Goal: Communication & Community: Answer question/provide support

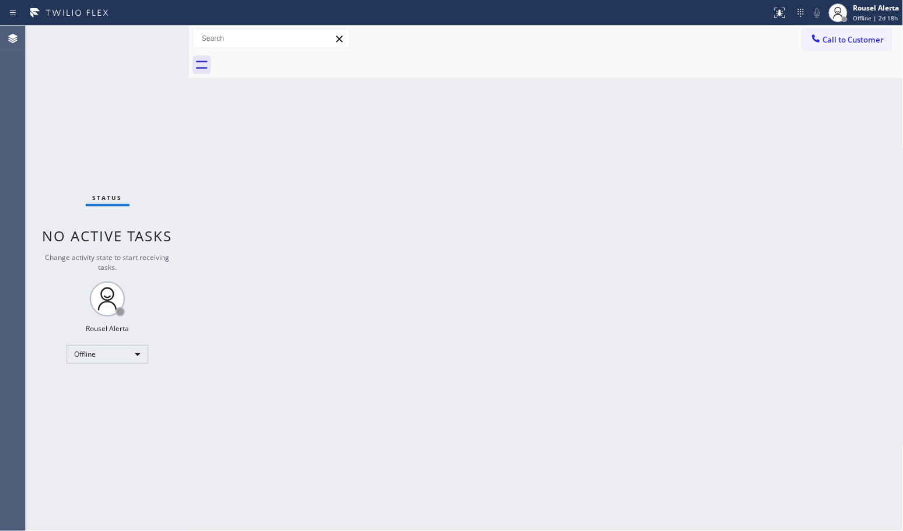
click at [500, 296] on div "Back to Dashboard Change Sender ID Customers Technicians Select a contact Outbo…" at bounding box center [546, 279] width 714 height 506
click at [385, 391] on div "Back to Dashboard Change Sender ID Customers Technicians Select a contact Outbo…" at bounding box center [546, 279] width 714 height 506
click at [240, 333] on div "Back to Dashboard Change Sender ID Customers Technicians Select a contact Outbo…" at bounding box center [546, 279] width 714 height 506
click at [127, 337] on div "Status No active tasks Change activity state to start receiving tasks. Rousel A…" at bounding box center [107, 279] width 163 height 506
click at [132, 349] on div "Offline" at bounding box center [107, 354] width 82 height 19
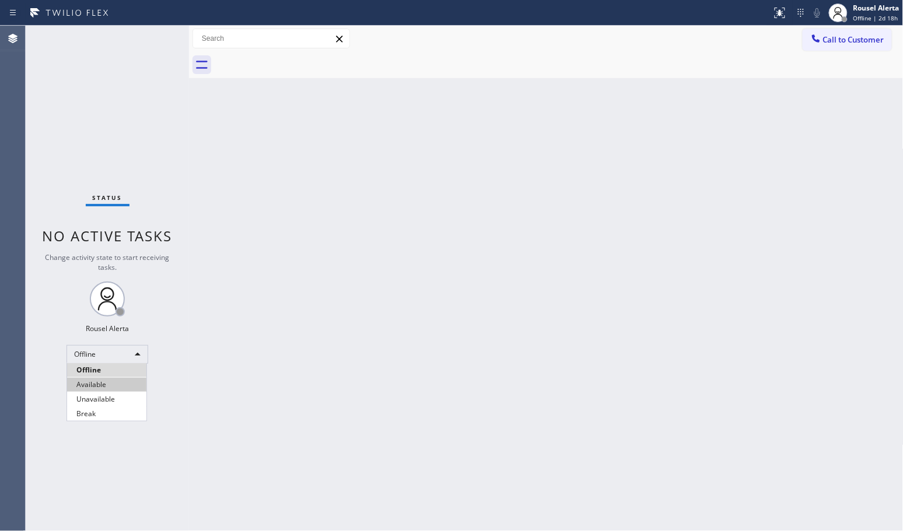
click at [135, 380] on li "Available" at bounding box center [106, 385] width 79 height 14
click at [271, 411] on div "Back to Dashboard Change Sender ID Customers Technicians Select a contact Outbo…" at bounding box center [546, 279] width 714 height 506
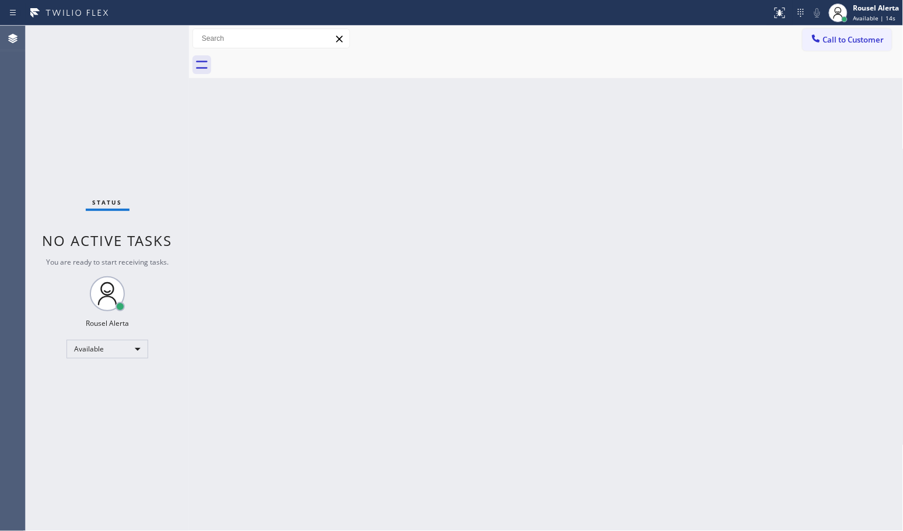
click at [386, 257] on div "Back to Dashboard Change Sender ID Customers Technicians Select a contact Outbo…" at bounding box center [546, 279] width 714 height 506
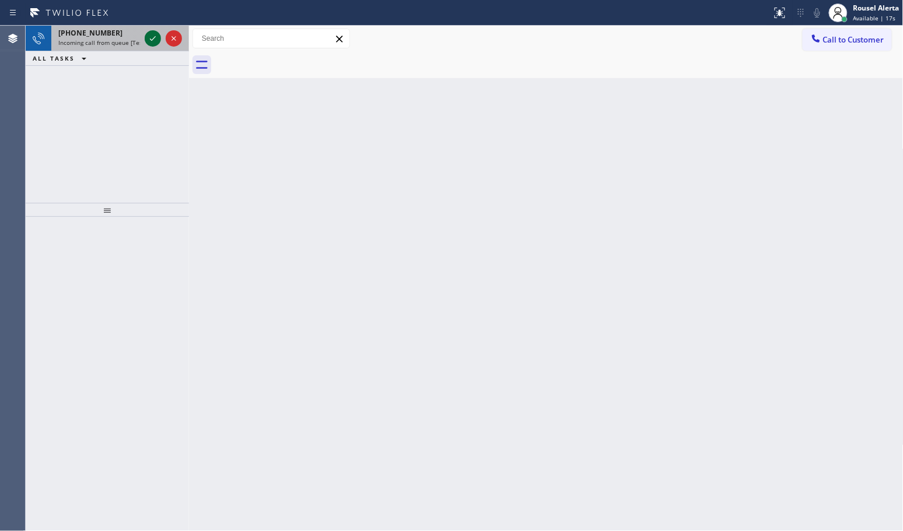
click at [146, 36] on icon at bounding box center [153, 38] width 14 height 14
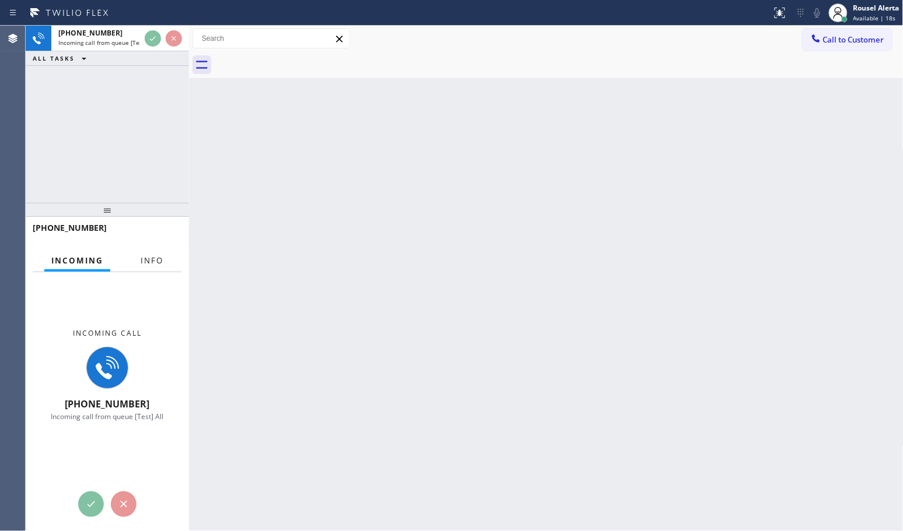
click at [159, 262] on span "Info" at bounding box center [152, 260] width 23 height 10
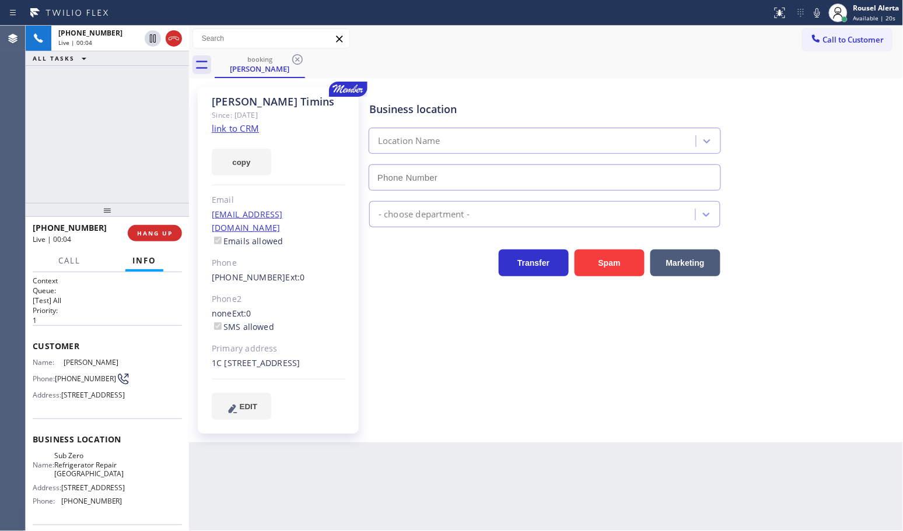
type input "[PHONE_NUMBER]"
click at [242, 124] on link "link to CRM" at bounding box center [235, 128] width 47 height 12
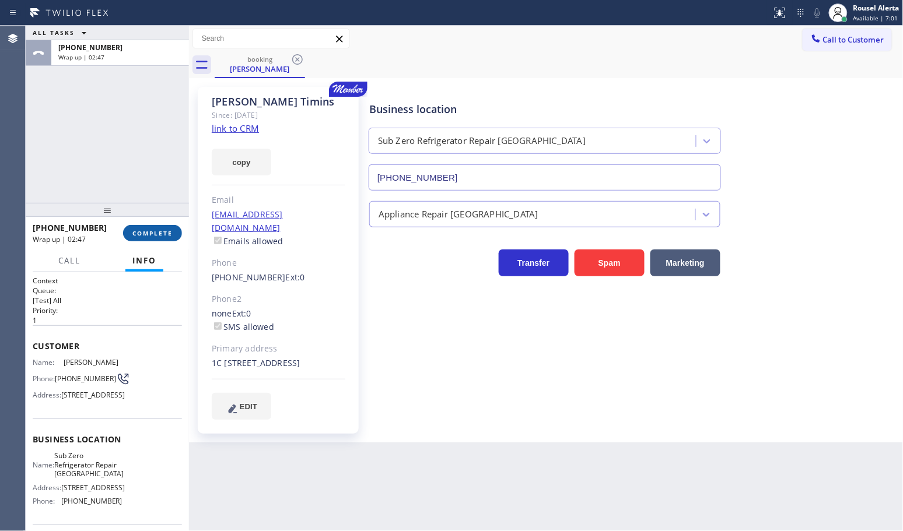
click at [150, 239] on button "COMPLETE" at bounding box center [152, 233] width 59 height 16
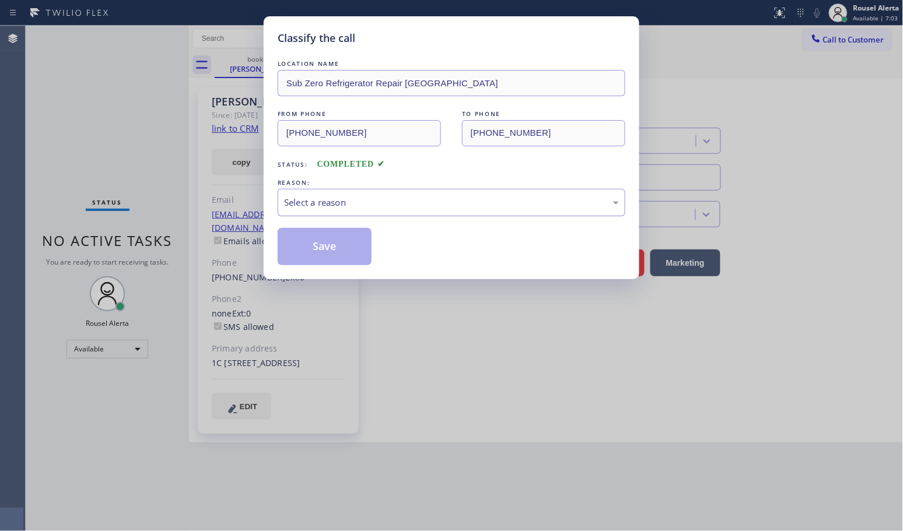
click at [322, 206] on div "Select a reason" at bounding box center [451, 202] width 335 height 13
click at [333, 257] on button "Save" at bounding box center [325, 246] width 94 height 37
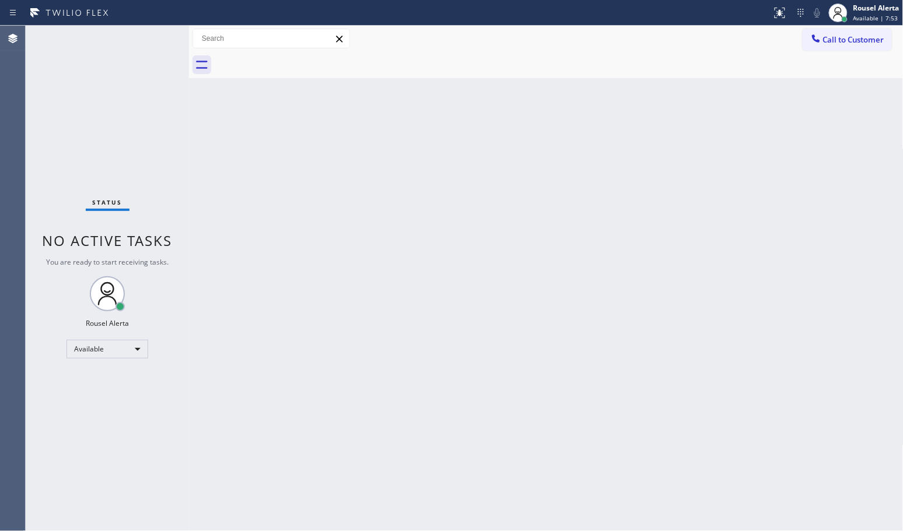
click at [388, 318] on div "Back to Dashboard Change Sender ID Customers Technicians Select a contact Outbo…" at bounding box center [546, 279] width 714 height 506
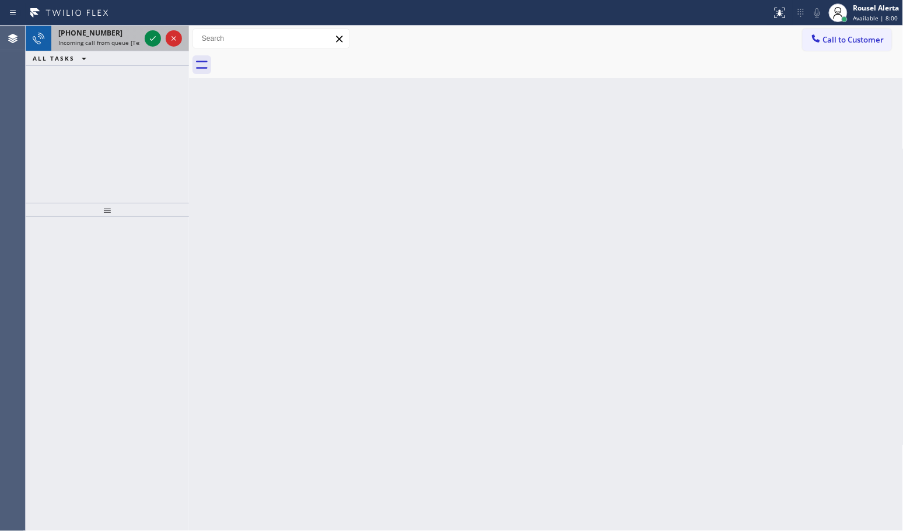
click at [118, 47] on div "[PHONE_NUMBER] Incoming call from queue [Test] All" at bounding box center [96, 39] width 91 height 26
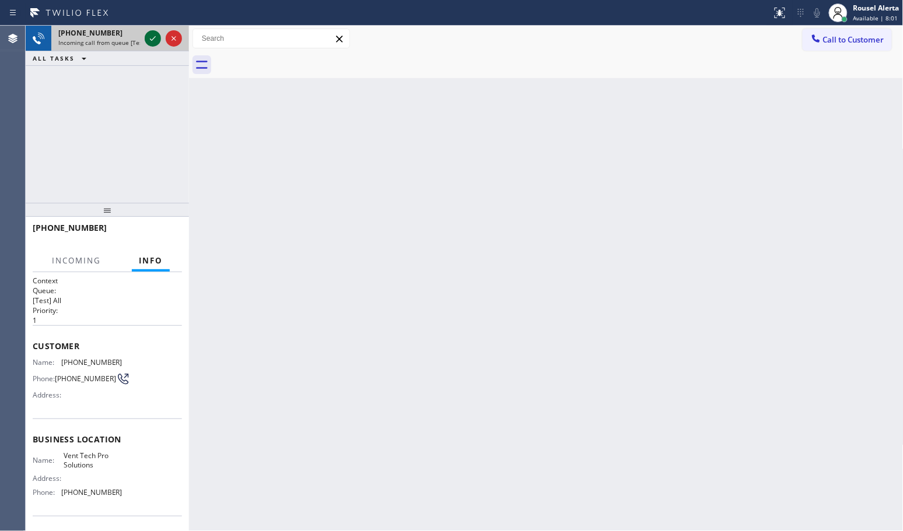
click at [146, 38] on icon at bounding box center [153, 38] width 14 height 14
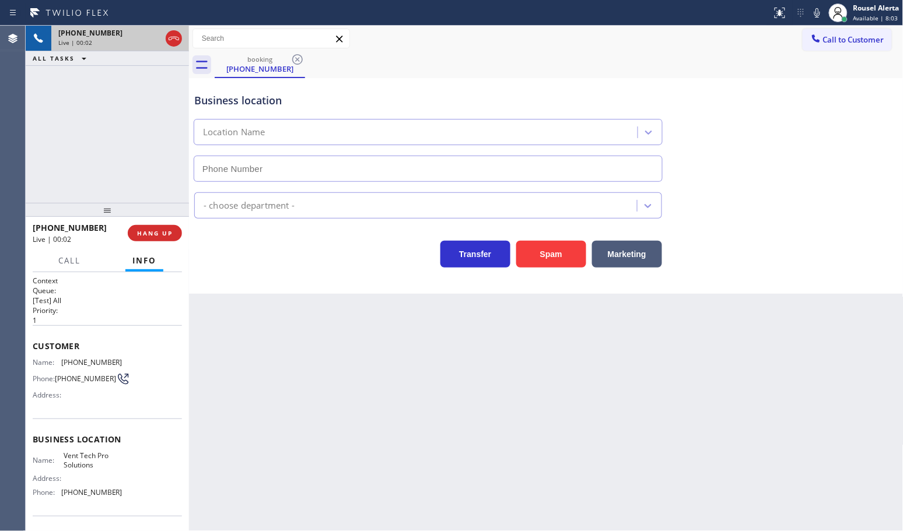
type input "[PHONE_NUMBER]"
click at [544, 258] on button "Spam" at bounding box center [551, 254] width 70 height 27
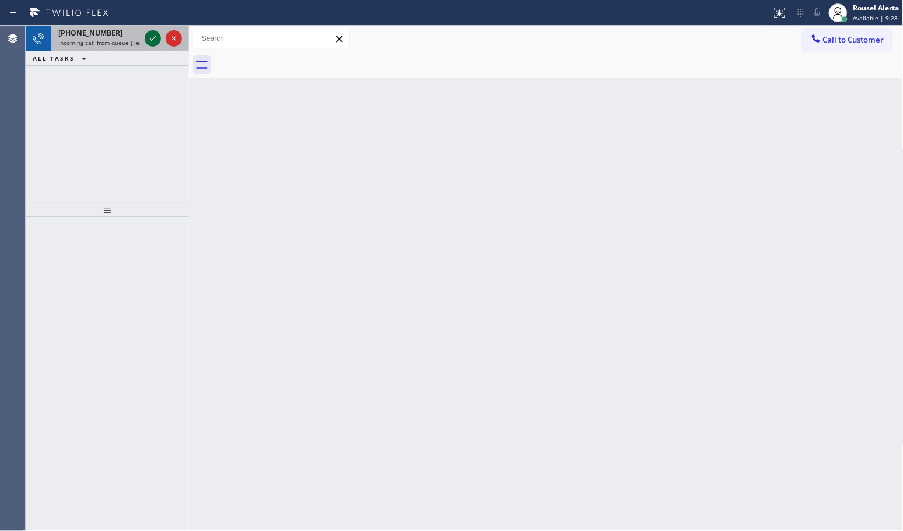
click at [146, 36] on icon at bounding box center [153, 38] width 14 height 14
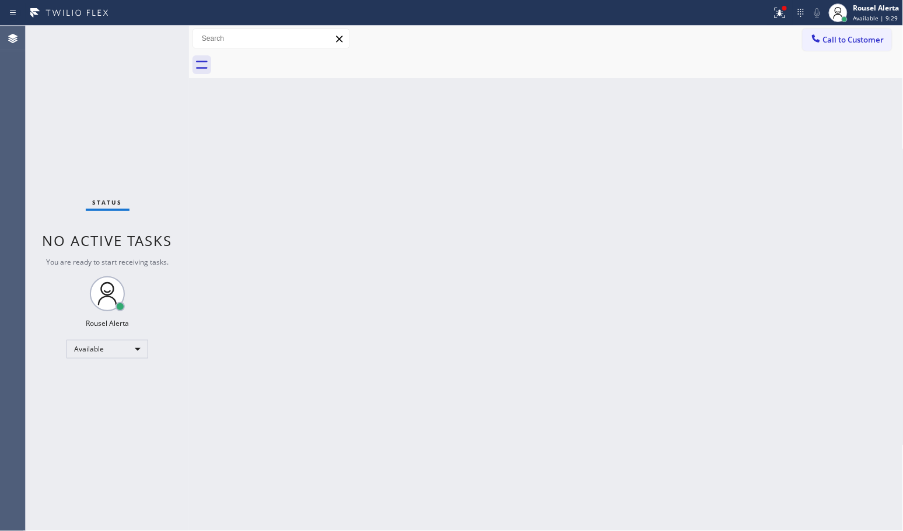
click at [89, 45] on div "Status No active tasks You are ready to start receiving tasks. Rousel Alerta Av…" at bounding box center [107, 279] width 163 height 506
click at [763, 9] on div at bounding box center [386, 12] width 762 height 19
click at [776, 13] on icon at bounding box center [780, 13] width 14 height 14
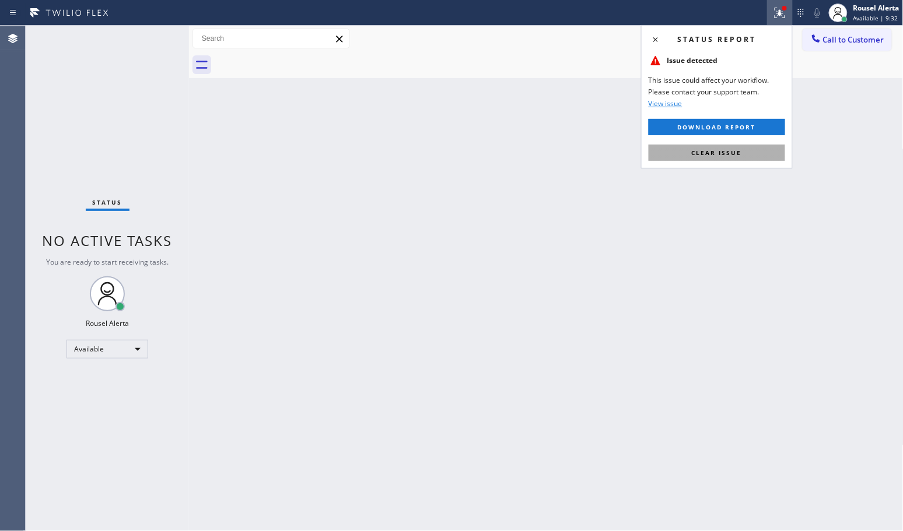
click at [748, 155] on button "Clear issue" at bounding box center [717, 153] width 136 height 16
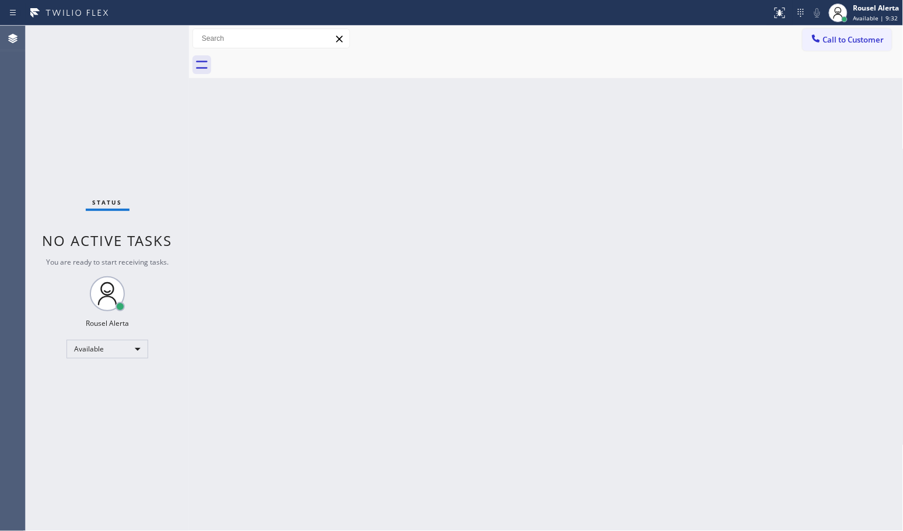
click at [730, 292] on div "Back to Dashboard Change Sender ID Customers Technicians Select a contact Outbo…" at bounding box center [546, 279] width 714 height 506
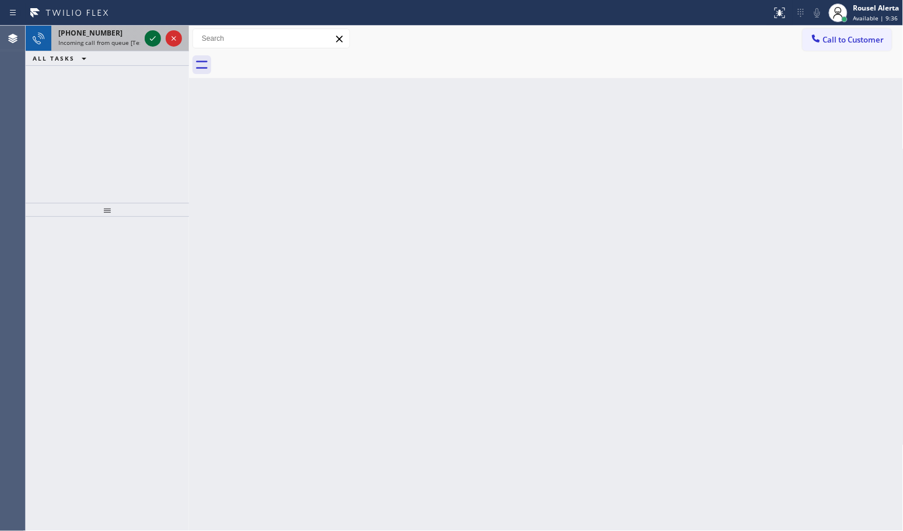
click at [149, 36] on icon at bounding box center [153, 38] width 14 height 14
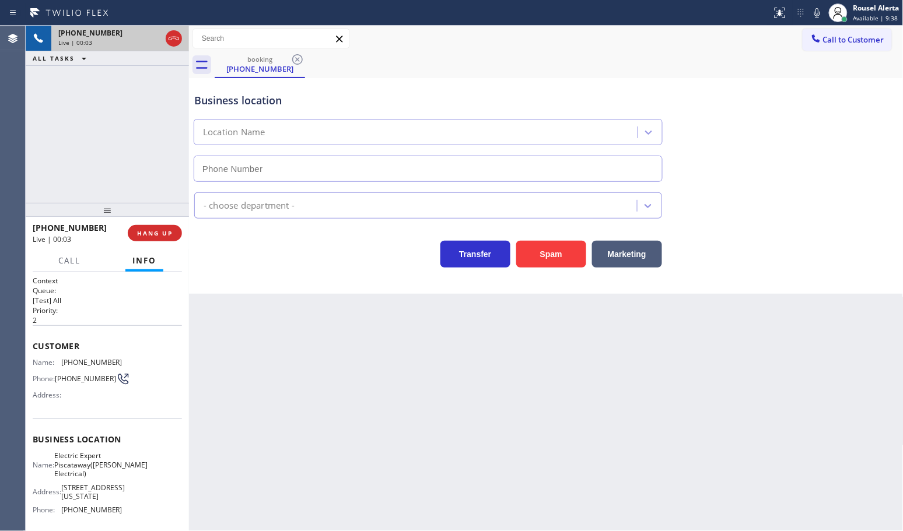
type input "[PHONE_NUMBER]"
click at [548, 254] on button "Spam" at bounding box center [551, 254] width 70 height 27
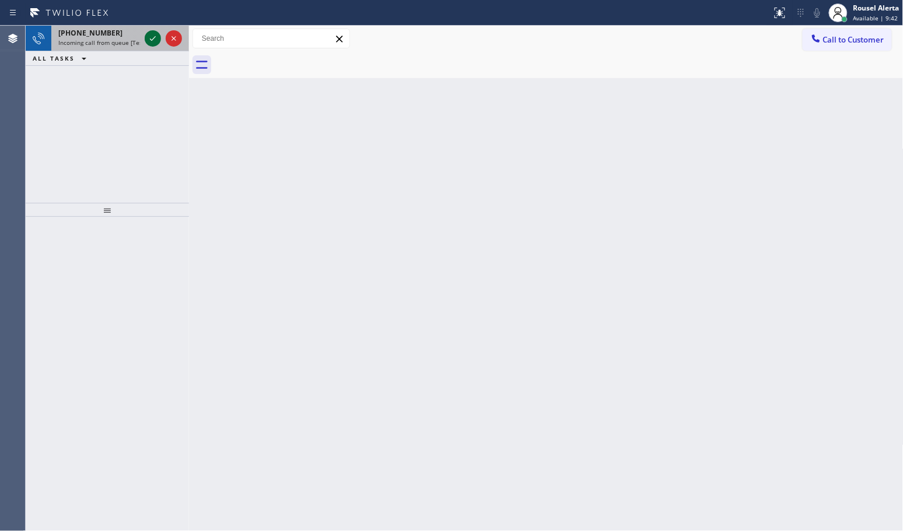
click at [153, 39] on icon at bounding box center [153, 38] width 14 height 14
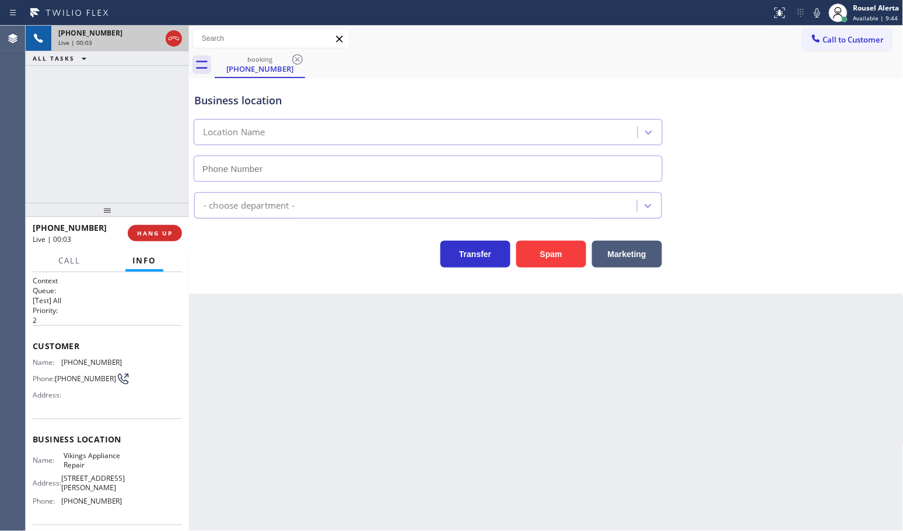
type input "[PHONE_NUMBER]"
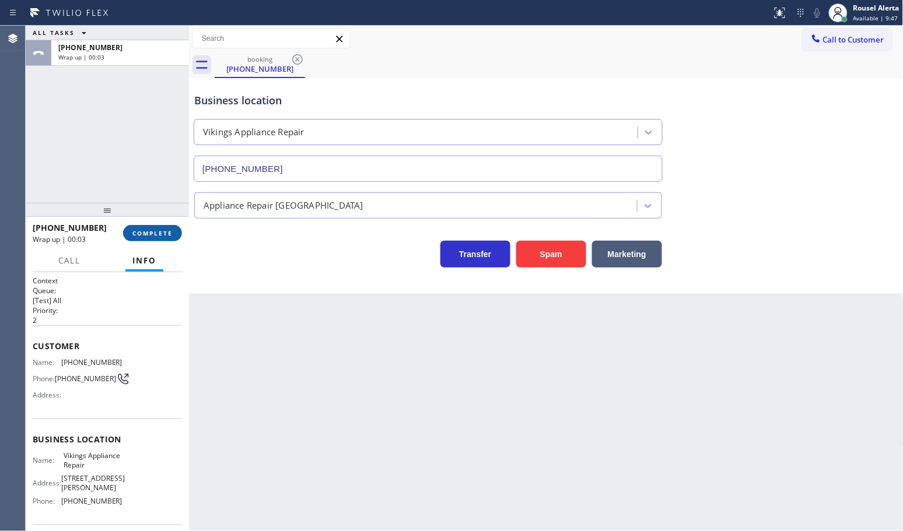
click at [155, 229] on span "COMPLETE" at bounding box center [152, 233] width 40 height 8
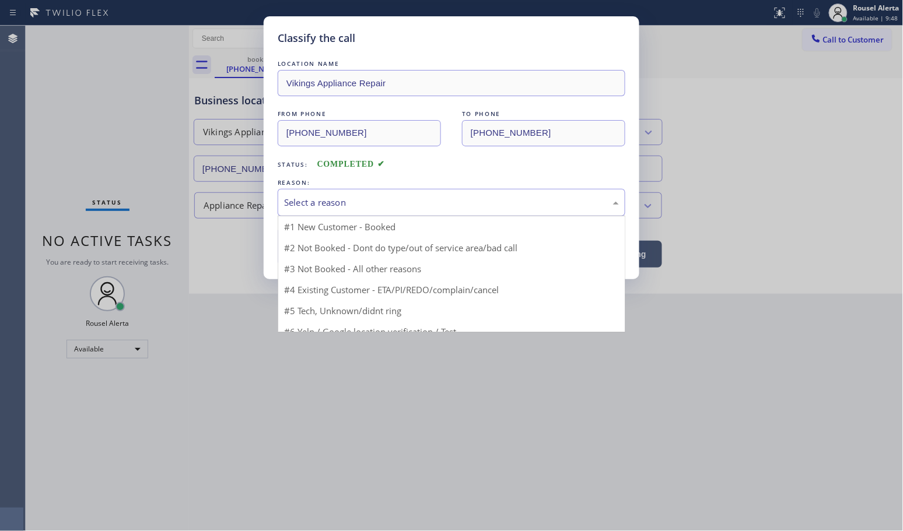
click at [387, 202] on div "Select a reason" at bounding box center [451, 202] width 335 height 13
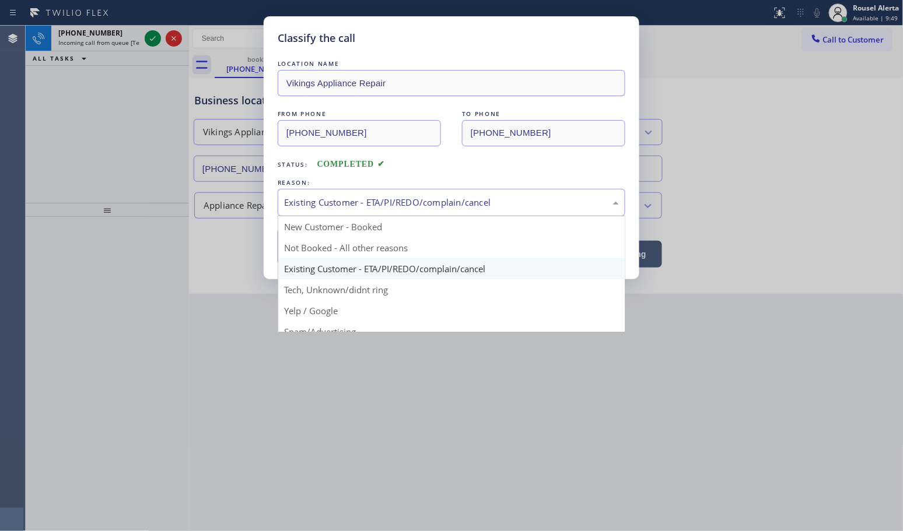
click at [383, 209] on div "Existing Customer - ETA/PI/REDO/complain/cancel" at bounding box center [451, 202] width 335 height 13
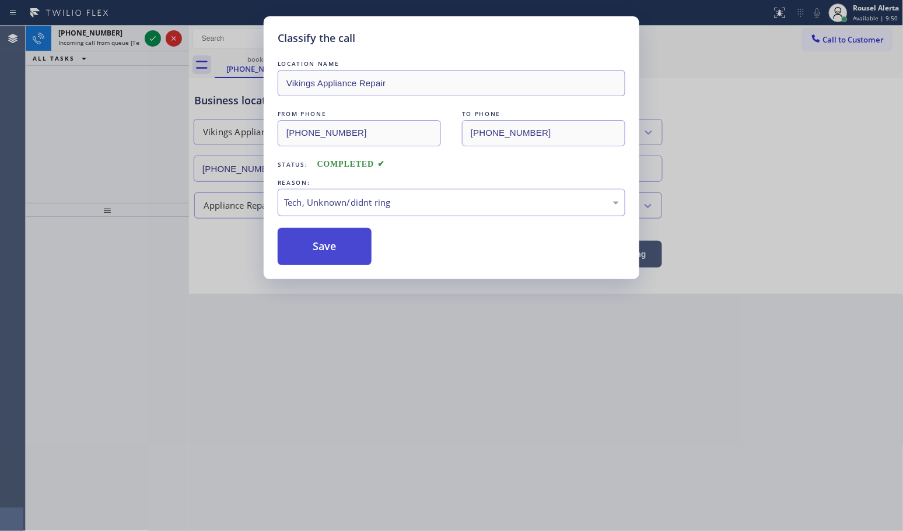
click at [327, 262] on button "Save" at bounding box center [325, 246] width 94 height 37
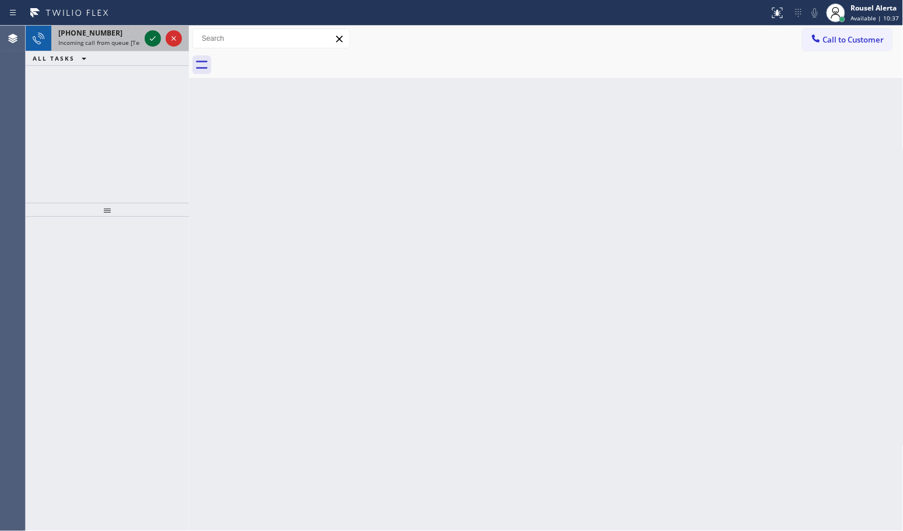
click at [146, 38] on icon at bounding box center [153, 38] width 14 height 14
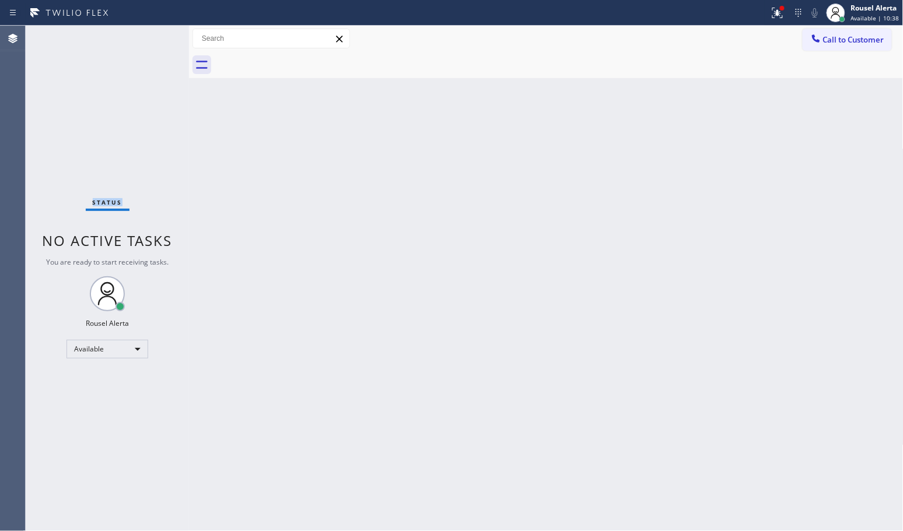
click at [146, 38] on div "Status No active tasks You are ready to start receiving tasks. Rousel Alerta Av…" at bounding box center [107, 279] width 163 height 506
click at [199, 117] on div "Back to Dashboard Change Sender ID Customers Technicians Select a contact Outbo…" at bounding box center [546, 279] width 714 height 506
click at [780, 10] on div at bounding box center [782, 8] width 7 height 7
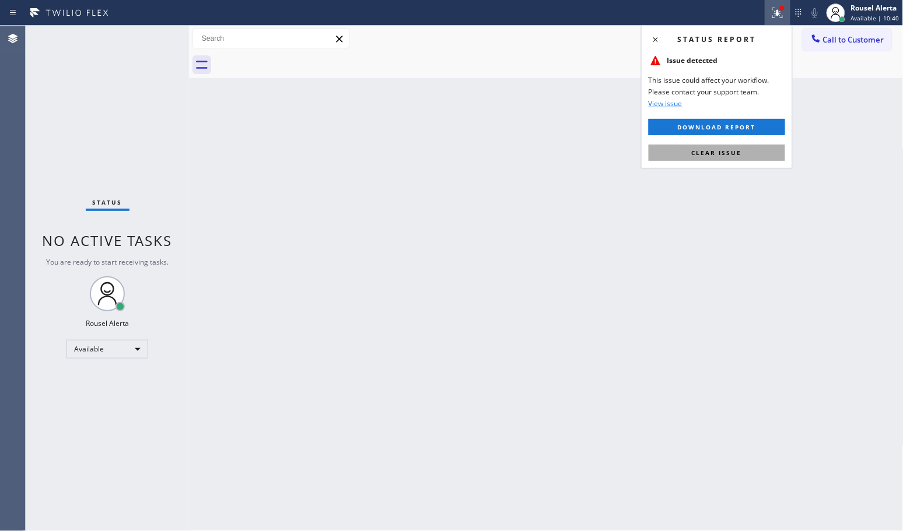
click at [740, 158] on button "Clear issue" at bounding box center [717, 153] width 136 height 16
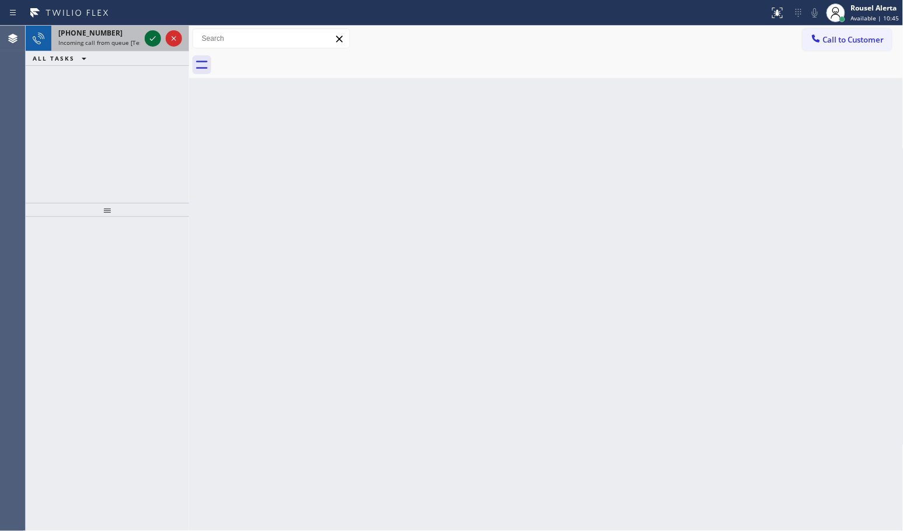
click at [156, 43] on icon at bounding box center [153, 38] width 14 height 14
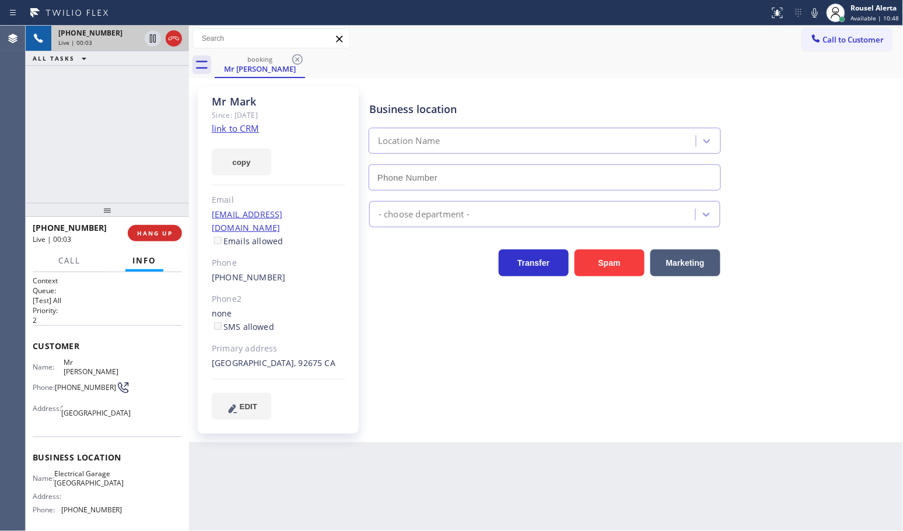
type input "[PHONE_NUMBER]"
click at [231, 127] on link "link to CRM" at bounding box center [235, 128] width 47 height 12
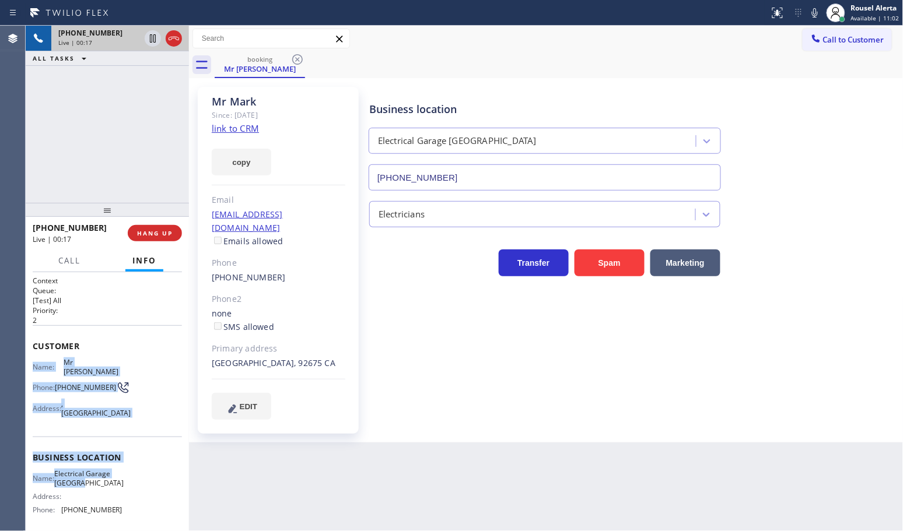
scroll to position [73, 0]
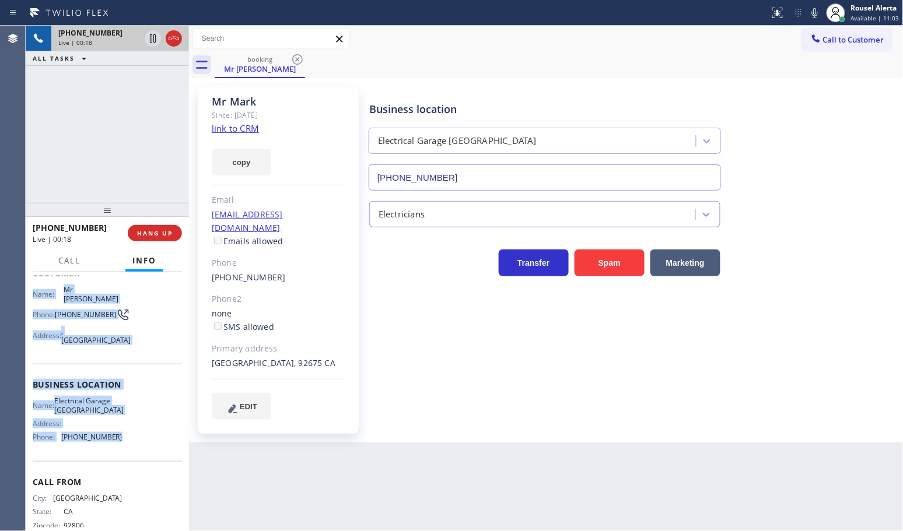
drag, startPoint x: 27, startPoint y: 360, endPoint x: 130, endPoint y: 438, distance: 129.0
click at [130, 438] on div "Context Queue: [Test] All Priority: 2 Customer Name: Mr [PERSON_NAME] Phone: [P…" at bounding box center [107, 401] width 163 height 259
copy div "Name: Mr [PERSON_NAME] Phone: [PHONE_NUMBER] Address: [GEOGRAPHIC_DATA] Busines…"
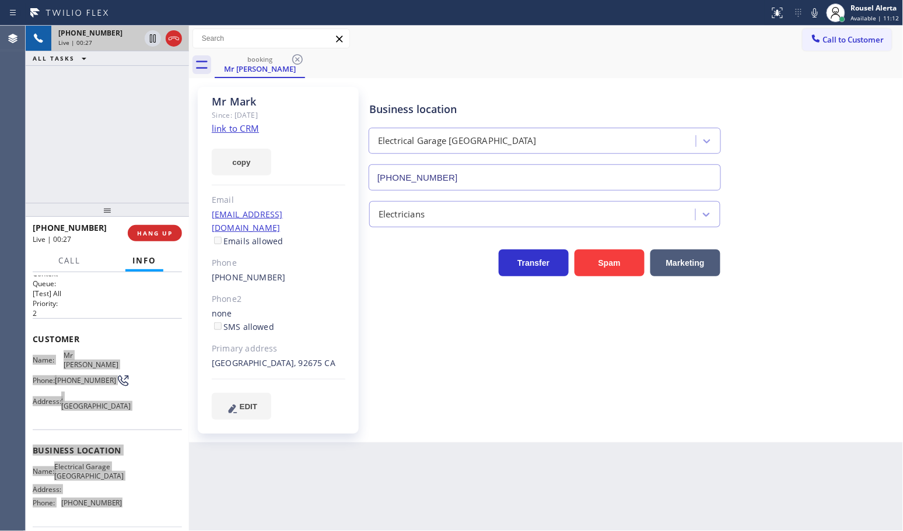
scroll to position [0, 0]
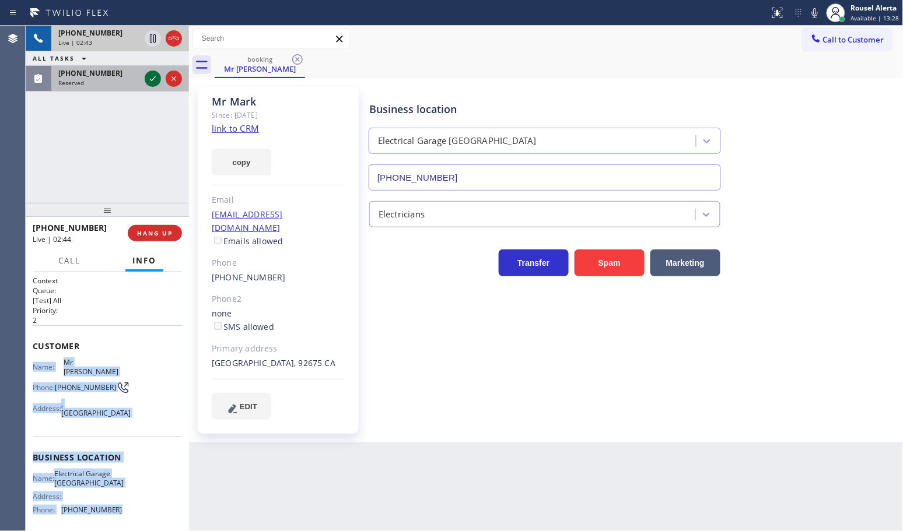
click at [147, 82] on icon at bounding box center [153, 79] width 14 height 14
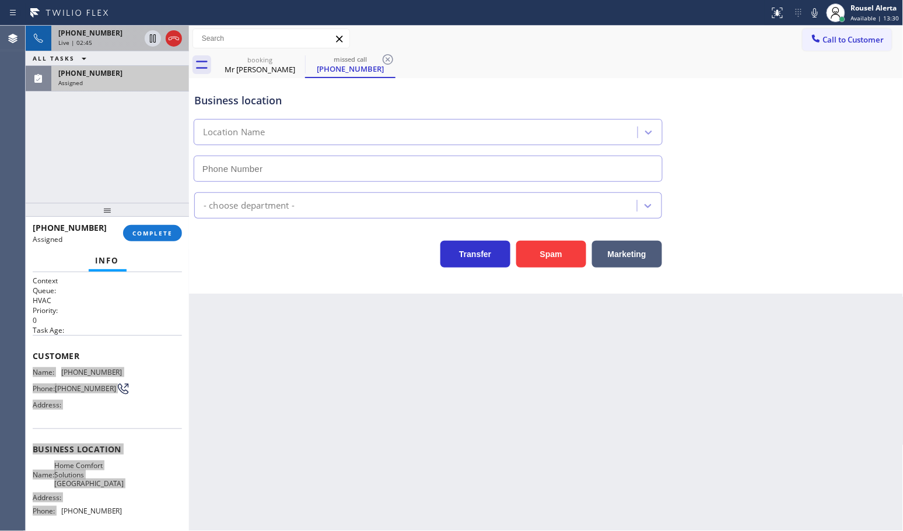
type input "[PHONE_NUMBER]"
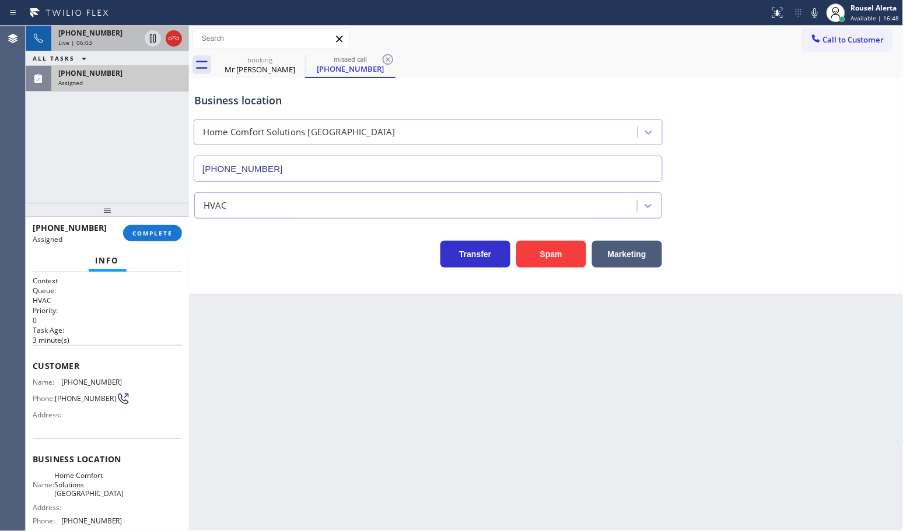
drag, startPoint x: 310, startPoint y: 345, endPoint x: 251, endPoint y: 271, distance: 94.2
click at [307, 345] on div "Back to Dashboard Change Sender ID Customers Technicians Select a contact Outbo…" at bounding box center [546, 279] width 714 height 506
click at [143, 82] on div "Assigned" at bounding box center [120, 83] width 124 height 8
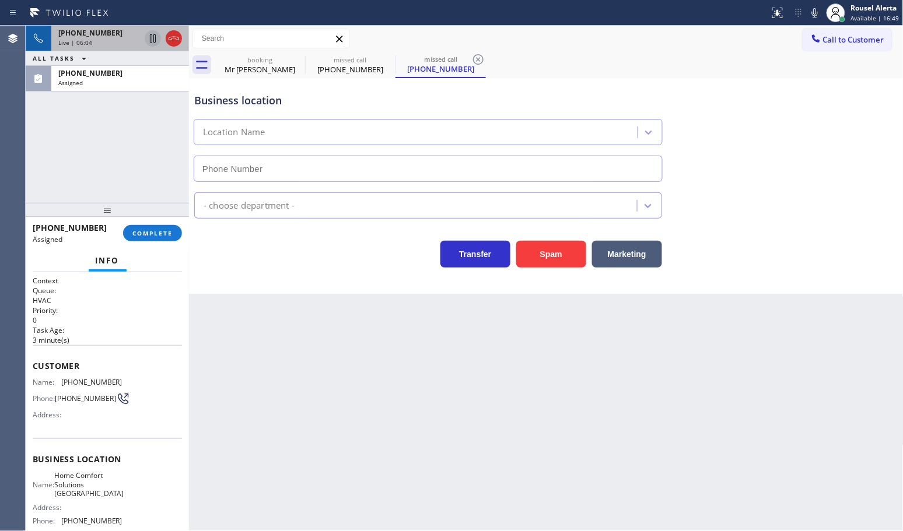
type input "[PHONE_NUMBER]"
click at [150, 41] on icon at bounding box center [153, 38] width 6 height 8
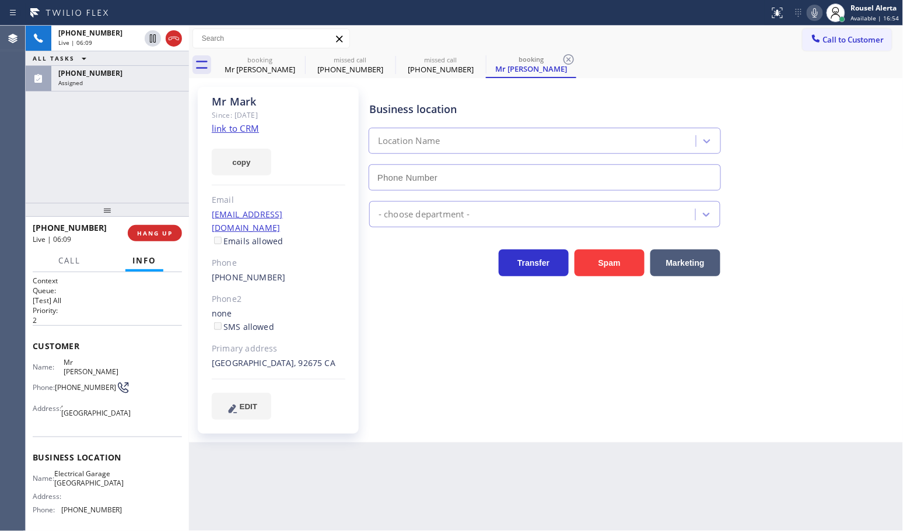
type input "[PHONE_NUMBER]"
drag, startPoint x: 815, startPoint y: 12, endPoint x: 873, endPoint y: 56, distance: 72.4
click at [815, 12] on icon at bounding box center [815, 13] width 14 height 14
drag, startPoint x: 115, startPoint y: 76, endPoint x: 150, endPoint y: 157, distance: 88.8
click at [115, 76] on div "[PHONE_NUMBER]" at bounding box center [120, 73] width 124 height 10
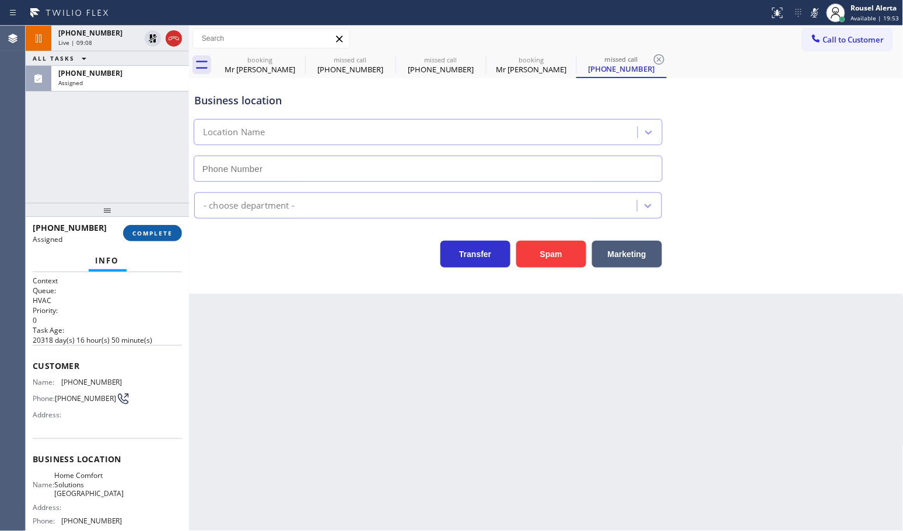
type input "[PHONE_NUMBER]"
click at [163, 237] on span "COMPLETE" at bounding box center [152, 233] width 40 height 8
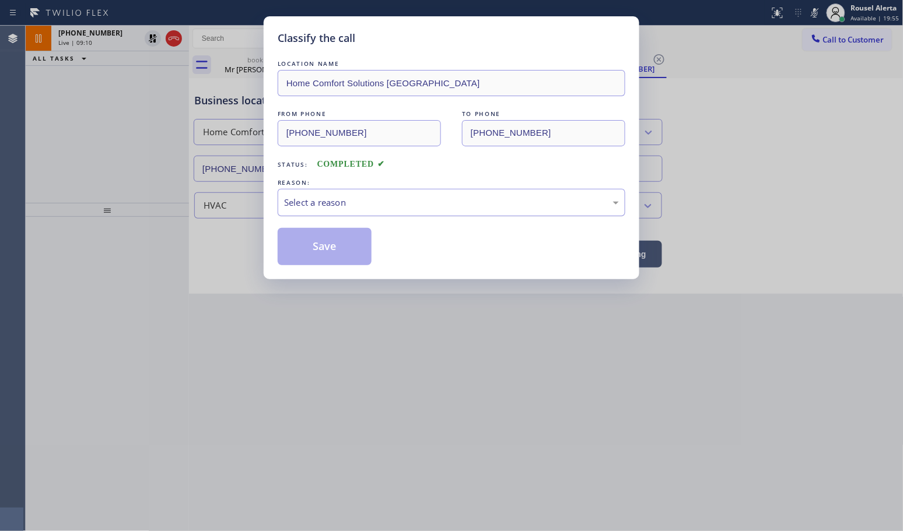
click at [313, 208] on div "Select a reason" at bounding box center [451, 202] width 335 height 13
drag, startPoint x: 313, startPoint y: 260, endPoint x: 100, endPoint y: 17, distance: 322.4
click at [312, 261] on button "Save" at bounding box center [325, 246] width 94 height 37
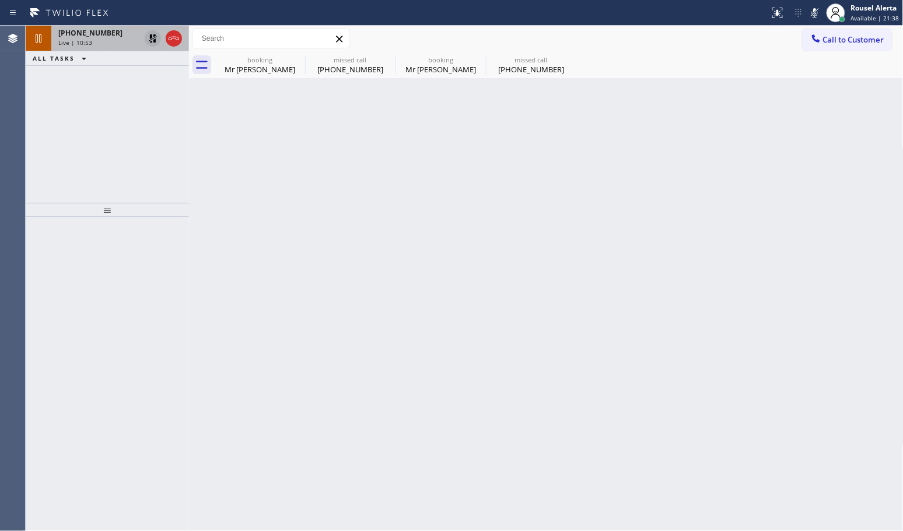
click at [146, 38] on icon at bounding box center [153, 38] width 14 height 14
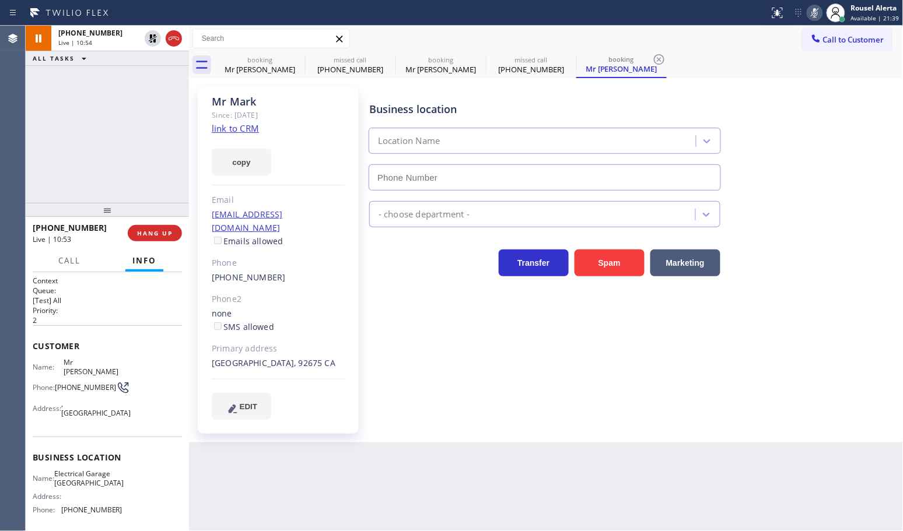
type input "[PHONE_NUMBER]"
click at [814, 7] on icon at bounding box center [815, 13] width 14 height 14
click at [150, 76] on div "[PHONE_NUMBER] Live | 13:20 ALL TASKS ALL TASKS ACTIVE TASKS TASKS IN WRAP UP" at bounding box center [107, 114] width 163 height 177
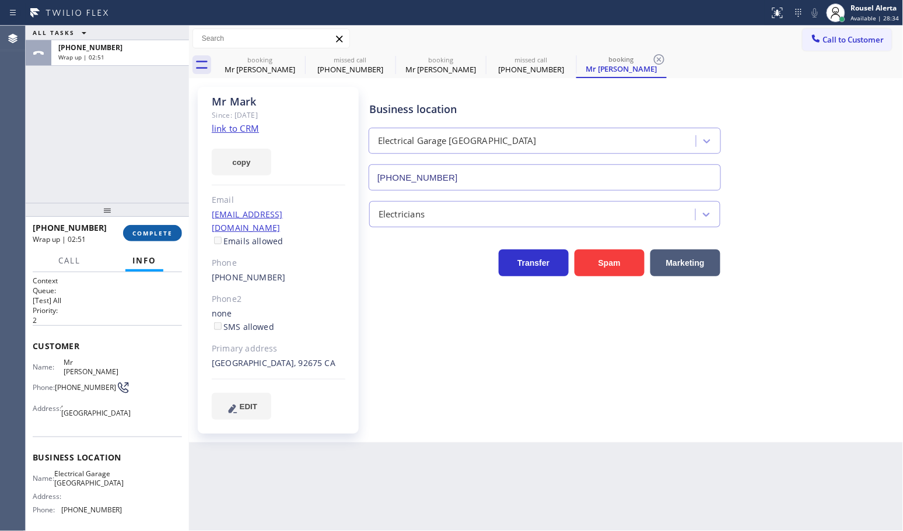
click at [152, 232] on span "COMPLETE" at bounding box center [152, 233] width 40 height 8
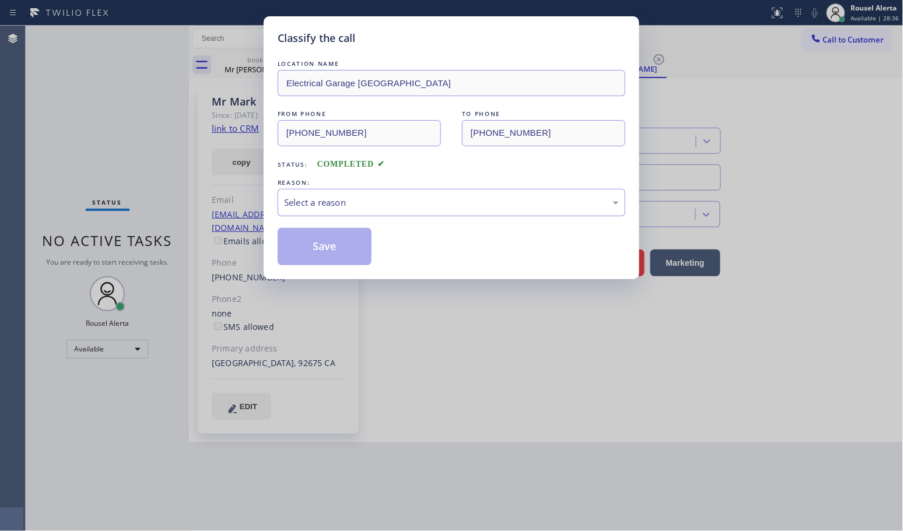
drag, startPoint x: 388, startPoint y: 193, endPoint x: 395, endPoint y: 209, distance: 17.2
click at [389, 195] on div "Select a reason" at bounding box center [452, 202] width 348 height 27
click at [339, 243] on button "Save" at bounding box center [325, 246] width 94 height 37
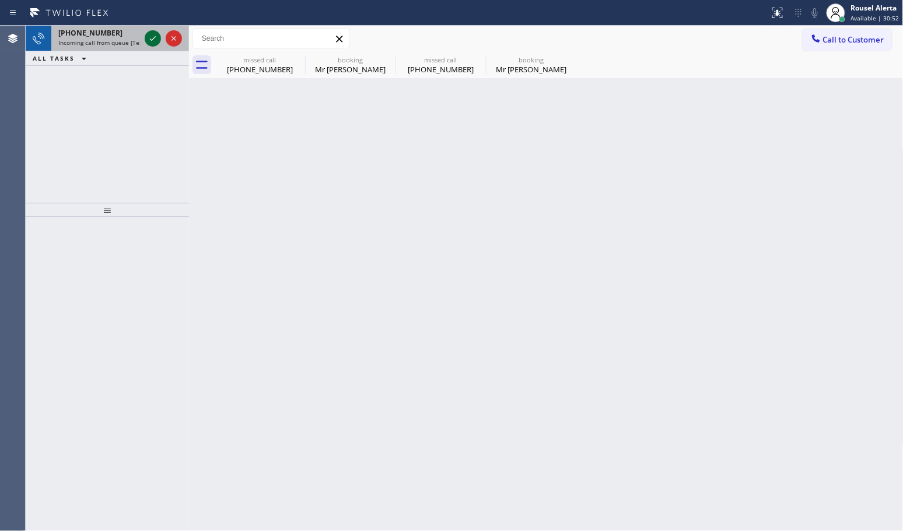
click at [150, 34] on icon at bounding box center [153, 38] width 14 height 14
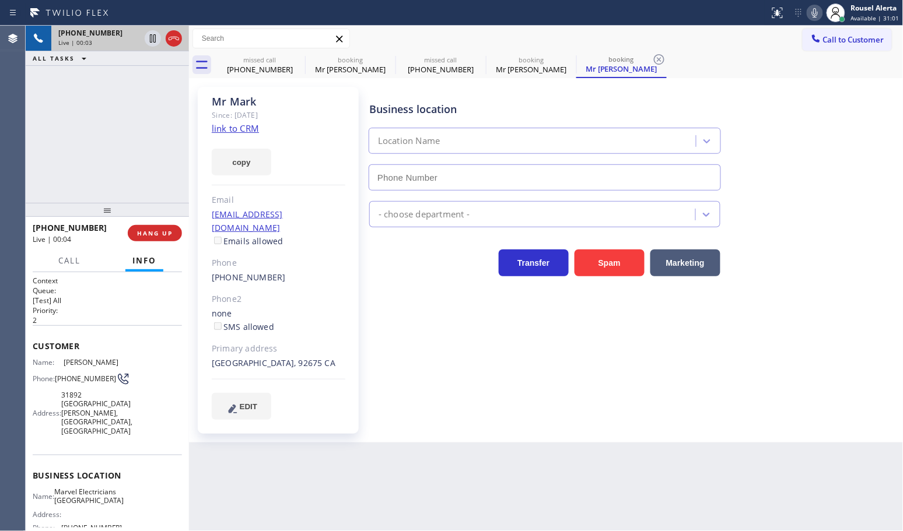
type input "[PHONE_NUMBER]"
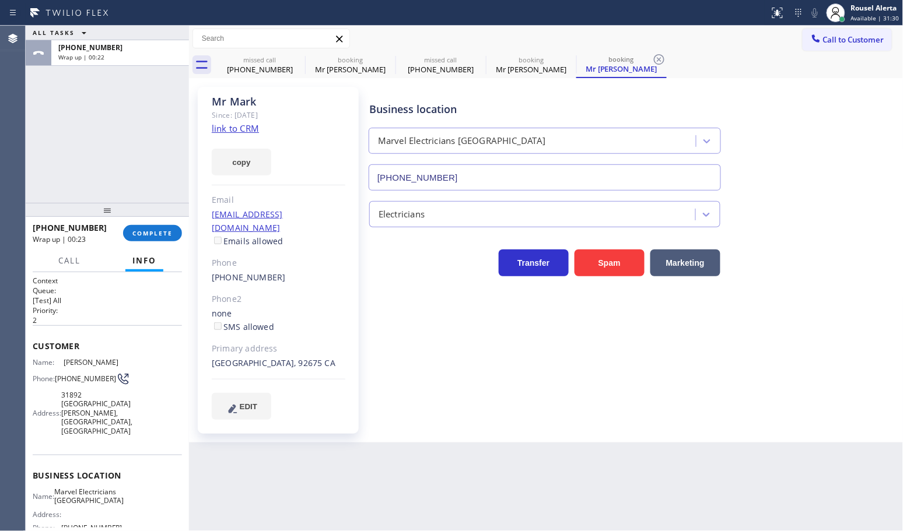
click at [409, 512] on div "Back to Dashboard Change Sender ID Customers Technicians Select a contact Outbo…" at bounding box center [546, 279] width 714 height 506
click at [136, 231] on span "COMPLETE" at bounding box center [152, 233] width 40 height 8
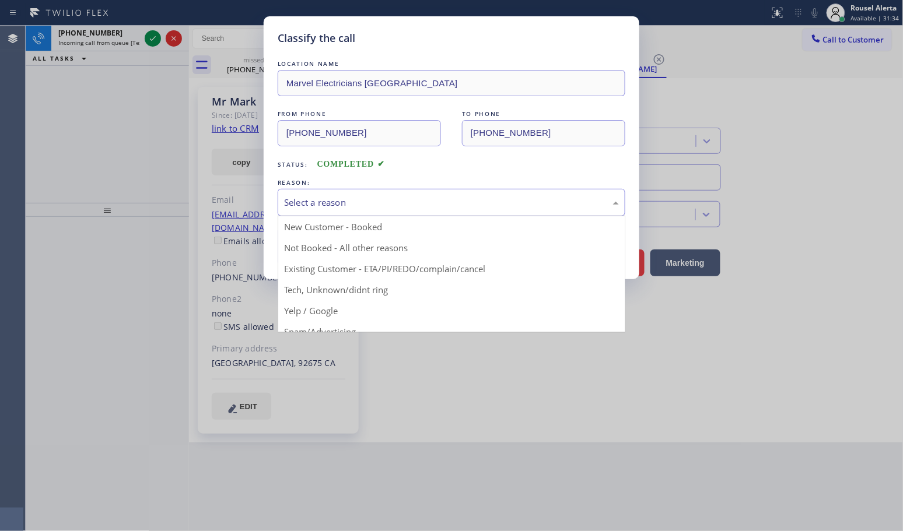
click at [450, 199] on div "Select a reason" at bounding box center [451, 202] width 335 height 13
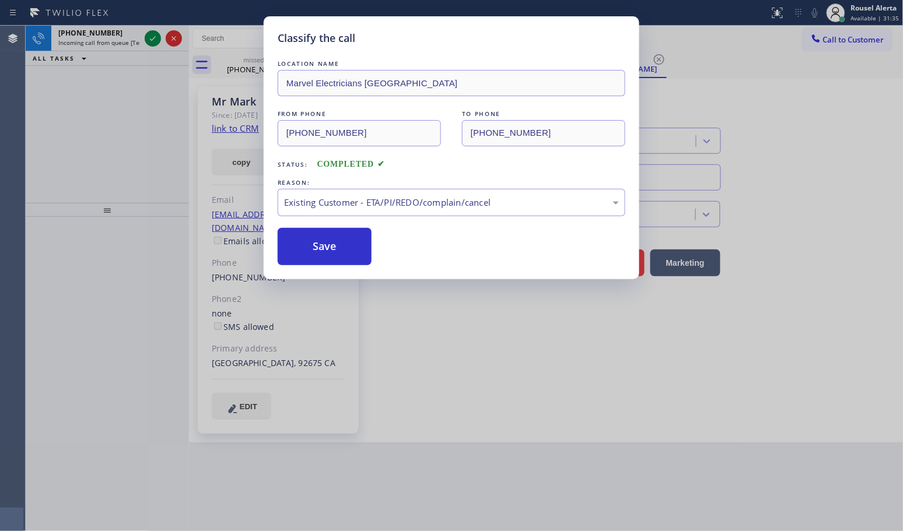
drag, startPoint x: 363, startPoint y: 258, endPoint x: 271, endPoint y: 199, distance: 109.4
click at [362, 258] on button "Save" at bounding box center [325, 246] width 94 height 37
type input "[PHONE_NUMBER]"
click at [121, 41] on div "Classify the call LOCATION NAME Marvel Electricians [GEOGRAPHIC_DATA] FROM PHON…" at bounding box center [451, 265] width 903 height 531
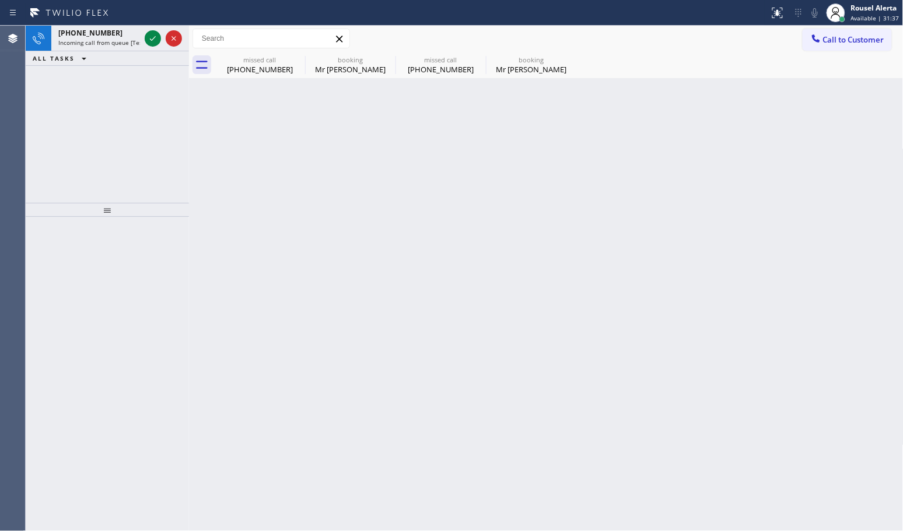
click at [121, 41] on span "Incoming call from queue [Test] All" at bounding box center [106, 42] width 97 height 8
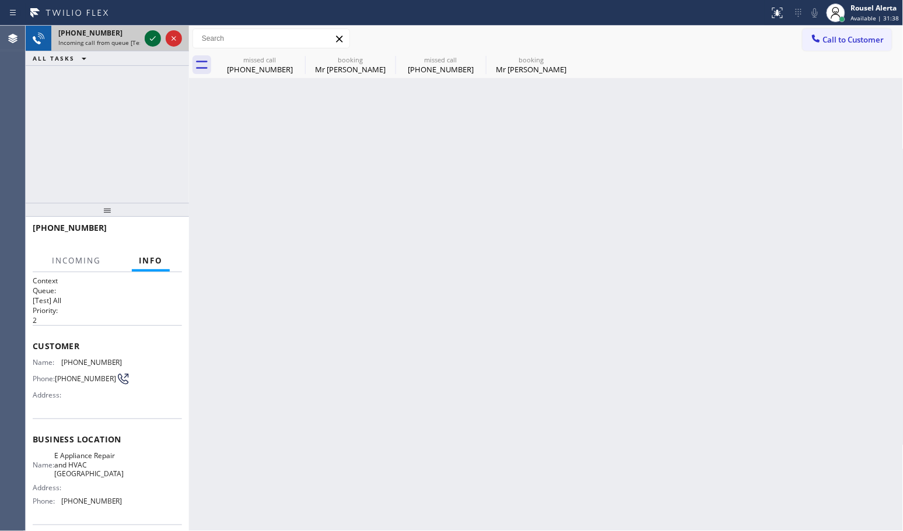
click at [156, 41] on icon at bounding box center [153, 38] width 14 height 14
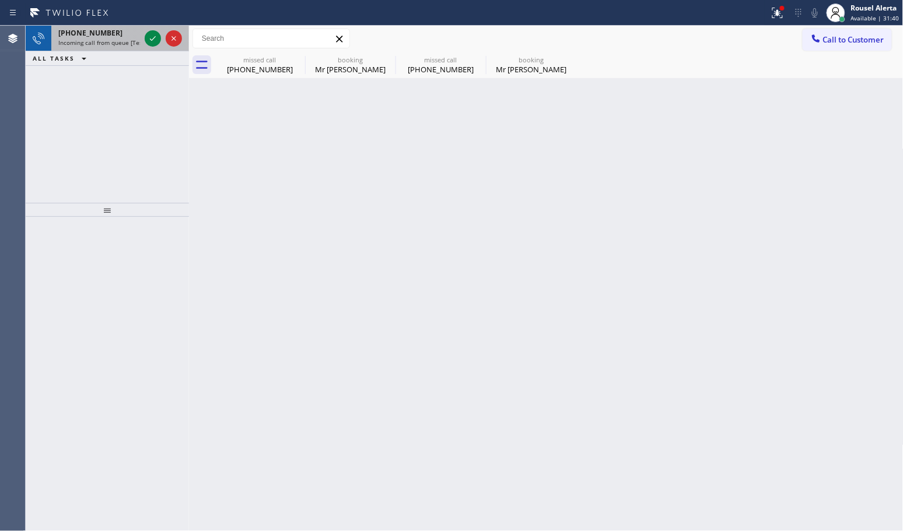
click at [134, 41] on span "Incoming call from queue [Test] All" at bounding box center [106, 42] width 97 height 8
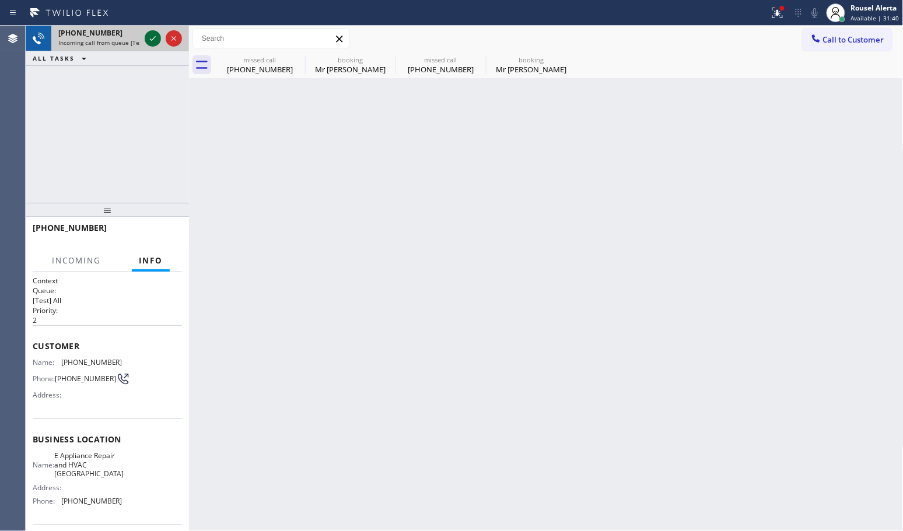
click at [148, 38] on icon at bounding box center [153, 38] width 14 height 14
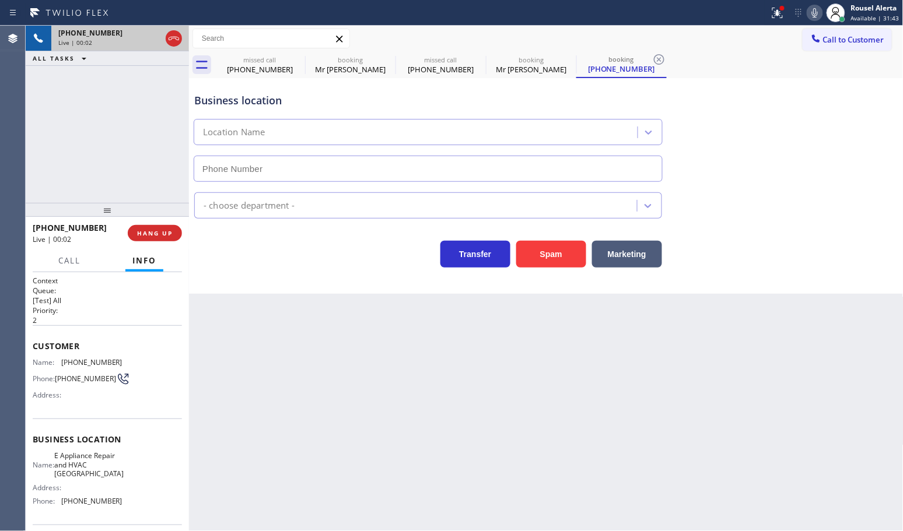
type input "[PHONE_NUMBER]"
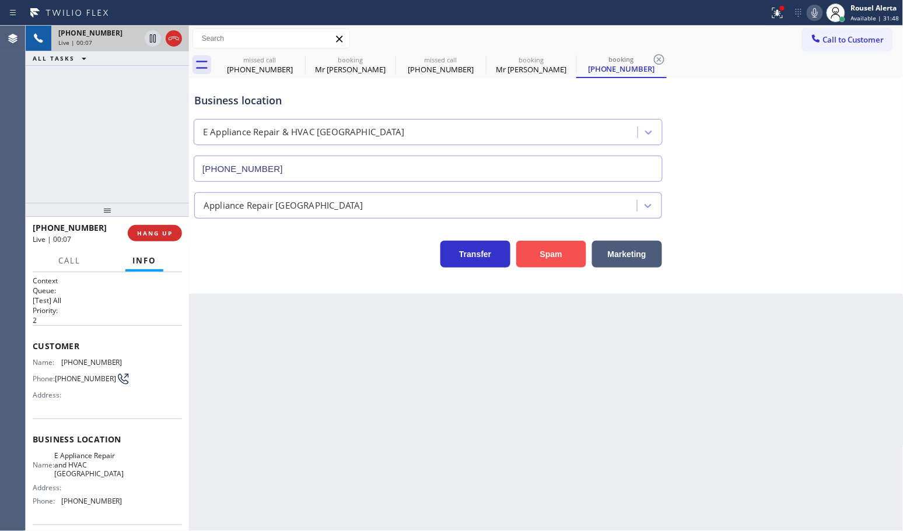
drag, startPoint x: 538, startPoint y: 248, endPoint x: 554, endPoint y: 250, distance: 16.4
click at [538, 248] on button "Spam" at bounding box center [551, 254] width 70 height 27
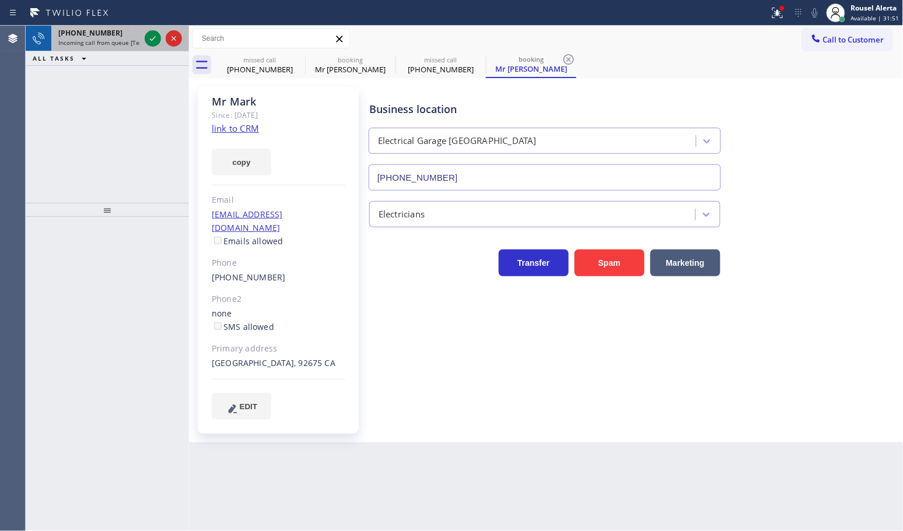
click at [111, 40] on span "Incoming call from queue [Test] All" at bounding box center [106, 42] width 97 height 8
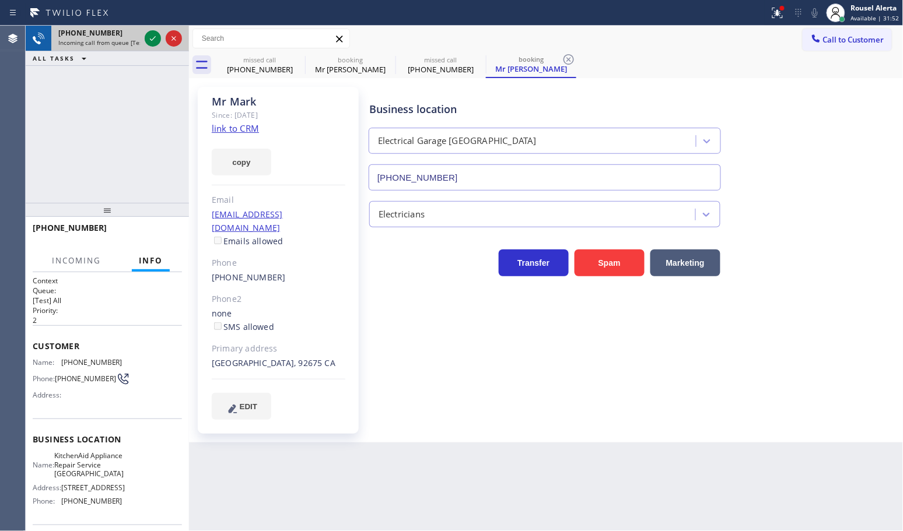
click at [143, 36] on div at bounding box center [163, 39] width 42 height 26
click at [146, 36] on icon at bounding box center [153, 38] width 14 height 14
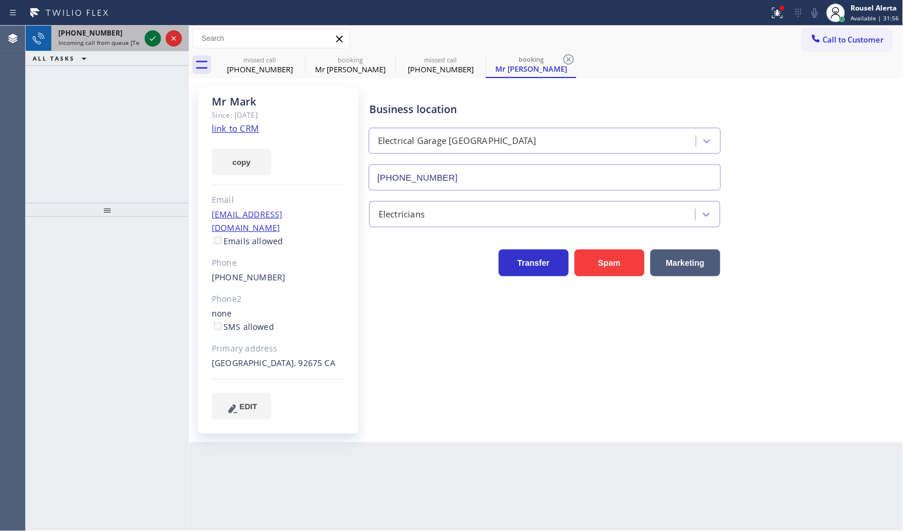
click at [146, 36] on icon at bounding box center [153, 38] width 14 height 14
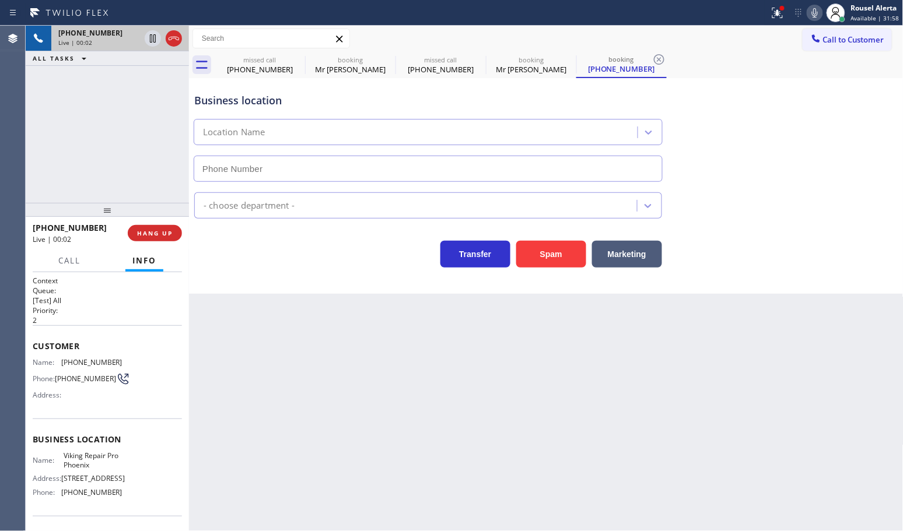
type input "[PHONE_NUMBER]"
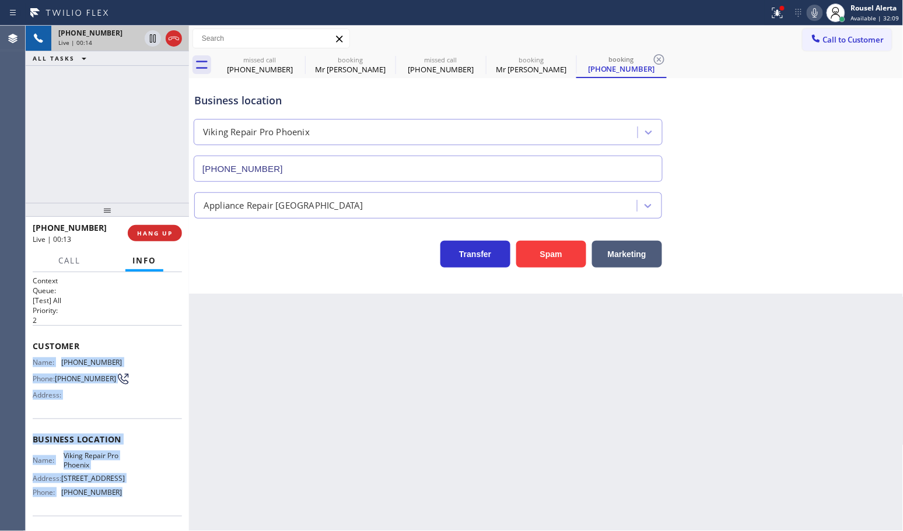
drag, startPoint x: 27, startPoint y: 363, endPoint x: 120, endPoint y: 503, distance: 168.1
click at [120, 503] on div "Context Queue: [Test] All Priority: 2 Customer Name: [PHONE_NUMBER] Phone: [PHO…" at bounding box center [107, 401] width 163 height 259
copy div "Name: [PHONE_NUMBER] Phone: [PHONE_NUMBER] Address: Business location Name: Vik…"
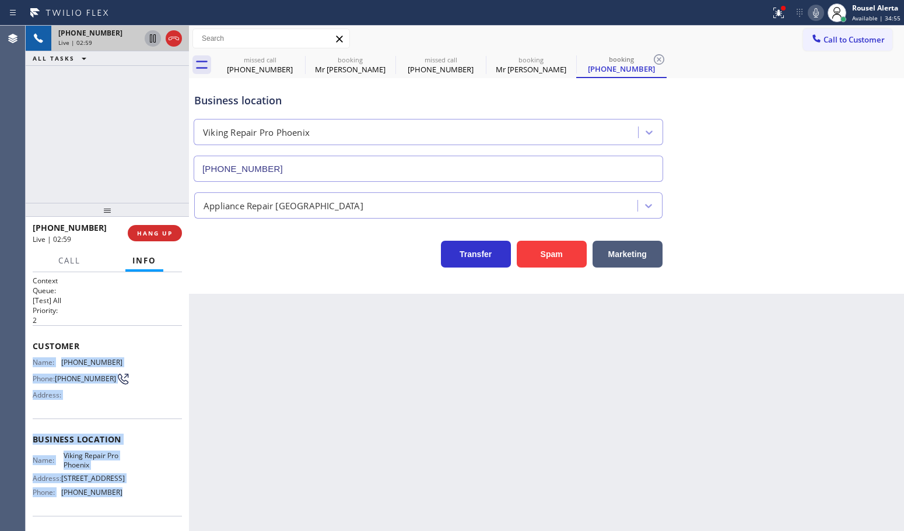
click at [149, 44] on icon at bounding box center [153, 38] width 14 height 14
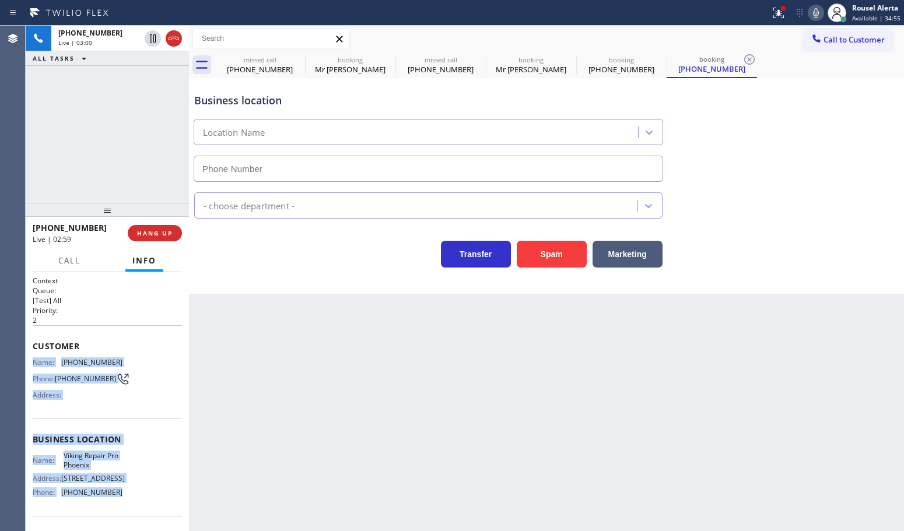
type input "[PHONE_NUMBER]"
click at [817, 9] on icon at bounding box center [816, 13] width 14 height 14
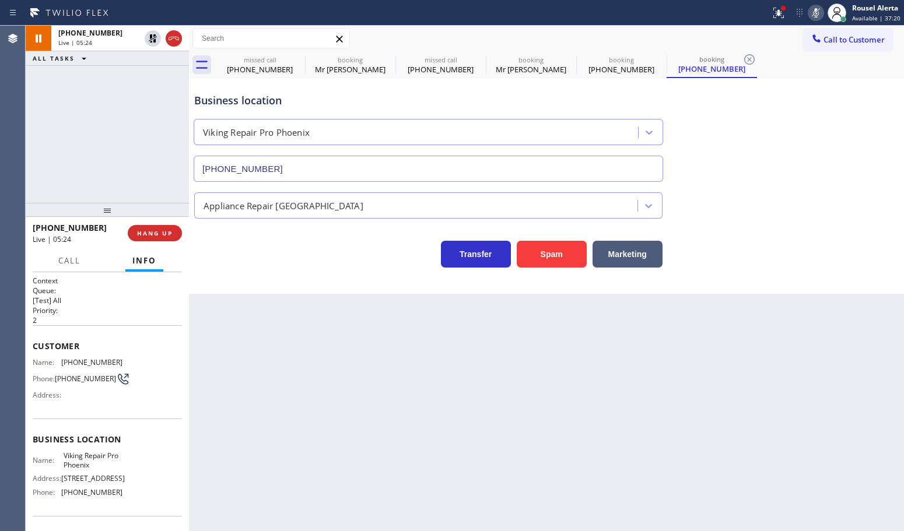
click at [415, 412] on div "Back to Dashboard Change Sender ID Customers Technicians Select a contact Outbo…" at bounding box center [546, 279] width 715 height 506
click at [150, 42] on icon at bounding box center [153, 38] width 8 height 8
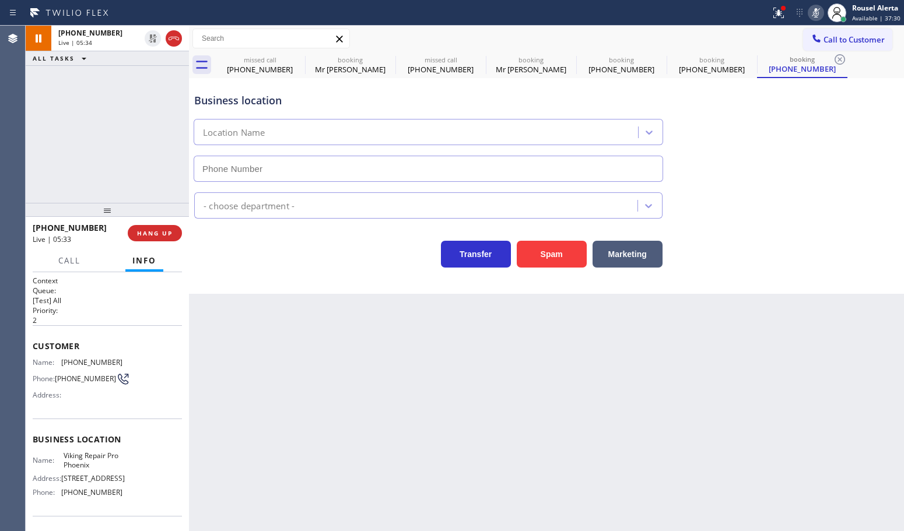
type input "[PHONE_NUMBER]"
click at [819, 8] on icon at bounding box center [816, 13] width 14 height 14
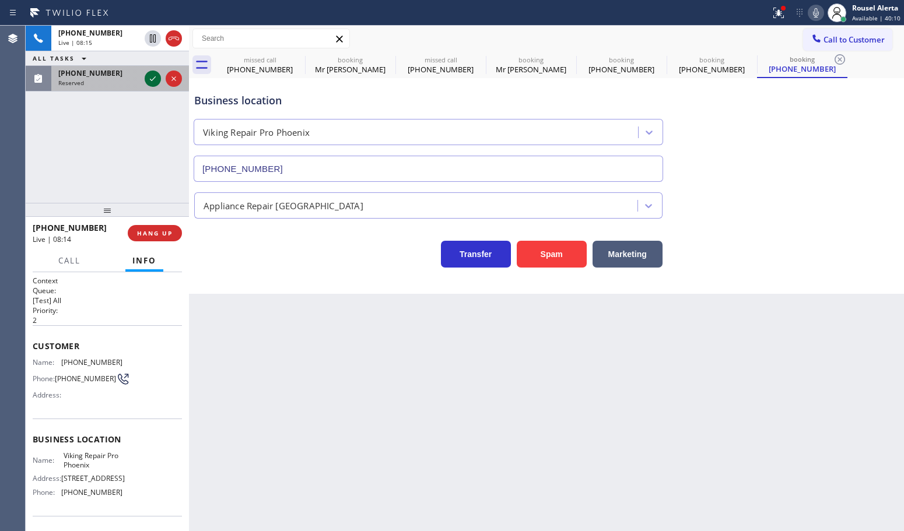
click at [155, 79] on icon at bounding box center [153, 79] width 14 height 14
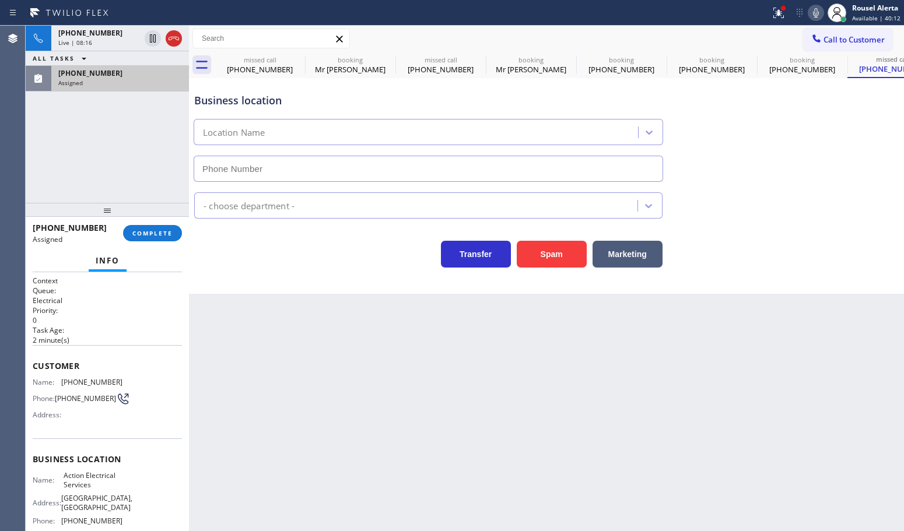
type input "[PHONE_NUMBER]"
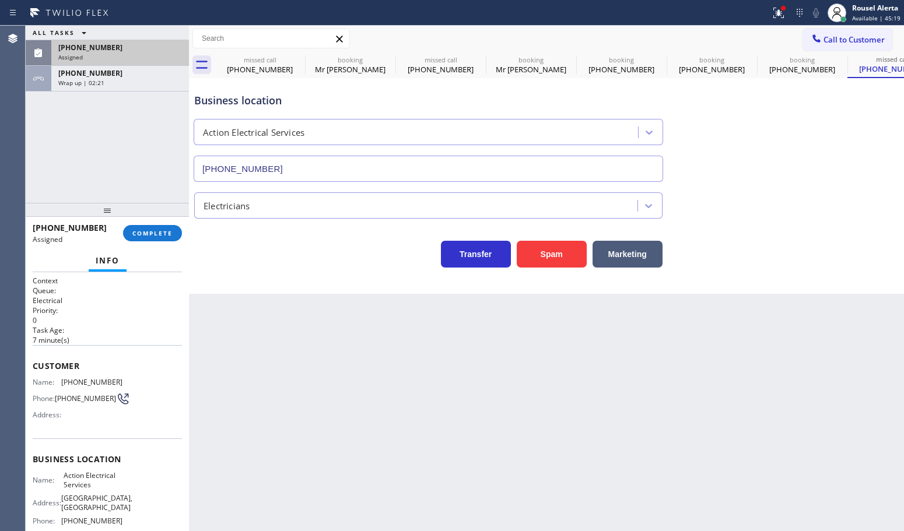
click at [127, 47] on div "[PHONE_NUMBER]" at bounding box center [120, 48] width 124 height 10
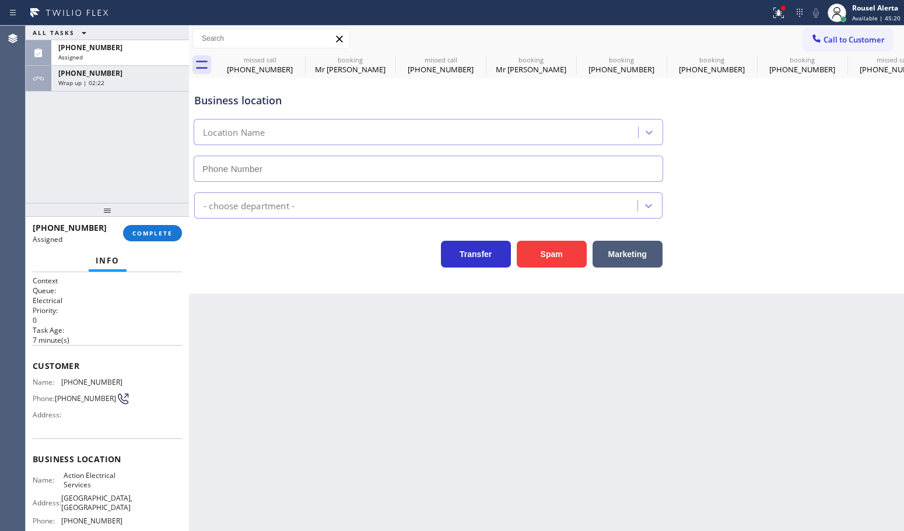
type input "[PHONE_NUMBER]"
click at [153, 229] on span "COMPLETE" at bounding box center [152, 233] width 40 height 8
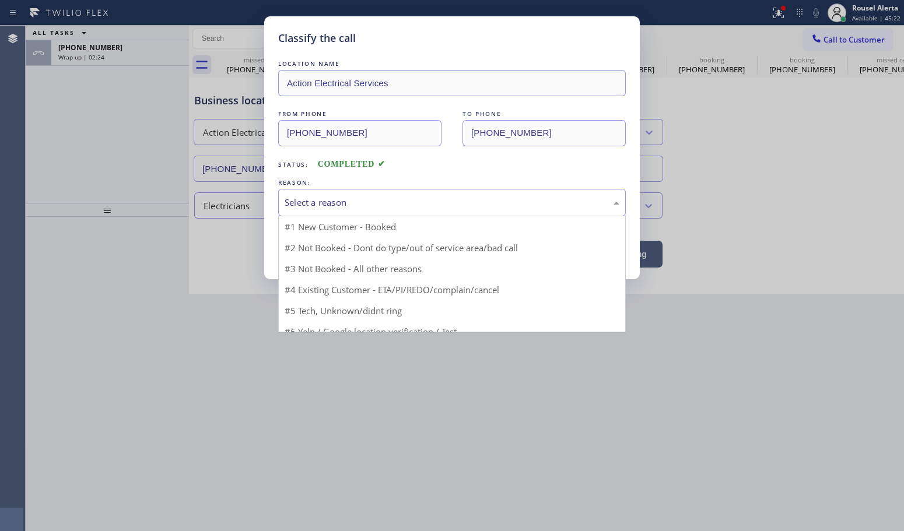
click at [293, 208] on div "Select a reason" at bounding box center [452, 202] width 335 height 13
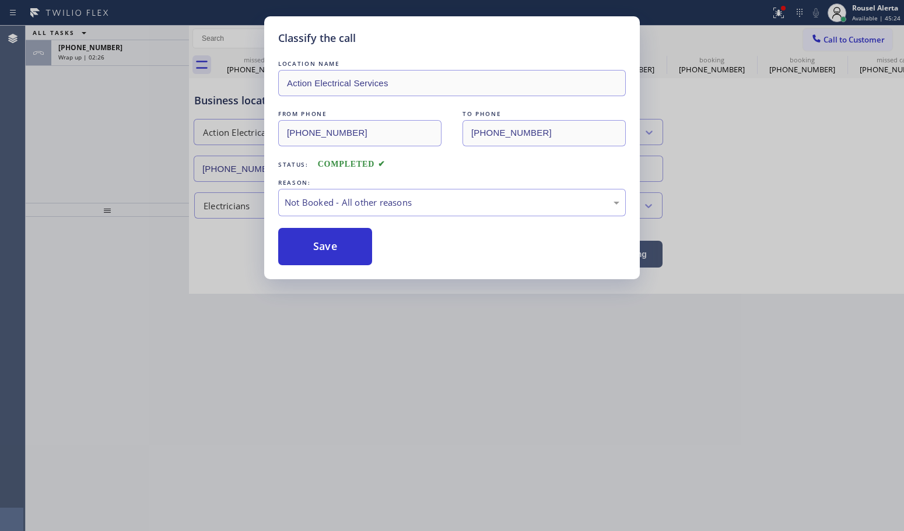
drag, startPoint x: 325, startPoint y: 243, endPoint x: 157, endPoint y: 142, distance: 195.7
click at [324, 243] on button "Save" at bounding box center [325, 246] width 94 height 37
click at [94, 55] on div "Classify the call LOCATION NAME Action Electrical Services FROM PHONE [PHONE_NU…" at bounding box center [452, 265] width 904 height 531
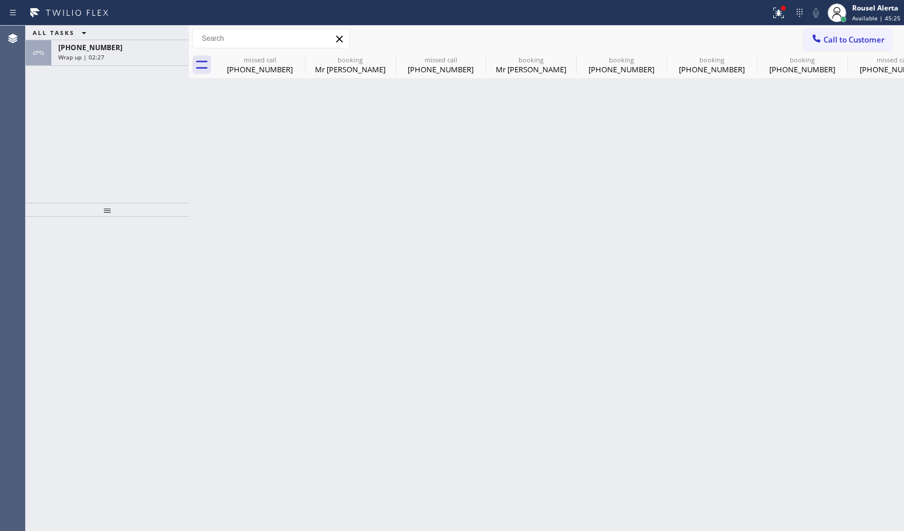
click at [94, 55] on span "Wrap up | 02:27" at bounding box center [81, 57] width 46 height 8
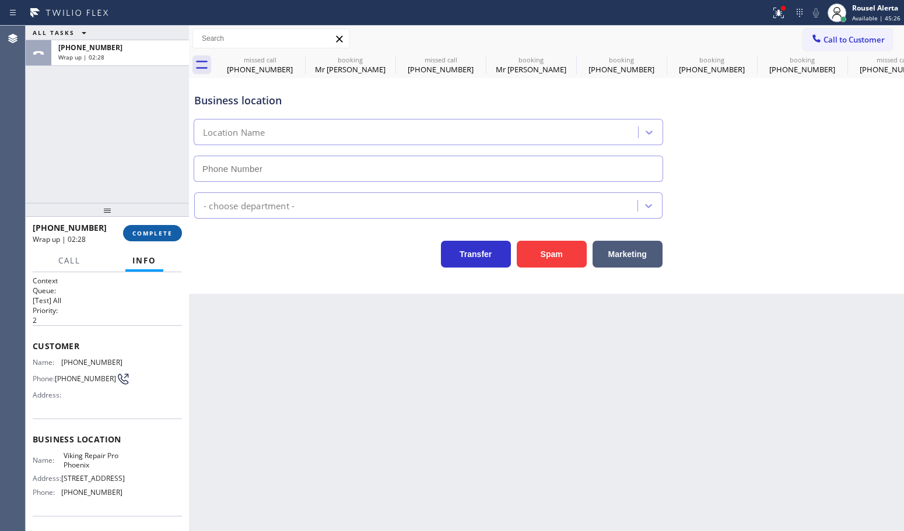
type input "[PHONE_NUMBER]"
click at [150, 234] on span "COMPLETE" at bounding box center [152, 233] width 40 height 8
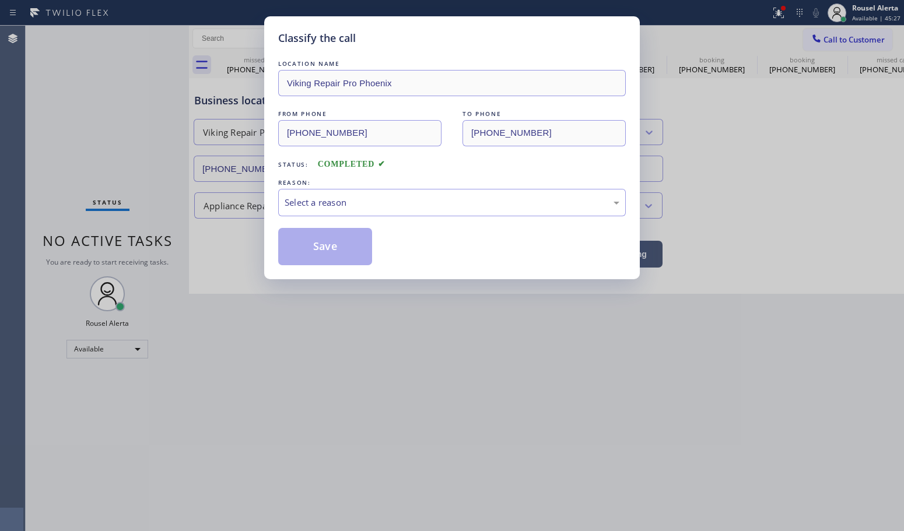
click at [338, 178] on div "REASON:" at bounding box center [452, 183] width 348 height 12
click at [342, 202] on div "Select a reason" at bounding box center [452, 202] width 335 height 13
click at [339, 245] on button "Save" at bounding box center [325, 246] width 94 height 37
drag, startPoint x: 124, startPoint y: 78, endPoint x: 98, endPoint y: 3, distance: 78.6
click at [124, 76] on div "Classify the call LOCATION NAME Viking Repair Pro Phoenix FROM PHONE [PHONE_NUM…" at bounding box center [452, 265] width 904 height 531
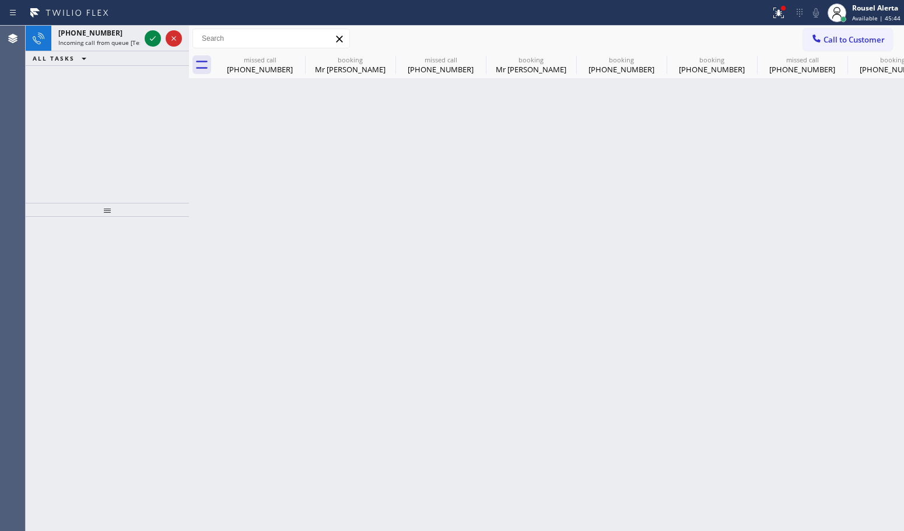
click at [272, 281] on div "Back to Dashboard Change Sender ID Customers Technicians Select a contact Outbo…" at bounding box center [546, 279] width 715 height 506
click at [150, 38] on icon at bounding box center [153, 38] width 14 height 14
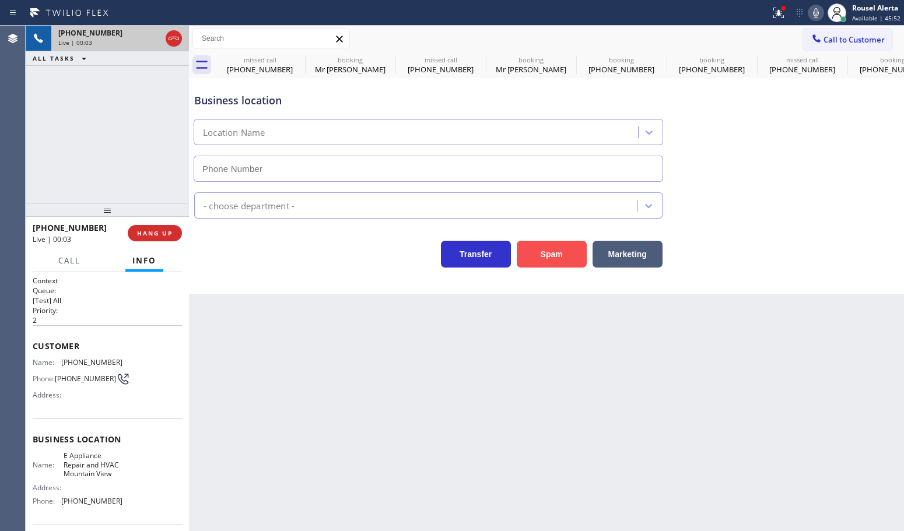
type input "[PHONE_NUMBER]"
click at [531, 260] on button "Spam" at bounding box center [552, 254] width 70 height 27
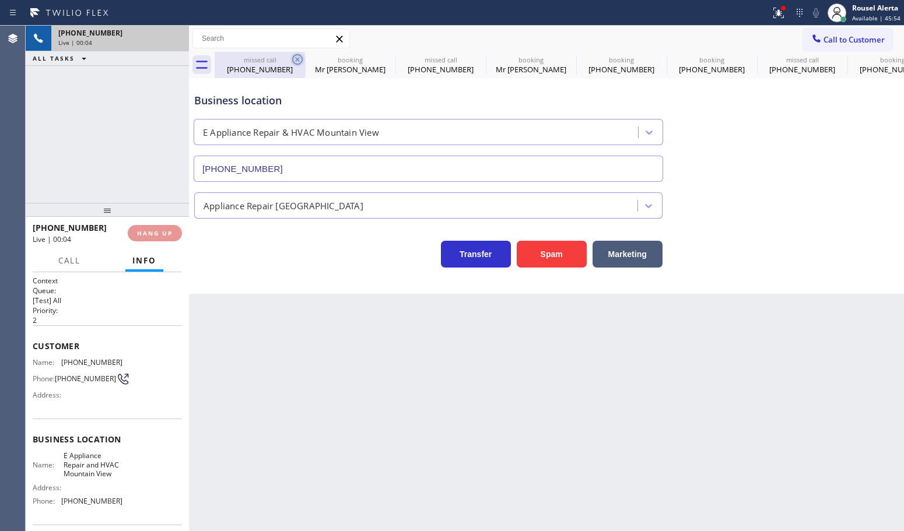
click at [295, 56] on icon at bounding box center [297, 59] width 14 height 14
type input "[PHONE_NUMBER]"
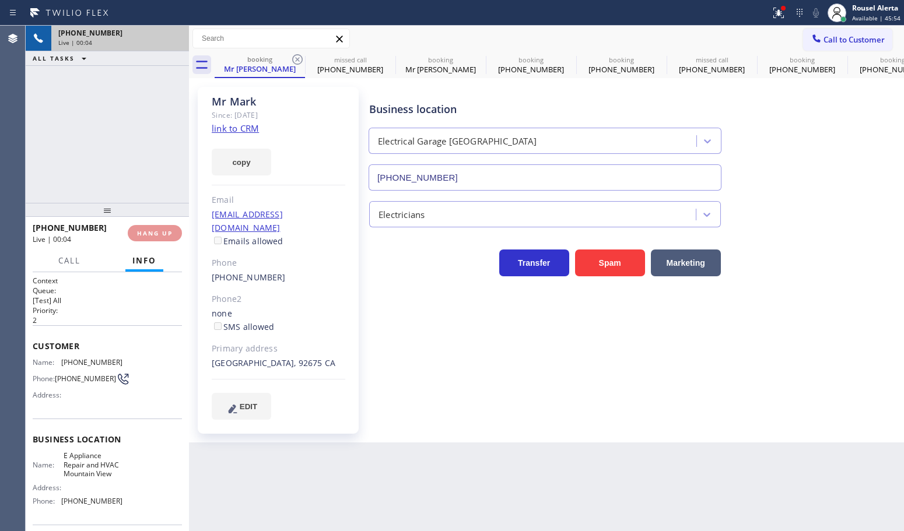
click at [295, 56] on icon at bounding box center [297, 59] width 14 height 14
click at [0, 0] on icon at bounding box center [0, 0] width 0 height 0
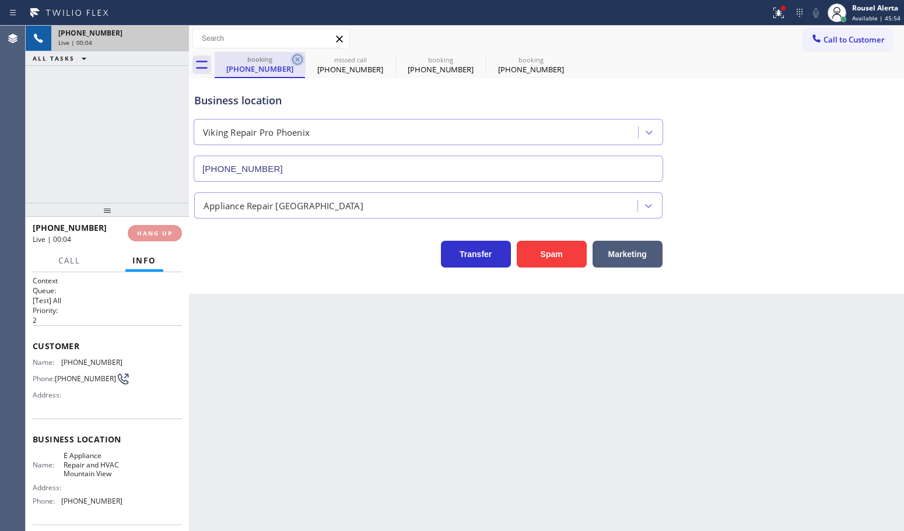
click at [296, 56] on icon at bounding box center [297, 59] width 14 height 14
click at [0, 0] on icon at bounding box center [0, 0] width 0 height 0
click at [296, 56] on div "booking [PHONE_NUMBER] missed call [PHONE_NUMBER] booking [PHONE_NUMBER] bookin…" at bounding box center [559, 65] width 689 height 26
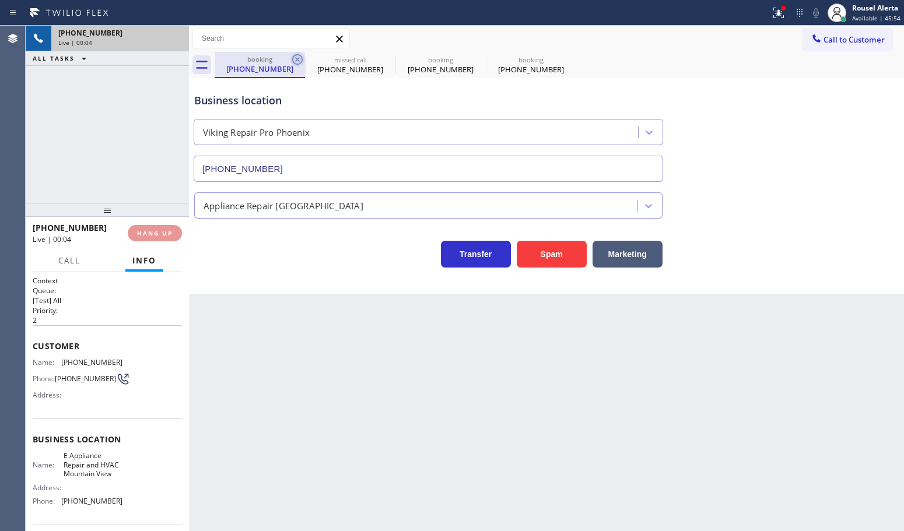
click at [296, 56] on div "booking [PHONE_NUMBER] missed call [PHONE_NUMBER] booking [PHONE_NUMBER] bookin…" at bounding box center [559, 65] width 689 height 26
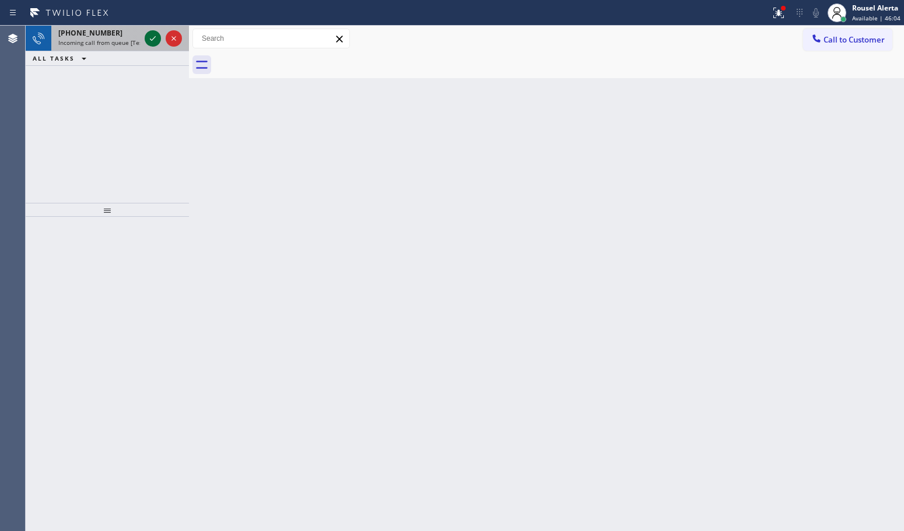
click at [149, 42] on icon at bounding box center [153, 38] width 14 height 14
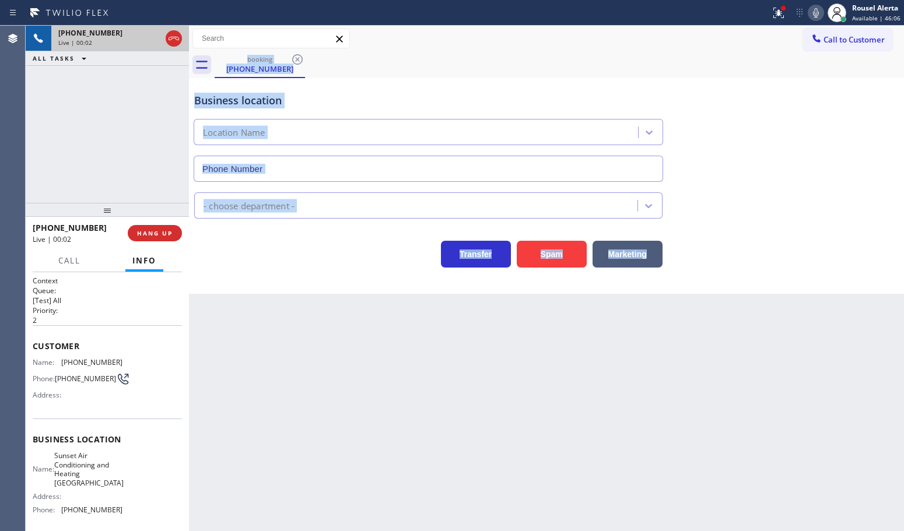
type input "[PHONE_NUMBER]"
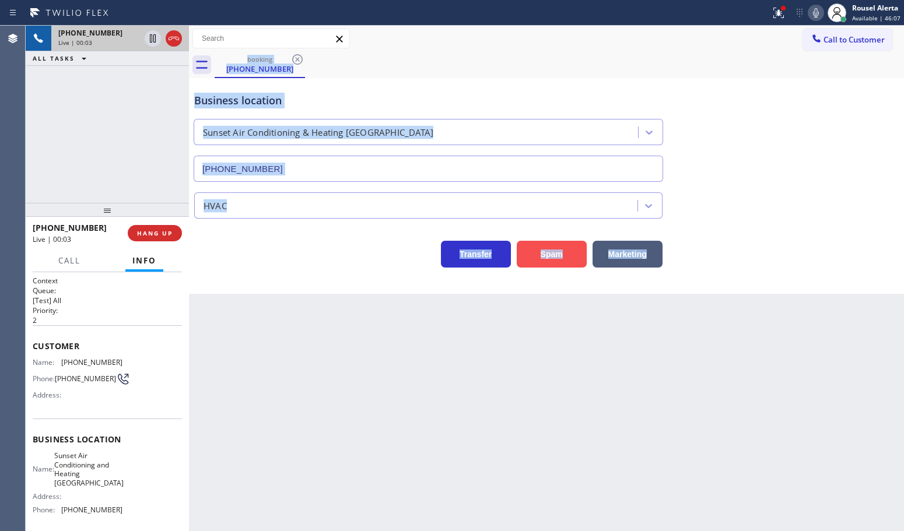
click at [556, 254] on button "Spam" at bounding box center [552, 254] width 70 height 27
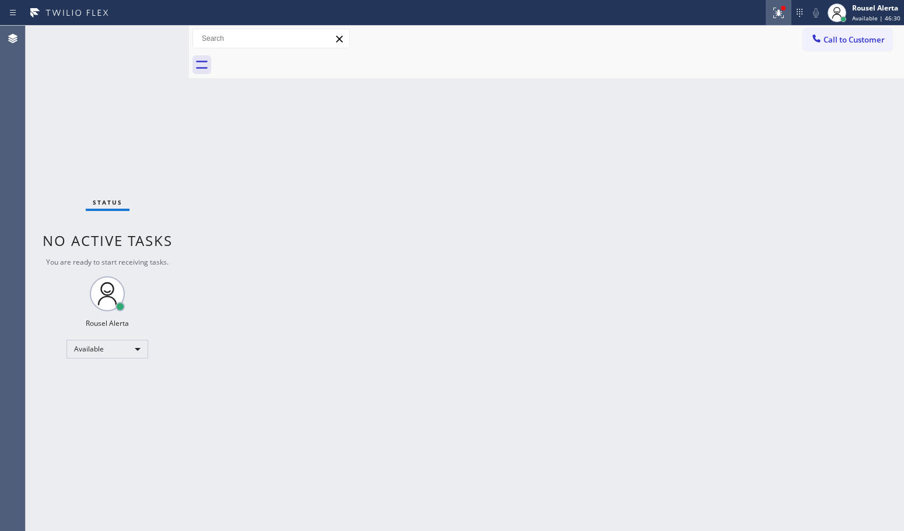
click at [782, 13] on icon at bounding box center [779, 13] width 14 height 14
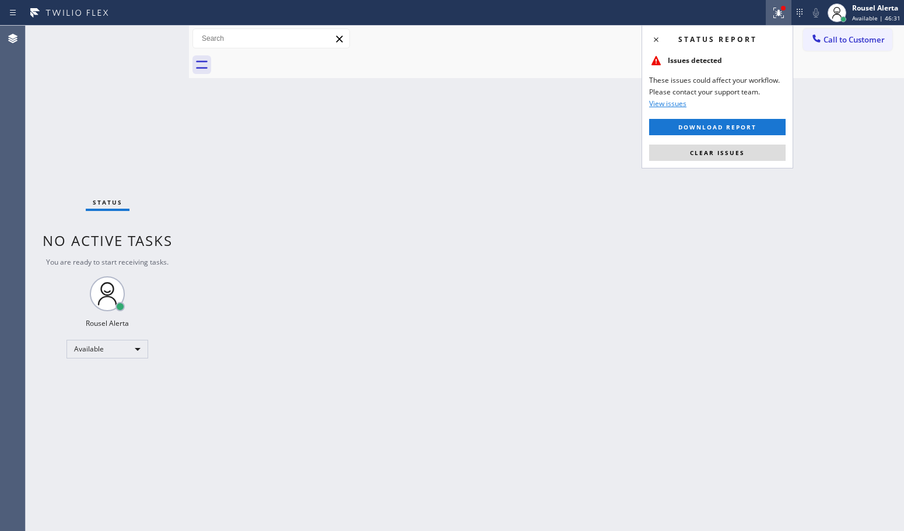
click at [747, 153] on button "Clear issues" at bounding box center [717, 153] width 136 height 16
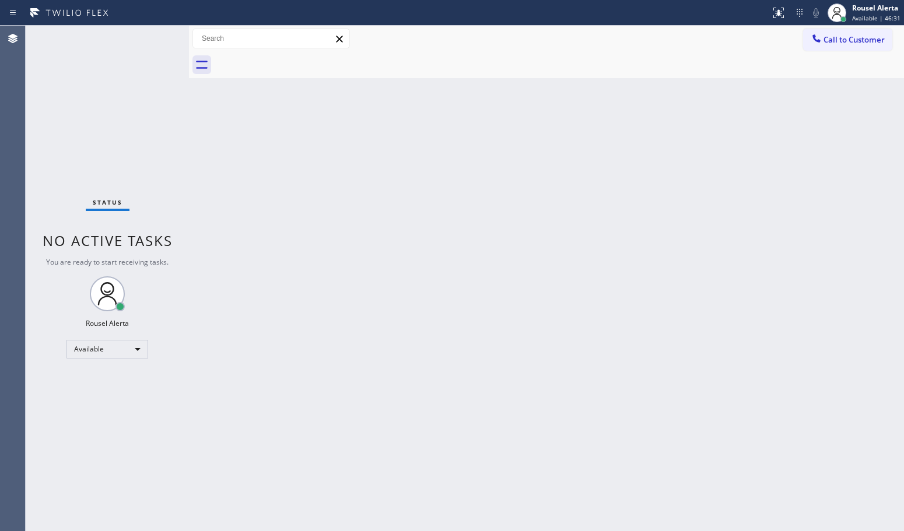
click at [787, 217] on div "Back to Dashboard Change Sender ID Customers Technicians Select a contact Outbo…" at bounding box center [546, 279] width 715 height 506
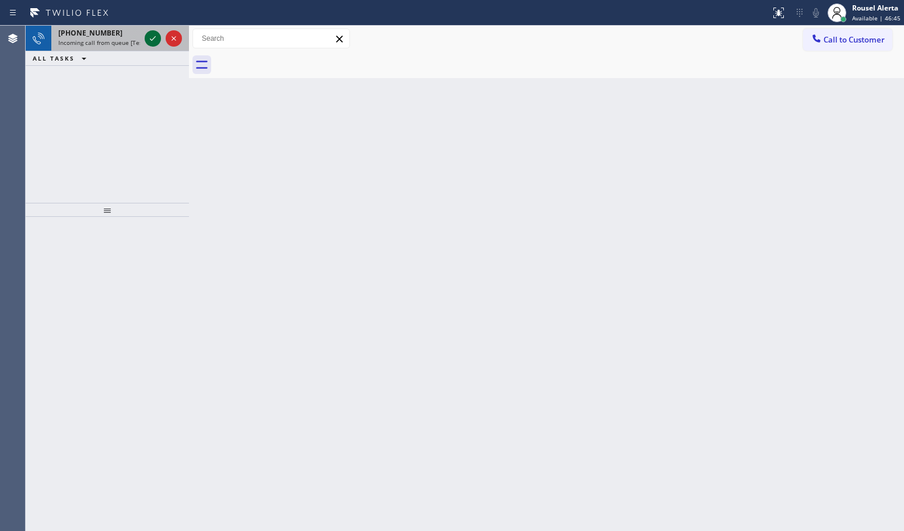
click at [155, 38] on icon at bounding box center [153, 38] width 14 height 14
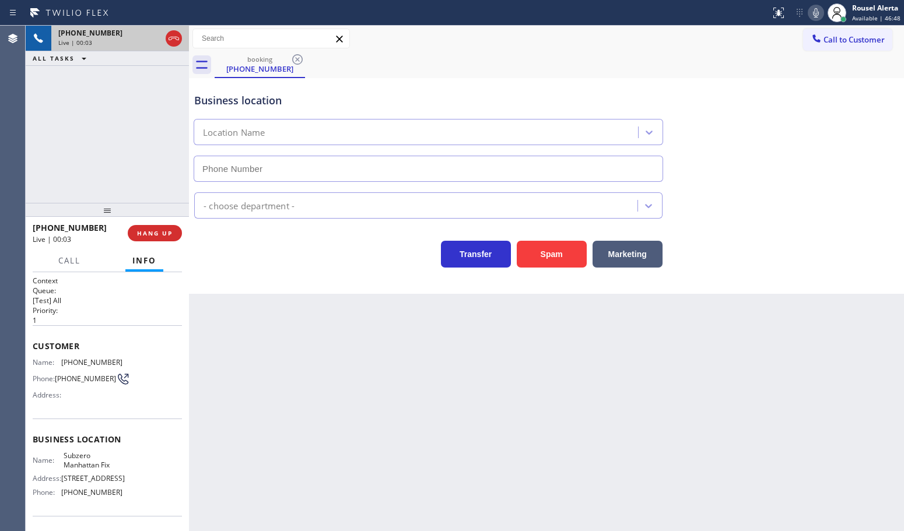
type input "[PHONE_NUMBER]"
click at [363, 374] on div "Back to Dashboard Change Sender ID Customers Technicians Select a contact Outbo…" at bounding box center [546, 279] width 715 height 506
click at [348, 391] on div "Back to Dashboard Change Sender ID Customers Technicians Select a contact Outbo…" at bounding box center [546, 279] width 715 height 506
click at [158, 85] on div "[PHONE_NUMBER] Live | 00:14 ALL TASKS ALL TASKS ACTIVE TASKS TASKS IN WRAP UP" at bounding box center [107, 114] width 163 height 177
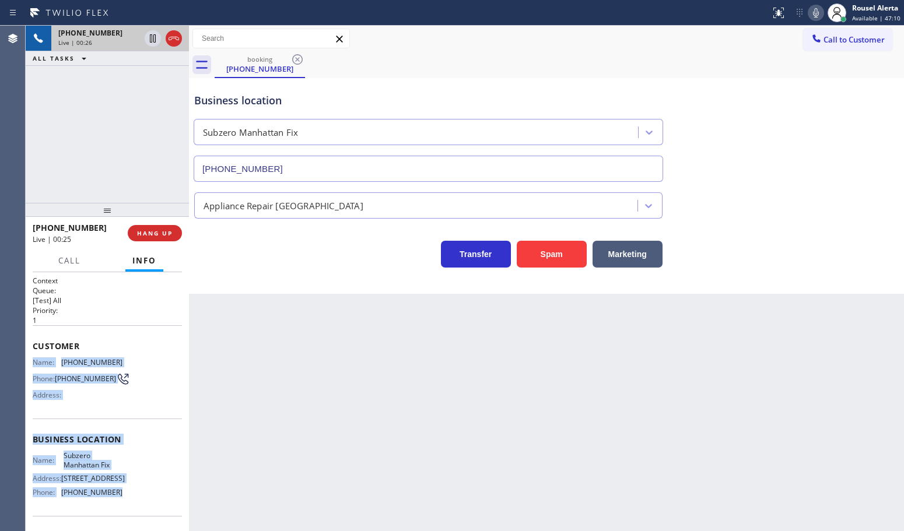
drag, startPoint x: 31, startPoint y: 362, endPoint x: 138, endPoint y: 499, distance: 174.2
click at [137, 499] on div "Context Queue: [Test] All Priority: 1 Customer Name: [PHONE_NUMBER] Phone: [PHO…" at bounding box center [107, 401] width 163 height 259
copy div "Name: [PHONE_NUMBER] Phone: [PHONE_NUMBER] Address: Business location Name: Sub…"
click at [747, 395] on div "Back to Dashboard Change Sender ID Customers Technicians Select a contact Outbo…" at bounding box center [546, 279] width 715 height 506
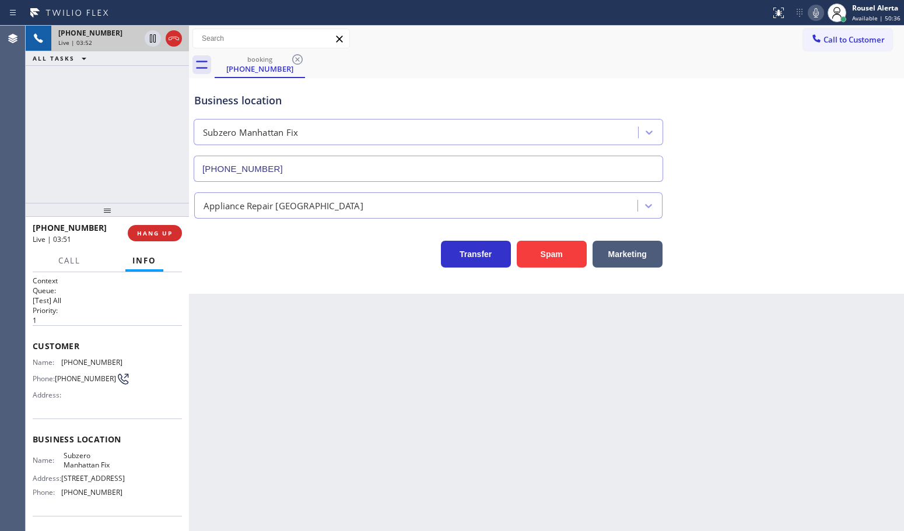
click at [140, 118] on div "[PHONE_NUMBER] Live | 03:52 ALL TASKS ALL TASKS ACTIVE TASKS TASKS IN WRAP UP" at bounding box center [107, 114] width 163 height 177
click at [149, 44] on icon at bounding box center [153, 38] width 14 height 14
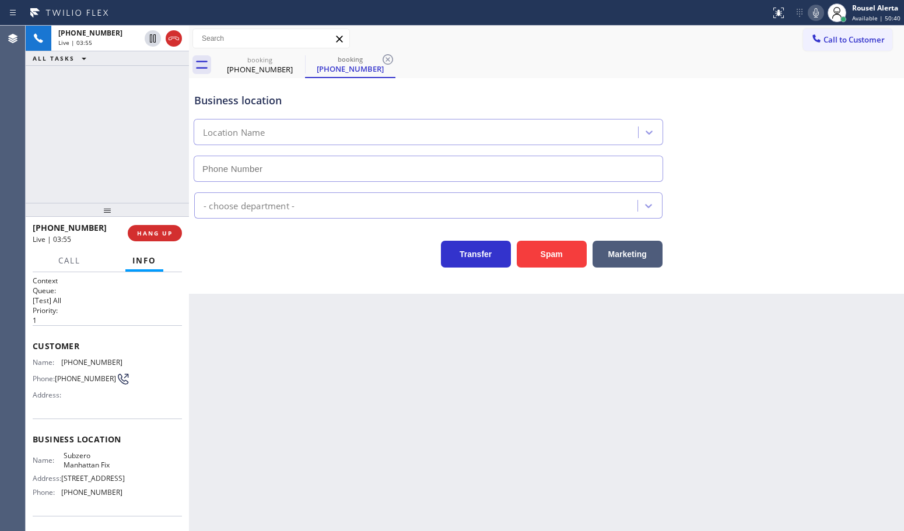
type input "[PHONE_NUMBER]"
click at [810, 13] on div at bounding box center [816, 13] width 16 height 14
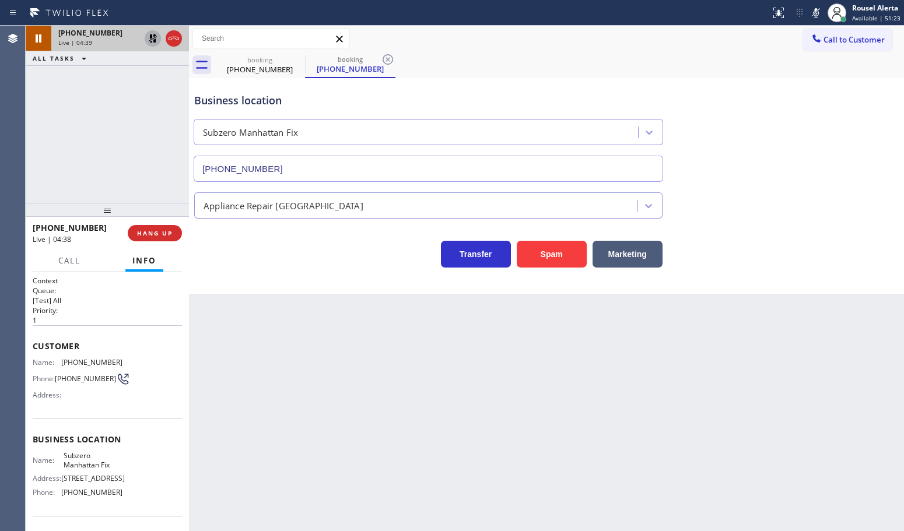
click at [149, 36] on icon at bounding box center [153, 38] width 14 height 14
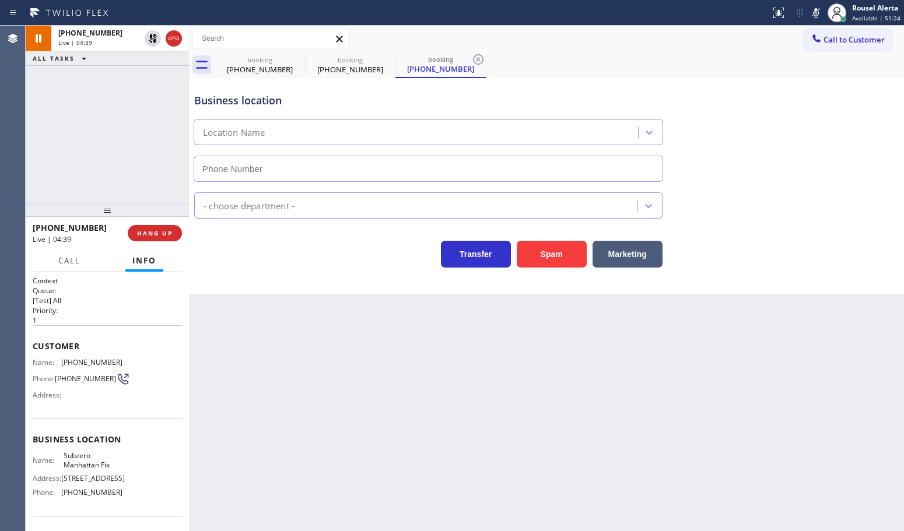
type input "[PHONE_NUMBER]"
click at [815, 13] on rect at bounding box center [816, 12] width 8 height 8
click at [95, 70] on div "[PHONE_NUMBER] Live | 04:59 ALL TASKS ALL TASKS ACTIVE TASKS TASKS IN WRAP UP" at bounding box center [107, 114] width 163 height 177
click at [418, 453] on div "Back to Dashboard Change Sender ID Customers Technicians Select a contact Outbo…" at bounding box center [546, 279] width 715 height 506
drag, startPoint x: 71, startPoint y: 258, endPoint x: 79, endPoint y: 266, distance: 11.1
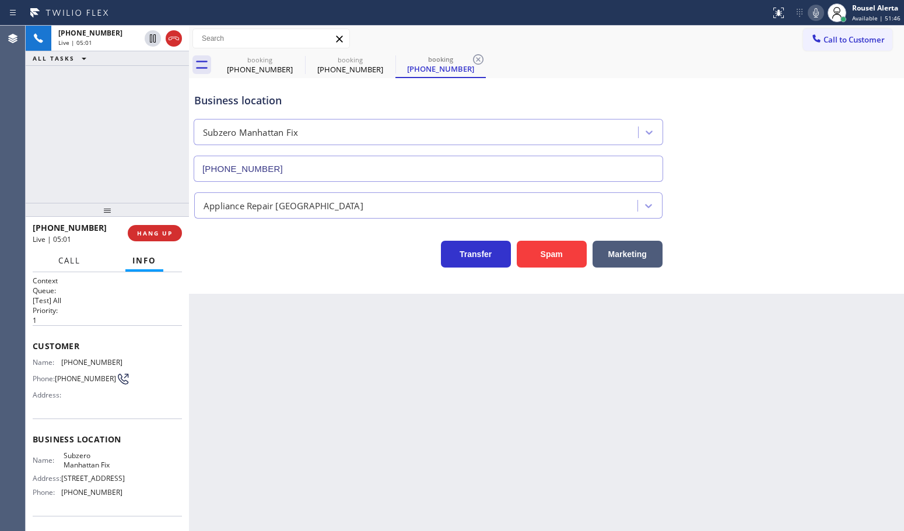
click at [71, 257] on span "Call" at bounding box center [69, 260] width 22 height 10
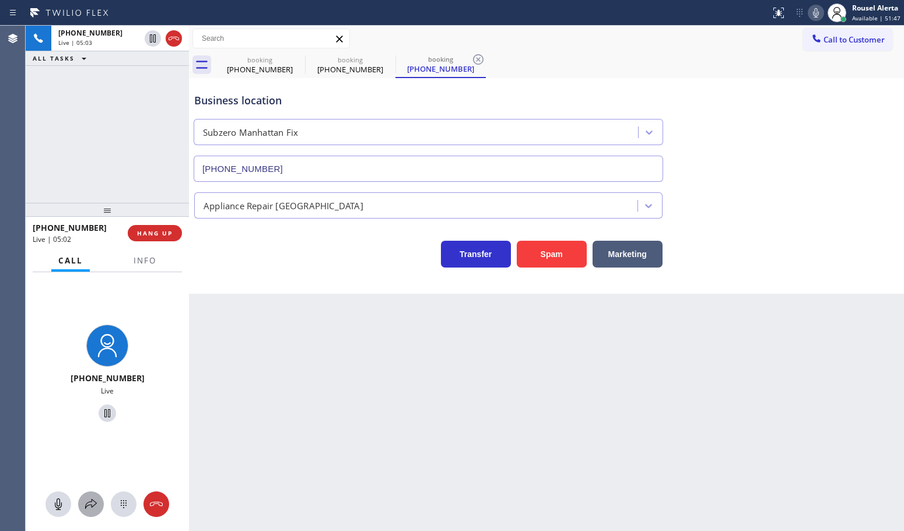
click at [92, 502] on icon at bounding box center [91, 504] width 12 height 10
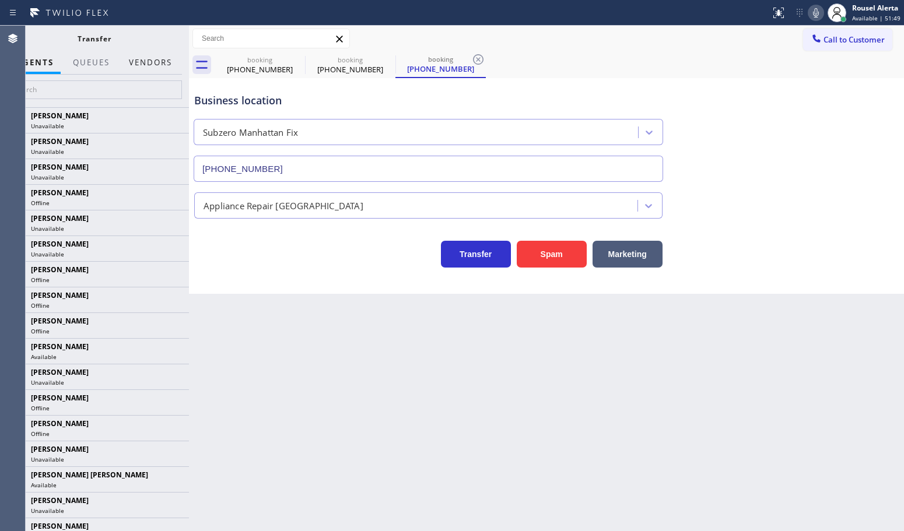
click at [143, 68] on button "Vendors" at bounding box center [150, 62] width 57 height 23
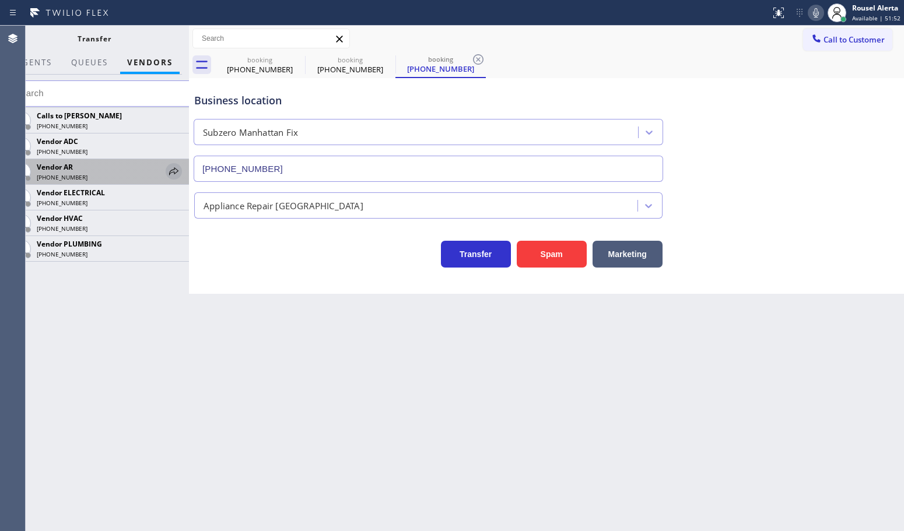
click at [166, 176] on div at bounding box center [174, 171] width 16 height 14
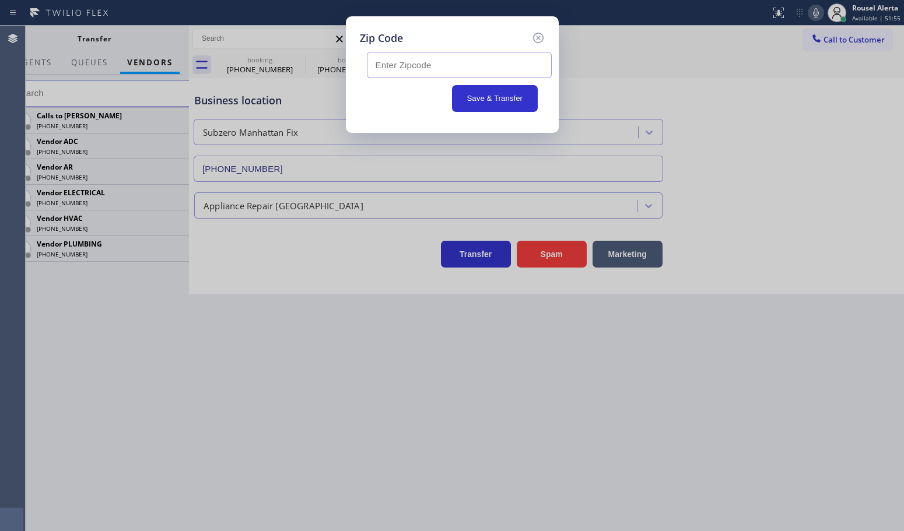
click at [509, 54] on input "text" at bounding box center [459, 65] width 185 height 26
paste input "92101"
type input "92101"
click at [514, 100] on button "Save & Transfer" at bounding box center [495, 98] width 86 height 27
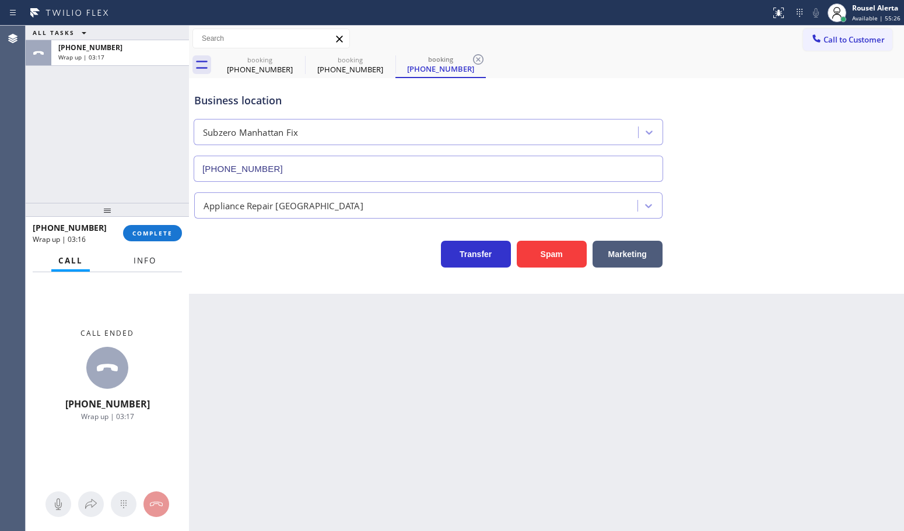
click at [152, 260] on span "Info" at bounding box center [145, 260] width 23 height 10
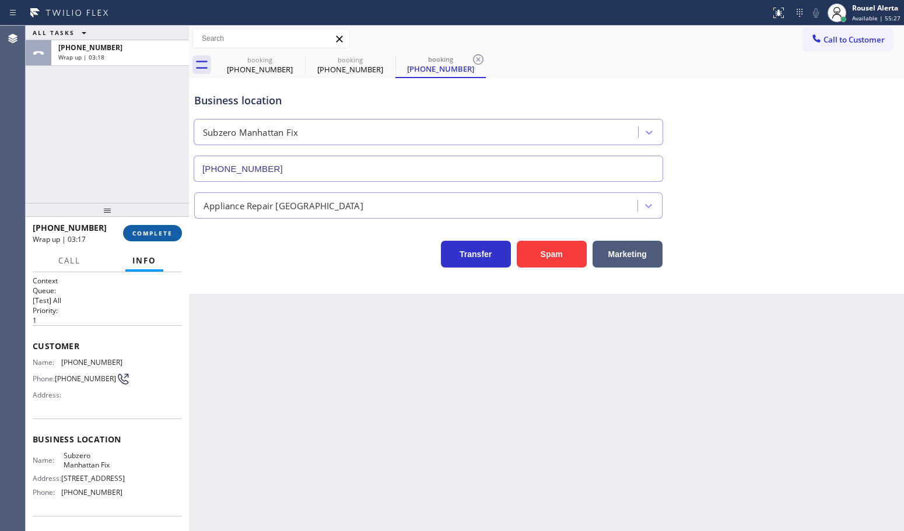
click at [150, 238] on button "COMPLETE" at bounding box center [152, 233] width 59 height 16
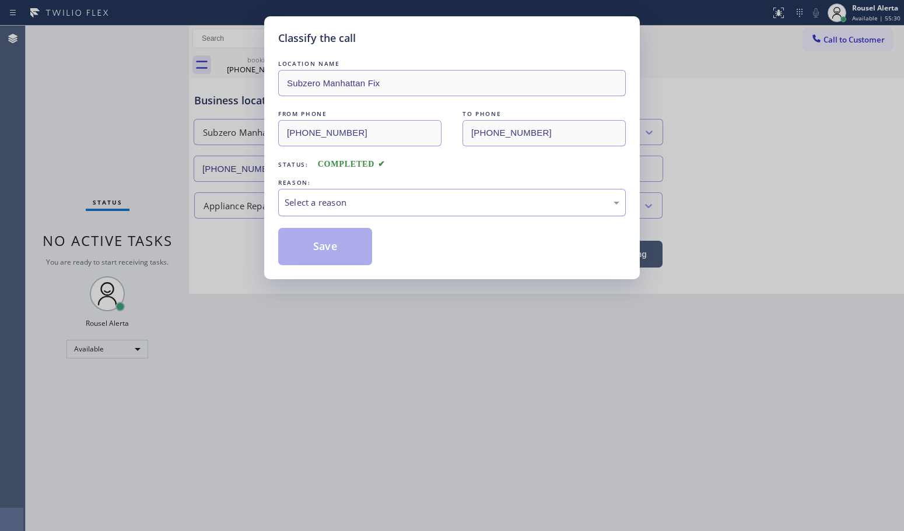
click at [384, 202] on div "Select a reason" at bounding box center [452, 202] width 335 height 13
click at [387, 207] on div "Existing Customer - ETA/PI/REDO/complain/cancel" at bounding box center [452, 202] width 335 height 13
click at [324, 254] on button "Save" at bounding box center [325, 246] width 94 height 37
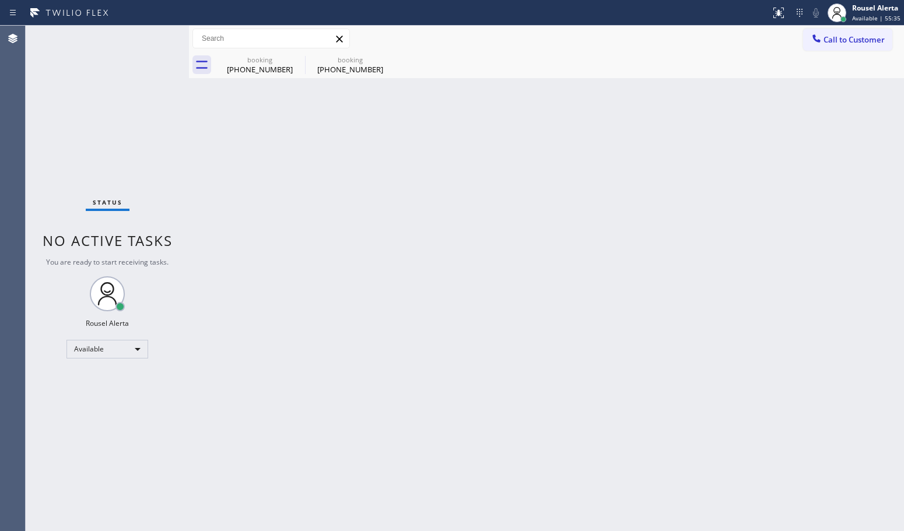
click at [500, 415] on div "Back to Dashboard Change Sender ID Customers Technicians Select a contact Outbo…" at bounding box center [546, 279] width 715 height 506
click at [299, 59] on icon at bounding box center [297, 59] width 14 height 14
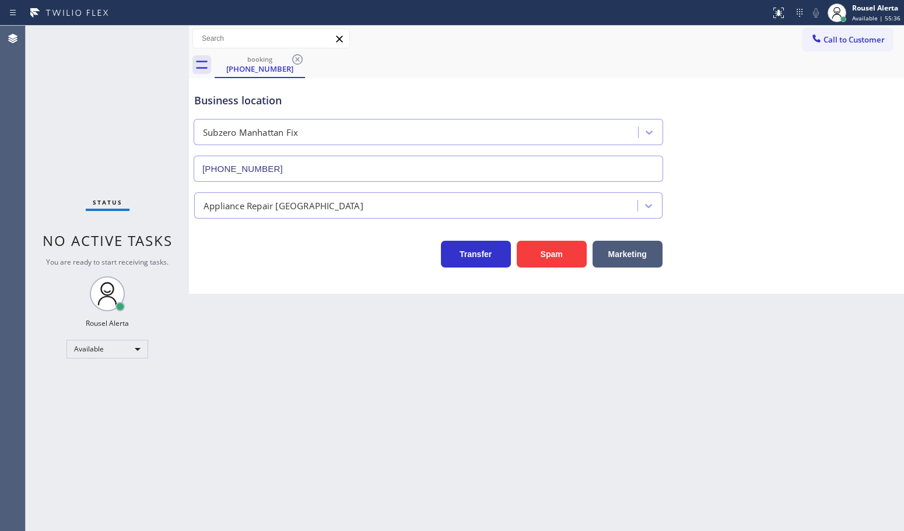
click at [299, 59] on icon at bounding box center [297, 59] width 14 height 14
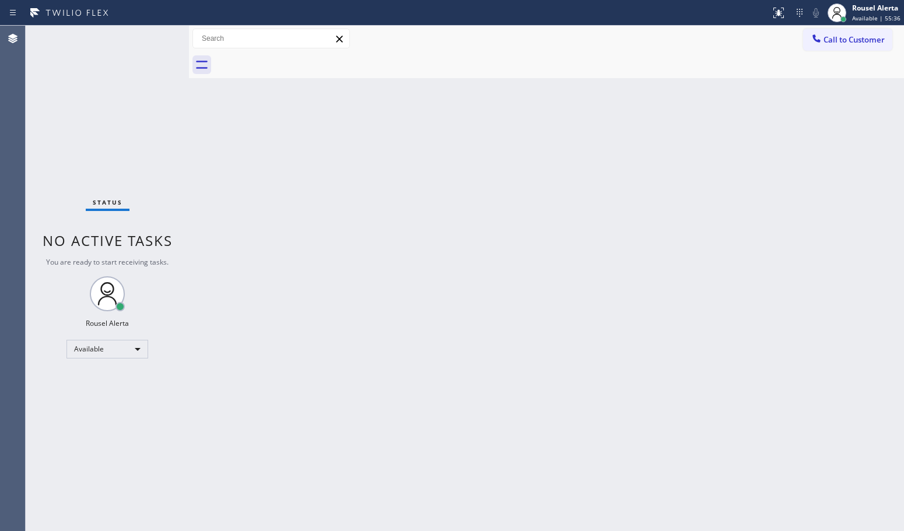
click at [383, 306] on div "Back to Dashboard Change Sender ID Customers Technicians Select a contact Outbo…" at bounding box center [546, 279] width 715 height 506
click at [500, 379] on div "Back to Dashboard Change Sender ID Customers Technicians Select a contact Outbo…" at bounding box center [546, 279] width 715 height 506
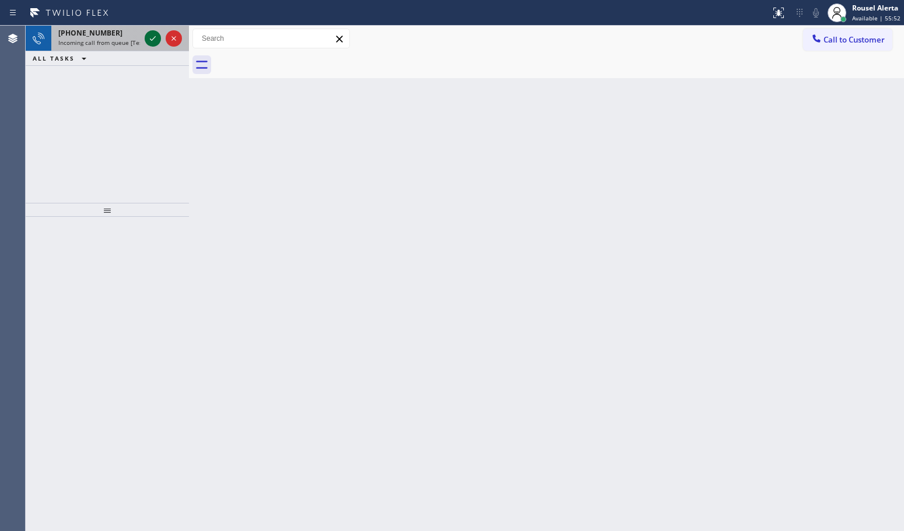
drag, startPoint x: 114, startPoint y: 35, endPoint x: 153, endPoint y: 36, distance: 39.1
click at [117, 34] on div "[PHONE_NUMBER]" at bounding box center [99, 33] width 82 height 10
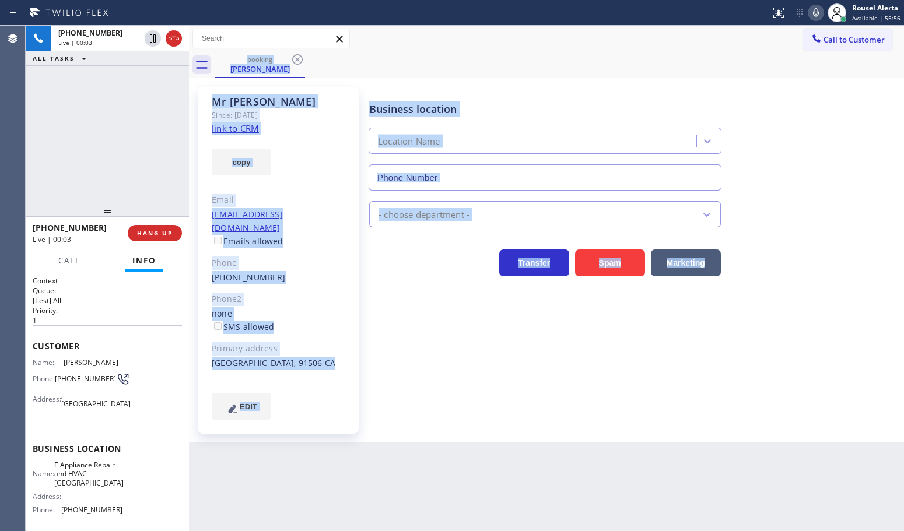
type input "[PHONE_NUMBER]"
click at [455, 456] on div "Back to Dashboard Change Sender ID Customers Technicians Select a contact Outbo…" at bounding box center [546, 279] width 715 height 506
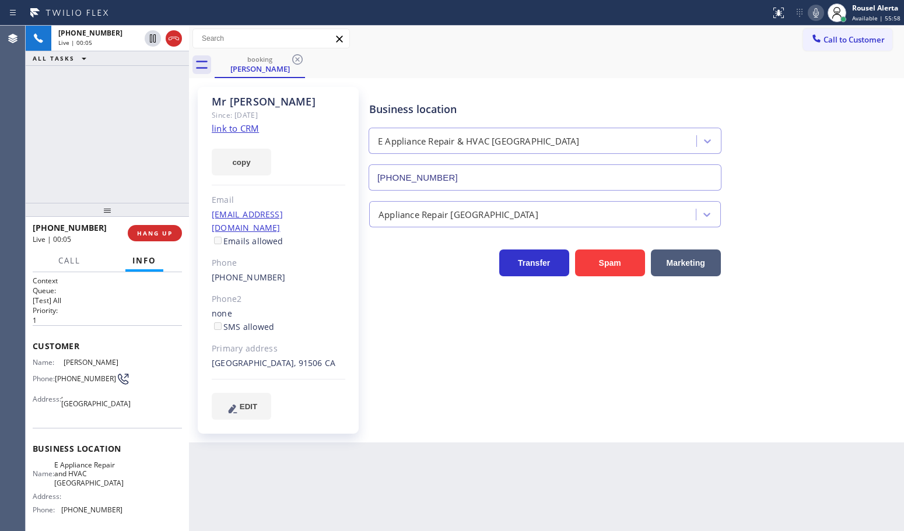
click at [236, 132] on link "link to CRM" at bounding box center [235, 128] width 47 height 12
click at [124, 170] on div "[PHONE_NUMBER] Live | 00:18 ALL TASKS ALL TASKS ACTIVE TASKS TASKS IN WRAP UP" at bounding box center [107, 114] width 163 height 177
drag, startPoint x: 283, startPoint y: 450, endPoint x: 275, endPoint y: 430, distance: 22.0
click at [283, 451] on div "Back to Dashboard Change Sender ID Customers Technicians Select a contact Outbo…" at bounding box center [546, 279] width 715 height 506
click at [146, 227] on button "HANG UP" at bounding box center [155, 233] width 54 height 16
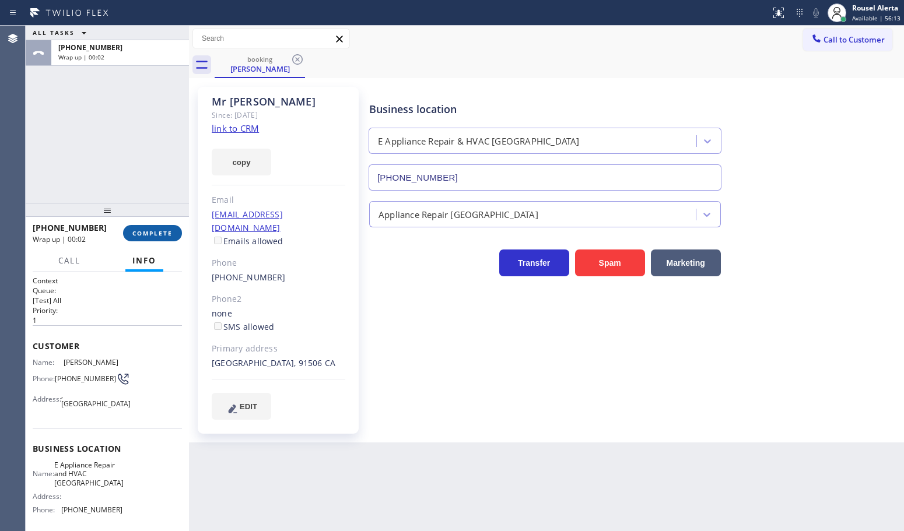
click at [144, 234] on span "COMPLETE" at bounding box center [152, 233] width 40 height 8
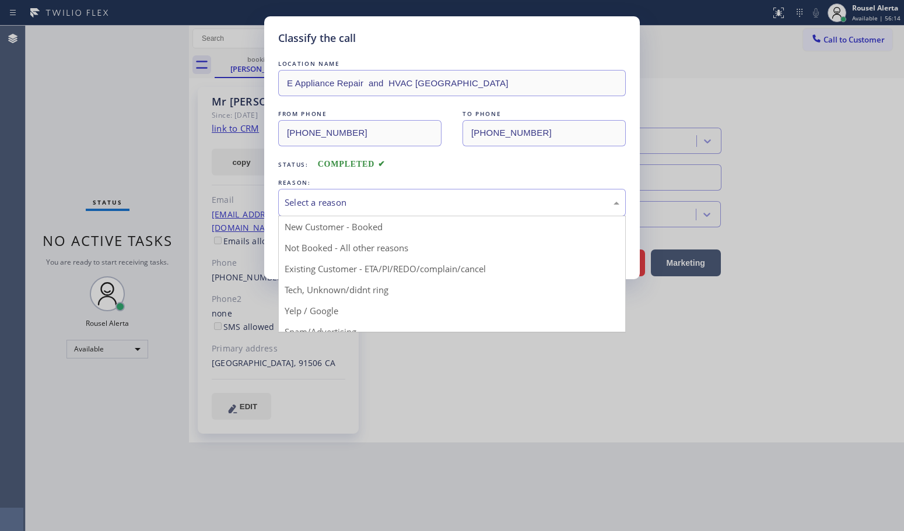
click at [307, 209] on div "Select a reason" at bounding box center [452, 202] width 335 height 13
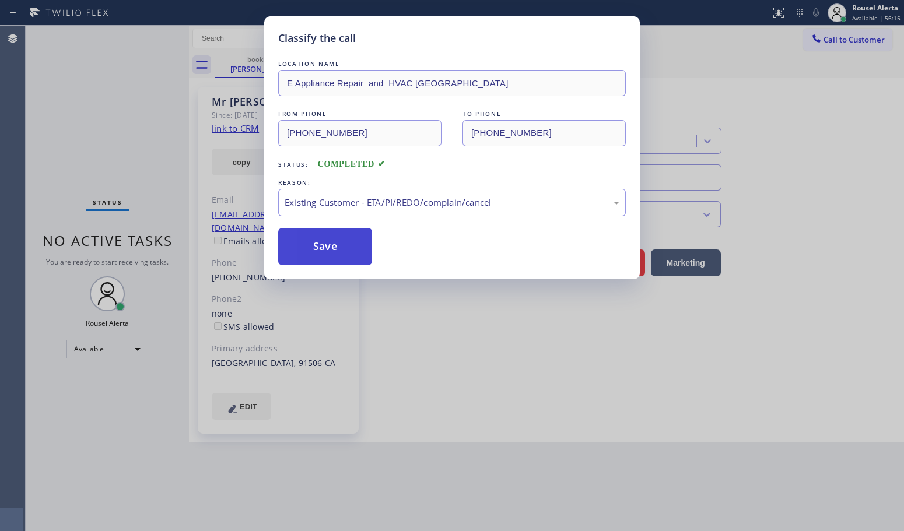
click at [316, 255] on button "Save" at bounding box center [325, 246] width 94 height 37
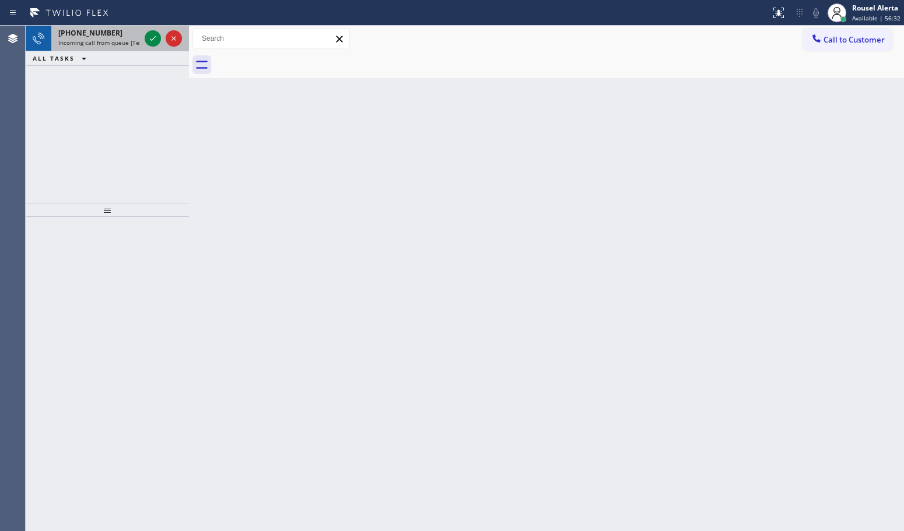
drag, startPoint x: 109, startPoint y: 33, endPoint x: 118, endPoint y: 34, distance: 9.3
click at [109, 33] on div "[PHONE_NUMBER]" at bounding box center [99, 33] width 82 height 10
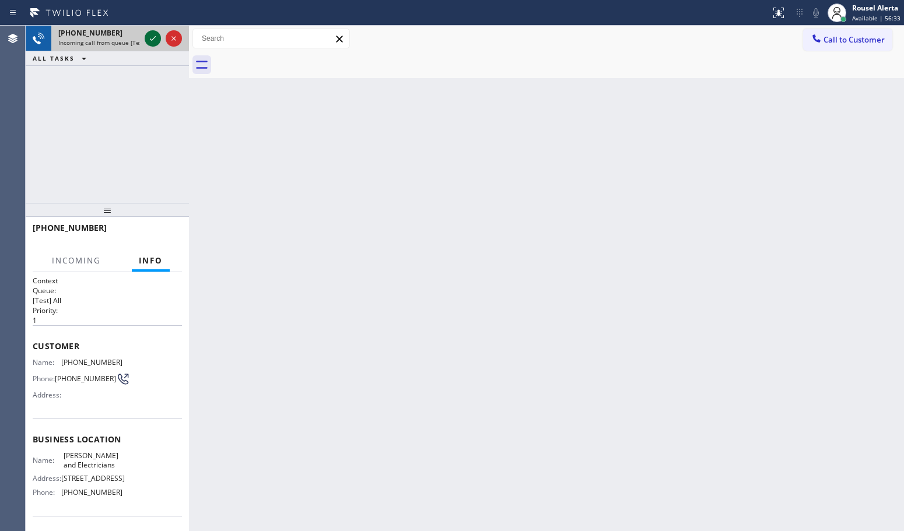
click at [149, 36] on icon at bounding box center [153, 38] width 14 height 14
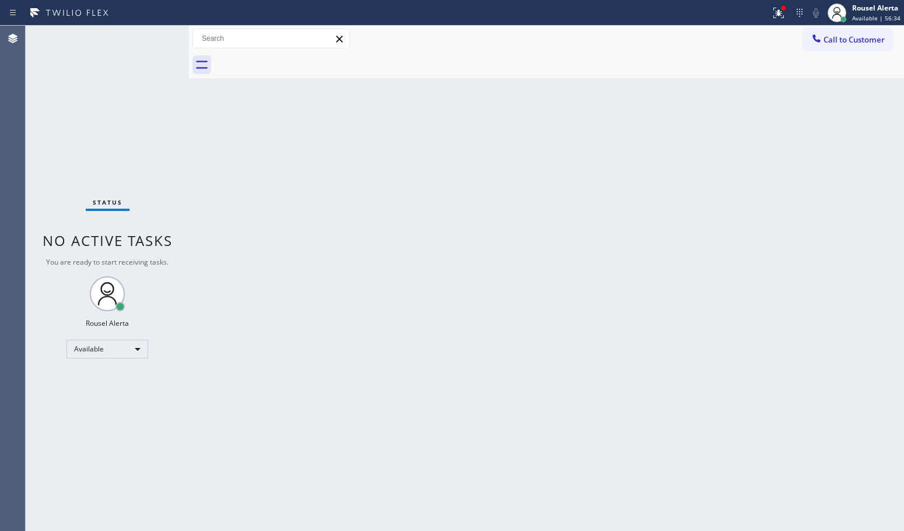
click at [149, 36] on div "Status No active tasks You are ready to start receiving tasks. Rousel Alerta Av…" at bounding box center [107, 279] width 163 height 506
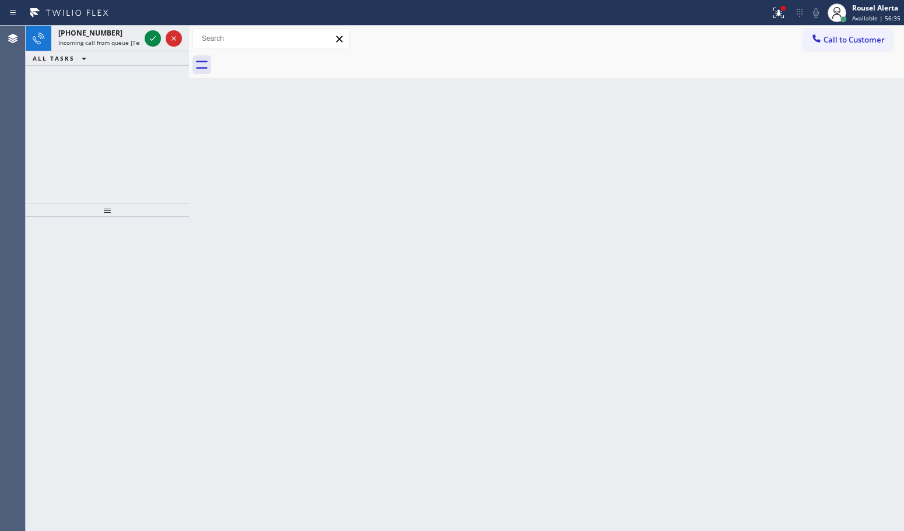
drag, startPoint x: 584, startPoint y: 180, endPoint x: 640, endPoint y: 103, distance: 95.5
click at [593, 164] on div "Back to Dashboard Change Sender ID Customers Technicians Select a contact Outbo…" at bounding box center [546, 279] width 715 height 506
click at [118, 39] on span "Incoming call from queue [Test] All" at bounding box center [106, 42] width 97 height 8
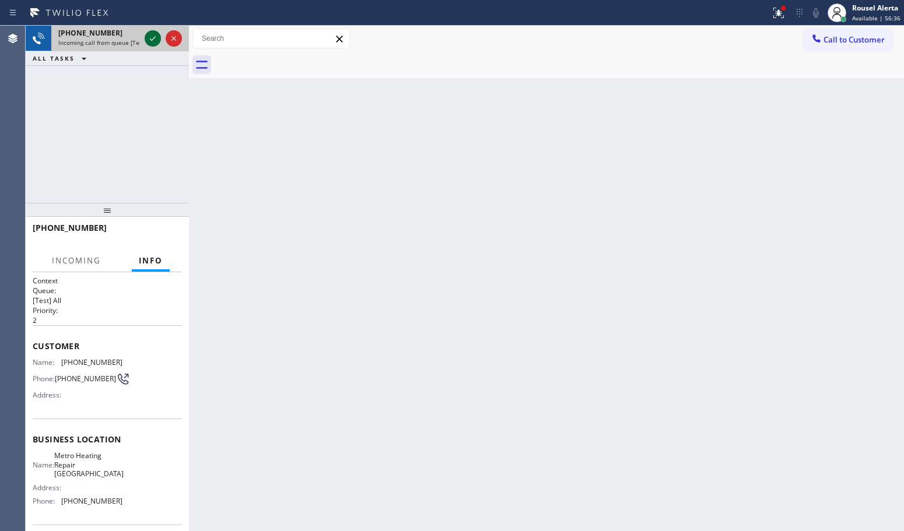
click at [152, 40] on icon at bounding box center [153, 38] width 6 height 5
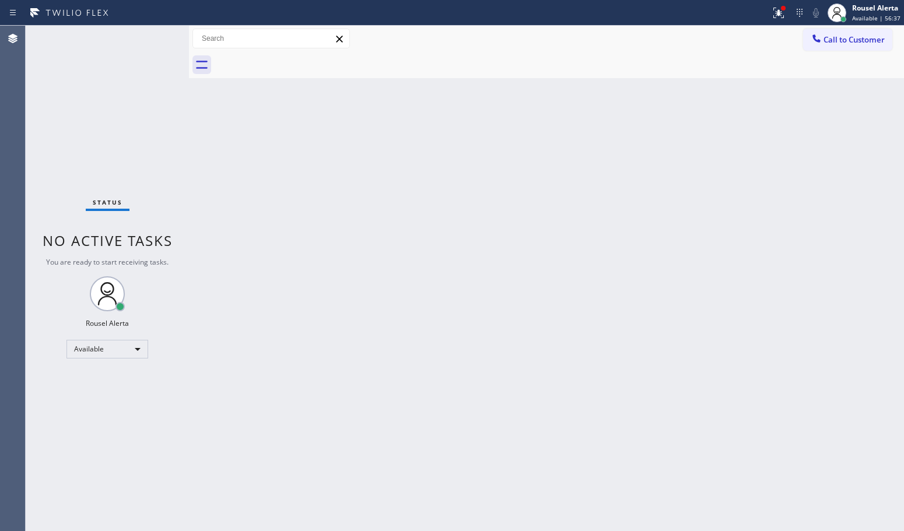
click at [152, 40] on div "Status No active tasks You are ready to start receiving tasks. Rousel Alerta Av…" at bounding box center [107, 279] width 163 height 506
drag, startPoint x: 141, startPoint y: 140, endPoint x: 345, endPoint y: 108, distance: 207.1
click at [141, 140] on div "Status No active tasks You are ready to start receiving tasks. Rousel Alerta Av…" at bounding box center [107, 279] width 163 height 506
click at [772, 6] on div at bounding box center [779, 13] width 26 height 14
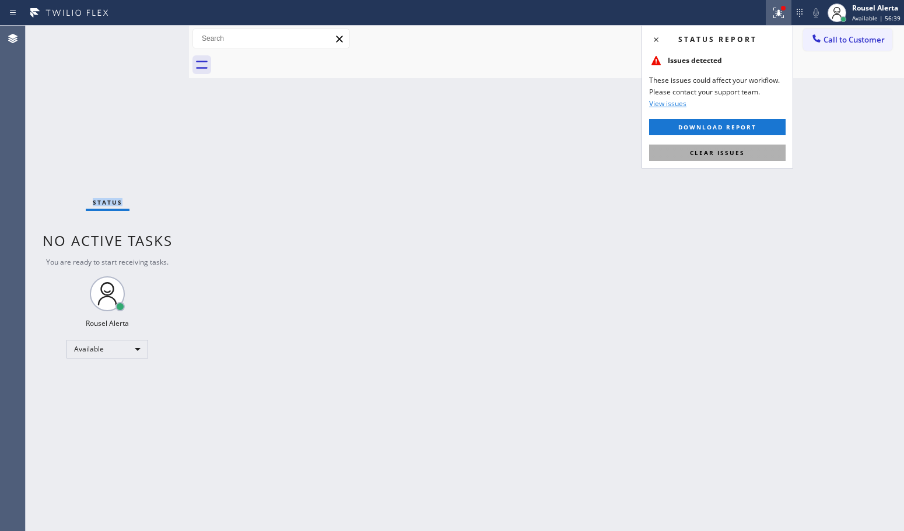
click at [735, 153] on span "Clear issues" at bounding box center [717, 153] width 55 height 8
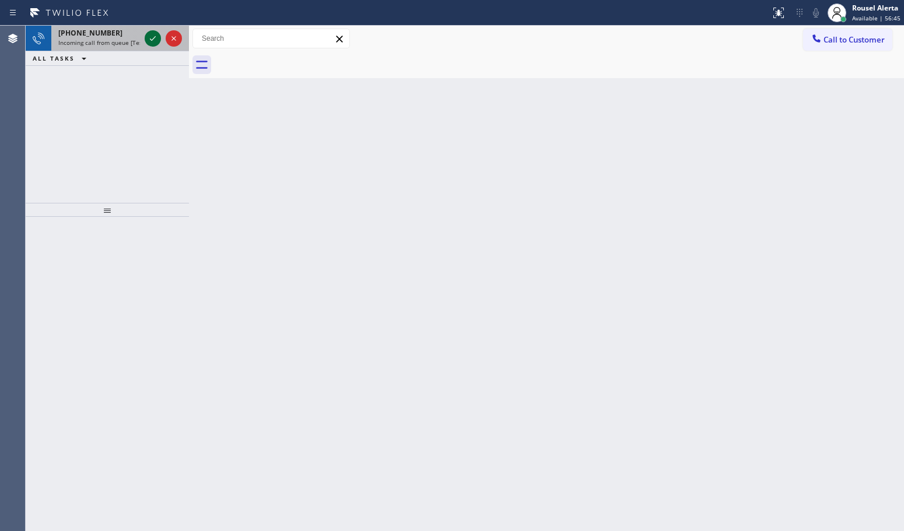
click at [148, 42] on icon at bounding box center [153, 38] width 14 height 14
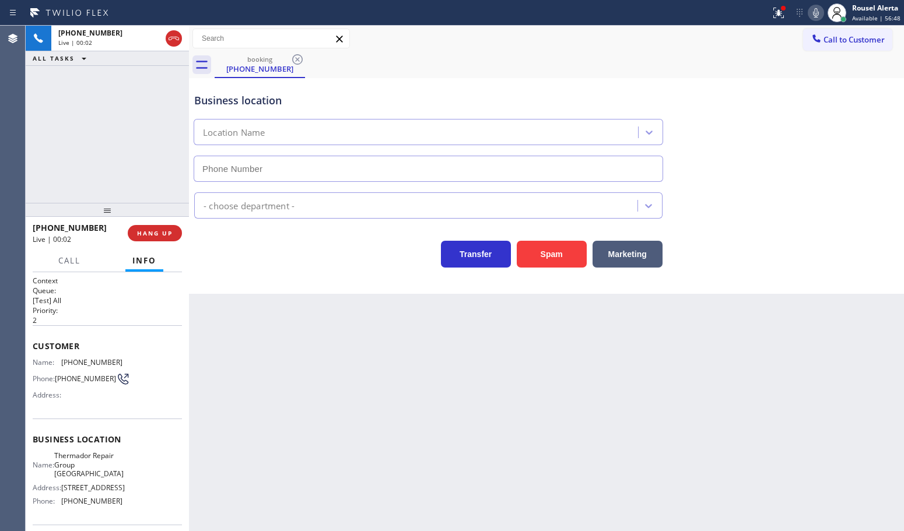
type input "[PHONE_NUMBER]"
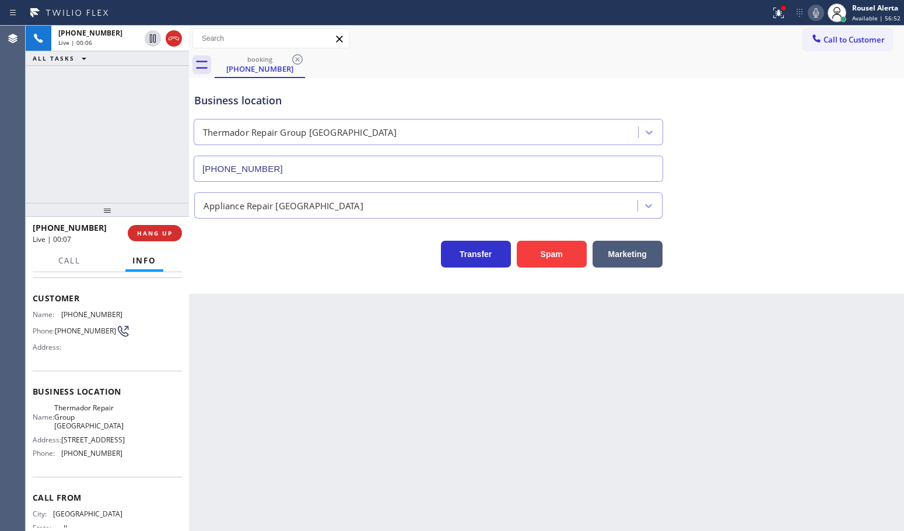
scroll to position [41, 0]
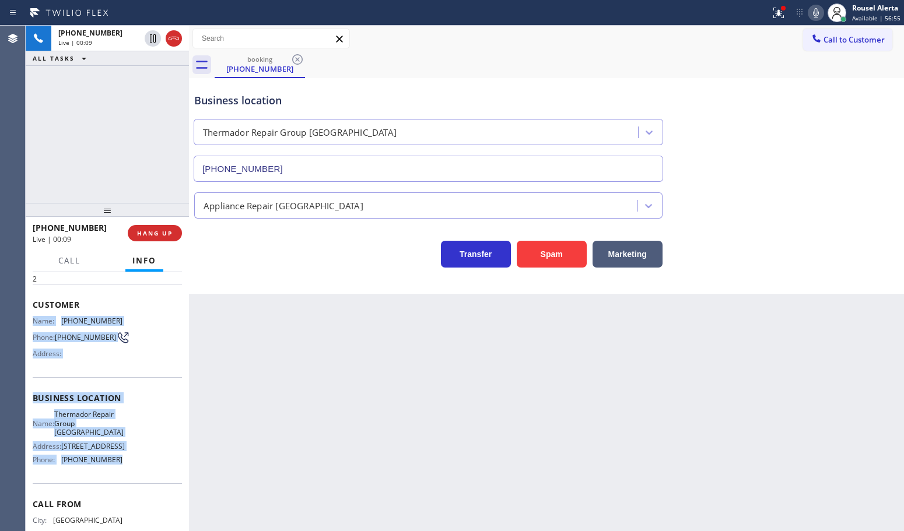
drag, startPoint x: 30, startPoint y: 321, endPoint x: 125, endPoint y: 479, distance: 184.4
click at [125, 479] on div "Context Queue: [Test] All Priority: 2 Customer Name: [PHONE_NUMBER] Phone: [PHO…" at bounding box center [107, 401] width 163 height 259
copy div "Name: [PHONE_NUMBER] Phone: [PHONE_NUMBER] Address: Business location Name: The…"
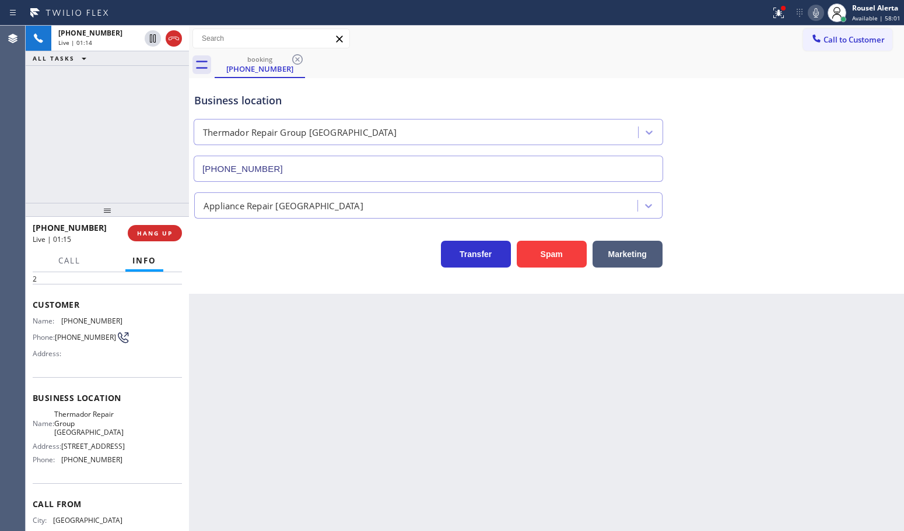
click at [120, 129] on div "[PHONE_NUMBER] Live | 01:14 ALL TASKS ALL TASKS ACTIVE TASKS TASKS IN WRAP UP" at bounding box center [107, 114] width 163 height 177
drag, startPoint x: 153, startPoint y: 105, endPoint x: 152, endPoint y: 94, distance: 10.6
click at [153, 105] on div "[PHONE_NUMBER] Live | 01:36 ALL TASKS ALL TASKS ACTIVE TASKS TASKS IN WRAP UP" at bounding box center [107, 114] width 163 height 177
click at [86, 115] on div "[PHONE_NUMBER] Live | 01:50 ALL TASKS ALL TASKS ACTIVE TASKS TASKS IN WRAP UP" at bounding box center [107, 114] width 163 height 177
drag, startPoint x: 318, startPoint y: 409, endPoint x: 105, endPoint y: 165, distance: 323.7
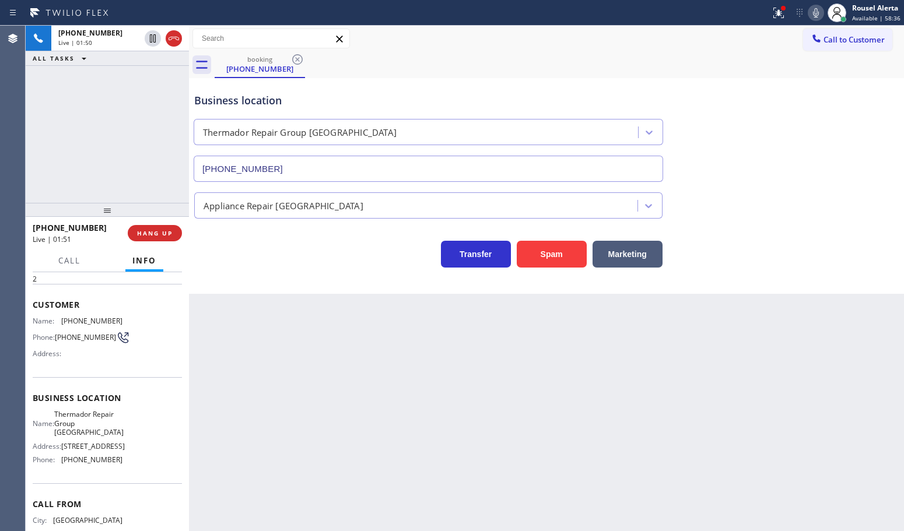
click at [318, 406] on div "Back to Dashboard Change Sender ID Customers Technicians Select a contact Outbo…" at bounding box center [546, 279] width 715 height 506
click at [85, 138] on div "[PHONE_NUMBER] Live | 01:50 ALL TASKS ALL TASKS ACTIVE TASKS TASKS IN WRAP UP" at bounding box center [107, 114] width 163 height 177
click at [150, 41] on icon at bounding box center [153, 38] width 14 height 14
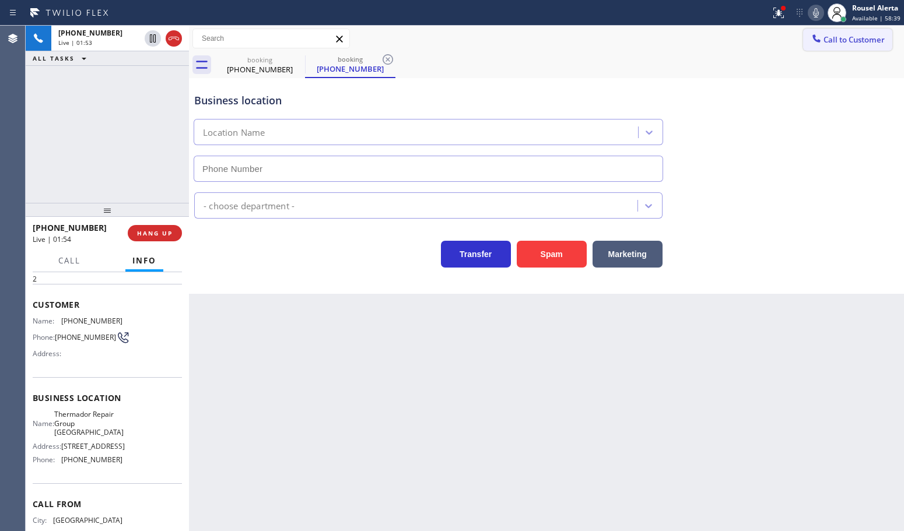
type input "[PHONE_NUMBER]"
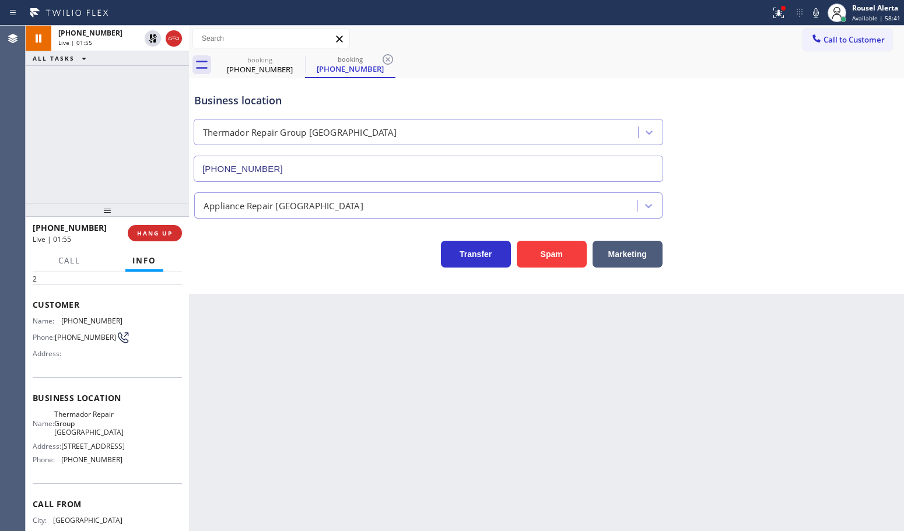
drag, startPoint x: 818, startPoint y: 12, endPoint x: 797, endPoint y: 13, distance: 20.4
click at [818, 12] on icon at bounding box center [816, 13] width 14 height 14
click at [774, 13] on icon at bounding box center [779, 13] width 14 height 14
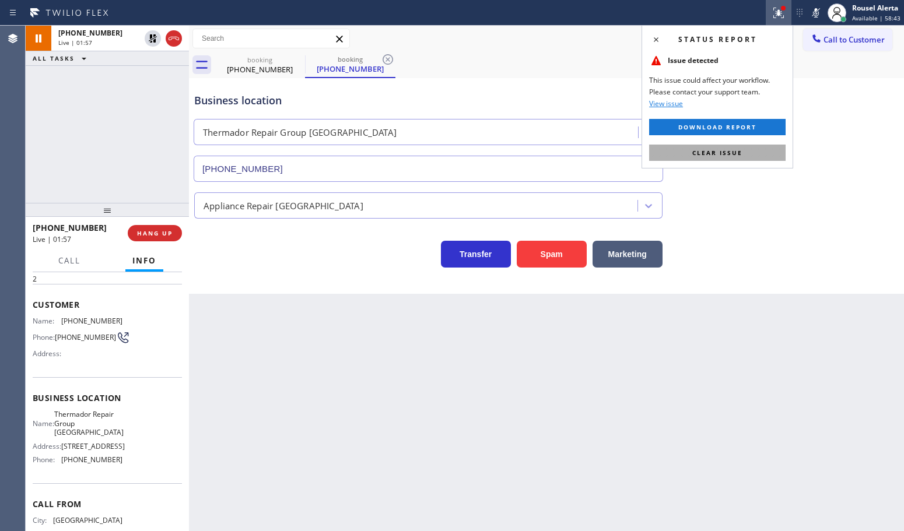
click at [764, 149] on button "Clear issue" at bounding box center [717, 153] width 136 height 16
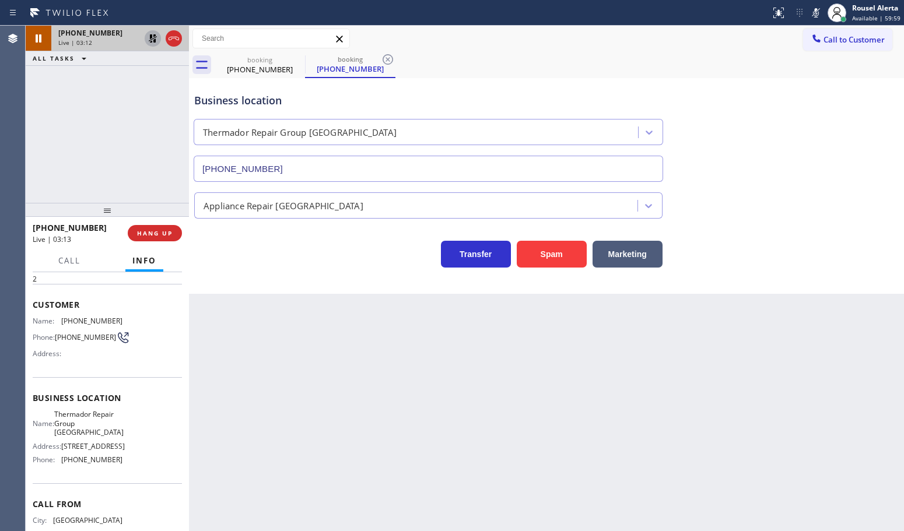
click at [152, 44] on icon at bounding box center [153, 38] width 14 height 14
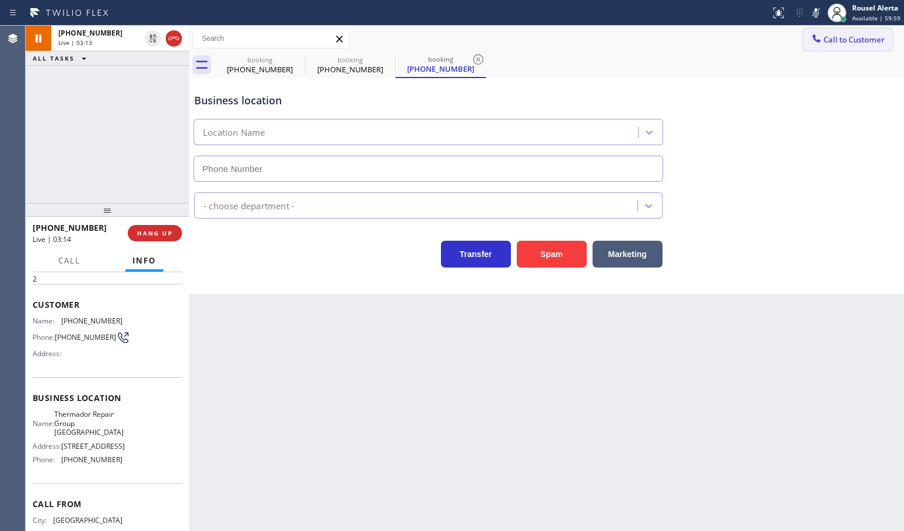
type input "[PHONE_NUMBER]"
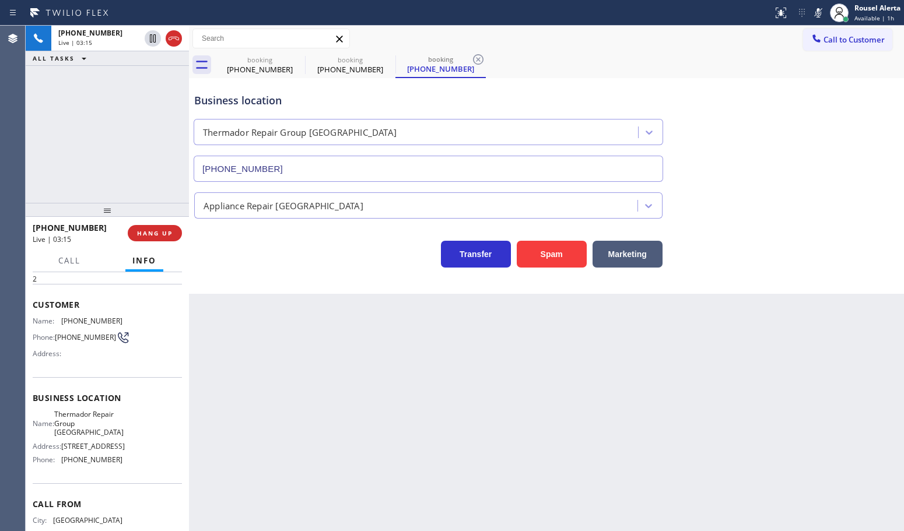
drag, startPoint x: 819, startPoint y: 13, endPoint x: 902, endPoint y: 173, distance: 179.5
click at [819, 13] on icon at bounding box center [818, 13] width 14 height 14
click at [409, 380] on div "Back to Dashboard Change Sender ID Customers Technicians Select a contact Outbo…" at bounding box center [546, 279] width 715 height 506
click at [365, 369] on div "Back to Dashboard Change Sender ID Customers Technicians Select a contact Outbo…" at bounding box center [546, 279] width 715 height 506
click at [50, 251] on div "Call Info" at bounding box center [107, 261] width 149 height 23
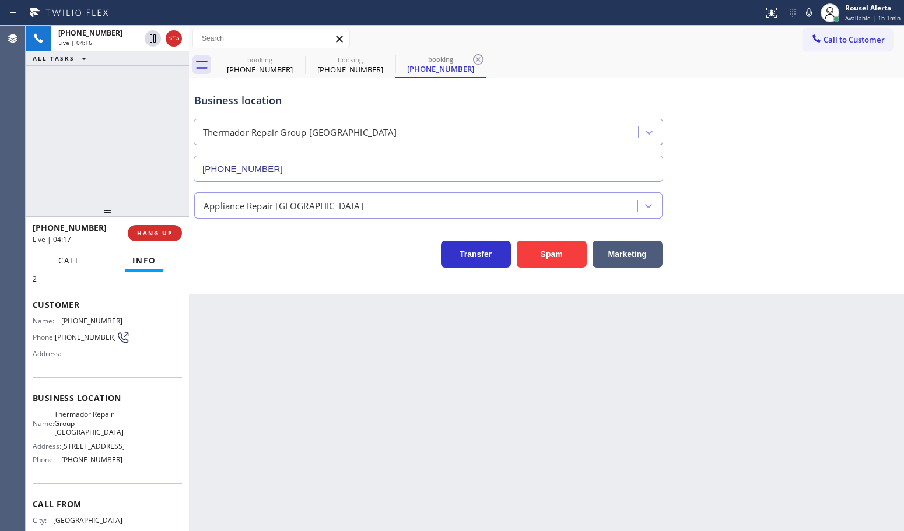
click at [65, 267] on button "Call" at bounding box center [69, 261] width 36 height 23
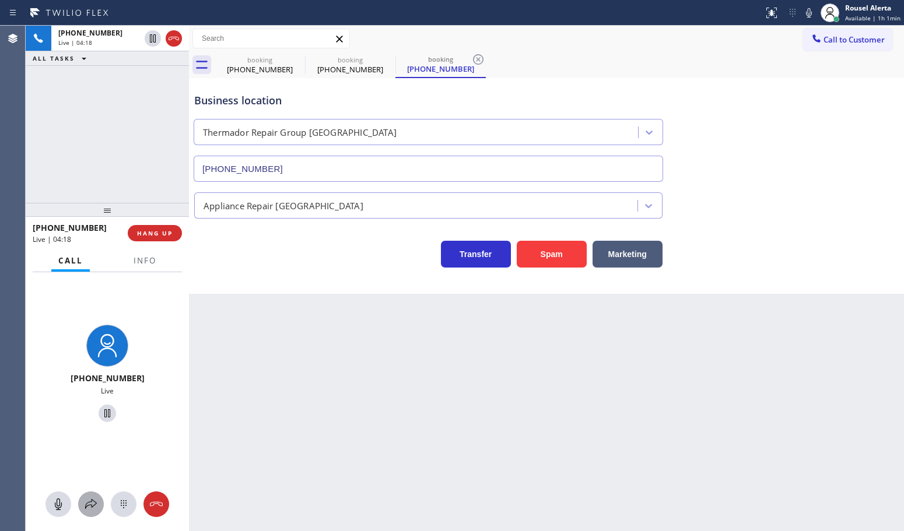
click at [93, 499] on icon at bounding box center [91, 504] width 14 height 14
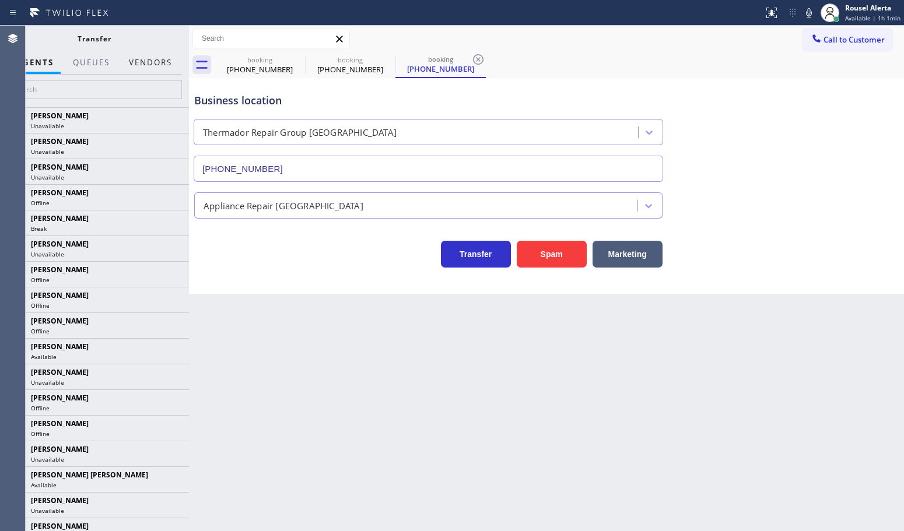
click at [138, 60] on button "Vendors" at bounding box center [150, 62] width 57 height 23
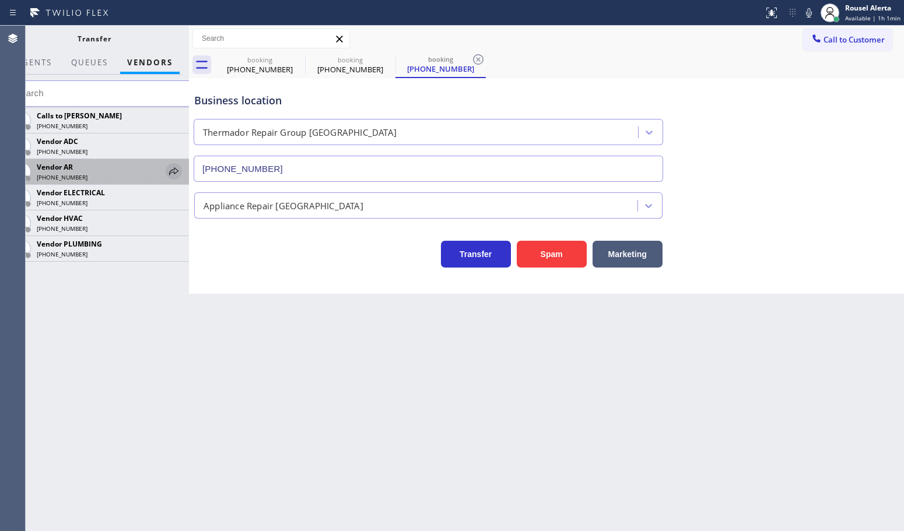
click at [178, 176] on icon at bounding box center [174, 171] width 14 height 14
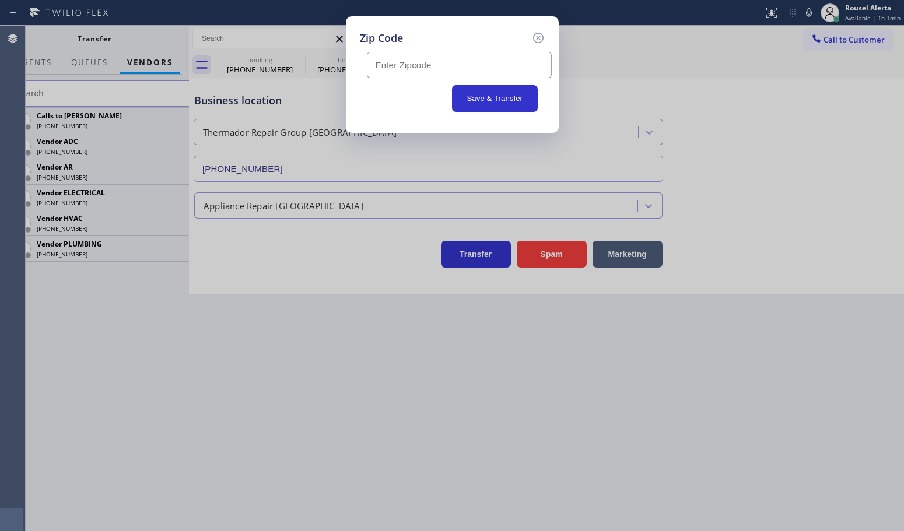
click at [464, 65] on input "text" at bounding box center [459, 65] width 185 height 26
paste input "60302"
type input "60302"
click at [490, 104] on button "Save & Transfer" at bounding box center [495, 98] width 86 height 27
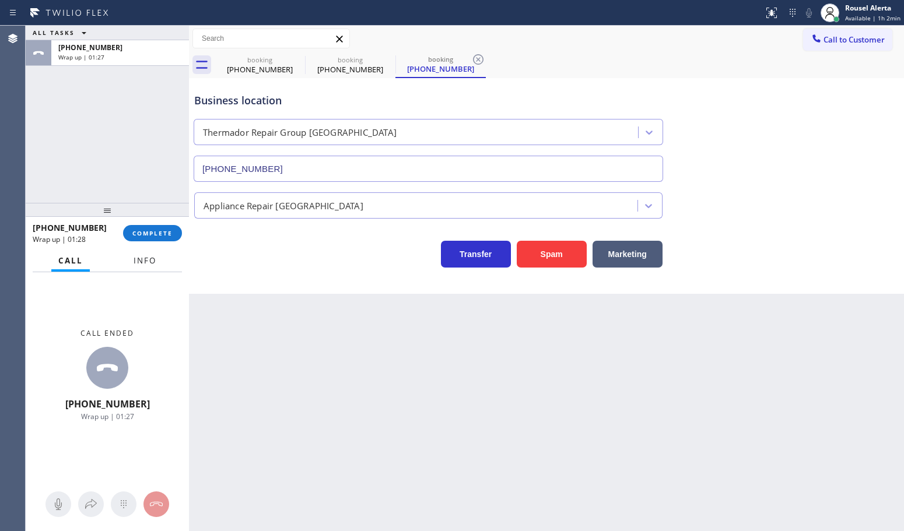
click at [149, 264] on span "Info" at bounding box center [145, 260] width 23 height 10
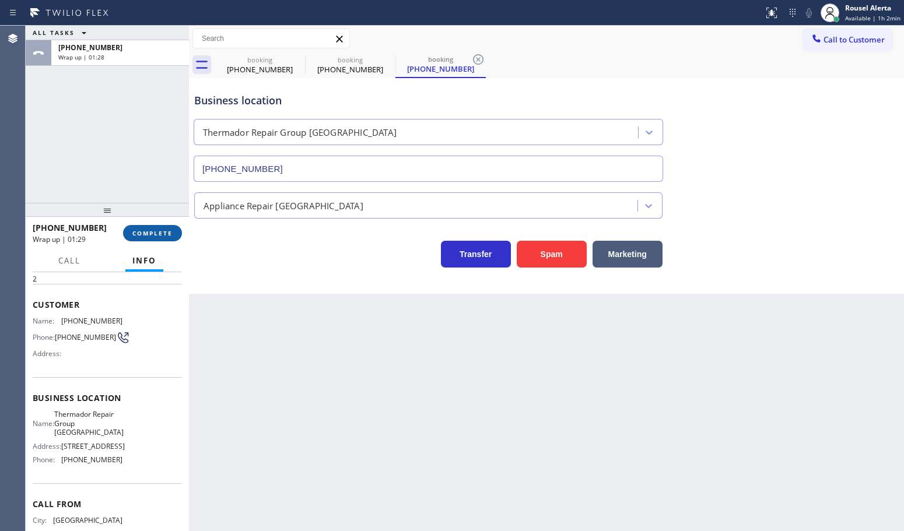
click at [145, 228] on button "COMPLETE" at bounding box center [152, 233] width 59 height 16
click at [145, 223] on div "[PHONE_NUMBER] Wrap up | 01:29 COMPLETE" at bounding box center [107, 233] width 149 height 30
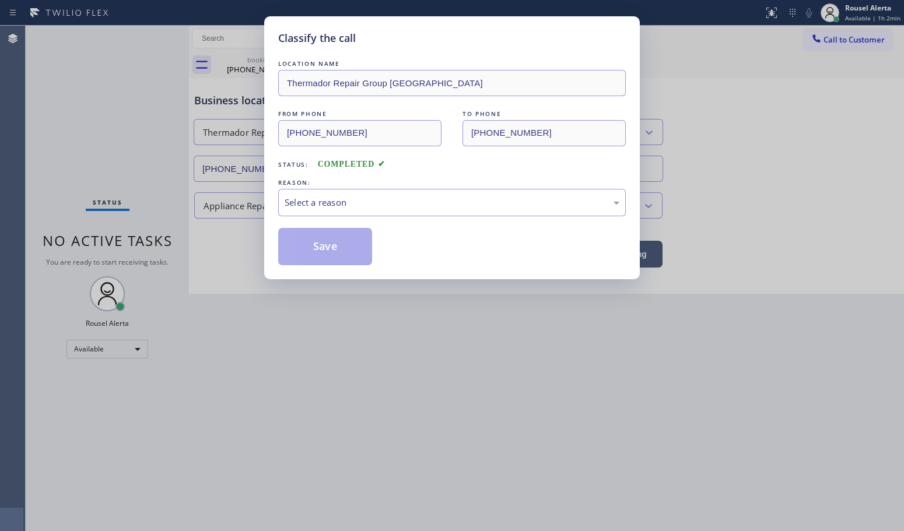
click at [353, 215] on div "Select a reason" at bounding box center [452, 202] width 348 height 27
click at [351, 241] on button "Save" at bounding box center [325, 246] width 94 height 37
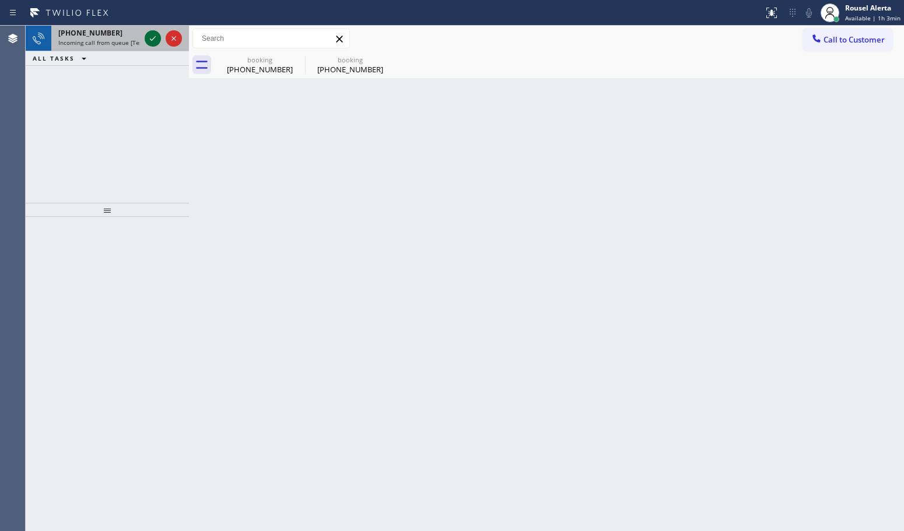
click at [153, 44] on icon at bounding box center [153, 38] width 14 height 14
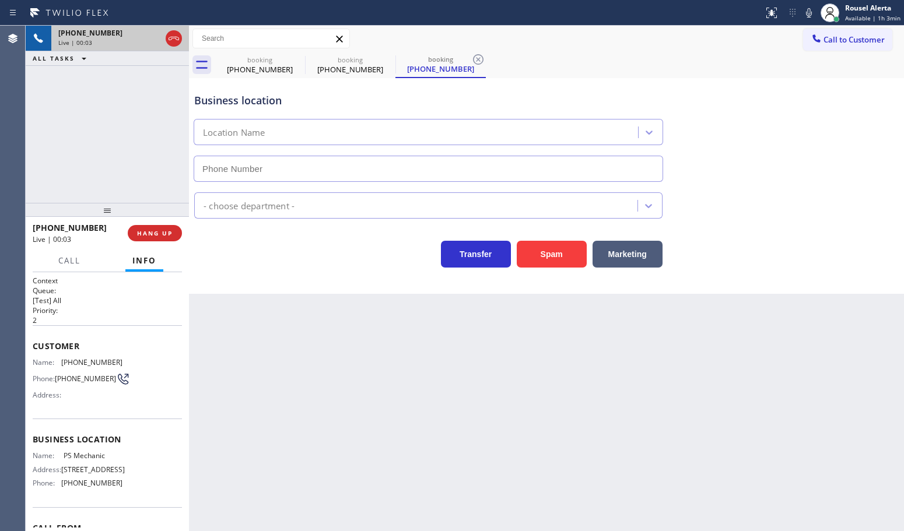
type input "[PHONE_NUMBER]"
click at [456, 383] on div "Back to Dashboard Change Sender ID Customers Technicians Select a contact Outbo…" at bounding box center [546, 279] width 715 height 506
drag, startPoint x: 415, startPoint y: 377, endPoint x: 756, endPoint y: 322, distance: 346.1
click at [424, 377] on div "Back to Dashboard Change Sender ID Customers Technicians Select a contact Outbo…" at bounding box center [546, 279] width 715 height 506
click at [499, 429] on div "Back to Dashboard Change Sender ID Customers Technicians Select a contact Outbo…" at bounding box center [546, 279] width 715 height 506
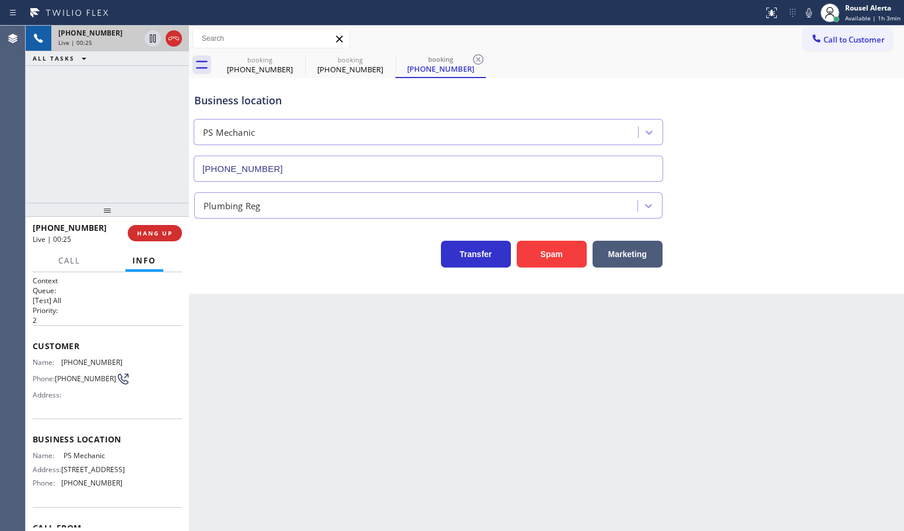
drag, startPoint x: 93, startPoint y: 129, endPoint x: 158, endPoint y: 199, distance: 95.3
click at [98, 124] on div "[PHONE_NUMBER] Live | 00:25 ALL TASKS ALL TASKS ACTIVE TASKS TASKS IN WRAP UP" at bounding box center [107, 114] width 163 height 177
click at [304, 407] on div "Back to Dashboard Change Sender ID Customers Technicians Select a contact Outbo…" at bounding box center [546, 279] width 715 height 506
click at [143, 230] on span "HANG UP" at bounding box center [155, 233] width 36 height 8
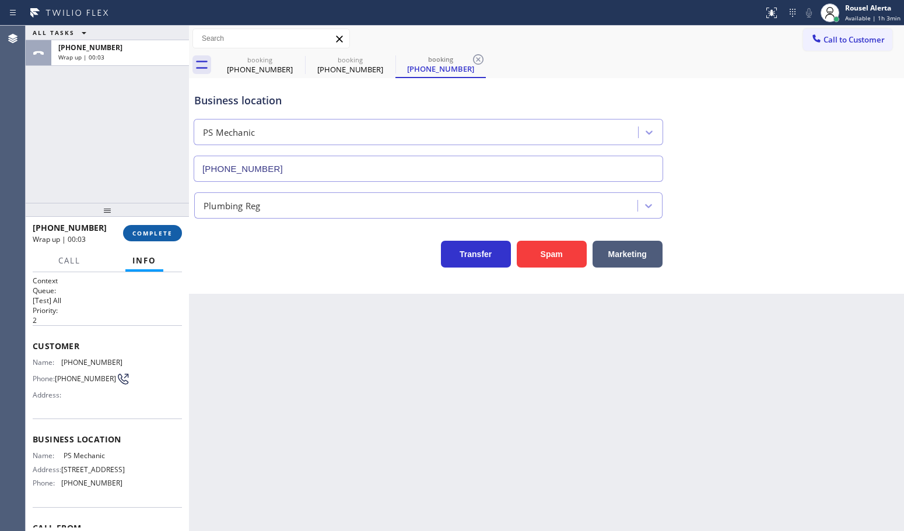
click at [167, 240] on button "COMPLETE" at bounding box center [152, 233] width 59 height 16
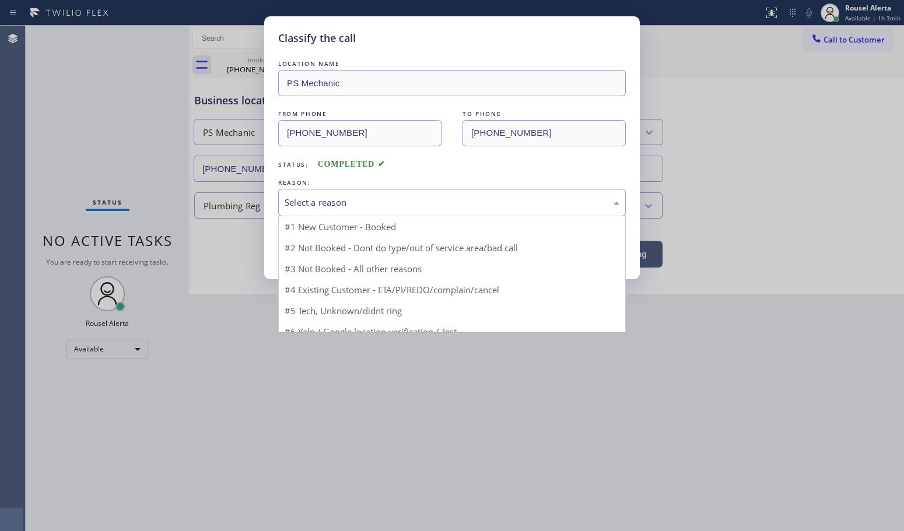
click at [358, 209] on div "Select a reason" at bounding box center [452, 202] width 335 height 13
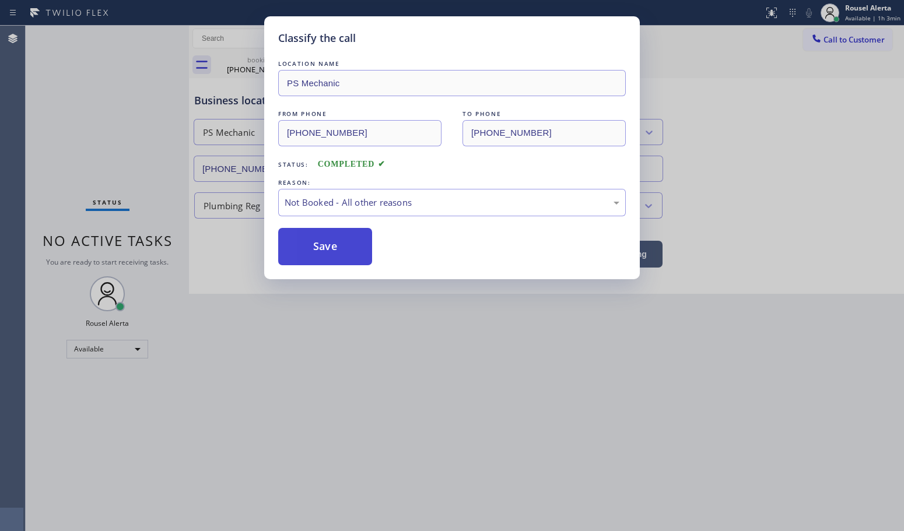
click at [337, 254] on button "Save" at bounding box center [325, 246] width 94 height 37
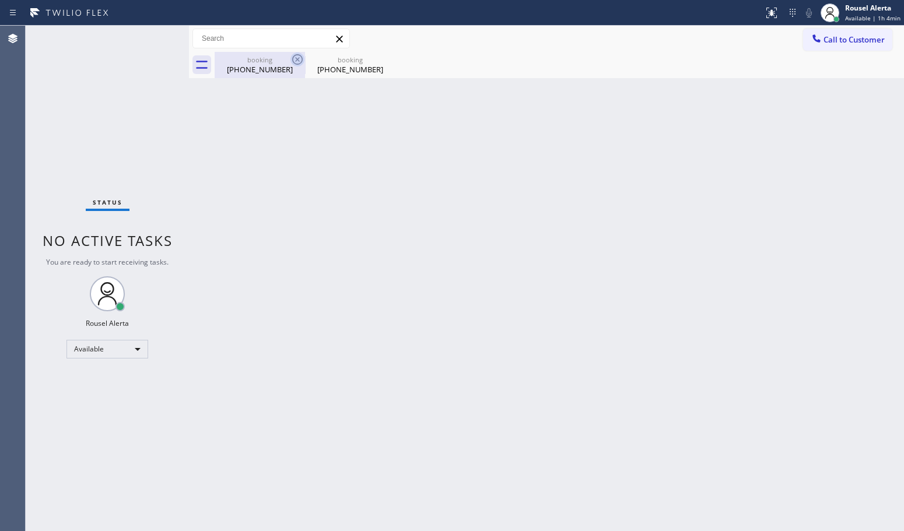
click at [293, 55] on icon at bounding box center [297, 59] width 14 height 14
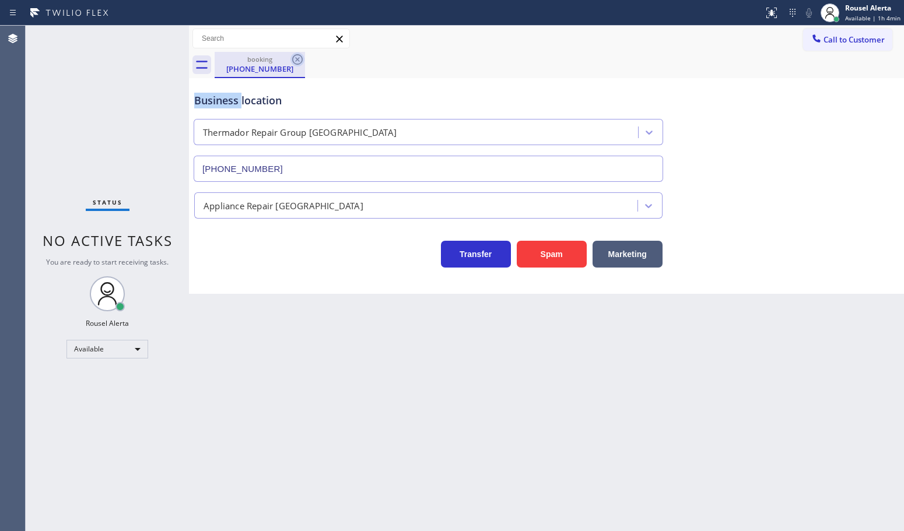
click at [293, 56] on icon at bounding box center [297, 59] width 10 height 10
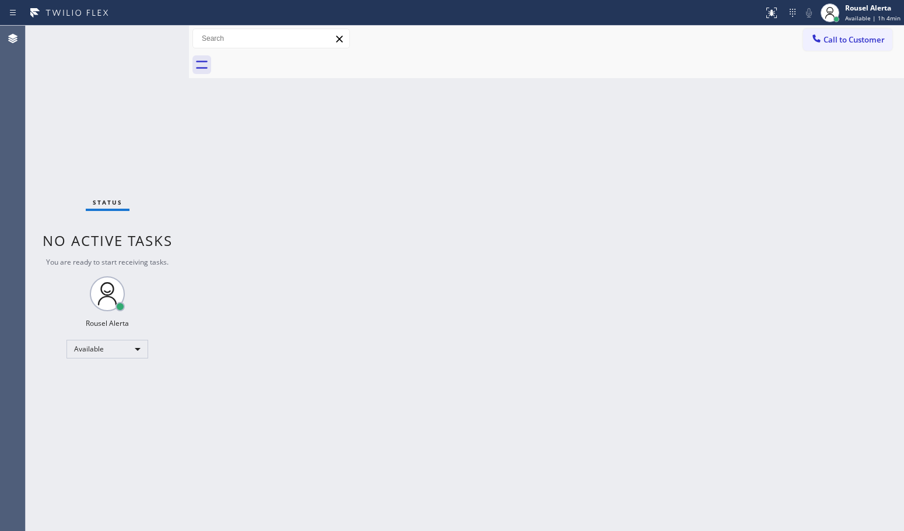
click at [330, 195] on div "Back to Dashboard Change Sender ID Customers Technicians Select a contact Outbo…" at bounding box center [546, 279] width 715 height 506
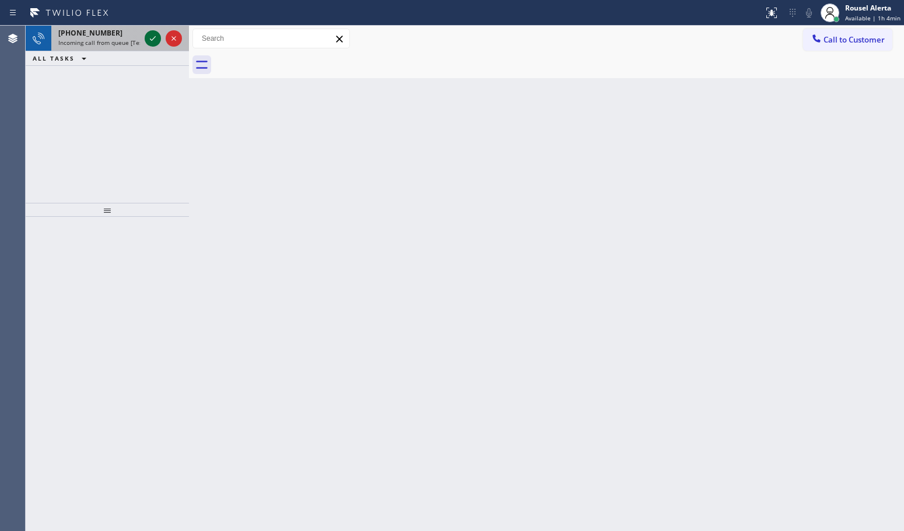
click at [147, 40] on icon at bounding box center [153, 38] width 14 height 14
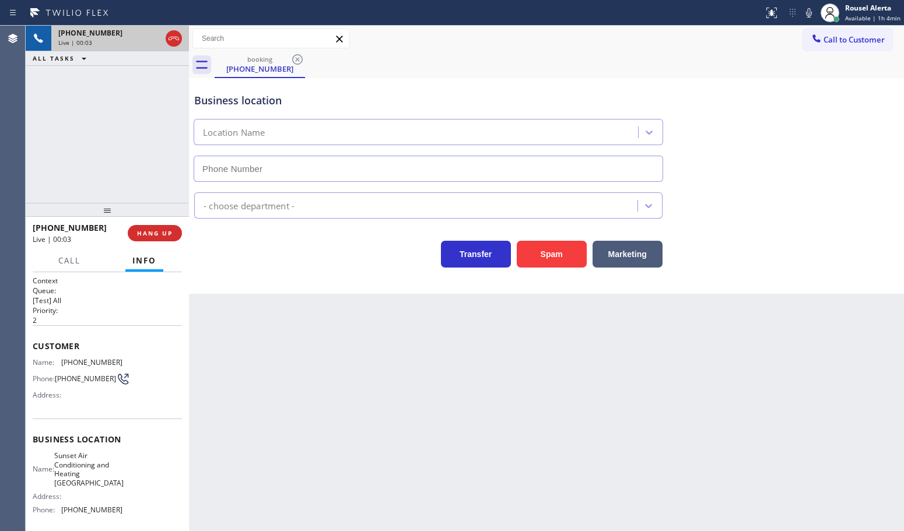
type input "[PHONE_NUMBER]"
click at [544, 247] on button "Spam" at bounding box center [552, 254] width 70 height 27
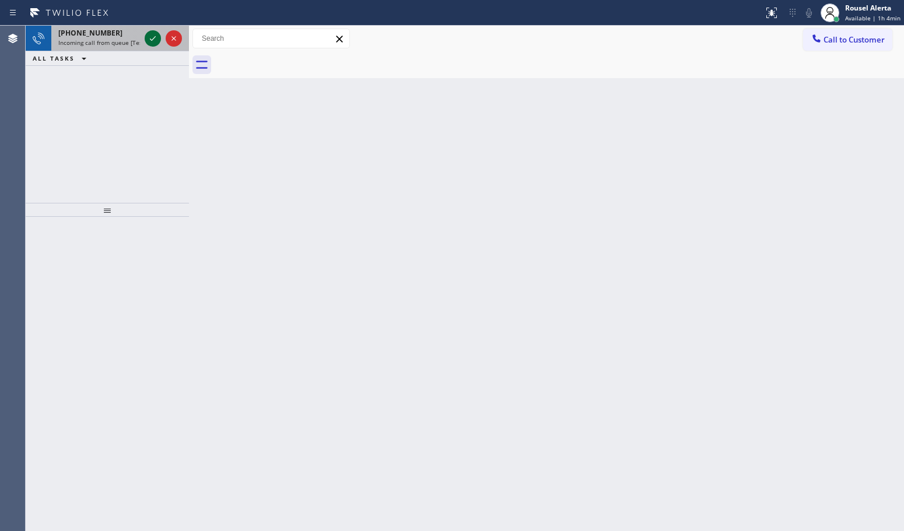
click at [148, 36] on icon at bounding box center [153, 38] width 14 height 14
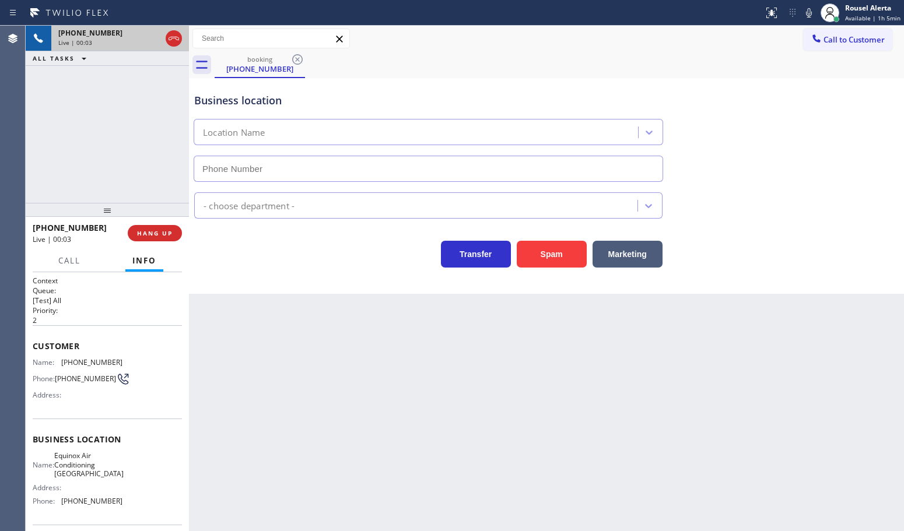
type input "[PHONE_NUMBER]"
click at [560, 258] on button "Spam" at bounding box center [552, 254] width 70 height 27
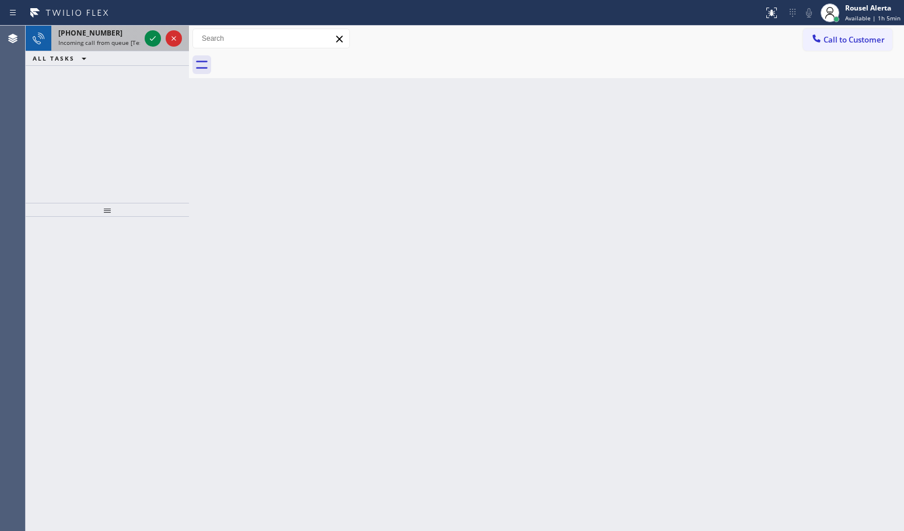
click at [124, 41] on span "Incoming call from queue [Test] All" at bounding box center [106, 42] width 97 height 8
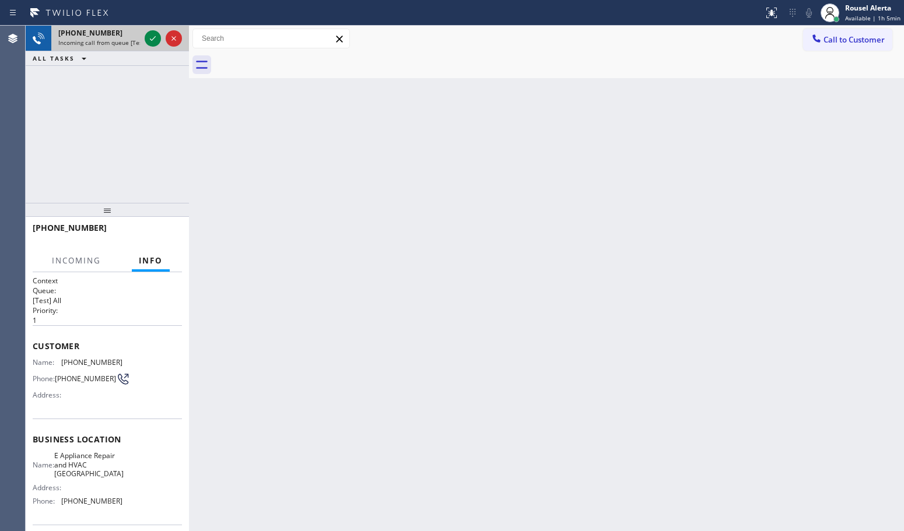
click at [142, 41] on div at bounding box center [163, 39] width 42 height 26
click at [148, 39] on icon at bounding box center [153, 38] width 14 height 14
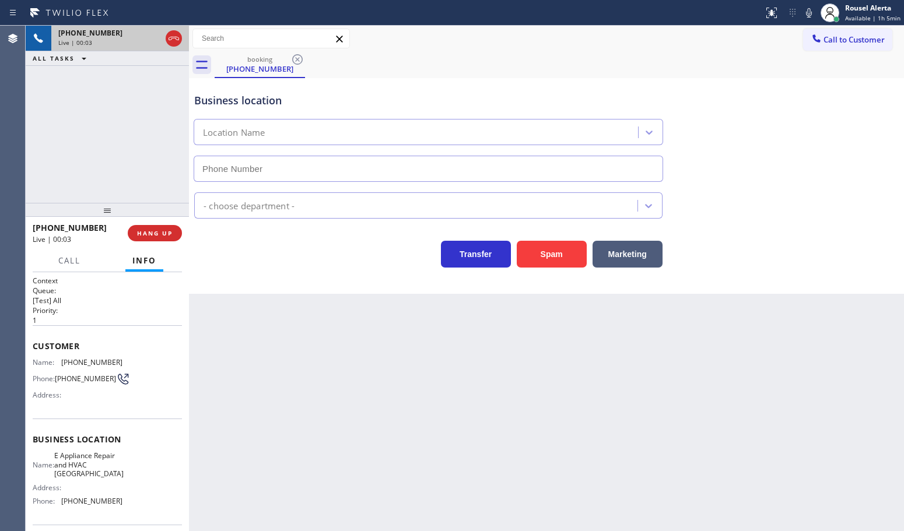
type input "[PHONE_NUMBER]"
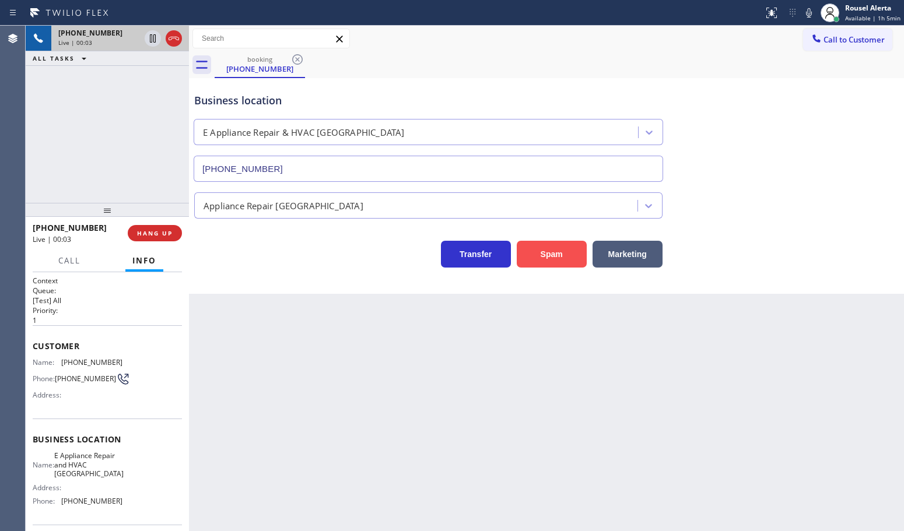
click at [535, 261] on button "Spam" at bounding box center [552, 254] width 70 height 27
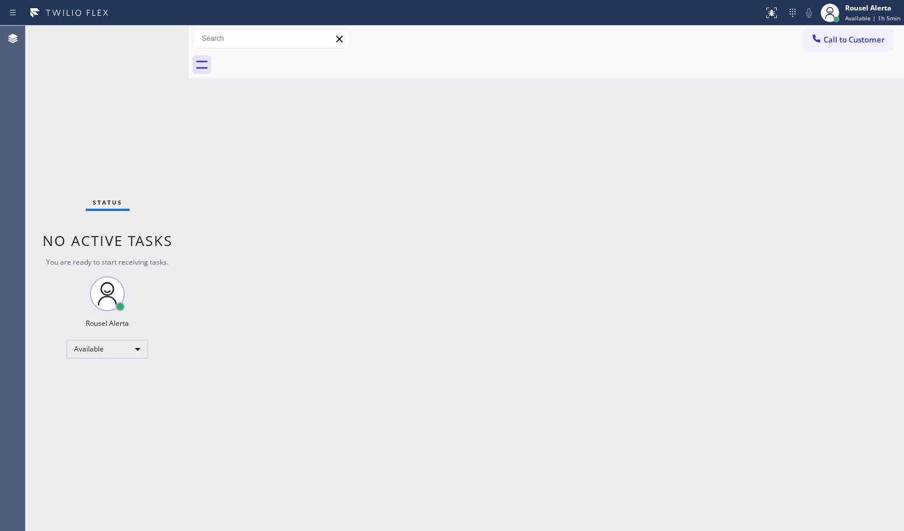
click at [742, 423] on div "Back to Dashboard Change Sender ID Customers Technicians Select a contact Outbo…" at bounding box center [546, 279] width 715 height 506
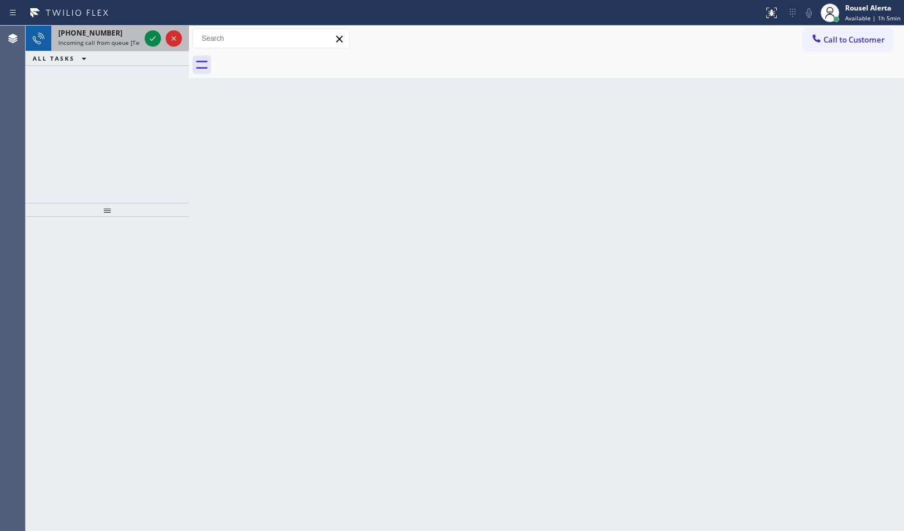
drag, startPoint x: 112, startPoint y: 35, endPoint x: 121, endPoint y: 38, distance: 9.4
click at [112, 35] on div "[PHONE_NUMBER]" at bounding box center [99, 33] width 82 height 10
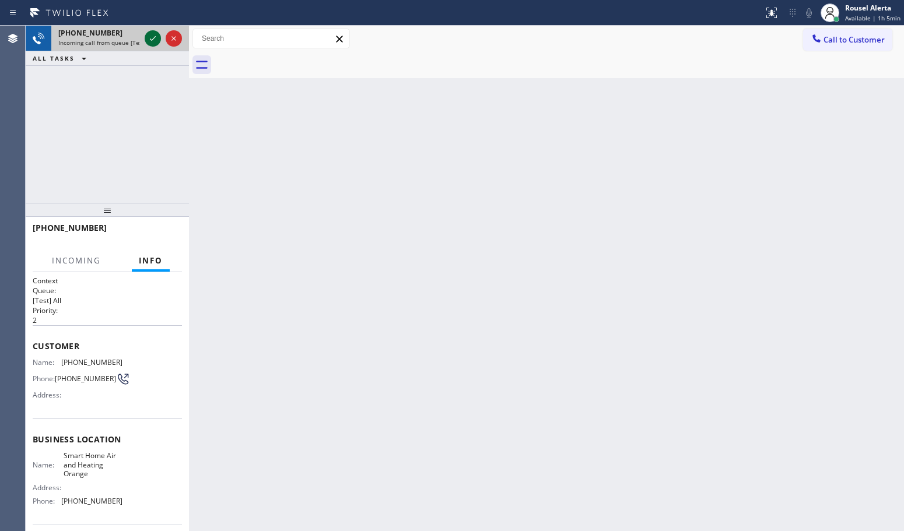
click at [149, 42] on icon at bounding box center [153, 38] width 14 height 14
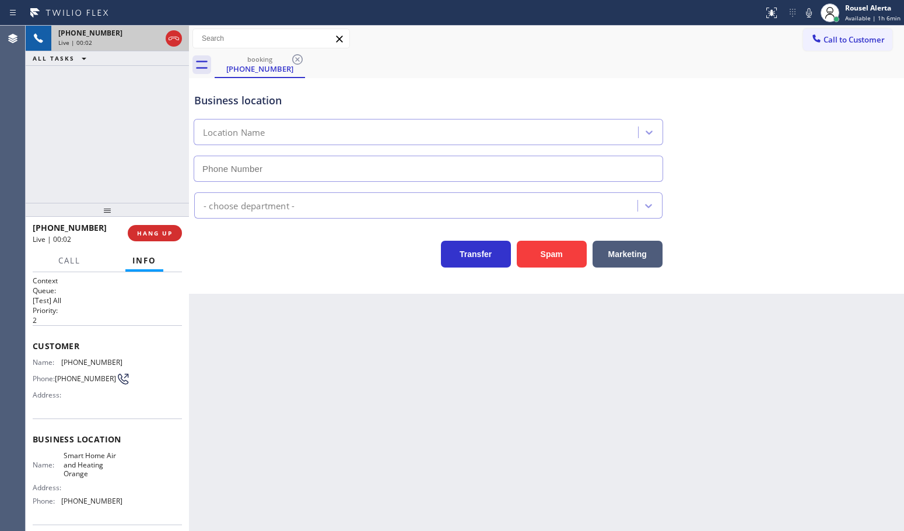
type input "[PHONE_NUMBER]"
click at [541, 243] on button "Spam" at bounding box center [552, 254] width 70 height 27
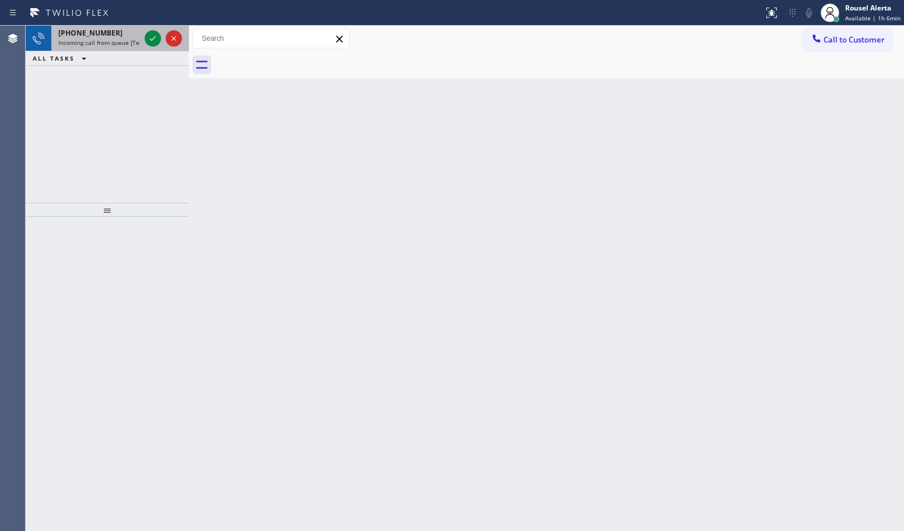
click at [117, 36] on div "[PHONE_NUMBER]" at bounding box center [99, 33] width 82 height 10
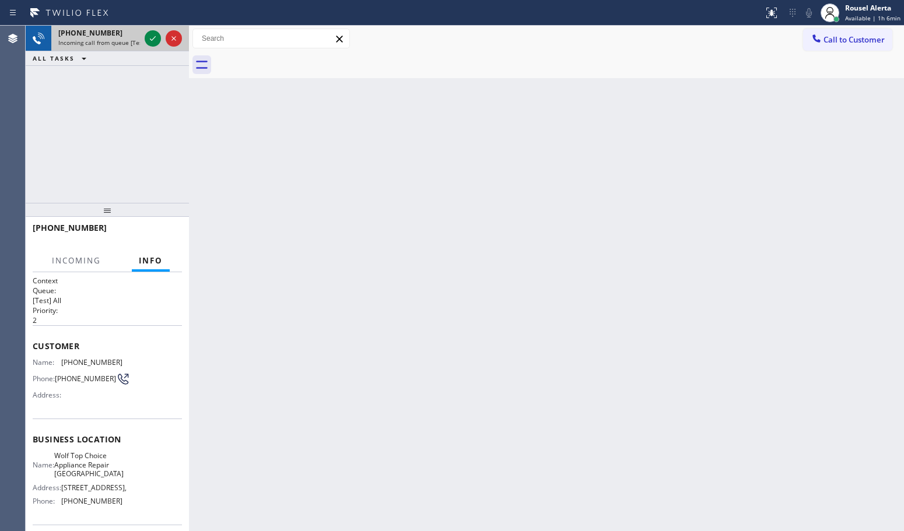
click at [143, 38] on div at bounding box center [163, 39] width 42 height 26
click at [150, 38] on icon at bounding box center [153, 38] width 14 height 14
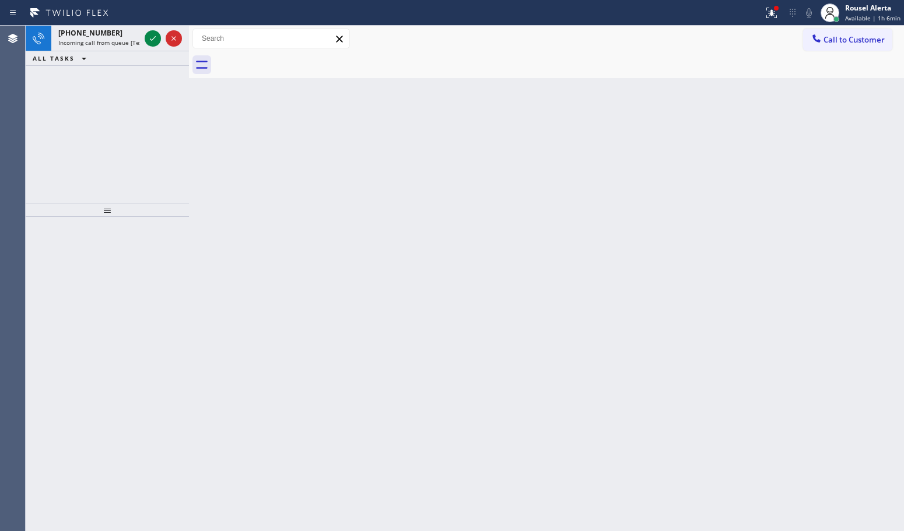
click at [150, 38] on icon at bounding box center [153, 38] width 14 height 14
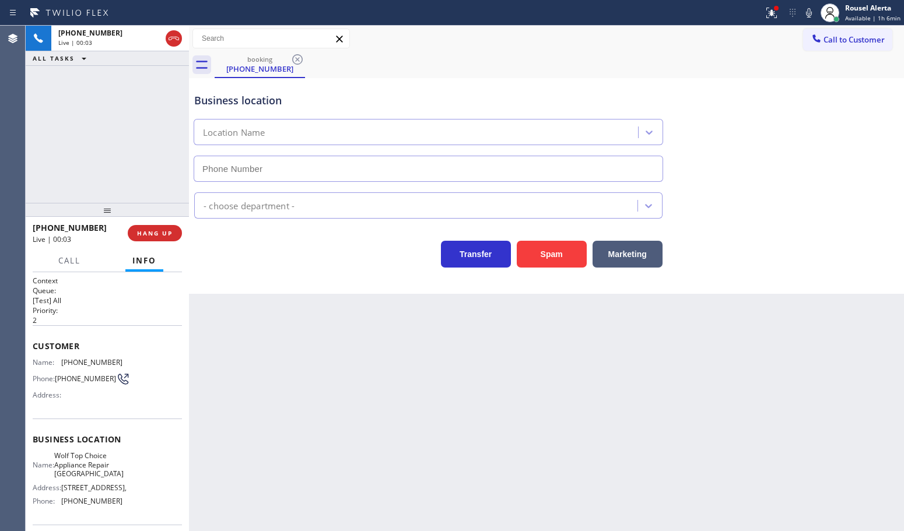
type input "[PHONE_NUMBER]"
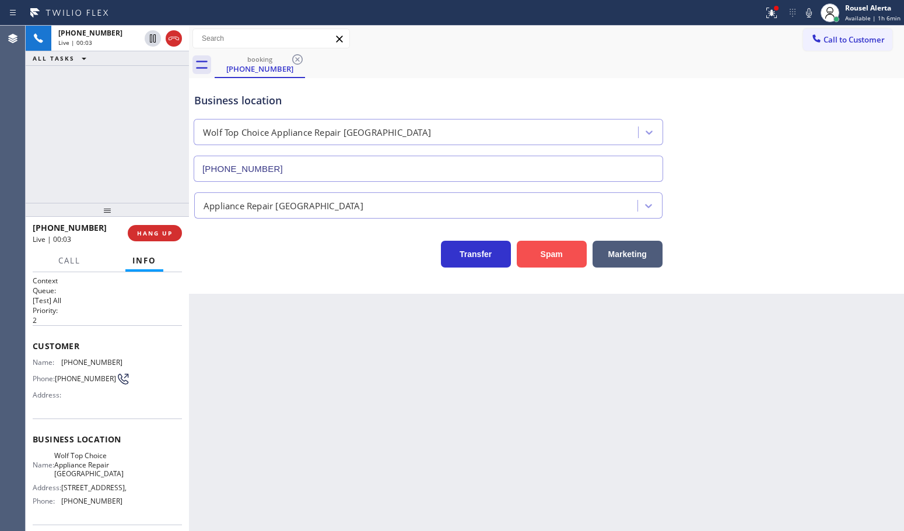
click at [553, 253] on button "Spam" at bounding box center [552, 254] width 70 height 27
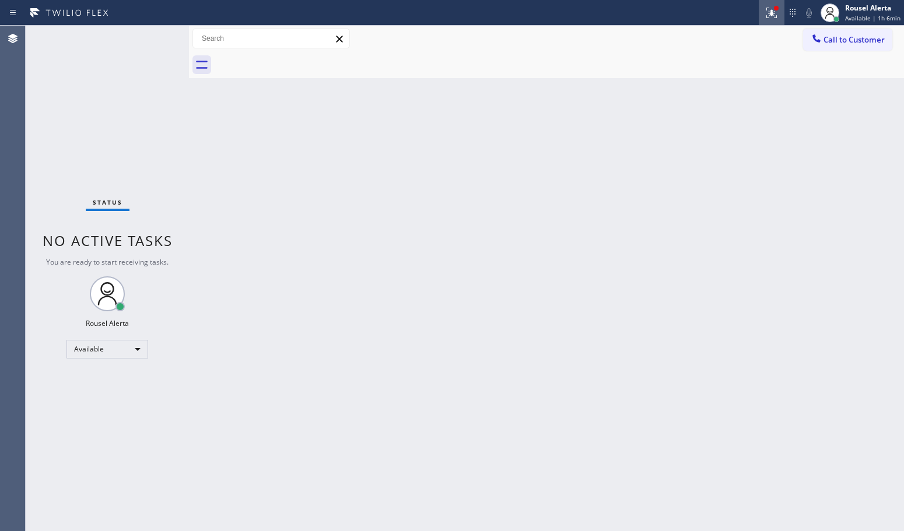
click at [773, 15] on icon at bounding box center [769, 12] width 7 height 8
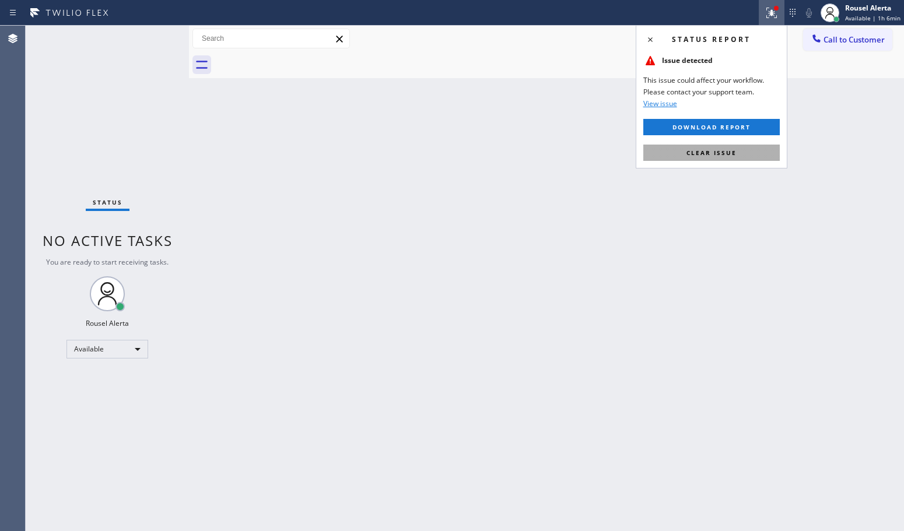
click at [729, 156] on span "Clear issue" at bounding box center [711, 153] width 50 height 8
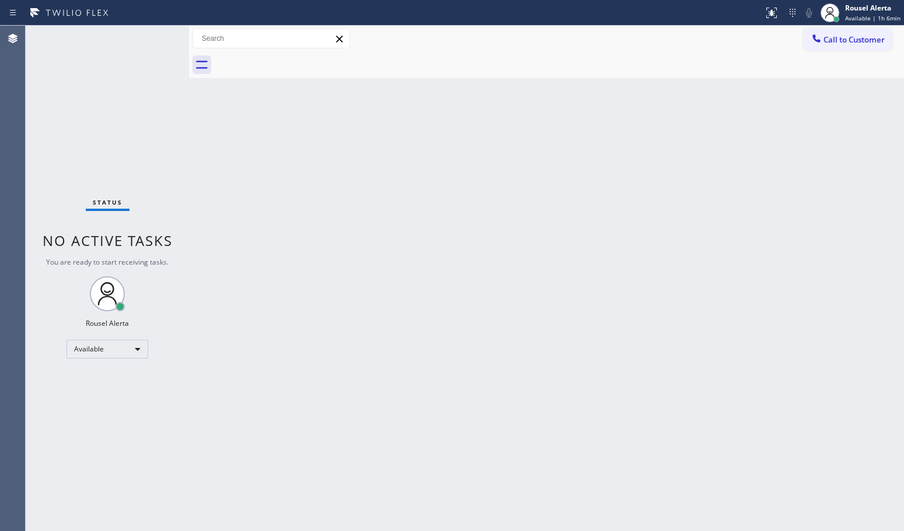
click at [741, 223] on div "Back to Dashboard Change Sender ID Customers Technicians Select a contact Outbo…" at bounding box center [546, 279] width 715 height 506
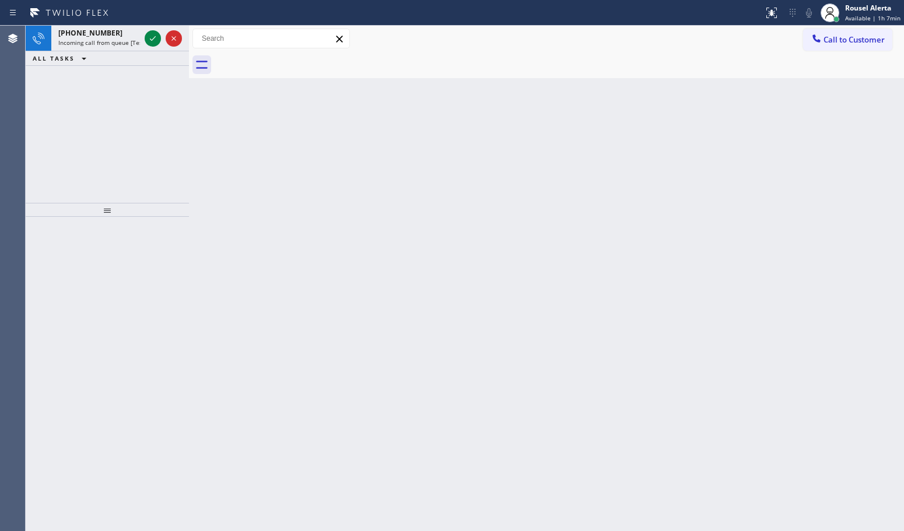
click at [265, 159] on div "Back to Dashboard Change Sender ID Customers Technicians Select a contact Outbo…" at bounding box center [546, 279] width 715 height 506
click at [118, 43] on span "Incoming call from queue [Test] All" at bounding box center [106, 42] width 97 height 8
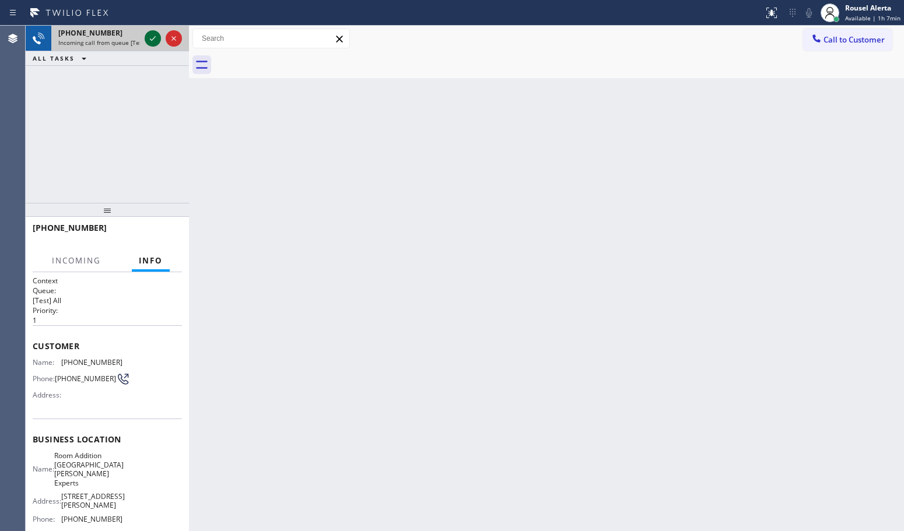
click at [152, 44] on icon at bounding box center [153, 38] width 14 height 14
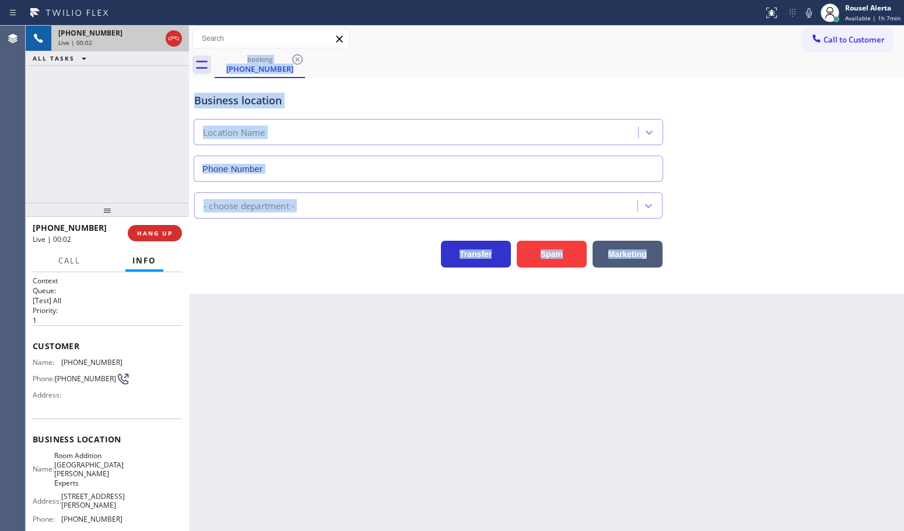
type input "[PHONE_NUMBER]"
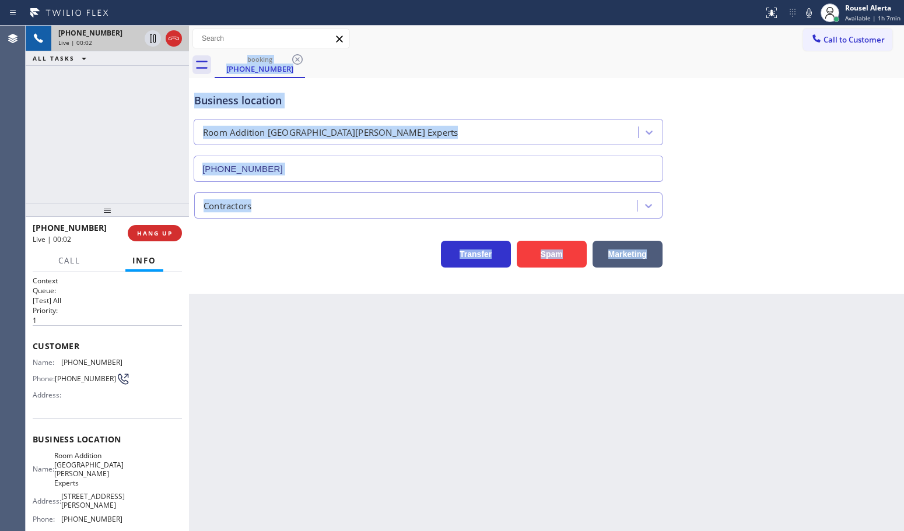
click at [460, 331] on div "Back to Dashboard Change Sender ID Customers Technicians Select a contact Outbo…" at bounding box center [546, 279] width 715 height 506
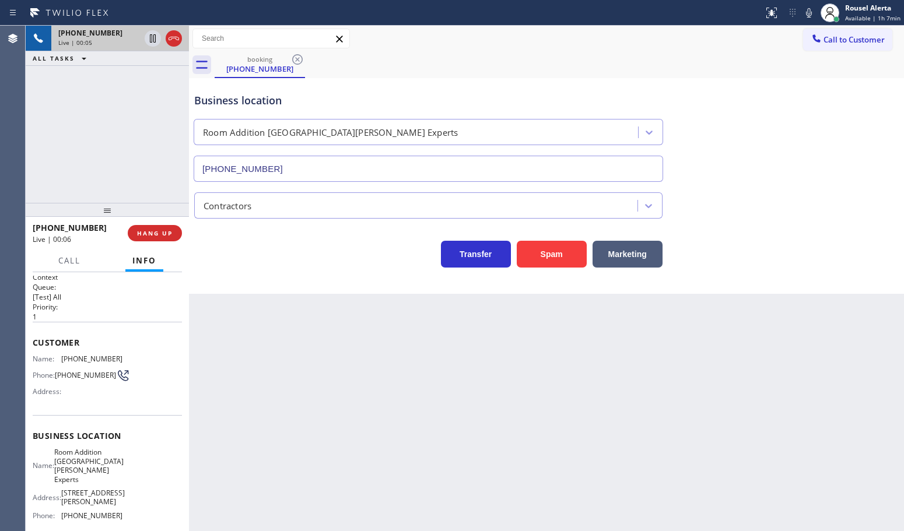
scroll to position [97, 0]
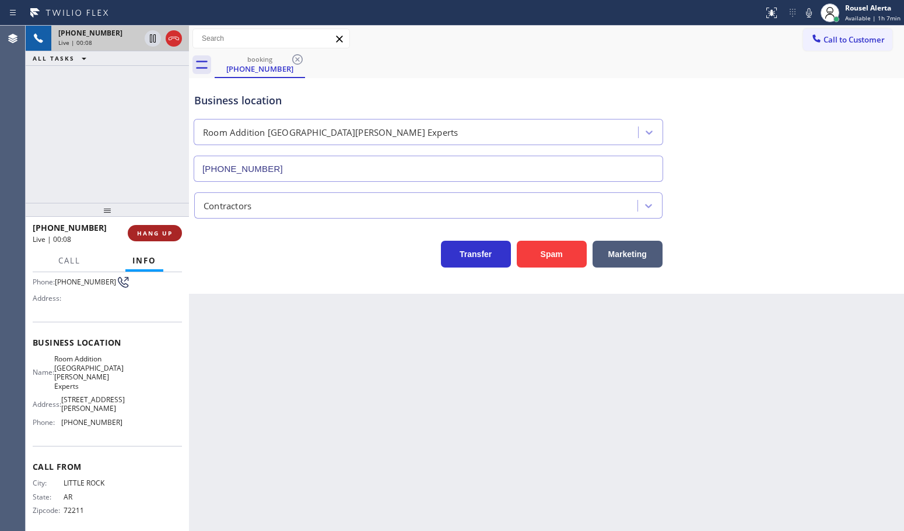
click at [143, 238] on button "HANG UP" at bounding box center [155, 233] width 54 height 16
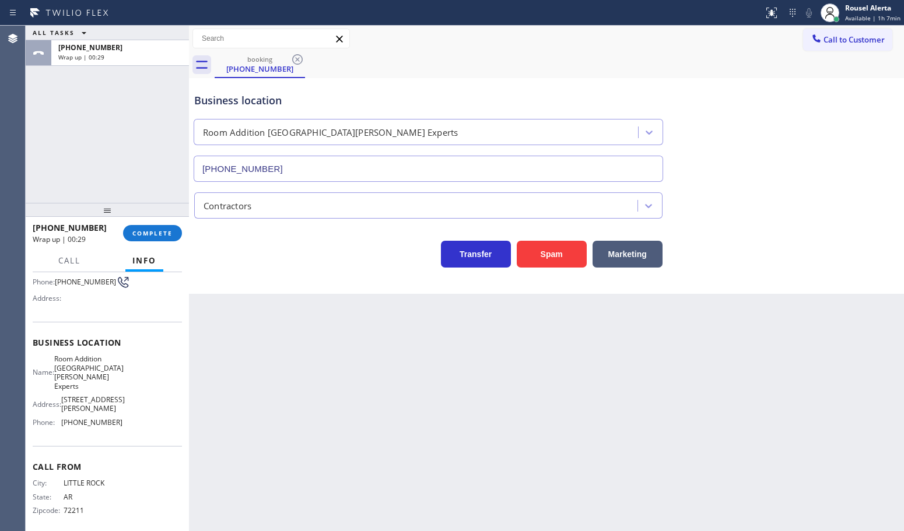
click at [576, 453] on div "Back to Dashboard Change Sender ID Customers Technicians Select a contact Outbo…" at bounding box center [546, 279] width 715 height 506
click at [140, 229] on span "COMPLETE" at bounding box center [152, 233] width 40 height 8
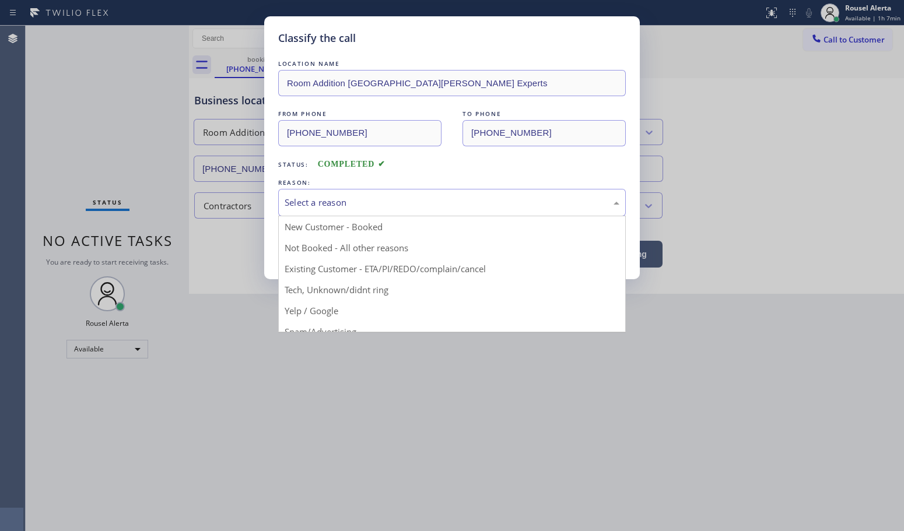
click at [382, 204] on div "Select a reason" at bounding box center [452, 202] width 335 height 13
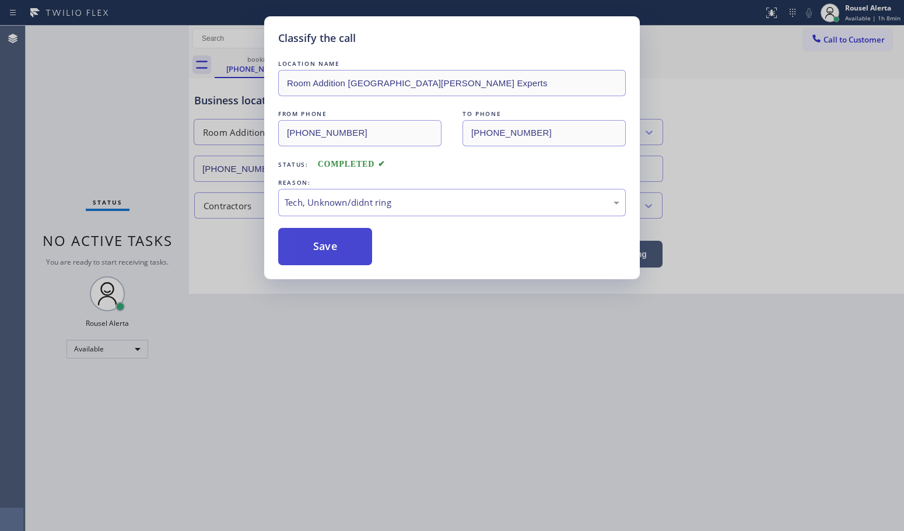
click at [346, 251] on button "Save" at bounding box center [325, 246] width 94 height 37
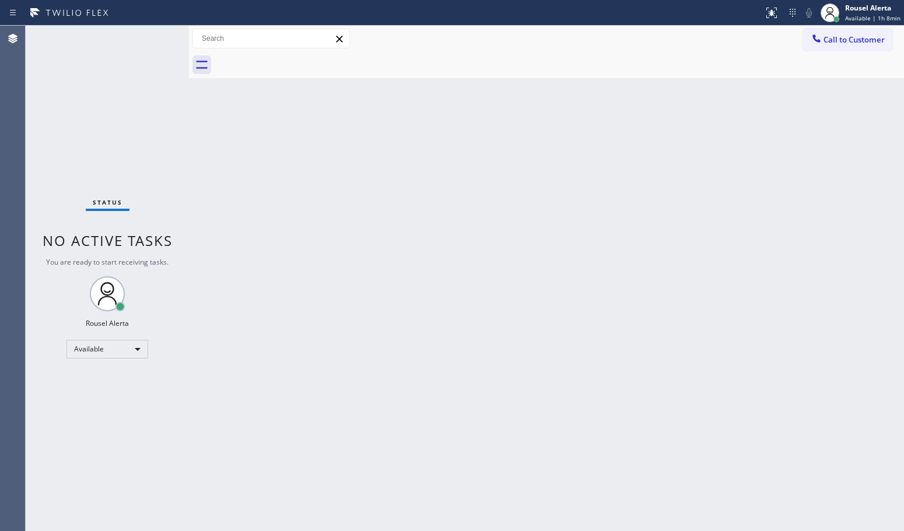
click at [461, 380] on div "Back to Dashboard Change Sender ID Customers Technicians Select a contact Outbo…" at bounding box center [546, 279] width 715 height 506
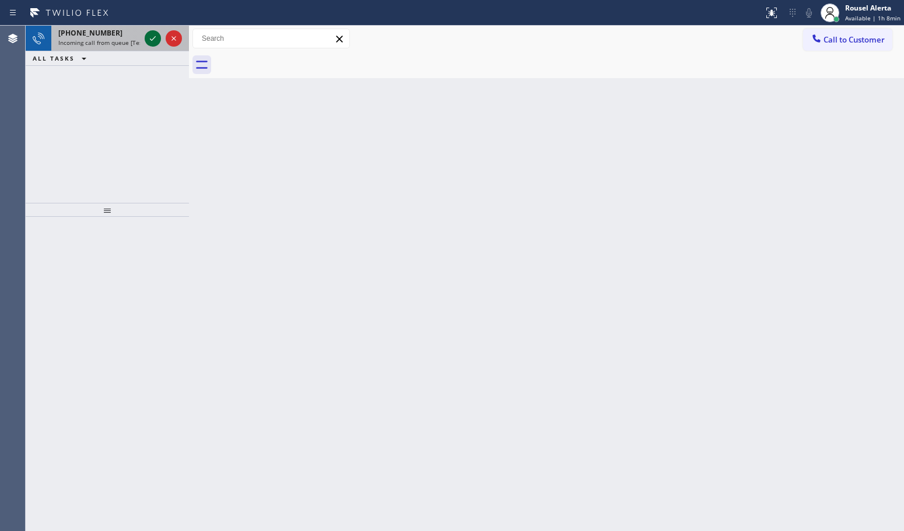
click at [145, 36] on div at bounding box center [153, 38] width 16 height 14
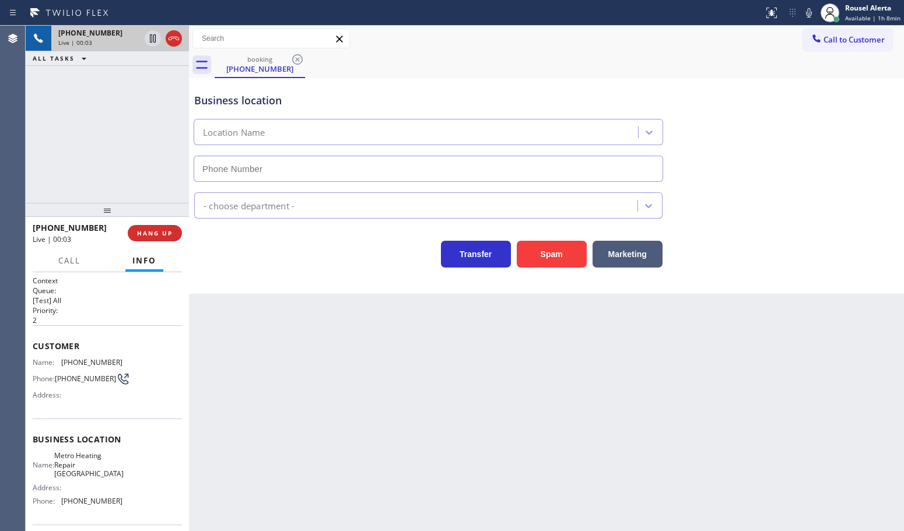
type input "[PHONE_NUMBER]"
click at [554, 264] on button "Spam" at bounding box center [552, 254] width 70 height 27
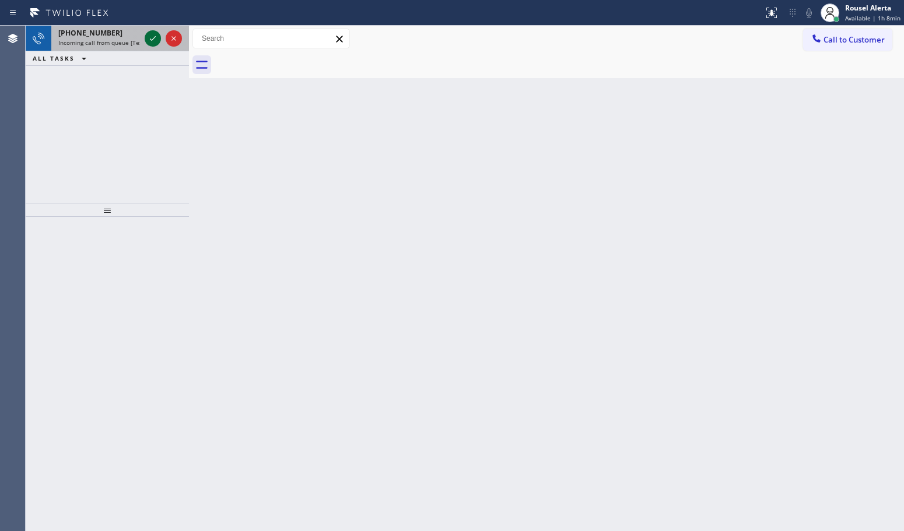
click at [149, 40] on icon at bounding box center [153, 38] width 14 height 14
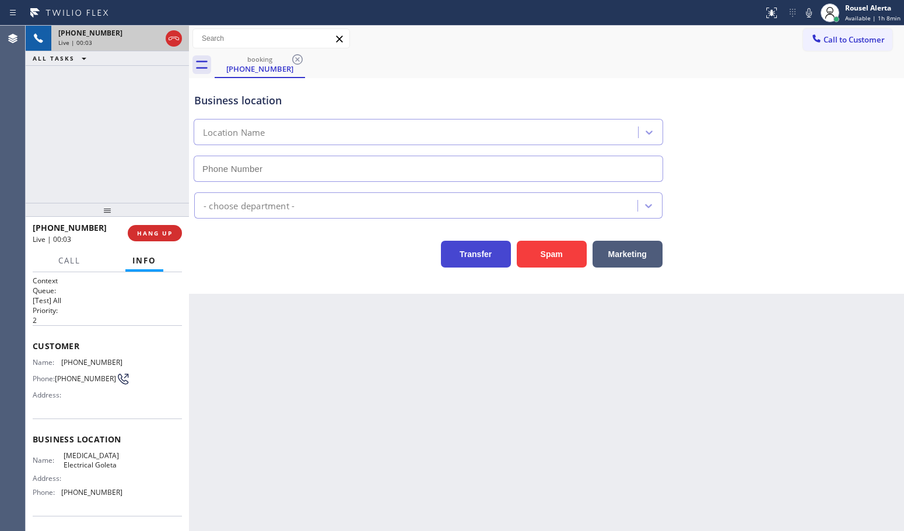
type input "[PHONE_NUMBER]"
click at [544, 267] on button "Spam" at bounding box center [552, 254] width 70 height 27
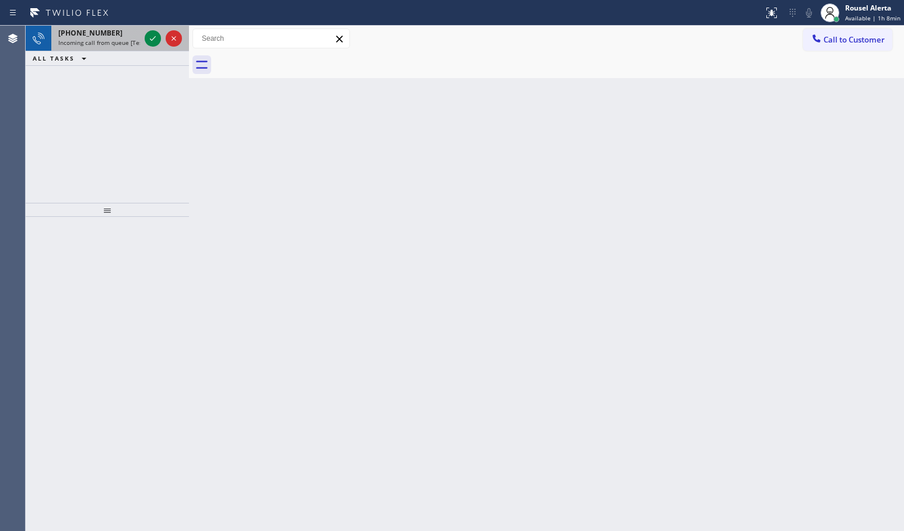
drag, startPoint x: 121, startPoint y: 39, endPoint x: 132, endPoint y: 38, distance: 11.7
click at [121, 38] on span "Incoming call from queue [Test] All" at bounding box center [106, 42] width 97 height 8
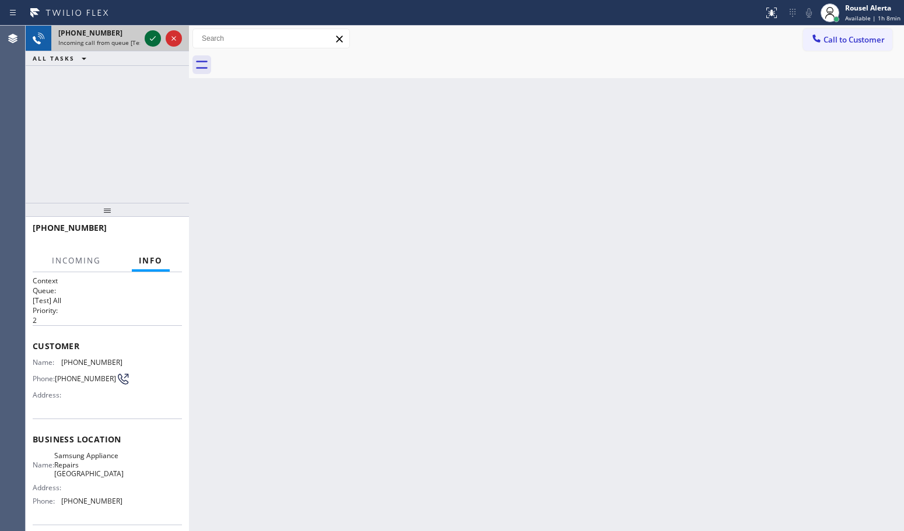
click at [150, 37] on icon at bounding box center [153, 38] width 14 height 14
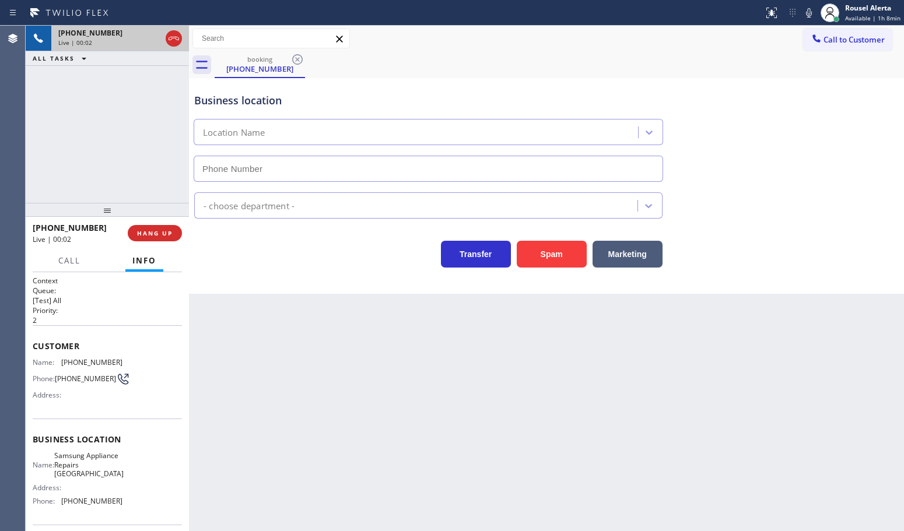
type input "[PHONE_NUMBER]"
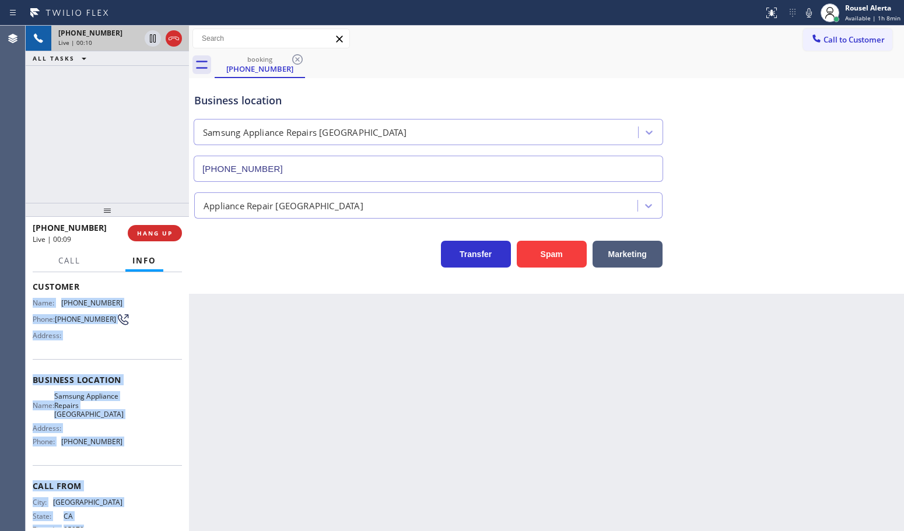
scroll to position [97, 0]
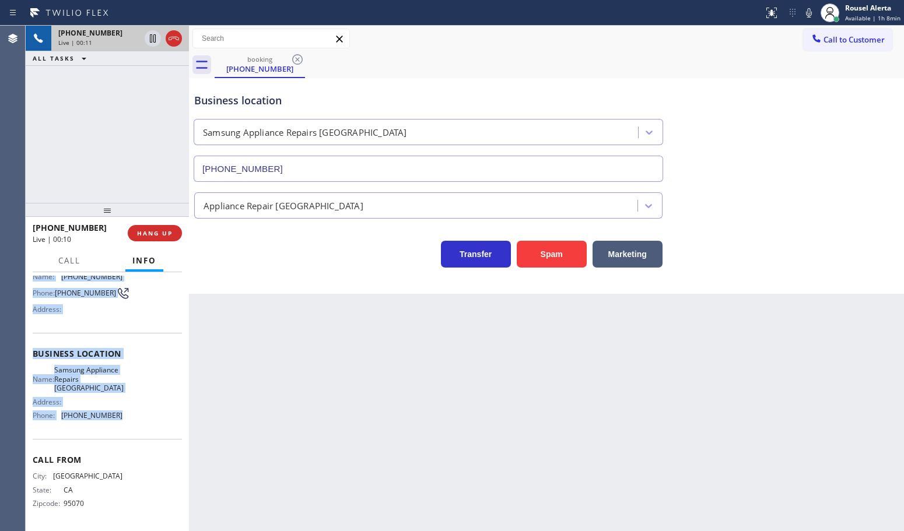
drag, startPoint x: 33, startPoint y: 356, endPoint x: 150, endPoint y: 426, distance: 136.0
click at [150, 426] on div "Context Queue: [Test] All Priority: 2 Customer Name: [PHONE_NUMBER] Phone: [PHO…" at bounding box center [107, 359] width 149 height 338
copy div "Name: [PHONE_NUMBER] Phone: [PHONE_NUMBER] Address: Business location Name: Sam…"
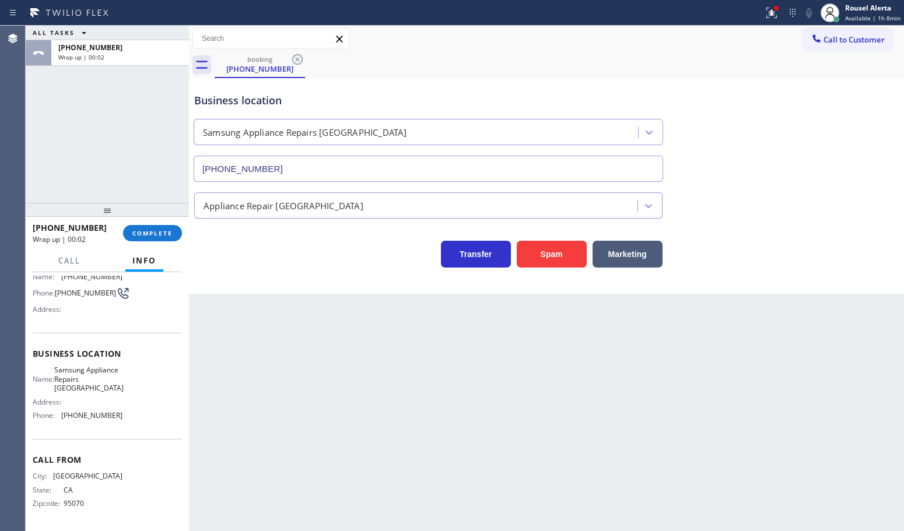
drag, startPoint x: 353, startPoint y: 484, endPoint x: 421, endPoint y: 366, distance: 136.4
click at [353, 482] on div "Back to Dashboard Change Sender ID Customers Technicians Select a contact Outbo…" at bounding box center [546, 279] width 715 height 506
click at [835, 42] on span "Call to Customer" at bounding box center [854, 39] width 61 height 10
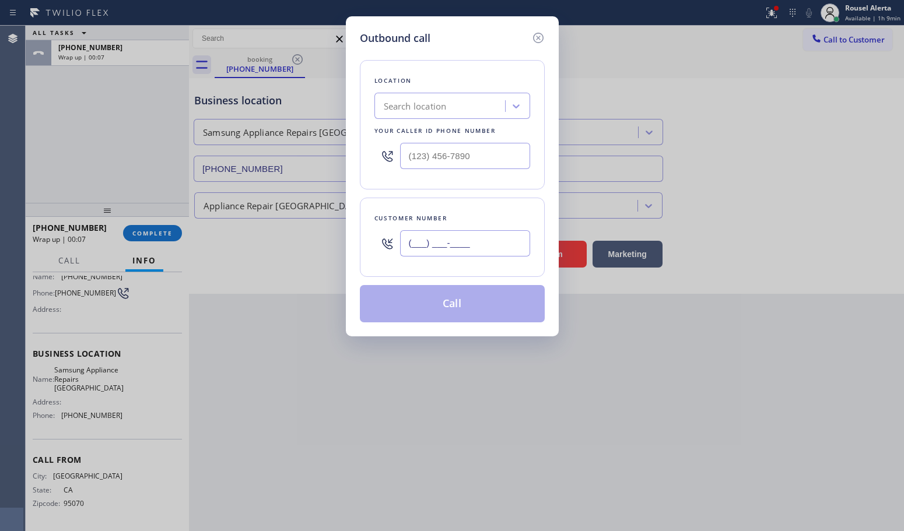
click at [449, 250] on input "(___) ___-____" at bounding box center [465, 243] width 130 height 26
paste input "415) 305-0266"
type input "[PHONE_NUMBER]"
click at [515, 142] on div at bounding box center [452, 156] width 156 height 38
click at [509, 148] on input "(___) ___-____" at bounding box center [465, 156] width 130 height 26
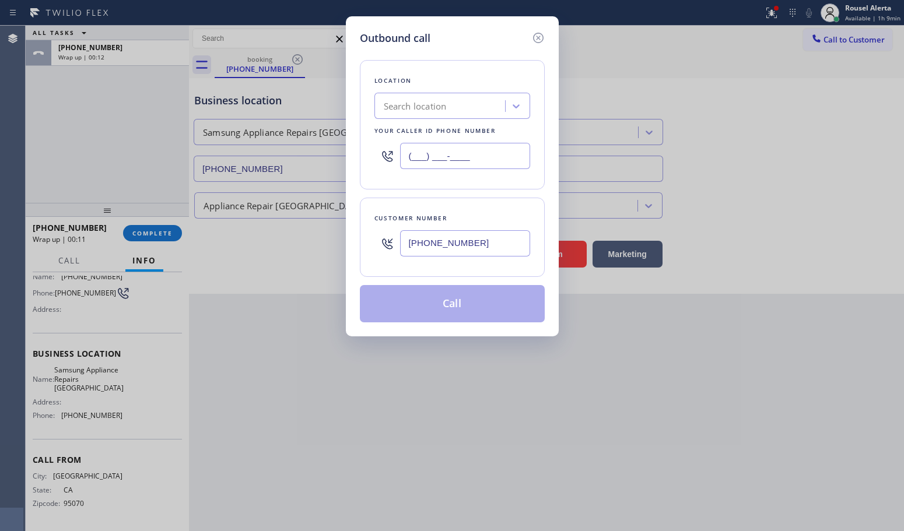
paste input "415) 480-7108"
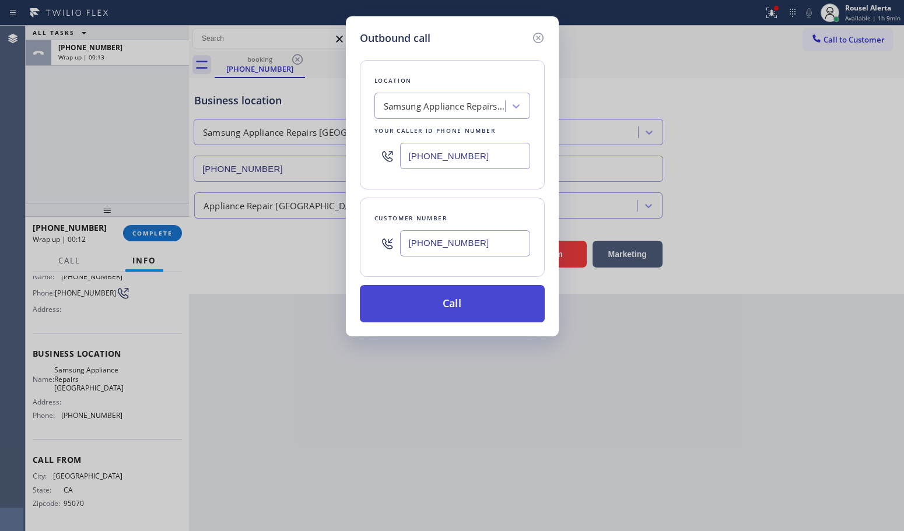
type input "[PHONE_NUMBER]"
click at [457, 310] on button "Call" at bounding box center [452, 303] width 185 height 37
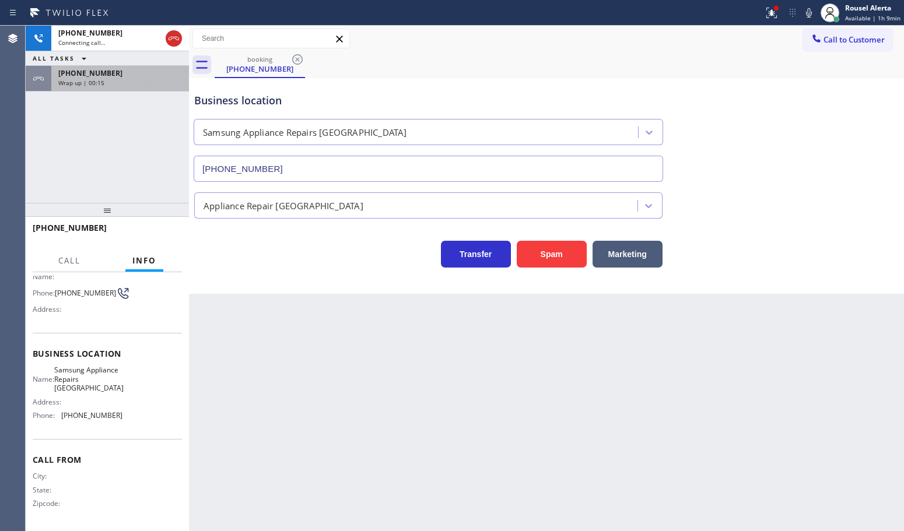
drag, startPoint x: 96, startPoint y: 83, endPoint x: 118, endPoint y: 87, distance: 22.1
click at [96, 83] on span "Wrap up | 00:15" at bounding box center [81, 83] width 46 height 8
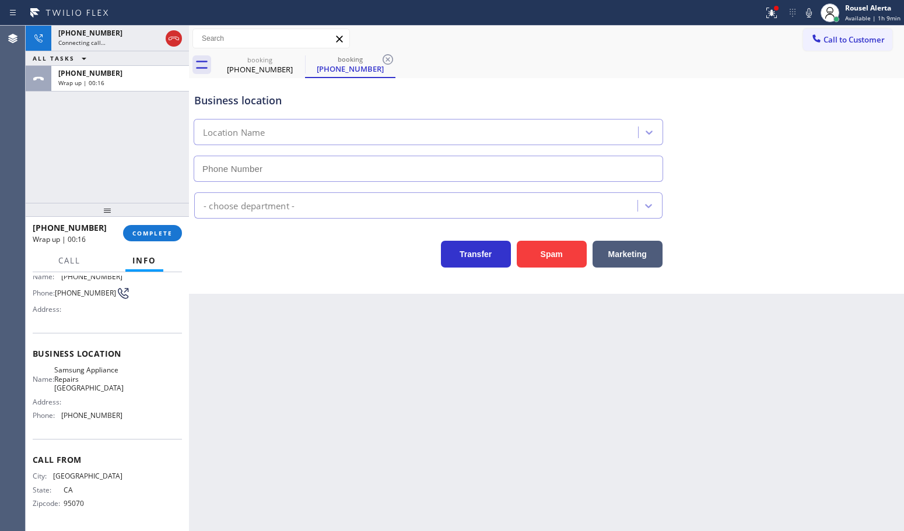
type input "[PHONE_NUMBER]"
click at [147, 241] on div "[PHONE_NUMBER] Wrap up | 00:16 COMPLETE" at bounding box center [107, 233] width 149 height 30
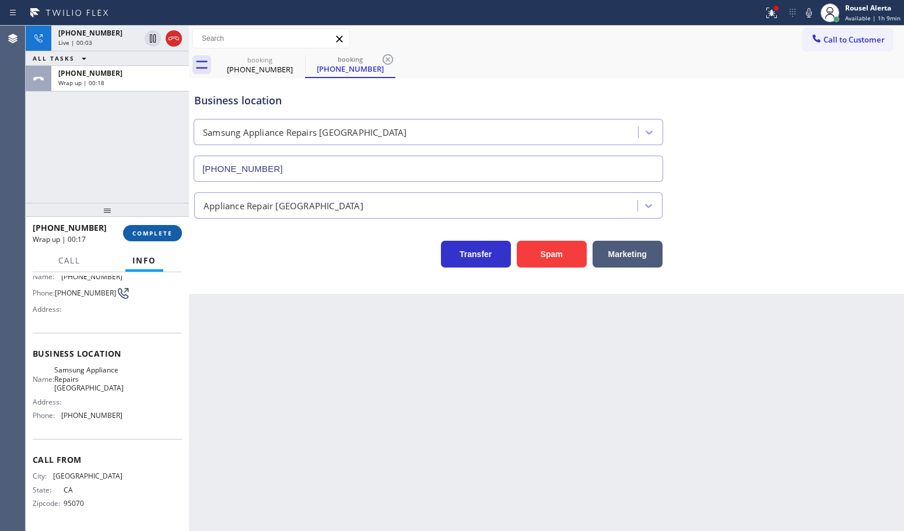
click at [150, 233] on span "COMPLETE" at bounding box center [152, 233] width 40 height 8
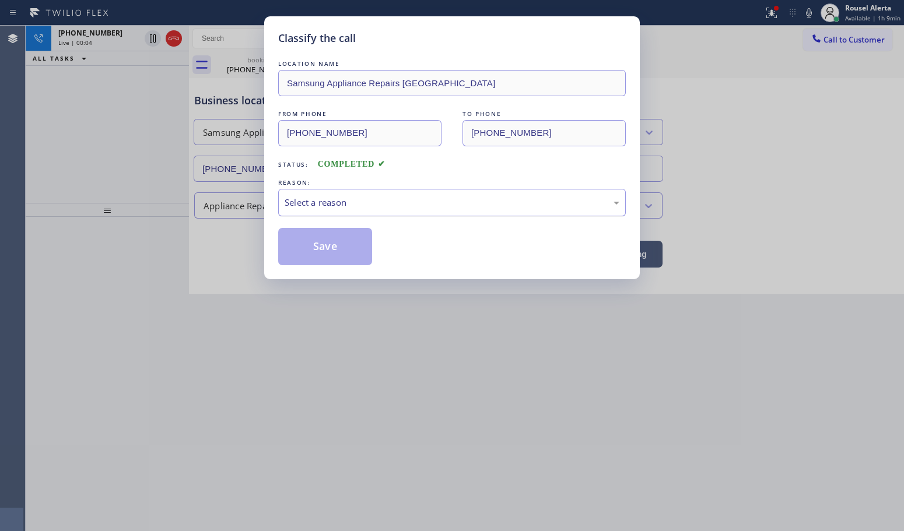
click at [397, 200] on div "Select a reason" at bounding box center [452, 202] width 335 height 13
click at [310, 254] on button "Save" at bounding box center [325, 246] width 94 height 37
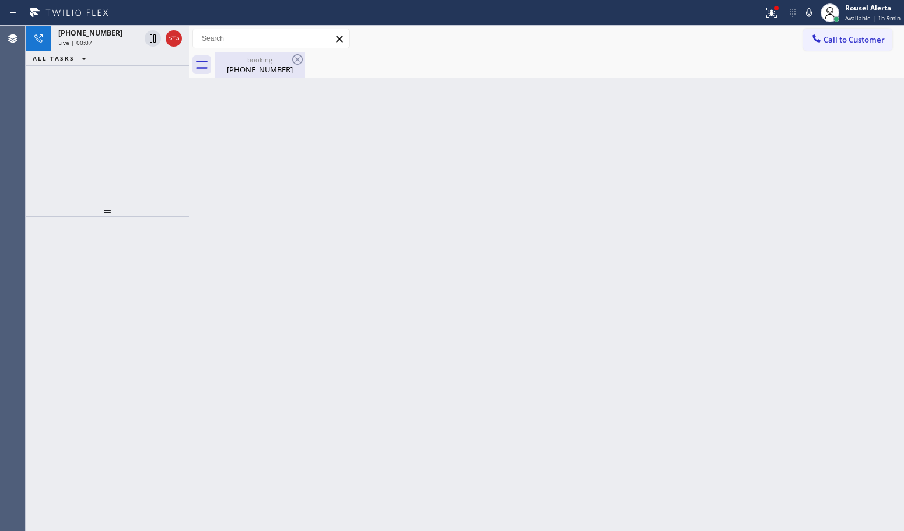
click at [242, 62] on div "booking" at bounding box center [260, 59] width 88 height 9
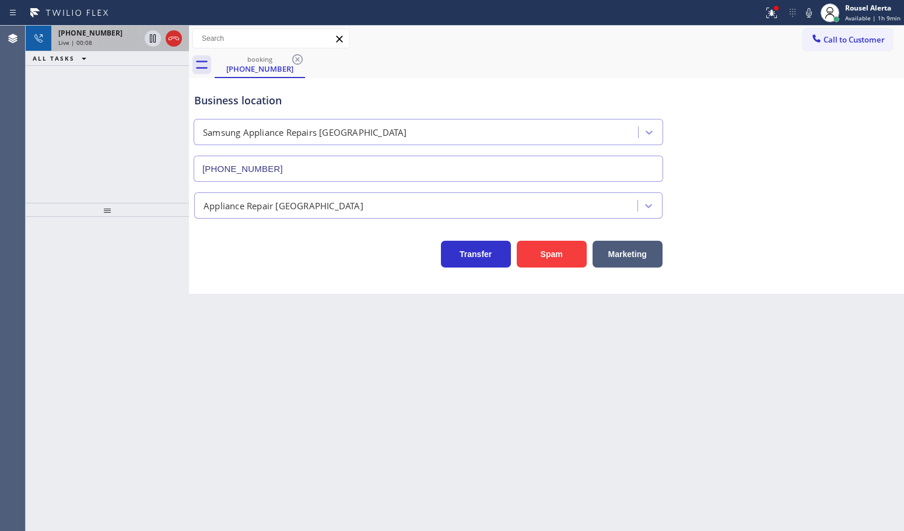
click at [111, 41] on div "Live | 00:08" at bounding box center [99, 42] width 82 height 8
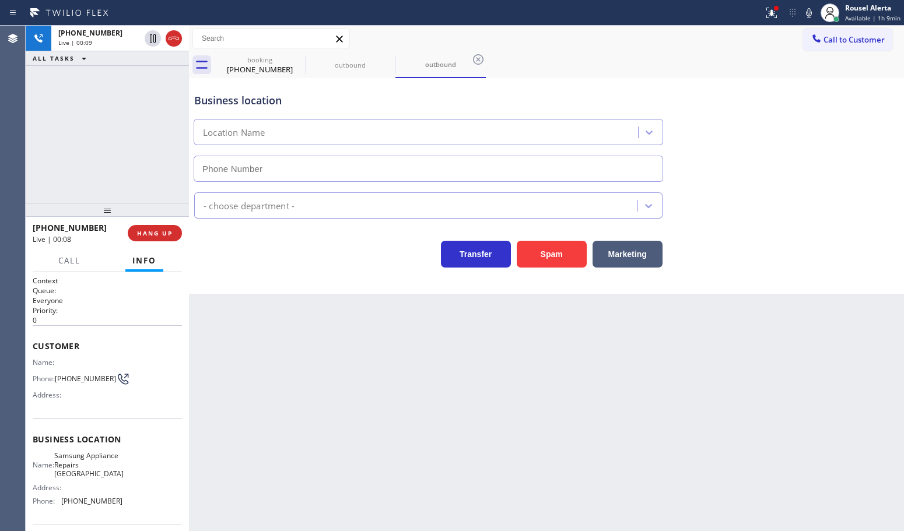
type input "[PHONE_NUMBER]"
click at [695, 391] on div "Back to Dashboard Change Sender ID Customers Technicians Select a contact Outbo…" at bounding box center [546, 279] width 715 height 506
click at [120, 138] on div "[PHONE_NUMBER] Live | 00:41 ALL TASKS ALL TASKS ACTIVE TASKS TASKS IN WRAP UP" at bounding box center [107, 114] width 163 height 177
click at [275, 376] on div "Back to Dashboard Change Sender ID Customers Technicians Select a contact Outbo…" at bounding box center [546, 279] width 715 height 506
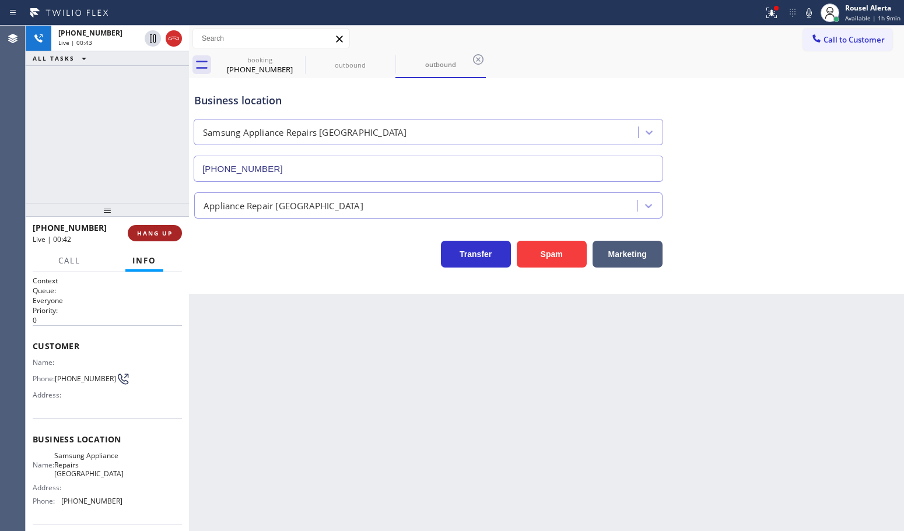
click at [156, 231] on span "HANG UP" at bounding box center [155, 233] width 36 height 8
click at [152, 235] on span "HANG UP" at bounding box center [155, 233] width 36 height 8
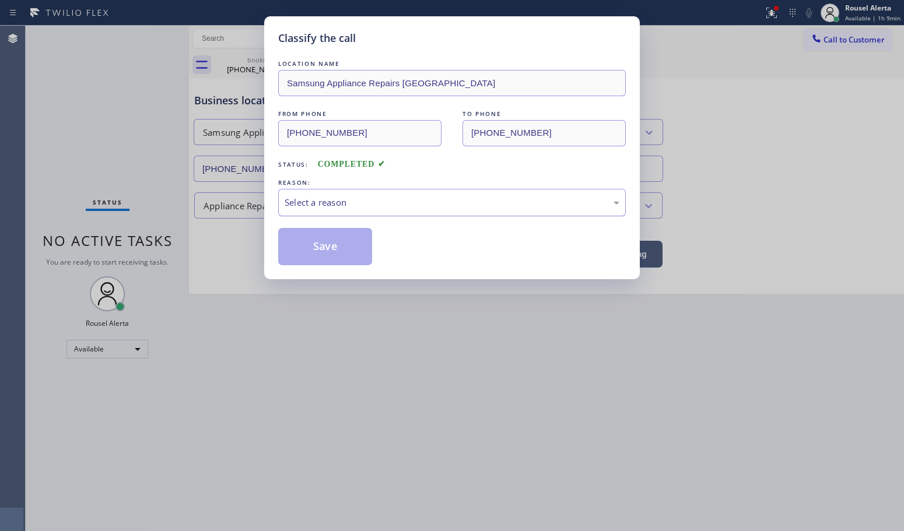
click at [296, 195] on div "Select a reason" at bounding box center [452, 202] width 348 height 27
click at [317, 248] on button "Save" at bounding box center [325, 246] width 94 height 37
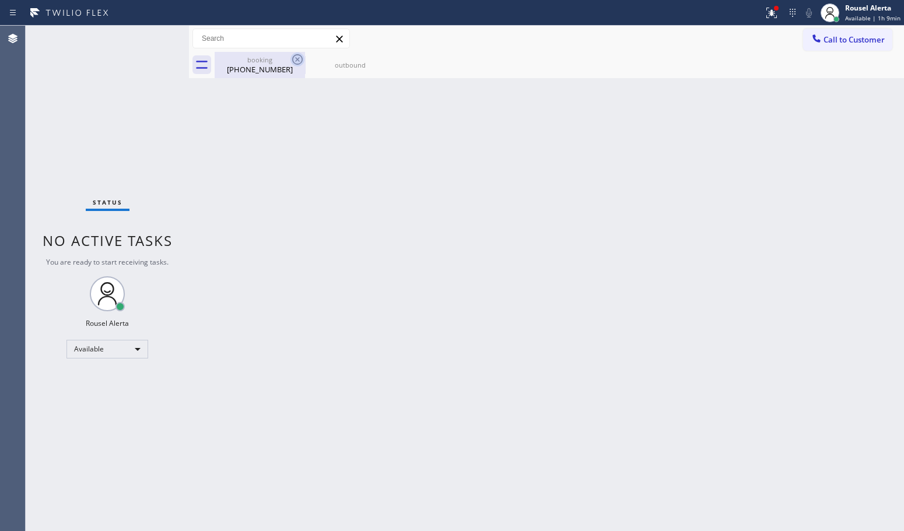
click at [295, 62] on icon at bounding box center [297, 59] width 14 height 14
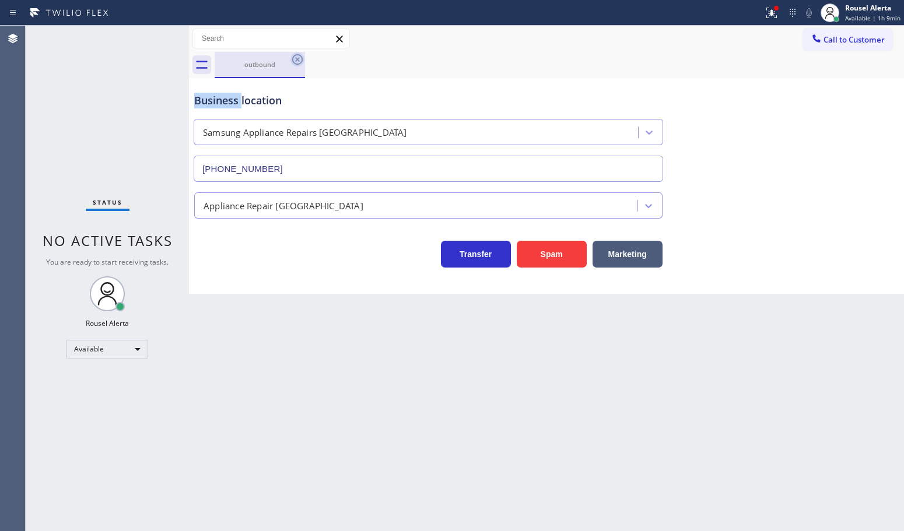
click at [295, 62] on icon at bounding box center [297, 59] width 14 height 14
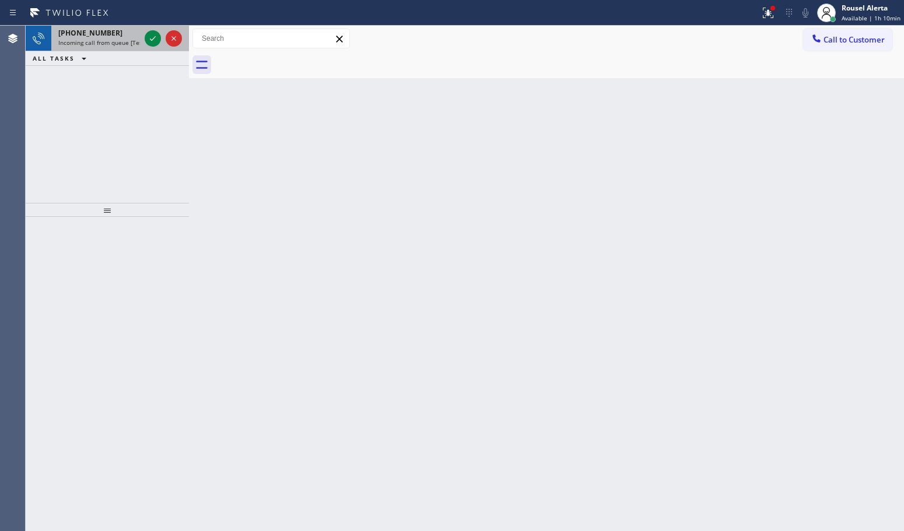
click at [131, 28] on div "[PHONE_NUMBER] Incoming call from queue [Test] All" at bounding box center [96, 39] width 91 height 26
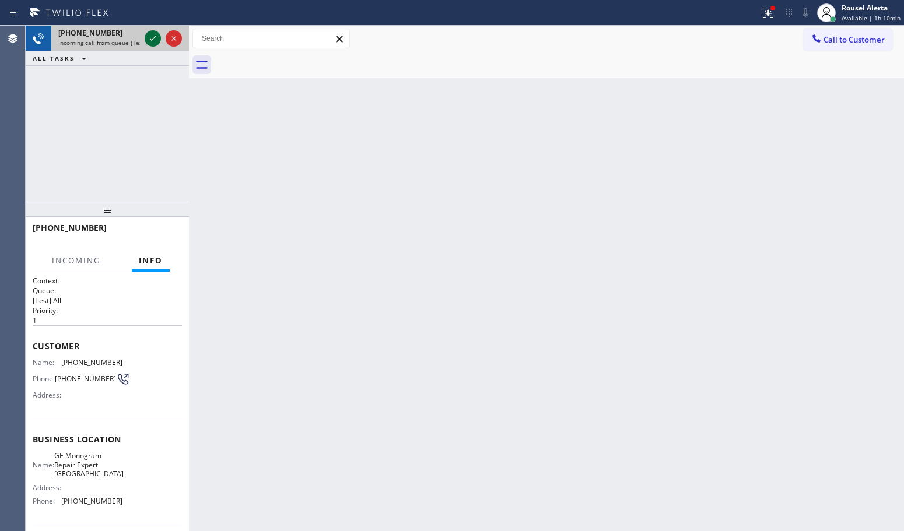
click at [146, 36] on icon at bounding box center [153, 38] width 14 height 14
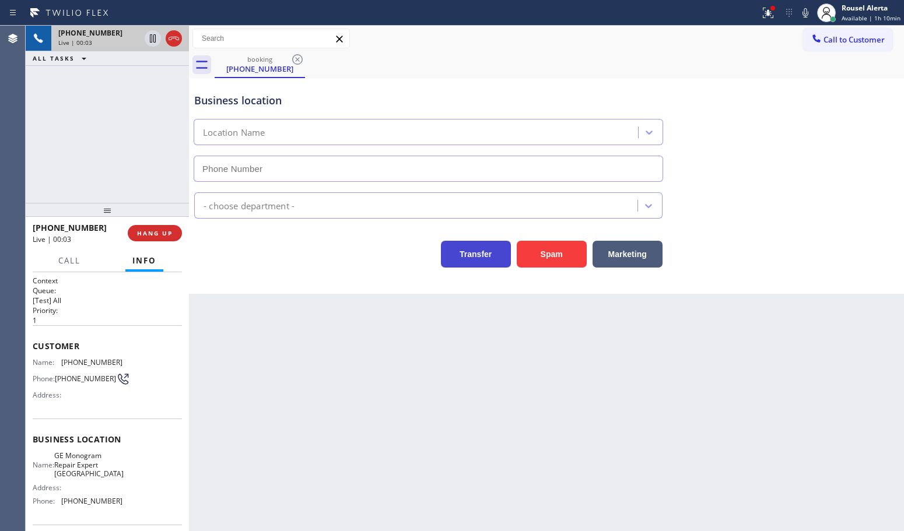
type input "[PHONE_NUMBER]"
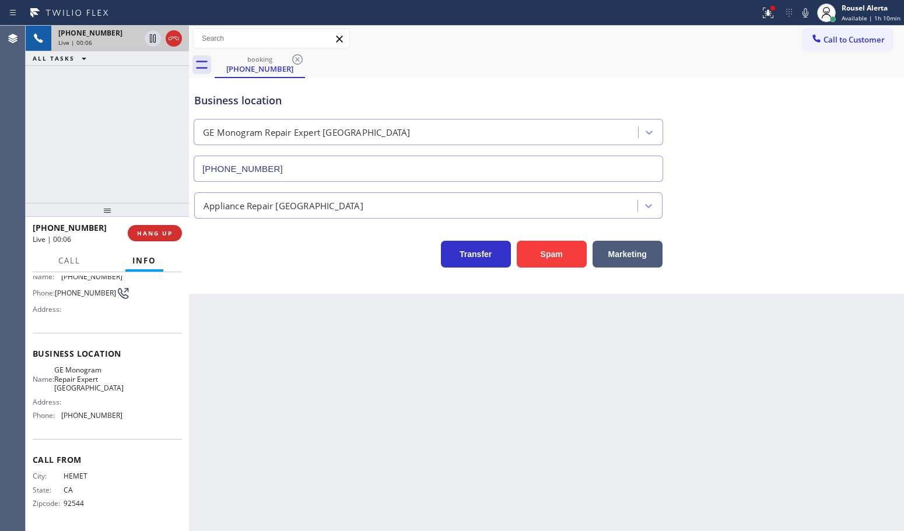
scroll to position [4, 0]
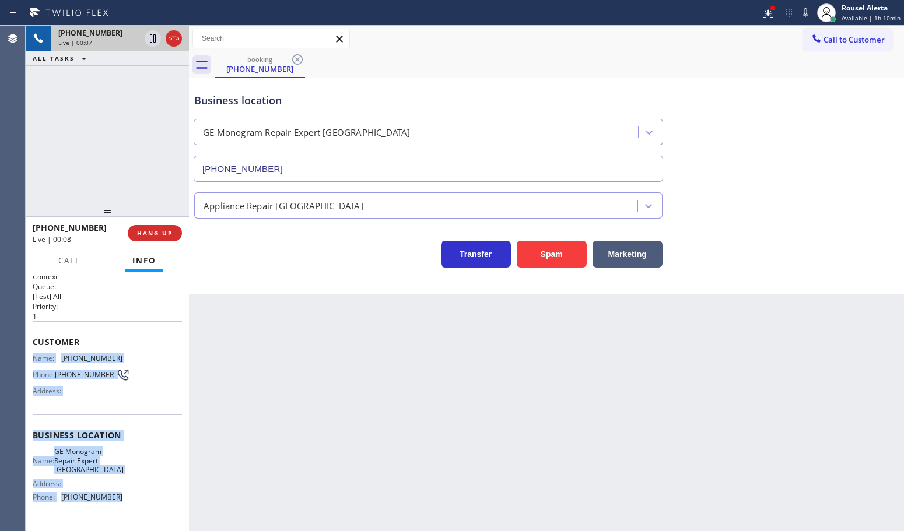
drag, startPoint x: 124, startPoint y: 502, endPoint x: 31, endPoint y: 358, distance: 171.3
click at [31, 358] on div "Context Queue: [Test] All Priority: 1 Customer Name: [PHONE_NUMBER] Phone: [PHO…" at bounding box center [107, 401] width 163 height 259
copy div "Name: [PHONE_NUMBER] Phone: [PHONE_NUMBER] Address: Business location Name: GE …"
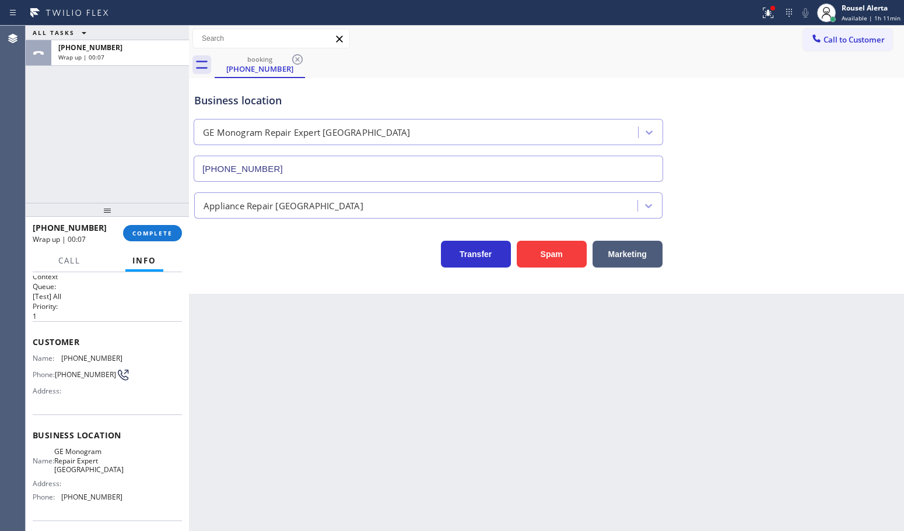
click at [356, 340] on div "Back to Dashboard Change Sender ID Customers Technicians Select a contact Outbo…" at bounding box center [546, 279] width 715 height 506
drag, startPoint x: 847, startPoint y: 38, endPoint x: 899, endPoint y: 85, distance: 69.4
click at [849, 40] on span "Call to Customer" at bounding box center [854, 39] width 61 height 10
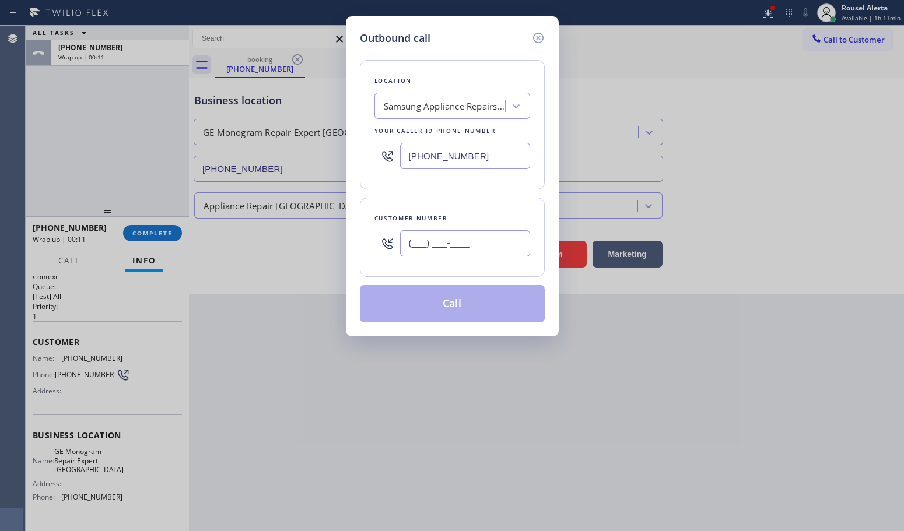
click at [492, 254] on input "(___) ___-____" at bounding box center [465, 243] width 130 height 26
paste input "951) 663-7627"
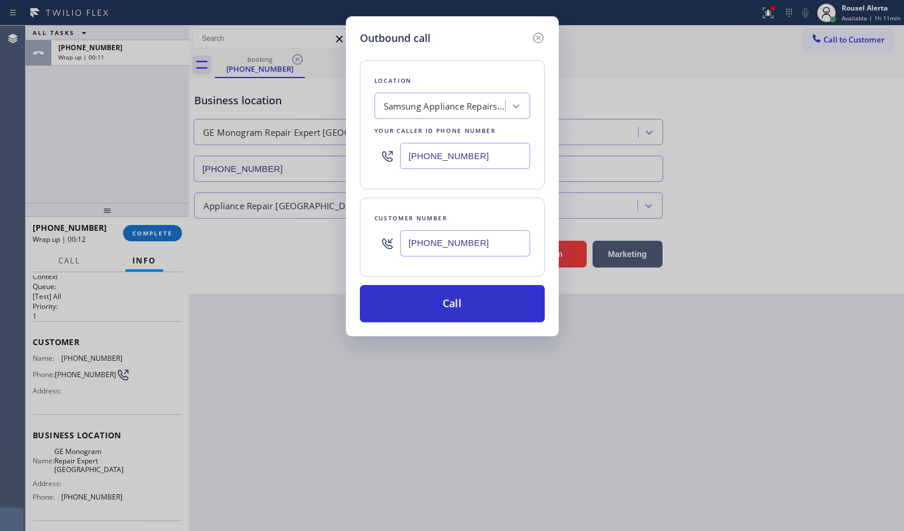
type input "[PHONE_NUMBER]"
click at [485, 162] on input "[PHONE_NUMBER]" at bounding box center [465, 156] width 130 height 26
paste input "760) 350-3337"
drag, startPoint x: 485, startPoint y: 162, endPoint x: 391, endPoint y: 153, distance: 93.7
click at [391, 153] on div "[PHONE_NUMBER]" at bounding box center [452, 156] width 156 height 38
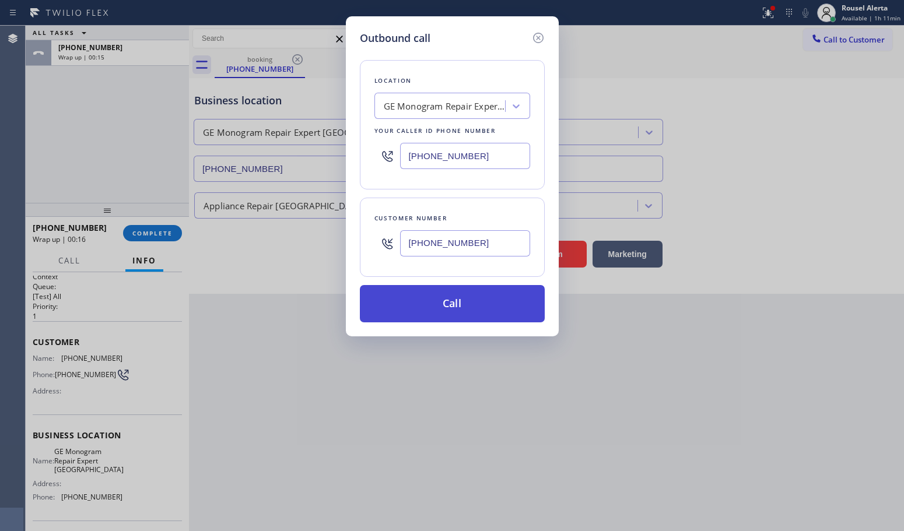
type input "[PHONE_NUMBER]"
click at [452, 292] on button "Call" at bounding box center [452, 303] width 185 height 37
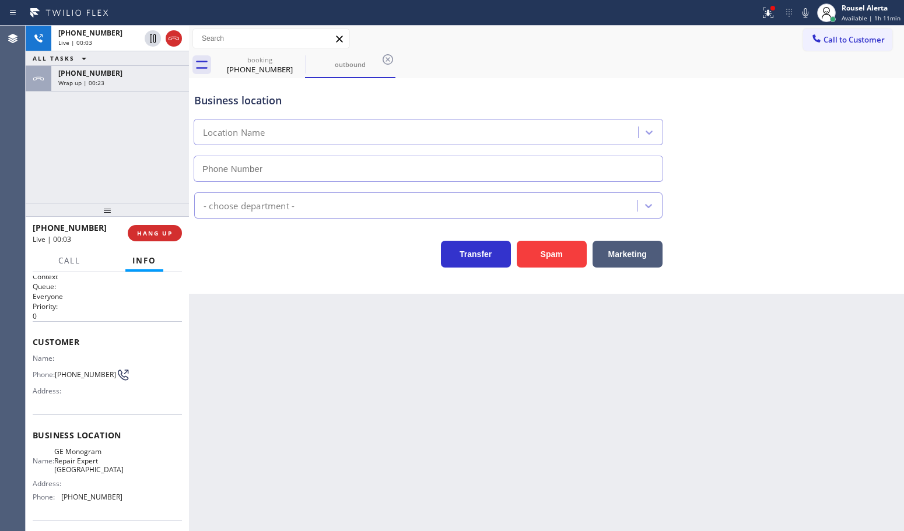
type input "[PHONE_NUMBER]"
drag, startPoint x: 108, startPoint y: 41, endPoint x: 108, endPoint y: 62, distance: 21.0
click at [108, 41] on div "Live | 00:03" at bounding box center [99, 42] width 82 height 8
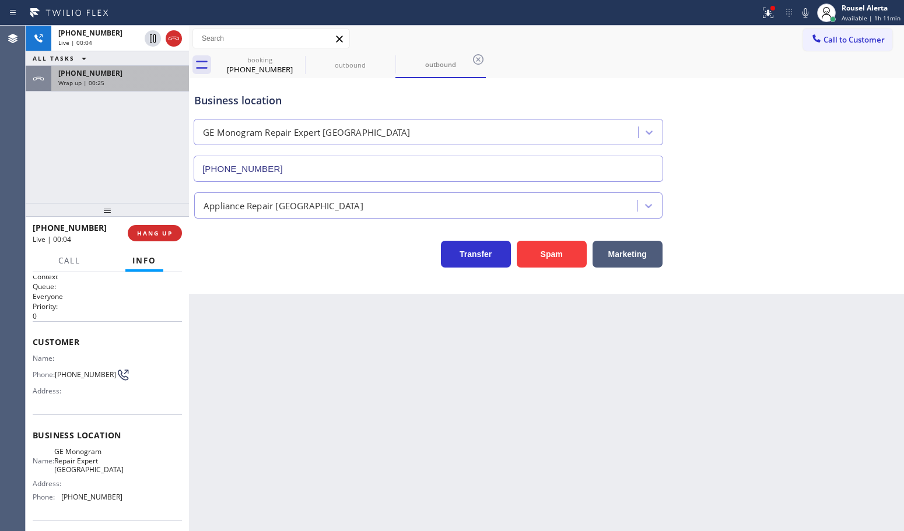
type input "[PHONE_NUMBER]"
click at [132, 86] on div "[PHONE_NUMBER] Wrap up | 00:31" at bounding box center [117, 79] width 133 height 26
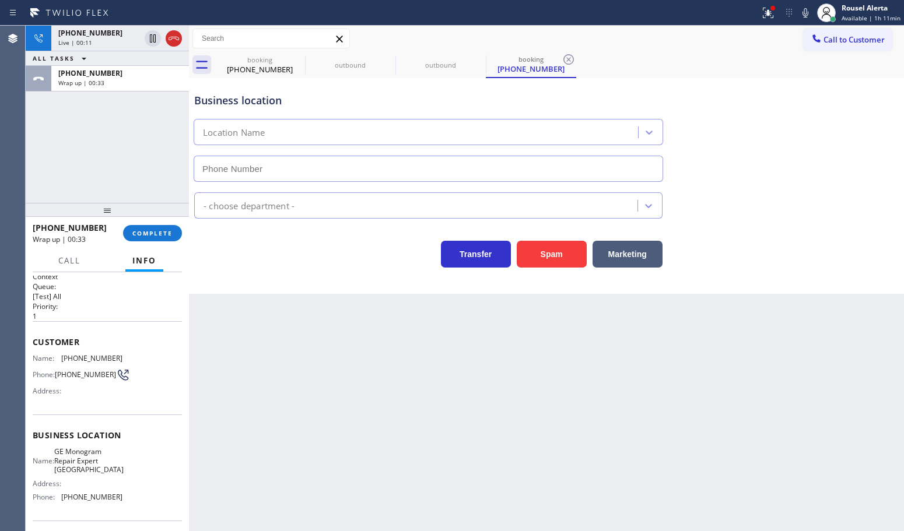
type input "[PHONE_NUMBER]"
click at [146, 242] on div "[PHONE_NUMBER] Wrap up | 00:33 COMPLETE" at bounding box center [107, 233] width 149 height 30
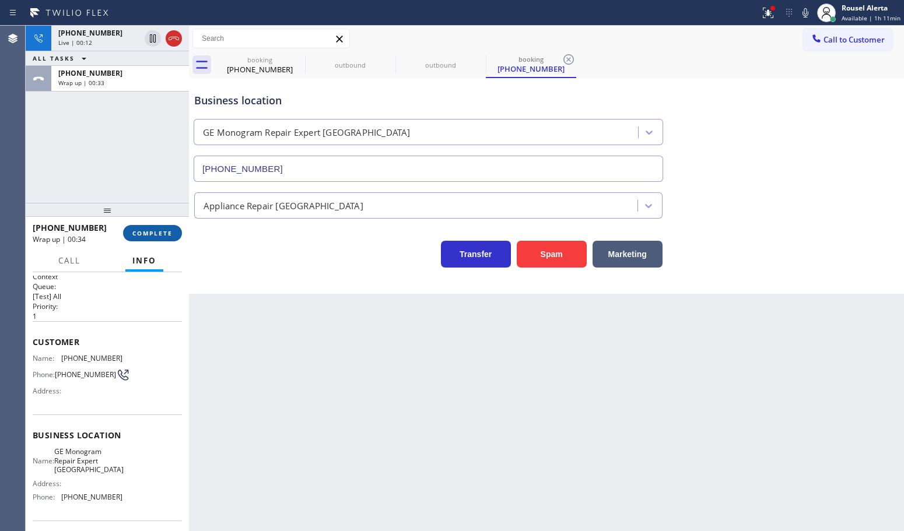
click at [146, 239] on button "COMPLETE" at bounding box center [152, 233] width 59 height 16
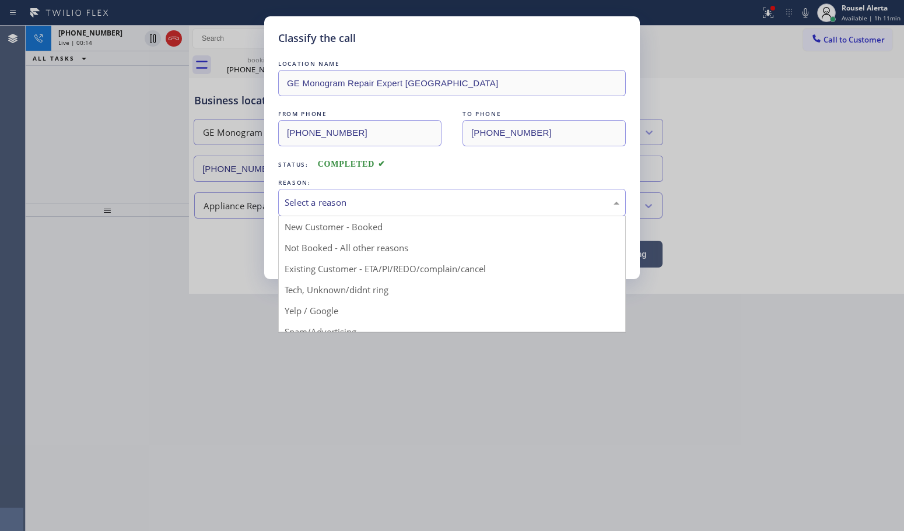
click at [341, 211] on div "Select a reason" at bounding box center [452, 202] width 348 height 27
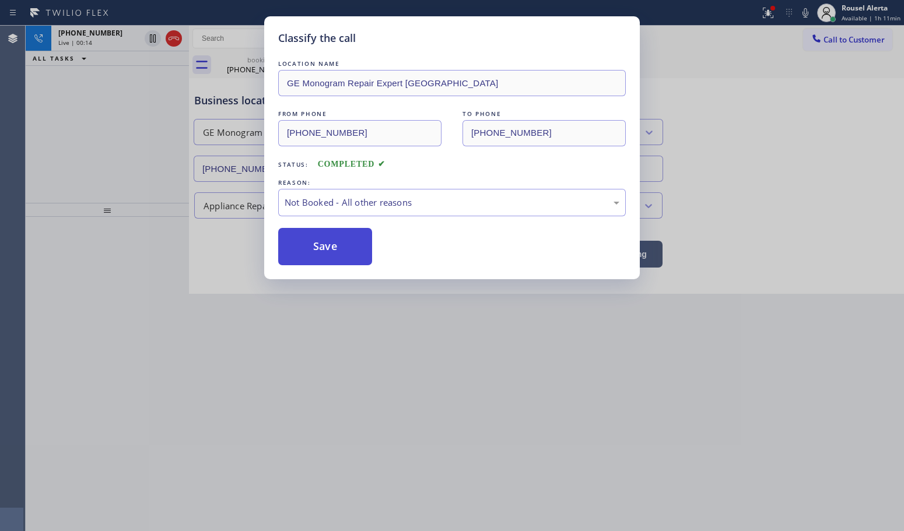
click at [331, 257] on button "Save" at bounding box center [325, 246] width 94 height 37
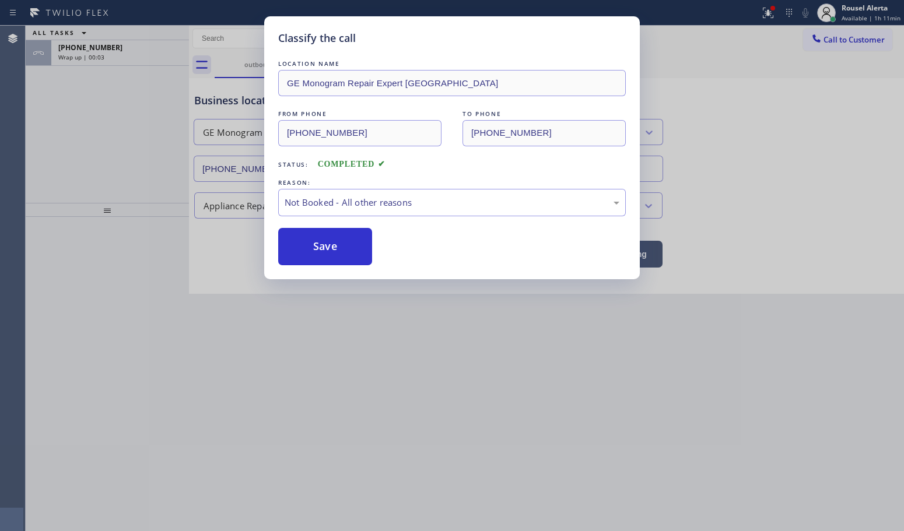
click at [98, 44] on div "Classify the call LOCATION NAME GE Monogram Repair Expert Cathedral City FROM P…" at bounding box center [452, 265] width 904 height 531
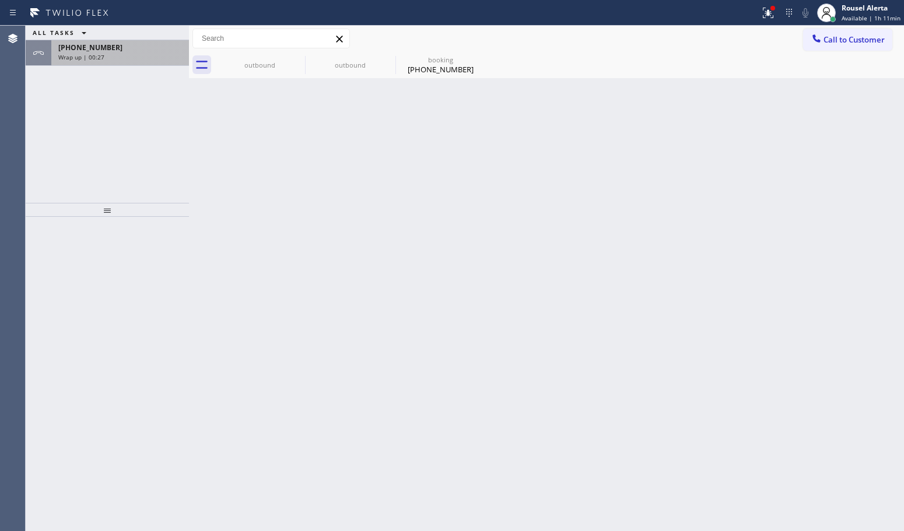
click at [85, 43] on span "[PHONE_NUMBER]" at bounding box center [90, 48] width 64 height 10
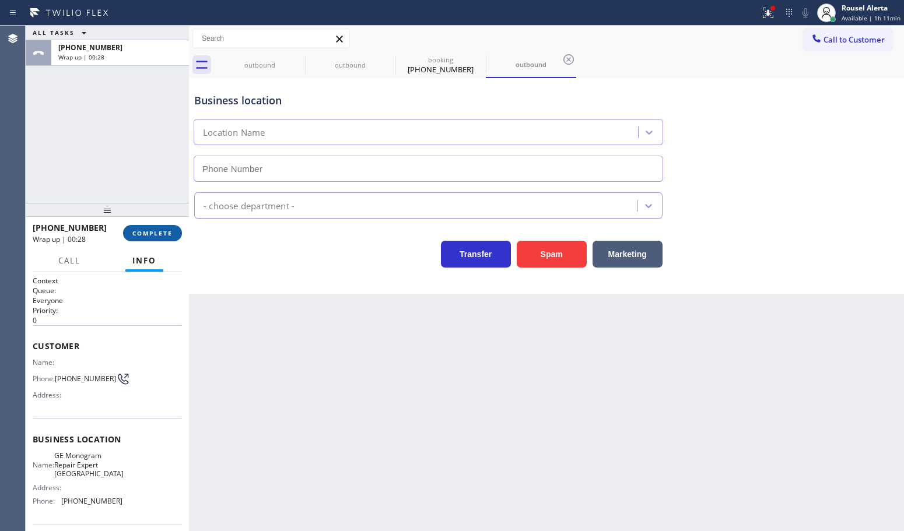
click at [164, 225] on button "COMPLETE" at bounding box center [152, 233] width 59 height 16
type input "[PHONE_NUMBER]"
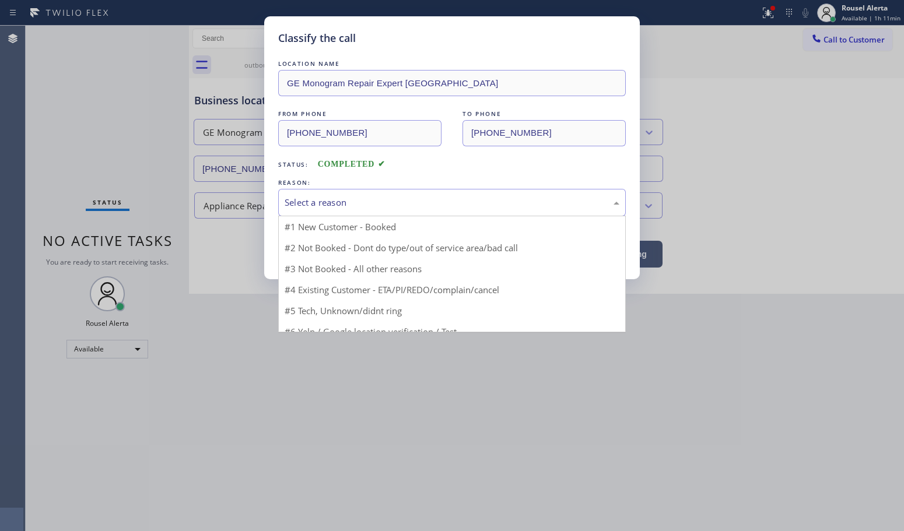
click at [350, 208] on div "Select a reason" at bounding box center [452, 202] width 335 height 13
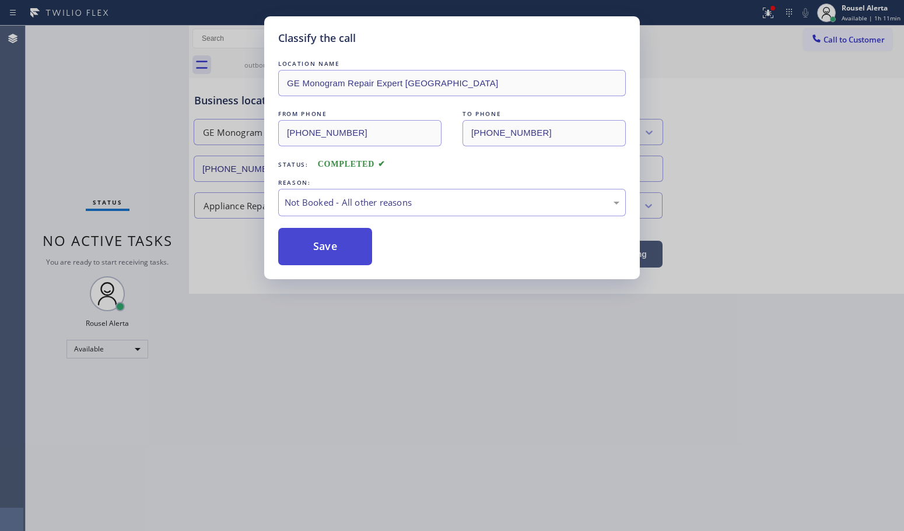
click at [323, 246] on button "Save" at bounding box center [325, 246] width 94 height 37
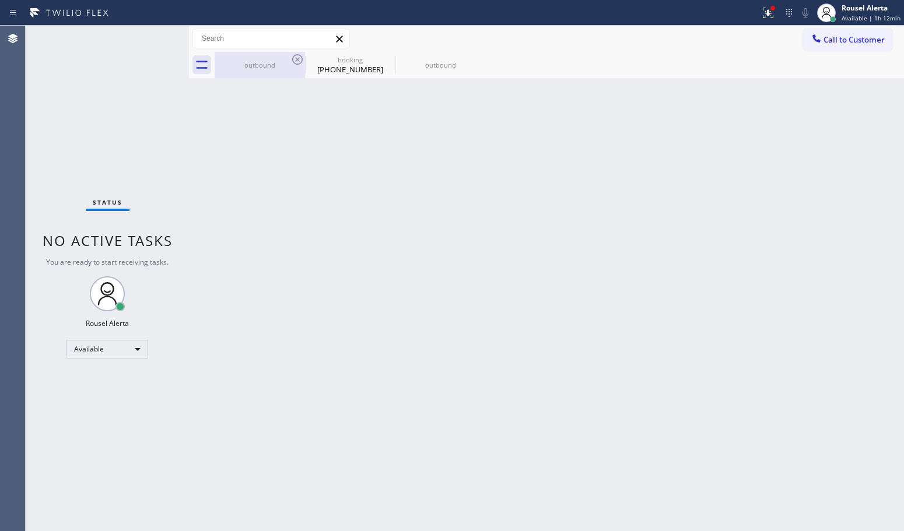
click at [280, 61] on div "outbound" at bounding box center [260, 65] width 88 height 9
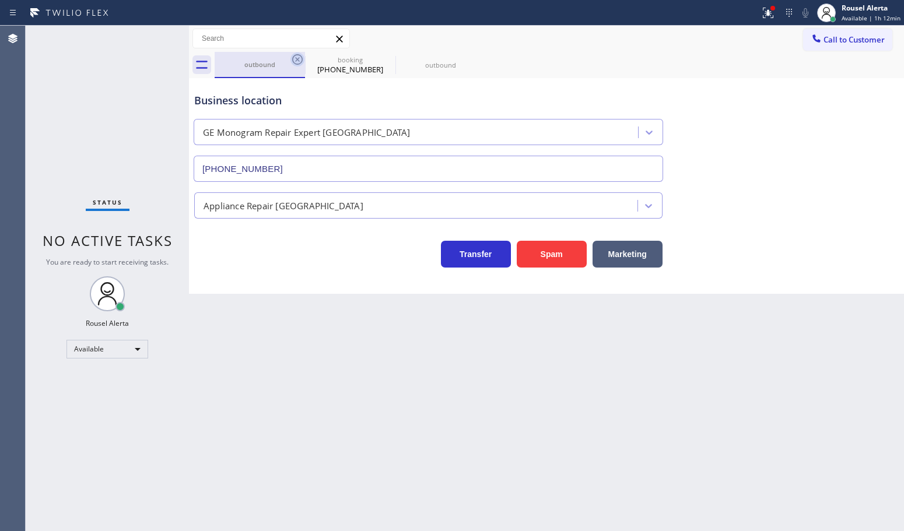
click at [295, 60] on icon at bounding box center [297, 59] width 14 height 14
click at [296, 59] on icon at bounding box center [297, 59] width 14 height 14
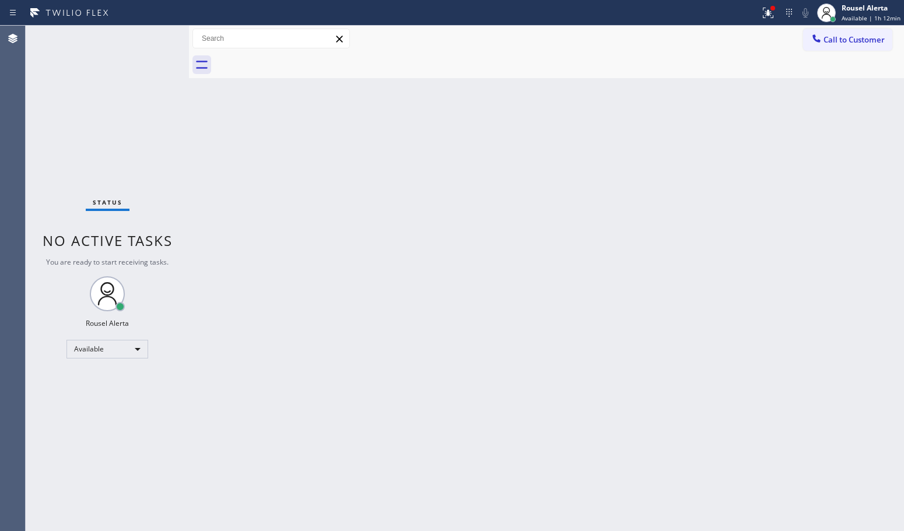
click at [296, 59] on div at bounding box center [559, 65] width 689 height 26
click at [391, 266] on div "Back to Dashboard Change Sender ID Customers Technicians Select a contact Outbo…" at bounding box center [546, 279] width 715 height 506
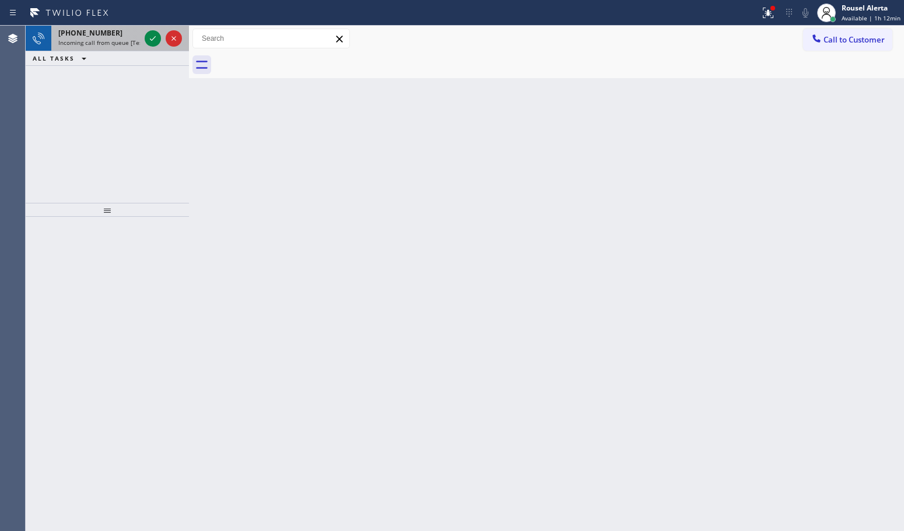
drag, startPoint x: 115, startPoint y: 35, endPoint x: 141, endPoint y: 36, distance: 25.1
click at [115, 35] on div "[PHONE_NUMBER]" at bounding box center [99, 33] width 82 height 10
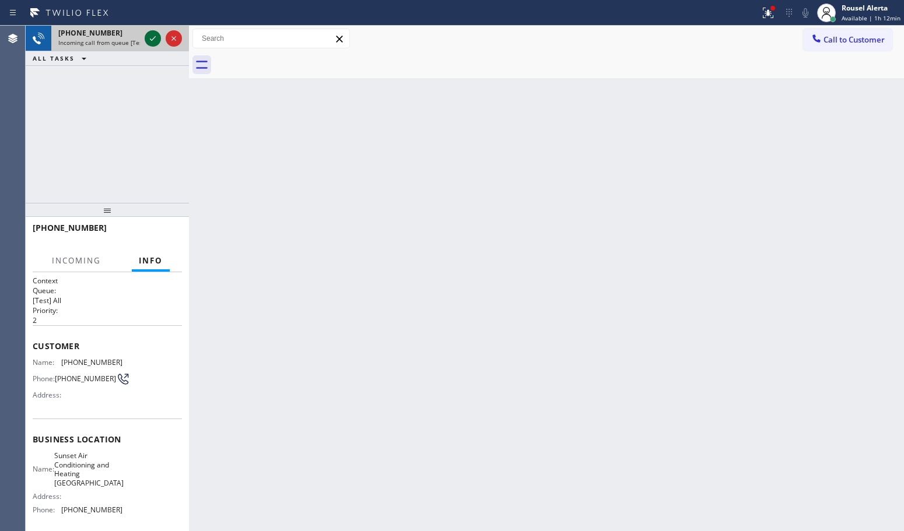
click at [147, 37] on icon at bounding box center [153, 38] width 14 height 14
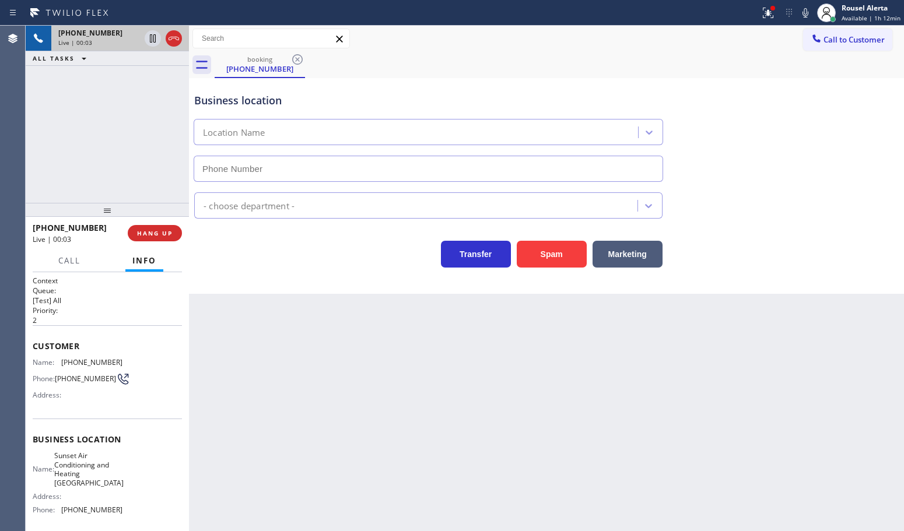
type input "[PHONE_NUMBER]"
click at [560, 253] on button "Spam" at bounding box center [552, 254] width 70 height 27
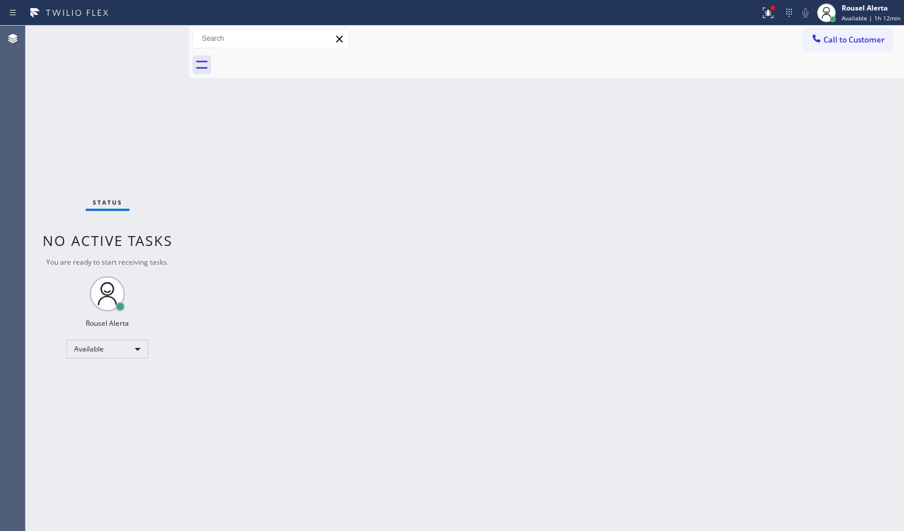
click at [478, 317] on div "Back to Dashboard Change Sender ID Customers Technicians Select a contact Outbo…" at bounding box center [546, 279] width 715 height 506
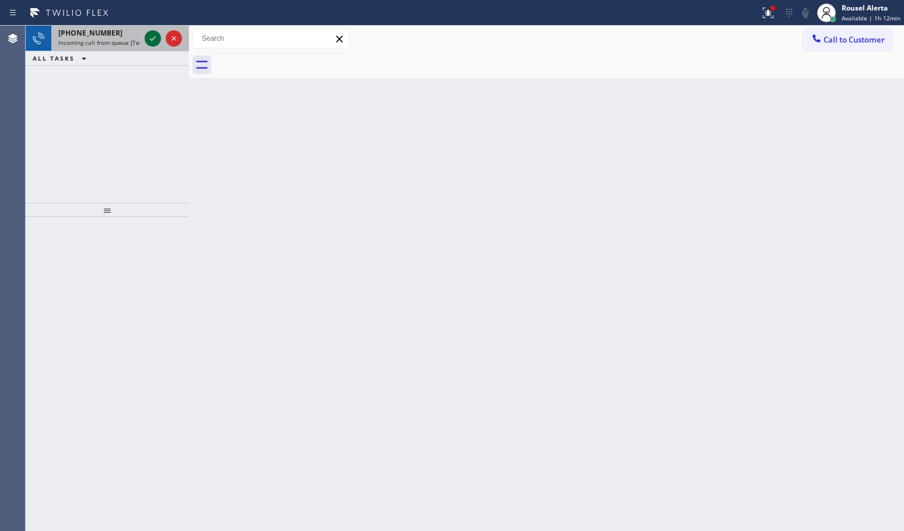
click at [155, 43] on icon at bounding box center [153, 38] width 14 height 14
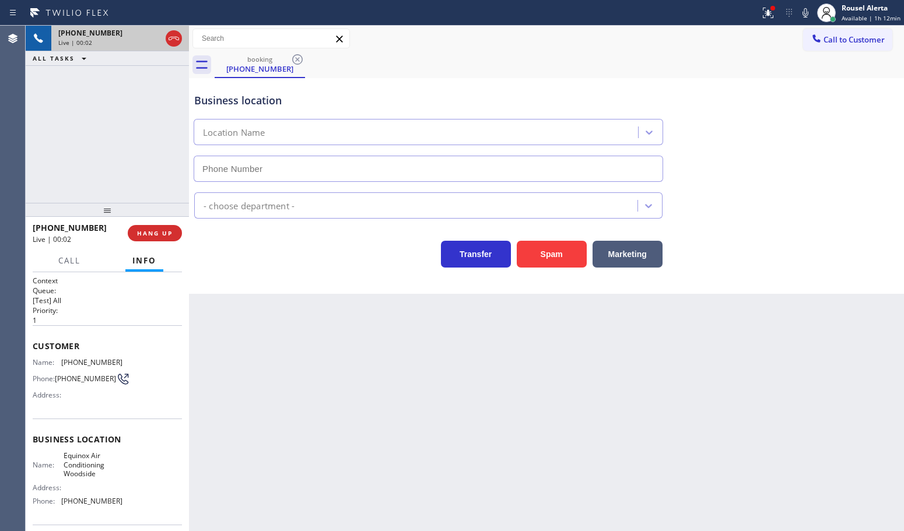
type input "[PHONE_NUMBER]"
click at [531, 240] on div "Spam" at bounding box center [549, 251] width 76 height 33
click at [542, 260] on button "Spam" at bounding box center [552, 254] width 70 height 27
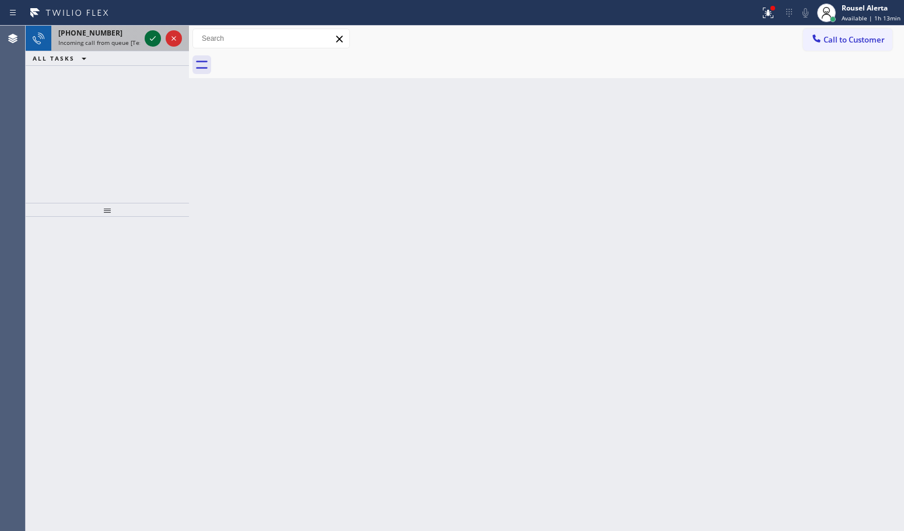
click at [153, 43] on icon at bounding box center [153, 38] width 14 height 14
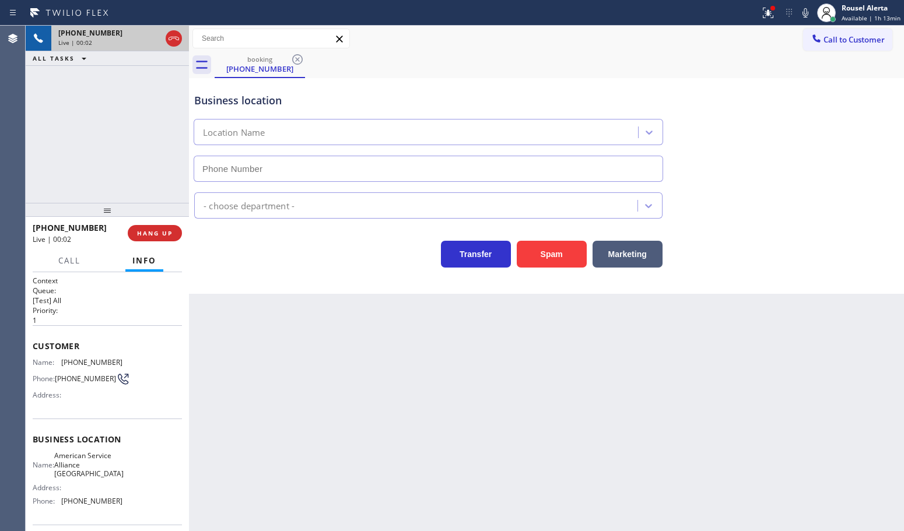
type input "[PHONE_NUMBER]"
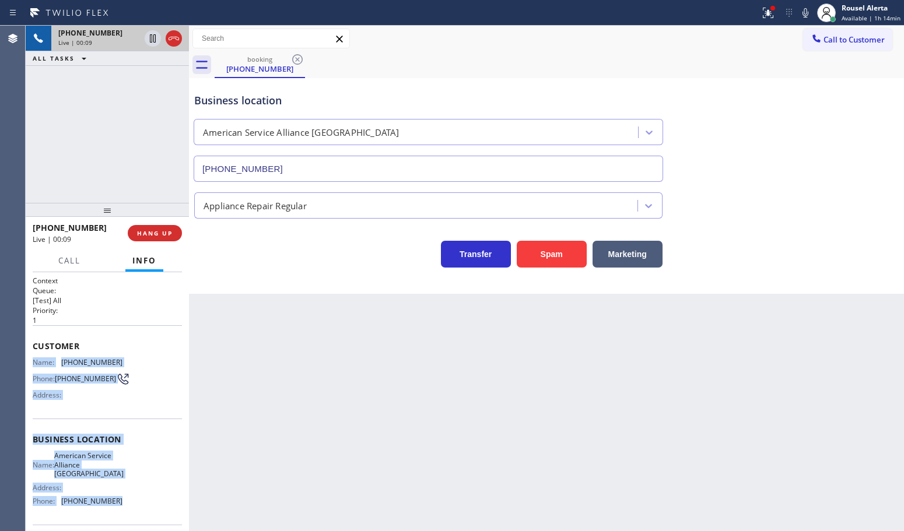
drag, startPoint x: 34, startPoint y: 363, endPoint x: 128, endPoint y: 500, distance: 166.0
click at [128, 500] on div "Context Queue: [Test] All Priority: 1 Customer Name: [PHONE_NUMBER] Phone: [PHO…" at bounding box center [107, 445] width 149 height 338
copy div "Name: [PHONE_NUMBER] Phone: [PHONE_NUMBER] Address: Business location Name: Ame…"
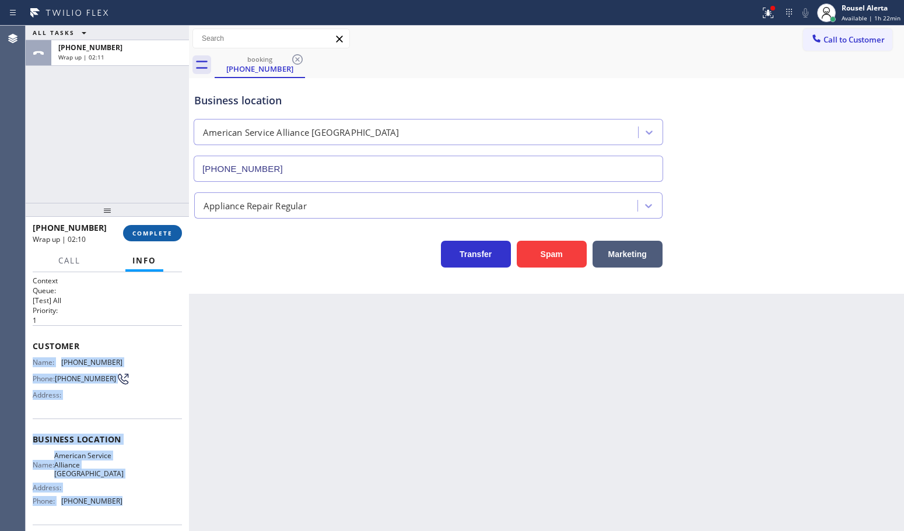
click at [144, 237] on button "COMPLETE" at bounding box center [152, 233] width 59 height 16
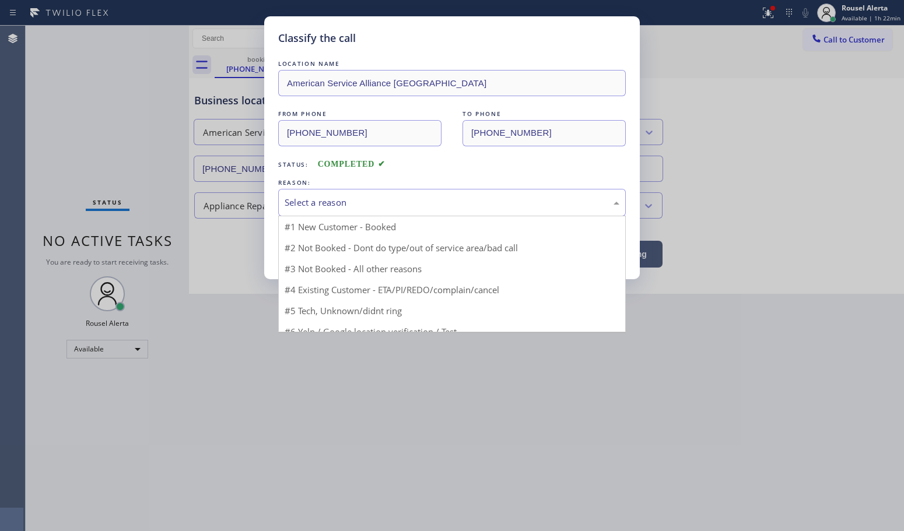
click at [401, 202] on div "Select a reason" at bounding box center [452, 202] width 335 height 13
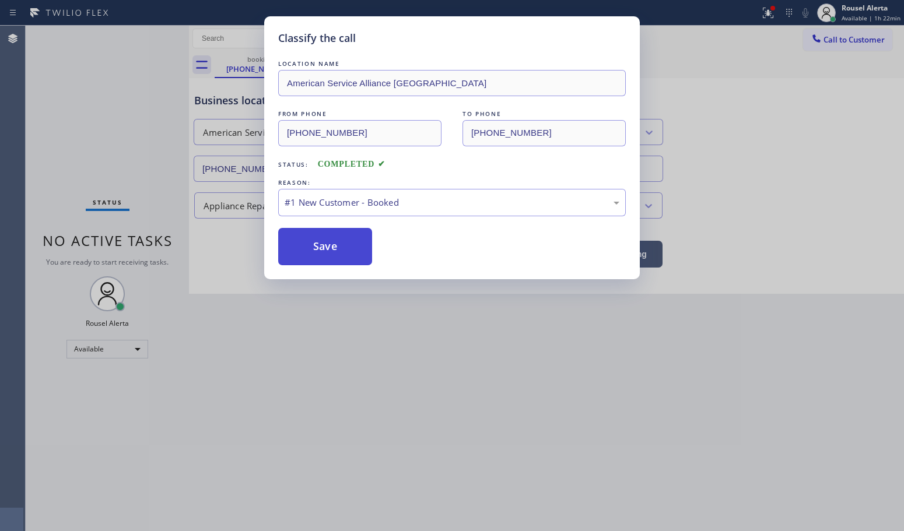
click at [349, 234] on button "Save" at bounding box center [325, 246] width 94 height 37
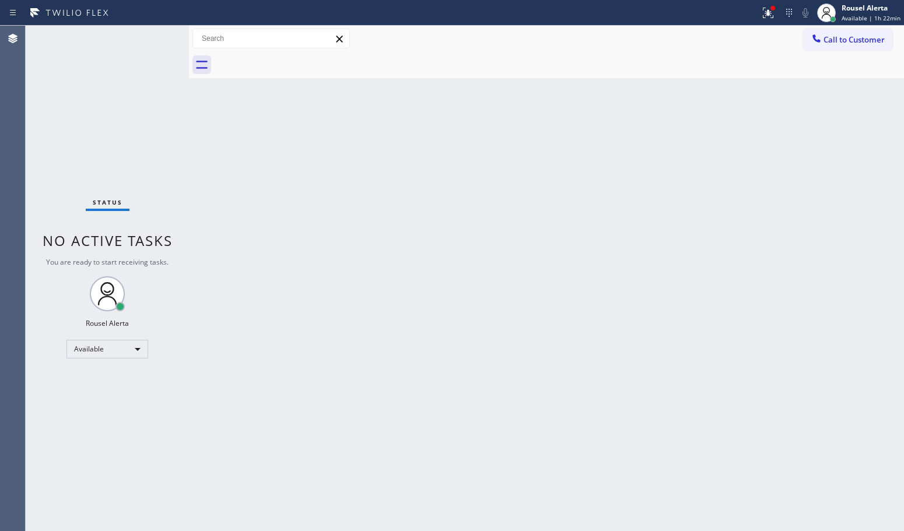
click at [397, 321] on div "Back to Dashboard Change Sender ID Customers Technicians Select a contact Outbo…" at bounding box center [546, 279] width 715 height 506
click at [120, 31] on div "Status No active tasks You are ready to start receiving tasks. Rousel Alerta Av…" at bounding box center [107, 279] width 163 height 506
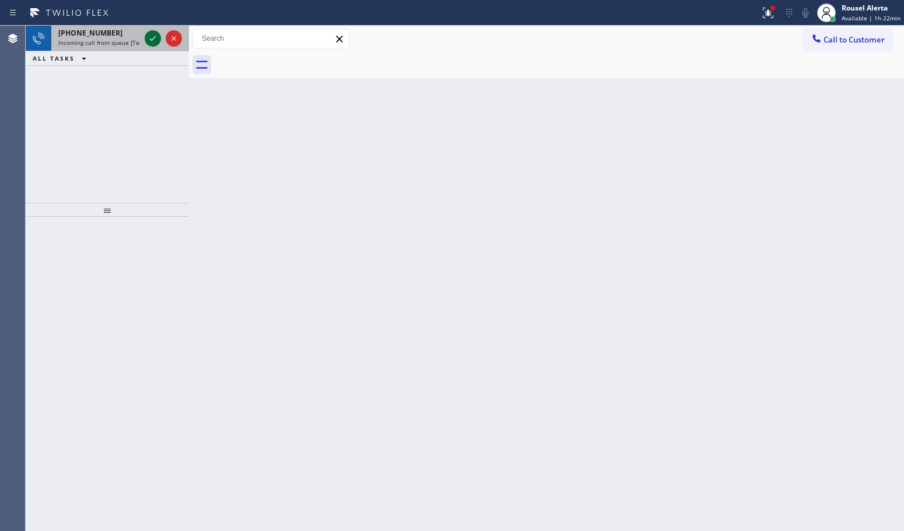
click at [149, 44] on icon at bounding box center [153, 38] width 14 height 14
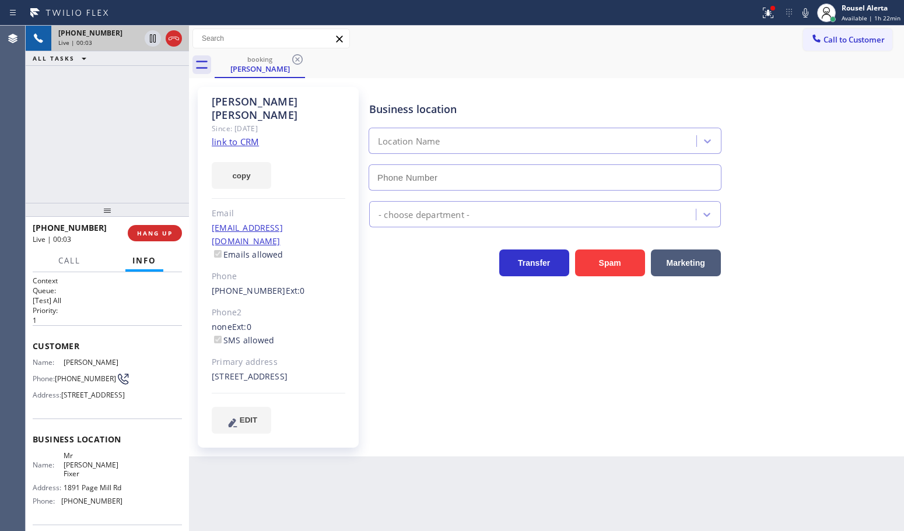
type input "[PHONE_NUMBER]"
click at [239, 136] on link "link to CRM" at bounding box center [235, 142] width 47 height 12
click at [111, 115] on div "[PHONE_NUMBER] Live | 00:38 ALL TASKS ALL TASKS ACTIVE TASKS TASKS IN WRAP UP" at bounding box center [107, 114] width 163 height 177
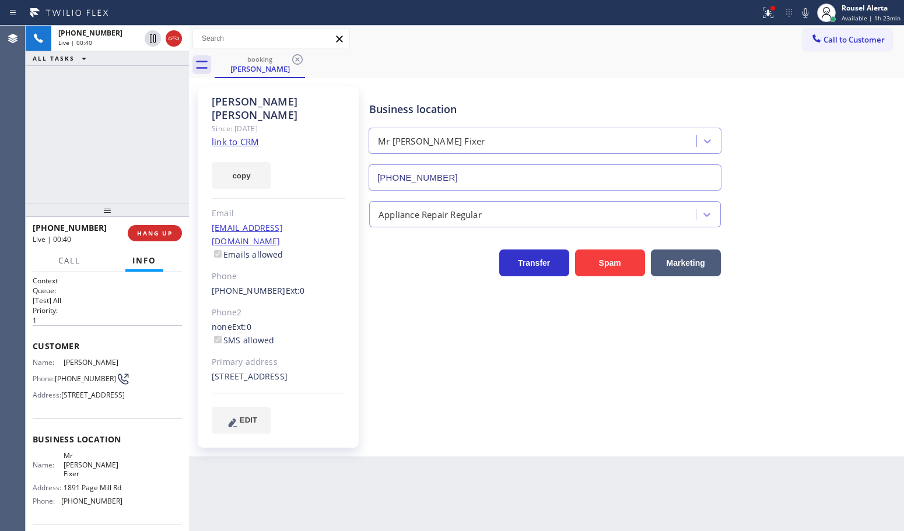
drag, startPoint x: 147, startPoint y: 40, endPoint x: 196, endPoint y: 24, distance: 51.3
click at [147, 40] on icon at bounding box center [153, 38] width 14 height 14
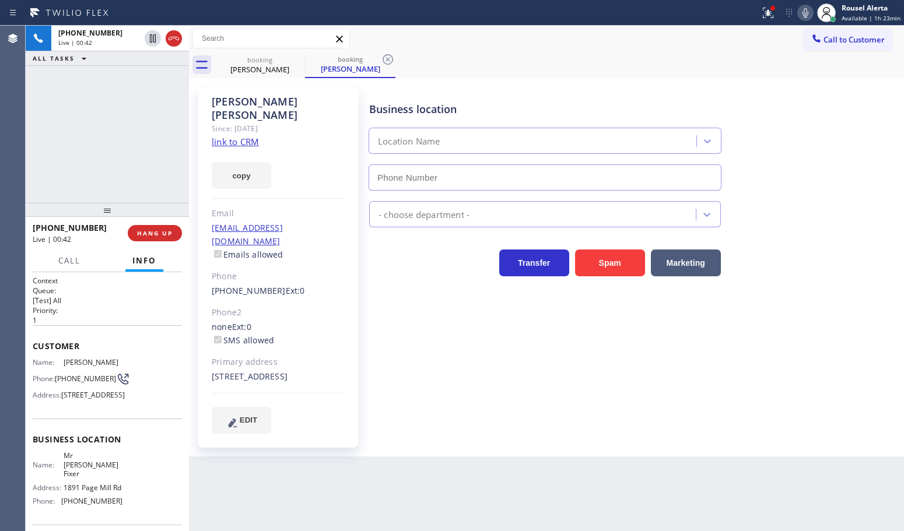
type input "[PHONE_NUMBER]"
click at [805, 9] on icon at bounding box center [805, 13] width 14 height 14
click at [480, 526] on div "Back to Dashboard Change Sender ID Customers Technicians Select a contact Outbo…" at bounding box center [546, 279] width 715 height 506
drag, startPoint x: 476, startPoint y: 520, endPoint x: 483, endPoint y: 531, distance: 13.1
click at [482, 530] on div "Back to Dashboard Change Sender ID Customers Technicians Select a contact Outbo…" at bounding box center [546, 279] width 715 height 506
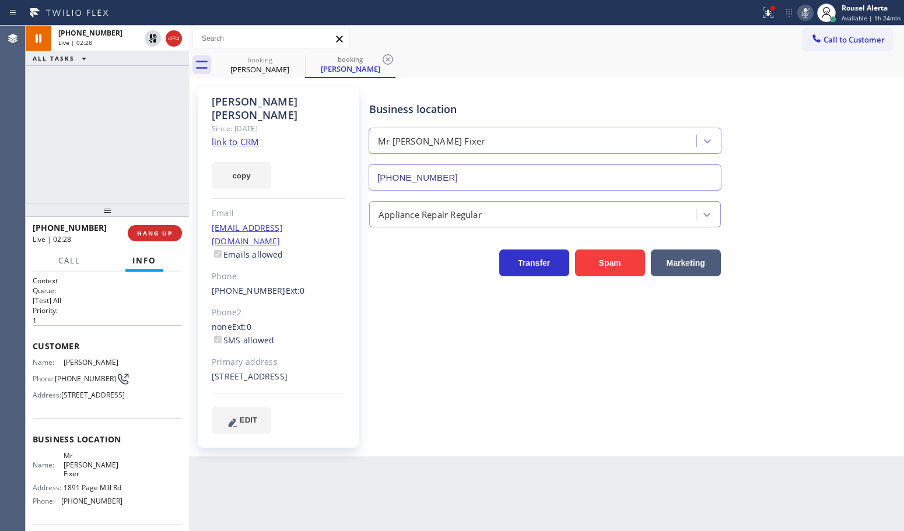
click at [141, 79] on div "[PHONE_NUMBER] Live | 02:28 ALL TASKS ALL TASKS ACTIVE TASKS TASKS IN WRAP UP" at bounding box center [107, 114] width 163 height 177
click at [148, 39] on icon at bounding box center [153, 38] width 14 height 14
type input "[PHONE_NUMBER]"
click at [810, 8] on icon at bounding box center [805, 13] width 14 height 14
click at [67, 265] on button "Call" at bounding box center [69, 261] width 36 height 23
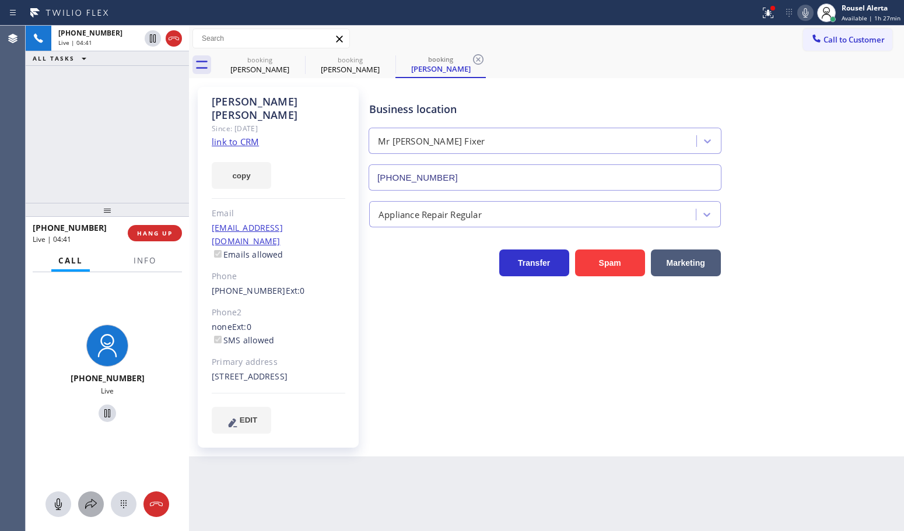
click at [93, 497] on icon at bounding box center [91, 504] width 14 height 14
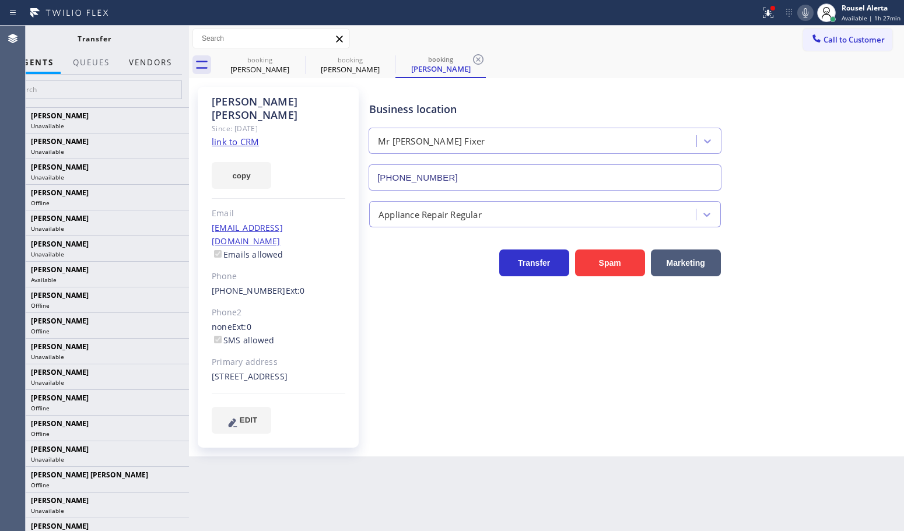
click at [153, 66] on button "Vendors" at bounding box center [150, 62] width 57 height 23
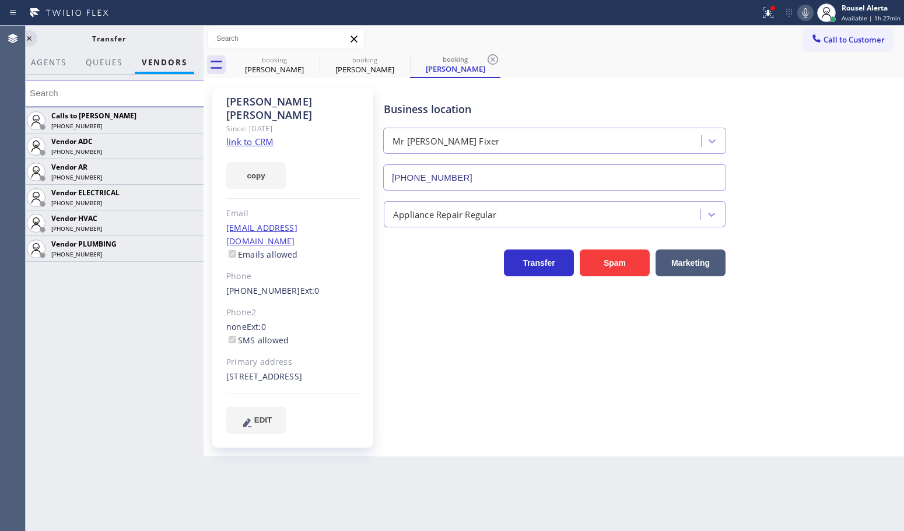
drag, startPoint x: 190, startPoint y: 35, endPoint x: 205, endPoint y: 36, distance: 15.2
click at [204, 35] on div at bounding box center [204, 279] width 0 height 506
click at [35, 38] on icon at bounding box center [30, 38] width 14 height 14
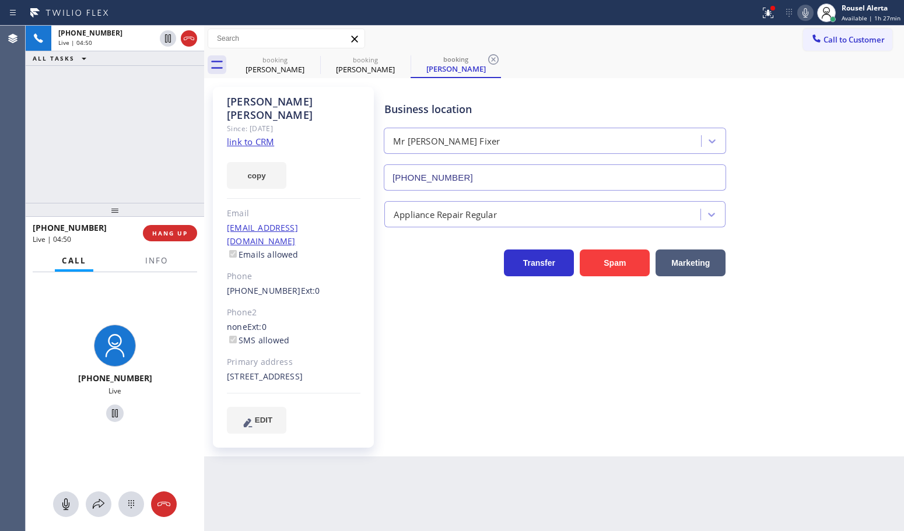
click at [98, 146] on div "[PHONE_NUMBER] Live | 04:50 ALL TASKS ALL TASKS ACTIVE TASKS TASKS IN WRAP UP" at bounding box center [115, 114] width 178 height 177
click at [153, 272] on div "[PHONE_NUMBER] Live" at bounding box center [115, 374] width 178 height 205
click at [155, 264] on span "Info" at bounding box center [156, 260] width 23 height 10
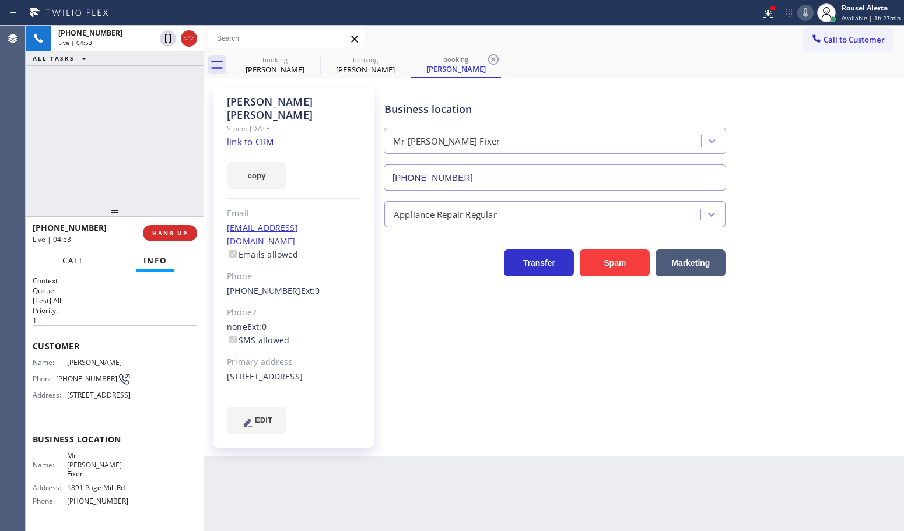
click at [76, 264] on span "Call" at bounding box center [73, 260] width 22 height 10
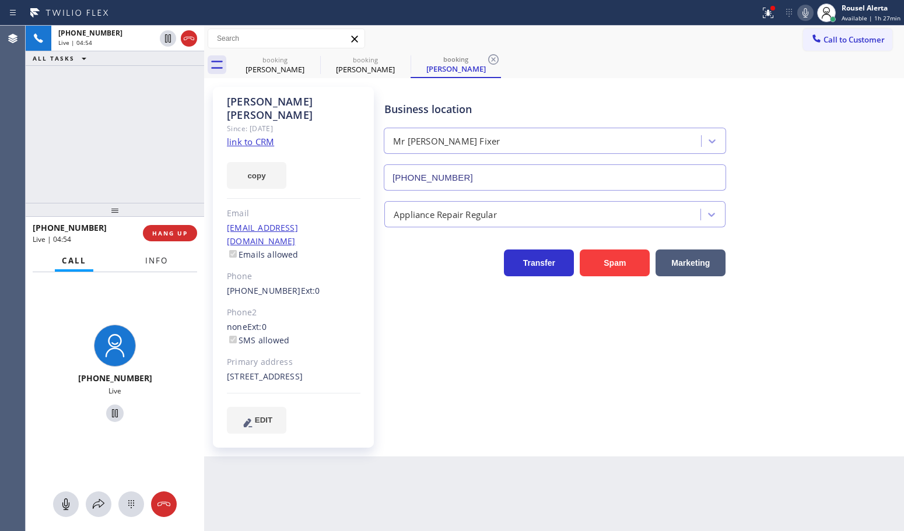
click at [150, 267] on button "Info" at bounding box center [156, 261] width 37 height 23
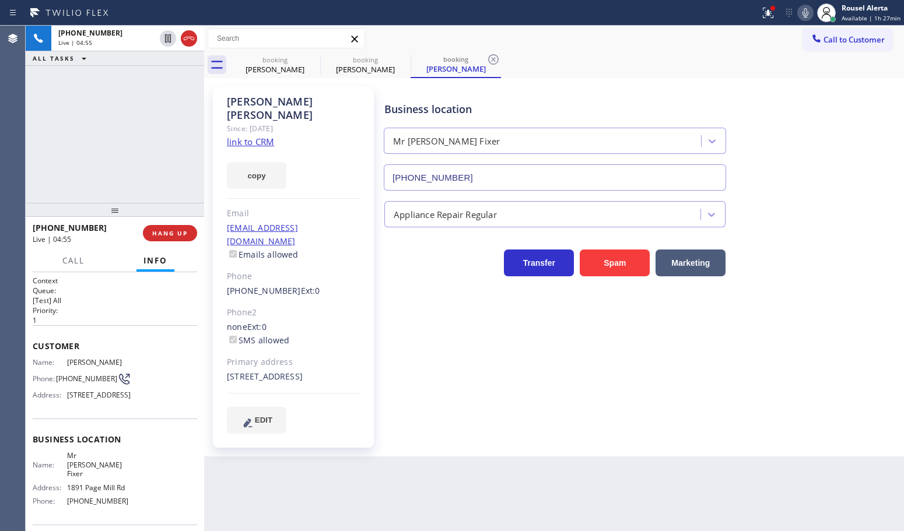
click at [111, 140] on div "[PHONE_NUMBER] Live | 04:55 ALL TASKS ALL TASKS ACTIVE TASKS TASKS IN WRAP UP" at bounding box center [115, 114] width 178 height 177
click at [178, 83] on div "[PHONE_NUMBER] Live | 05:02 ALL TASKS ALL TASKS ACTIVE TASKS TASKS IN WRAP UP" at bounding box center [115, 114] width 178 height 177
click at [332, 485] on div "Back to Dashboard Change Sender ID Customers Technicians Select a contact Outbo…" at bounding box center [554, 279] width 700 height 506
click at [150, 79] on div "[PHONE_NUMBER] Live | 05:11 ALL TASKS ALL TASKS ACTIVE TASKS TASKS IN WRAP UP" at bounding box center [115, 114] width 178 height 177
click at [293, 482] on div "Back to Dashboard Change Sender ID Customers Technicians Select a contact Outbo…" at bounding box center [554, 279] width 700 height 506
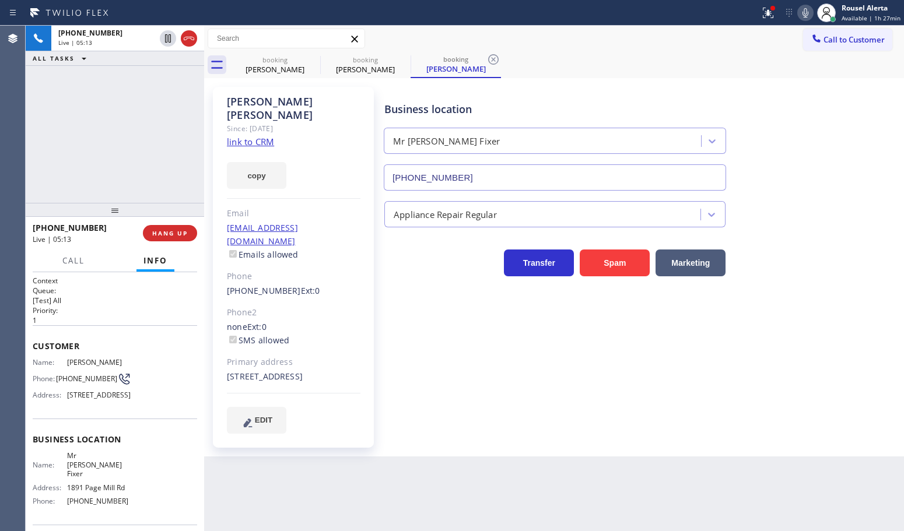
drag, startPoint x: 147, startPoint y: 155, endPoint x: 173, endPoint y: 222, distance: 72.4
click at [146, 155] on div "[PHONE_NUMBER] Live | 05:13 ALL TASKS ALL TASKS ACTIVE TASKS TASKS IN WRAP UP" at bounding box center [115, 114] width 178 height 177
drag, startPoint x: 133, startPoint y: 117, endPoint x: 146, endPoint y: 132, distance: 20.3
click at [139, 123] on div "[PHONE_NUMBER] Live | 05:19 ALL TASKS ALL TASKS ACTIVE TASKS TASKS IN WRAP UP" at bounding box center [115, 114] width 178 height 177
click at [300, 467] on div "Back to Dashboard Change Sender ID Customers Technicians Select a contact Outbo…" at bounding box center [554, 279] width 700 height 506
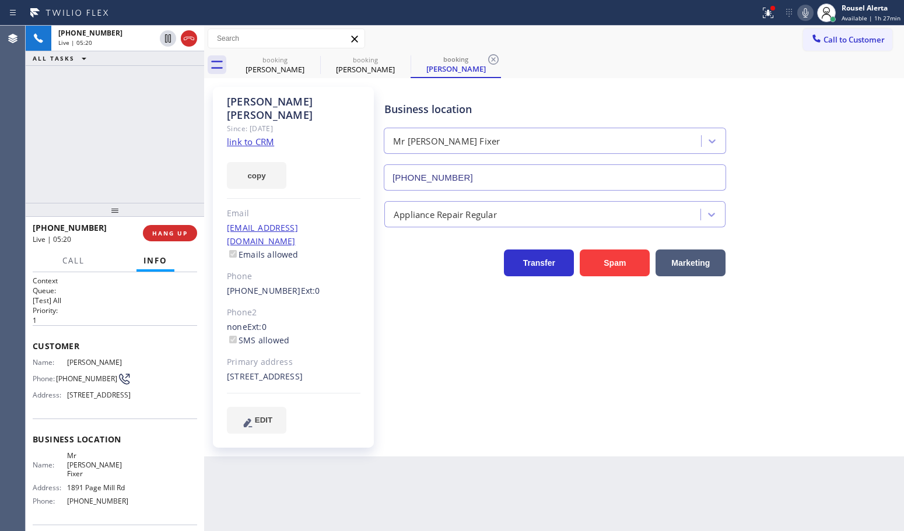
click at [155, 197] on div "[PHONE_NUMBER] Live | 05:20 ALL TASKS ALL TASKS ACTIVE TASKS TASKS IN WRAP UP" at bounding box center [115, 114] width 178 height 177
click at [286, 509] on div "Back to Dashboard Change Sender ID Customers Technicians Select a contact Outbo…" at bounding box center [554, 279] width 700 height 506
drag, startPoint x: 135, startPoint y: 155, endPoint x: 296, endPoint y: 520, distance: 398.5
click at [135, 158] on div "[PHONE_NUMBER] Live | 05:22 ALL TASKS ALL TASKS ACTIVE TASKS TASKS IN WRAP UP" at bounding box center [115, 114] width 178 height 177
click at [308, 491] on div "Back to Dashboard Change Sender ID Customers Technicians Select a contact Outbo…" at bounding box center [554, 279] width 700 height 506
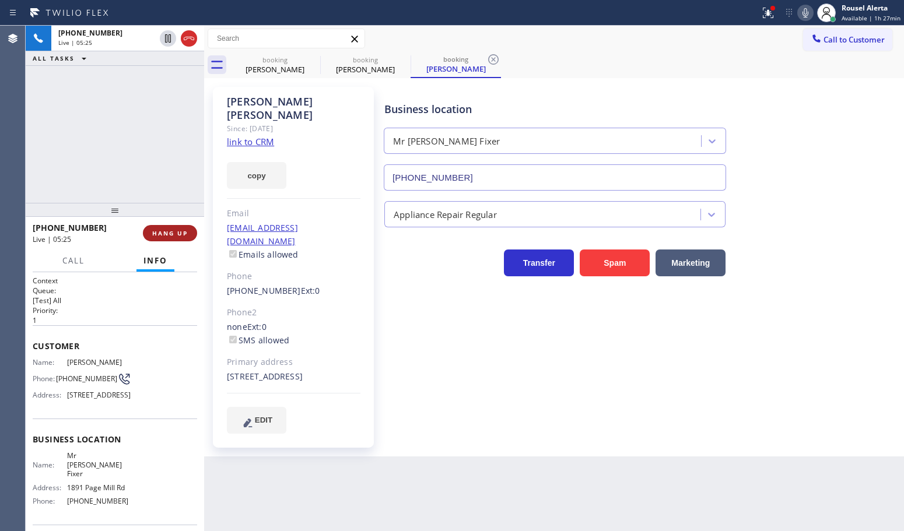
click at [155, 240] on button "HANG UP" at bounding box center [170, 233] width 54 height 16
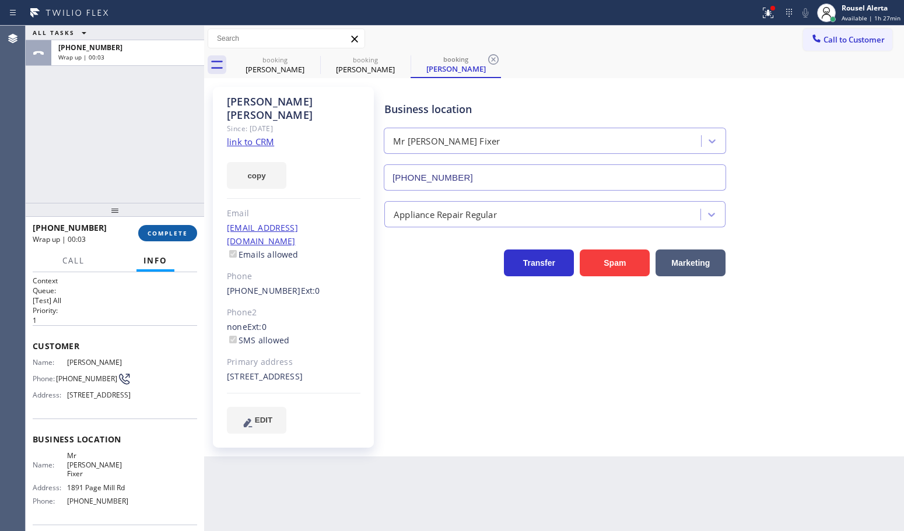
click at [178, 235] on span "COMPLETE" at bounding box center [168, 233] width 40 height 8
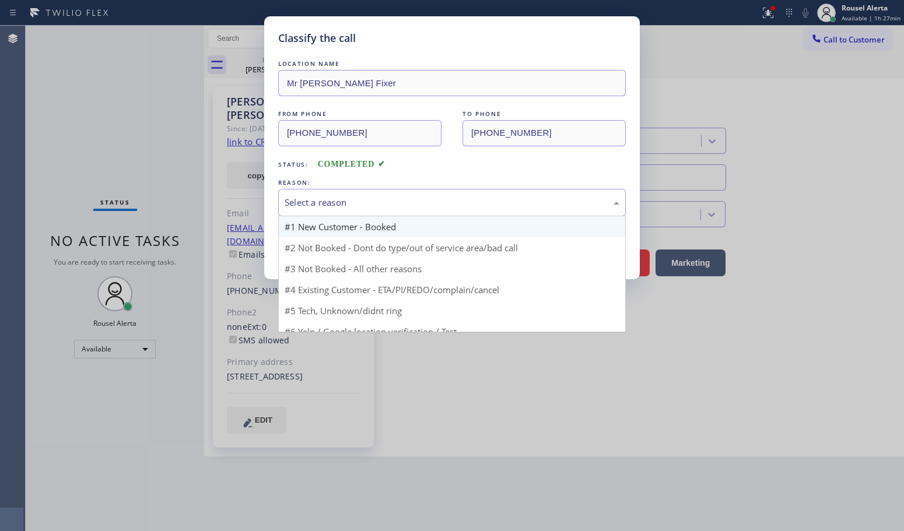
drag, startPoint x: 348, startPoint y: 200, endPoint x: 372, endPoint y: 226, distance: 35.1
click at [351, 200] on div "Select a reason" at bounding box center [452, 202] width 335 height 13
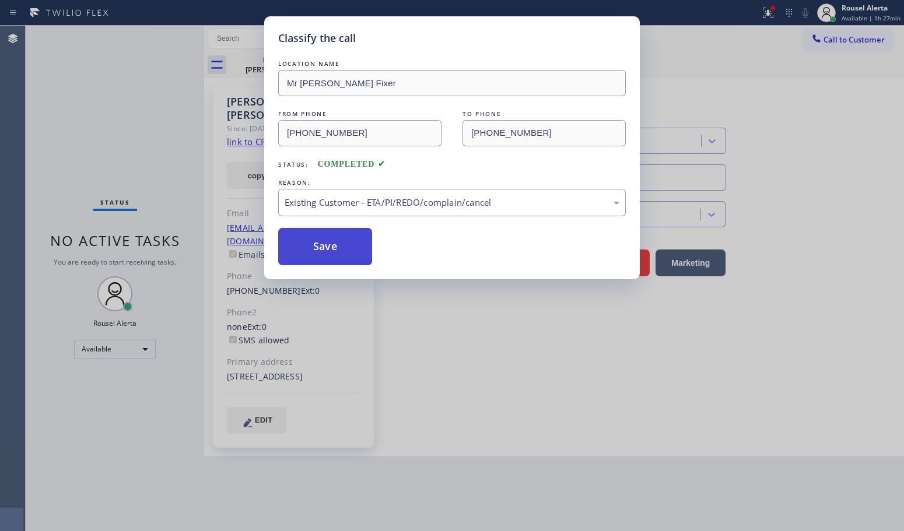
click at [330, 240] on button "Save" at bounding box center [325, 246] width 94 height 37
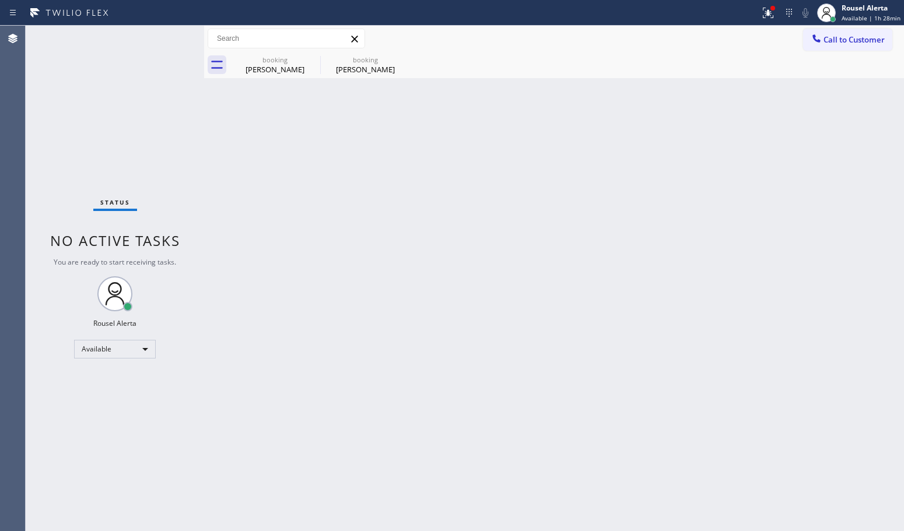
click at [352, 394] on div "Back to Dashboard Change Sender ID Customers Technicians Select a contact Outbo…" at bounding box center [554, 279] width 700 height 506
click at [0, 0] on icon at bounding box center [0, 0] width 0 height 0
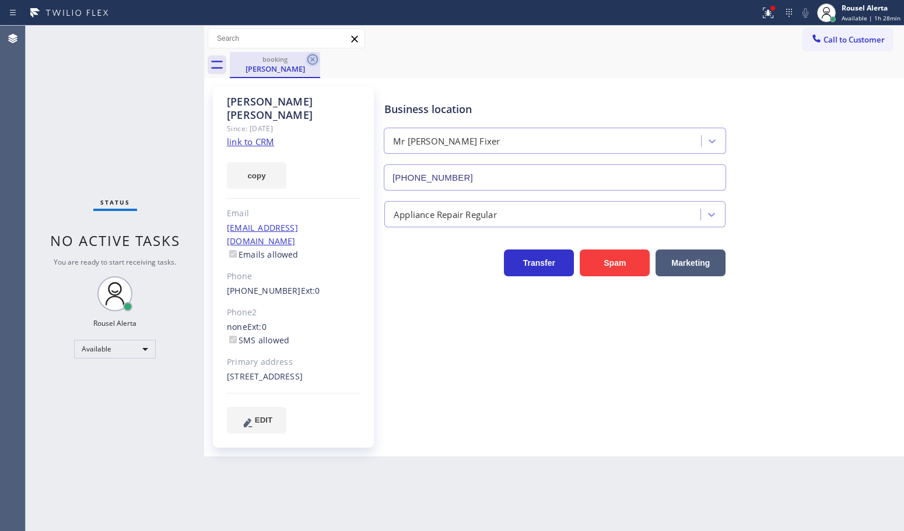
click at [308, 62] on icon at bounding box center [312, 59] width 10 height 10
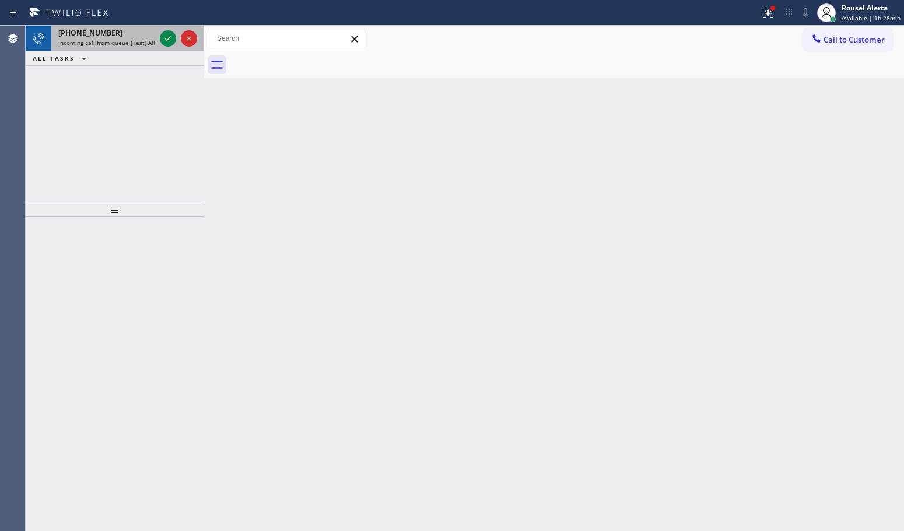
click at [108, 40] on span "Incoming call from queue [Test] All" at bounding box center [106, 42] width 97 height 8
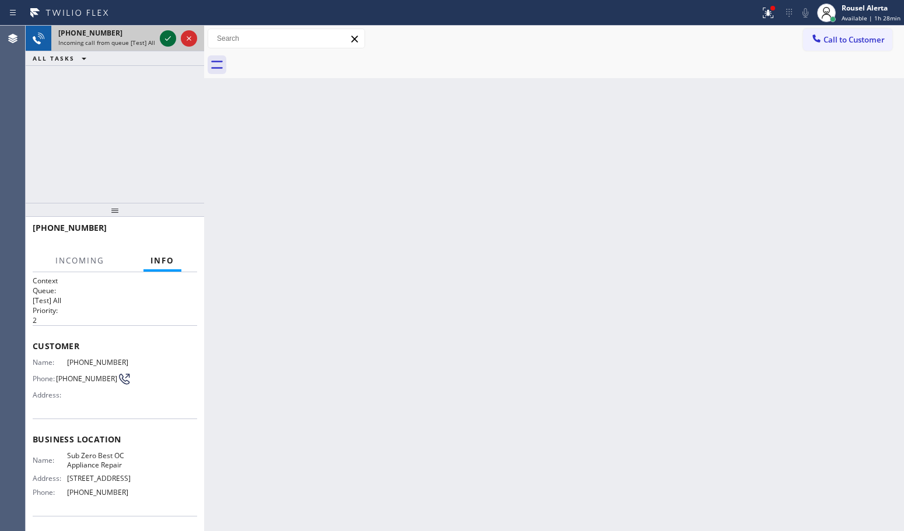
click at [161, 40] on icon at bounding box center [168, 38] width 14 height 14
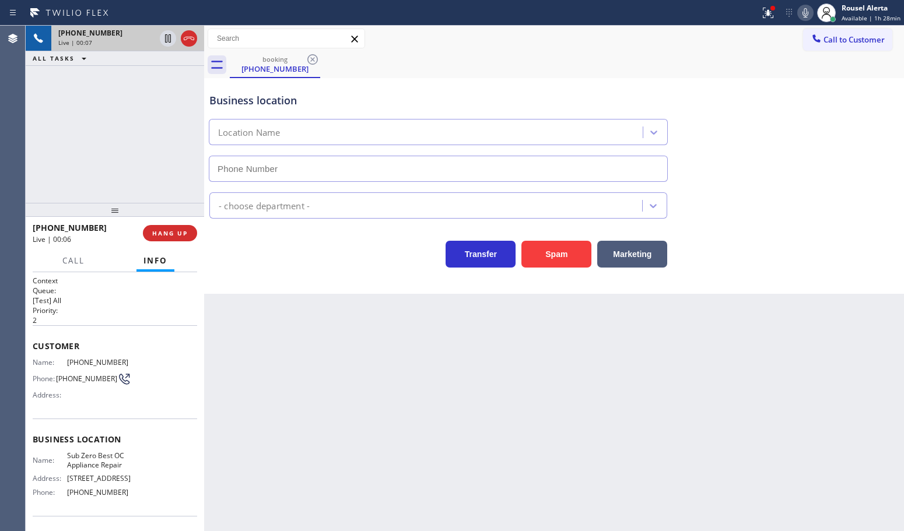
type input "[PHONE_NUMBER]"
click at [444, 430] on div "Back to Dashboard Change Sender ID Customers Technicians Select a contact Outbo…" at bounding box center [554, 279] width 700 height 506
drag, startPoint x: 108, startPoint y: 162, endPoint x: 150, endPoint y: 207, distance: 61.5
click at [107, 163] on div "[PHONE_NUMBER] Live | 00:13 ALL TASKS ALL TASKS ACTIVE TASKS TASKS IN WRAP UP" at bounding box center [115, 114] width 178 height 177
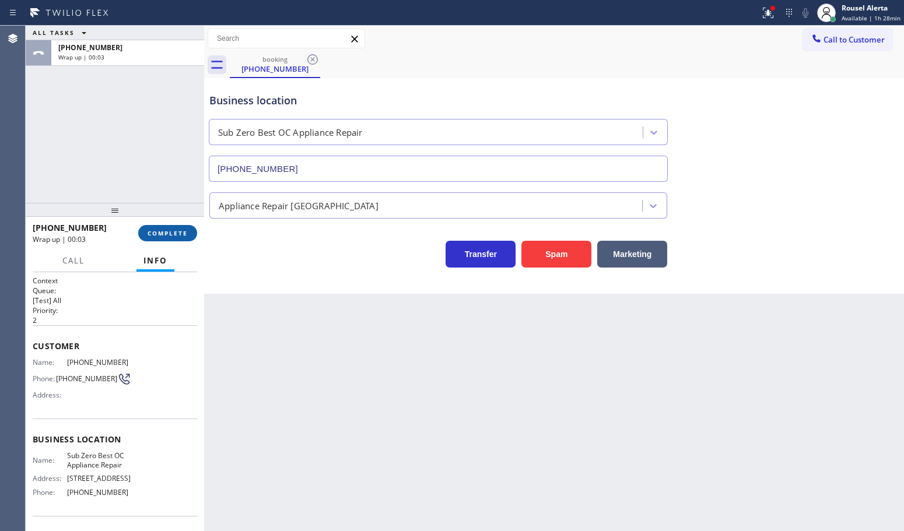
click at [160, 229] on span "COMPLETE" at bounding box center [168, 233] width 40 height 8
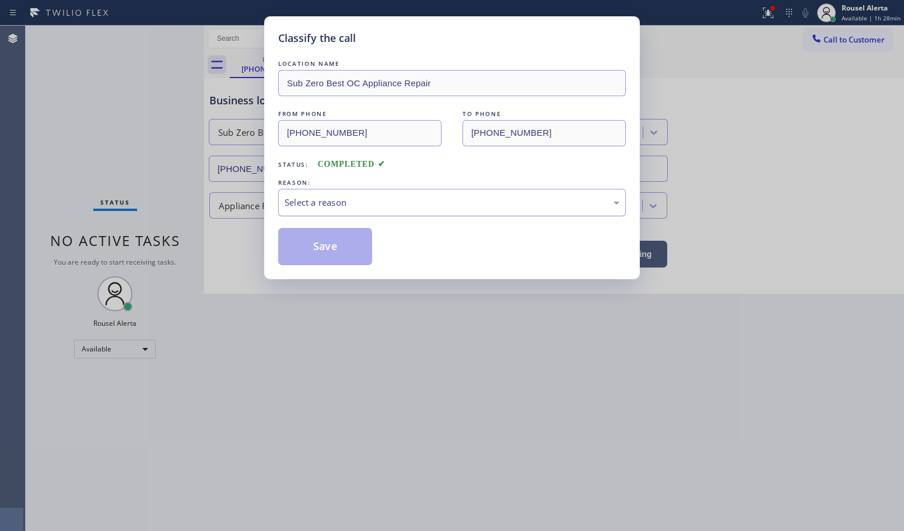
click at [413, 196] on div "Select a reason" at bounding box center [452, 202] width 335 height 13
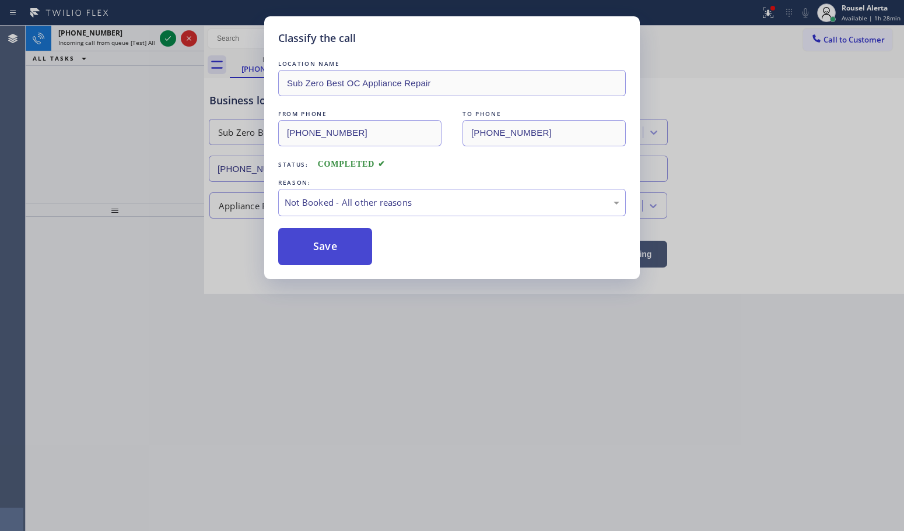
click at [342, 255] on button "Save" at bounding box center [325, 246] width 94 height 37
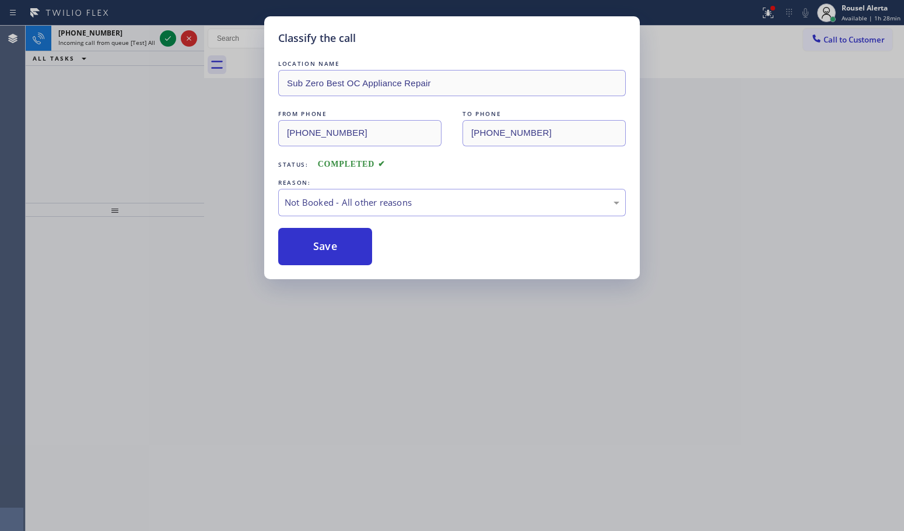
click at [86, 35] on div "Classify the call LOCATION NAME Sub Zero Best OC Appliance Repair FROM PHONE [P…" at bounding box center [452, 265] width 904 height 531
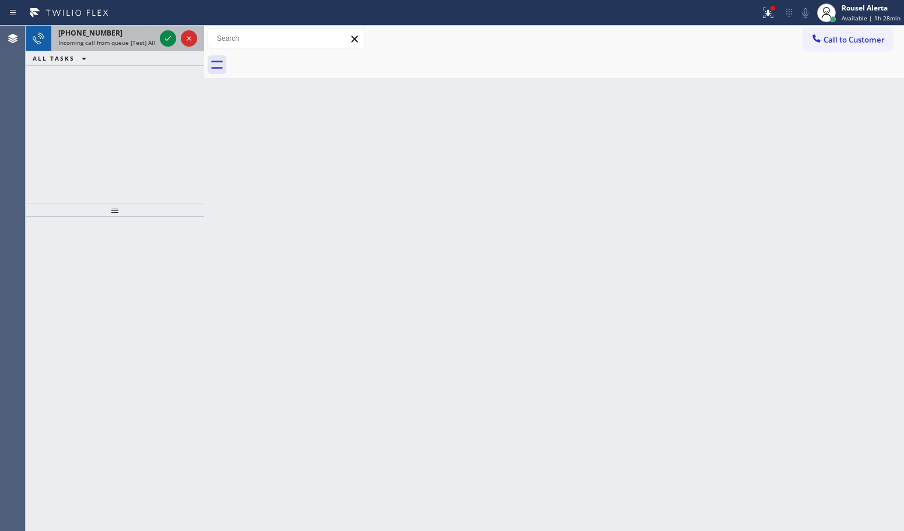
click at [117, 41] on span "Incoming call from queue [Test] All" at bounding box center [106, 42] width 97 height 8
click at [125, 44] on span "Incoming call from queue [Test] All" at bounding box center [106, 42] width 97 height 8
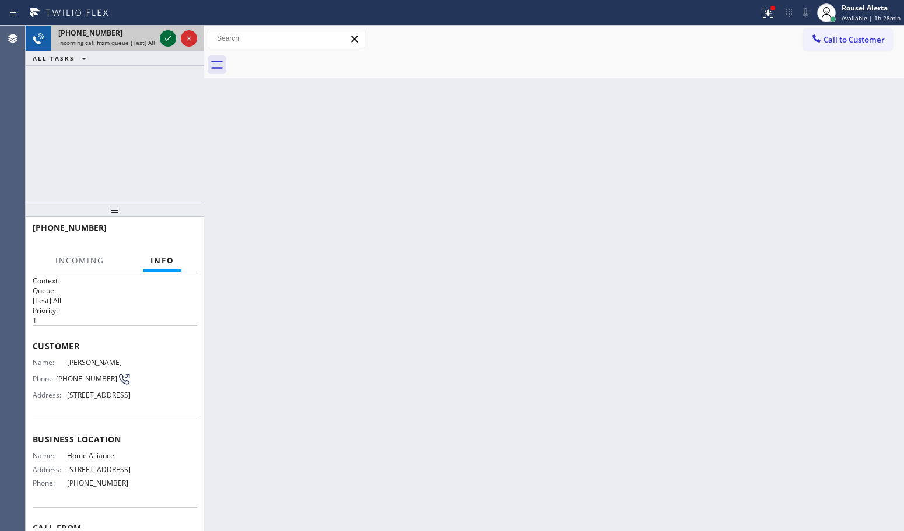
click at [167, 36] on icon at bounding box center [168, 38] width 14 height 14
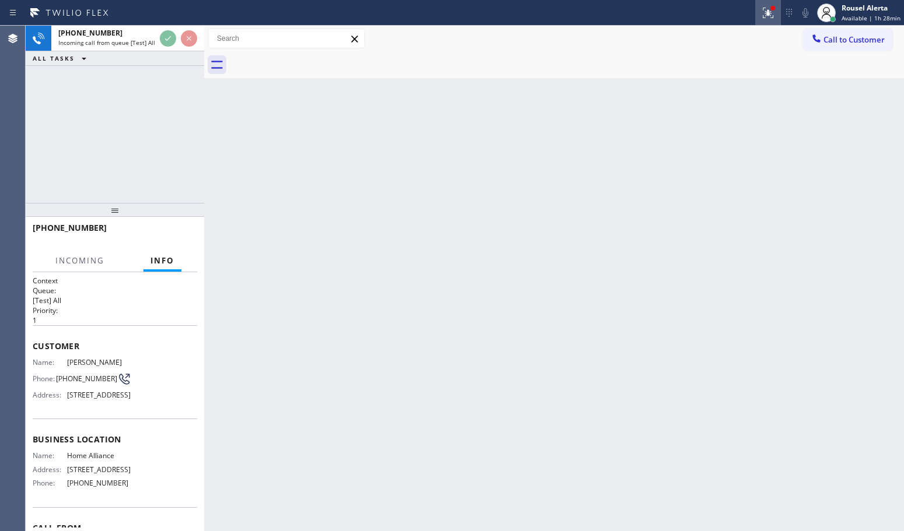
click at [773, 13] on icon at bounding box center [768, 13] width 14 height 14
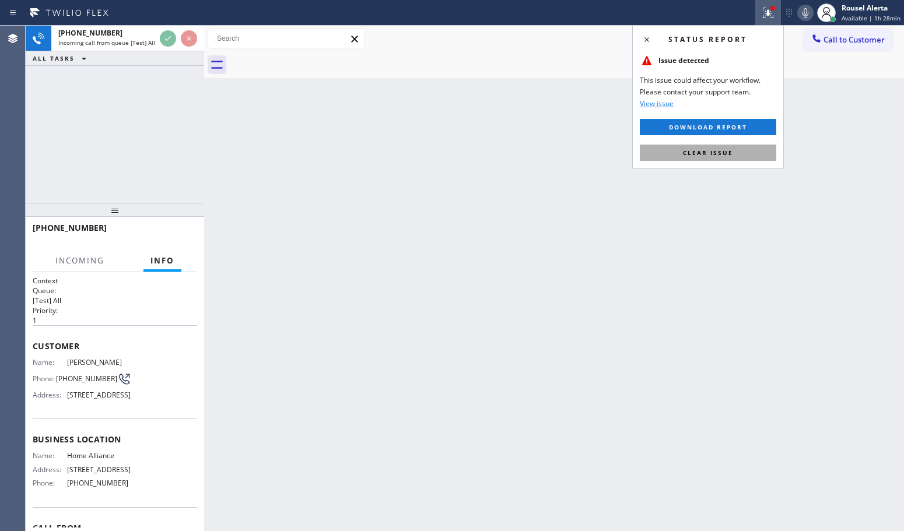
click at [736, 148] on button "Clear issue" at bounding box center [708, 153] width 136 height 16
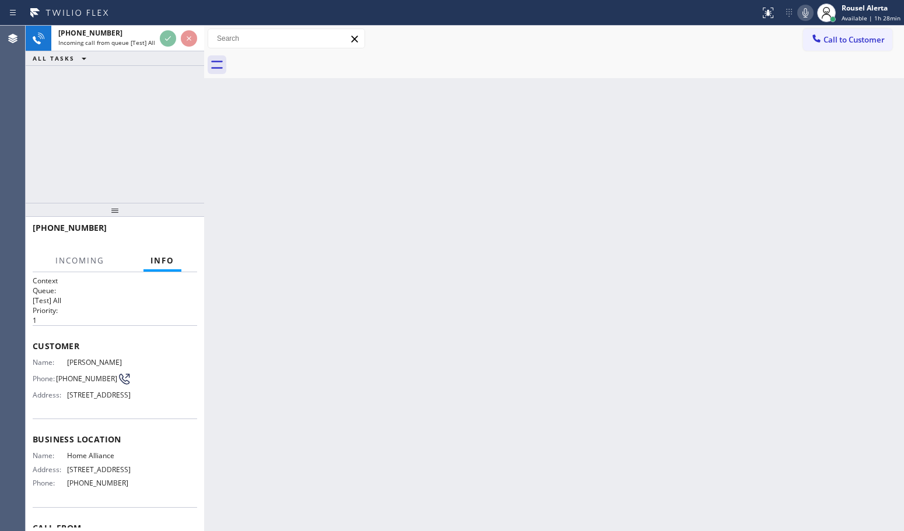
click at [696, 243] on div "Back to Dashboard Change Sender ID Customers Technicians Select a contact Outbo…" at bounding box center [554, 279] width 700 height 506
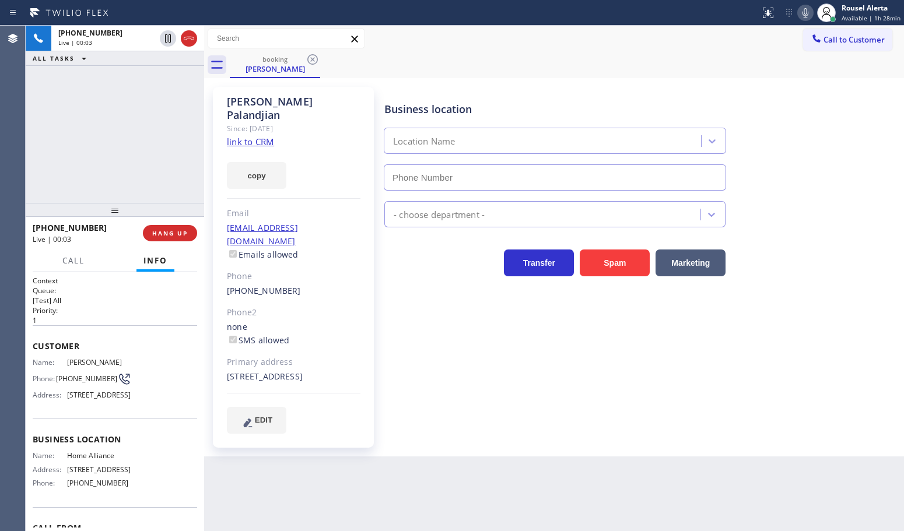
type input "[PHONE_NUMBER]"
click at [260, 136] on link "link to CRM" at bounding box center [250, 142] width 47 height 12
click at [511, 511] on div "Back to Dashboard Change Sender ID Customers Technicians Select a contact Outbo…" at bounding box center [554, 279] width 700 height 506
click at [167, 79] on div "[PHONE_NUMBER] Live | 00:20 ALL TASKS ALL TASKS ACTIVE TASKS TASKS IN WRAP UP" at bounding box center [115, 114] width 178 height 177
click at [148, 90] on div "[PHONE_NUMBER] Live | 00:31 ALL TASKS ALL TASKS ACTIVE TASKS TASKS IN WRAP UP" at bounding box center [115, 114] width 178 height 177
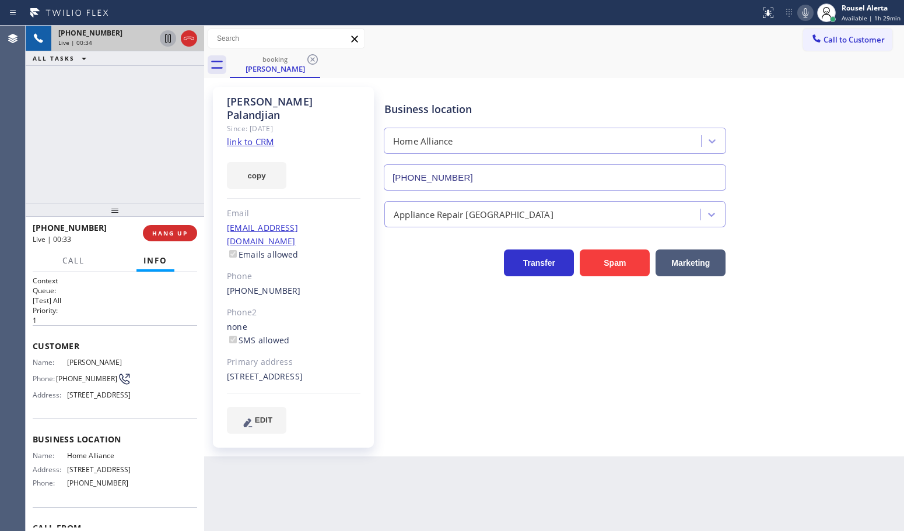
click at [163, 38] on icon at bounding box center [168, 38] width 14 height 14
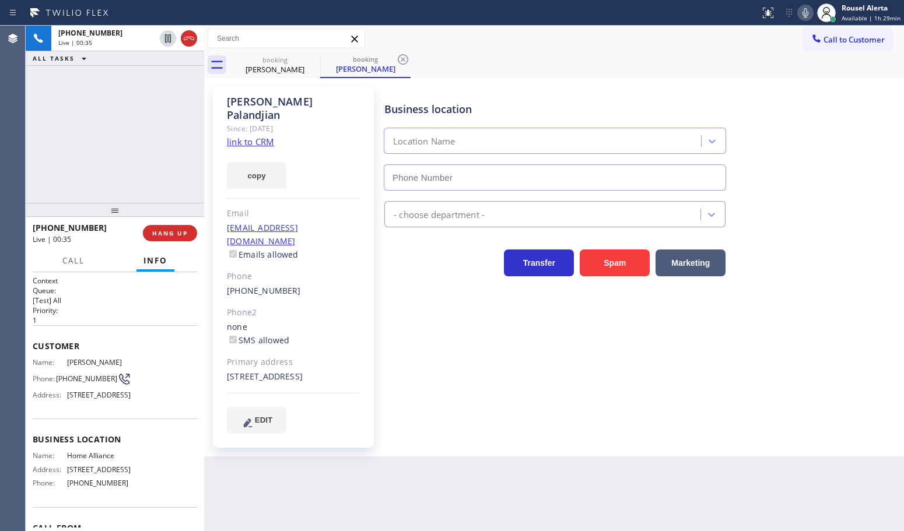
type input "[PHONE_NUMBER]"
click at [801, 13] on icon at bounding box center [805, 13] width 14 height 14
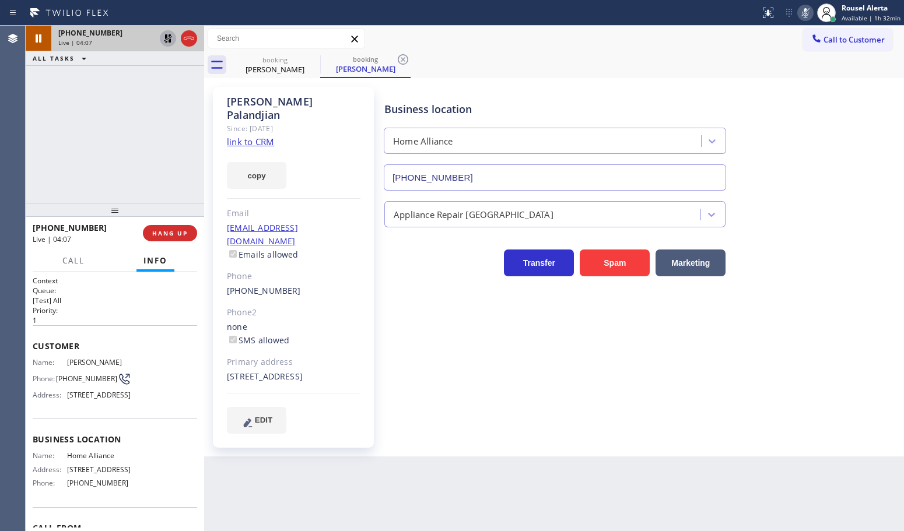
click at [165, 41] on icon at bounding box center [168, 38] width 14 height 14
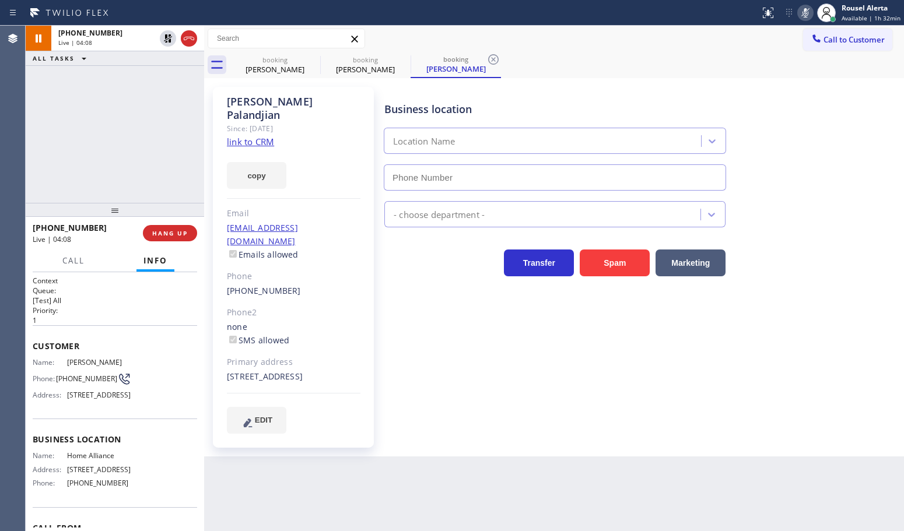
type input "[PHONE_NUMBER]"
click at [805, 16] on icon at bounding box center [805, 13] width 14 height 14
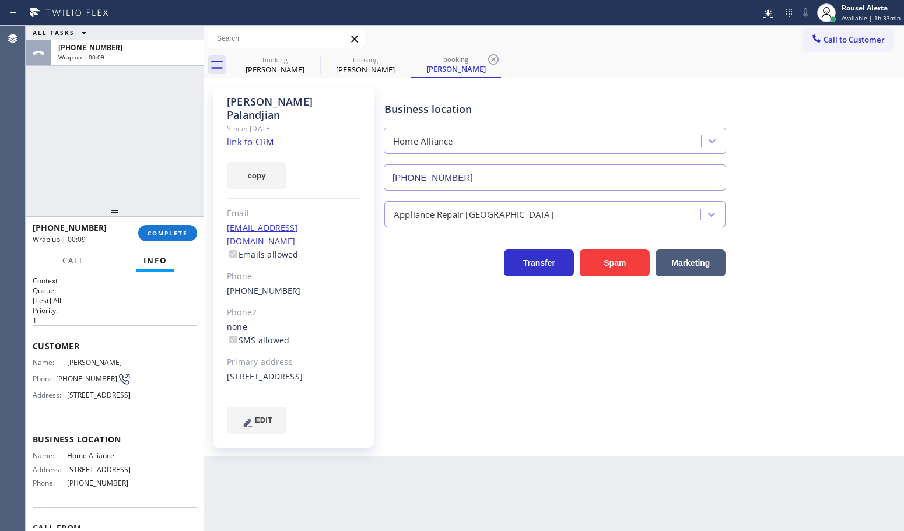
click at [159, 89] on div "ALL TASKS ALL TASKS ACTIVE TASKS TASKS IN WRAP UP [PHONE_NUMBER] Wrap up | 00:09" at bounding box center [115, 114] width 178 height 177
click at [165, 228] on button "COMPLETE" at bounding box center [167, 233] width 59 height 16
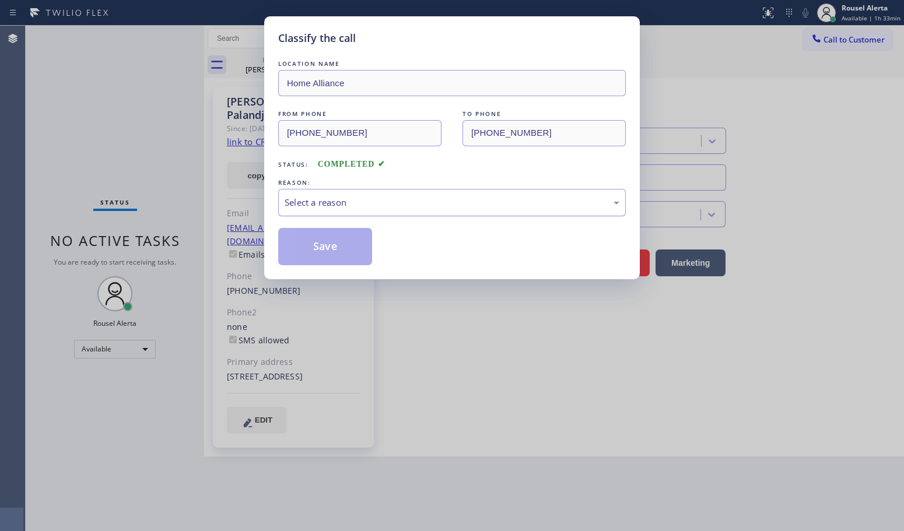
click at [334, 214] on div "Select a reason" at bounding box center [452, 202] width 348 height 27
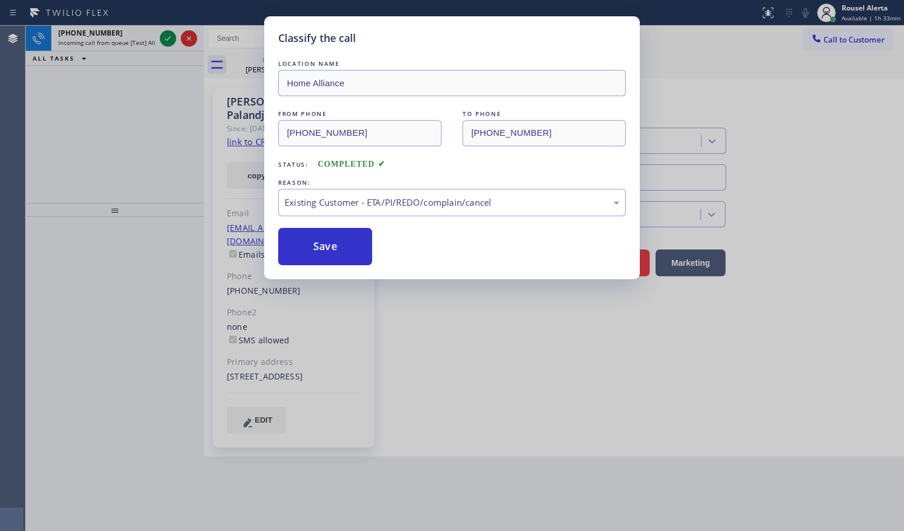
drag, startPoint x: 350, startPoint y: 244, endPoint x: 260, endPoint y: 171, distance: 116.1
click at [349, 244] on button "Save" at bounding box center [325, 246] width 94 height 37
click at [117, 36] on div "Classify the call LOCATION NAME Home Alliance FROM PHONE [PHONE_NUMBER] TO PHON…" at bounding box center [452, 265] width 904 height 531
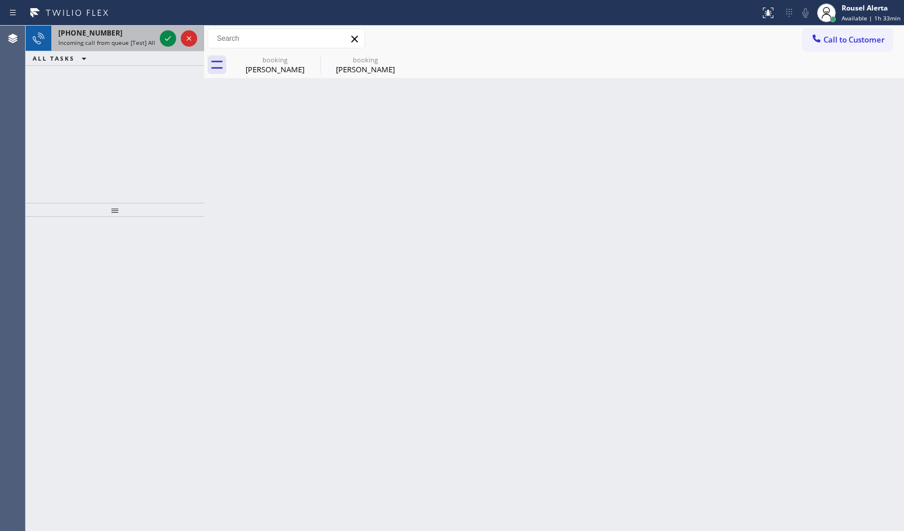
click at [136, 38] on span "Incoming call from queue [Test] All" at bounding box center [106, 42] width 97 height 8
click at [160, 44] on div at bounding box center [168, 38] width 16 height 14
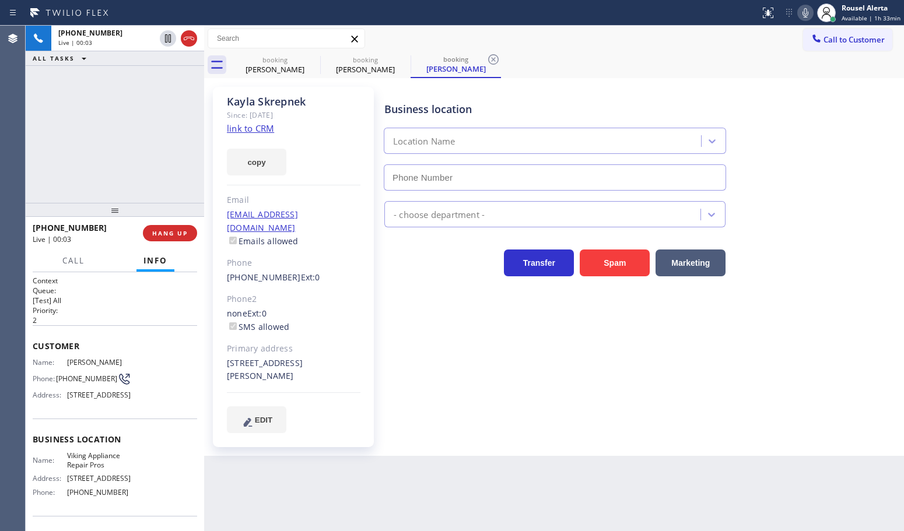
type input "[PHONE_NUMBER]"
click at [258, 133] on link "link to CRM" at bounding box center [250, 128] width 47 height 12
click at [120, 129] on div "[PHONE_NUMBER] Live | 01:12 ALL TASKS ALL TASKS ACTIVE TASKS TASKS IN WRAP UP" at bounding box center [115, 114] width 178 height 177
drag, startPoint x: 162, startPoint y: 40, endPoint x: 341, endPoint y: 36, distance: 179.1
click at [162, 40] on icon at bounding box center [168, 38] width 14 height 14
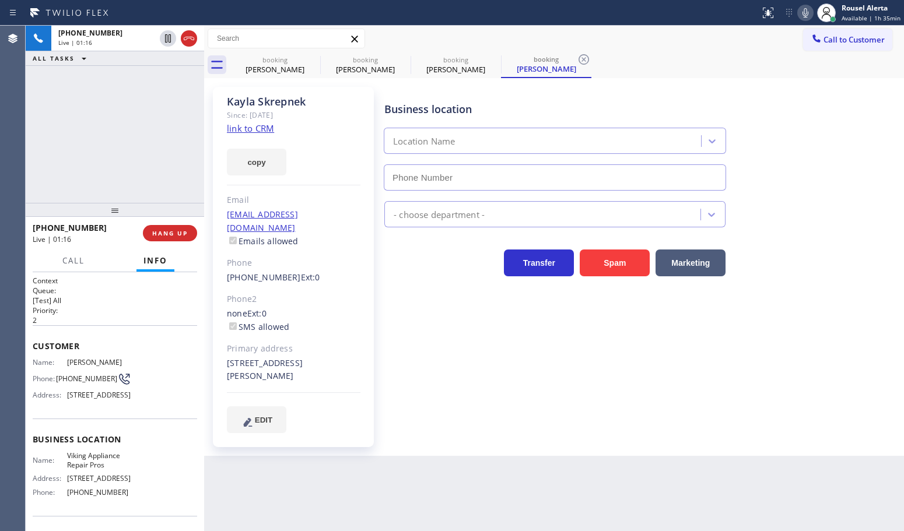
type input "[PHONE_NUMBER]"
click at [807, 13] on icon at bounding box center [805, 13] width 14 height 14
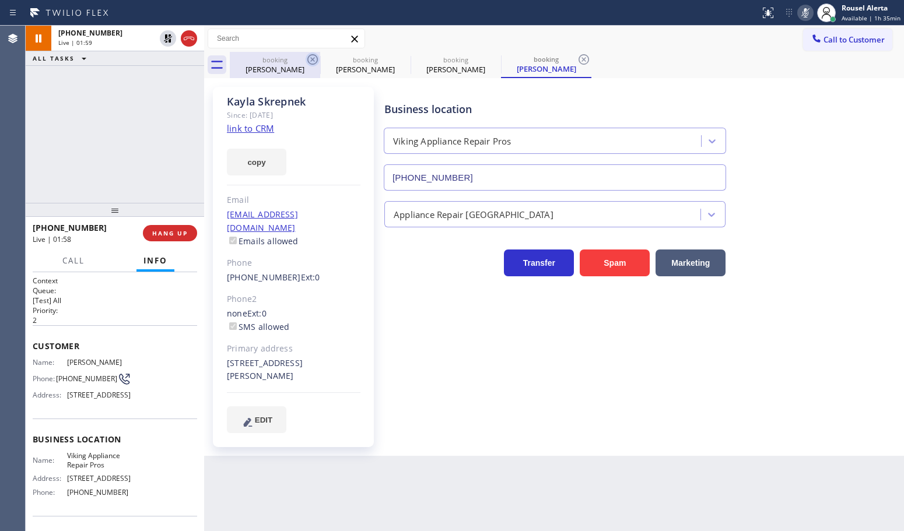
click at [311, 57] on icon at bounding box center [313, 59] width 14 height 14
type input "[PHONE_NUMBER]"
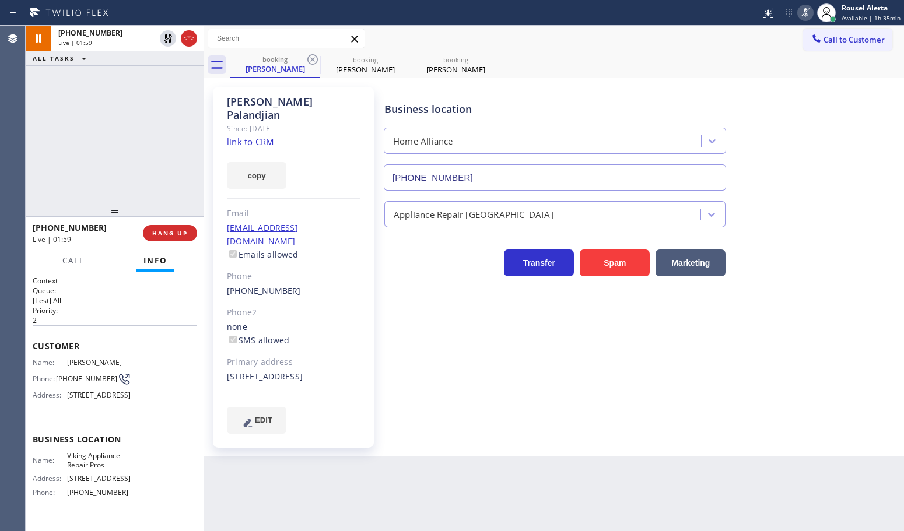
click at [311, 57] on icon at bounding box center [313, 59] width 14 height 14
type input "[PHONE_NUMBER]"
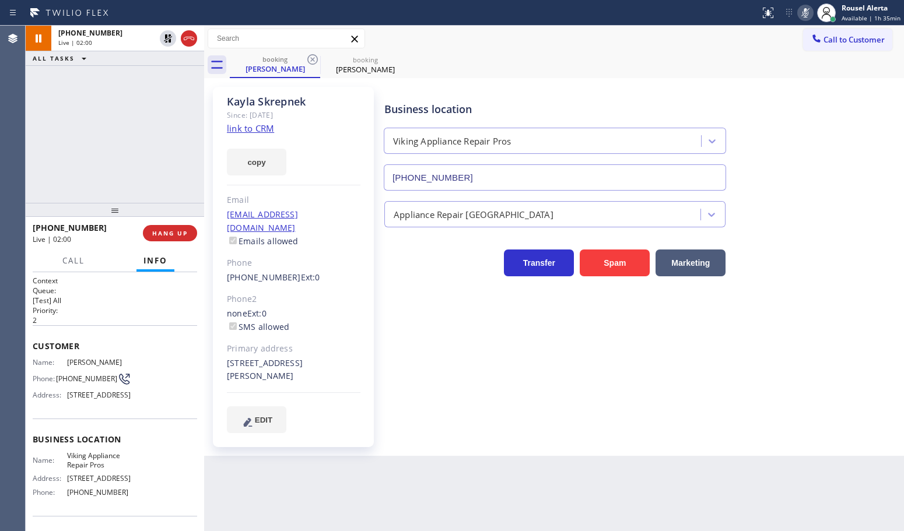
click at [311, 57] on icon at bounding box center [313, 59] width 14 height 14
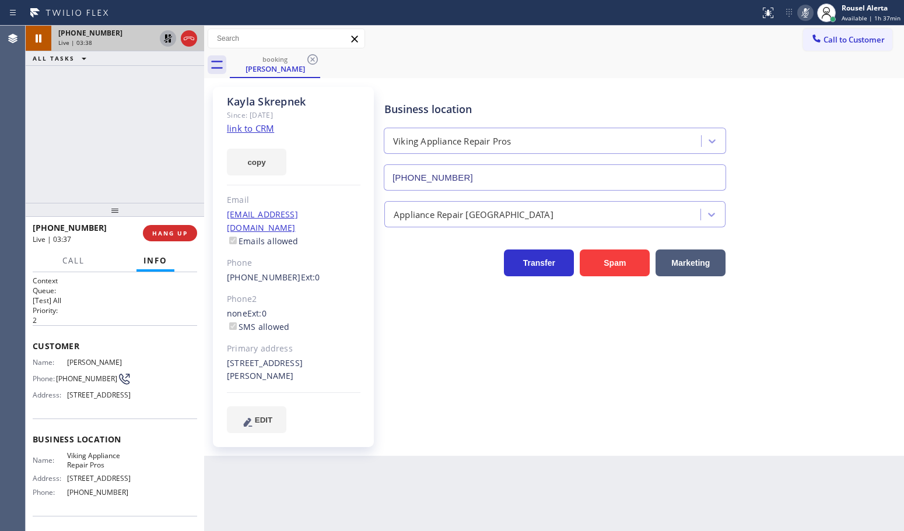
click at [168, 40] on icon at bounding box center [168, 38] width 14 height 14
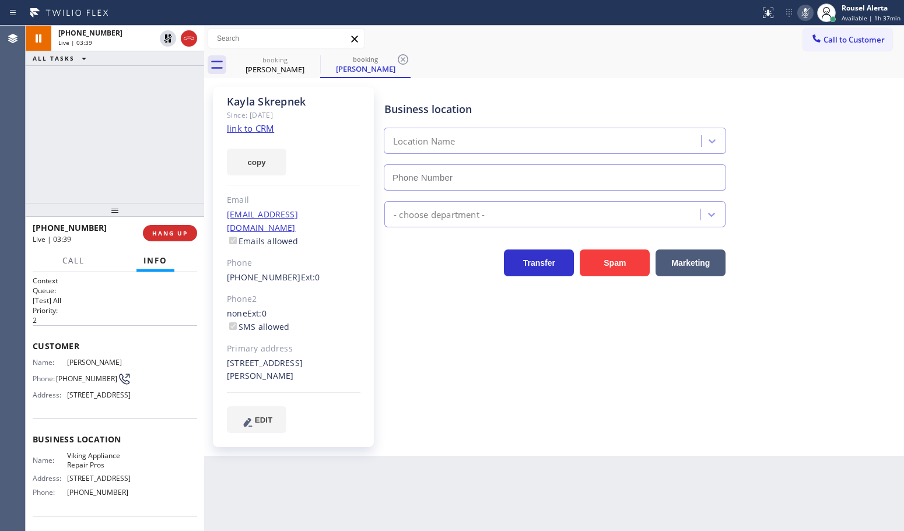
click at [810, 10] on rect at bounding box center [805, 12] width 8 height 8
type input "[PHONE_NUMBER]"
click at [167, 89] on div "[PHONE_NUMBER] Live | 11:58 ALL TASKS ALL TASKS ACTIVE TASKS TASKS IN WRAP UP" at bounding box center [115, 114] width 178 height 177
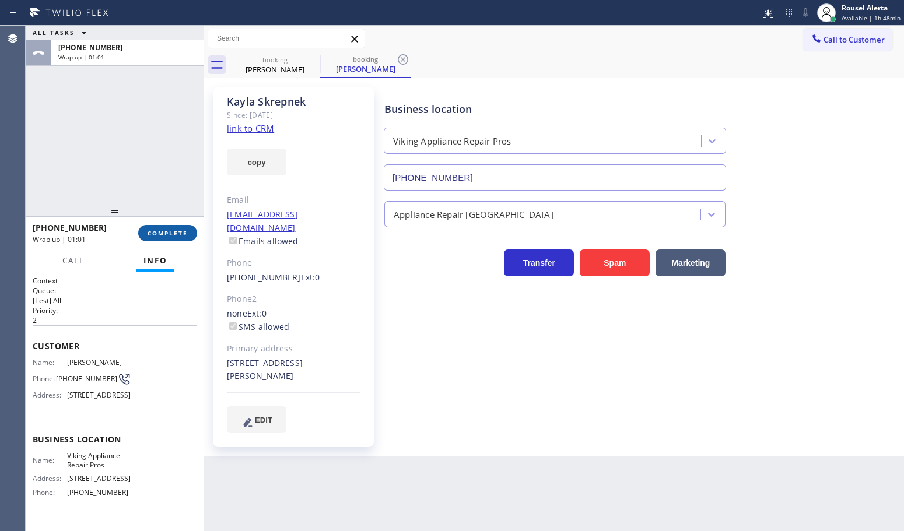
click at [152, 232] on span "COMPLETE" at bounding box center [168, 233] width 40 height 8
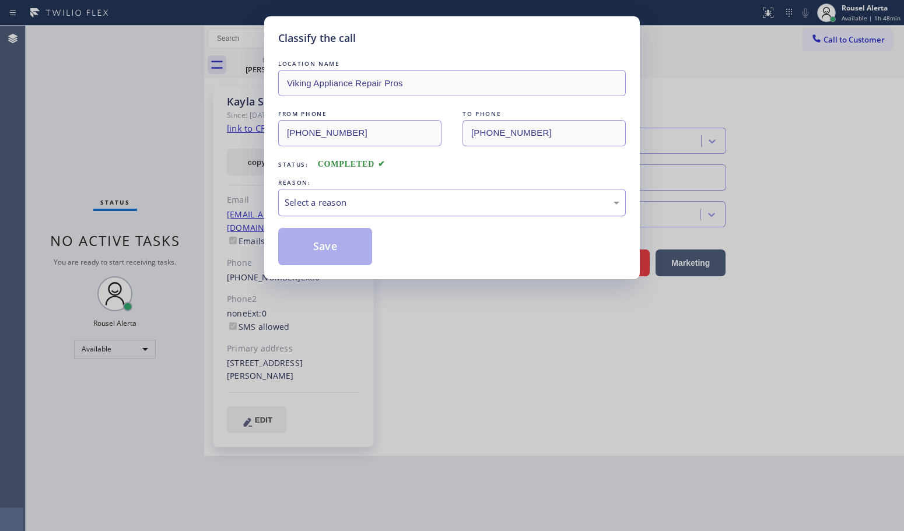
click at [387, 216] on div "Select a reason" at bounding box center [452, 202] width 348 height 27
click at [341, 243] on button "Save" at bounding box center [325, 246] width 94 height 37
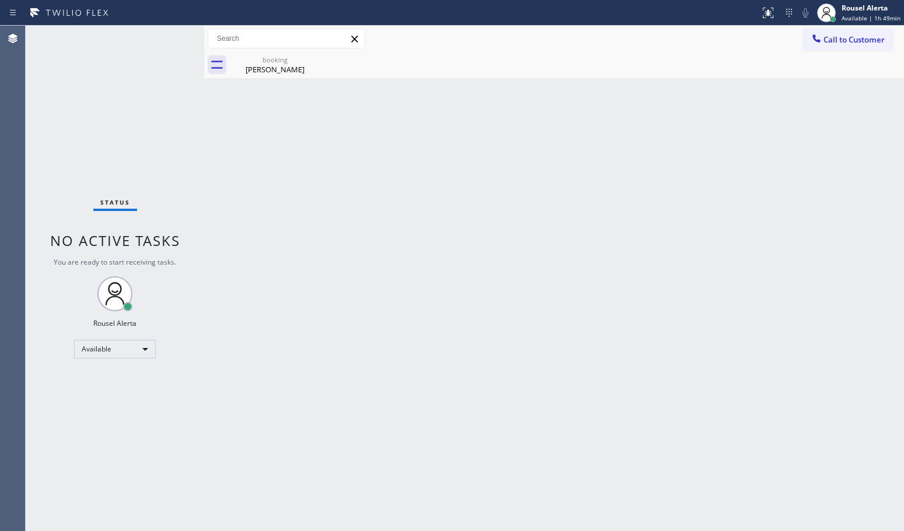
click at [369, 223] on div "Back to Dashboard Change Sender ID Customers Technicians Select a contact Outbo…" at bounding box center [554, 279] width 700 height 506
click at [313, 54] on icon at bounding box center [312, 59] width 10 height 10
click at [414, 216] on div "Back to Dashboard Change Sender ID Customers Technicians Select a contact Outbo…" at bounding box center [554, 279] width 700 height 506
click at [264, 64] on div "[PERSON_NAME]" at bounding box center [275, 69] width 88 height 10
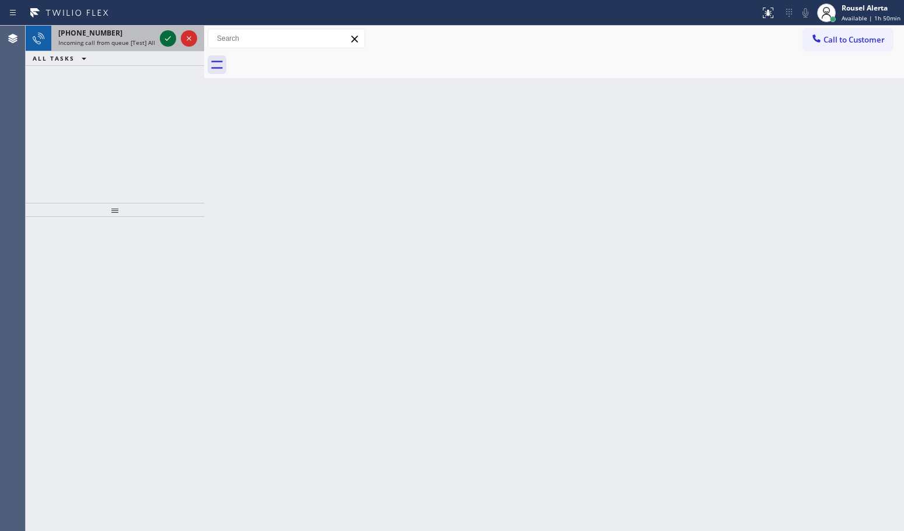
click at [162, 37] on icon at bounding box center [168, 38] width 14 height 14
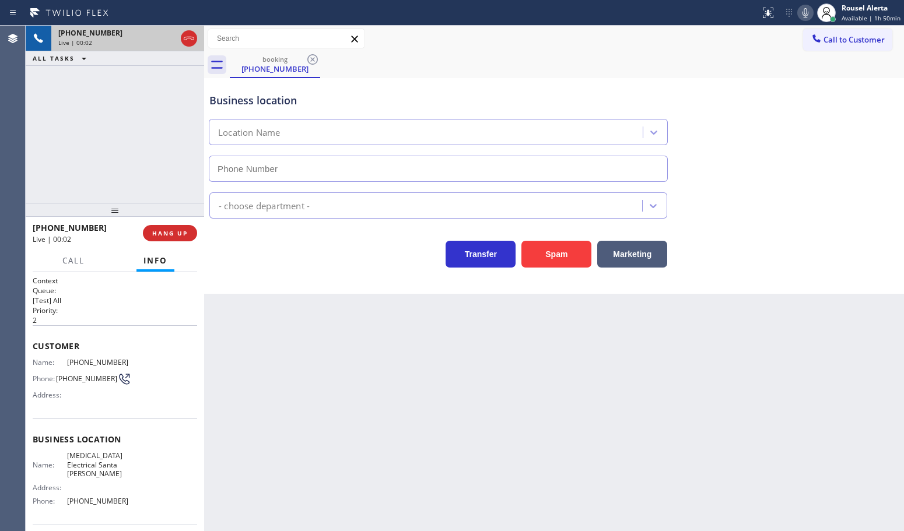
type input "[PHONE_NUMBER]"
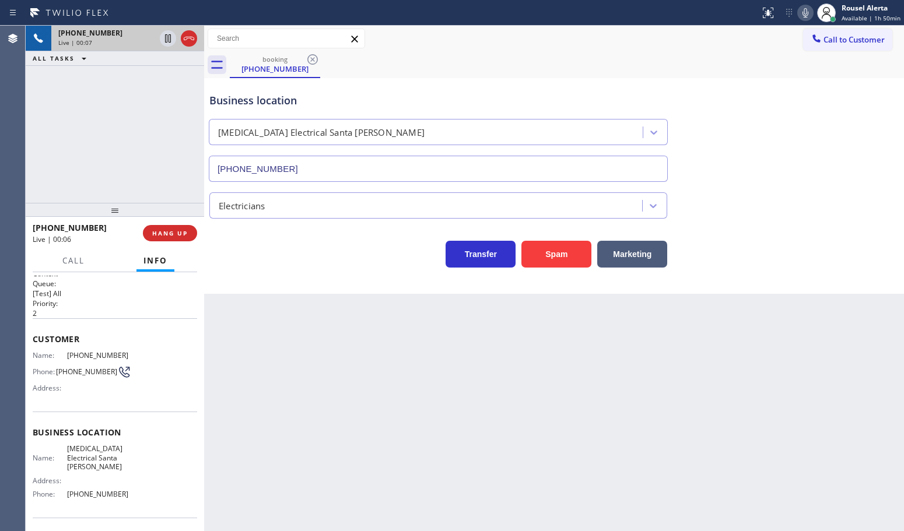
scroll to position [30, 0]
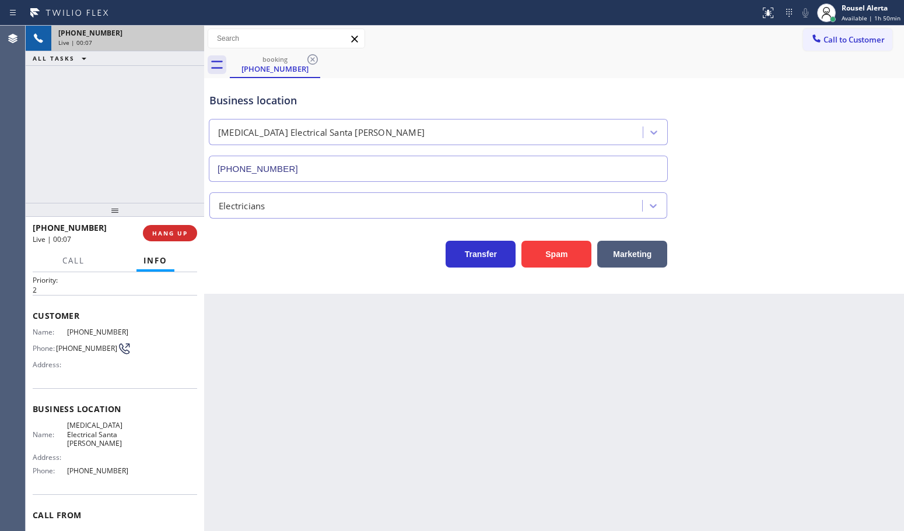
click at [381, 372] on div "Back to Dashboard Change Sender ID Customers Technicians Select a contact Outbo…" at bounding box center [554, 279] width 700 height 506
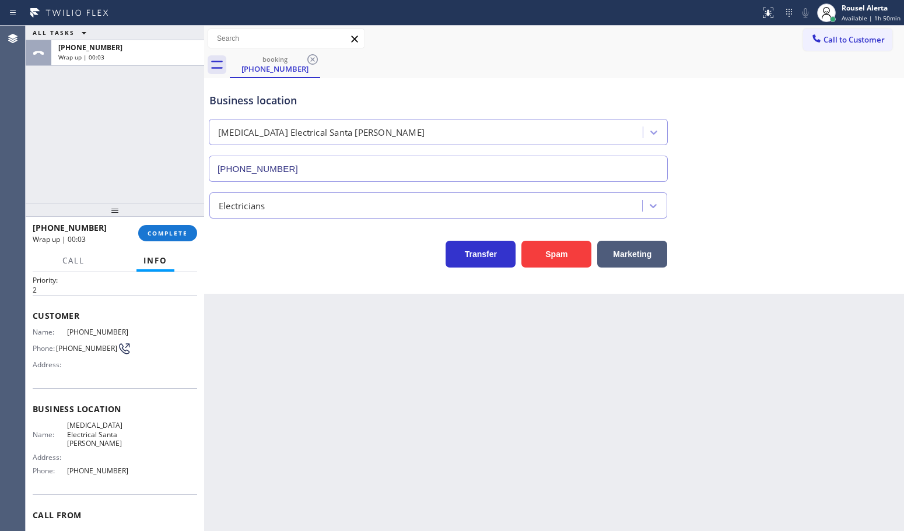
click at [152, 217] on div at bounding box center [115, 210] width 178 height 14
click at [158, 240] on button "COMPLETE" at bounding box center [167, 233] width 59 height 16
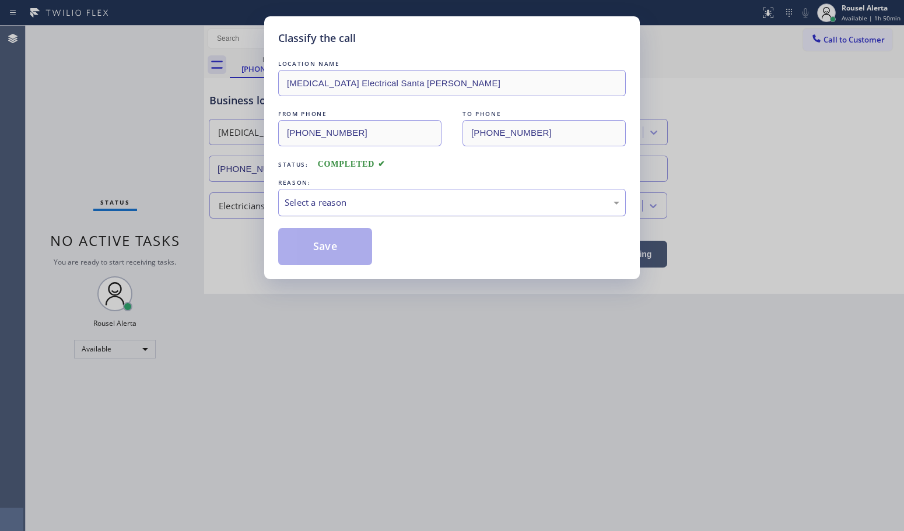
click at [375, 211] on div "Select a reason" at bounding box center [452, 202] width 348 height 27
click at [324, 237] on button "Save" at bounding box center [325, 246] width 94 height 37
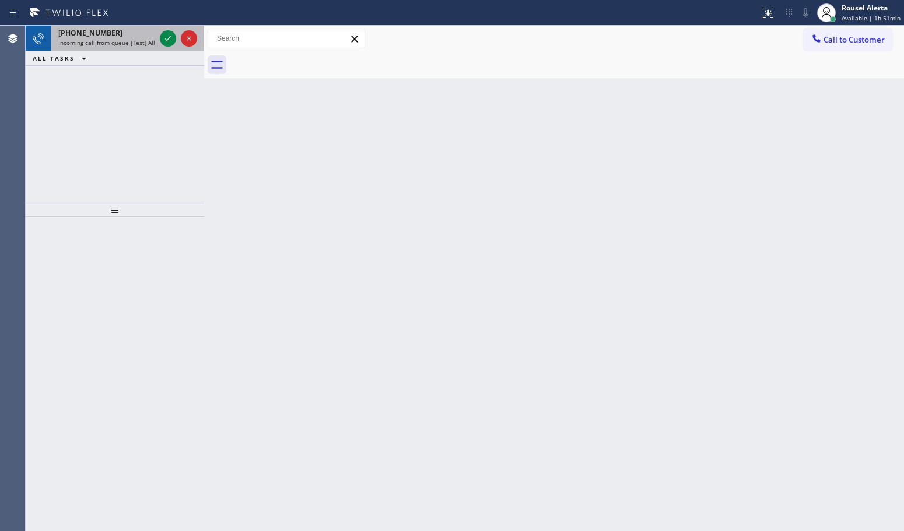
click at [135, 29] on div "[PHONE_NUMBER]" at bounding box center [106, 33] width 97 height 10
drag, startPoint x: 124, startPoint y: 38, endPoint x: 148, endPoint y: 37, distance: 23.4
click at [126, 38] on span "Incoming call from queue [Test] All" at bounding box center [106, 42] width 97 height 8
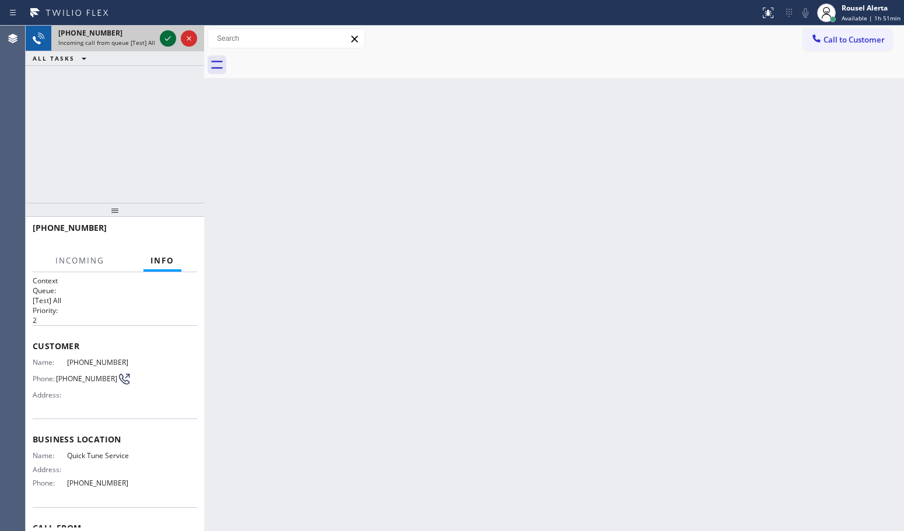
click at [167, 35] on icon at bounding box center [168, 38] width 14 height 14
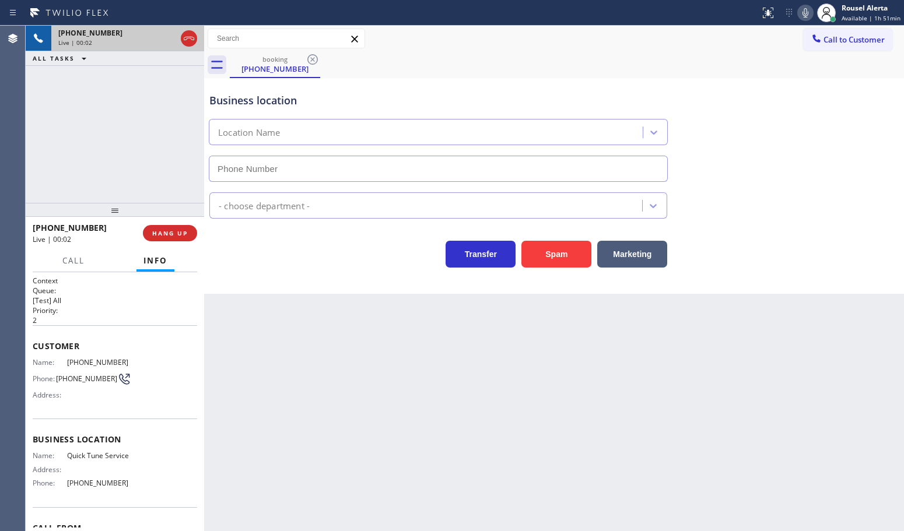
type input "[PHONE_NUMBER]"
click at [563, 255] on button "Spam" at bounding box center [556, 254] width 70 height 27
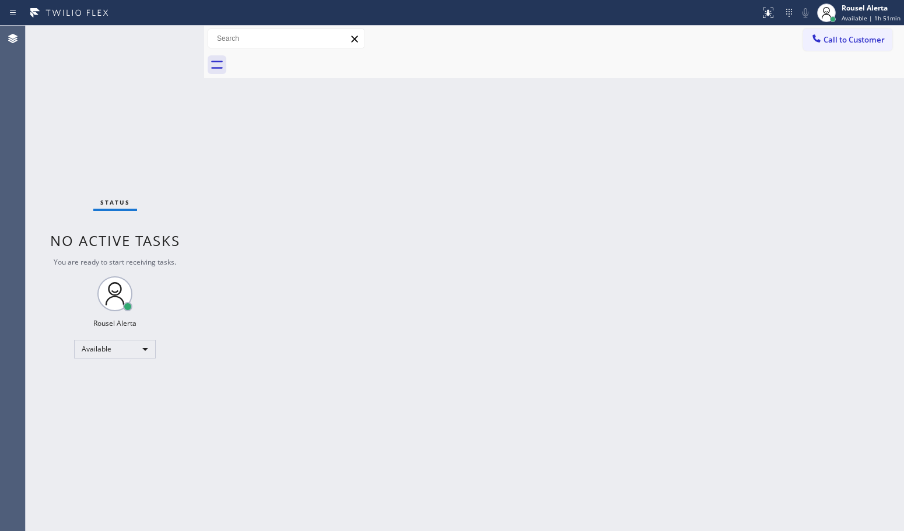
click at [138, 41] on div "Status No active tasks You are ready to start receiving tasks. Rousel Alerta Av…" at bounding box center [115, 279] width 178 height 506
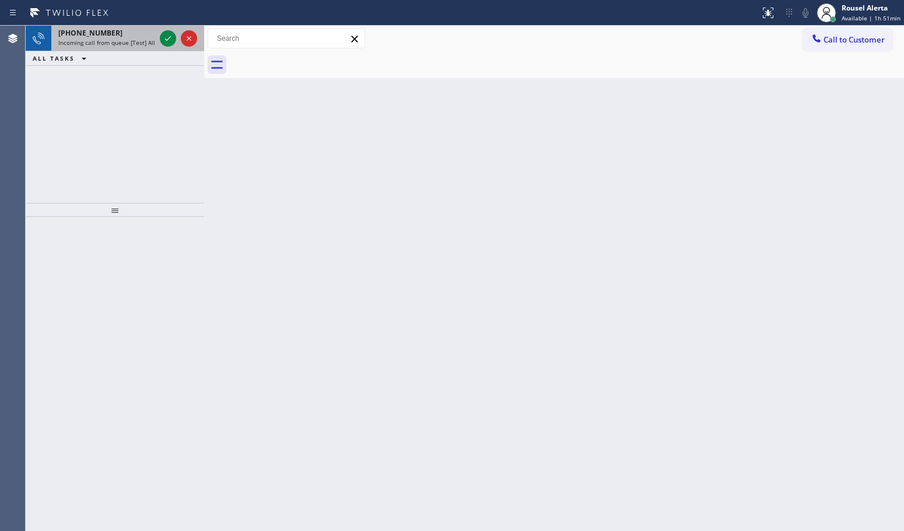
drag, startPoint x: 143, startPoint y: 43, endPoint x: 147, endPoint y: 37, distance: 7.1
click at [143, 43] on span "Incoming call from queue [Test] All" at bounding box center [106, 42] width 97 height 8
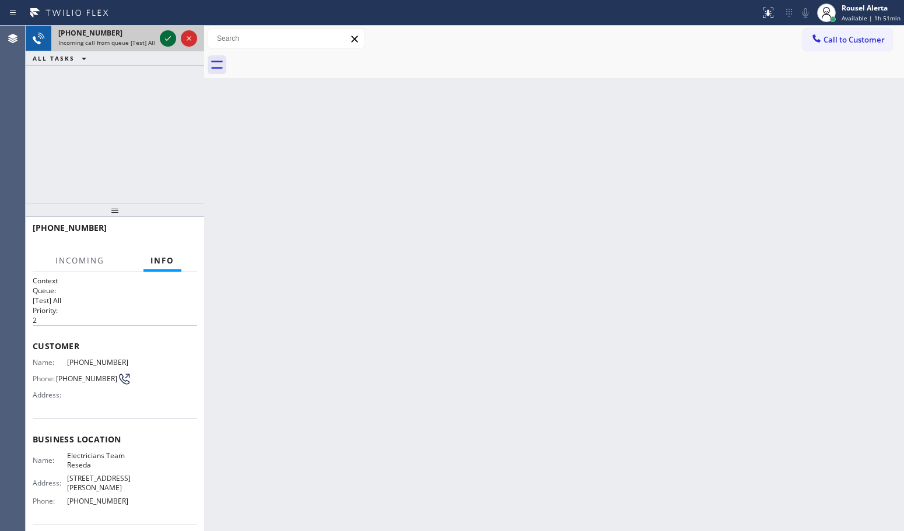
click at [162, 36] on icon at bounding box center [168, 38] width 14 height 14
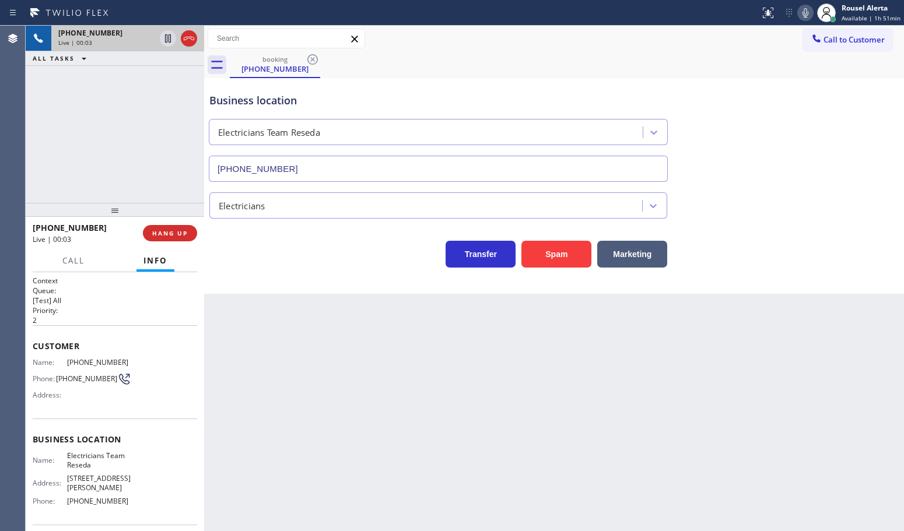
type input "[PHONE_NUMBER]"
click at [379, 429] on div "Back to Dashboard Change Sender ID Customers Technicians Select a contact Outbo…" at bounding box center [554, 279] width 700 height 506
drag, startPoint x: 156, startPoint y: 232, endPoint x: 225, endPoint y: 283, distance: 85.7
click at [156, 232] on span "HANG UP" at bounding box center [170, 233] width 36 height 8
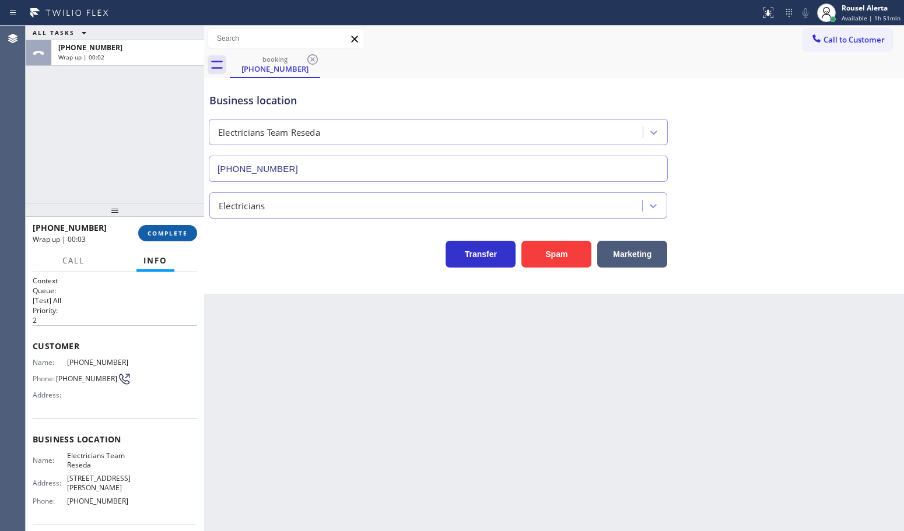
click at [171, 234] on span "COMPLETE" at bounding box center [168, 233] width 40 height 8
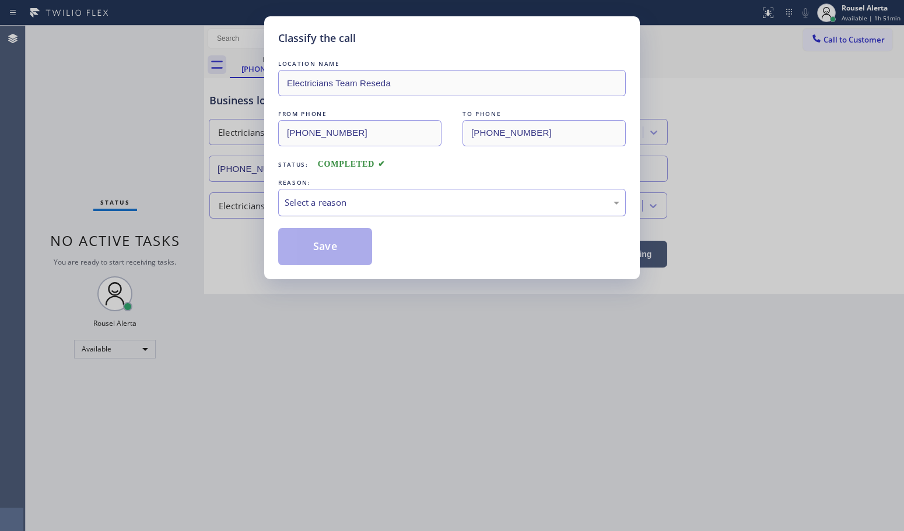
click at [347, 201] on div "Select a reason" at bounding box center [452, 202] width 335 height 13
click at [336, 258] on button "Save" at bounding box center [325, 246] width 94 height 37
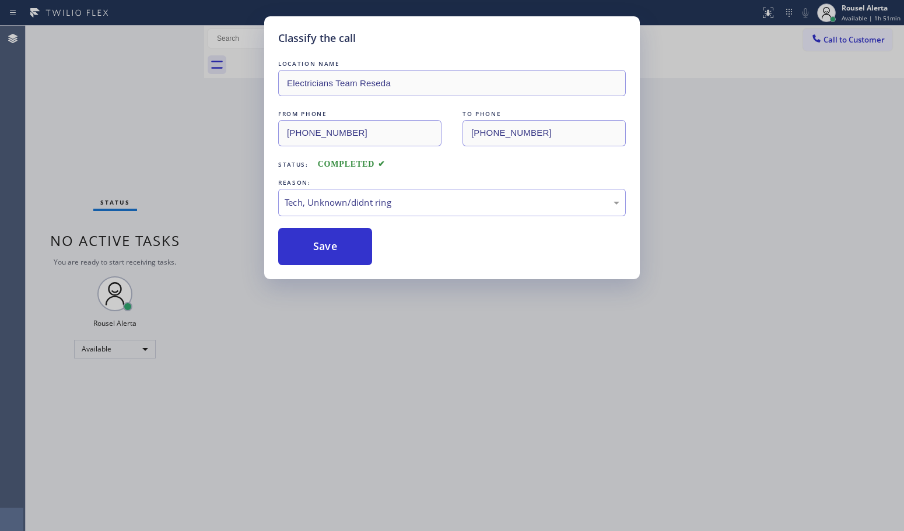
click at [500, 445] on div "Classify the call LOCATION NAME Electricians Team Reseda FROM PHONE [PHONE_NUMB…" at bounding box center [452, 265] width 904 height 531
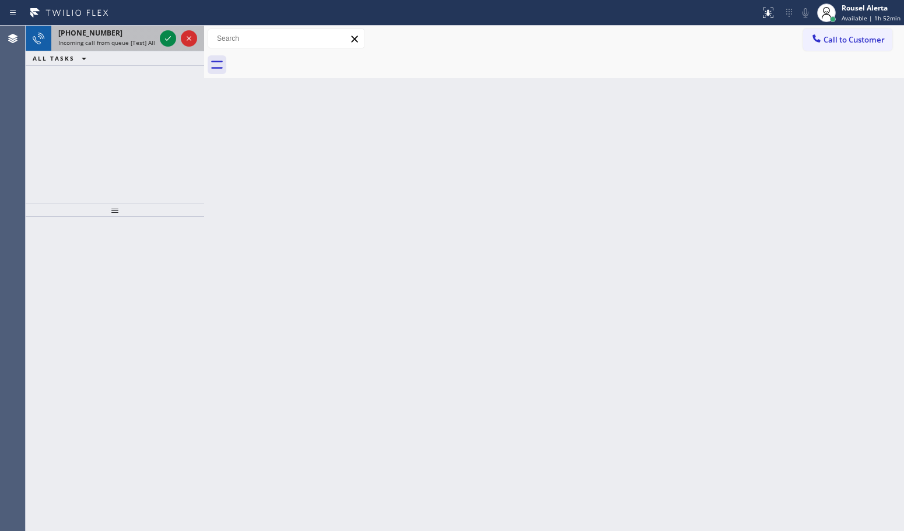
click at [121, 45] on span "Incoming call from queue [Test] All" at bounding box center [106, 42] width 97 height 8
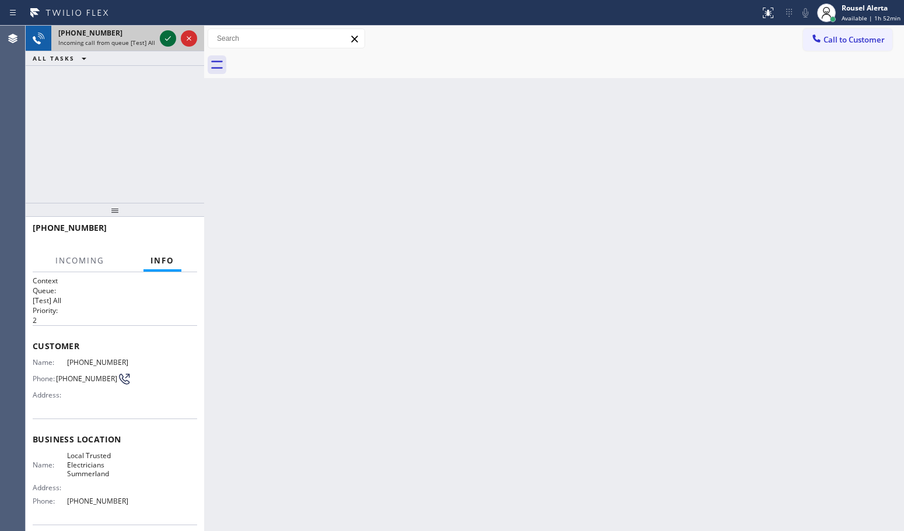
click at [170, 40] on icon at bounding box center [168, 38] width 14 height 14
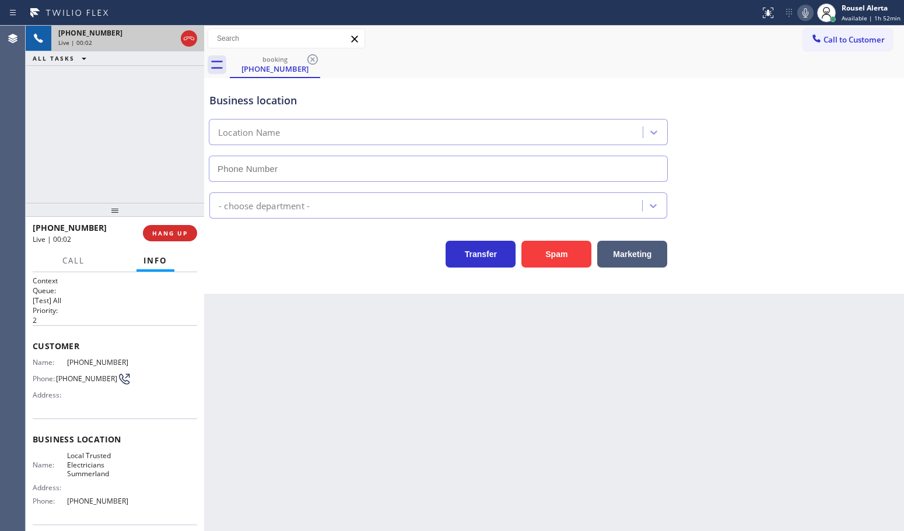
type input "[PHONE_NUMBER]"
click at [560, 258] on button "Spam" at bounding box center [556, 254] width 70 height 27
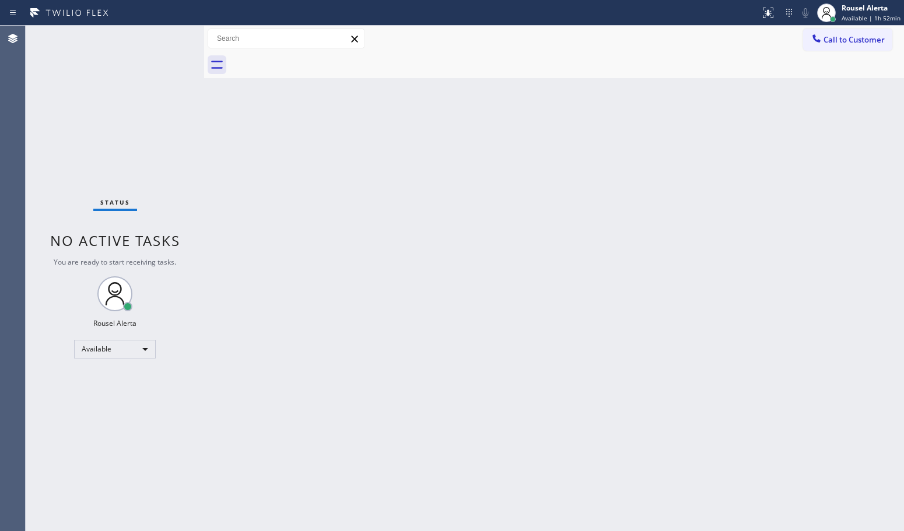
drag, startPoint x: 455, startPoint y: 331, endPoint x: 487, endPoint y: 427, distance: 101.3
click at [459, 350] on div "Back to Dashboard Change Sender ID Customers Technicians Select a contact Outbo…" at bounding box center [554, 279] width 700 height 506
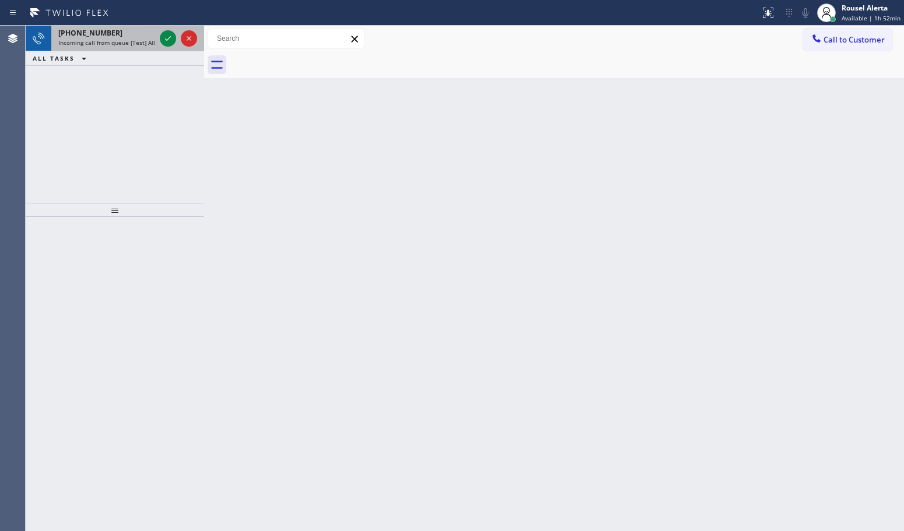
drag, startPoint x: 141, startPoint y: 59, endPoint x: 132, endPoint y: 47, distance: 15.2
click at [141, 59] on div "ALL TASKS ALL TASKS ACTIVE TASKS TASKS IN WRAP UP" at bounding box center [115, 58] width 178 height 15
click at [124, 30] on div "[PHONE_NUMBER]" at bounding box center [106, 33] width 97 height 10
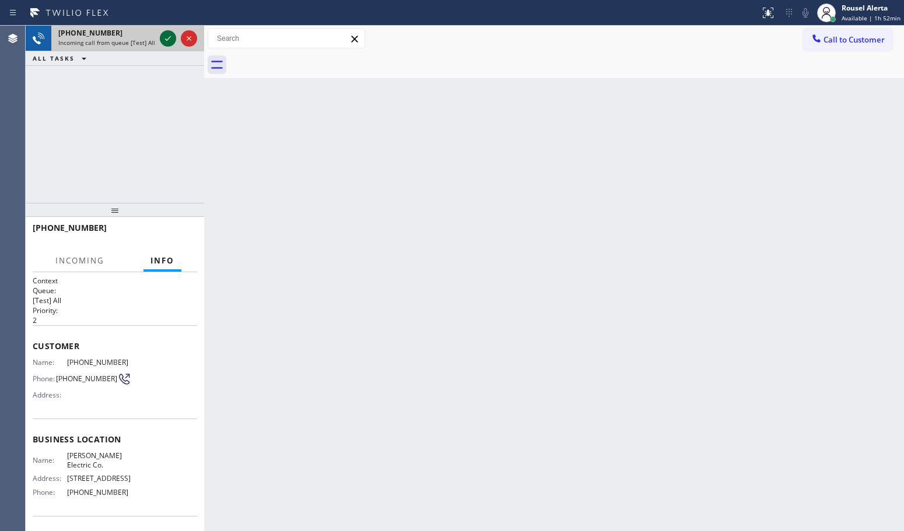
click at [162, 38] on icon at bounding box center [168, 38] width 14 height 14
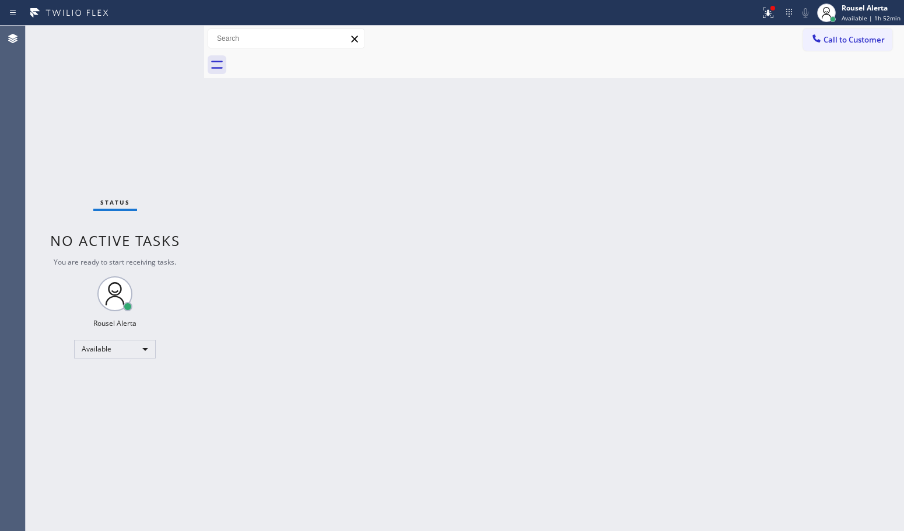
click at [458, 331] on div "Back to Dashboard Change Sender ID Customers Technicians Select a contact Outbo…" at bounding box center [554, 279] width 700 height 506
click at [770, 15] on icon at bounding box center [766, 12] width 7 height 8
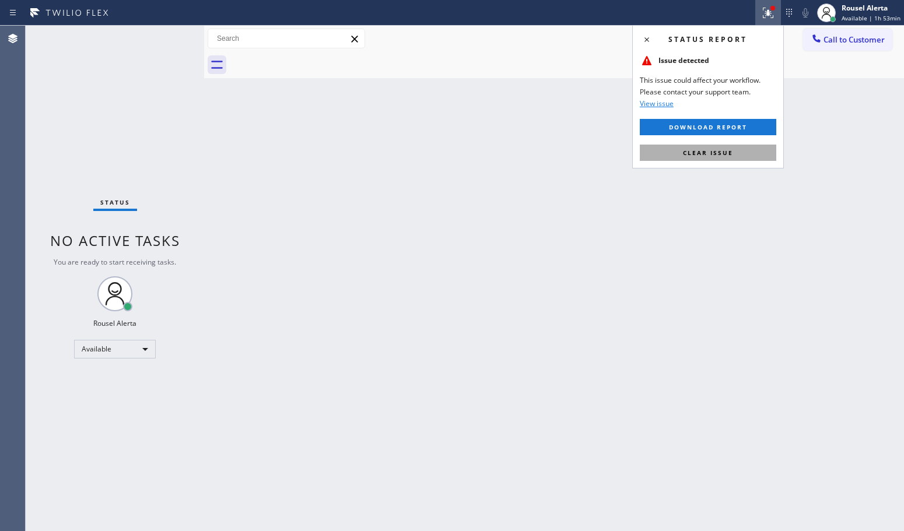
click at [750, 150] on button "Clear issue" at bounding box center [708, 153] width 136 height 16
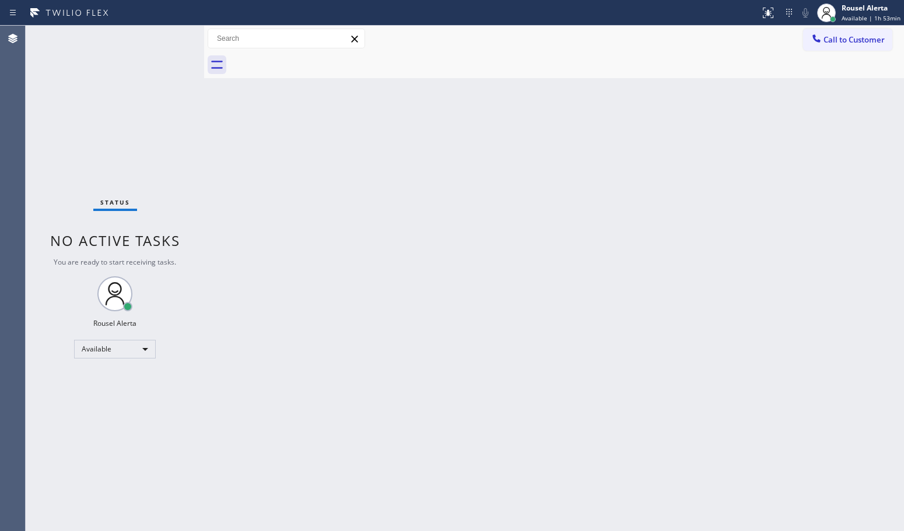
click at [348, 372] on div "Back to Dashboard Change Sender ID Customers Technicians Select a contact Outbo…" at bounding box center [554, 279] width 700 height 506
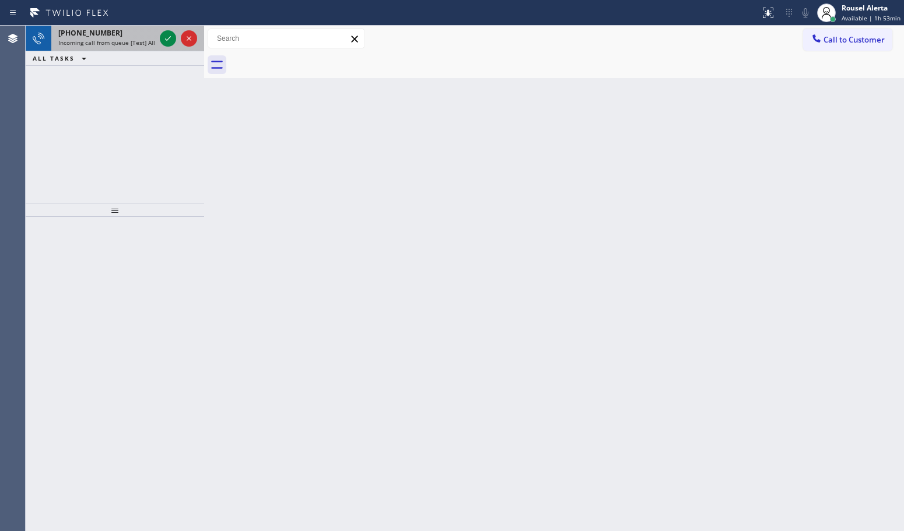
drag, startPoint x: 120, startPoint y: 32, endPoint x: 136, endPoint y: 36, distance: 16.1
click at [121, 33] on div "[PHONE_NUMBER]" at bounding box center [106, 33] width 97 height 10
click at [607, 414] on div "Back to Dashboard Change Sender ID Customers Technicians Select a contact Outbo…" at bounding box center [554, 279] width 700 height 506
click at [144, 38] on span "Incoming call from queue [Test] All" at bounding box center [106, 42] width 97 height 8
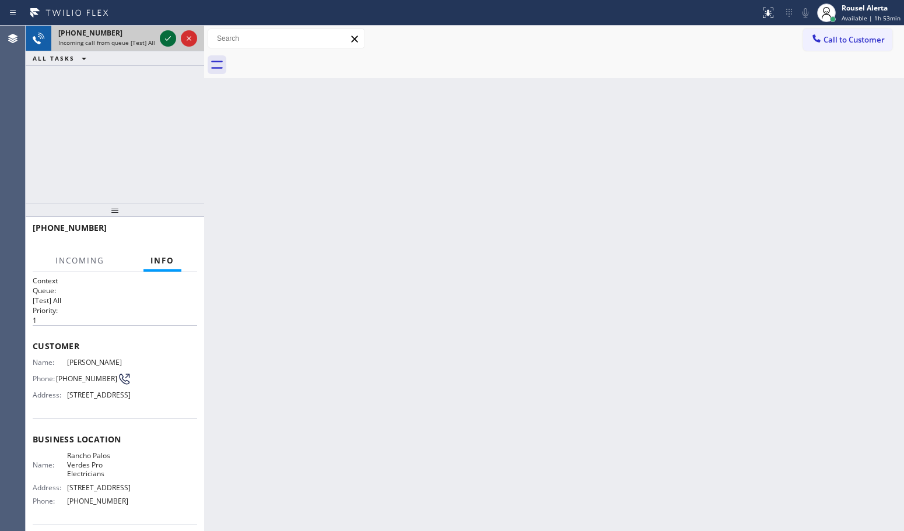
click at [163, 35] on icon at bounding box center [168, 38] width 14 height 14
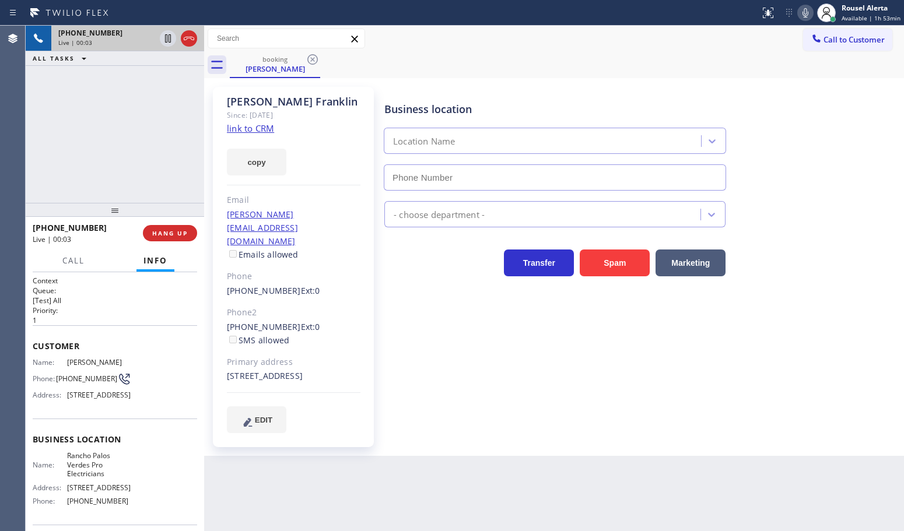
type input "[PHONE_NUMBER]"
click at [260, 121] on div "Since: [DATE]" at bounding box center [294, 114] width 134 height 13
click at [258, 127] on link "link to CRM" at bounding box center [250, 128] width 47 height 12
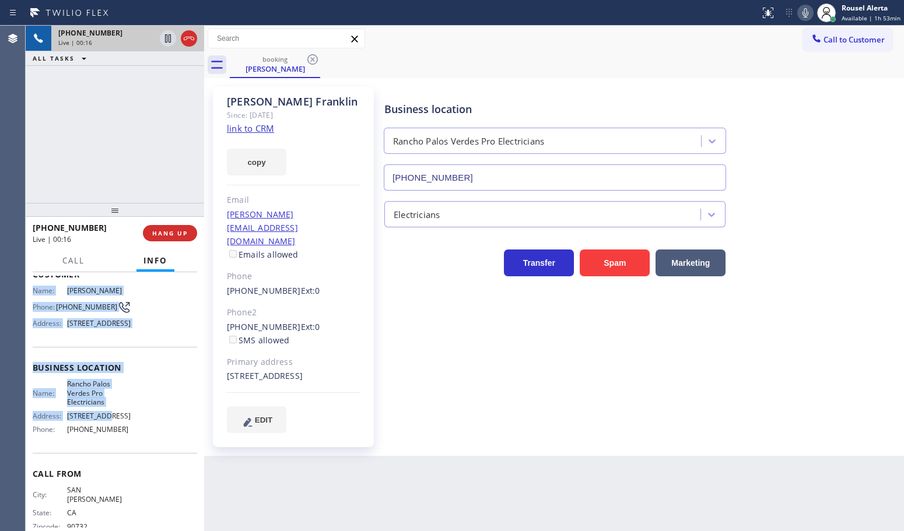
scroll to position [73, 0]
drag, startPoint x: 27, startPoint y: 363, endPoint x: 142, endPoint y: 462, distance: 151.3
click at [142, 462] on div "Context Queue: [Test] All Priority: 1 Customer Name: [PERSON_NAME] Phone: [PHON…" at bounding box center [115, 401] width 178 height 259
copy div "Name: [PERSON_NAME] Phone: [PHONE_NUMBER] Address: [STREET_ADDRESS] Business lo…"
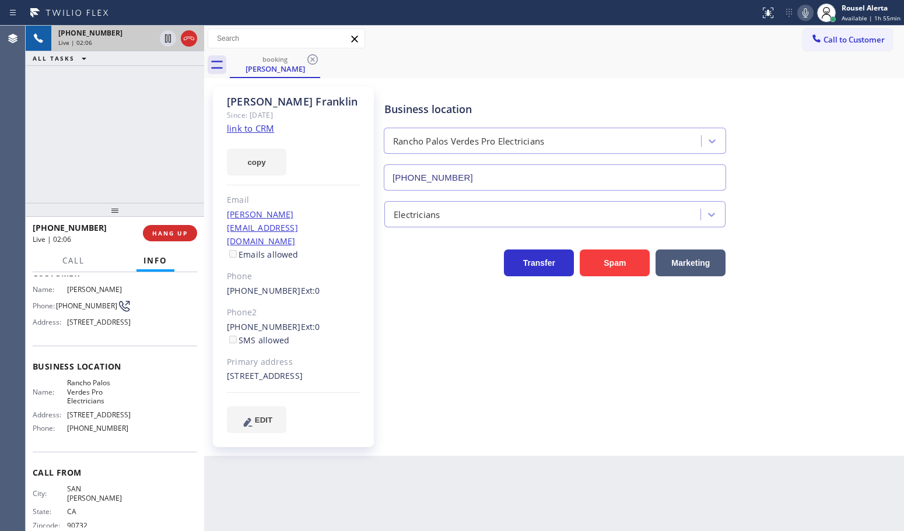
drag, startPoint x: 569, startPoint y: 485, endPoint x: 601, endPoint y: 476, distance: 32.7
click at [592, 476] on div "Back to Dashboard Change Sender ID Customers Technicians Select a contact Outbo…" at bounding box center [554, 279] width 700 height 506
click at [112, 167] on div "[PHONE_NUMBER] Live | 02:07 ALL TASKS ALL TASKS ACTIVE TASKS TASKS IN WRAP UP" at bounding box center [115, 114] width 178 height 177
click at [454, 473] on div "Back to Dashboard Change Sender ID Customers Technicians Select a contact Outbo…" at bounding box center [554, 279] width 700 height 506
click at [143, 127] on div "[PHONE_NUMBER] Live | 02:16 ALL TASKS ALL TASKS ACTIVE TASKS TASKS IN WRAP UP" at bounding box center [115, 114] width 178 height 177
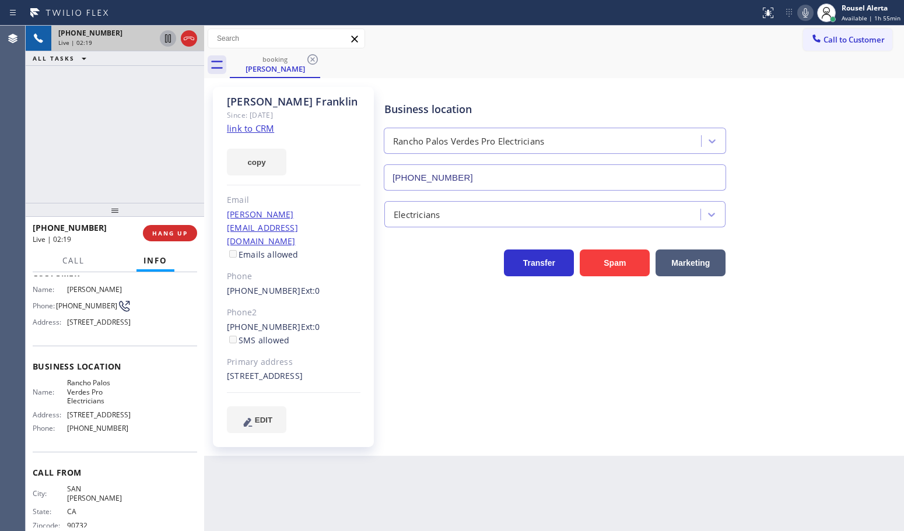
click at [164, 41] on icon at bounding box center [168, 38] width 14 height 14
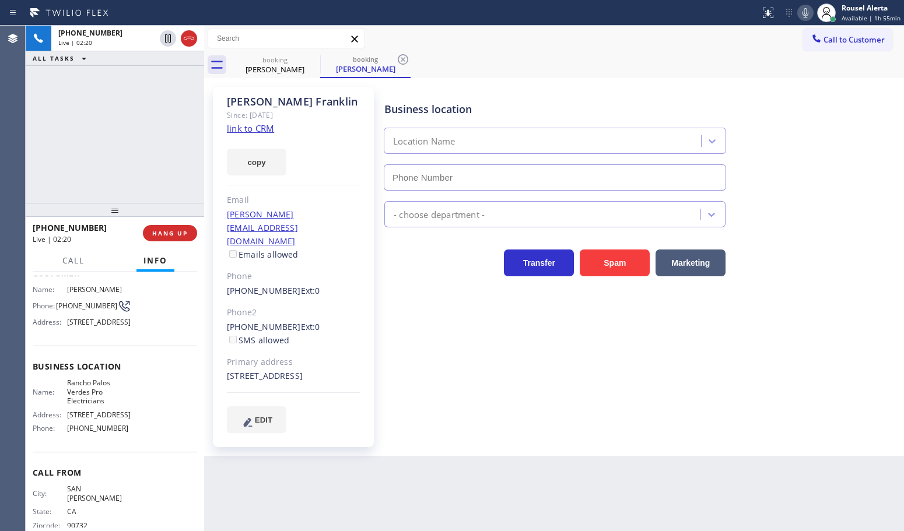
type input "[PHONE_NUMBER]"
drag, startPoint x: 808, startPoint y: 8, endPoint x: 810, endPoint y: 38, distance: 31.0
click at [808, 8] on icon at bounding box center [806, 12] width 6 height 9
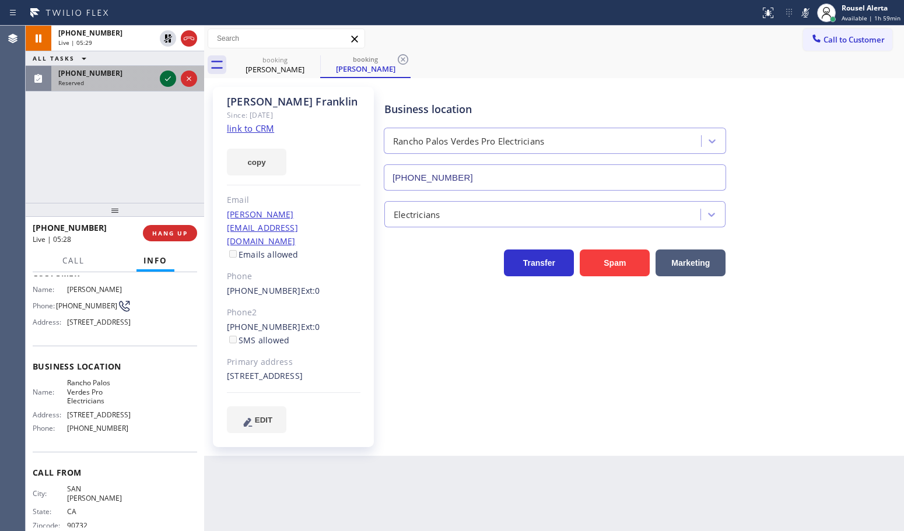
click at [161, 80] on icon at bounding box center [168, 79] width 14 height 14
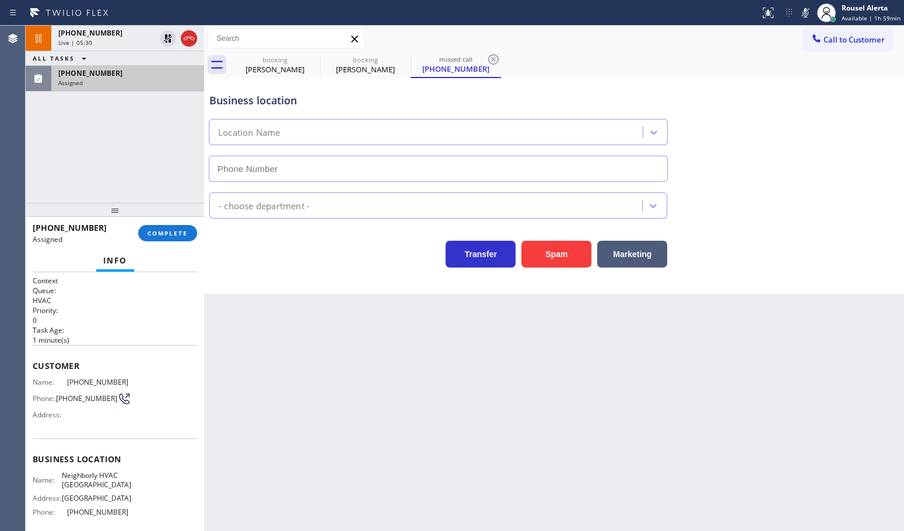
type input "[PHONE_NUMBER]"
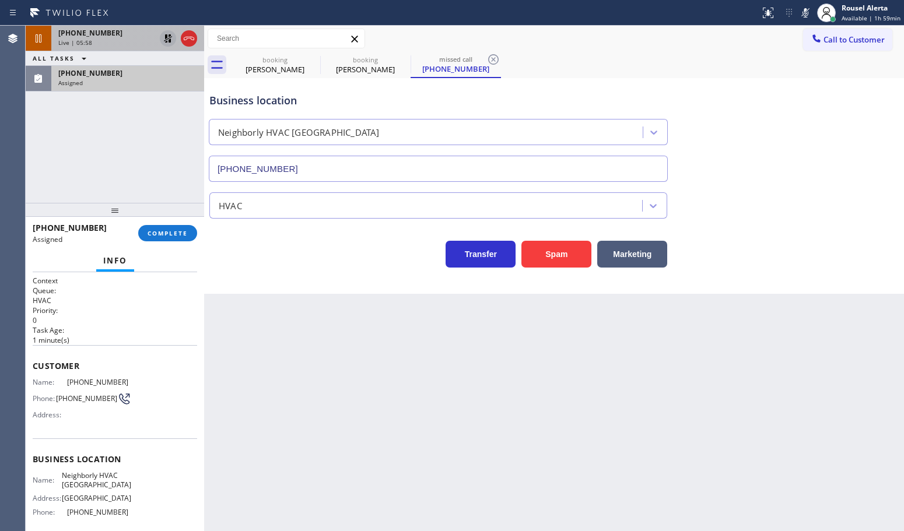
click at [167, 38] on icon at bounding box center [168, 38] width 14 height 14
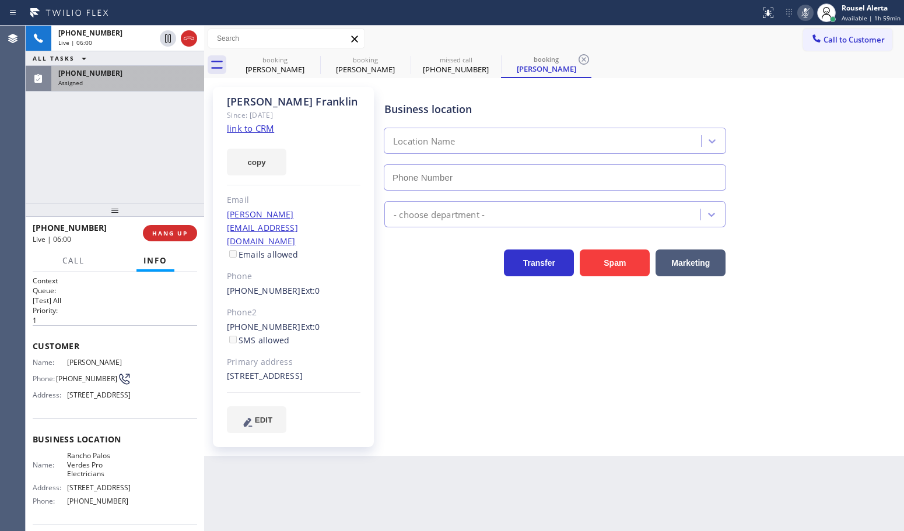
click at [805, 9] on icon at bounding box center [805, 13] width 14 height 14
type input "[PHONE_NUMBER]"
click at [132, 89] on div "[PHONE_NUMBER] Assigned" at bounding box center [125, 79] width 148 height 26
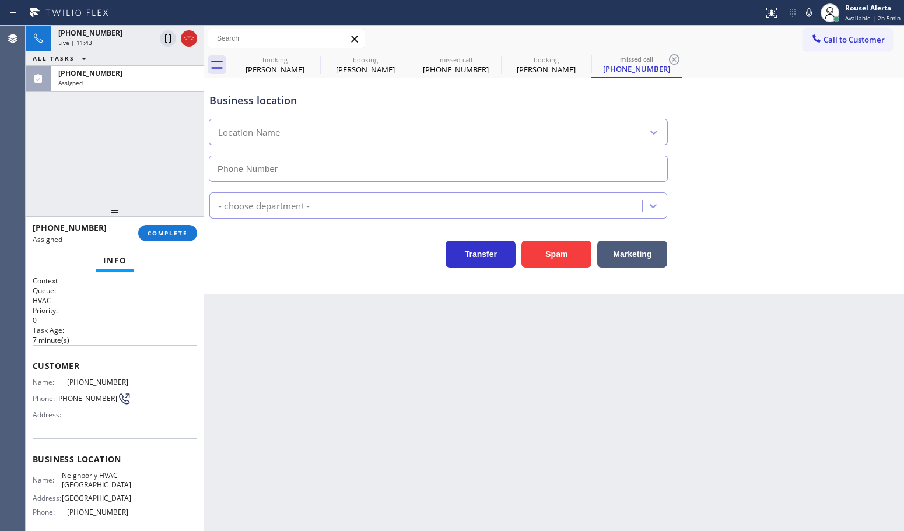
type input "[PHONE_NUMBER]"
click at [155, 227] on button "COMPLETE" at bounding box center [167, 233] width 59 height 16
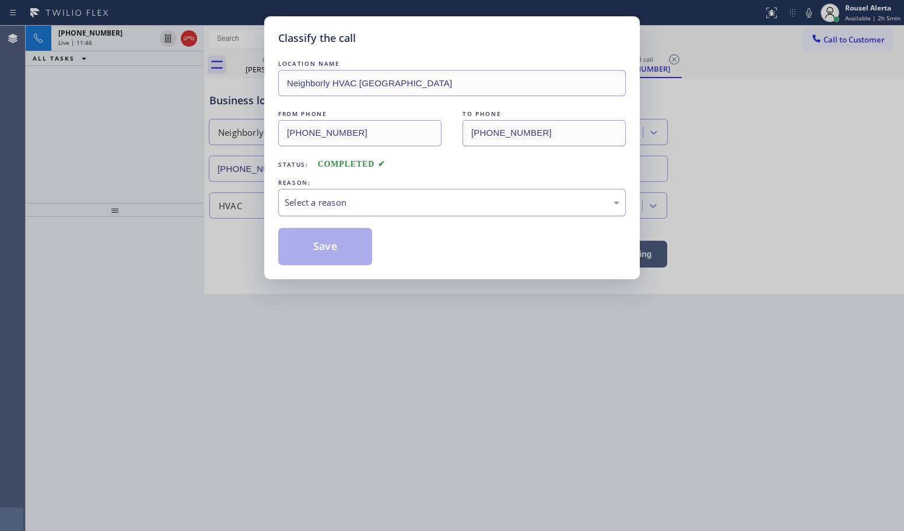
drag, startPoint x: 333, startPoint y: 206, endPoint x: 345, endPoint y: 214, distance: 14.7
click at [332, 206] on div "Select a reason" at bounding box center [452, 202] width 335 height 13
click at [330, 258] on button "Save" at bounding box center [325, 246] width 94 height 37
type input "[PHONE_NUMBER]"
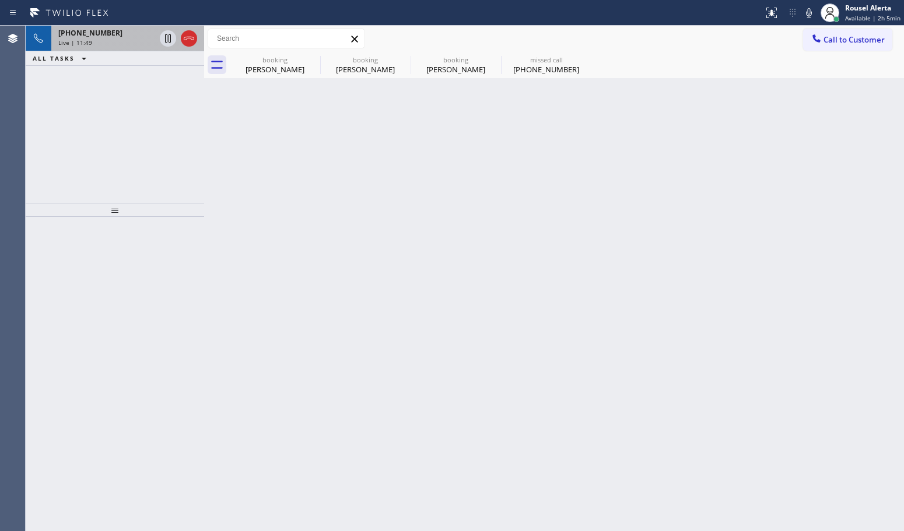
click at [89, 47] on div "[PHONE_NUMBER] Live | 11:49" at bounding box center [104, 39] width 106 height 26
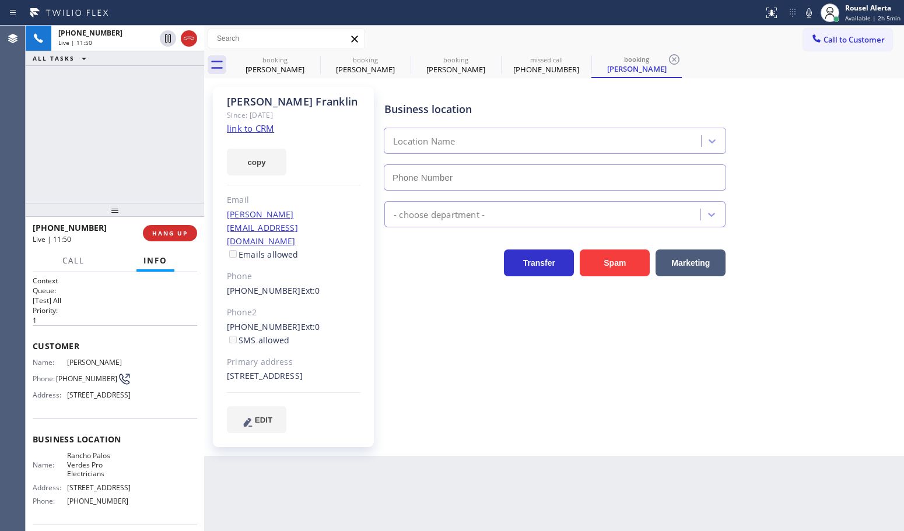
type input "[PHONE_NUMBER]"
click at [177, 233] on span "HANG UP" at bounding box center [170, 233] width 36 height 8
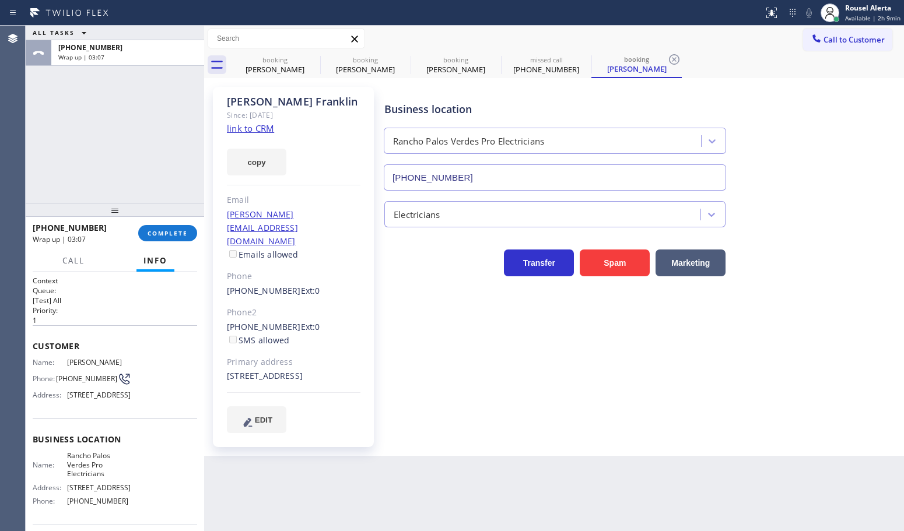
click at [139, 122] on div "ALL TASKS ALL TASKS ACTIVE TASKS TASKS IN WRAP UP [PHONE_NUMBER] Wrap up | 03:07" at bounding box center [115, 114] width 178 height 177
click at [164, 234] on span "COMPLETE" at bounding box center [168, 233] width 40 height 8
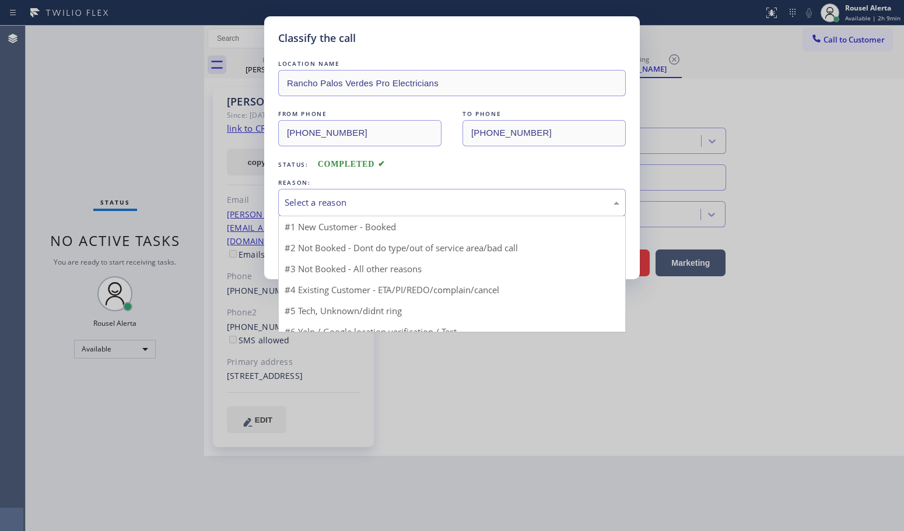
drag, startPoint x: 355, startPoint y: 202, endPoint x: 383, endPoint y: 243, distance: 50.3
click at [356, 202] on div "Select a reason" at bounding box center [452, 202] width 335 height 13
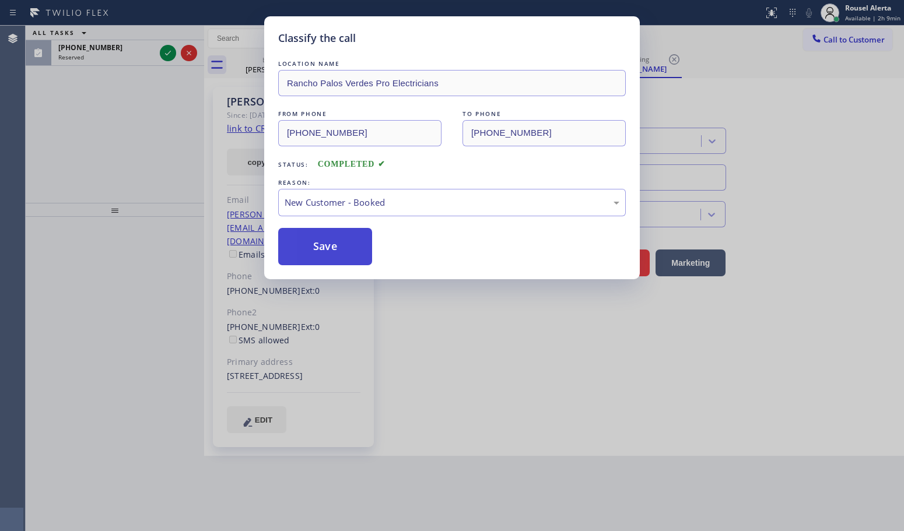
click at [320, 252] on button "Save" at bounding box center [325, 246] width 94 height 37
click at [111, 150] on div "Classify the call LOCATION NAME [GEOGRAPHIC_DATA] Pro Electricians FROM PHONE […" at bounding box center [452, 265] width 904 height 531
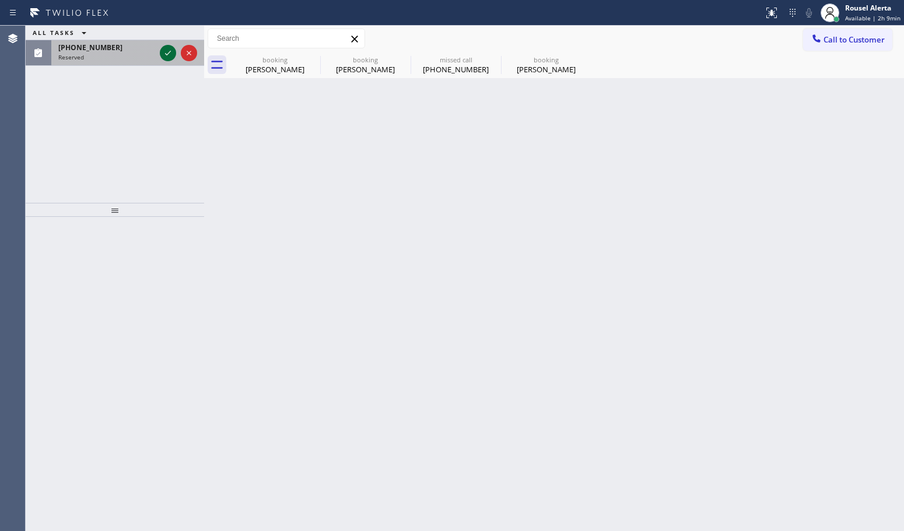
click at [166, 57] on icon at bounding box center [168, 53] width 14 height 14
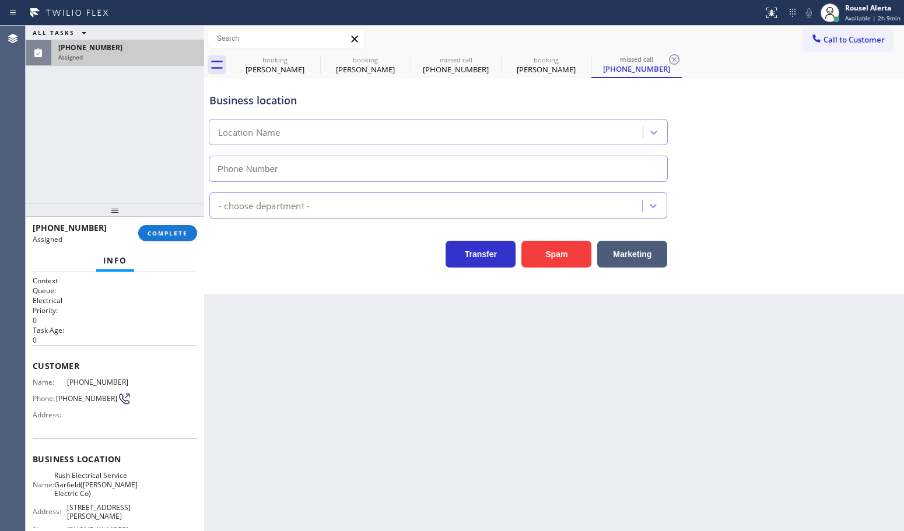
type input "[PHONE_NUMBER]"
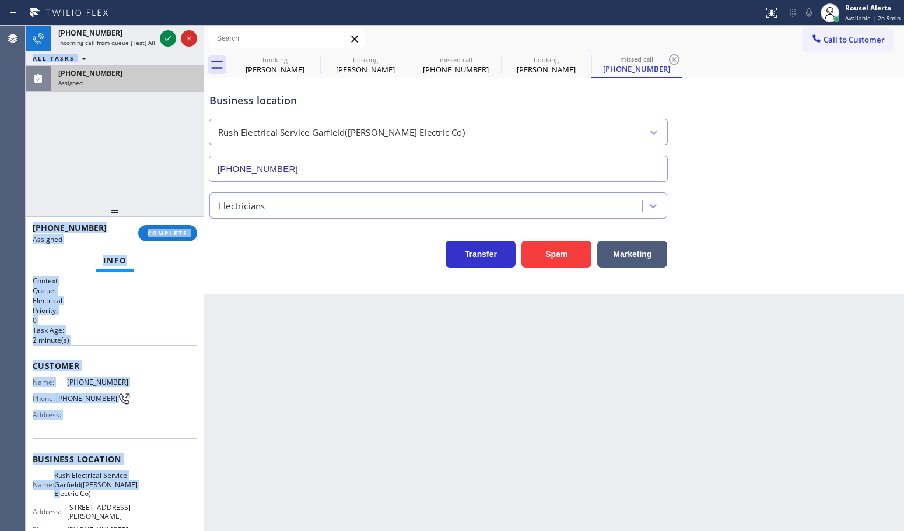
drag, startPoint x: 25, startPoint y: 382, endPoint x: 108, endPoint y: 462, distance: 115.9
click at [108, 485] on div "Agent Desktop Classify the call LOCATION NAME Sub Zero Refrigerator Repair [GEO…" at bounding box center [452, 279] width 904 height 506
click at [103, 442] on div "Business location Name: Rush Electrical Service Garfield([PERSON_NAME] Electric…" at bounding box center [115, 496] width 164 height 115
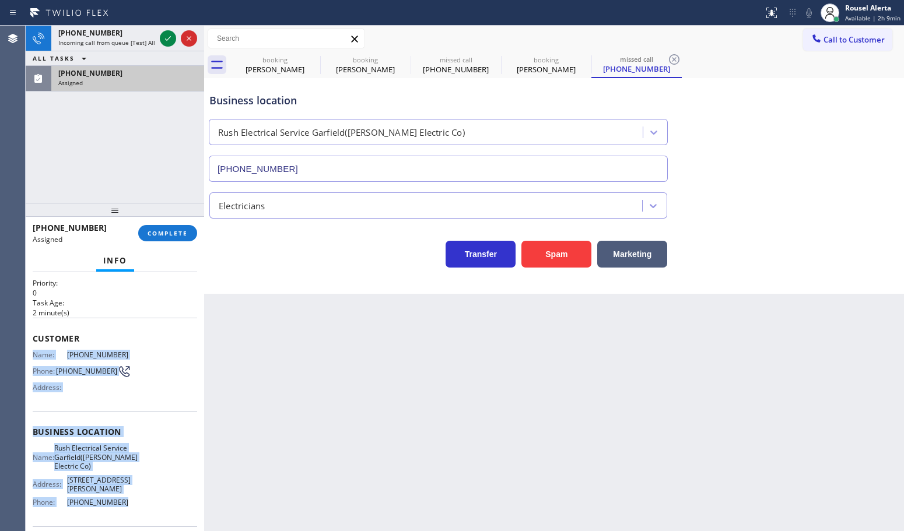
scroll to position [73, 0]
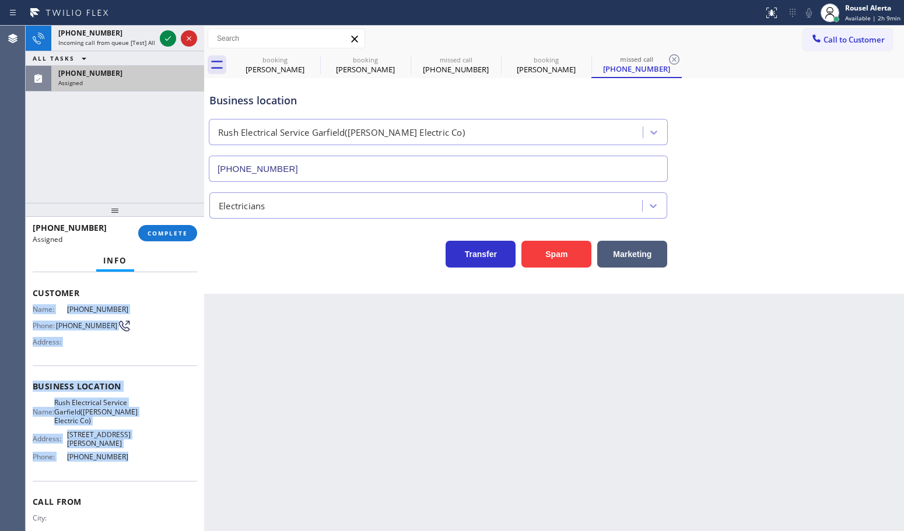
drag, startPoint x: 33, startPoint y: 382, endPoint x: 121, endPoint y: 476, distance: 128.3
click at [121, 476] on div "Context Queue: Electrical Priority: 0 Task Age: [DEMOGRAPHIC_DATA] minute(s) Cu…" at bounding box center [115, 386] width 164 height 366
copy div "Name: [PHONE_NUMBER] Phone: [PHONE_NUMBER] Address: Business location Name: Rus…"
click at [142, 43] on span "Incoming call from queue [Test] All" at bounding box center [106, 42] width 97 height 8
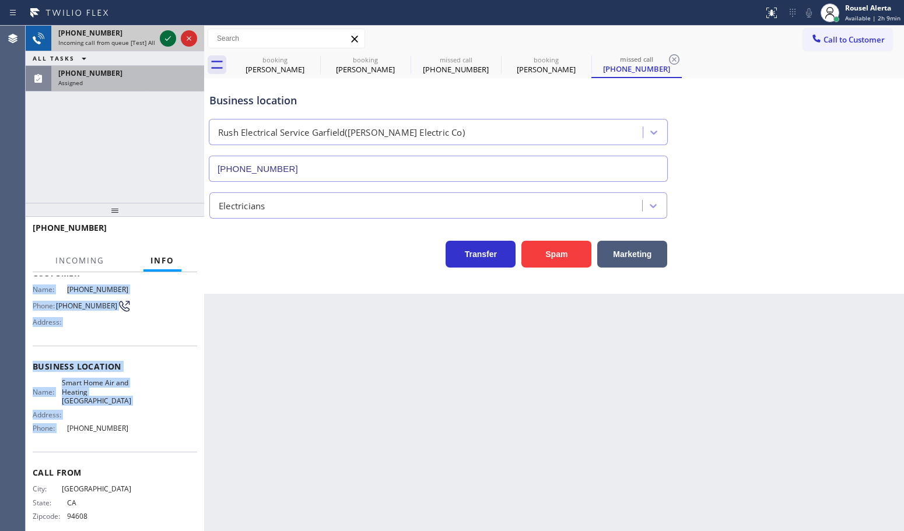
scroll to position [54, 0]
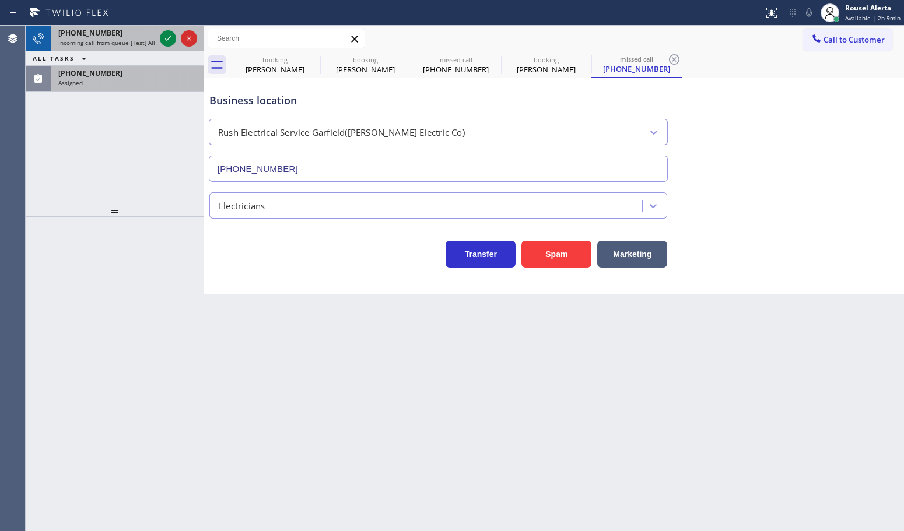
drag, startPoint x: 141, startPoint y: 44, endPoint x: 153, endPoint y: 40, distance: 12.4
click at [142, 44] on span "Incoming call from queue [Test] All" at bounding box center [106, 42] width 97 height 8
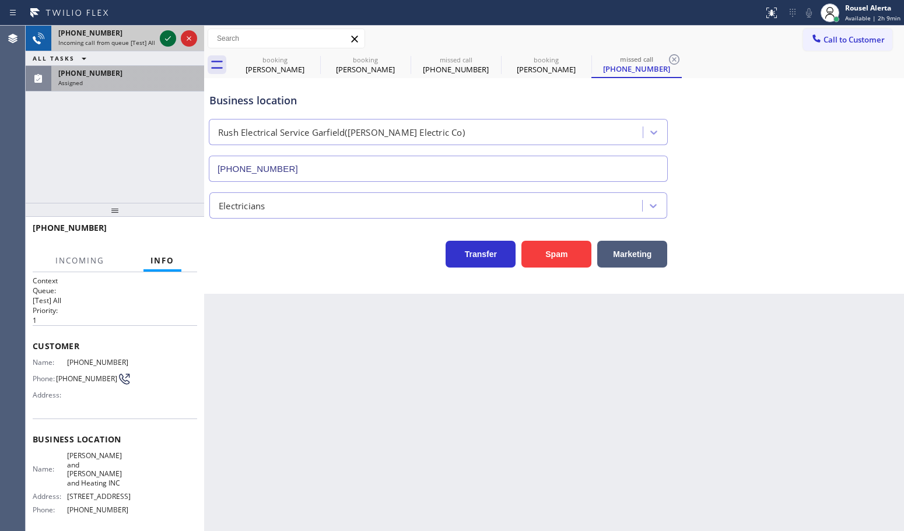
click at [164, 36] on icon at bounding box center [168, 38] width 14 height 14
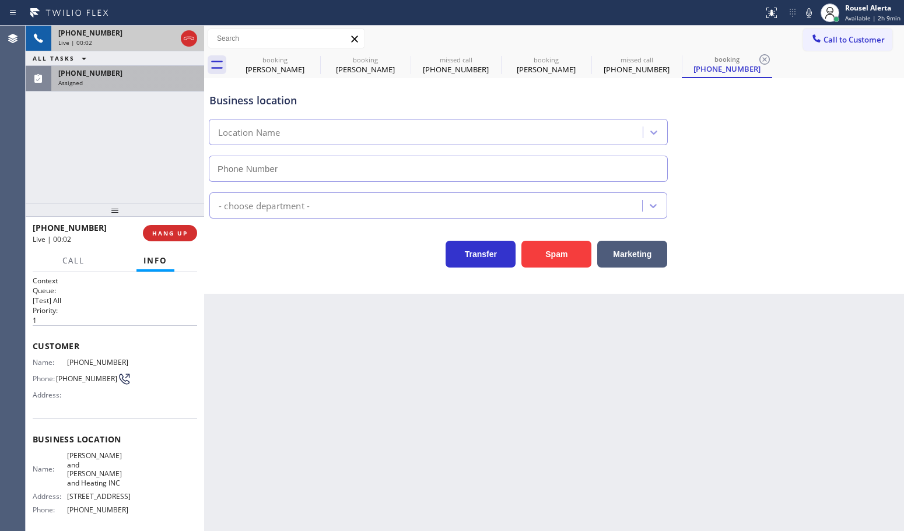
type input "[PHONE_NUMBER]"
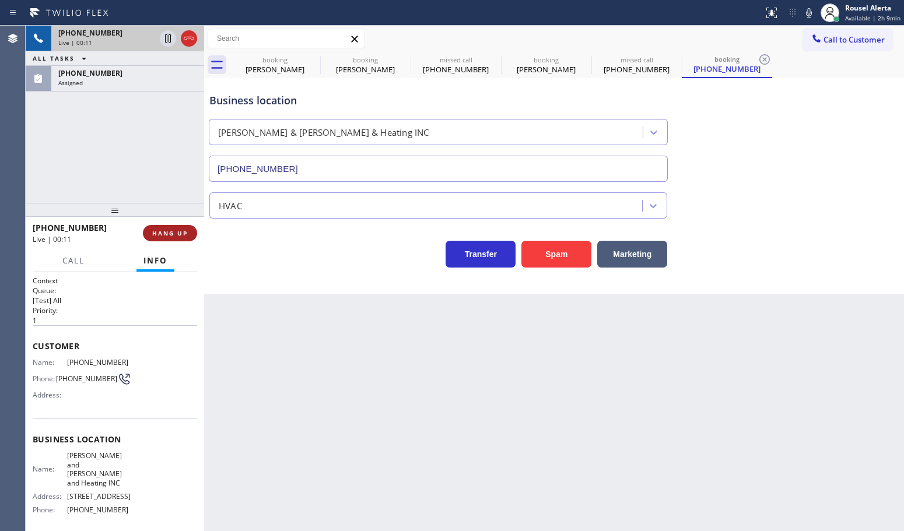
drag, startPoint x: 137, startPoint y: 80, endPoint x: 178, endPoint y: 228, distance: 153.3
click at [137, 80] on div "Assigned" at bounding box center [127, 83] width 139 height 8
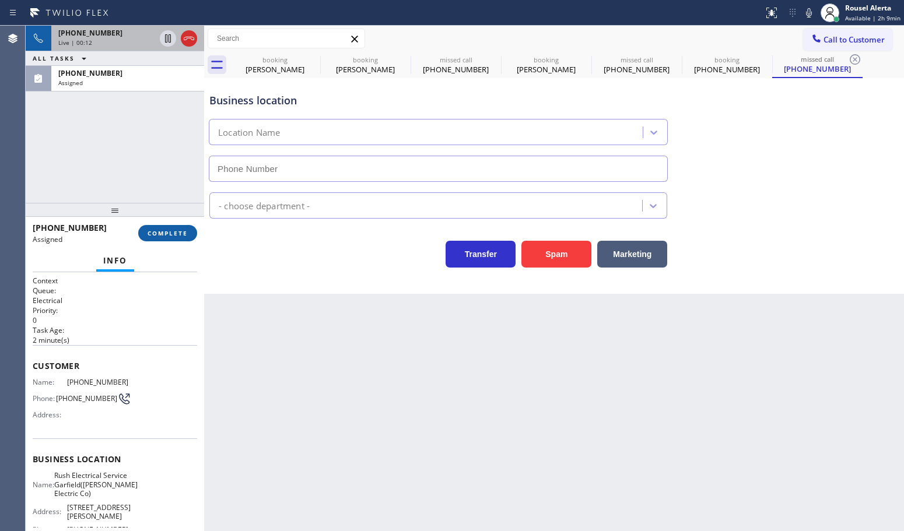
click at [179, 232] on span "COMPLETE" at bounding box center [168, 233] width 40 height 8
type input "[PHONE_NUMBER]"
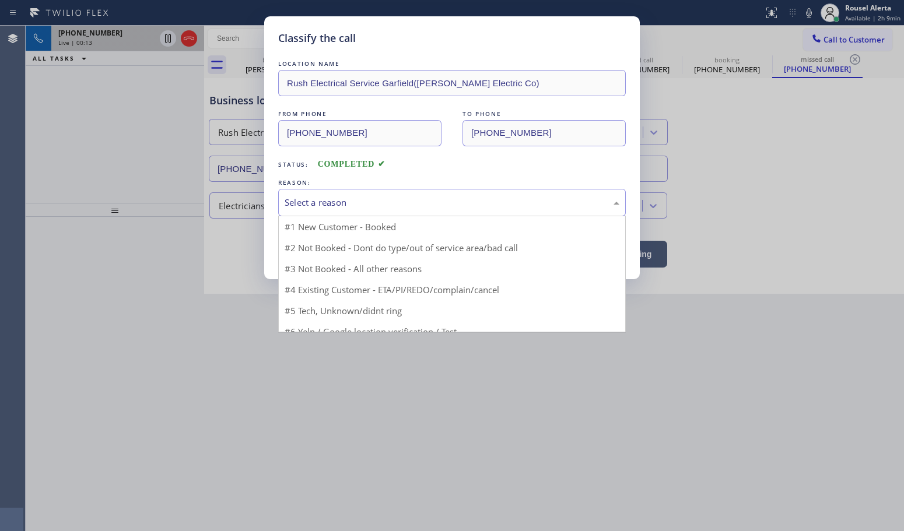
click at [357, 205] on div "Select a reason" at bounding box center [452, 202] width 335 height 13
drag, startPoint x: 359, startPoint y: 247, endPoint x: 333, endPoint y: 251, distance: 26.1
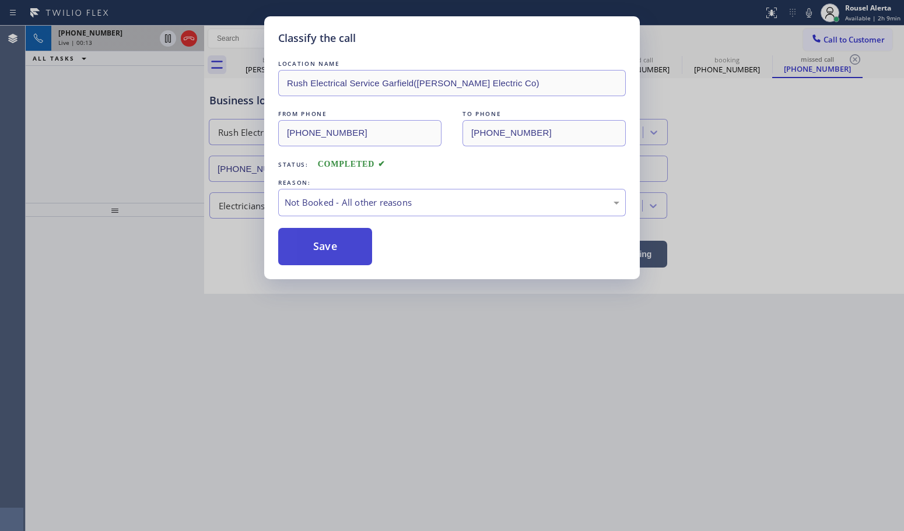
click at [327, 251] on button "Save" at bounding box center [325, 246] width 94 height 37
click at [114, 35] on div "Classify the call LOCATION NAME Rush Electrical Service Garfield([PERSON_NAME] …" at bounding box center [452, 265] width 904 height 531
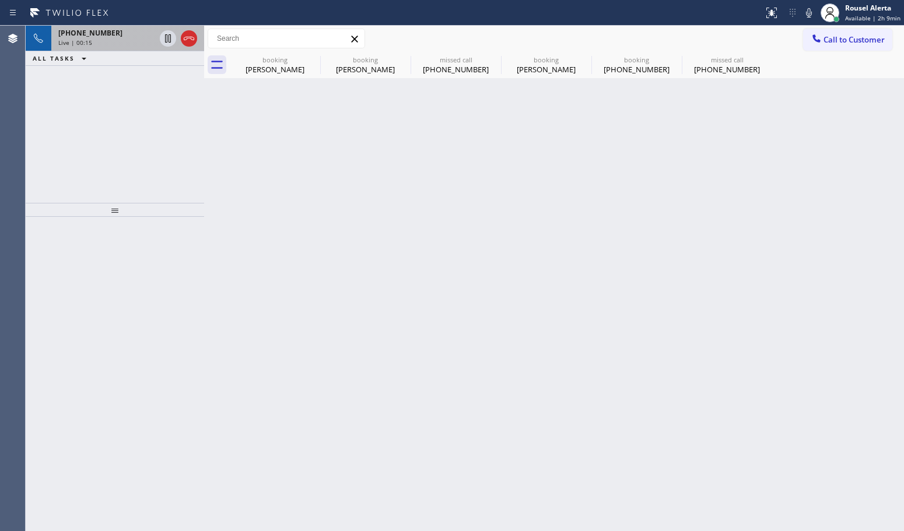
click at [114, 35] on div "[PHONE_NUMBER]" at bounding box center [106, 33] width 97 height 10
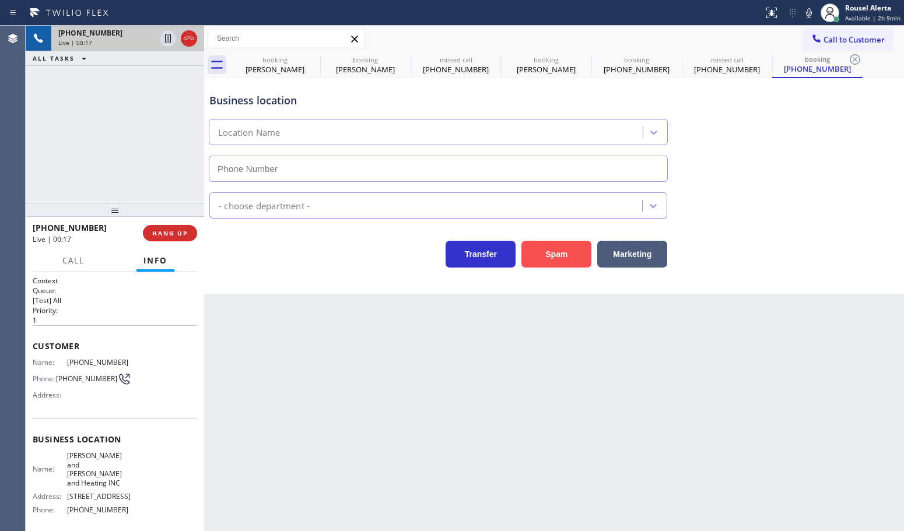
click at [549, 248] on button "Spam" at bounding box center [556, 254] width 70 height 27
type input "[PHONE_NUMBER]"
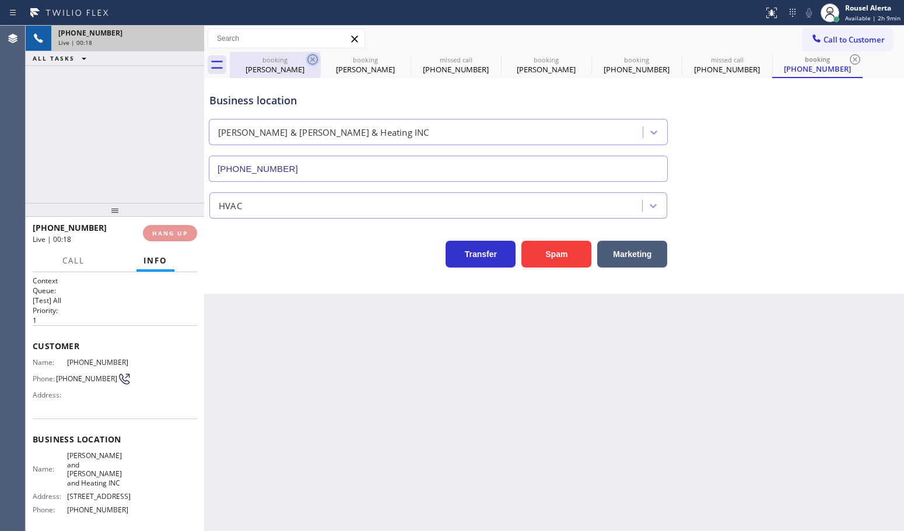
click at [312, 58] on icon at bounding box center [312, 59] width 10 height 10
click at [0, 0] on icon at bounding box center [0, 0] width 0 height 0
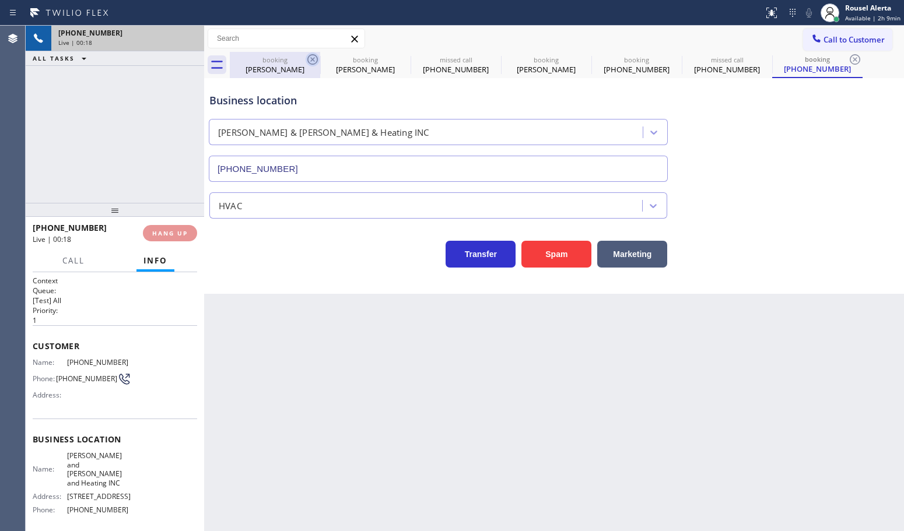
click at [850, 58] on icon at bounding box center [855, 59] width 10 height 10
click at [312, 58] on div "booking [PERSON_NAME] booking [PERSON_NAME] missed call [PHONE_NUMBER] booking …" at bounding box center [567, 65] width 674 height 26
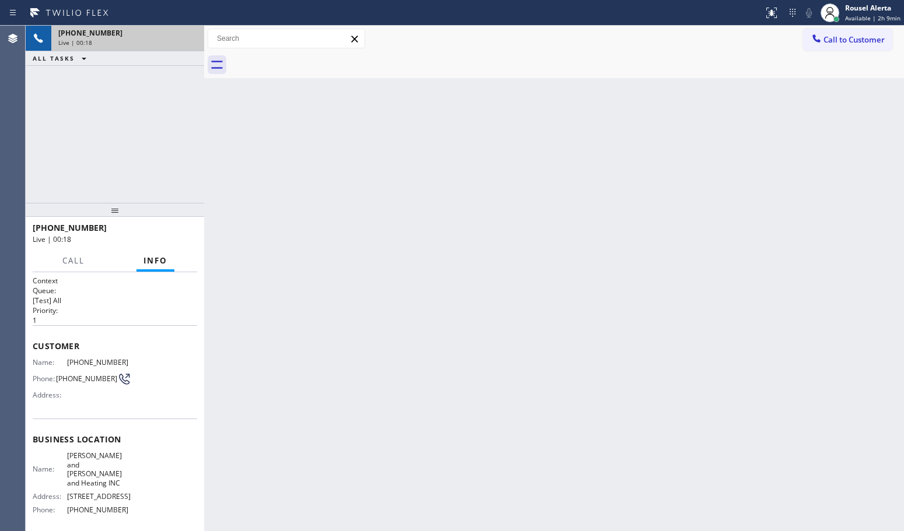
click at [312, 58] on div at bounding box center [567, 65] width 674 height 26
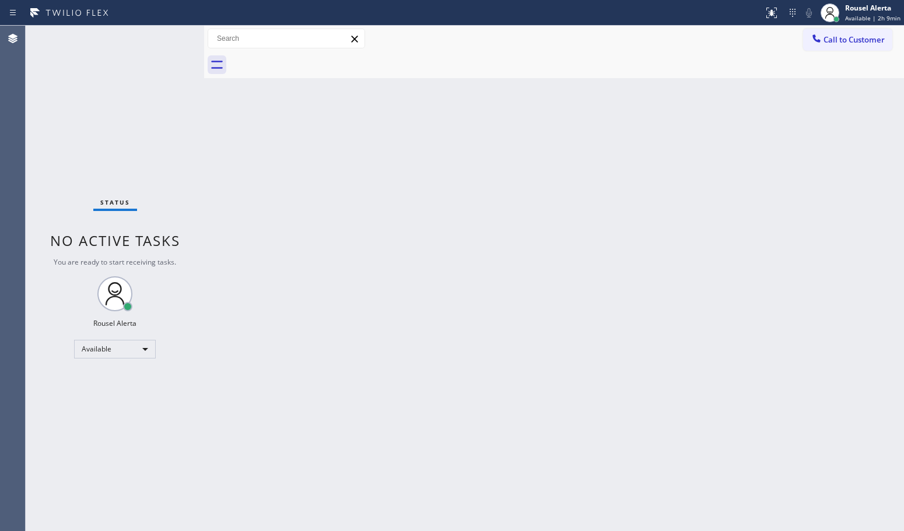
drag, startPoint x: 348, startPoint y: 177, endPoint x: 254, endPoint y: 146, distance: 98.3
click at [347, 178] on div "Back to Dashboard Change Sender ID Customers Technicians Select a contact Outbo…" at bounding box center [554, 279] width 700 height 506
drag, startPoint x: 355, startPoint y: 420, endPoint x: 424, endPoint y: 479, distance: 91.0
click at [356, 421] on div "Back to Dashboard Change Sender ID Customers Technicians Select a contact Outbo…" at bounding box center [554, 279] width 700 height 506
click at [161, 29] on div "Status No active tasks You are ready to start receiving tasks. Rousel Alerta Av…" at bounding box center [115, 279] width 178 height 506
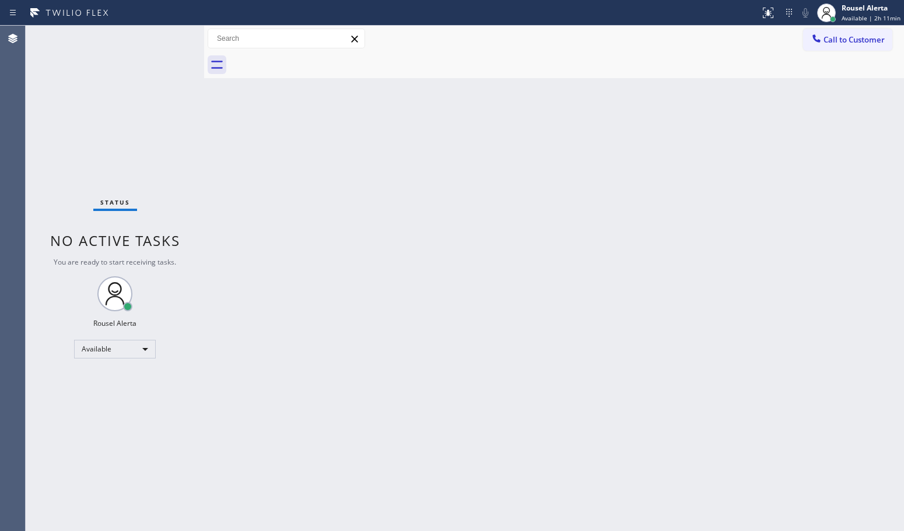
click at [150, 42] on div "Status No active tasks You are ready to start receiving tasks. Rousel Alerta Av…" at bounding box center [115, 279] width 178 height 506
click at [332, 226] on div "Back to Dashboard Change Sender ID Customers Technicians Select a contact Outbo…" at bounding box center [554, 279] width 700 height 506
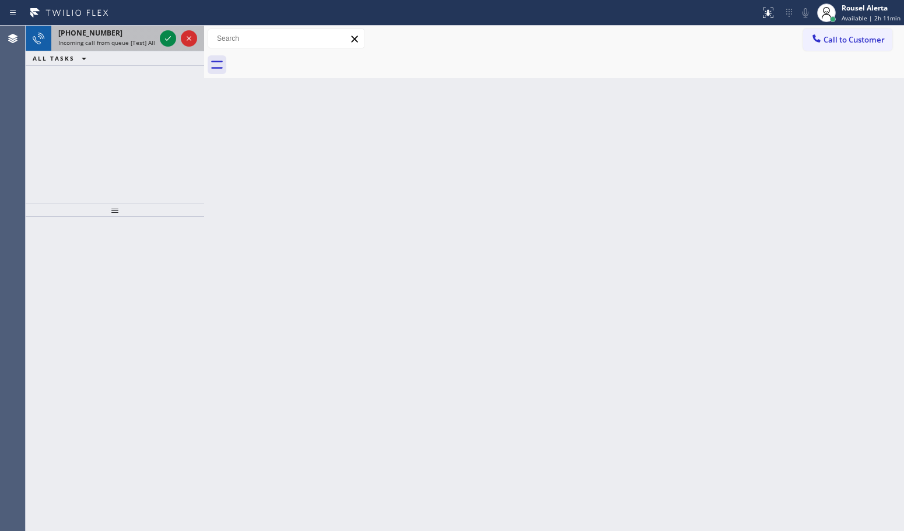
drag, startPoint x: 143, startPoint y: 38, endPoint x: 157, endPoint y: 38, distance: 14.6
click at [143, 38] on span "Incoming call from queue [Test] All" at bounding box center [106, 42] width 97 height 8
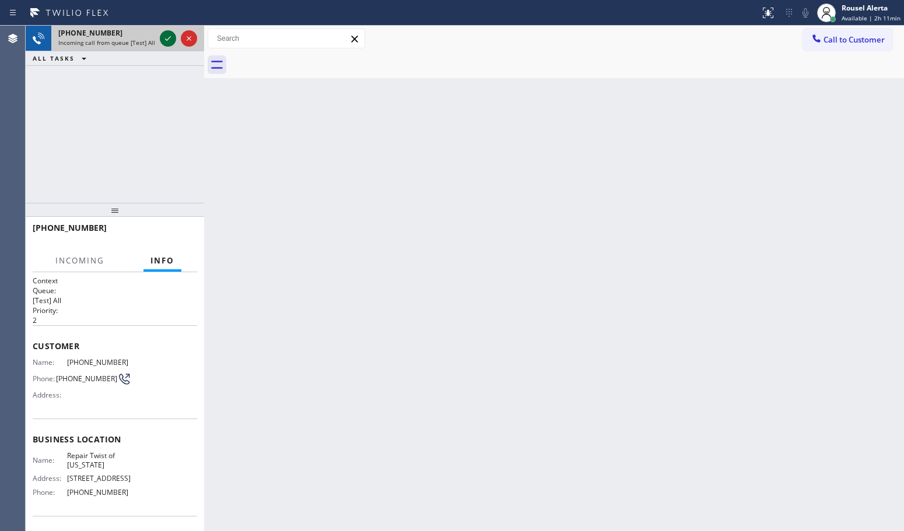
click at [162, 38] on icon at bounding box center [168, 38] width 14 height 14
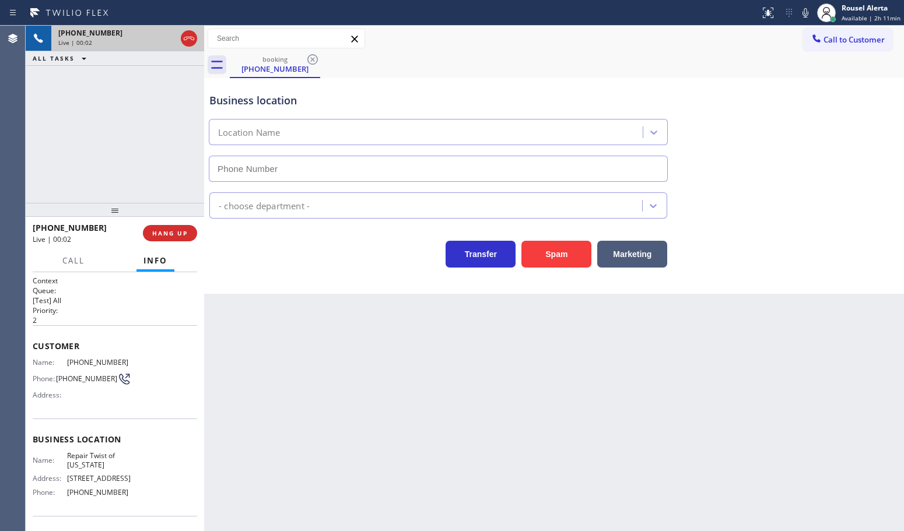
type input "[PHONE_NUMBER]"
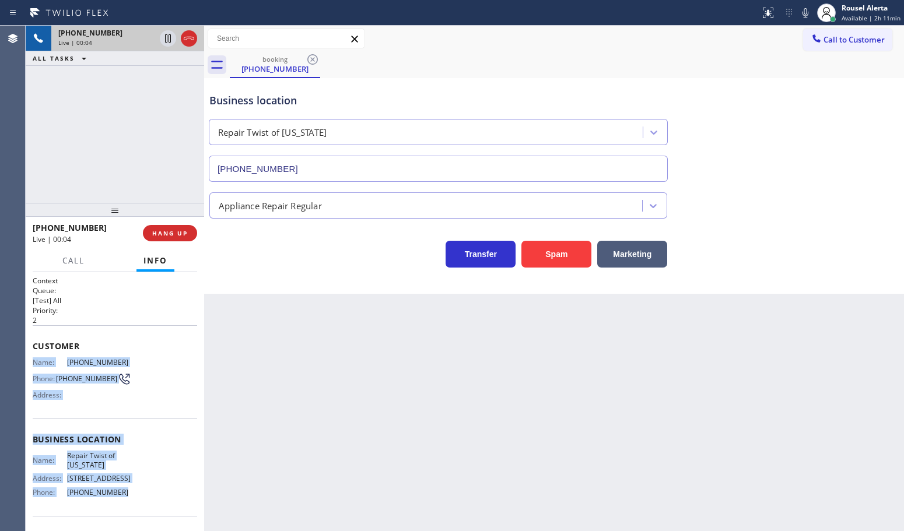
drag, startPoint x: 33, startPoint y: 363, endPoint x: 121, endPoint y: 505, distance: 167.4
click at [121, 505] on div "Context Queue: [Test] All Priority: 2 Customer Name: [PHONE_NUMBER] Phone: [PHO…" at bounding box center [115, 440] width 164 height 328
copy div "Name: [PHONE_NUMBER] Phone: [PHONE_NUMBER] Address: Business location Name: Rep…"
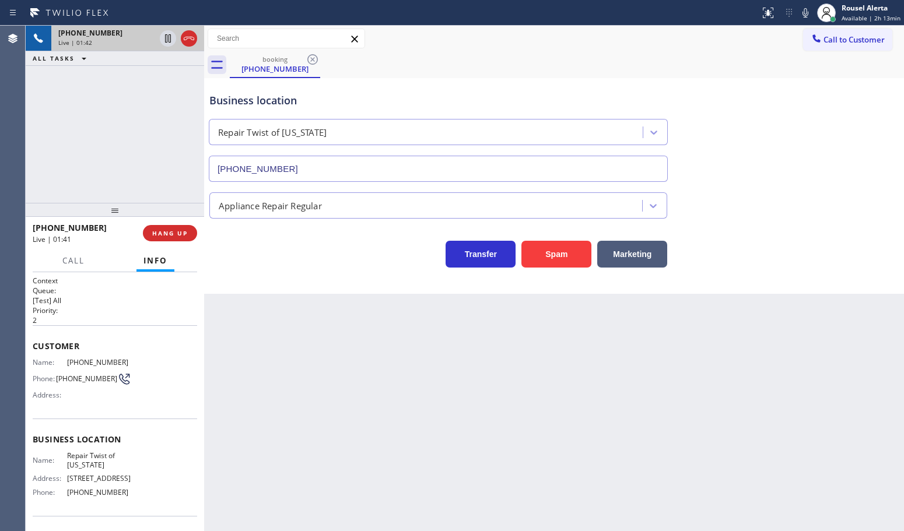
click at [385, 455] on div "Back to Dashboard Change Sender ID Customers Technicians Select a contact Outbo…" at bounding box center [554, 279] width 700 height 506
drag, startPoint x: 549, startPoint y: 68, endPoint x: 549, endPoint y: 27, distance: 40.2
click at [549, 68] on div "booking [PHONE_NUMBER]" at bounding box center [567, 65] width 674 height 26
click at [163, 37] on icon at bounding box center [168, 38] width 14 height 14
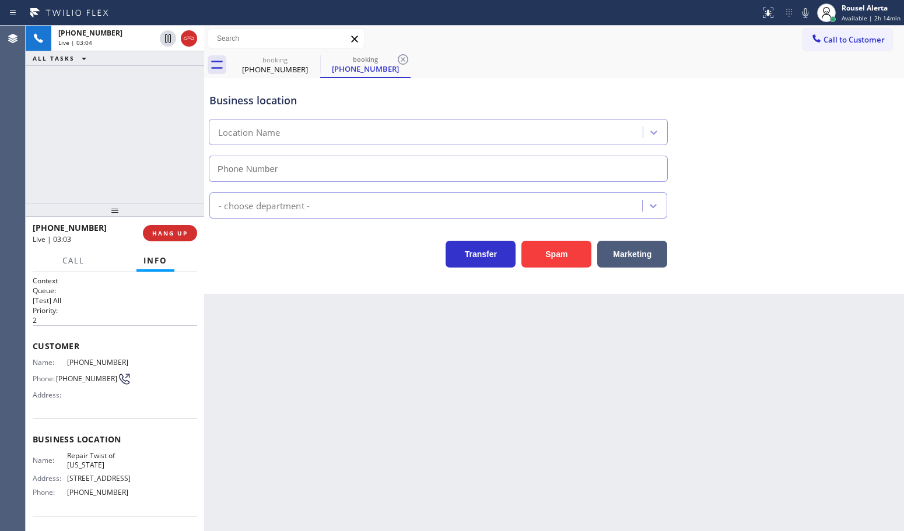
type input "[PHONE_NUMBER]"
drag, startPoint x: 808, startPoint y: 10, endPoint x: 773, endPoint y: 9, distance: 35.0
click at [808, 10] on icon at bounding box center [805, 13] width 14 height 14
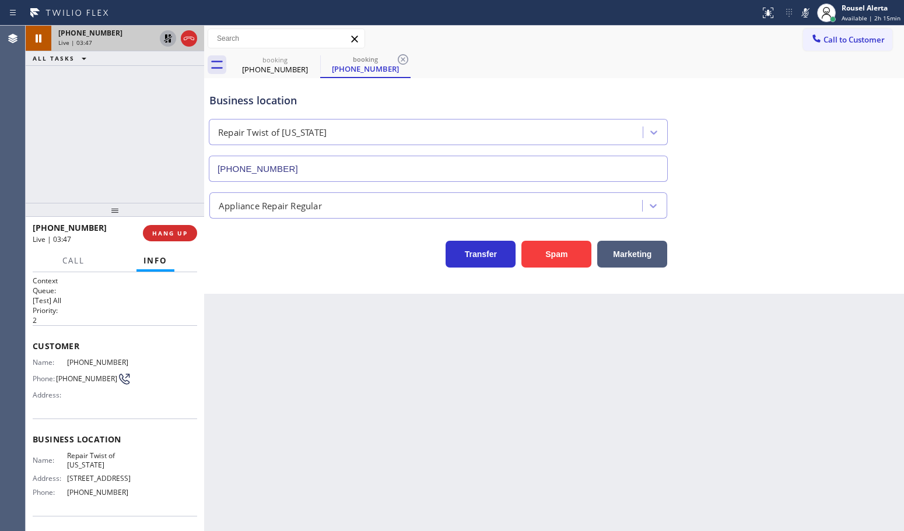
click at [162, 35] on icon at bounding box center [168, 38] width 14 height 14
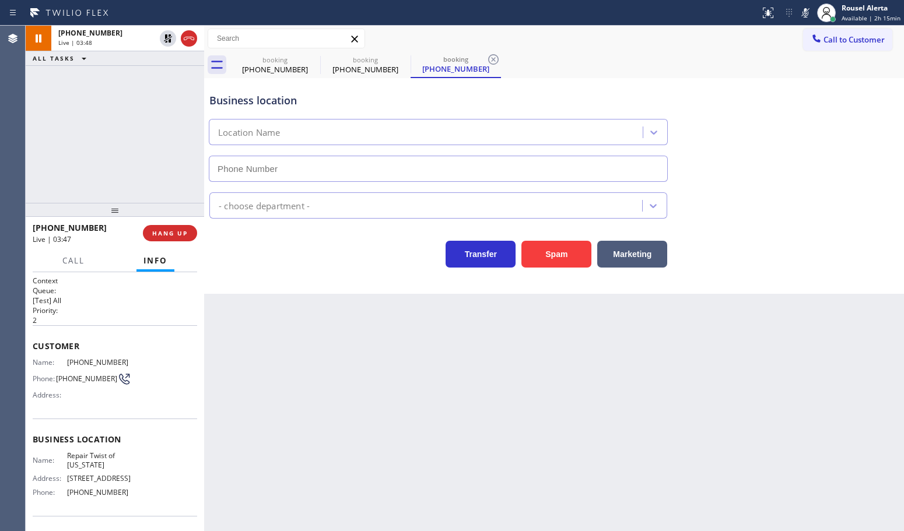
type input "[PHONE_NUMBER]"
drag, startPoint x: 808, startPoint y: 16, endPoint x: 832, endPoint y: 54, distance: 45.1
click at [808, 16] on icon at bounding box center [806, 12] width 6 height 9
click at [572, 61] on div "booking [PHONE_NUMBER] booking [PHONE_NUMBER] booking [PHONE_NUMBER]" at bounding box center [567, 65] width 674 height 26
click at [808, 10] on icon at bounding box center [806, 12] width 6 height 9
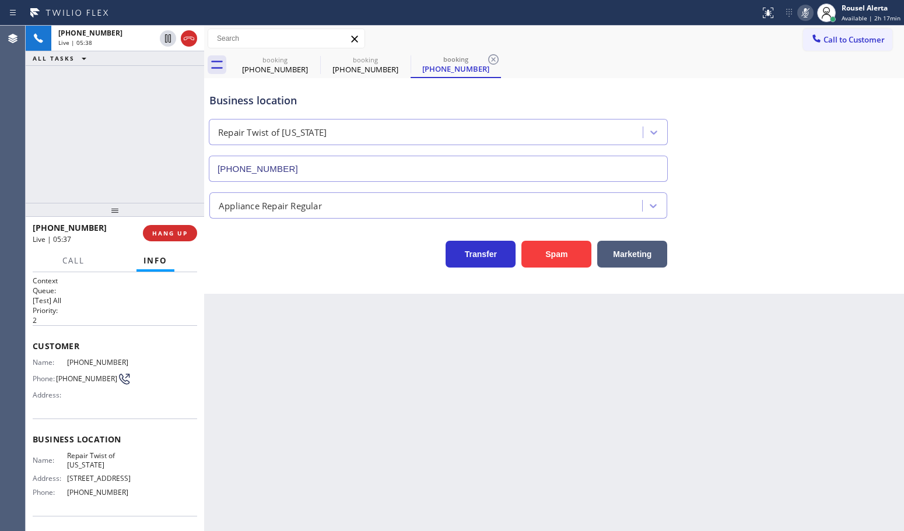
click at [132, 79] on div "[PHONE_NUMBER] Live | 05:38 ALL TASKS ALL TASKS ACTIVE TASKS TASKS IN WRAP UP" at bounding box center [115, 114] width 178 height 177
click at [552, 386] on div "Back to Dashboard Change Sender ID Customers Technicians Select a contact Outbo…" at bounding box center [554, 279] width 700 height 506
click at [108, 85] on div "[PHONE_NUMBER] Live | 06:56 ALL TASKS ALL TASKS ACTIVE TASKS TASKS IN WRAP UP" at bounding box center [115, 114] width 178 height 177
click at [332, 331] on div "Back to Dashboard Change Sender ID Customers Technicians Select a contact Outbo…" at bounding box center [554, 279] width 700 height 506
click at [808, 16] on icon at bounding box center [806, 12] width 6 height 9
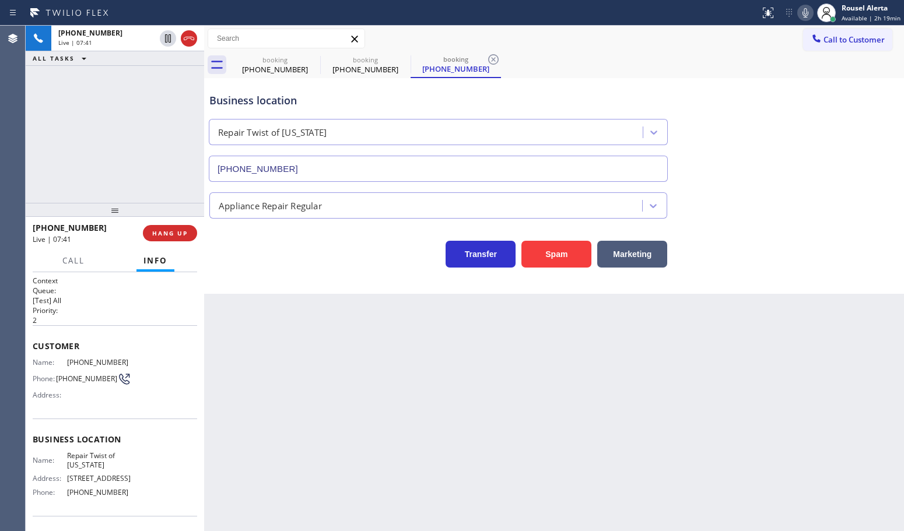
click at [412, 473] on div "Back to Dashboard Change Sender ID Customers Technicians Select a contact Outbo…" at bounding box center [554, 279] width 700 height 506
click at [518, 388] on div "Back to Dashboard Change Sender ID Customers Technicians Select a contact Outbo…" at bounding box center [554, 279] width 700 height 506
drag, startPoint x: 612, startPoint y: 353, endPoint x: 614, endPoint y: 340, distance: 13.5
click at [611, 353] on div "Back to Dashboard Change Sender ID Customers Technicians Select a contact Outbo…" at bounding box center [554, 279] width 700 height 506
click at [803, 13] on icon at bounding box center [805, 13] width 14 height 14
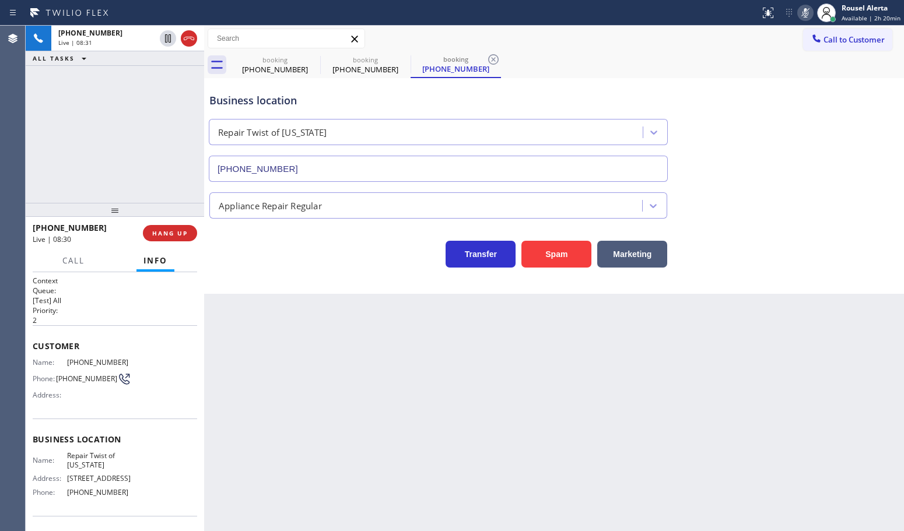
click at [523, 79] on div "Business location Repair Twist of [US_STATE] [PHONE_NUMBER]" at bounding box center [554, 129] width 694 height 106
click at [806, 9] on icon at bounding box center [805, 13] width 14 height 14
click at [125, 148] on div "[PHONE_NUMBER] Live | 08:37 ALL TASKS ALL TASKS ACTIVE TASKS TASKS IN WRAP UP" at bounding box center [115, 114] width 178 height 177
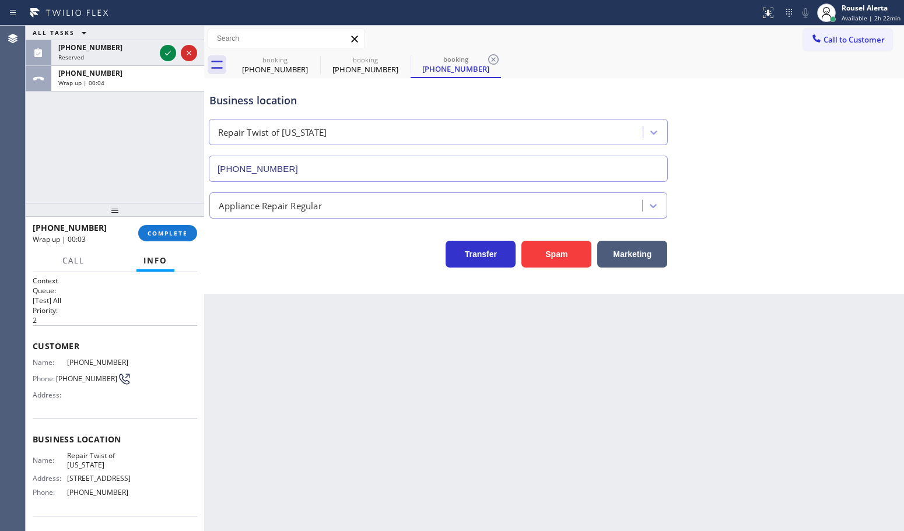
click at [394, 388] on div "Back to Dashboard Change Sender ID Customers Technicians Select a contact Outbo…" at bounding box center [554, 279] width 700 height 506
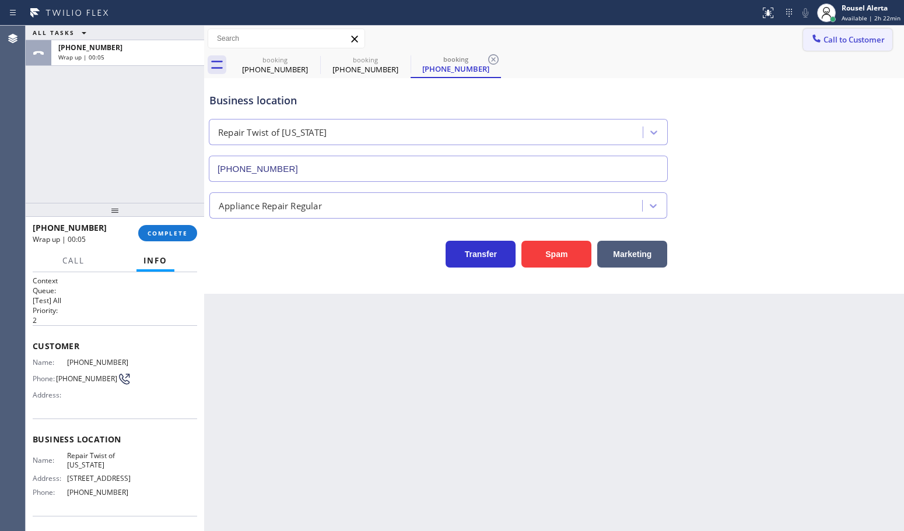
click at [831, 47] on button "Call to Customer" at bounding box center [847, 40] width 89 height 22
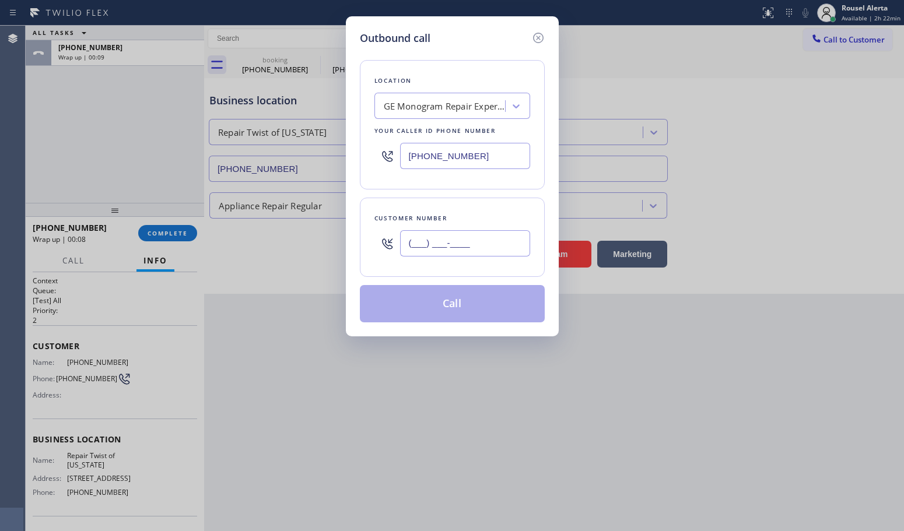
click at [472, 246] on input "(___) ___-____" at bounding box center [465, 243] width 130 height 26
paste input "347) 489-3434"
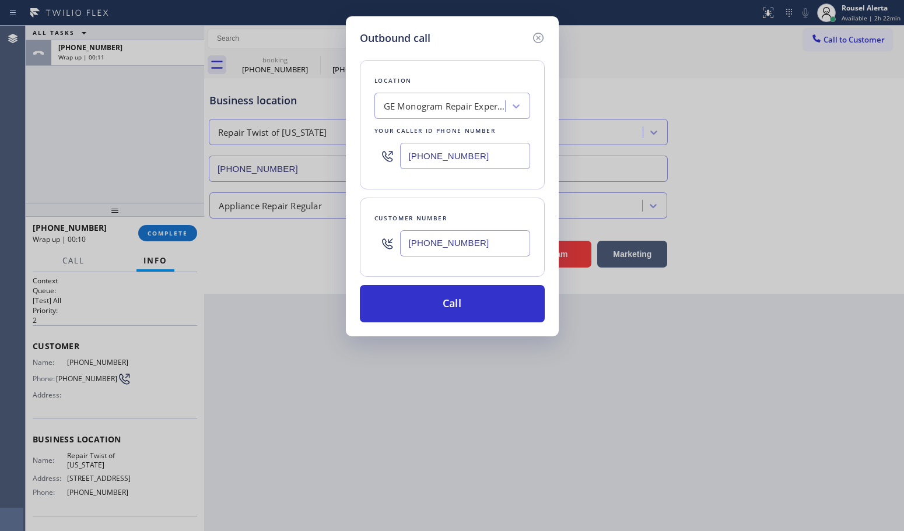
type input "[PHONE_NUMBER]"
click at [458, 156] on input "[PHONE_NUMBER]" at bounding box center [465, 156] width 130 height 26
paste input "347) 284-6179"
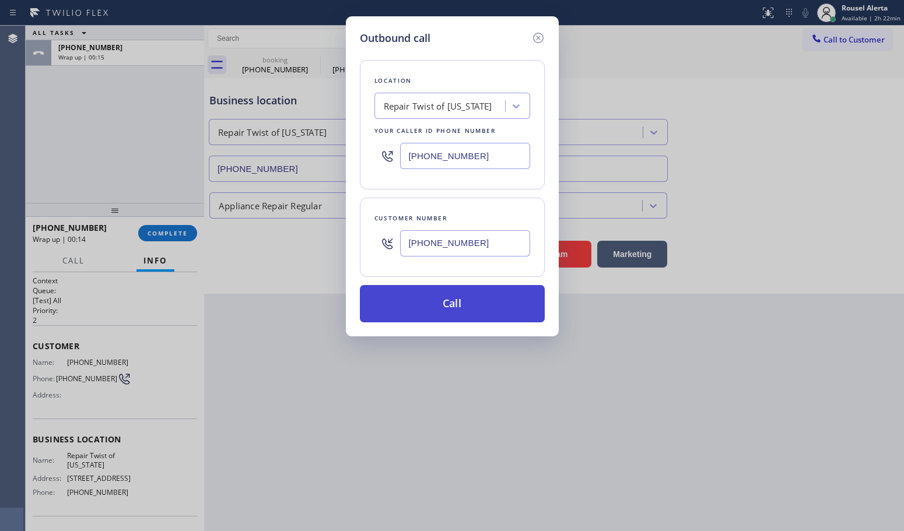
type input "[PHONE_NUMBER]"
click at [450, 317] on button "Call" at bounding box center [452, 303] width 185 height 37
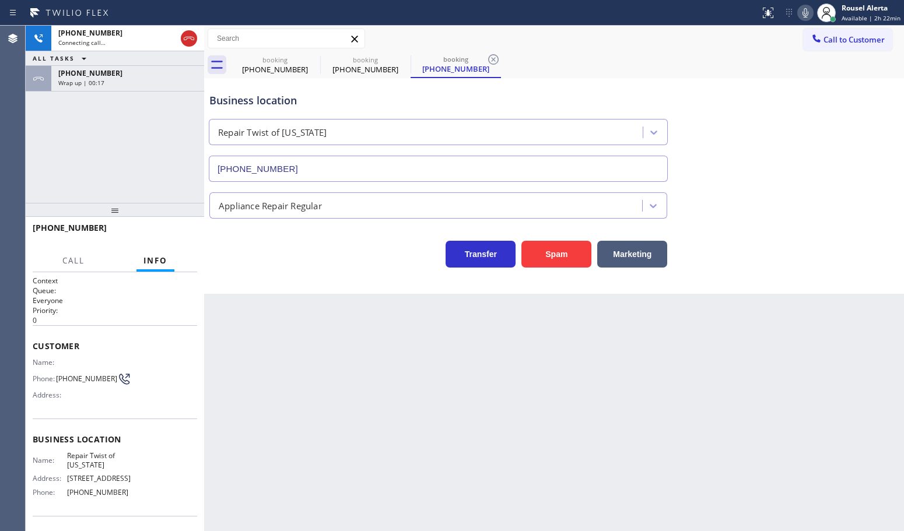
drag, startPoint x: 122, startPoint y: 65, endPoint x: 129, endPoint y: 78, distance: 14.6
click at [122, 65] on div "ALL TASKS ALL TASKS ACTIVE TASKS TASKS IN WRAP UP" at bounding box center [115, 58] width 178 height 15
click at [134, 79] on div "Wrap up | 00:18" at bounding box center [127, 83] width 139 height 8
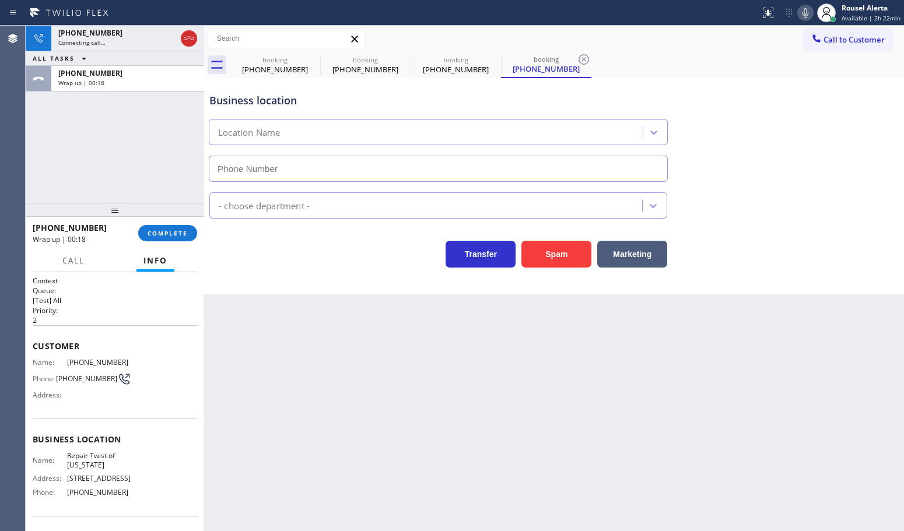
type input "[PHONE_NUMBER]"
click at [159, 234] on span "COMPLETE" at bounding box center [168, 233] width 40 height 8
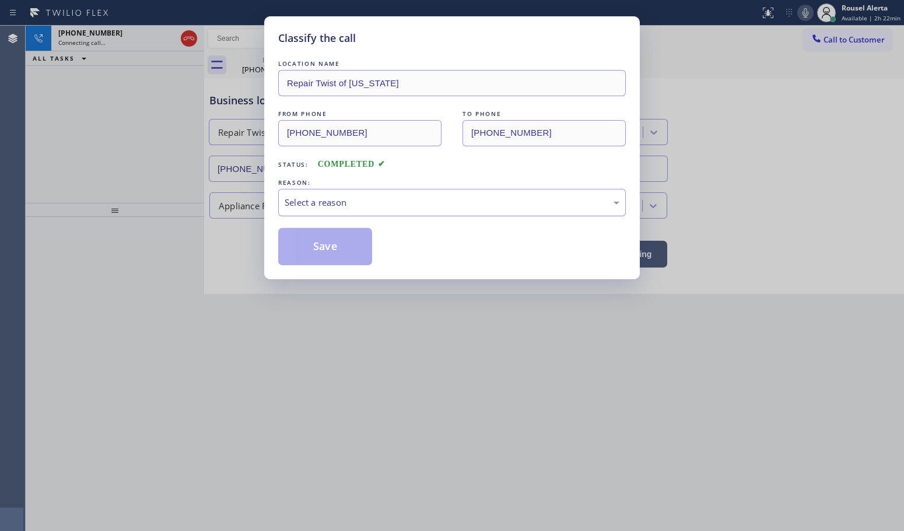
click at [347, 200] on div "Select a reason" at bounding box center [452, 202] width 335 height 13
click at [341, 244] on button "Save" at bounding box center [325, 246] width 94 height 37
click at [479, 439] on div "Classify the call LOCATION NAME Repair Twist of [US_STATE] FROM PHONE [PHONE_NU…" at bounding box center [452, 265] width 904 height 531
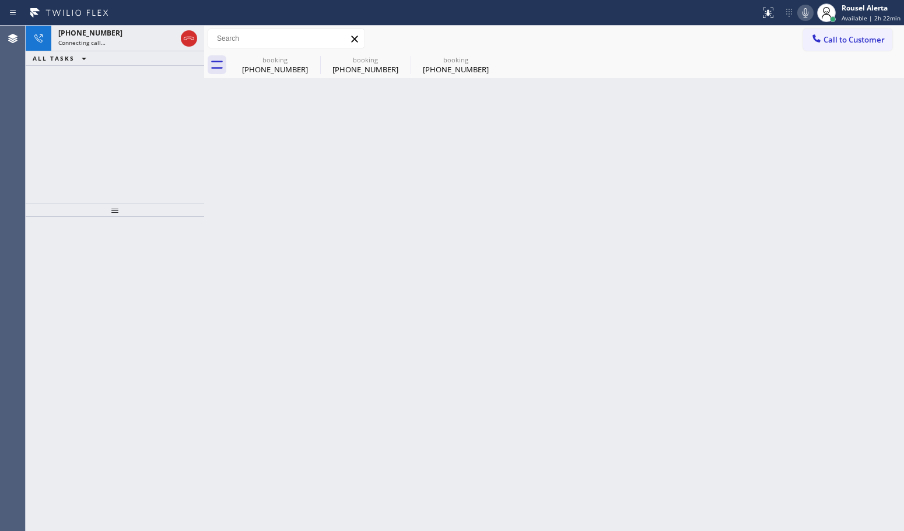
click at [95, 43] on span "Connecting call…" at bounding box center [81, 42] width 47 height 8
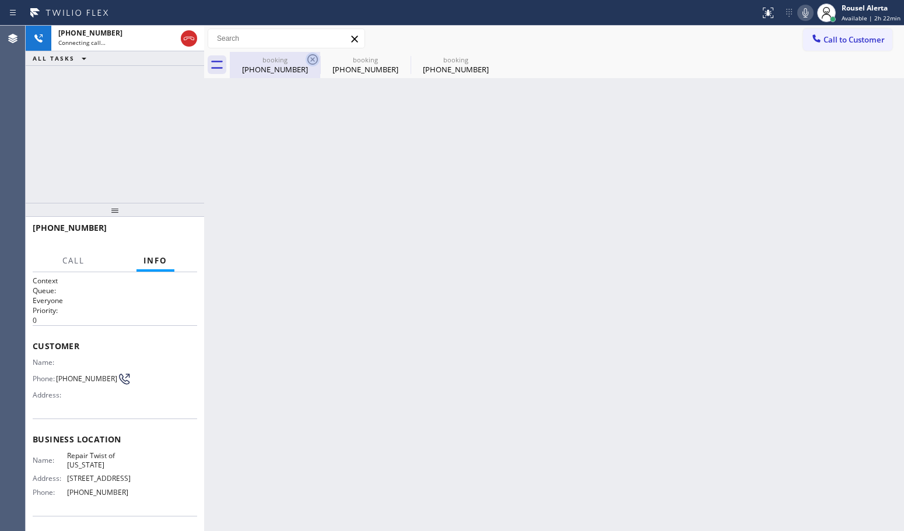
click at [310, 62] on icon at bounding box center [313, 59] width 14 height 14
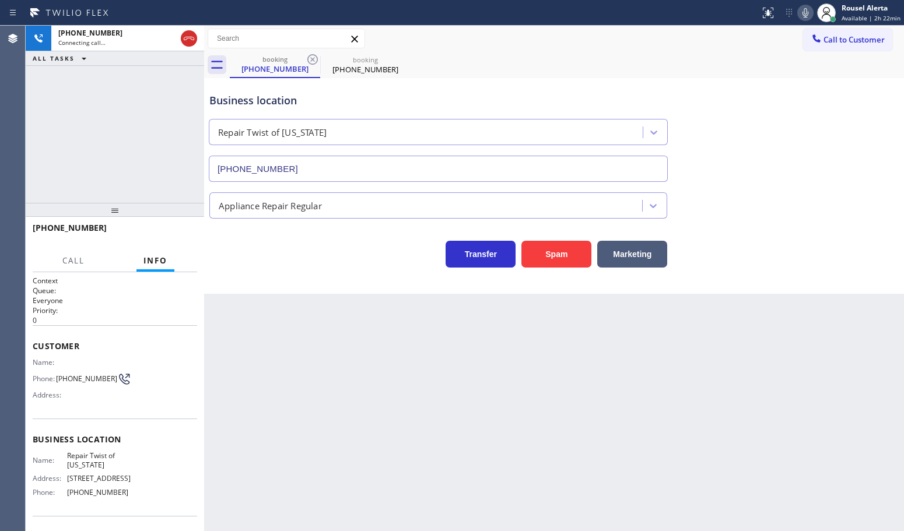
click at [310, 62] on icon at bounding box center [313, 59] width 14 height 14
click at [558, 427] on div "Back to Dashboard Change Sender ID Customers Technicians Select a contact Outbo…" at bounding box center [554, 279] width 700 height 506
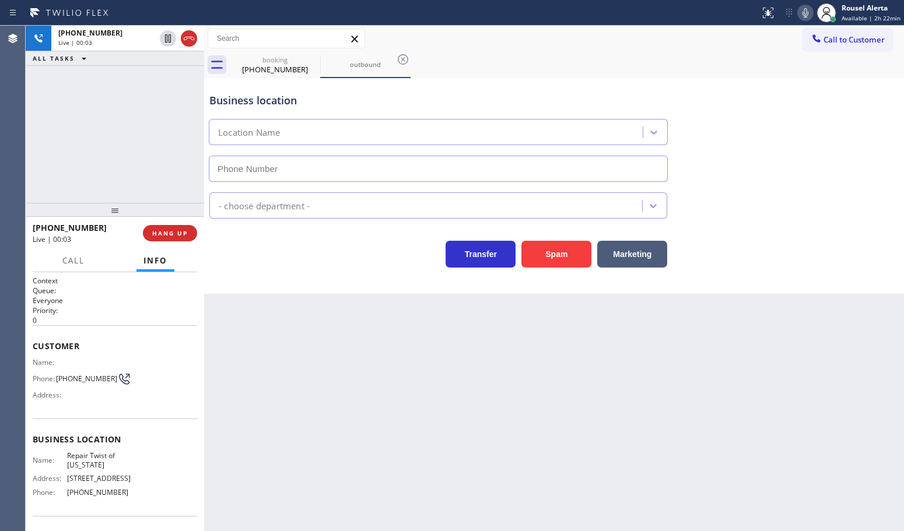
type input "[PHONE_NUMBER]"
click at [162, 83] on div "[PHONE_NUMBER] Live | 01:05 ALL TASKS ALL TASKS ACTIVE TASKS TASKS IN WRAP UP" at bounding box center [115, 114] width 178 height 177
click at [177, 233] on span "HANG UP" at bounding box center [170, 233] width 36 height 8
click at [471, 524] on div "Back to Dashboard Change Sender ID Customers Technicians Select a contact Outbo…" at bounding box center [554, 279] width 700 height 506
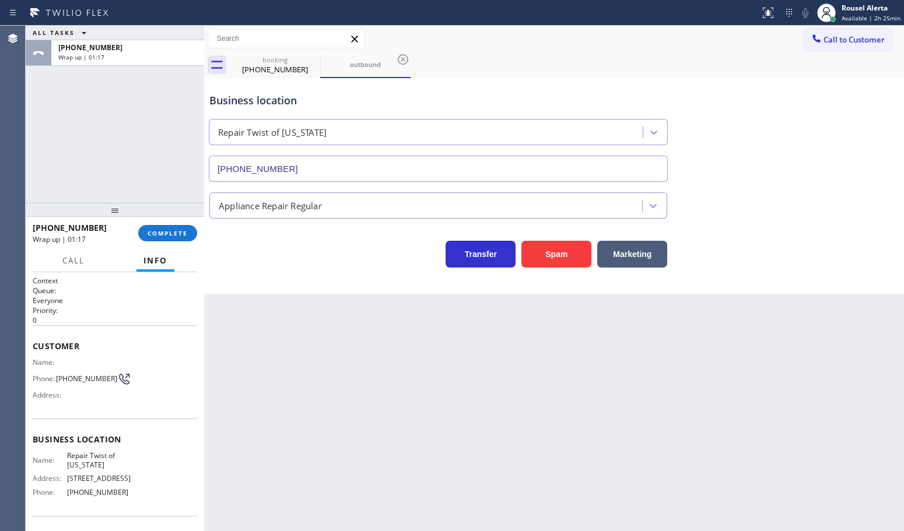
drag, startPoint x: 436, startPoint y: 402, endPoint x: 416, endPoint y: 327, distance: 78.4
click at [425, 348] on div "Back to Dashboard Change Sender ID Customers Technicians Select a contact Outbo…" at bounding box center [554, 279] width 700 height 506
click at [121, 113] on div "ALL TASKS ALL TASKS ACTIVE TASKS TASKS IN WRAP UP [PHONE_NUMBER] Wrap up | 02:57" at bounding box center [115, 114] width 178 height 177
click at [861, 9] on div "Rousel Alerta" at bounding box center [871, 8] width 59 height 10
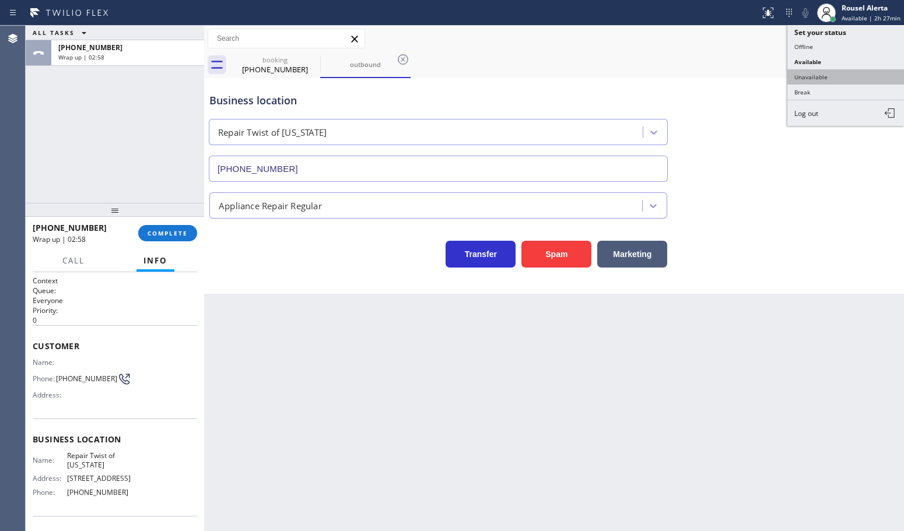
click at [849, 74] on button "Unavailable" at bounding box center [845, 76] width 117 height 15
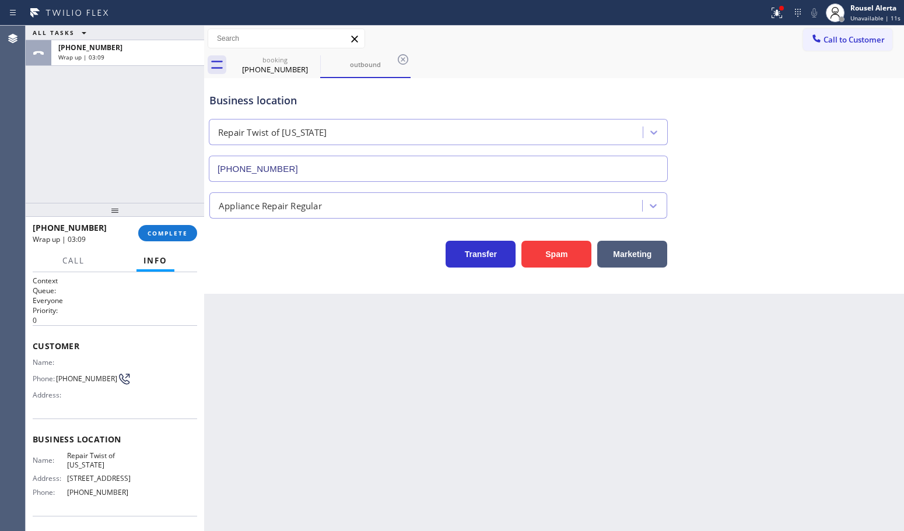
click at [162, 97] on div "ALL TASKS ALL TASKS ACTIVE TASKS TASKS IN WRAP UP [PHONE_NUMBER] Wrap up | 03:09" at bounding box center [115, 114] width 178 height 177
click at [153, 237] on span "COMPLETE" at bounding box center [168, 233] width 40 height 8
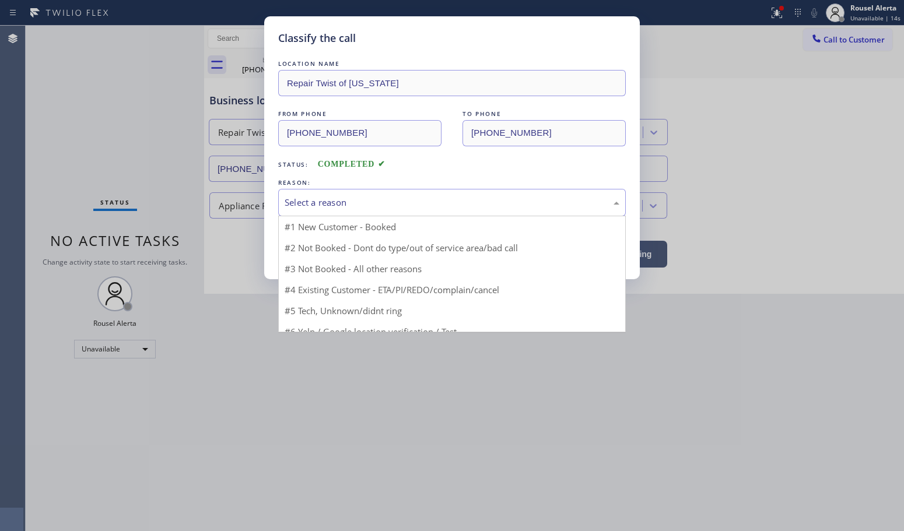
click at [313, 213] on div "Select a reason" at bounding box center [452, 202] width 348 height 27
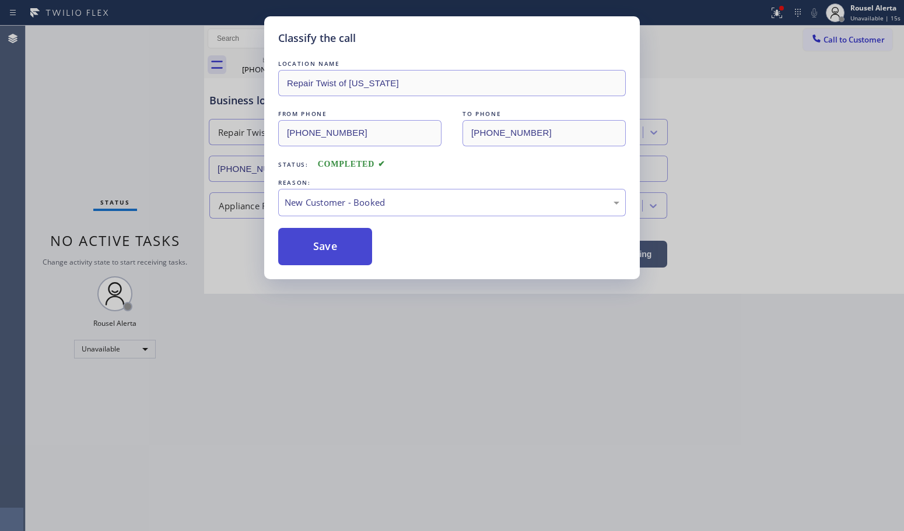
click at [331, 242] on button "Save" at bounding box center [325, 246] width 94 height 37
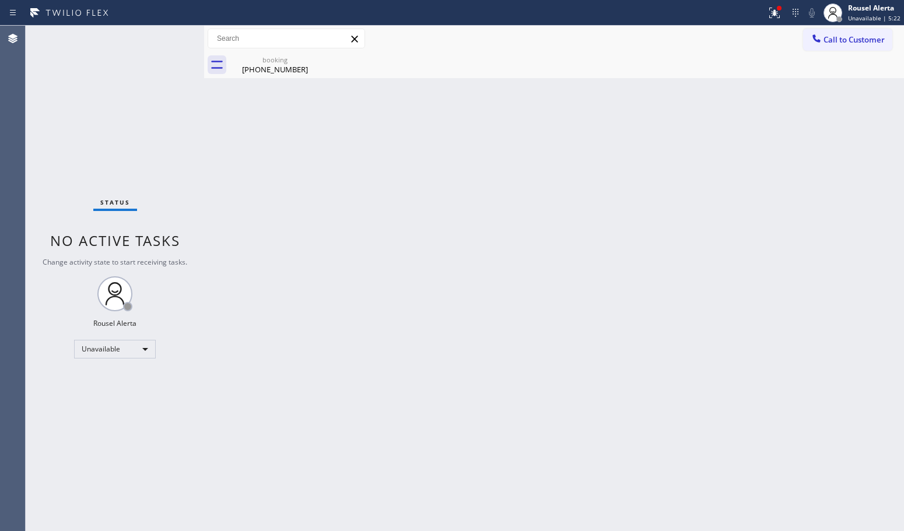
click at [529, 83] on div "Back to Dashboard Change Sender ID Customers Technicians Select a contact Outbo…" at bounding box center [554, 279] width 700 height 506
click at [280, 238] on div "Back to Dashboard Change Sender ID Customers Technicians Select a contact Outbo…" at bounding box center [554, 279] width 700 height 506
click at [133, 340] on div "Unavailable" at bounding box center [115, 349] width 82 height 19
click at [125, 384] on li "Available" at bounding box center [114, 380] width 79 height 14
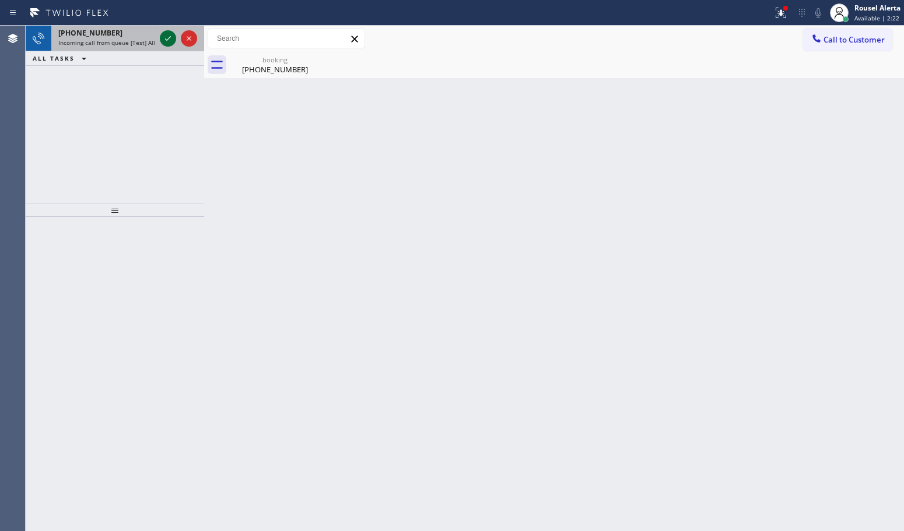
click at [161, 39] on icon at bounding box center [168, 38] width 14 height 14
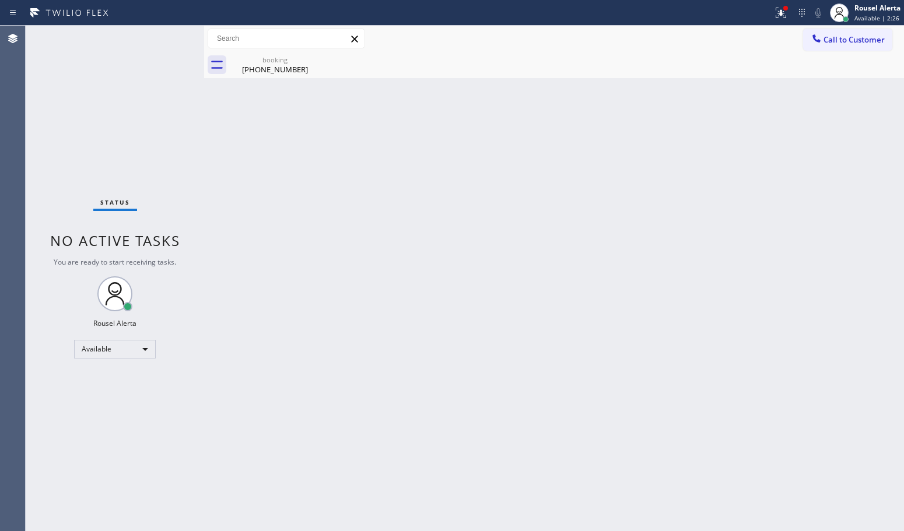
click at [392, 199] on div "Back to Dashboard Change Sender ID Customers Technicians Select a contact Outbo…" at bounding box center [554, 279] width 700 height 506
click at [307, 57] on icon at bounding box center [313, 59] width 14 height 14
click at [309, 58] on icon at bounding box center [313, 59] width 14 height 14
click at [365, 164] on div "Back to Dashboard Change Sender ID Customers Technicians Select a contact Outbo…" at bounding box center [554, 279] width 700 height 506
click at [289, 70] on div "[PHONE_NUMBER]" at bounding box center [275, 69] width 88 height 10
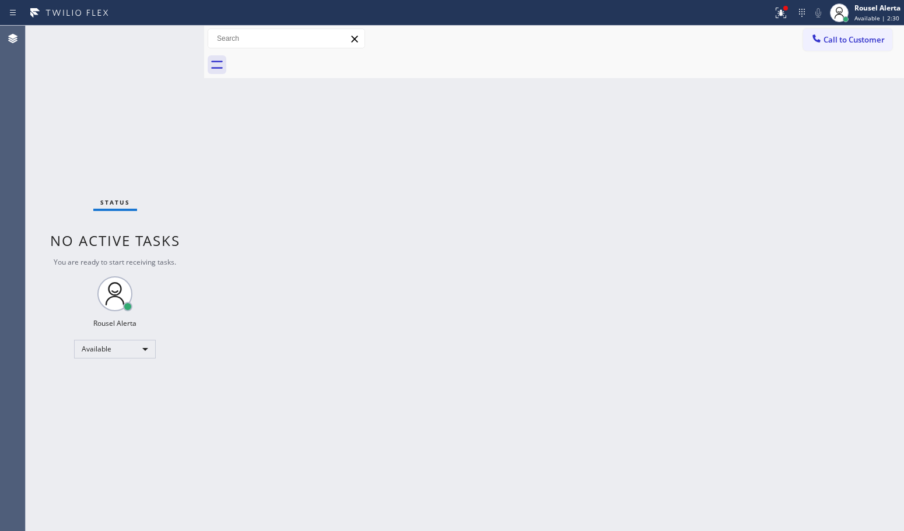
drag, startPoint x: 350, startPoint y: 168, endPoint x: 360, endPoint y: 178, distance: 14.4
click at [358, 174] on div "Back to Dashboard Change Sender ID Customers Technicians Select a contact Outbo…" at bounding box center [554, 279] width 700 height 506
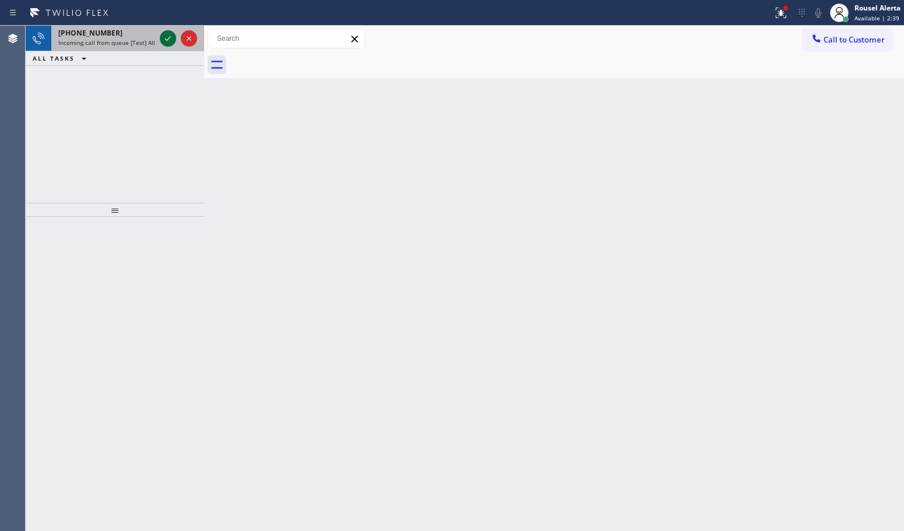
click at [164, 40] on icon at bounding box center [168, 38] width 14 height 14
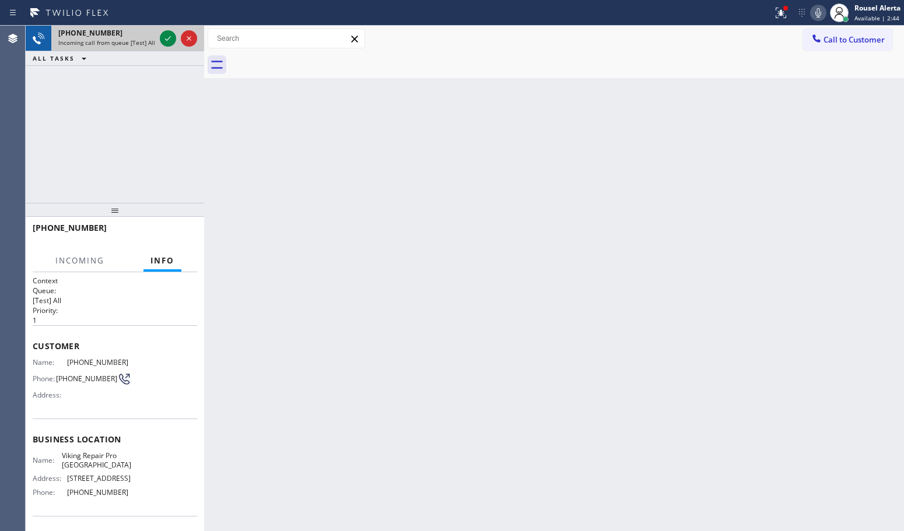
click at [129, 40] on span "Incoming call from queue [Test] All" at bounding box center [106, 42] width 97 height 8
click at [162, 36] on icon at bounding box center [168, 38] width 14 height 14
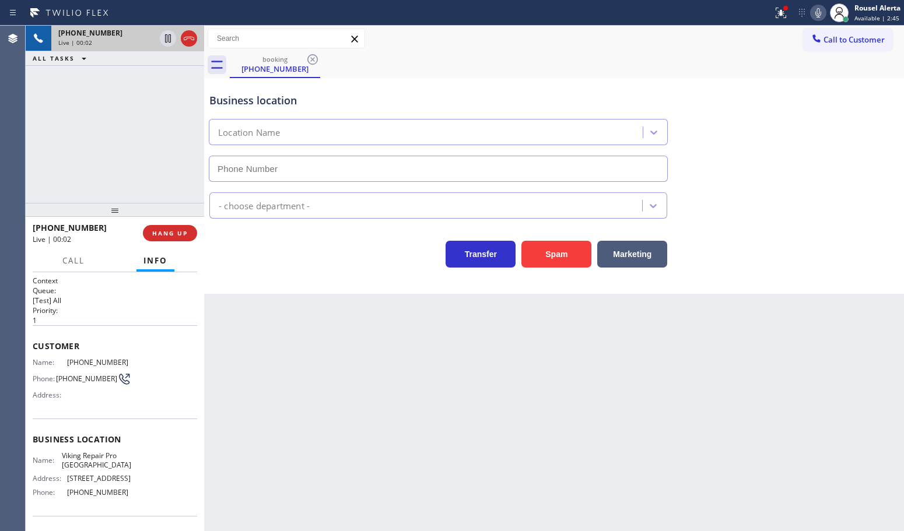
click at [162, 36] on icon at bounding box center [168, 38] width 14 height 14
type input "[PHONE_NUMBER]"
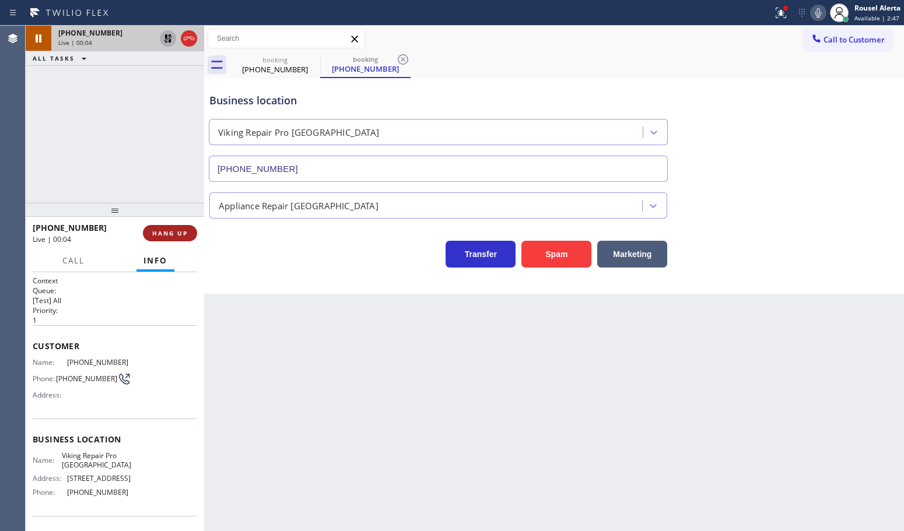
click at [182, 229] on span "HANG UP" at bounding box center [170, 233] width 36 height 8
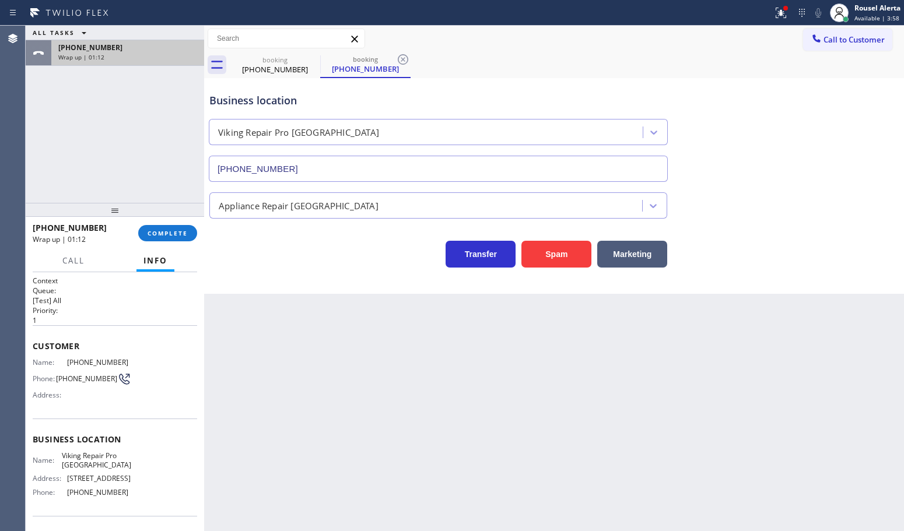
click at [83, 44] on span "[PHONE_NUMBER]" at bounding box center [90, 48] width 64 height 10
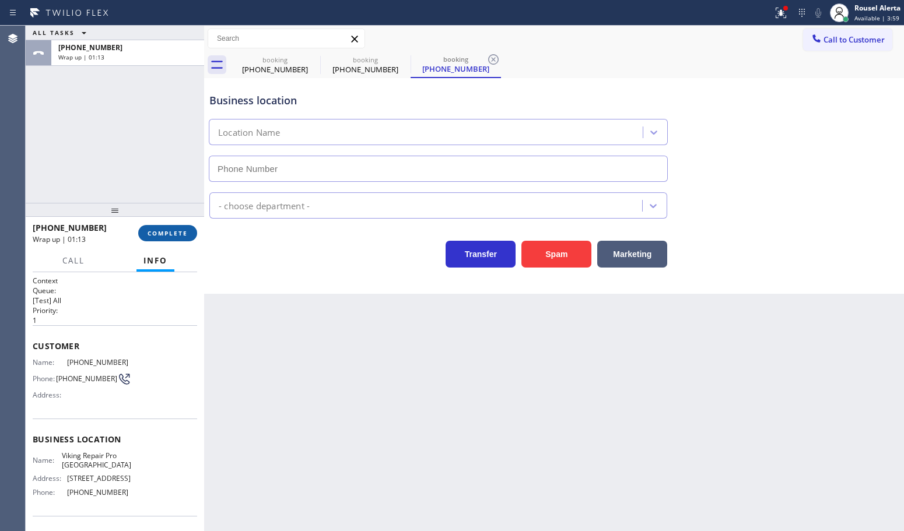
type input "[PHONE_NUMBER]"
click at [160, 234] on span "COMPLETE" at bounding box center [168, 233] width 40 height 8
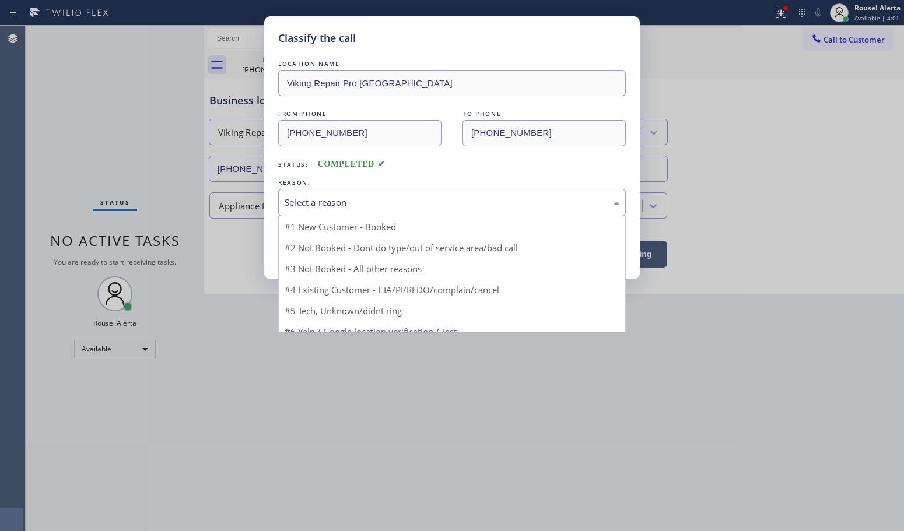
click at [374, 208] on div "Select a reason" at bounding box center [452, 202] width 335 height 13
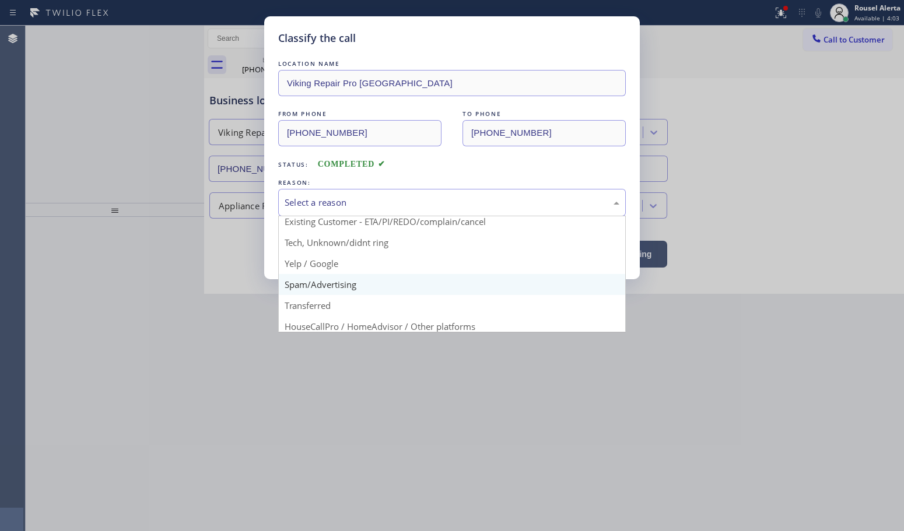
scroll to position [73, 0]
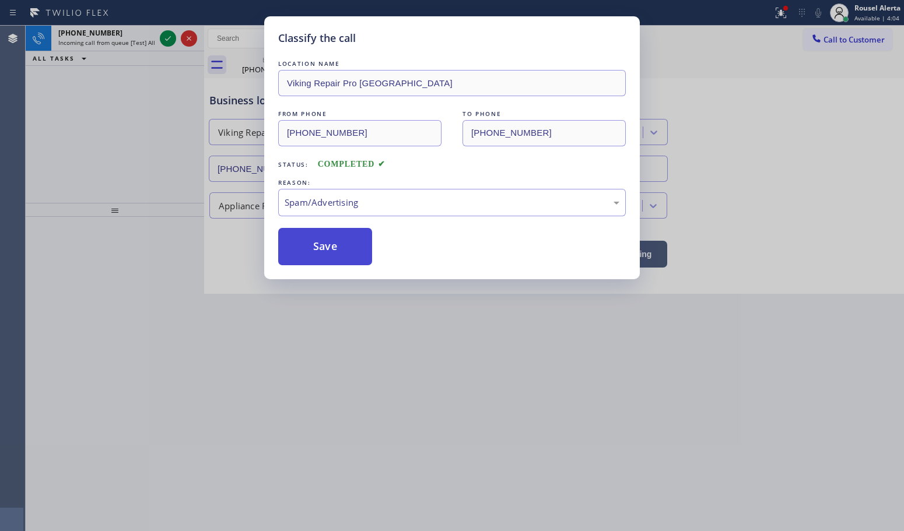
click at [334, 252] on button "Save" at bounding box center [325, 246] width 94 height 37
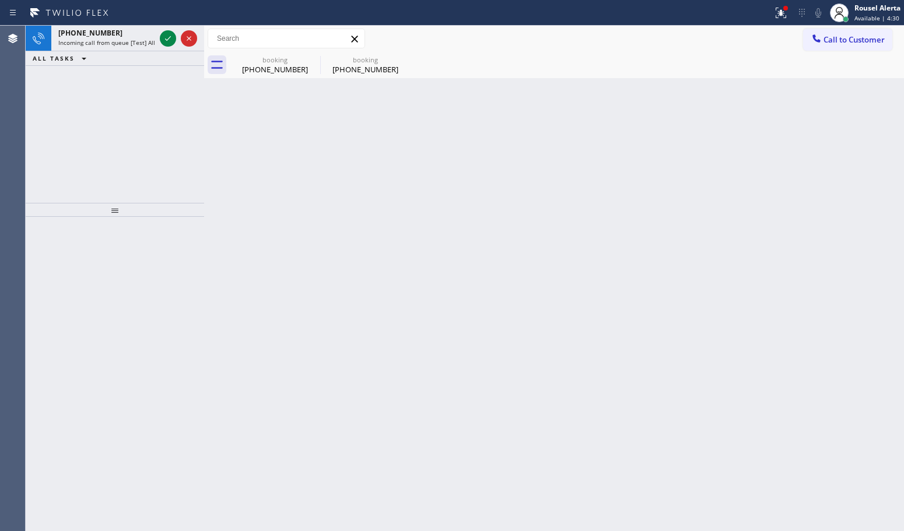
click at [77, 78] on div "[PHONE_NUMBER] Incoming call from queue [Test] All ALL TASKS ALL TASKS ACTIVE T…" at bounding box center [115, 114] width 178 height 177
click at [158, 38] on div at bounding box center [178, 39] width 42 height 26
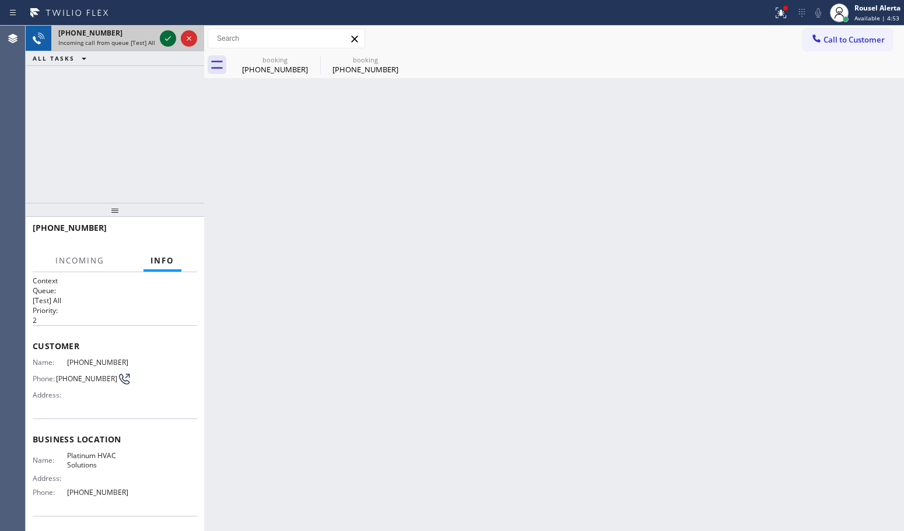
click at [161, 38] on icon at bounding box center [168, 38] width 14 height 14
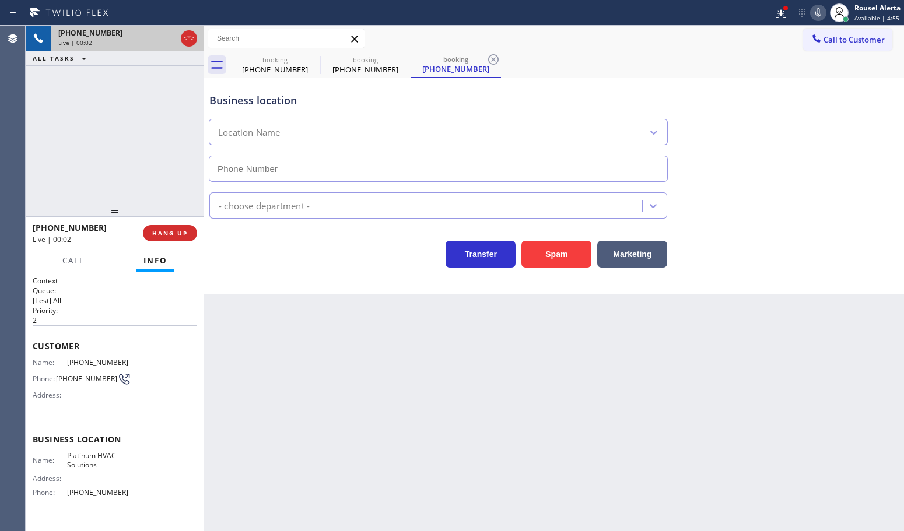
type input "[PHONE_NUMBER]"
drag, startPoint x: 551, startPoint y: 255, endPoint x: 587, endPoint y: 255, distance: 36.2
click at [551, 255] on button "Spam" at bounding box center [556, 254] width 70 height 27
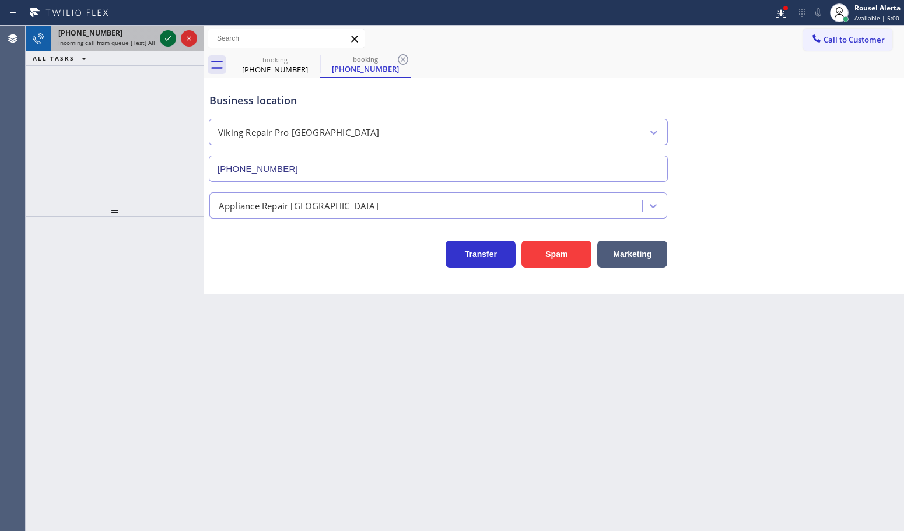
click at [163, 38] on icon at bounding box center [168, 38] width 14 height 14
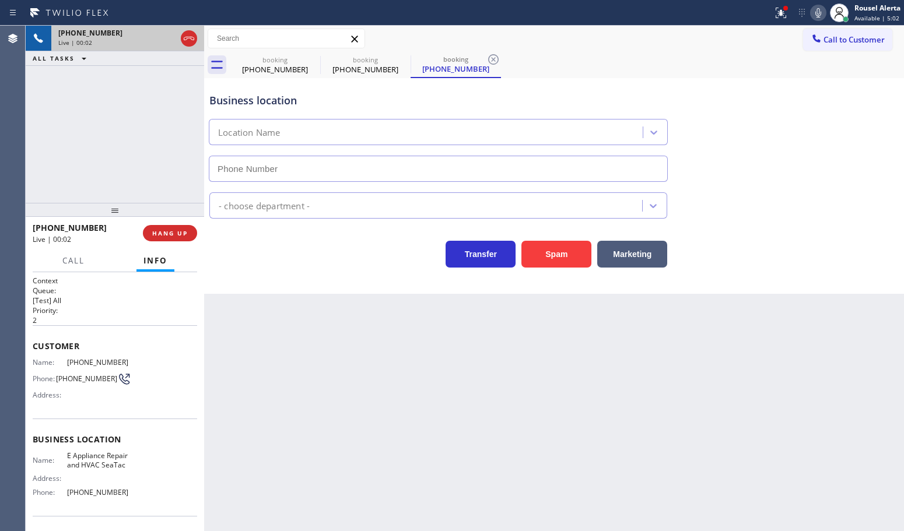
type input "[PHONE_NUMBER]"
click at [550, 254] on button "Spam" at bounding box center [556, 254] width 70 height 27
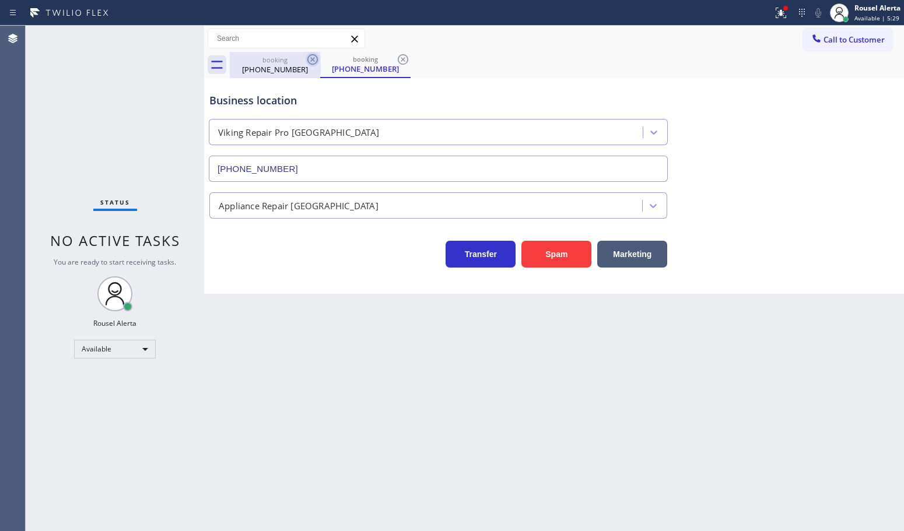
click at [313, 63] on icon at bounding box center [313, 59] width 14 height 14
click at [311, 61] on icon at bounding box center [312, 59] width 10 height 10
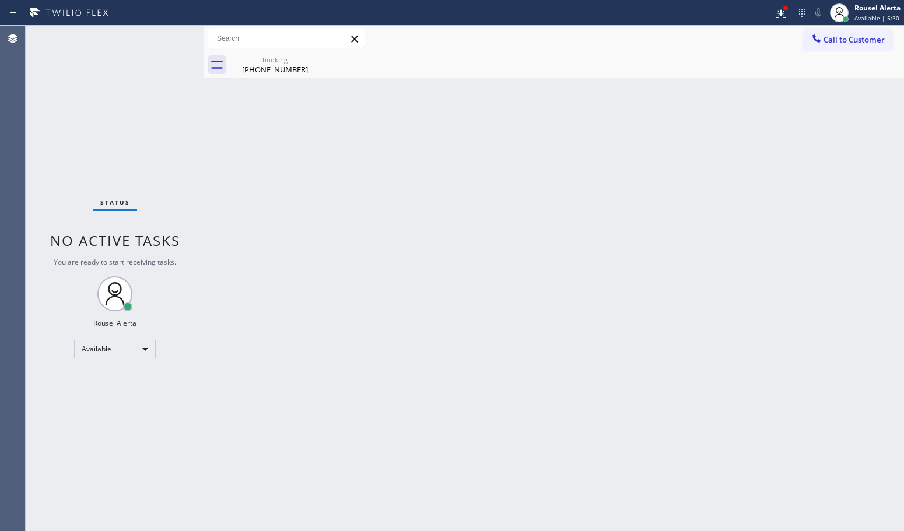
click at [0, 0] on icon at bounding box center [0, 0] width 0 height 0
click at [269, 59] on div "booking" at bounding box center [275, 59] width 88 height 9
drag, startPoint x: 418, startPoint y: 283, endPoint x: 460, endPoint y: 321, distance: 55.7
click at [427, 292] on div "Back to Dashboard Change Sender ID Customers Technicians Select a contact Outbo…" at bounding box center [554, 279] width 700 height 506
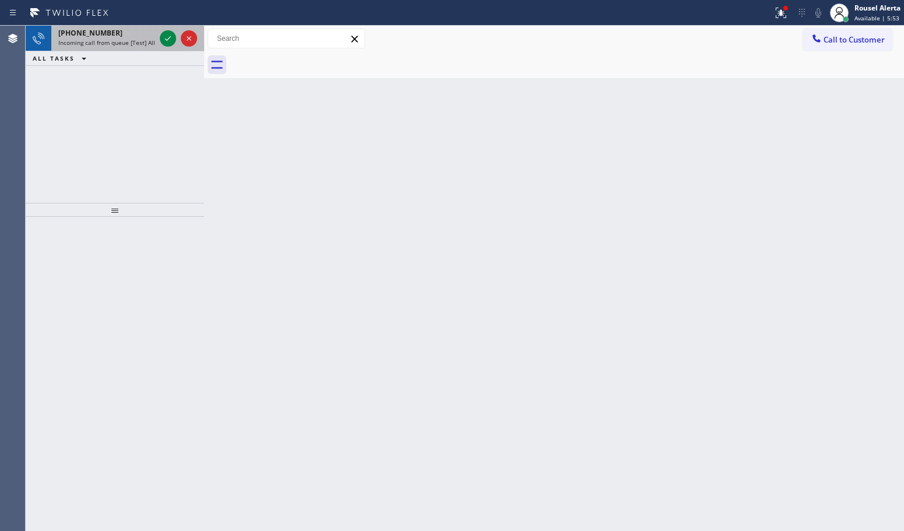
click at [127, 36] on div "[PHONE_NUMBER]" at bounding box center [106, 33] width 97 height 10
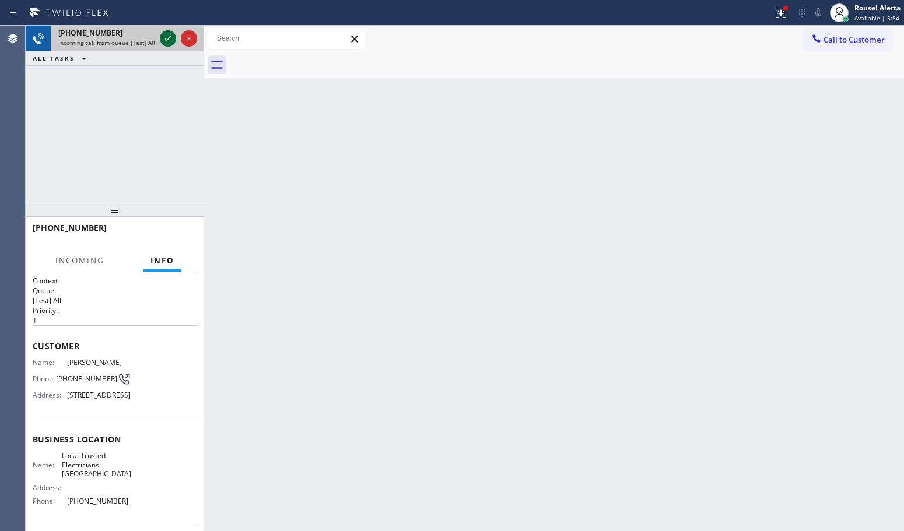
click at [167, 38] on icon at bounding box center [168, 38] width 14 height 14
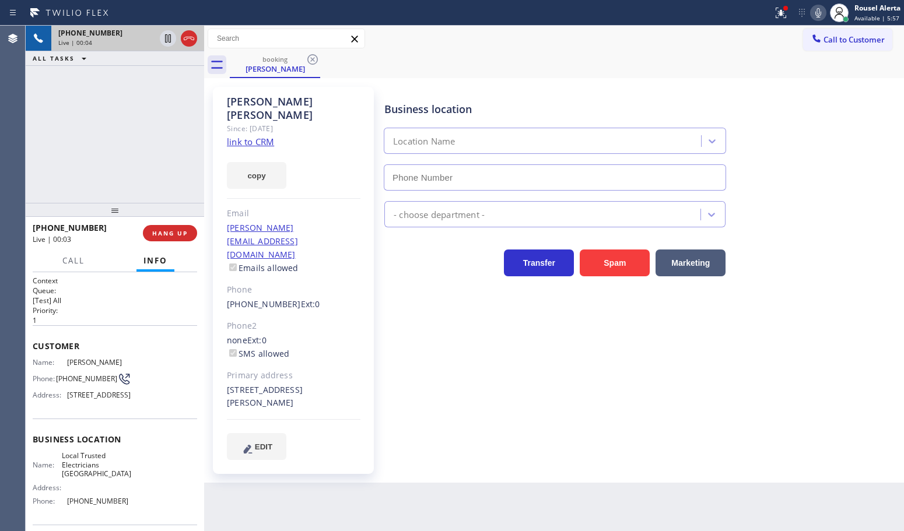
type input "[PHONE_NUMBER]"
click at [269, 136] on link "link to CRM" at bounding box center [250, 142] width 47 height 12
click at [128, 96] on div "[PHONE_NUMBER] Live | 00:41 ALL TASKS ALL TASKS ACTIVE TASKS TASKS IN WRAP UP" at bounding box center [115, 114] width 178 height 177
click at [167, 39] on icon at bounding box center [168, 38] width 6 height 8
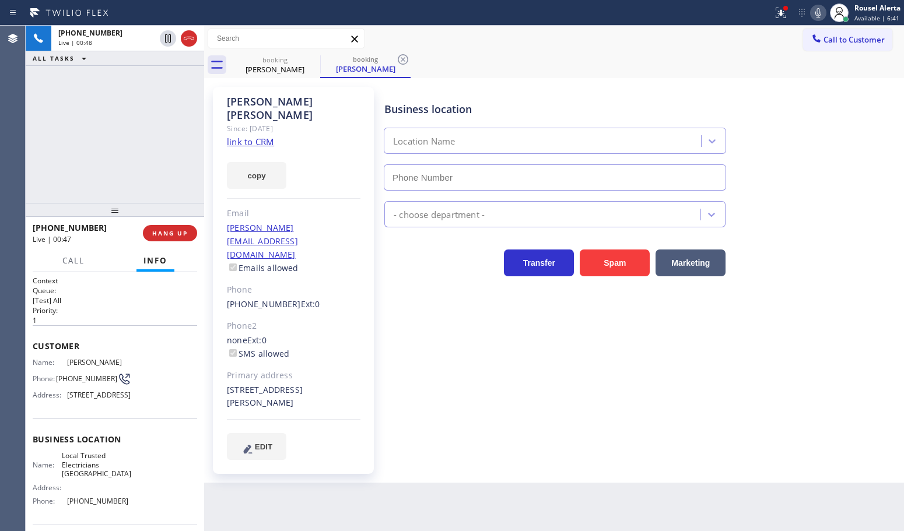
type input "[PHONE_NUMBER]"
click at [817, 7] on icon at bounding box center [818, 13] width 14 height 14
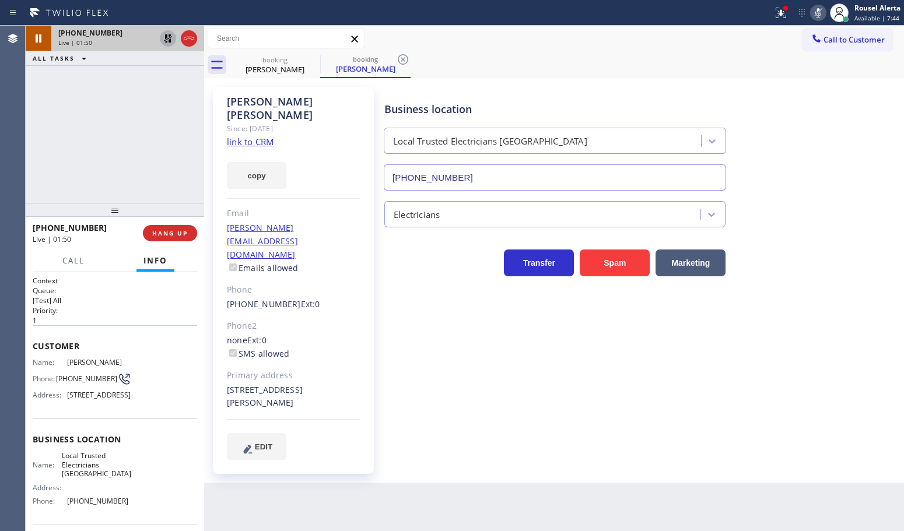
click at [164, 39] on icon at bounding box center [168, 38] width 14 height 14
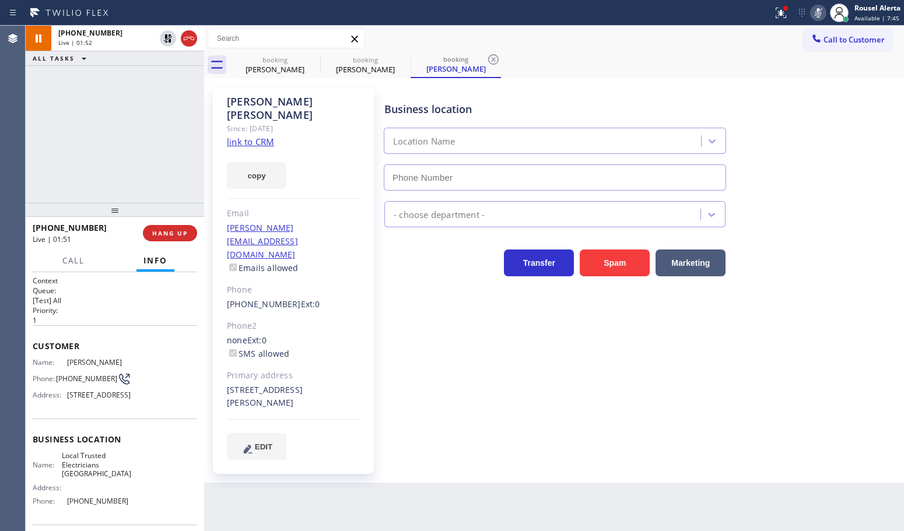
click at [818, 6] on icon at bounding box center [818, 13] width 14 height 14
type input "[PHONE_NUMBER]"
click at [614, 492] on div "Back to Dashboard Change Sender ID Customers Technicians Select a contact Outbo…" at bounding box center [554, 279] width 700 height 506
click at [146, 141] on div "[PHONE_NUMBER] Live | 01:56 ALL TASKS ALL TASKS ACTIVE TASKS TASKS IN WRAP UP" at bounding box center [115, 114] width 178 height 177
click at [555, 497] on div "Back to Dashboard Change Sender ID Customers Technicians Select a contact Outbo…" at bounding box center [554, 279] width 700 height 506
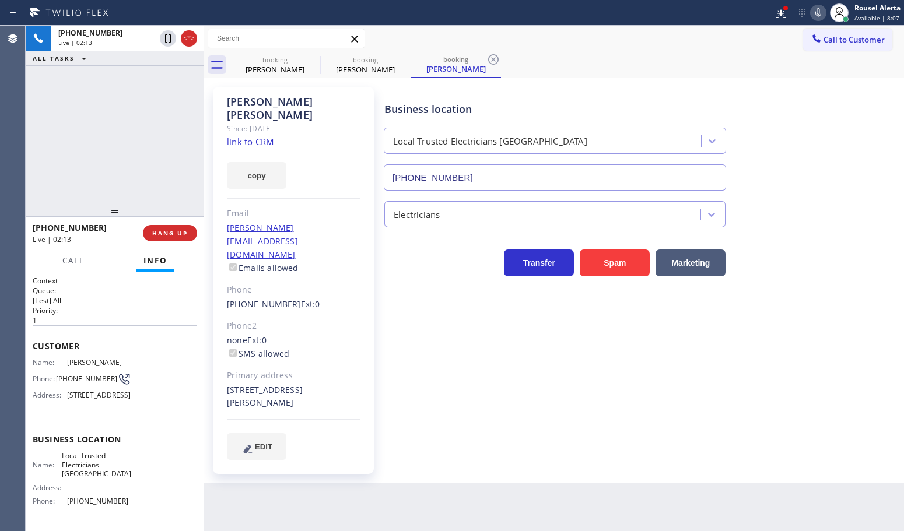
click at [152, 86] on div "[PHONE_NUMBER] Live | 02:13 ALL TASKS ALL TASKS ACTIVE TASKS TASKS IN WRAP UP" at bounding box center [115, 114] width 178 height 177
click at [391, 468] on div "Back to Dashboard Change Sender ID Customers Technicians Select a contact Outbo…" at bounding box center [554, 279] width 700 height 506
drag, startPoint x: 149, startPoint y: 143, endPoint x: 164, endPoint y: 152, distance: 17.5
click at [149, 142] on div "[PHONE_NUMBER] Live | 02:15 ALL TASKS ALL TASKS ACTIVE TASKS TASKS IN WRAP UP" at bounding box center [115, 114] width 178 height 177
click at [331, 500] on div "Back to Dashboard Change Sender ID Customers Technicians Select a contact Outbo…" at bounding box center [554, 279] width 700 height 506
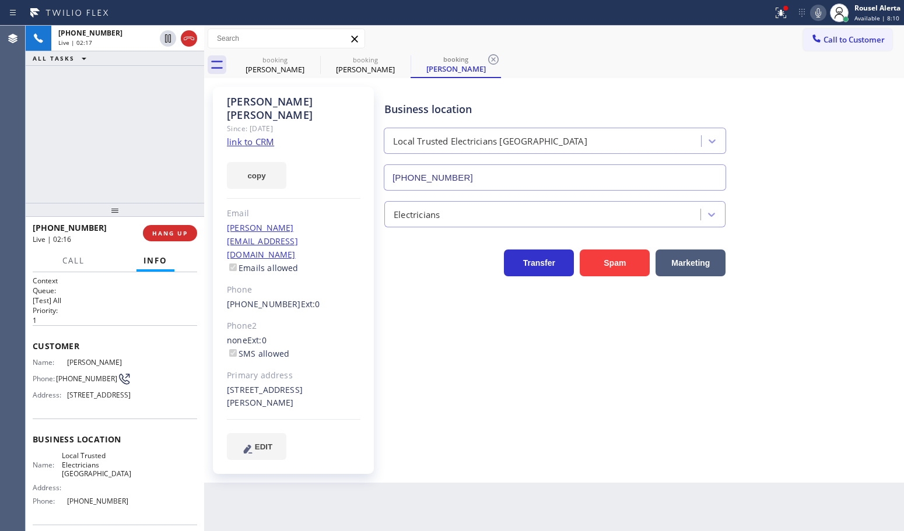
click at [150, 185] on div "[PHONE_NUMBER] Live | 02:17 ALL TASKS ALL TASKS ACTIVE TASKS TASKS IN WRAP UP" at bounding box center [115, 114] width 178 height 177
click at [155, 229] on span "HANG UP" at bounding box center [170, 233] width 36 height 8
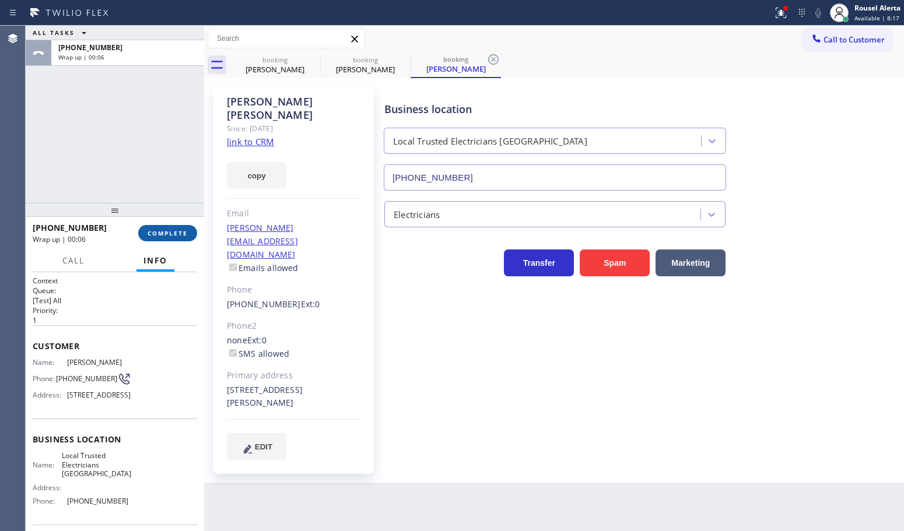
click at [156, 240] on button "COMPLETE" at bounding box center [167, 233] width 59 height 16
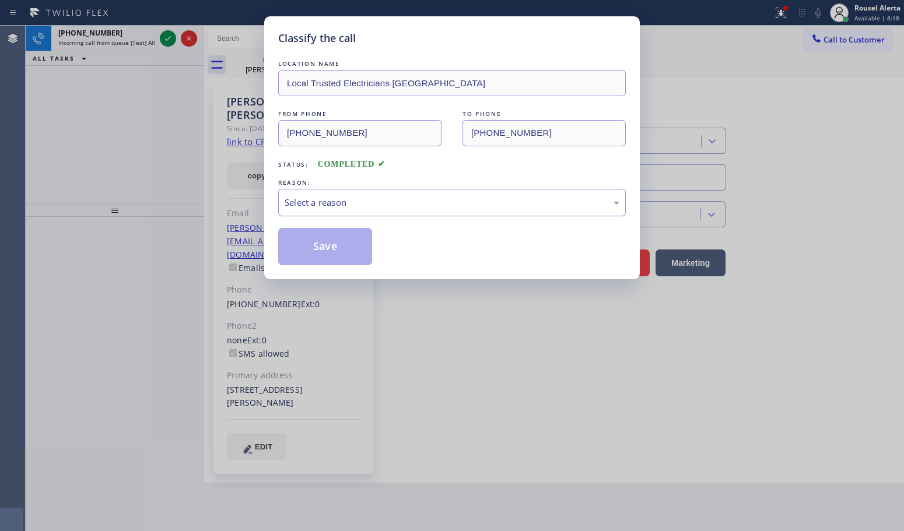
click at [477, 199] on div "Select a reason" at bounding box center [452, 202] width 335 height 13
click at [351, 239] on button "Save" at bounding box center [325, 246] width 94 height 37
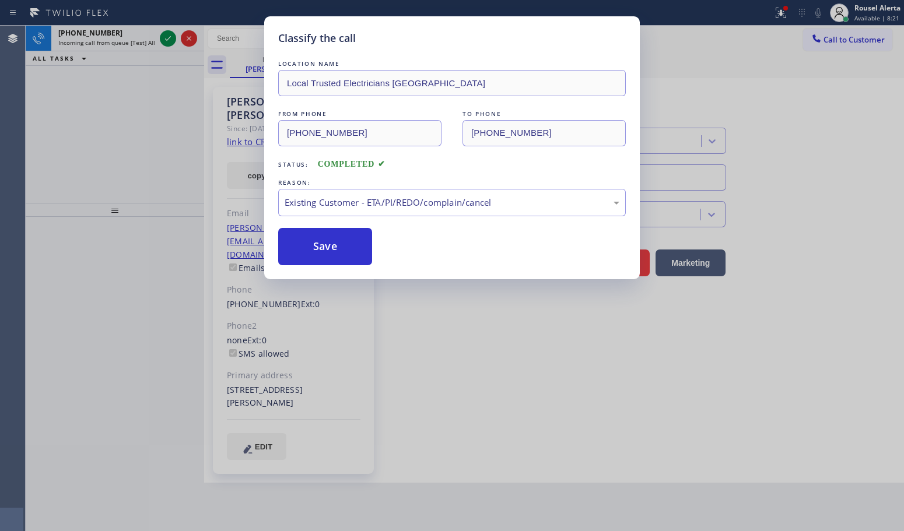
click at [108, 133] on div "Classify the call LOCATION NAME Local Trusted Electricians Mission Canyon FROM …" at bounding box center [452, 265] width 904 height 531
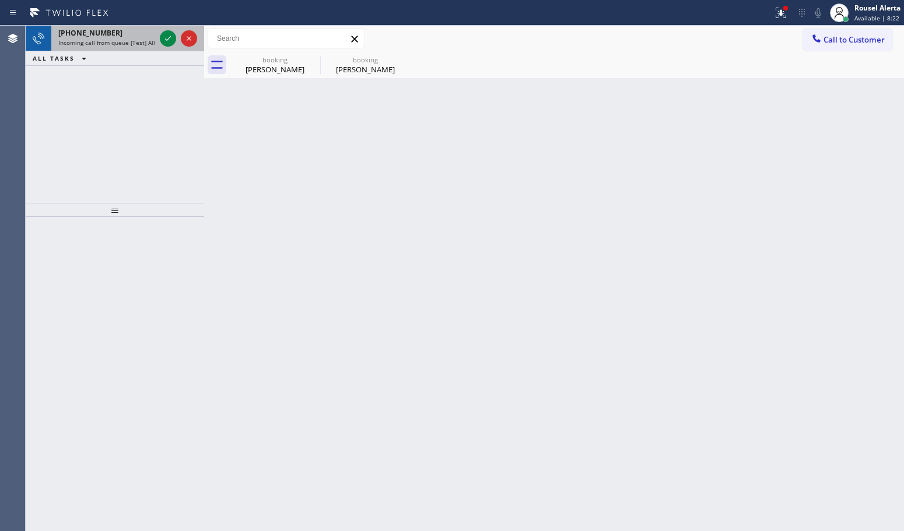
click at [121, 35] on div "[PHONE_NUMBER]" at bounding box center [106, 33] width 97 height 10
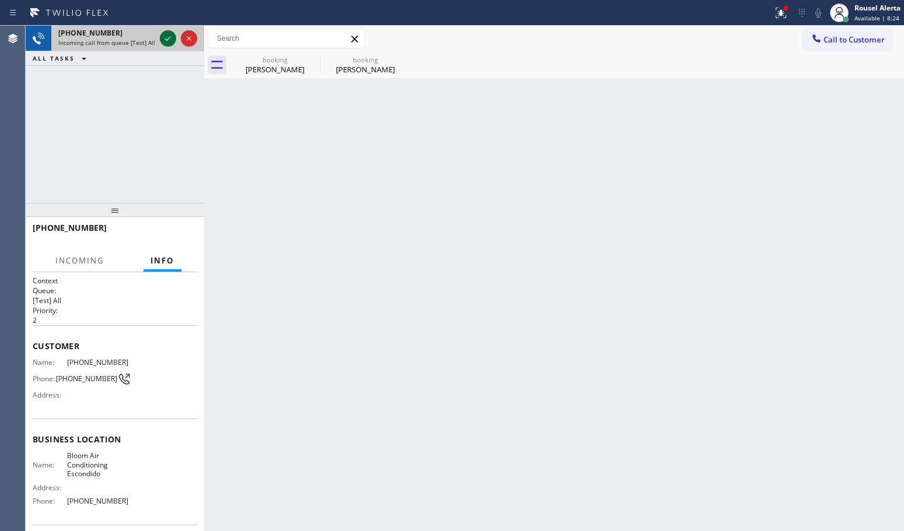
click at [161, 39] on icon at bounding box center [168, 38] width 14 height 14
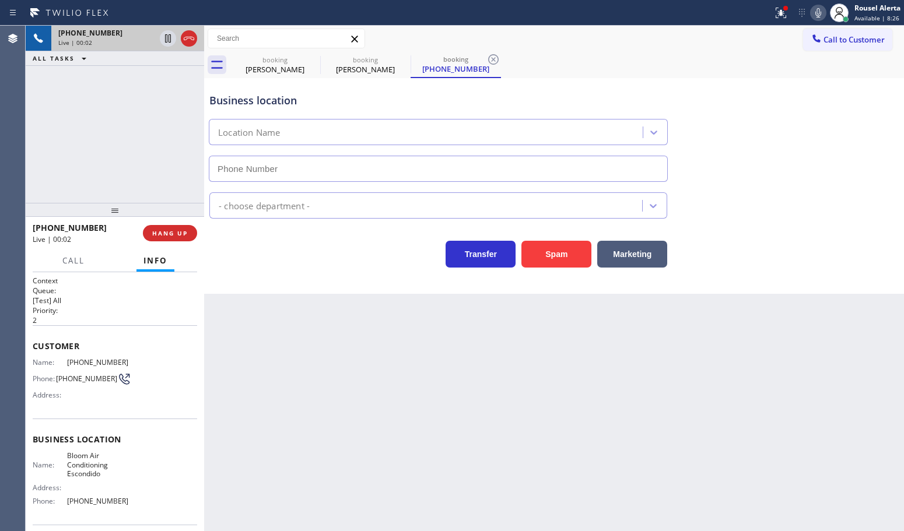
type input "[PHONE_NUMBER]"
click at [564, 257] on button "Spam" at bounding box center [556, 254] width 70 height 27
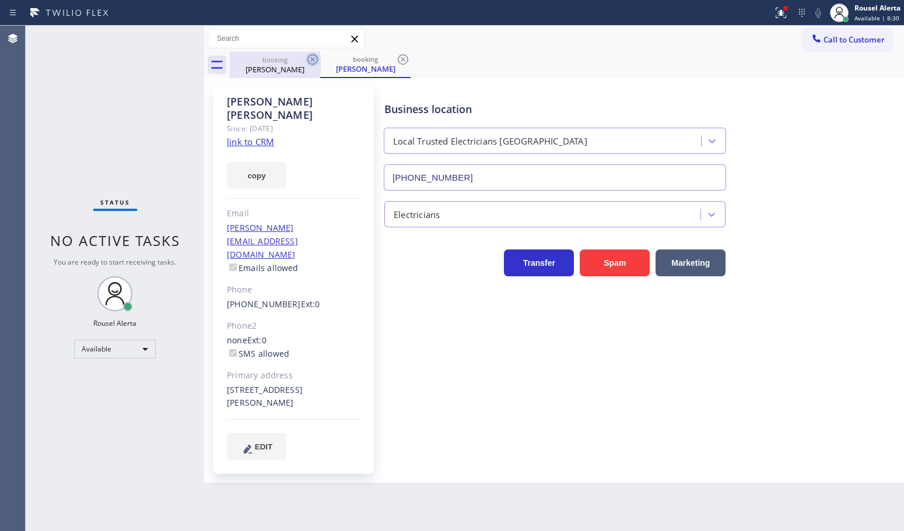
click at [312, 62] on icon at bounding box center [313, 59] width 14 height 14
click at [310, 62] on icon at bounding box center [313, 59] width 14 height 14
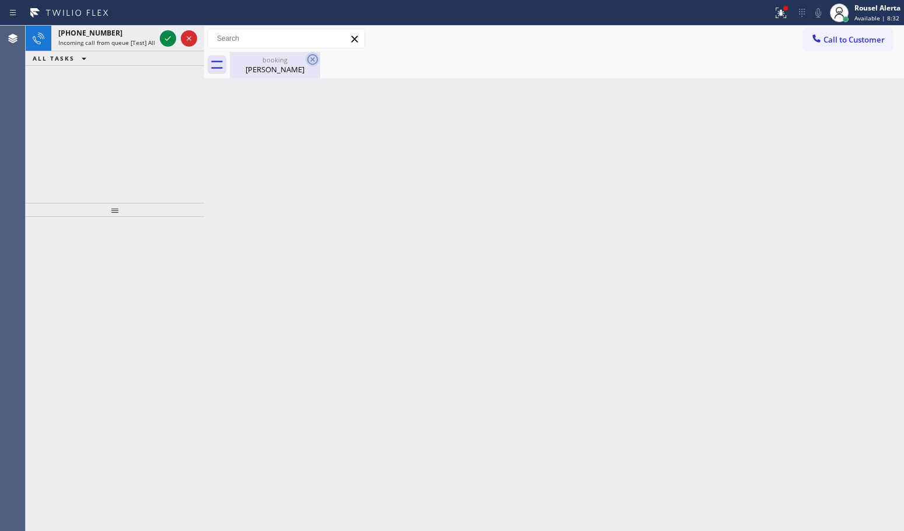
click at [310, 60] on icon at bounding box center [313, 59] width 14 height 14
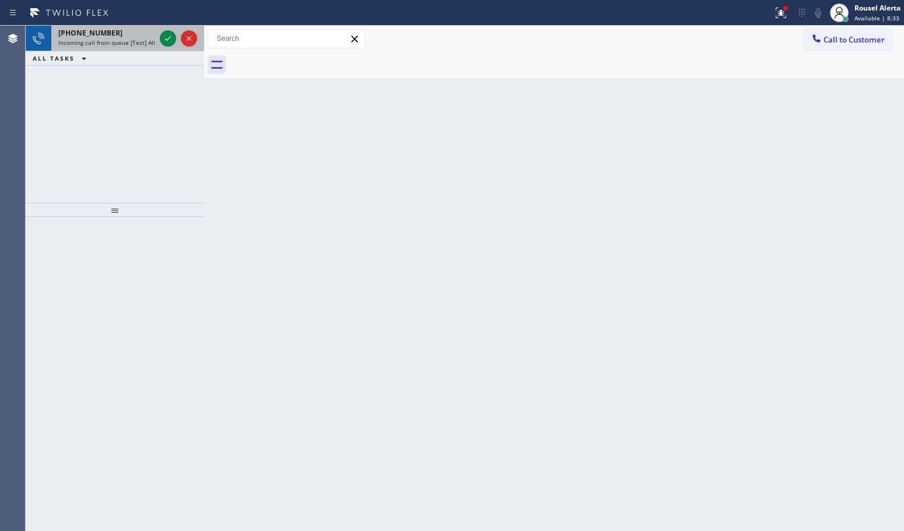
click at [133, 38] on span "Incoming call from queue [Test] All" at bounding box center [106, 42] width 97 height 8
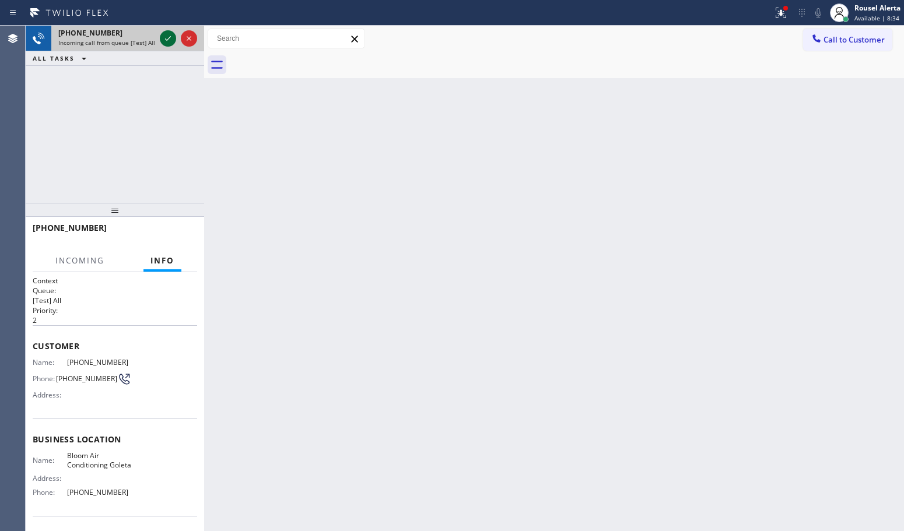
click at [167, 39] on icon at bounding box center [168, 38] width 6 height 5
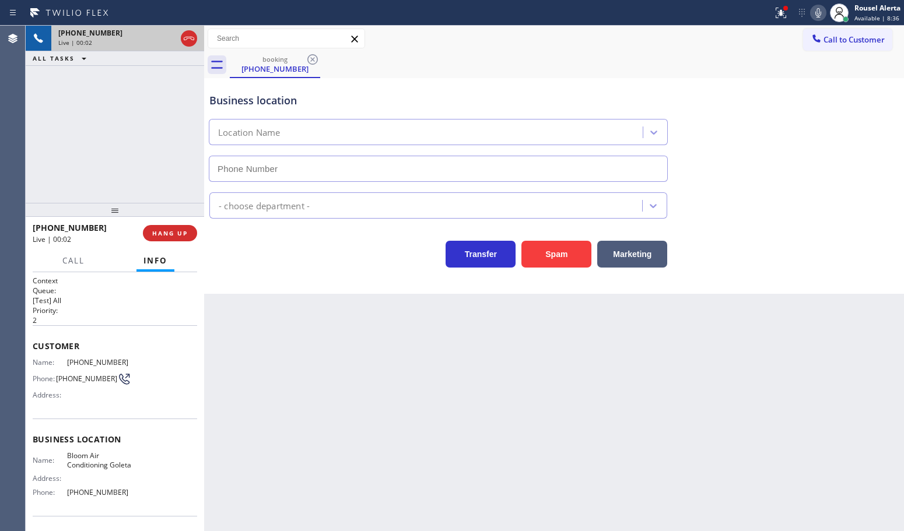
type input "[PHONE_NUMBER]"
click at [558, 254] on button "Spam" at bounding box center [556, 254] width 70 height 27
click at [777, 15] on icon at bounding box center [781, 13] width 10 height 10
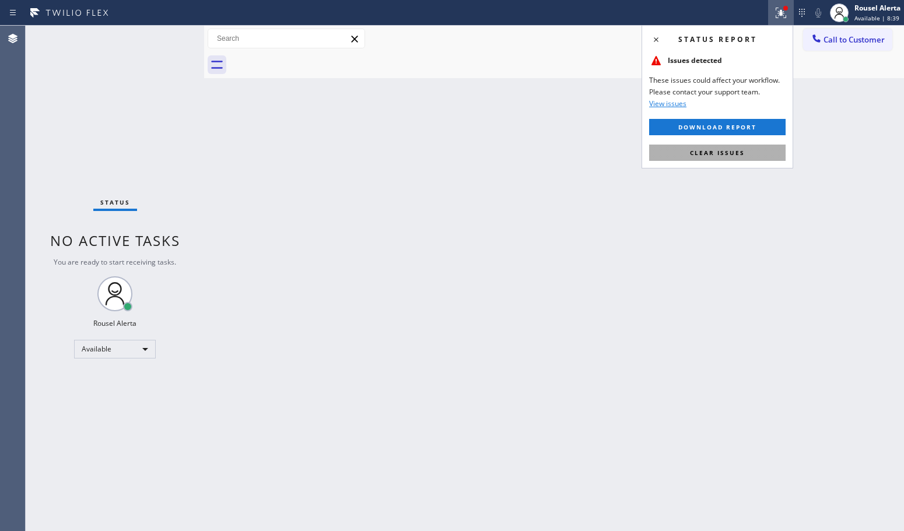
click at [738, 159] on button "Clear issues" at bounding box center [717, 153] width 136 height 16
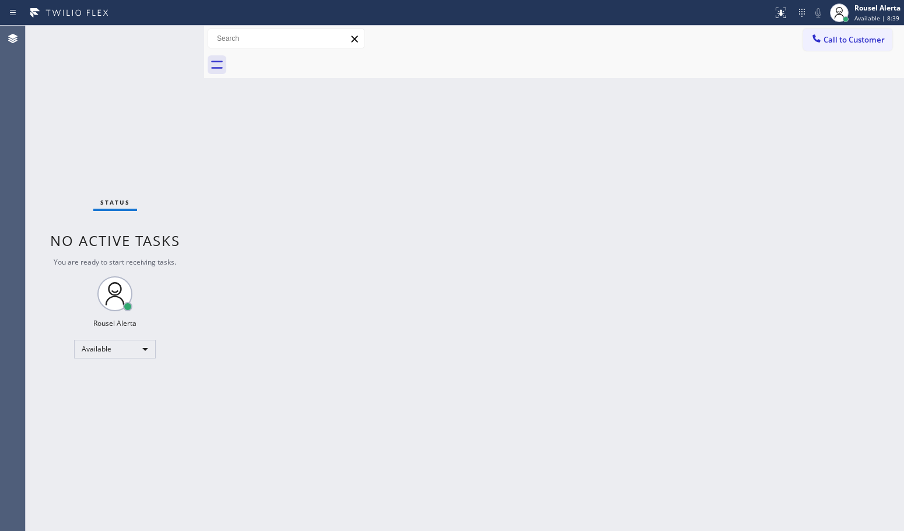
click at [712, 260] on div "Back to Dashboard Change Sender ID Customers Technicians Select a contact Outbo…" at bounding box center [554, 279] width 700 height 506
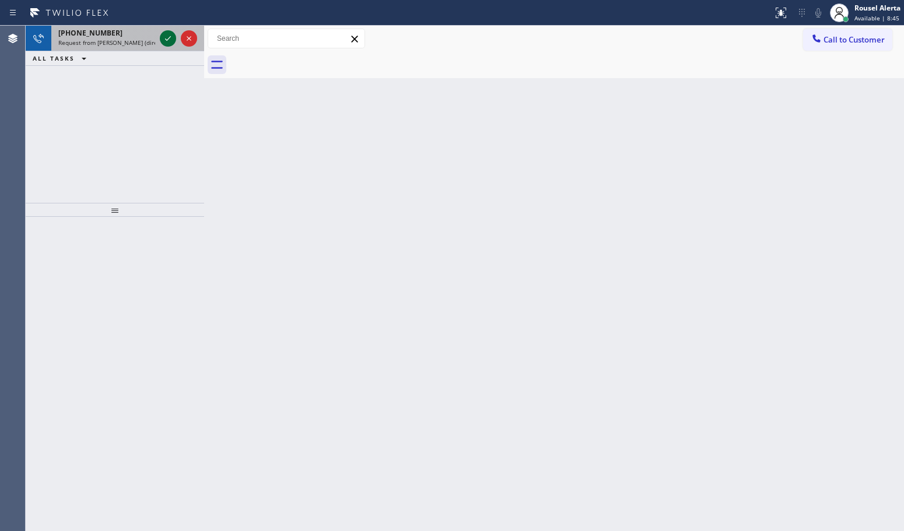
click at [164, 40] on icon at bounding box center [168, 38] width 14 height 14
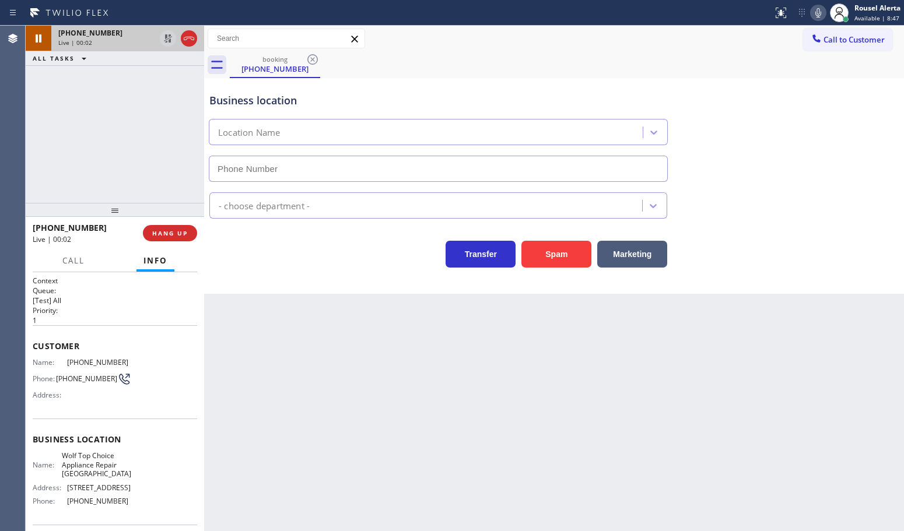
type input "[PHONE_NUMBER]"
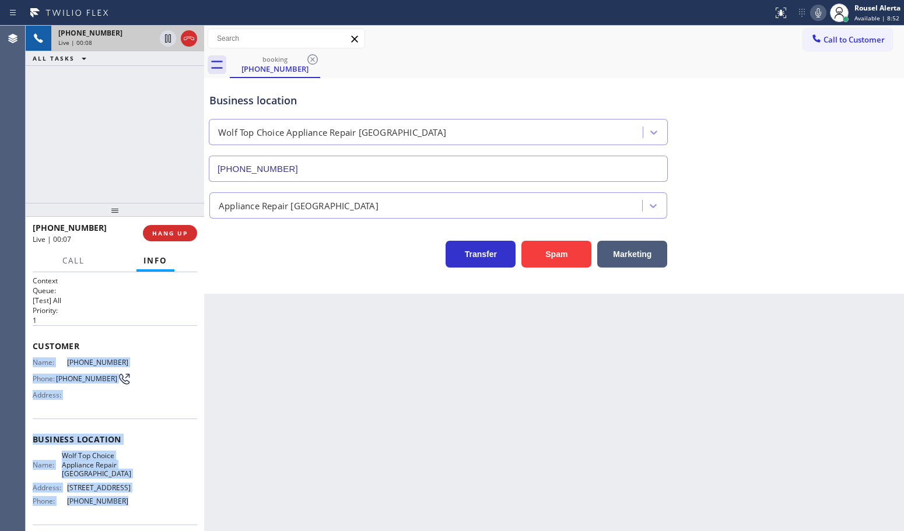
drag, startPoint x: 27, startPoint y: 353, endPoint x: 122, endPoint y: 493, distance: 169.2
click at [122, 493] on div "Context Queue: [Test] All Priority: 1 Customer Name: [PHONE_NUMBER] Phone: [PHO…" at bounding box center [115, 401] width 178 height 259
click at [773, 389] on div "Back to Dashboard Change Sender ID Customers Technicians Select a contact Outbo…" at bounding box center [554, 279] width 700 height 506
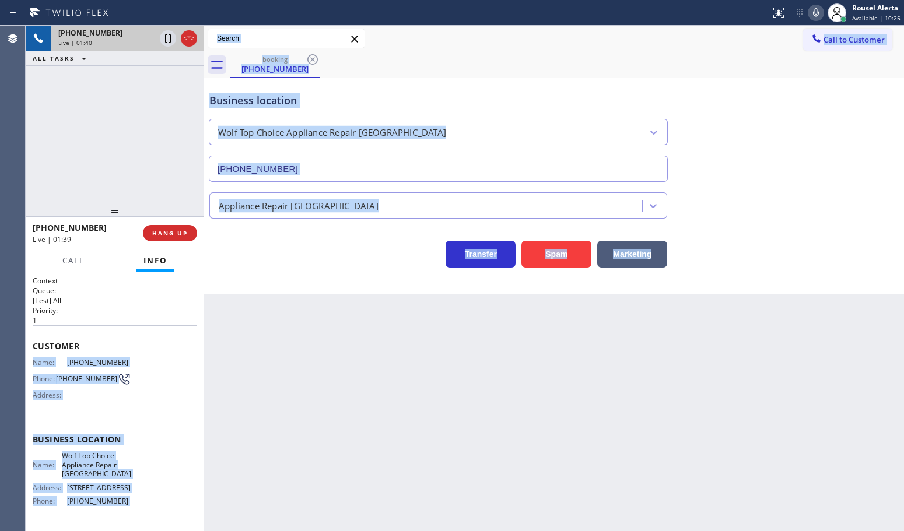
drag, startPoint x: 591, startPoint y: 77, endPoint x: 583, endPoint y: 76, distance: 7.6
click at [591, 77] on div "Business location Wolf Top Choice Appliance Repair [GEOGRAPHIC_DATA] [PHONE_NUM…" at bounding box center [554, 129] width 694 height 106
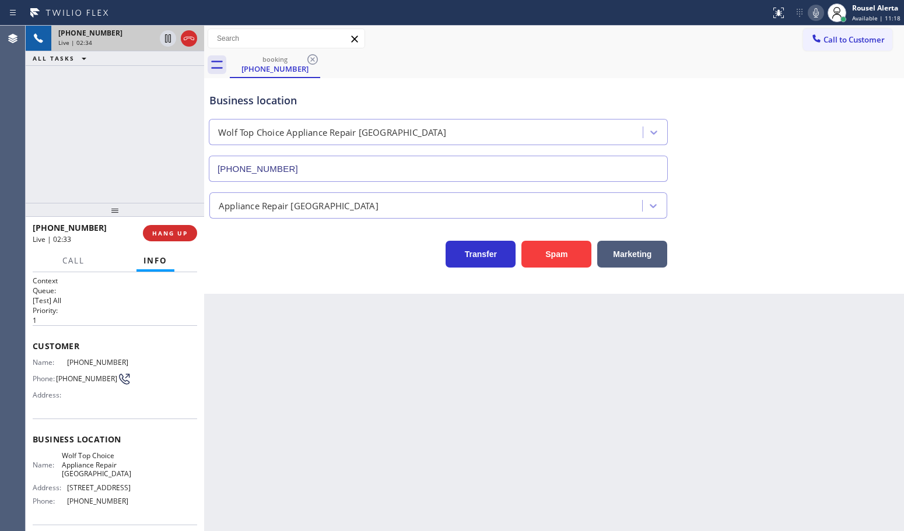
click at [153, 141] on div "[PHONE_NUMBER] Live | 02:34 ALL TASKS ALL TASKS ACTIVE TASKS TASKS IN WRAP UP" at bounding box center [115, 114] width 178 height 177
click at [167, 38] on icon at bounding box center [168, 38] width 6 height 8
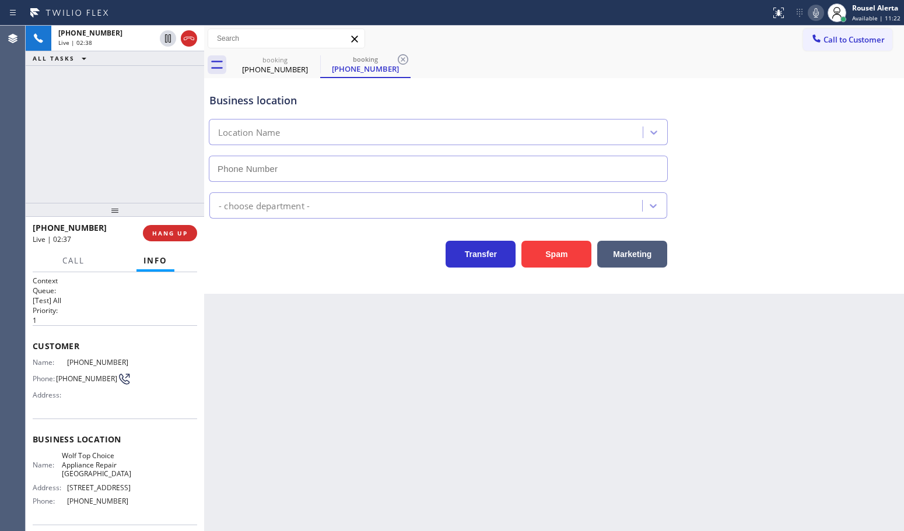
type input "[PHONE_NUMBER]"
click at [812, 16] on icon at bounding box center [816, 13] width 14 height 14
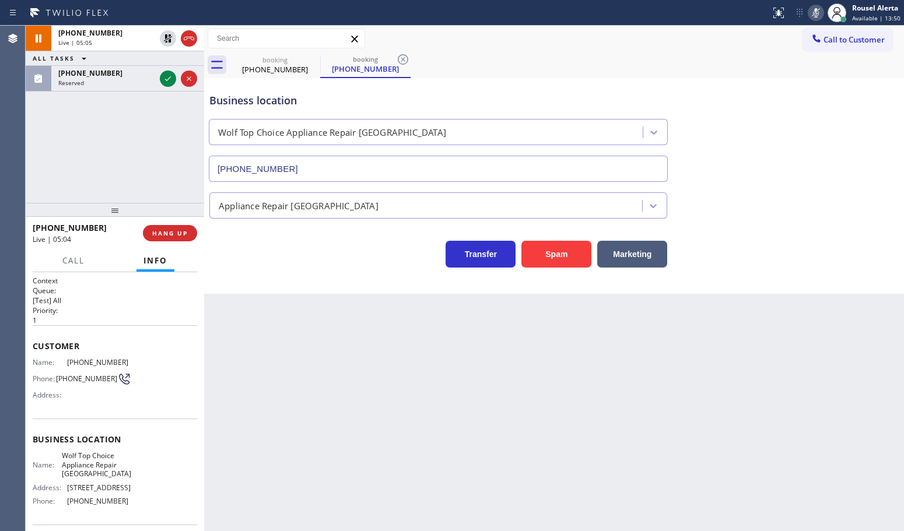
drag, startPoint x: 164, startPoint y: 77, endPoint x: 220, endPoint y: 82, distance: 56.8
click at [164, 77] on icon at bounding box center [168, 79] width 14 height 14
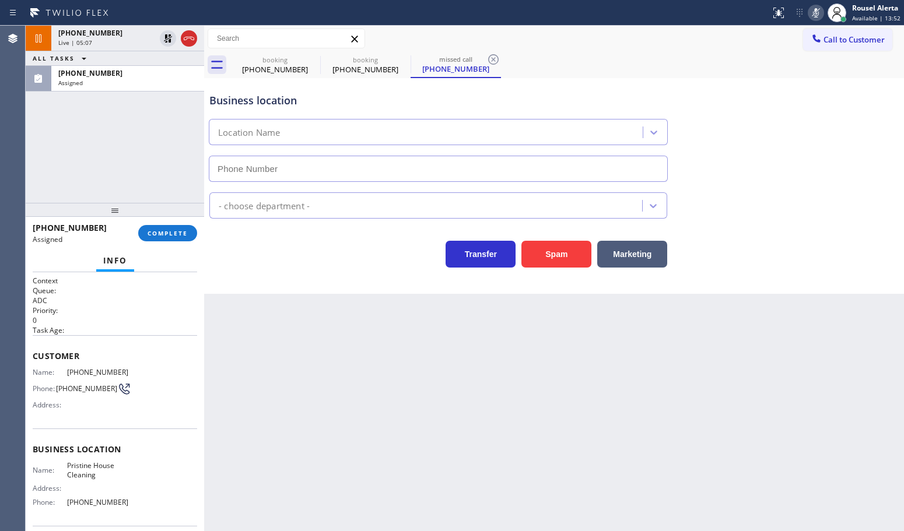
type input "[PHONE_NUMBER]"
click at [339, 353] on div "Back to Dashboard Change Sender ID Customers Technicians Select a contact Outbo…" at bounding box center [554, 279] width 700 height 506
click at [156, 232] on span "COMPLETE" at bounding box center [168, 233] width 40 height 8
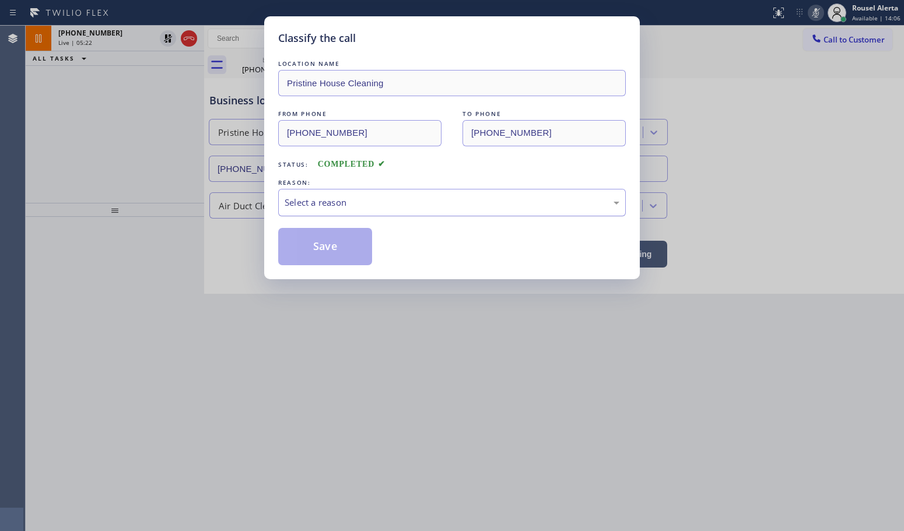
click at [393, 208] on div "Select a reason" at bounding box center [452, 202] width 335 height 13
click at [327, 255] on button "Save" at bounding box center [325, 246] width 94 height 37
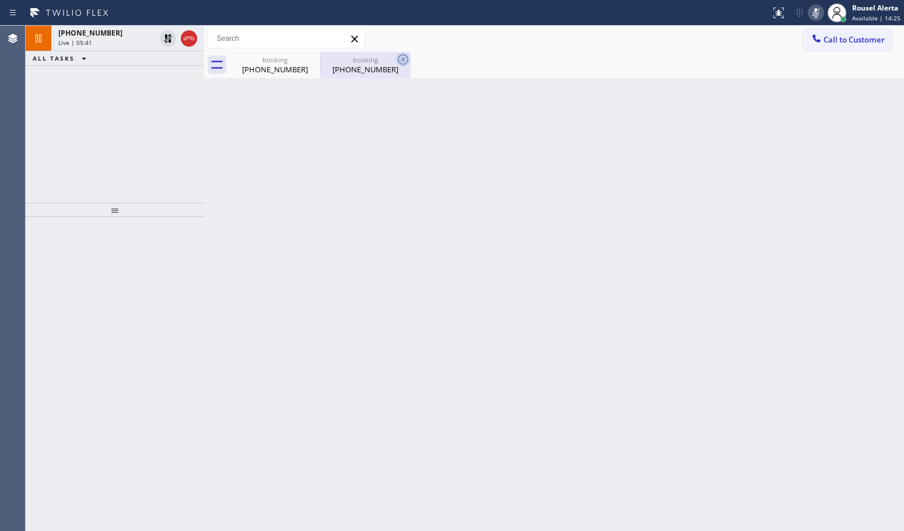
click at [402, 61] on icon at bounding box center [403, 59] width 14 height 14
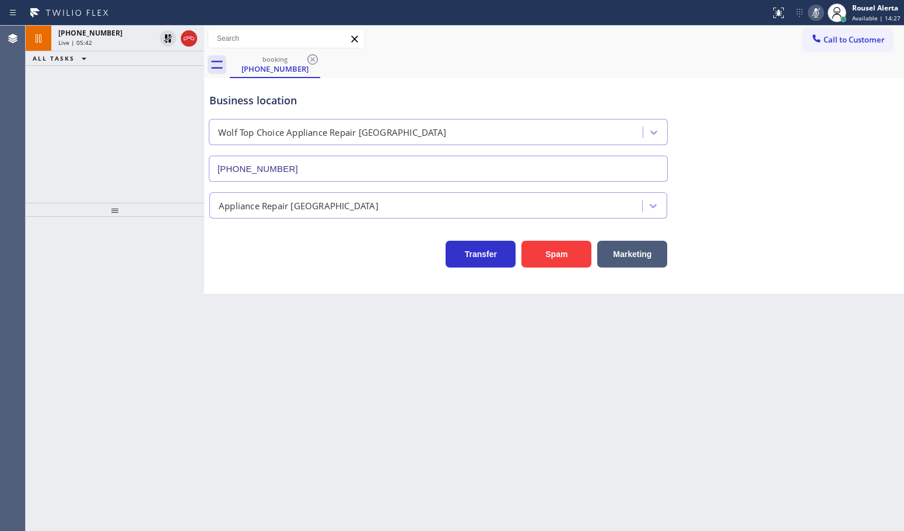
click at [372, 391] on div "Back to Dashboard Change Sender ID Customers Technicians Select a contact Outbo…" at bounding box center [554, 279] width 700 height 506
click at [90, 42] on div "Live | 05:43" at bounding box center [106, 42] width 97 height 8
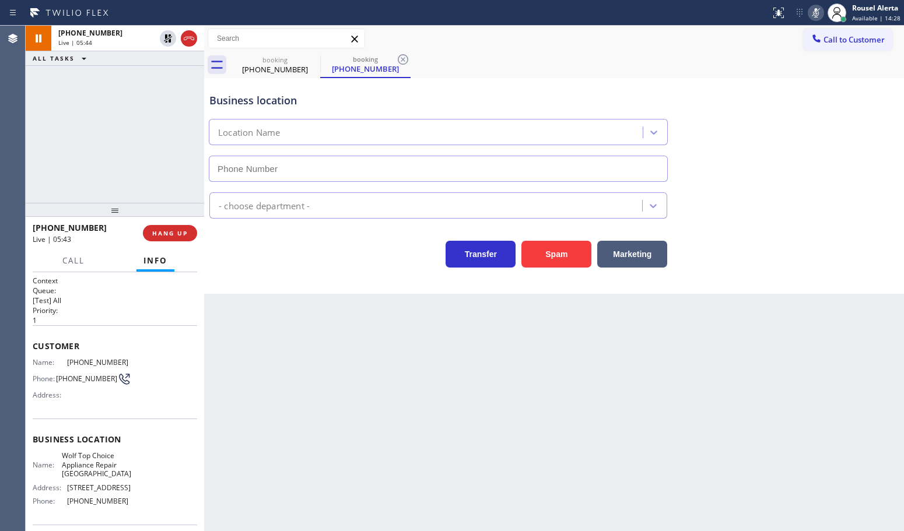
type input "[PHONE_NUMBER]"
click at [170, 87] on div "[PHONE_NUMBER] Live | 06:33 ALL TASKS ALL TASKS ACTIVE TASKS TASKS IN WRAP UP" at bounding box center [115, 114] width 178 height 177
click at [156, 64] on div "ALL TASKS ALL TASKS ACTIVE TASKS TASKS IN WRAP UP" at bounding box center [115, 58] width 178 height 15
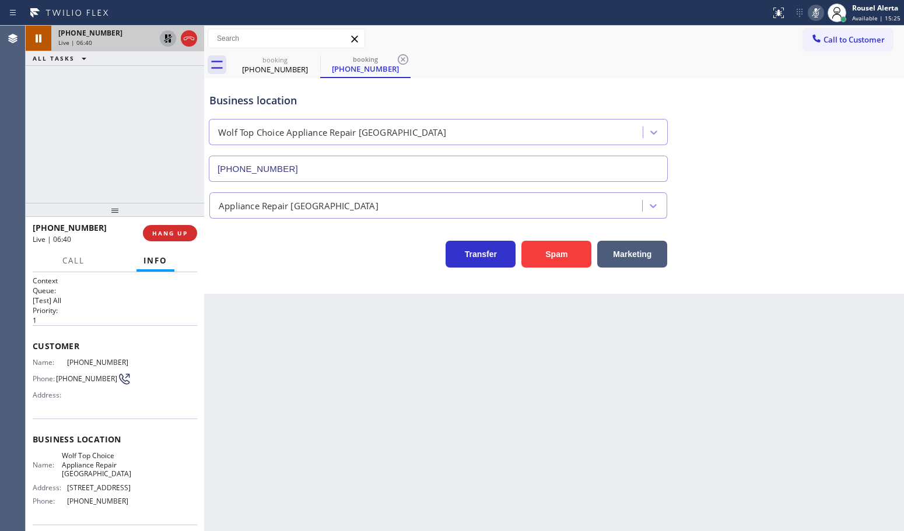
click at [165, 37] on icon at bounding box center [168, 38] width 8 height 8
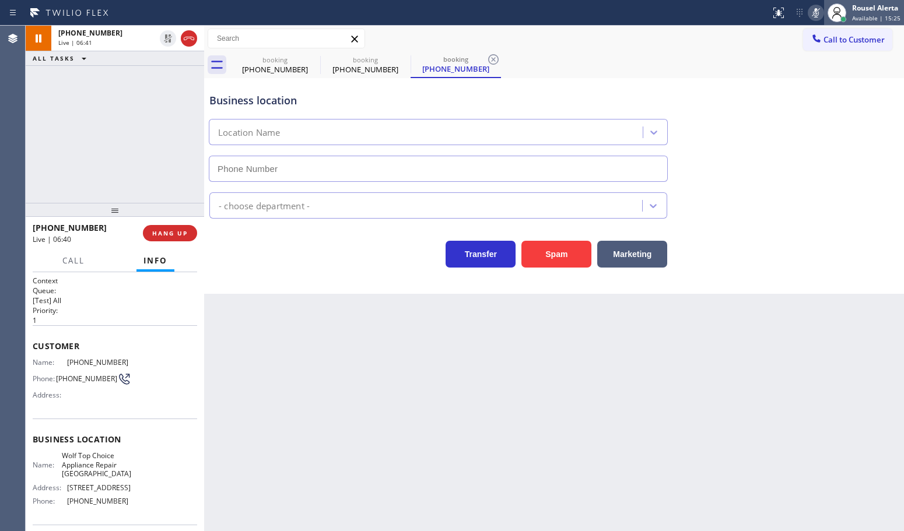
type input "[PHONE_NUMBER]"
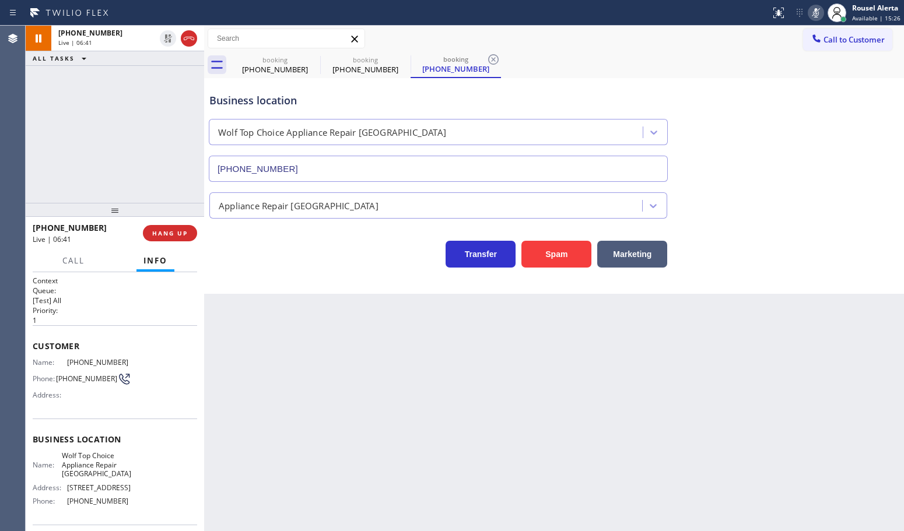
click at [815, 10] on icon at bounding box center [816, 13] width 14 height 14
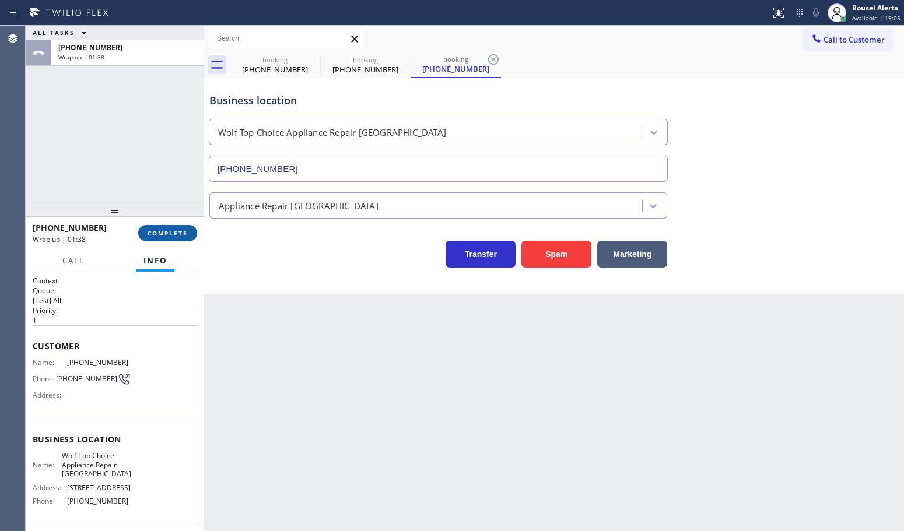
click at [163, 233] on span "COMPLETE" at bounding box center [168, 233] width 40 height 8
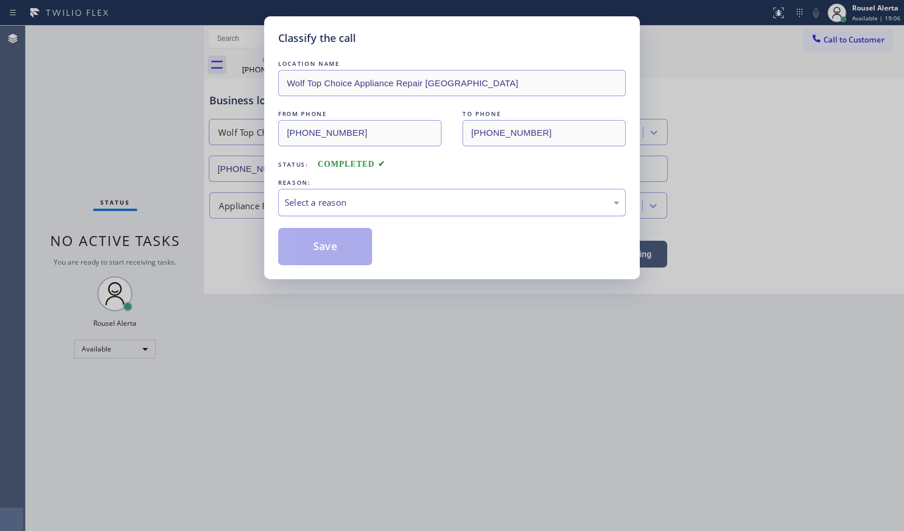
click at [331, 195] on div "Select a reason" at bounding box center [452, 202] width 348 height 27
click at [345, 249] on button "Save" at bounding box center [325, 246] width 94 height 37
click at [439, 369] on div "Classify the call LOCATION NAME Wolf Top Choice Appliance Repair Alameda FROM P…" at bounding box center [452, 265] width 904 height 531
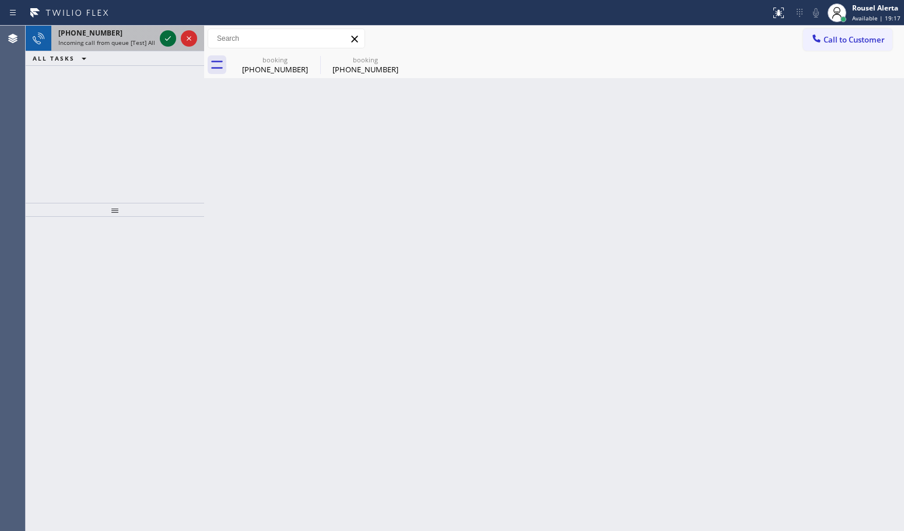
click at [165, 38] on icon at bounding box center [168, 38] width 6 height 5
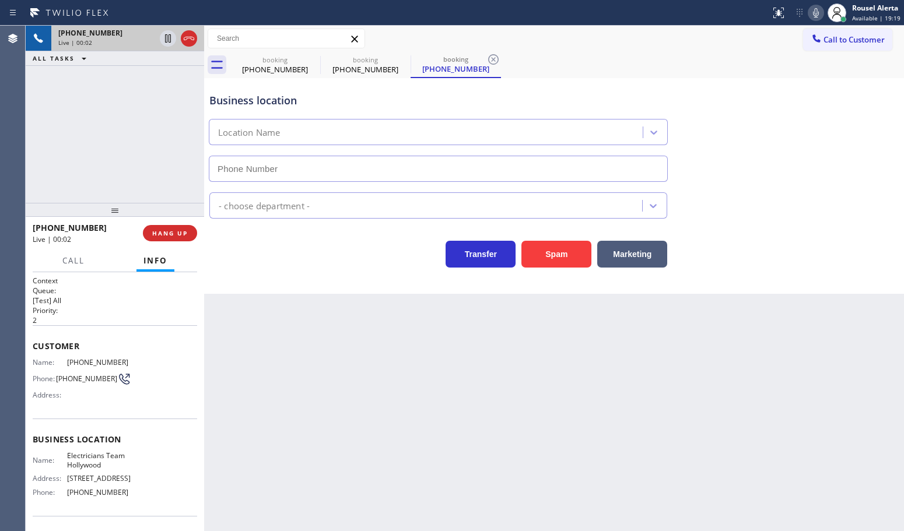
type input "[PHONE_NUMBER]"
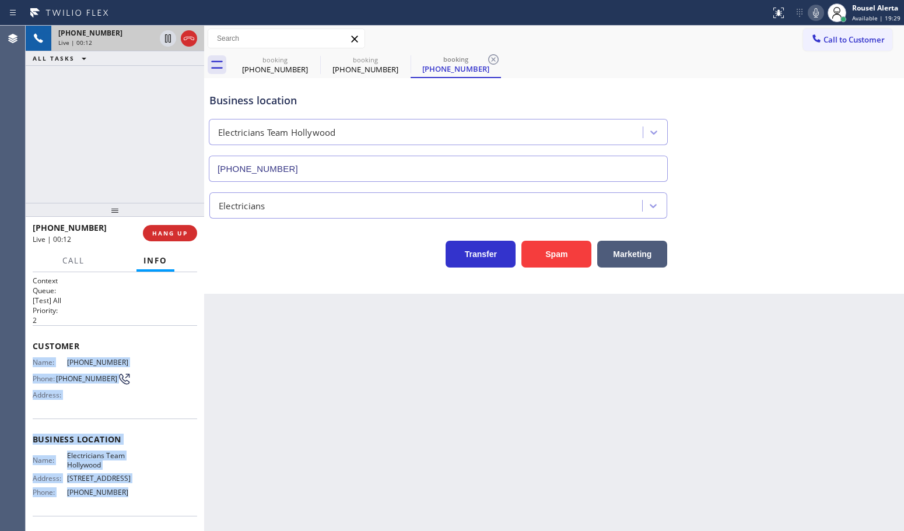
drag, startPoint x: 29, startPoint y: 359, endPoint x: 130, endPoint y: 506, distance: 177.8
click at [130, 506] on div "Context Queue: [Test] All Priority: 2 Customer Name: [PHONE_NUMBER] Phone: [PHO…" at bounding box center [115, 401] width 178 height 259
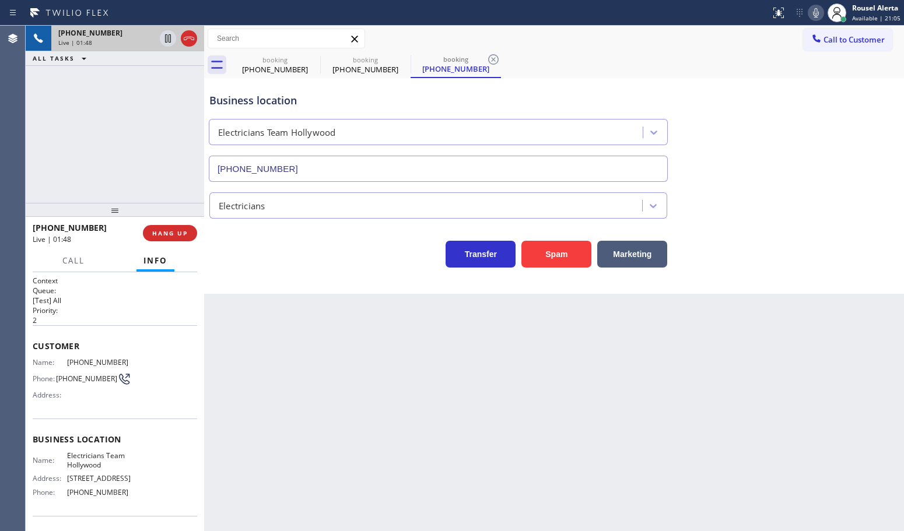
click at [118, 132] on div "[PHONE_NUMBER] Live | 01:48 ALL TASKS ALL TASKS ACTIVE TASKS TASKS IN WRAP UP" at bounding box center [115, 114] width 178 height 177
click at [162, 37] on icon at bounding box center [168, 38] width 14 height 14
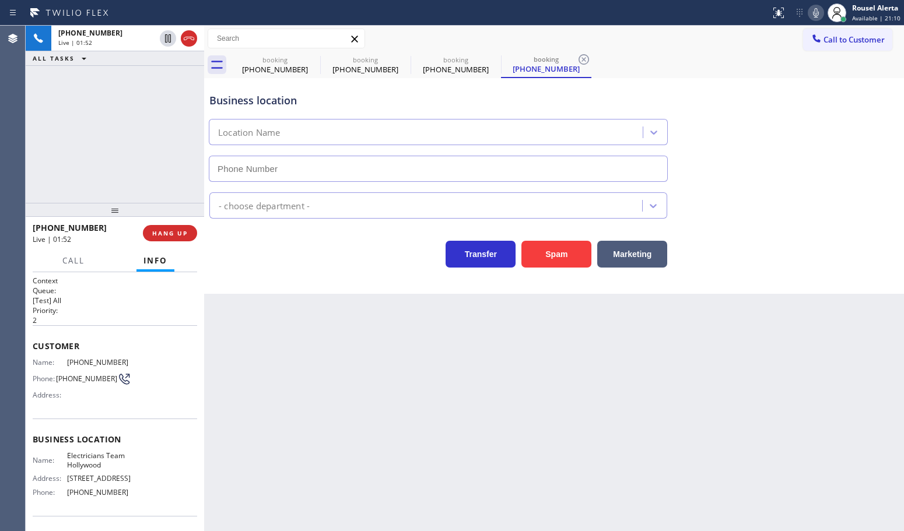
type input "[PHONE_NUMBER]"
drag, startPoint x: 817, startPoint y: 15, endPoint x: 893, endPoint y: 79, distance: 100.1
click at [817, 15] on icon at bounding box center [816, 13] width 14 height 14
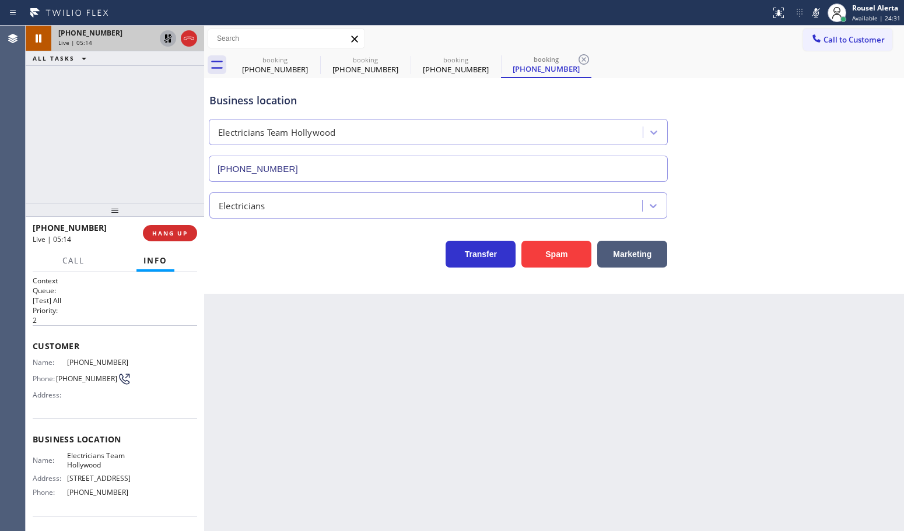
click at [164, 37] on icon at bounding box center [168, 38] width 14 height 14
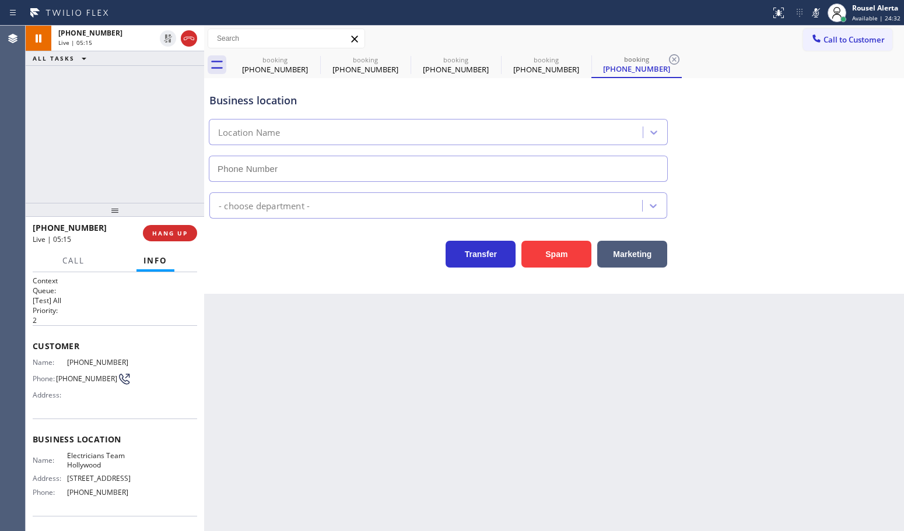
type input "[PHONE_NUMBER]"
click at [815, 16] on icon at bounding box center [816, 13] width 14 height 14
click at [172, 97] on div "[PHONE_NUMBER] Live | 07:30 ALL TASKS ALL TASKS ACTIVE TASKS TASKS IN WRAP UP" at bounding box center [115, 114] width 178 height 177
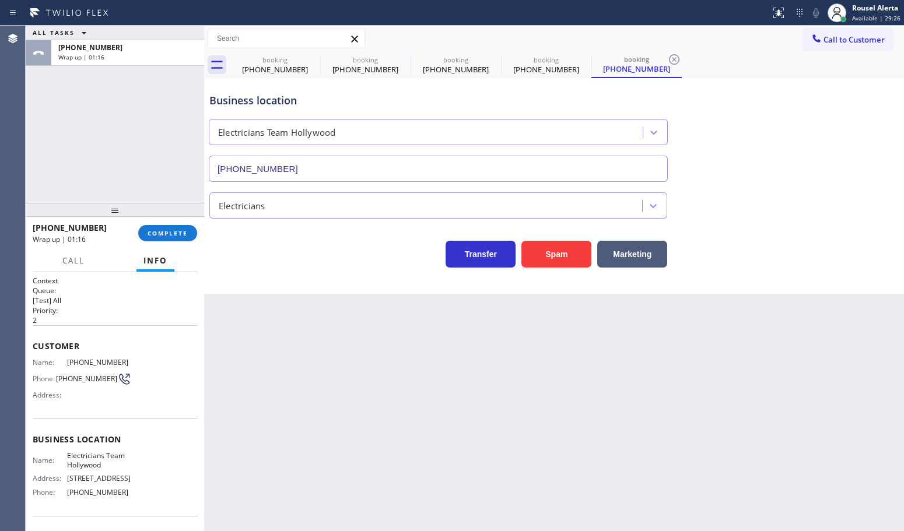
click at [471, 456] on div "Back to Dashboard Change Sender ID Customers Technicians Select a contact Outbo…" at bounding box center [554, 279] width 700 height 506
click at [859, 15] on span "Available | 29:54" at bounding box center [876, 18] width 48 height 8
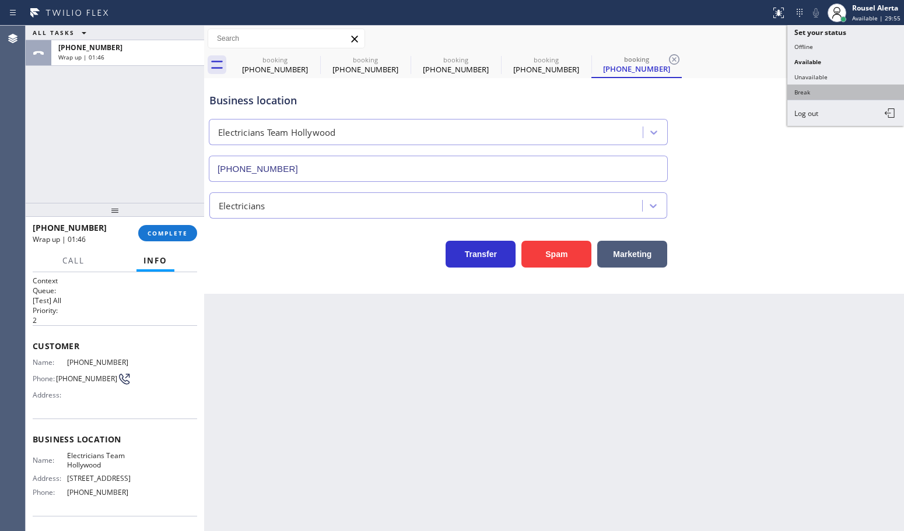
click at [847, 87] on button "Break" at bounding box center [845, 92] width 117 height 15
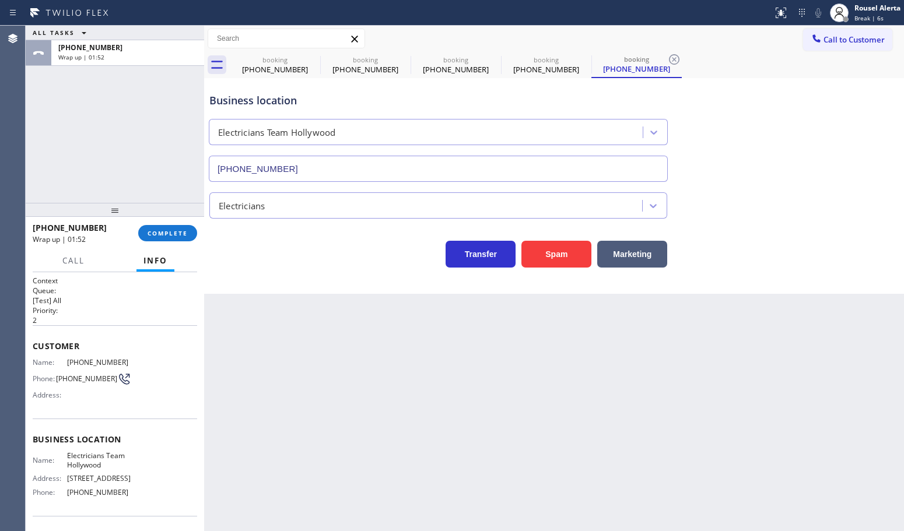
drag, startPoint x: 149, startPoint y: 59, endPoint x: 146, endPoint y: 217, distance: 158.1
click at [148, 59] on div "Wrap up | 01:52" at bounding box center [127, 57] width 139 height 8
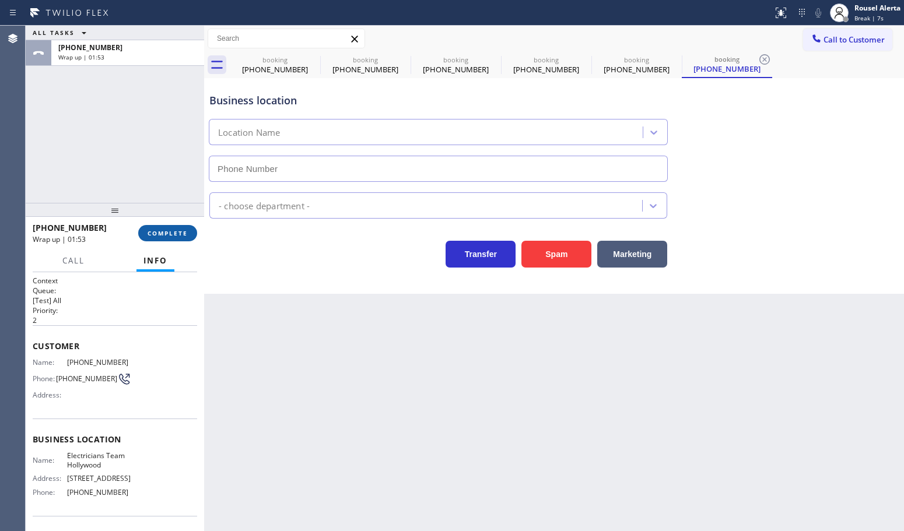
click at [156, 228] on button "COMPLETE" at bounding box center [167, 233] width 59 height 16
type input "[PHONE_NUMBER]"
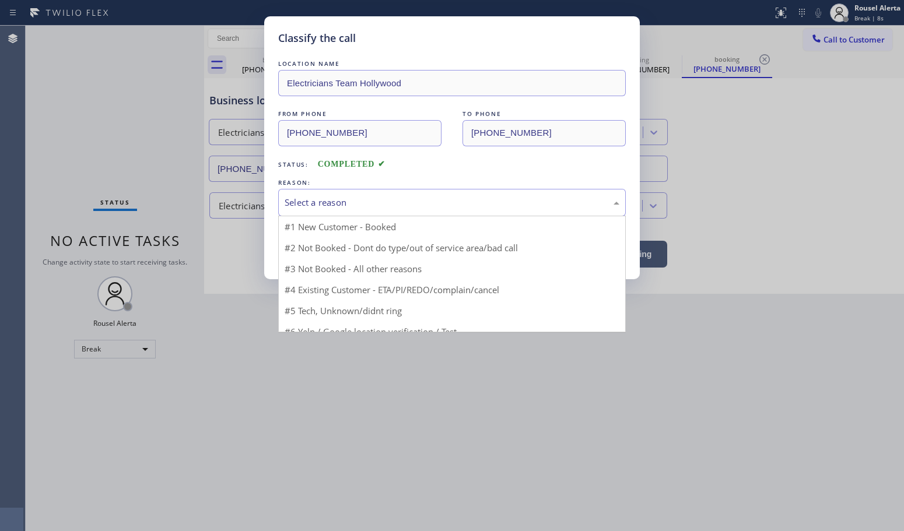
click at [462, 208] on div "Select a reason" at bounding box center [452, 202] width 335 height 13
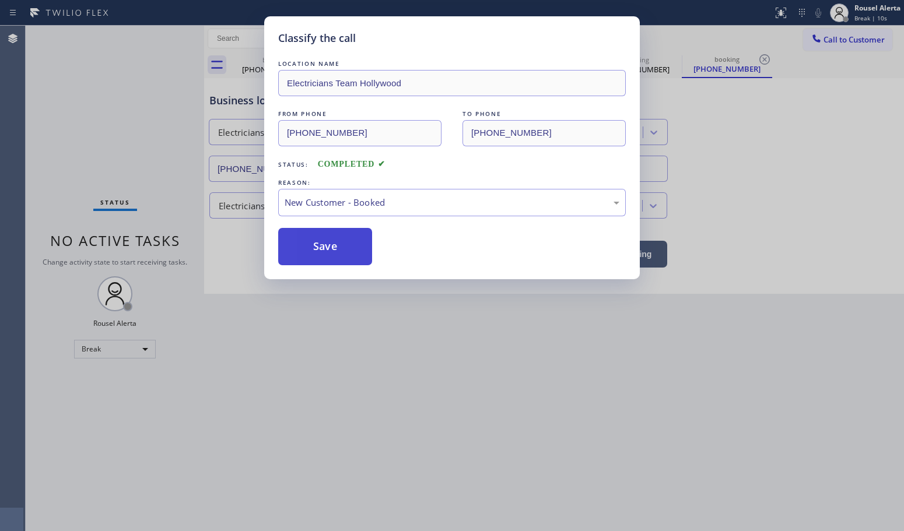
click at [342, 243] on button "Save" at bounding box center [325, 246] width 94 height 37
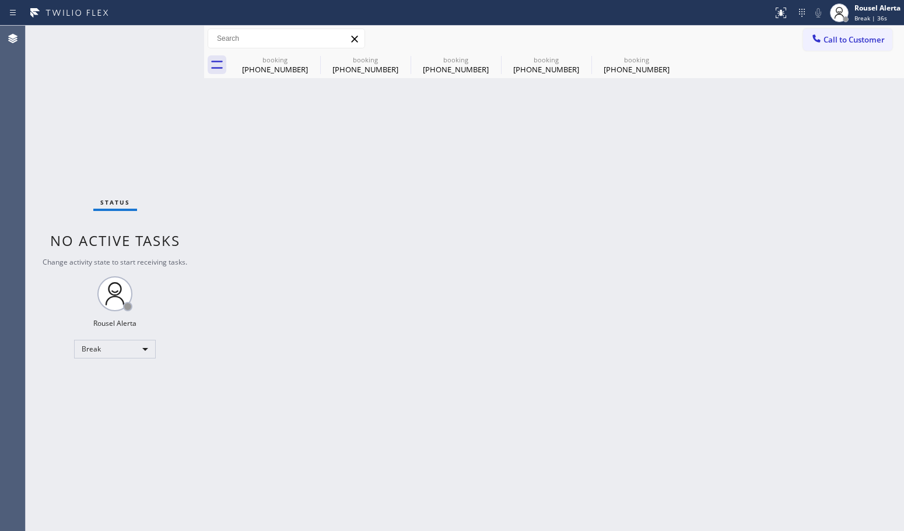
click at [811, 355] on div "Back to Dashboard Change Sender ID Customers Technicians Select a contact Outbo…" at bounding box center [554, 279] width 700 height 506
click at [564, 165] on div "Back to Dashboard Change Sender ID Customers Technicians Select a contact Outbo…" at bounding box center [554, 279] width 700 height 506
click at [299, 65] on div "[PHONE_NUMBER]" at bounding box center [275, 69] width 88 height 10
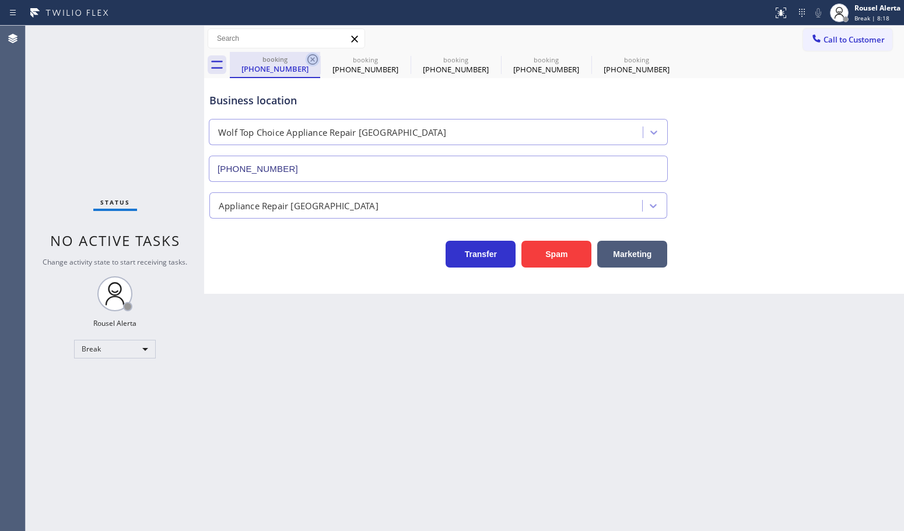
click at [314, 58] on icon at bounding box center [312, 59] width 10 height 10
click at [0, 0] on icon at bounding box center [0, 0] width 0 height 0
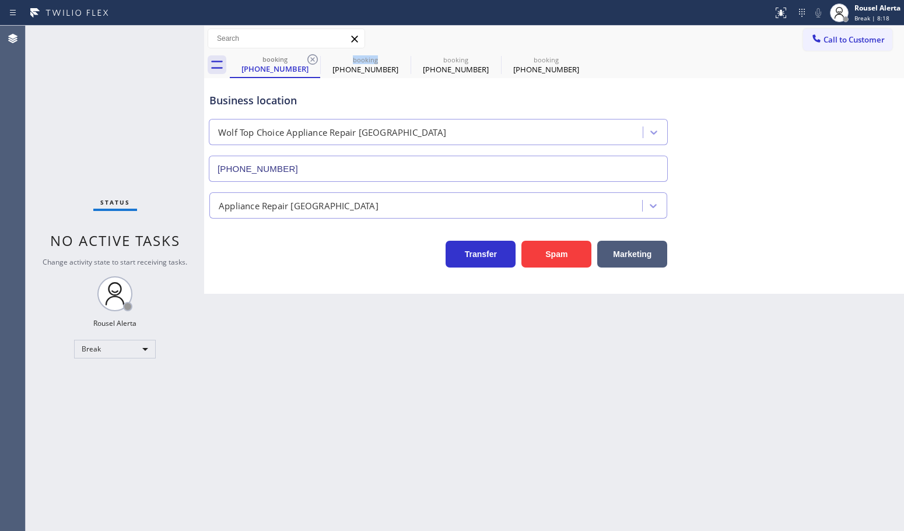
click at [314, 58] on div "booking [PHONE_NUMBER] booking [PHONE_NUMBER] booking [PHONE_NUMBER] booking [P…" at bounding box center [567, 65] width 674 height 26
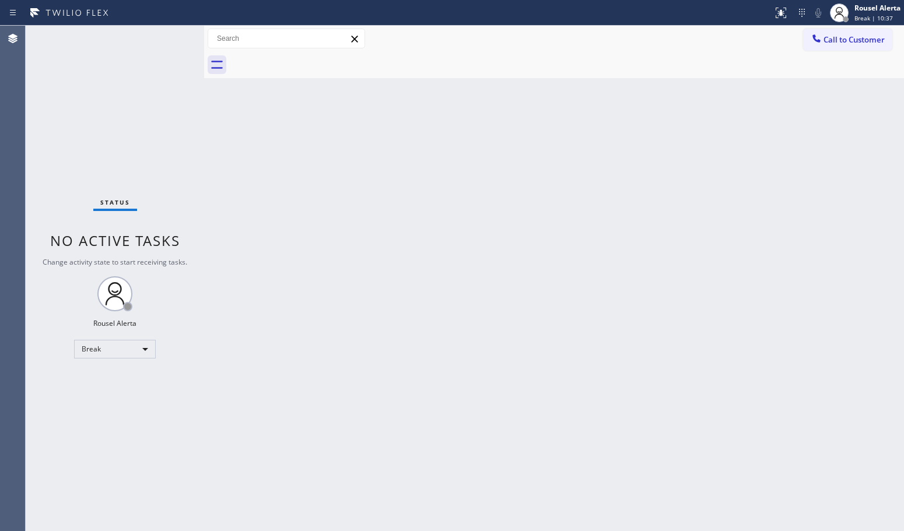
click at [150, 86] on div "Status No active tasks Change activity state to start receiving tasks. Rousel A…" at bounding box center [115, 279] width 178 height 506
click at [858, 14] on span "Break | 11:38" at bounding box center [873, 18] width 38 height 8
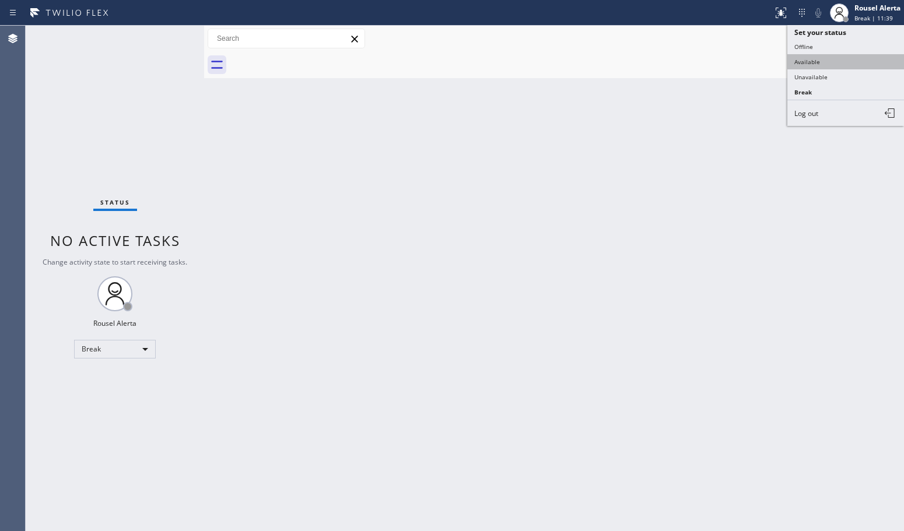
click at [835, 59] on button "Available" at bounding box center [845, 61] width 117 height 15
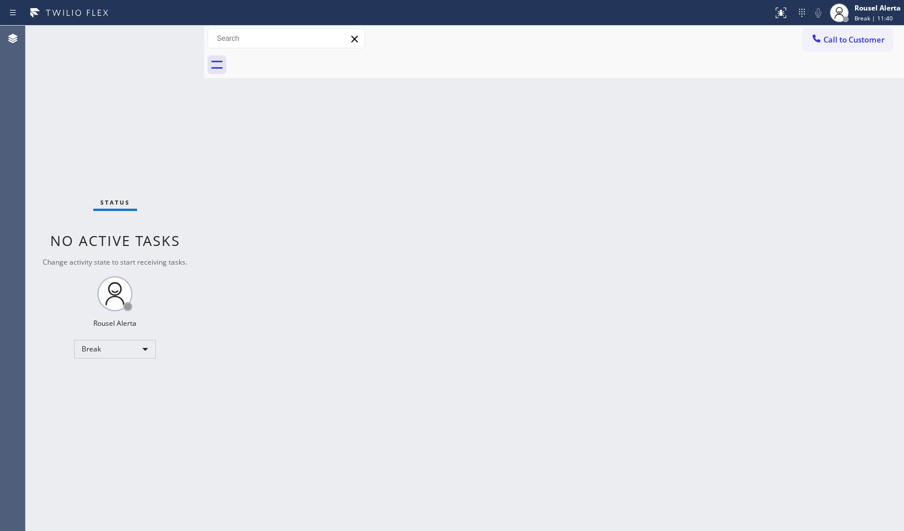
click at [706, 199] on div "Back to Dashboard Change Sender ID Customers Technicians Select a contact Outbo…" at bounding box center [554, 279] width 700 height 506
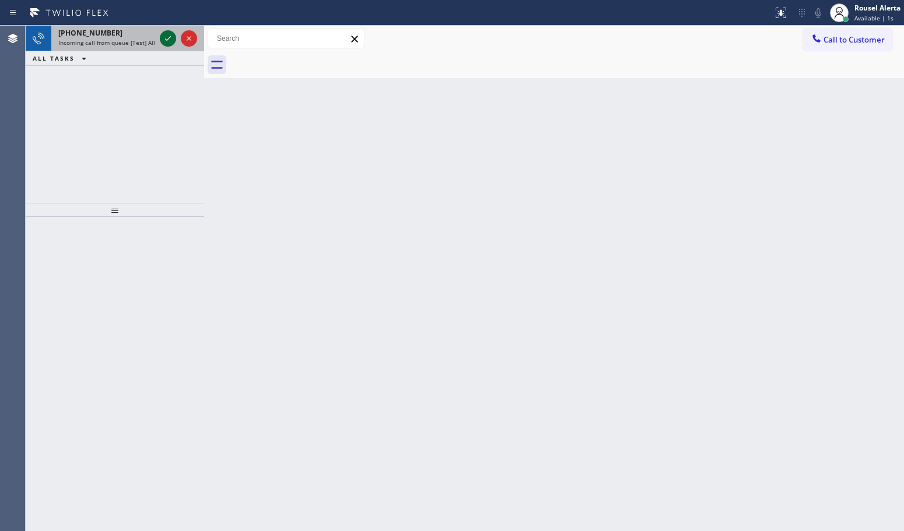
click at [164, 36] on icon at bounding box center [168, 38] width 14 height 14
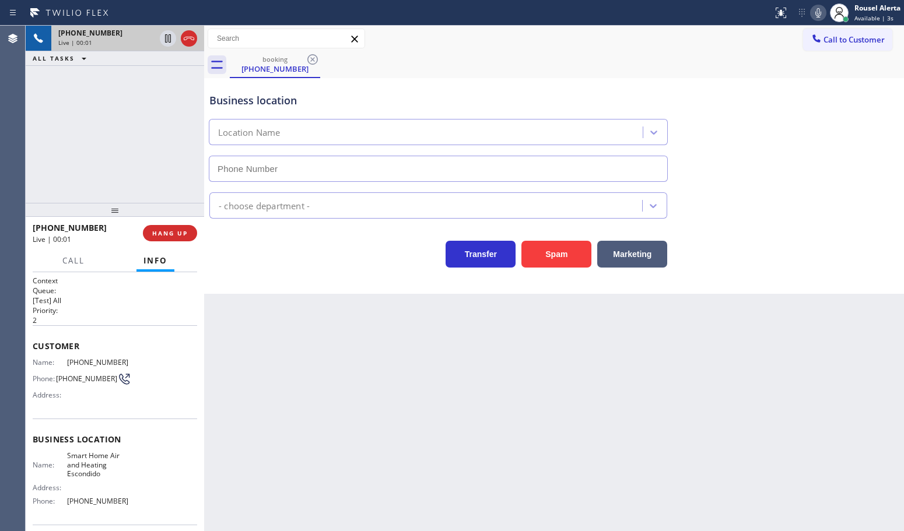
type input "[PHONE_NUMBER]"
click at [541, 267] on button "Spam" at bounding box center [556, 254] width 70 height 27
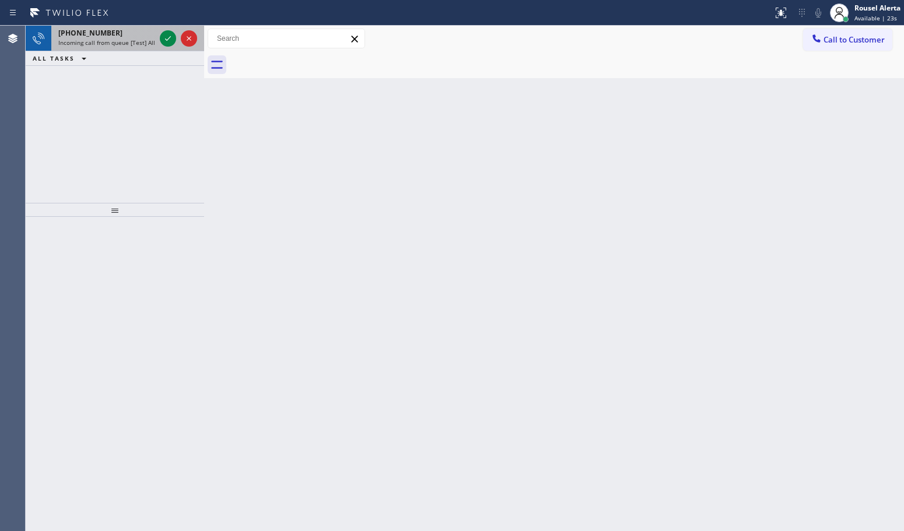
click at [144, 39] on span "Incoming call from queue [Test] All" at bounding box center [106, 42] width 97 height 8
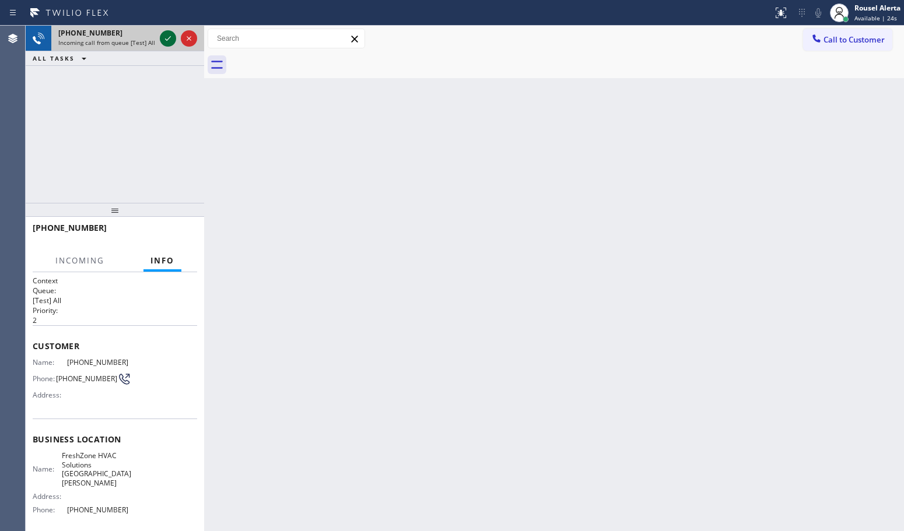
click at [168, 40] on icon at bounding box center [168, 38] width 14 height 14
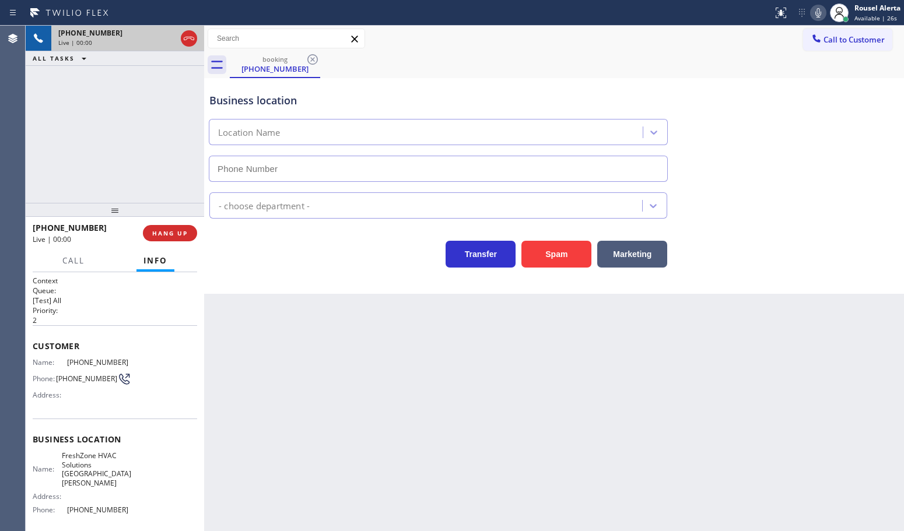
type input "[PHONE_NUMBER]"
click at [567, 272] on div "Business location Location Name [PHONE_NUMBER] - choose department - Transfer S…" at bounding box center [554, 186] width 700 height 216
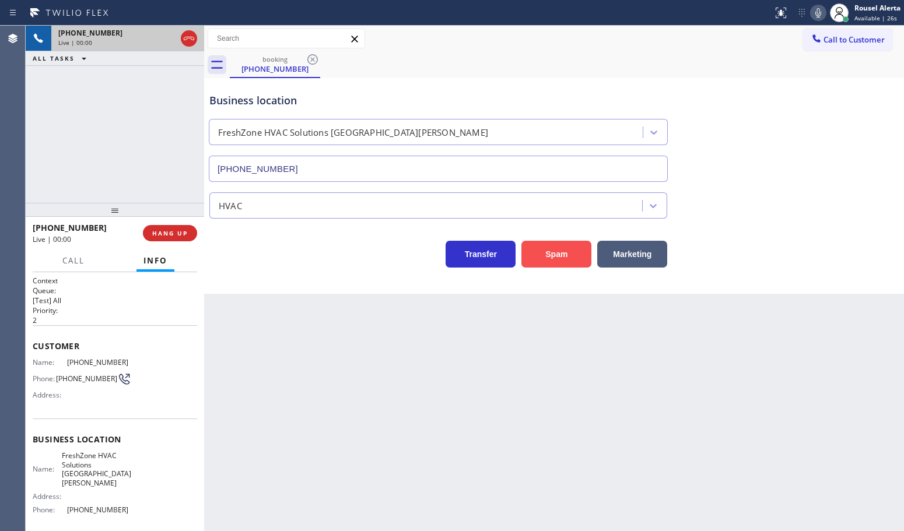
click at [562, 260] on button "Spam" at bounding box center [556, 254] width 70 height 27
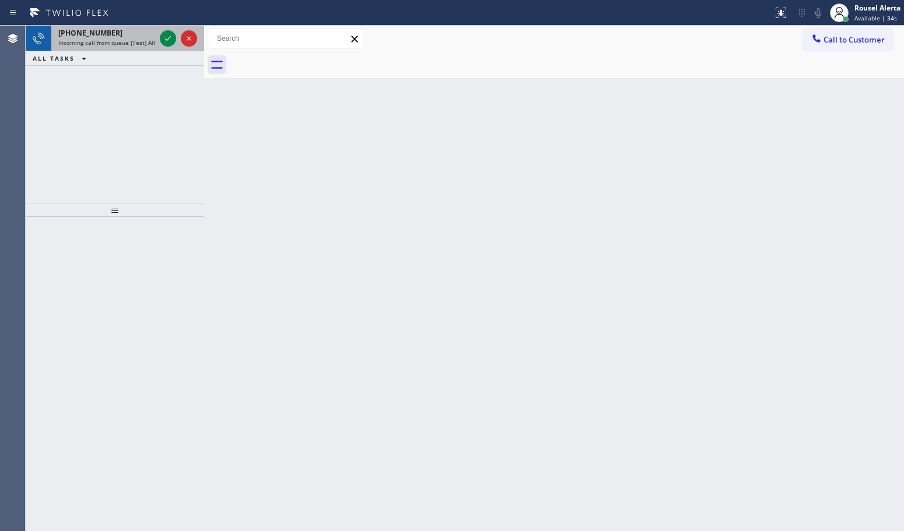
click at [129, 27] on div "[PHONE_NUMBER] Incoming call from queue [Test] All" at bounding box center [104, 39] width 106 height 26
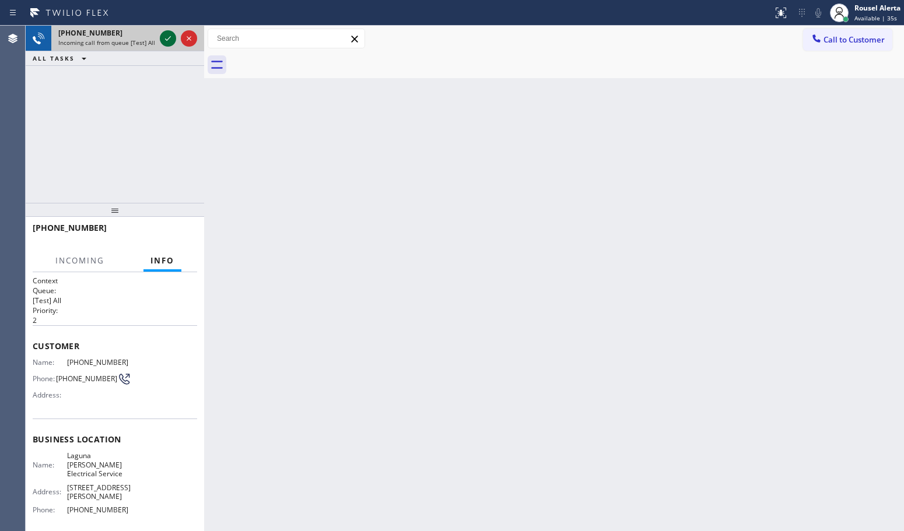
click at [161, 43] on icon at bounding box center [168, 38] width 14 height 14
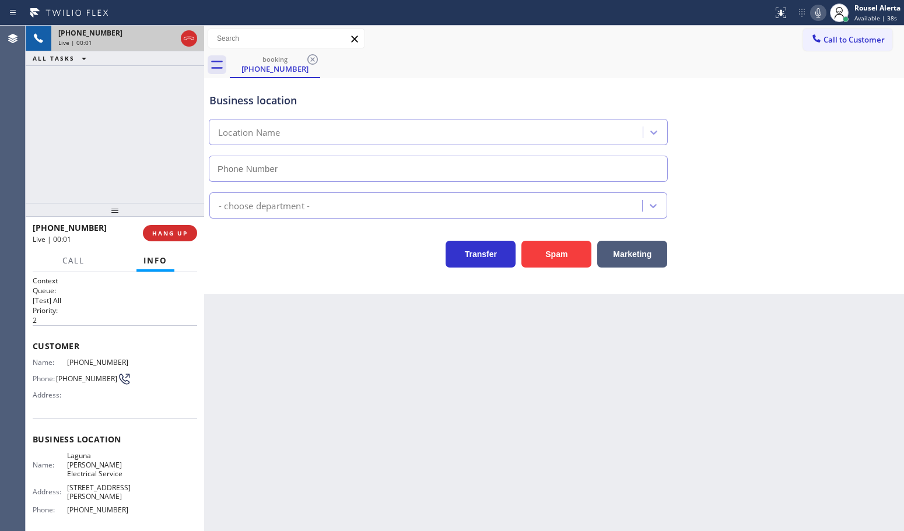
type input "[PHONE_NUMBER]"
click at [89, 87] on div "[PHONE_NUMBER] Live | 00:09 ALL TASKS ALL TASKS ACTIVE TASKS TASKS IN WRAP UP" at bounding box center [115, 114] width 178 height 177
click at [405, 369] on div "Back to Dashboard Change Sender ID Customers Technicians Select a contact Outbo…" at bounding box center [554, 279] width 700 height 506
click at [159, 238] on button "HANG UP" at bounding box center [170, 233] width 54 height 16
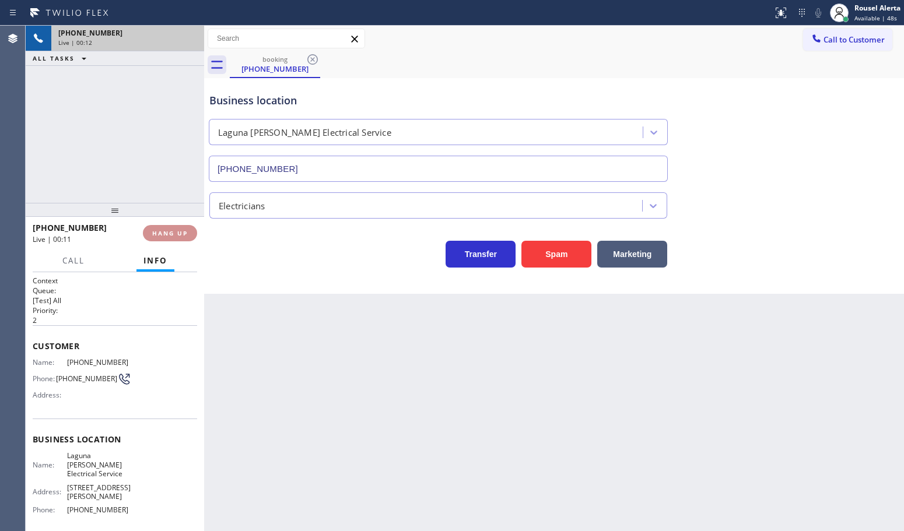
click at [159, 238] on button "HANG UP" at bounding box center [170, 233] width 54 height 16
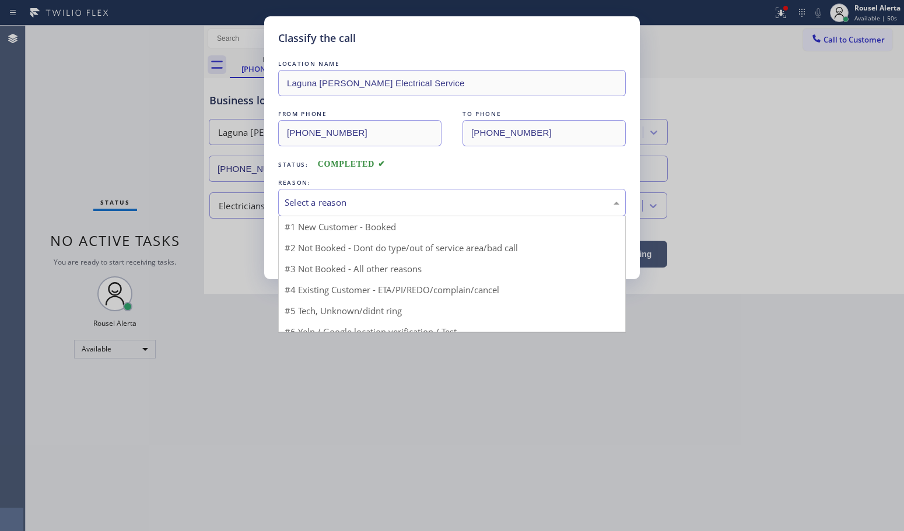
click at [302, 216] on div "Select a reason" at bounding box center [452, 202] width 348 height 27
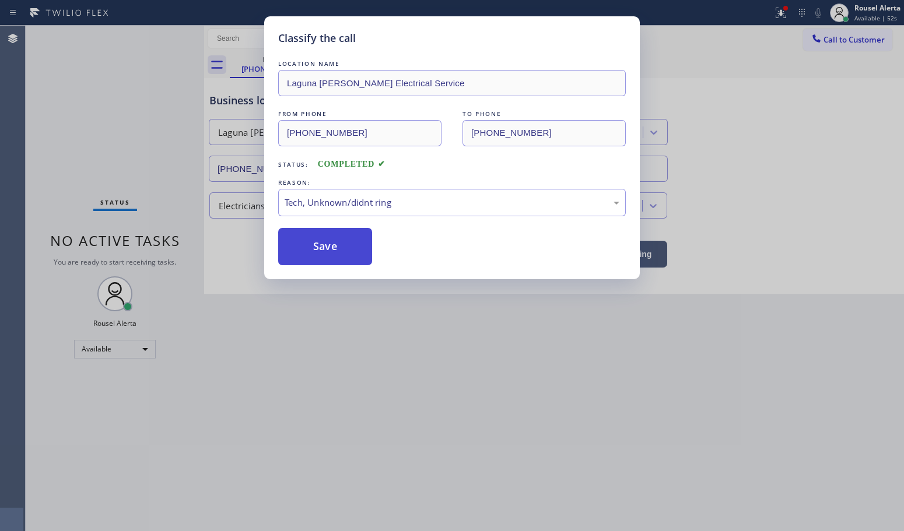
click at [321, 239] on button "Save" at bounding box center [325, 246] width 94 height 37
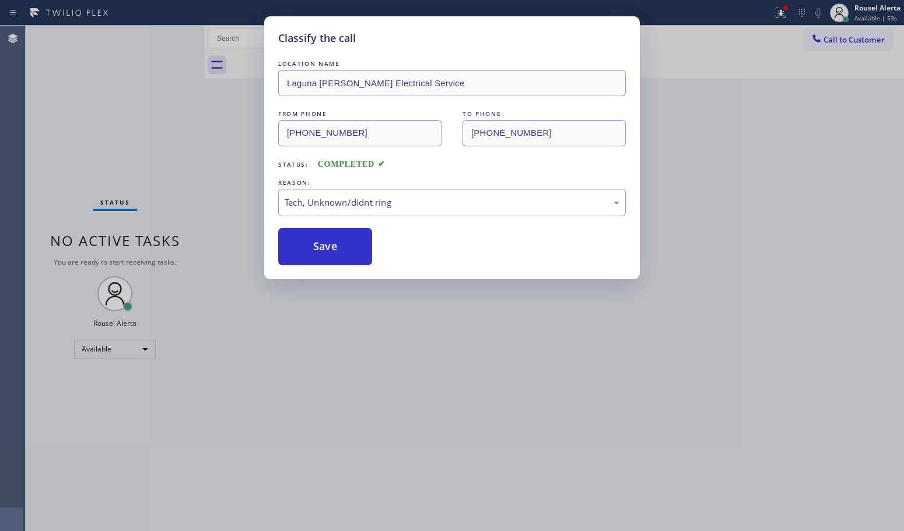
click at [456, 402] on div "Classify the call LOCATION NAME Laguna [PERSON_NAME] Electrical Service FROM PH…" at bounding box center [452, 265] width 904 height 531
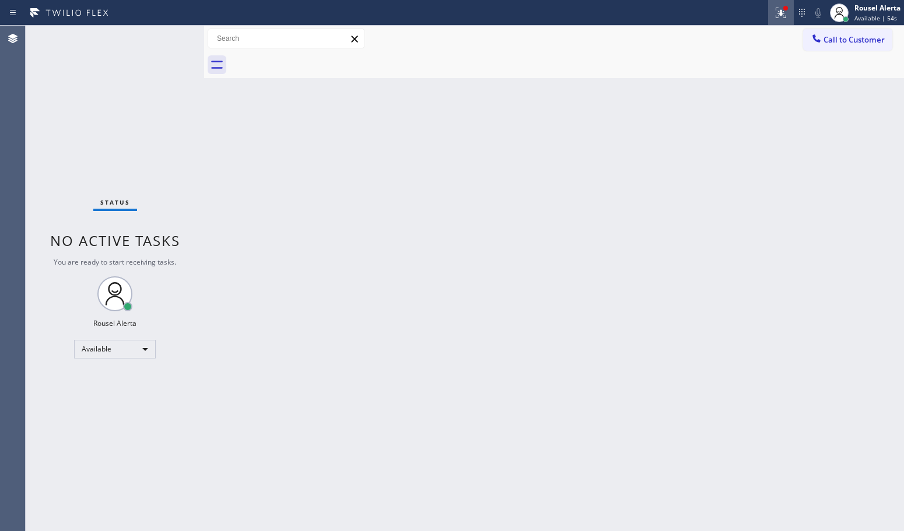
click at [783, 23] on button at bounding box center [781, 13] width 26 height 26
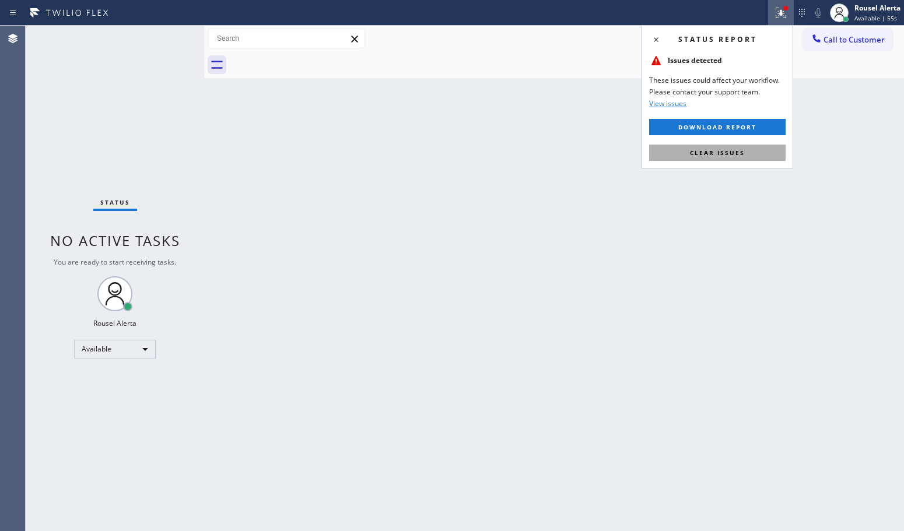
click at [763, 145] on button "Clear issues" at bounding box center [717, 153] width 136 height 16
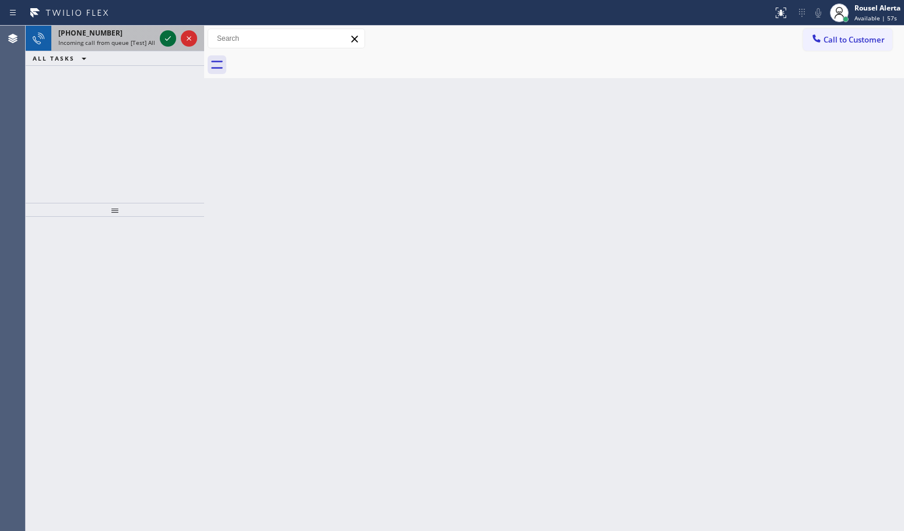
click at [150, 44] on span "Incoming call from queue [Test] All" at bounding box center [106, 42] width 97 height 8
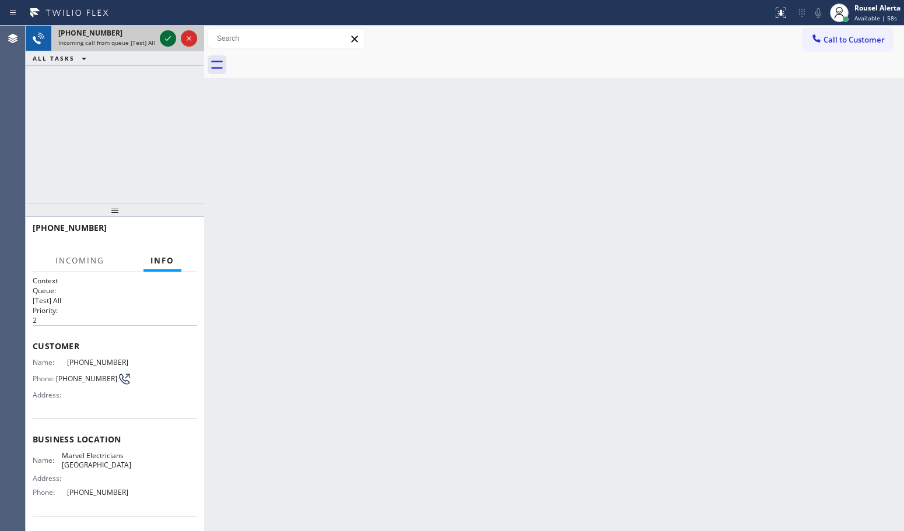
click at [162, 39] on icon at bounding box center [168, 38] width 14 height 14
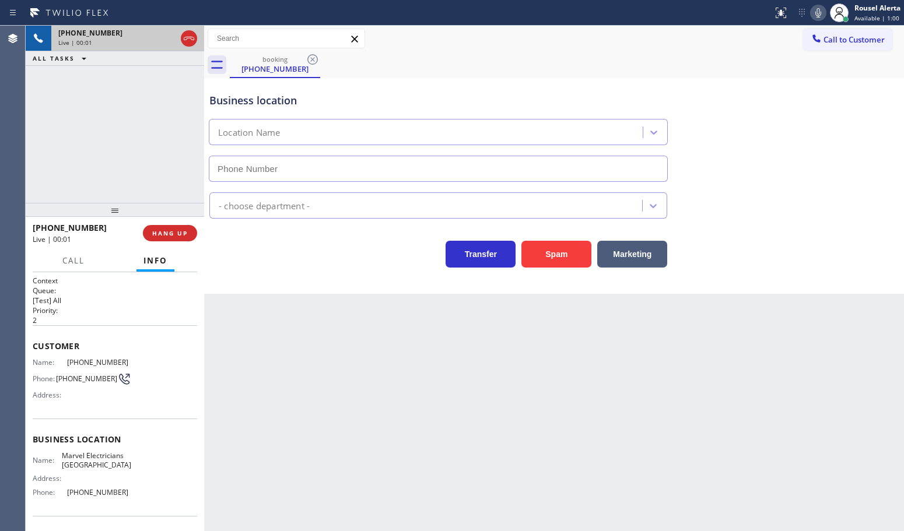
type input "[PHONE_NUMBER]"
click at [557, 266] on button "Spam" at bounding box center [556, 254] width 70 height 27
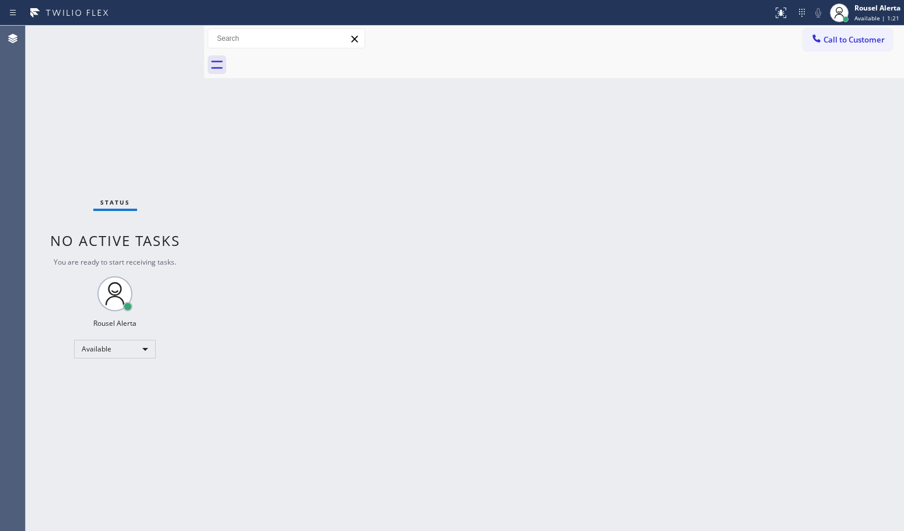
click at [516, 249] on div "Back to Dashboard Change Sender ID Customers Technicians Select a contact Outbo…" at bounding box center [554, 279] width 700 height 506
click at [416, 325] on div "Back to Dashboard Change Sender ID Customers Technicians Select a contact Outbo…" at bounding box center [554, 279] width 700 height 506
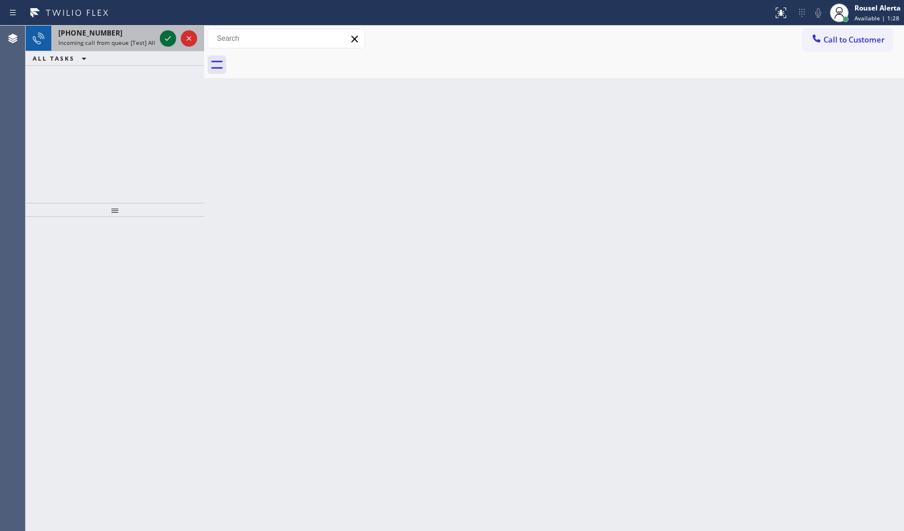
click at [161, 36] on icon at bounding box center [168, 38] width 14 height 14
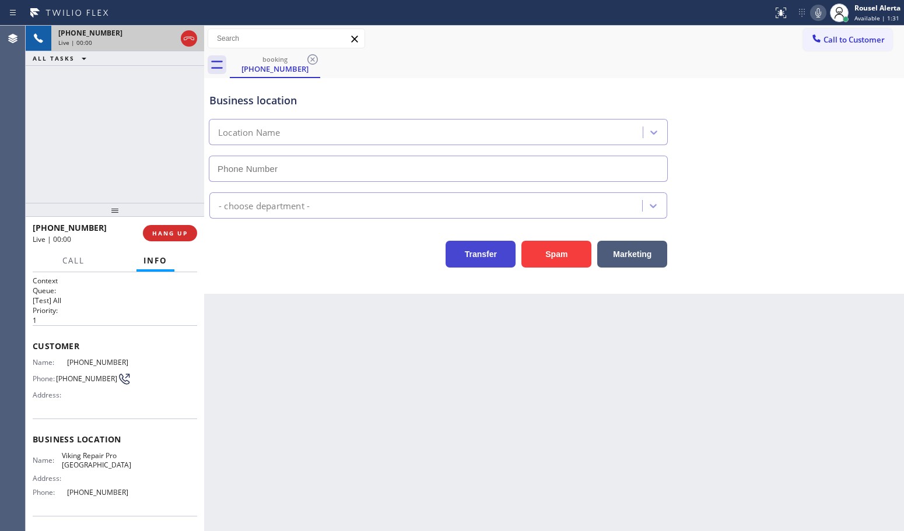
type input "[PHONE_NUMBER]"
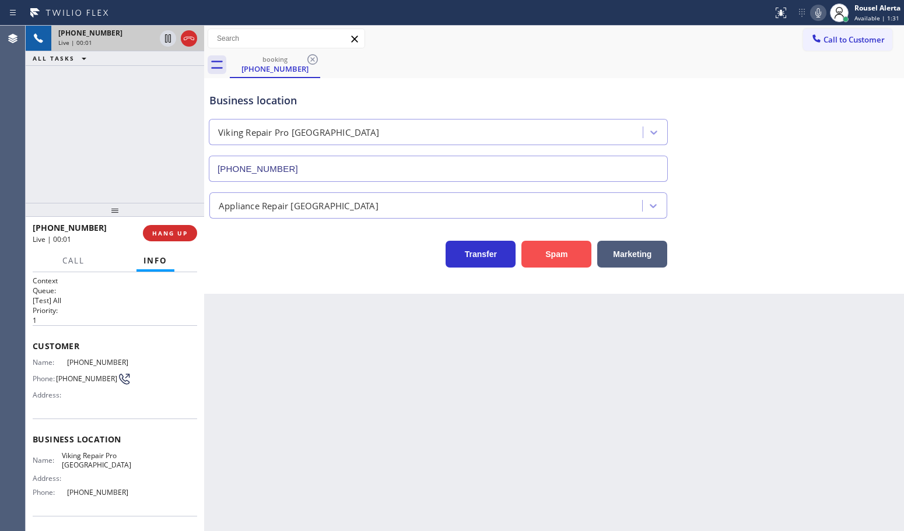
click at [539, 246] on button "Spam" at bounding box center [556, 254] width 70 height 27
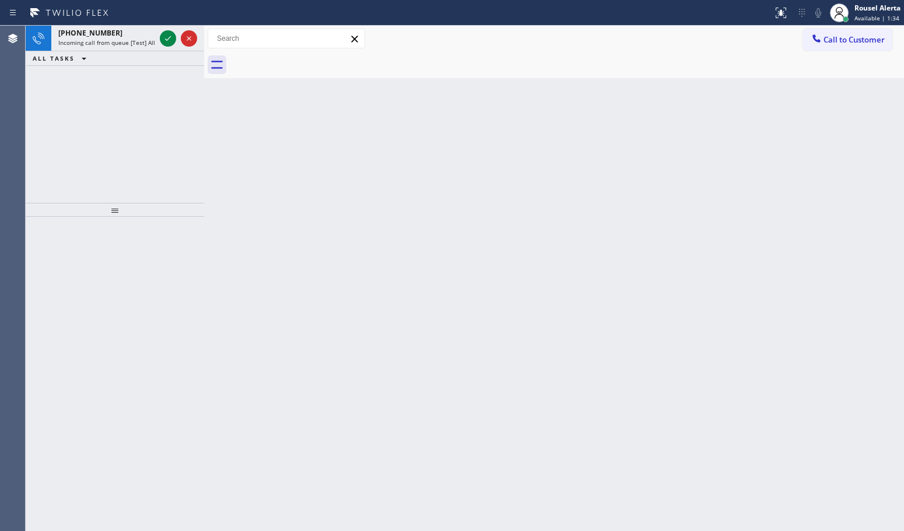
click at [161, 33] on icon at bounding box center [168, 38] width 14 height 14
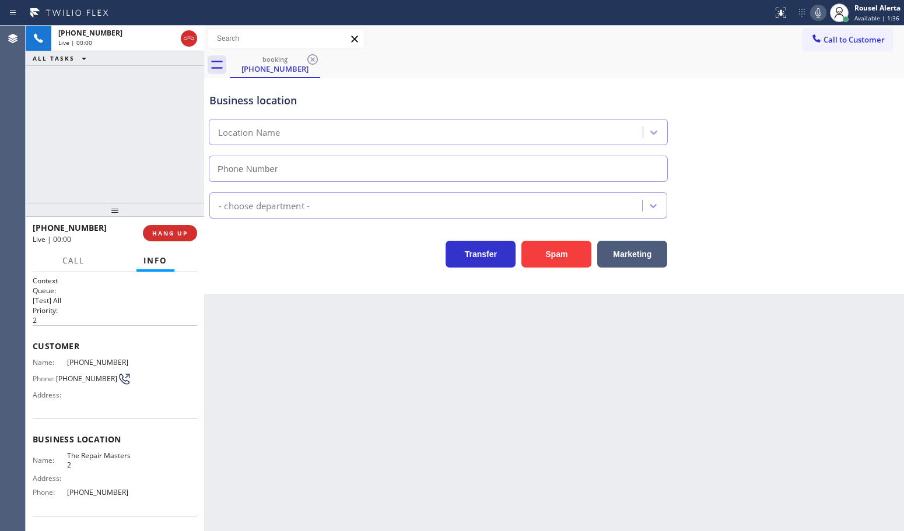
type input "[PHONE_NUMBER]"
drag, startPoint x: 547, startPoint y: 262, endPoint x: 547, endPoint y: 272, distance: 9.3
click at [546, 262] on button "Spam" at bounding box center [556, 254] width 70 height 27
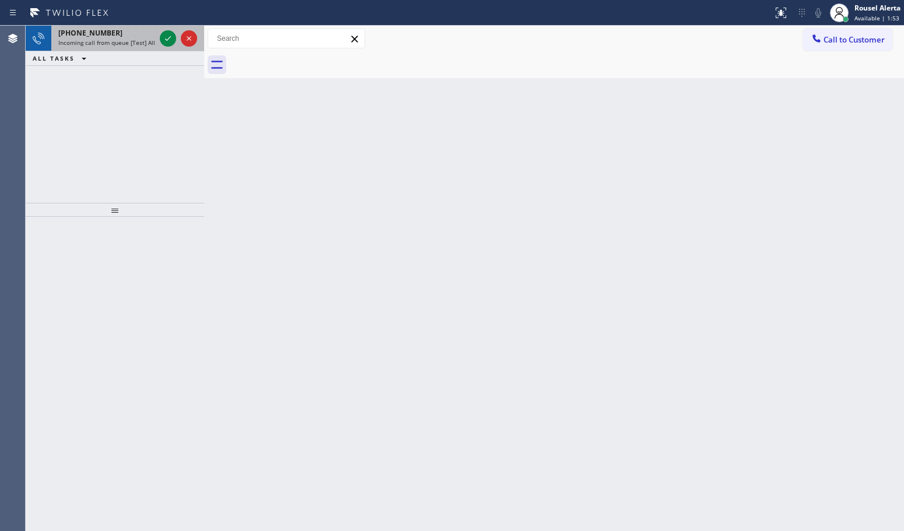
click at [130, 39] on span "Incoming call from queue [Test] All" at bounding box center [106, 42] width 97 height 8
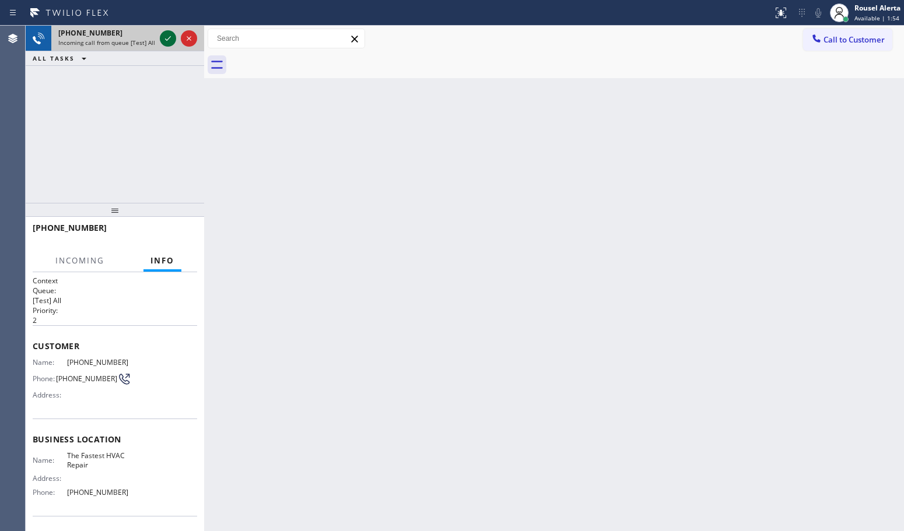
click at [164, 37] on icon at bounding box center [168, 38] width 14 height 14
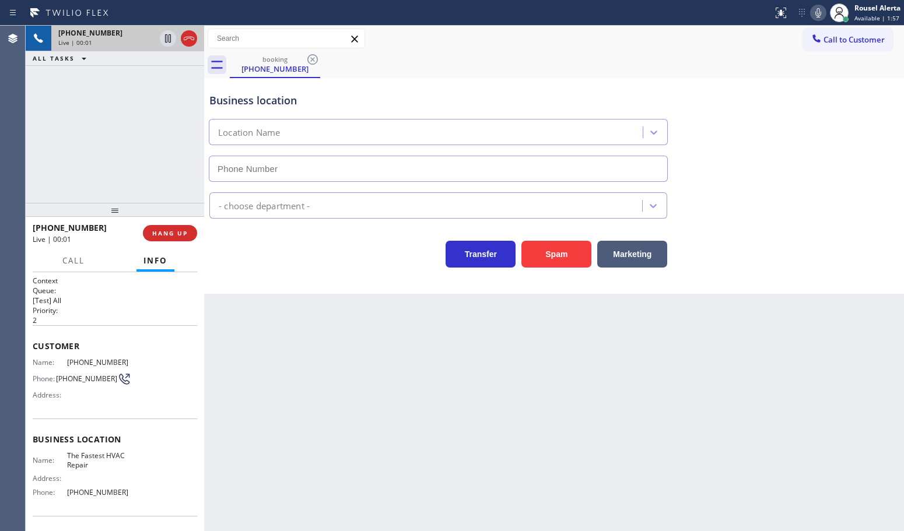
type input "[PHONE_NUMBER]"
click at [555, 261] on button "Spam" at bounding box center [556, 254] width 70 height 27
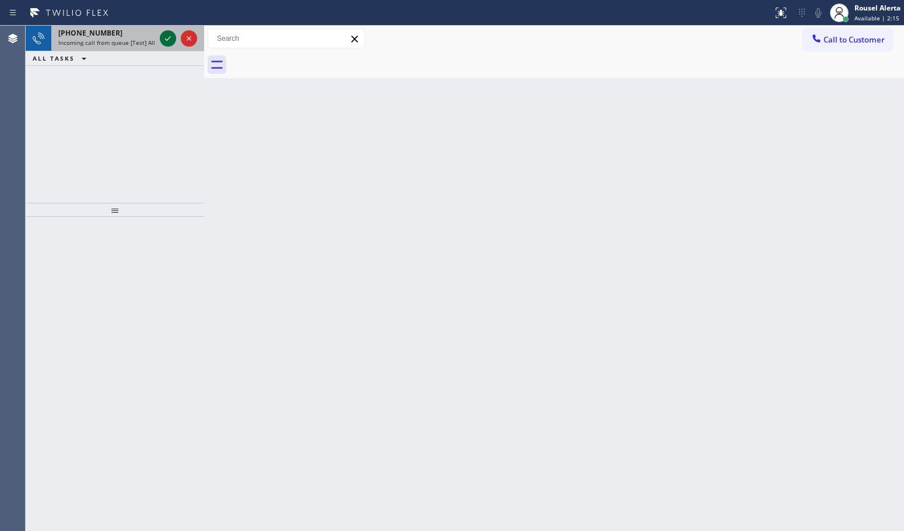
click at [166, 41] on icon at bounding box center [168, 38] width 14 height 14
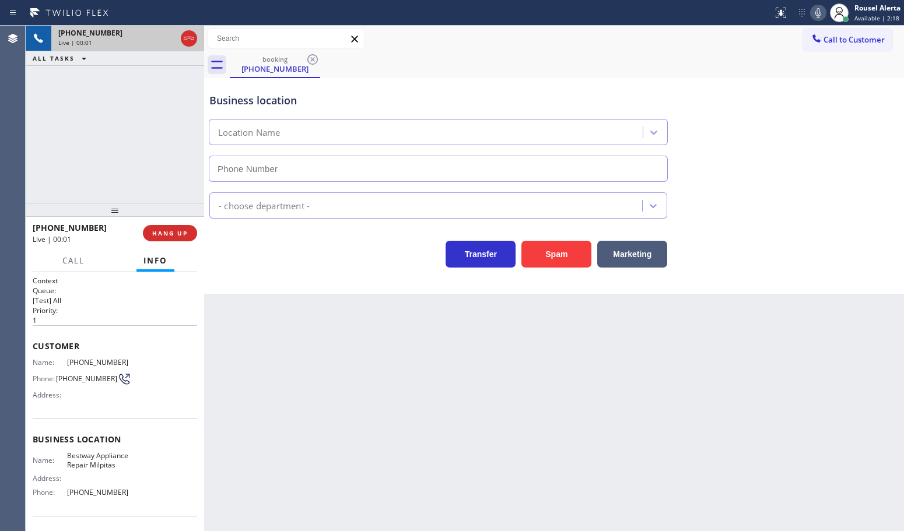
type input "[PHONE_NUMBER]"
click at [290, 392] on div "Back to Dashboard Change Sender ID Customers Technicians Select a contact Outbo…" at bounding box center [554, 279] width 700 height 506
click at [411, 357] on div "Back to Dashboard Change Sender ID Customers Technicians Select a contact Outbo…" at bounding box center [554, 279] width 700 height 506
click at [170, 237] on span "HANG UP" at bounding box center [170, 233] width 36 height 8
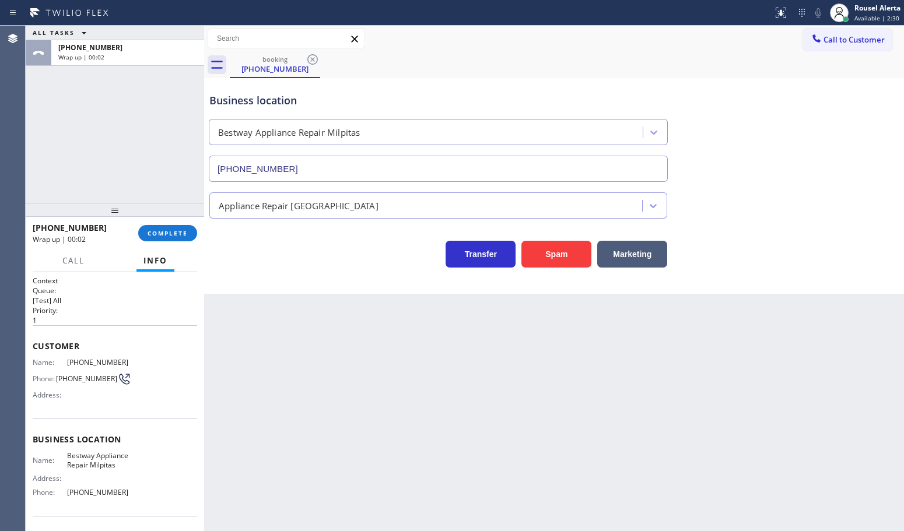
click at [555, 468] on div "Back to Dashboard Change Sender ID Customers Technicians Select a contact Outbo…" at bounding box center [554, 279] width 700 height 506
click at [462, 447] on div "Back to Dashboard Change Sender ID Customers Technicians Select a contact Outbo…" at bounding box center [554, 279] width 700 height 506
click at [149, 230] on span "COMPLETE" at bounding box center [168, 233] width 40 height 8
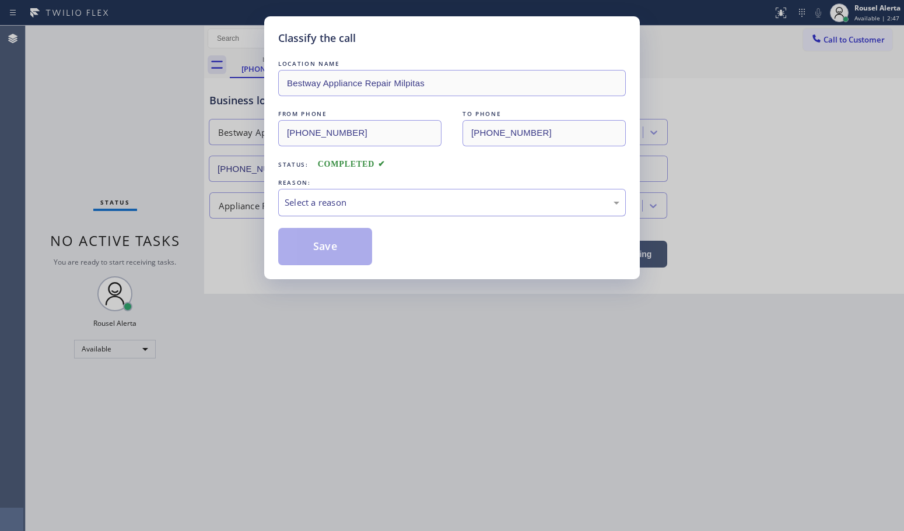
click at [278, 199] on div "Select a reason" at bounding box center [452, 202] width 348 height 27
click at [325, 247] on button "Save" at bounding box center [325, 246] width 94 height 37
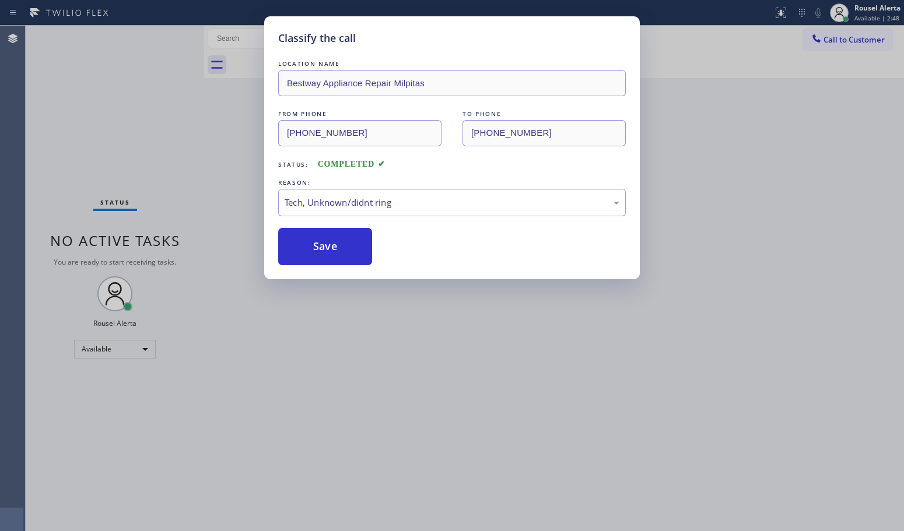
click at [404, 345] on div "Classify the call LOCATION NAME Bestway Appliance Repair Milpitas FROM PHONE [P…" at bounding box center [452, 265] width 904 height 531
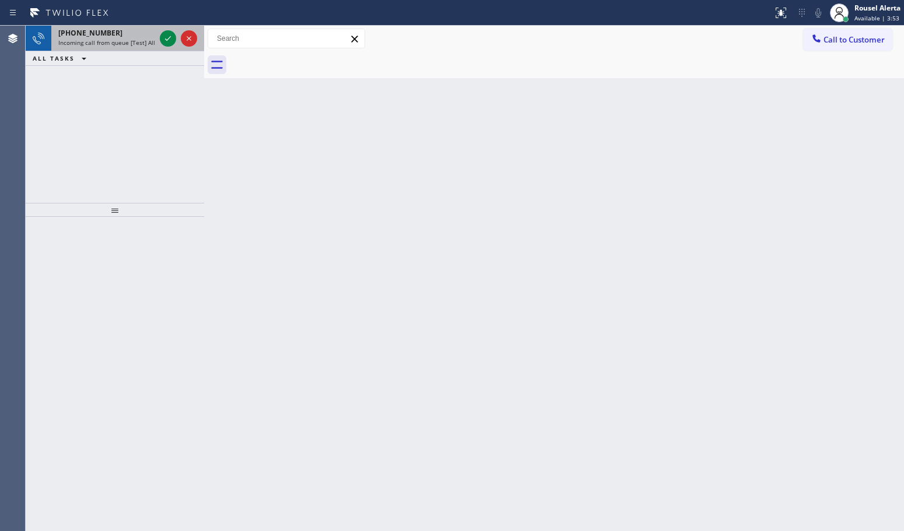
click at [135, 41] on span "Incoming call from queue [Test] All" at bounding box center [106, 42] width 97 height 8
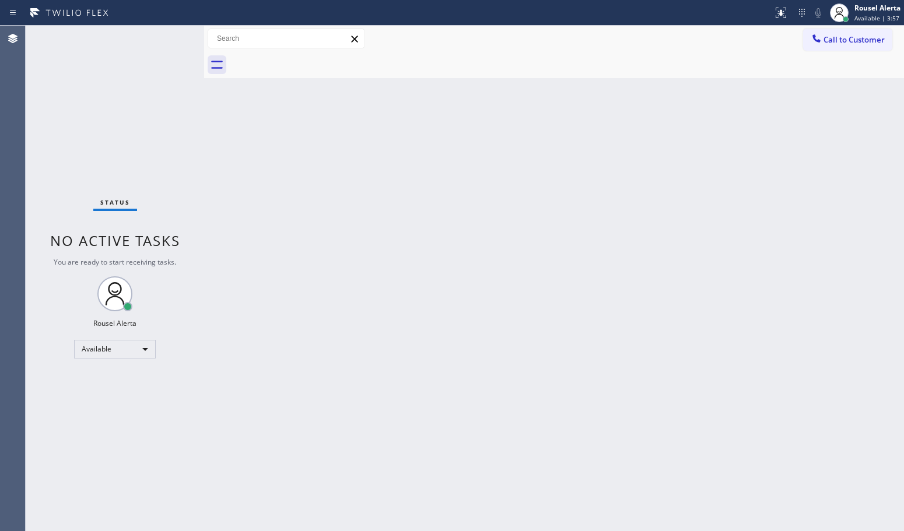
click at [633, 239] on div "Back to Dashboard Change Sender ID Customers Technicians Select a contact Outbo…" at bounding box center [554, 279] width 700 height 506
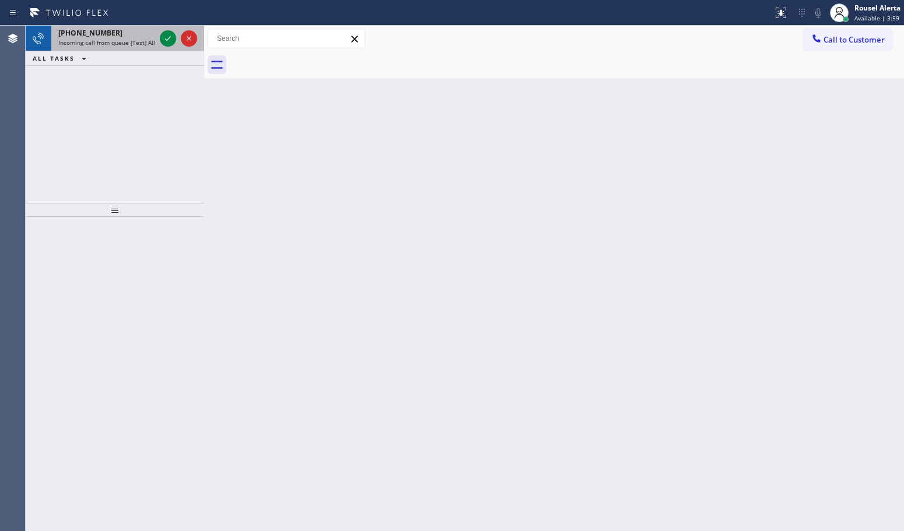
drag, startPoint x: 121, startPoint y: 37, endPoint x: 133, endPoint y: 38, distance: 12.4
click at [121, 38] on div "[PHONE_NUMBER] Incoming call from queue [Test] All" at bounding box center [104, 39] width 106 height 26
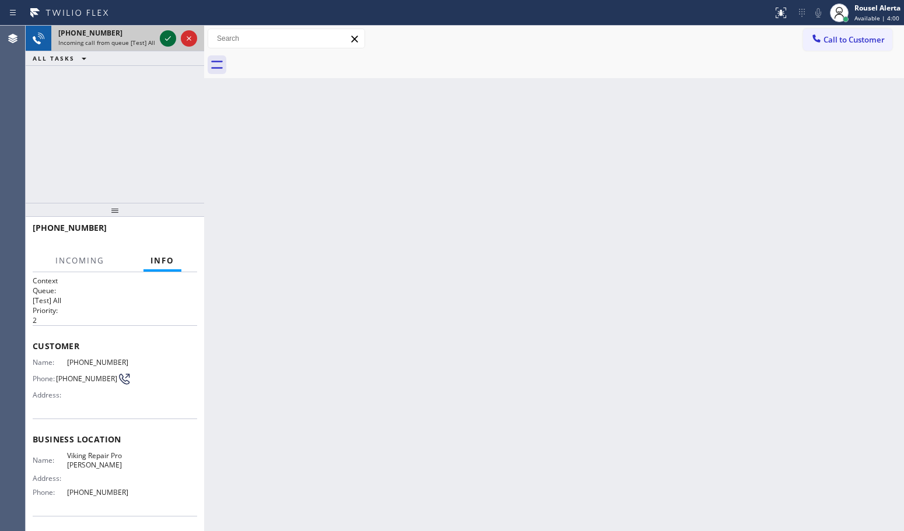
click at [164, 38] on icon at bounding box center [168, 38] width 14 height 14
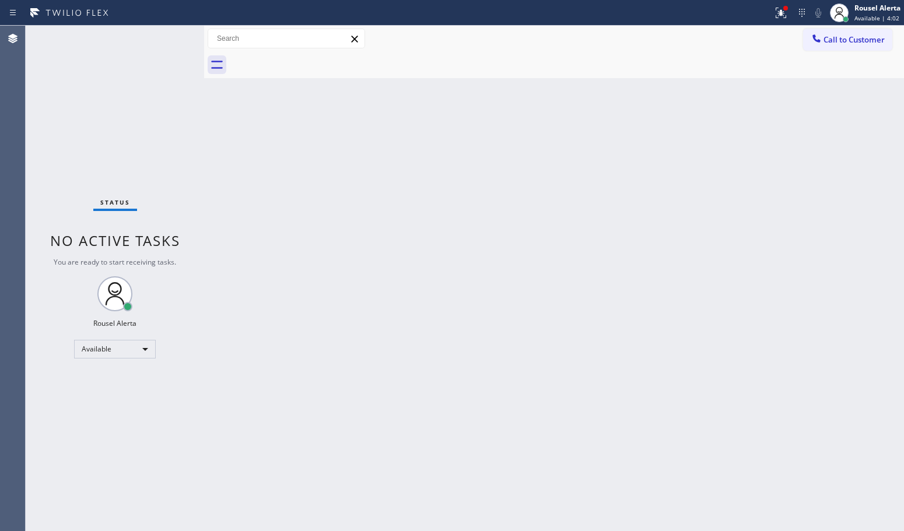
drag, startPoint x: 157, startPoint y: 28, endPoint x: 403, endPoint y: 77, distance: 250.4
click at [175, 38] on div "Status No active tasks You are ready to start receiving tasks. Rousel Alerta Av…" at bounding box center [115, 279] width 178 height 506
click at [765, 22] on div "Status report Issue detected This issue could affect your workflow. Please cont…" at bounding box center [452, 13] width 904 height 26
click at [776, 15] on icon at bounding box center [781, 13] width 14 height 14
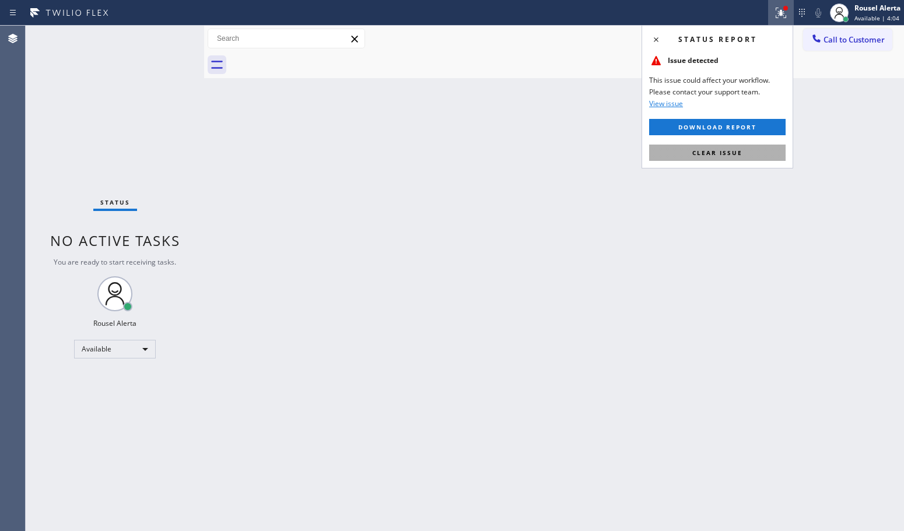
click at [745, 156] on button "Clear issue" at bounding box center [717, 153] width 136 height 16
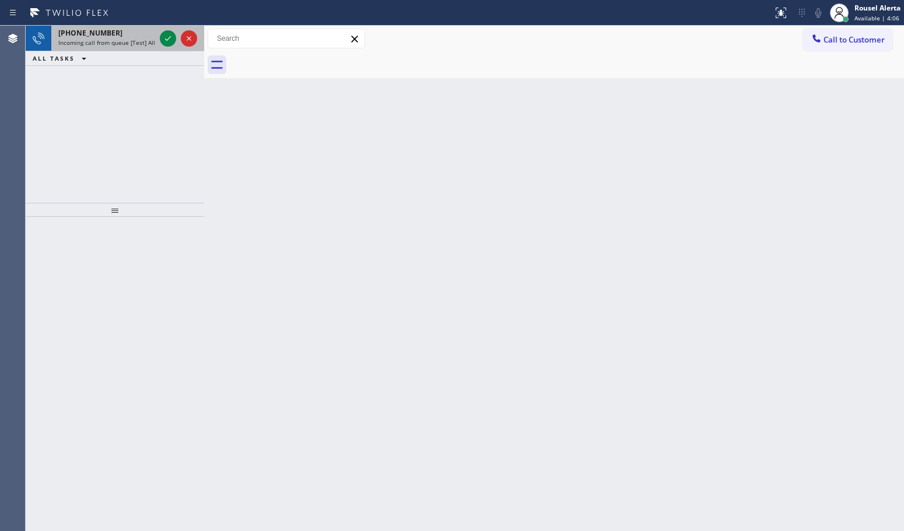
drag, startPoint x: 127, startPoint y: 39, endPoint x: 150, endPoint y: 45, distance: 24.6
click at [129, 43] on span "Incoming call from queue [Test] All" at bounding box center [106, 42] width 97 height 8
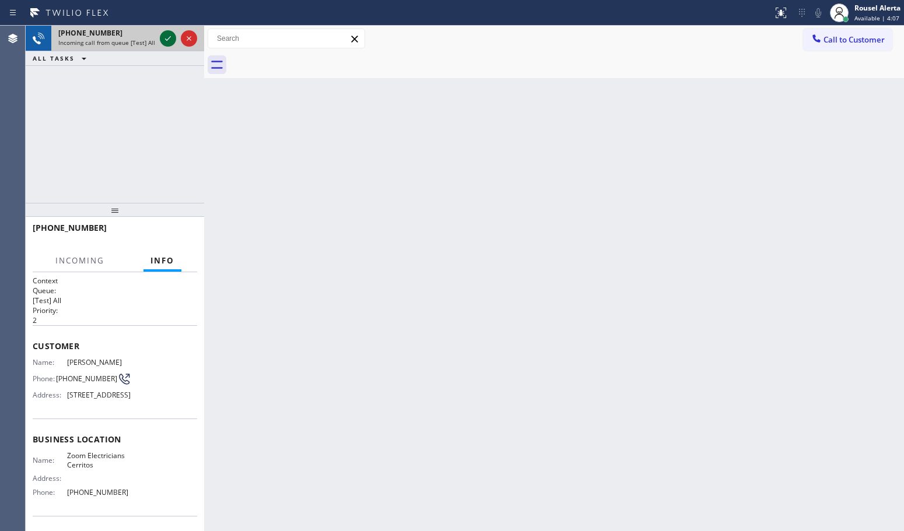
click at [163, 41] on icon at bounding box center [168, 38] width 14 height 14
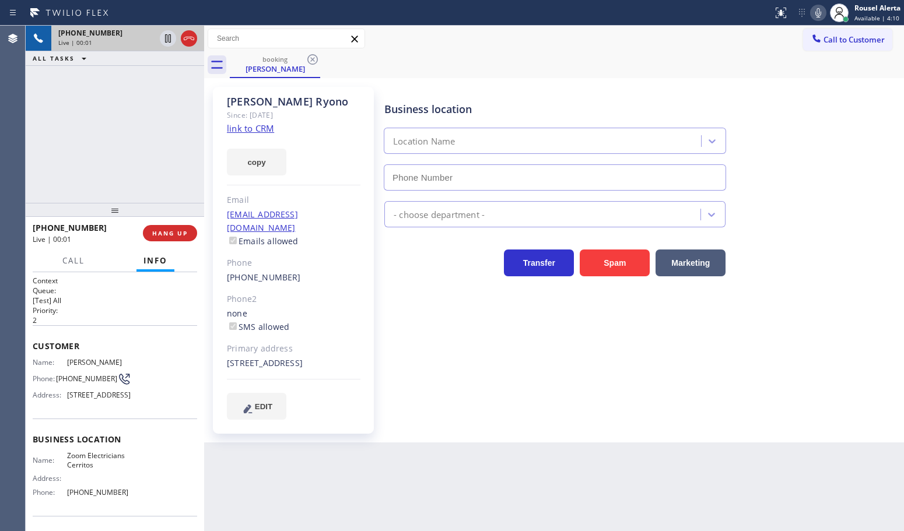
type input "[PHONE_NUMBER]"
click at [264, 128] on link "link to CRM" at bounding box center [250, 128] width 47 height 12
click at [162, 38] on icon at bounding box center [168, 38] width 14 height 14
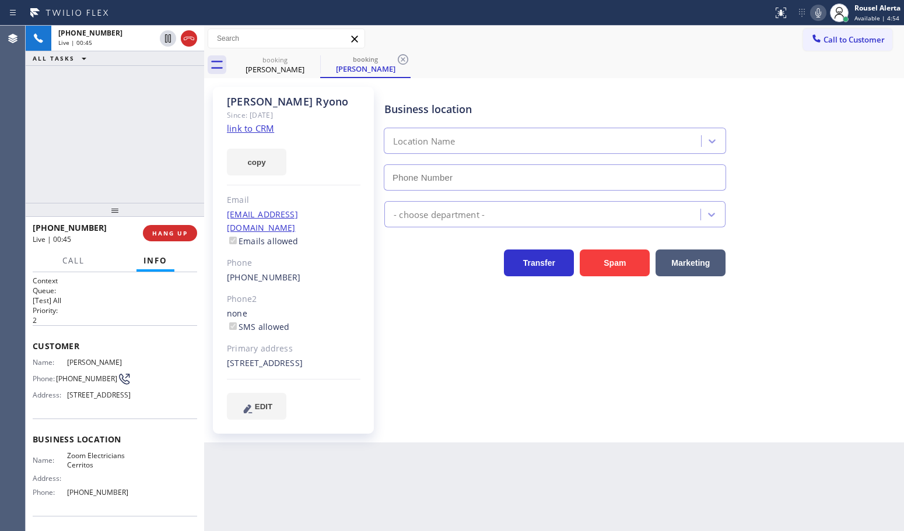
type input "[PHONE_NUMBER]"
click at [819, 7] on icon at bounding box center [818, 13] width 14 height 14
click at [171, 87] on div "[PHONE_NUMBER] Live | 03:49 ALL TASKS ALL TASKS ACTIVE TASKS TASKS IN WRAP UP" at bounding box center [115, 114] width 178 height 177
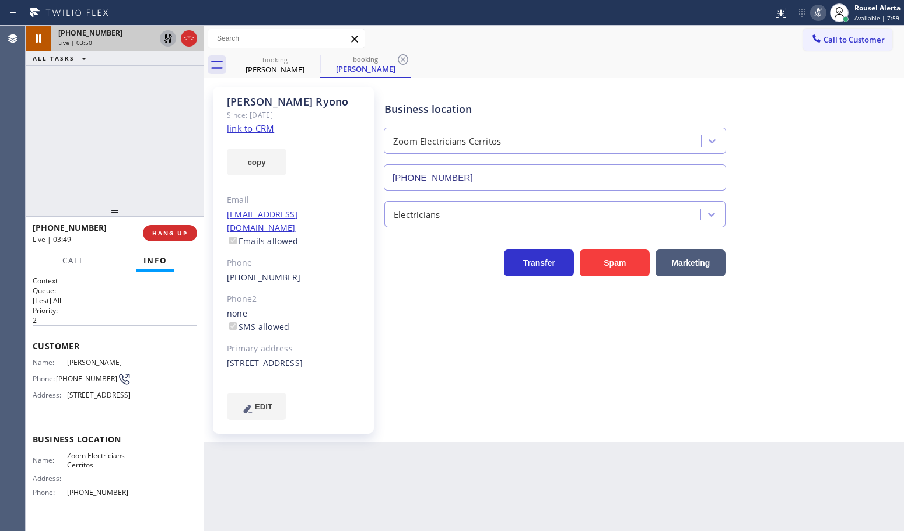
click at [164, 36] on icon at bounding box center [168, 38] width 14 height 14
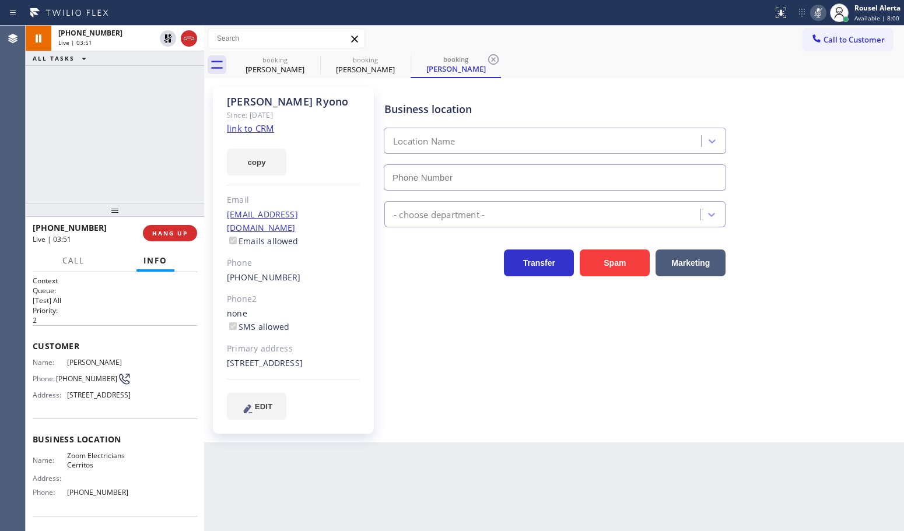
click at [812, 16] on icon at bounding box center [818, 13] width 14 height 14
type input "[PHONE_NUMBER]"
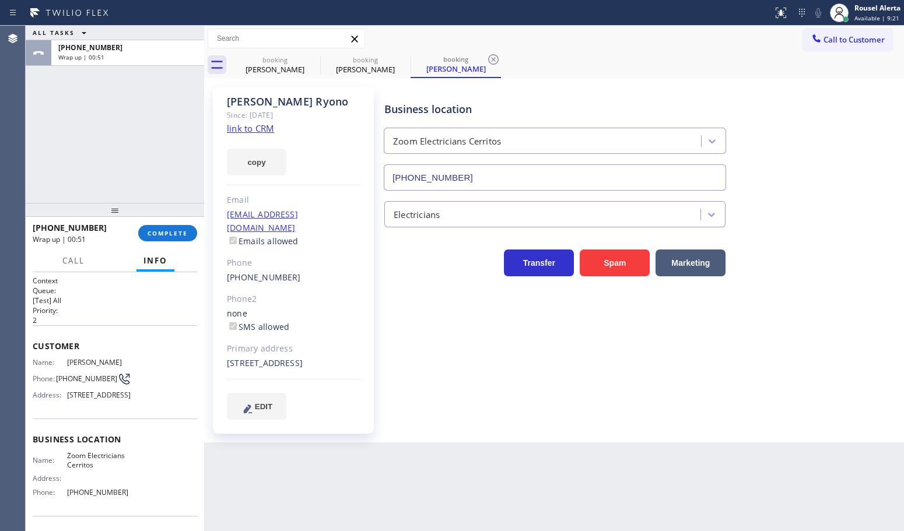
click at [120, 121] on div "ALL TASKS ALL TASKS ACTIVE TASKS TASKS IN WRAP UP [PHONE_NUMBER] Wrap up | 00:51" at bounding box center [115, 114] width 178 height 177
click at [168, 229] on span "COMPLETE" at bounding box center [168, 233] width 40 height 8
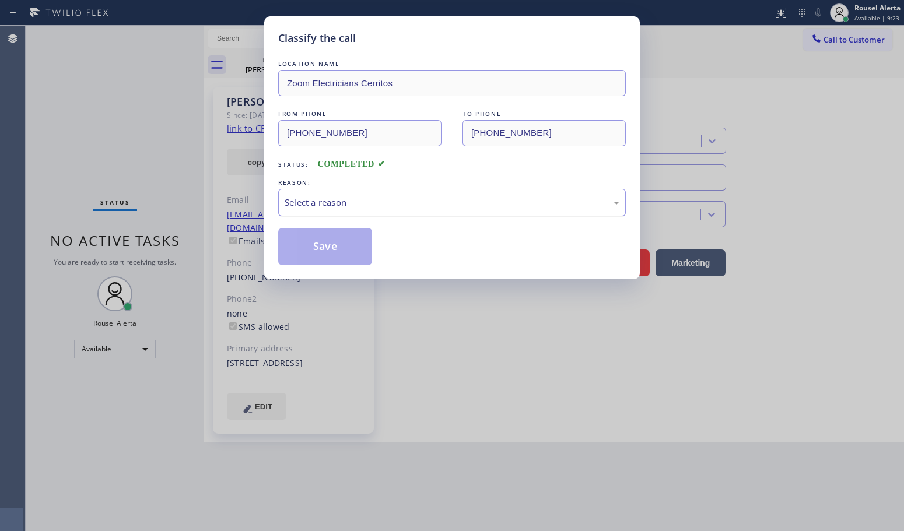
drag, startPoint x: 303, startPoint y: 208, endPoint x: 310, endPoint y: 211, distance: 6.8
click at [304, 208] on div "Select a reason" at bounding box center [452, 202] width 335 height 13
click at [352, 229] on button "Save" at bounding box center [325, 246] width 94 height 37
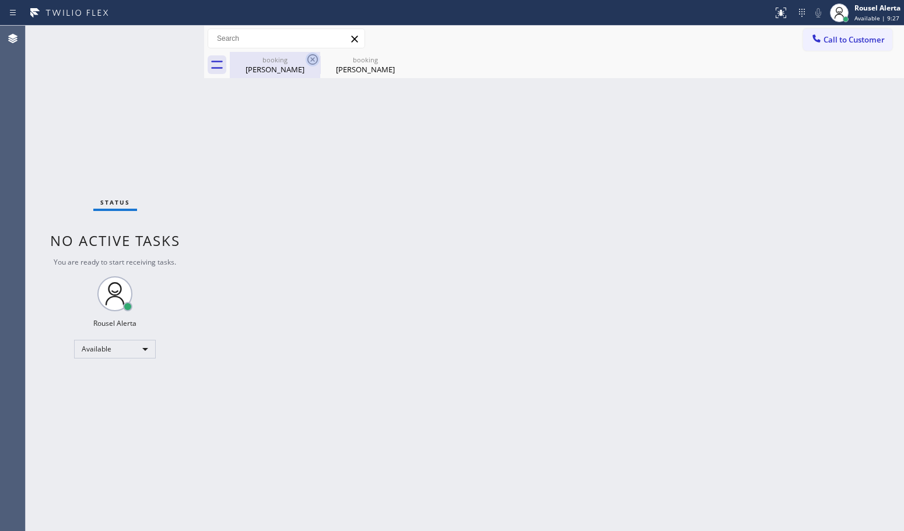
click at [313, 61] on icon at bounding box center [313, 59] width 14 height 14
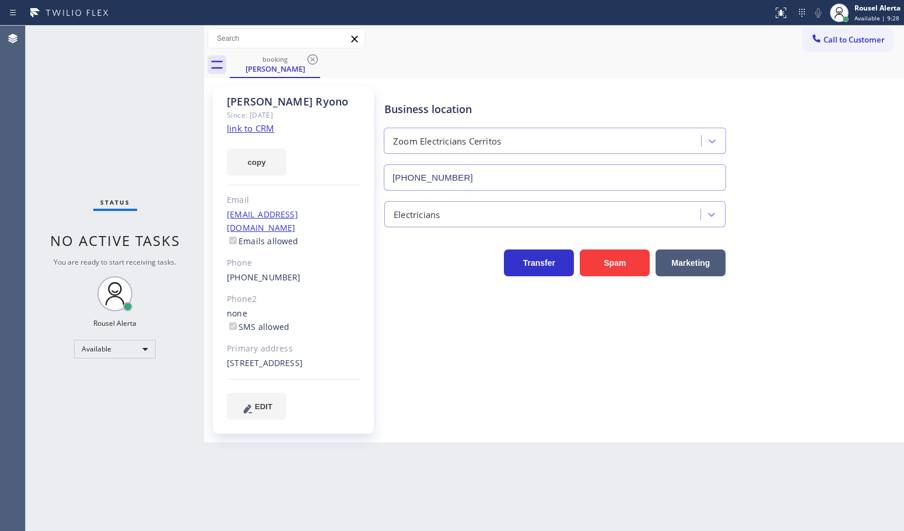
click at [313, 61] on icon at bounding box center [313, 59] width 14 height 14
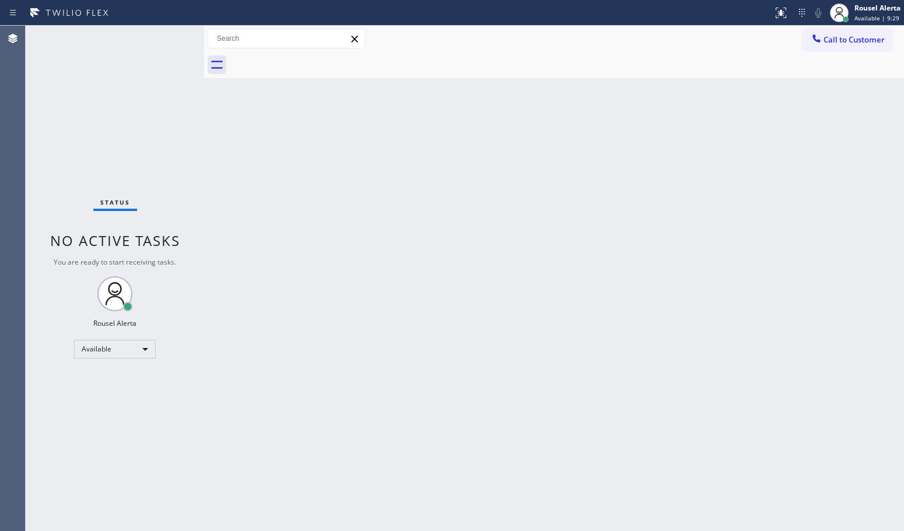
click at [432, 345] on div "Back to Dashboard Change Sender ID Customers Technicians Select a contact Outbo…" at bounding box center [554, 279] width 700 height 506
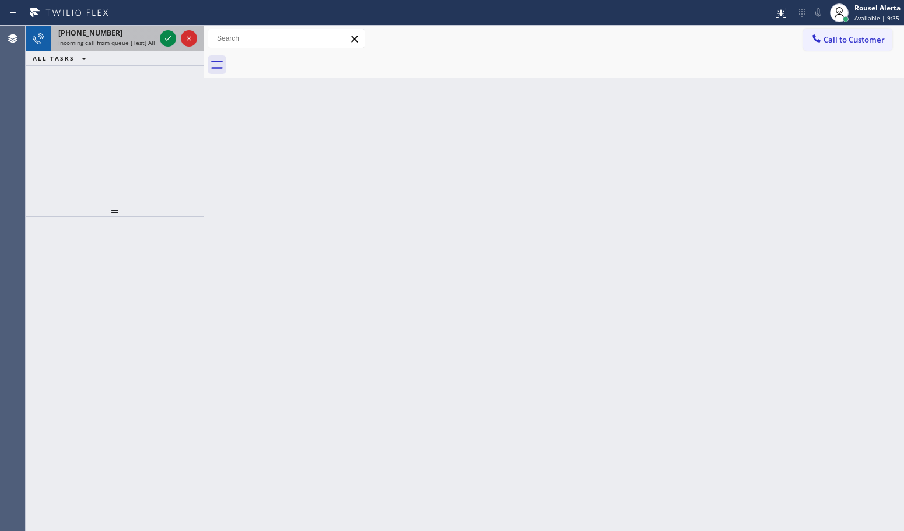
click at [121, 40] on span "Incoming call from queue [Test] All" at bounding box center [106, 42] width 97 height 8
click at [127, 34] on div "[PHONE_NUMBER]" at bounding box center [106, 33] width 97 height 10
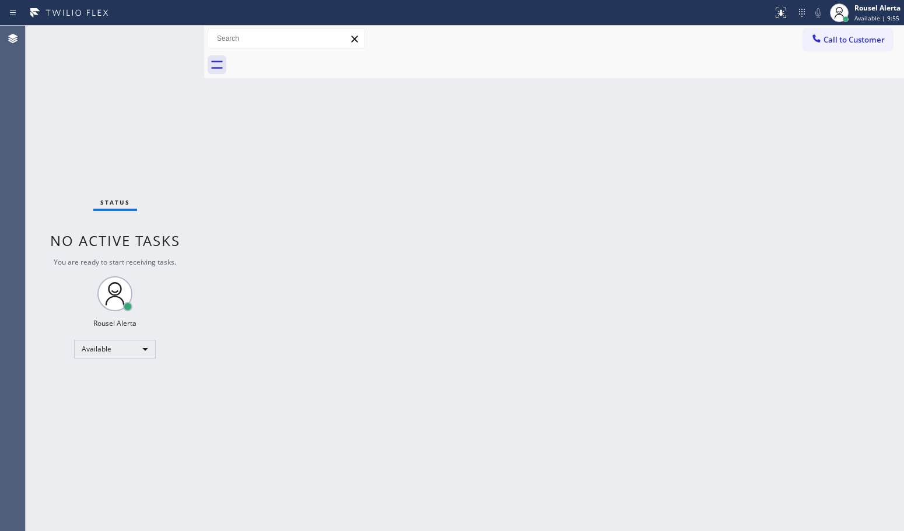
click at [161, 35] on div "Status No active tasks You are ready to start receiving tasks. Rousel Alerta Av…" at bounding box center [115, 279] width 178 height 506
drag, startPoint x: 173, startPoint y: 71, endPoint x: 538, endPoint y: 206, distance: 389.7
click at [178, 82] on div "Status No active tasks You are ready to start receiving tasks. Rousel Alerta Av…" at bounding box center [115, 279] width 178 height 506
click at [730, 240] on div "Back to Dashboard Change Sender ID Customers Technicians Select a contact Outbo…" at bounding box center [554, 279] width 700 height 506
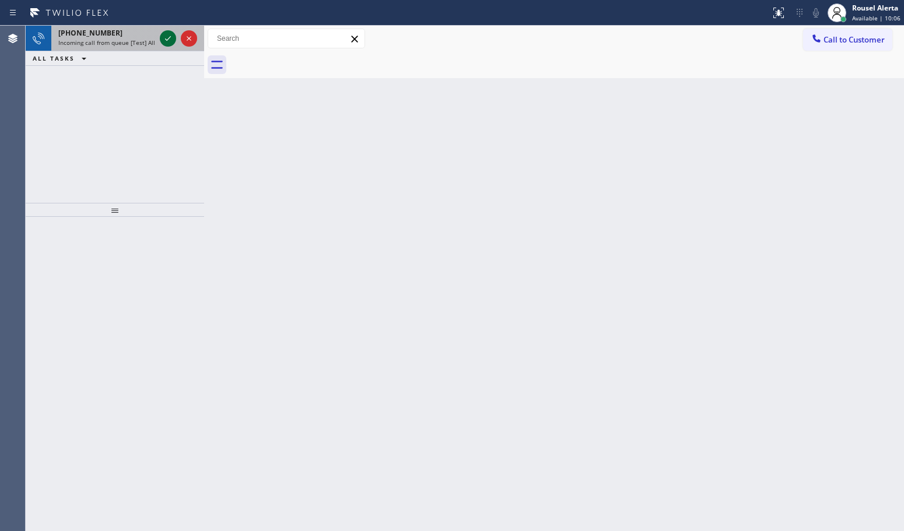
click at [167, 38] on icon at bounding box center [168, 38] width 14 height 14
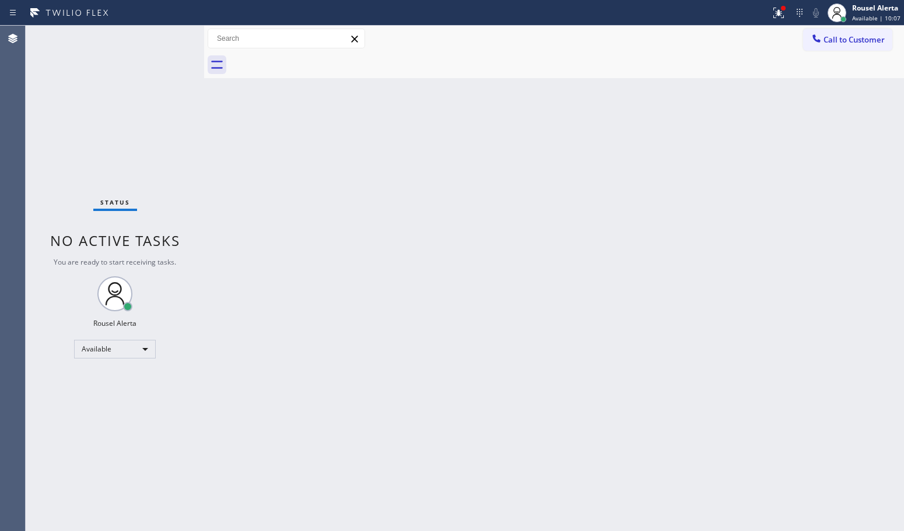
drag, startPoint x: 272, startPoint y: 173, endPoint x: 288, endPoint y: 163, distance: 18.6
click at [274, 175] on div "Back to Dashboard Change Sender ID Customers Technicians Select a contact Outbo…" at bounding box center [554, 279] width 700 height 506
click at [779, 16] on icon at bounding box center [779, 13] width 14 height 14
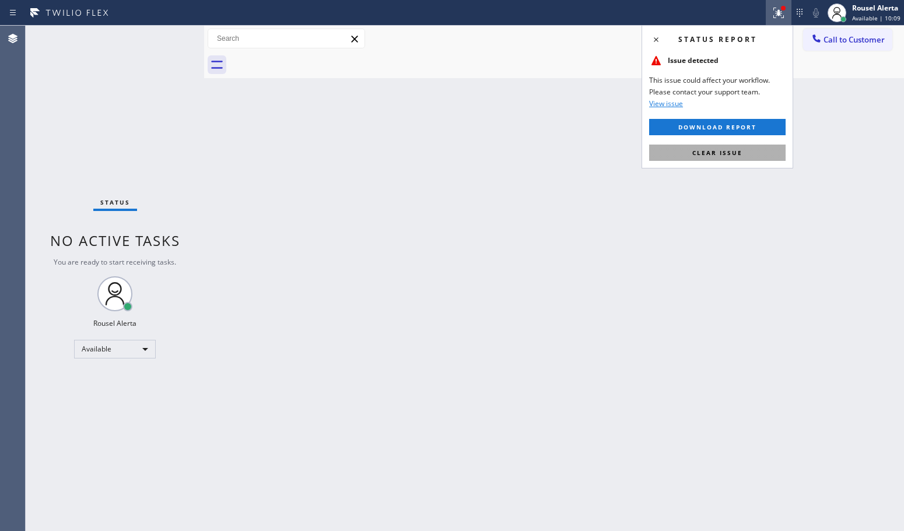
click at [762, 156] on button "Clear issue" at bounding box center [717, 153] width 136 height 16
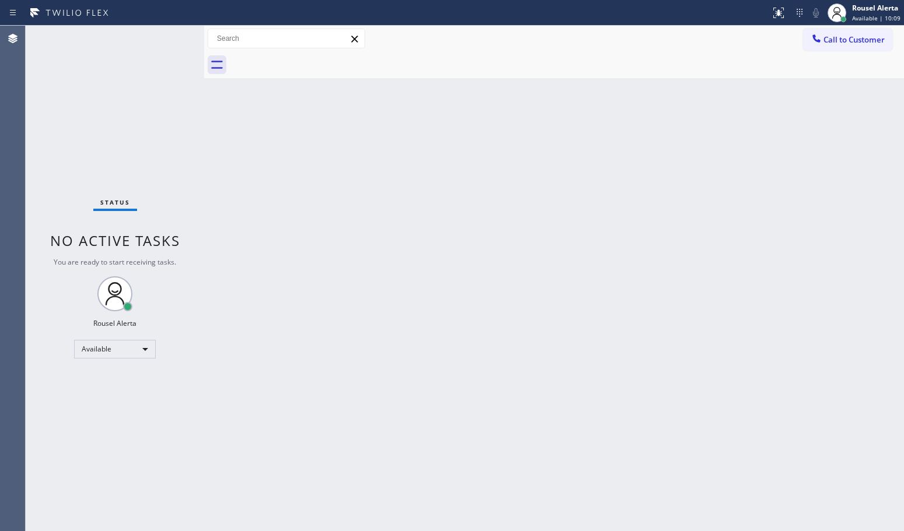
click at [762, 262] on div "Back to Dashboard Change Sender ID Customers Technicians Select a contact Outbo…" at bounding box center [554, 279] width 700 height 506
click at [567, 167] on div "Back to Dashboard Change Sender ID Customers Technicians Select a contact Outbo…" at bounding box center [554, 279] width 700 height 506
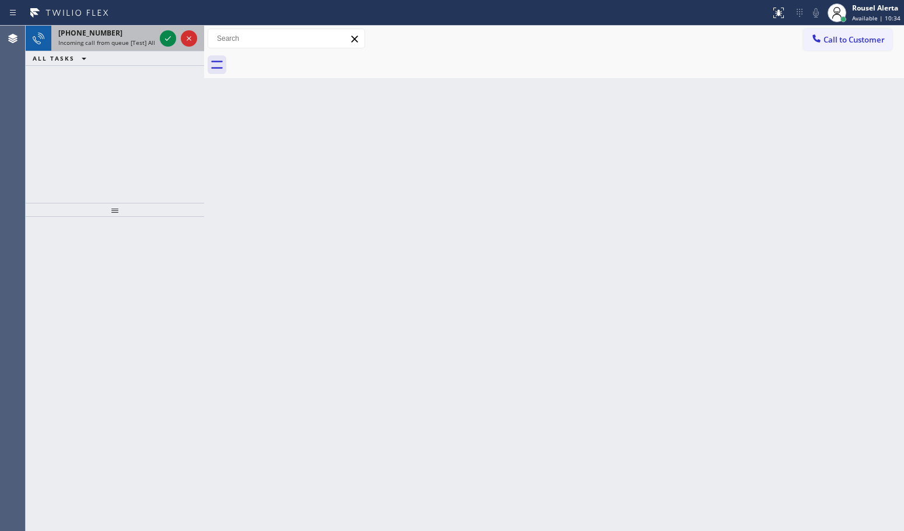
click at [142, 40] on span "Incoming call from queue [Test] All" at bounding box center [106, 42] width 97 height 8
click at [160, 37] on div at bounding box center [168, 38] width 16 height 14
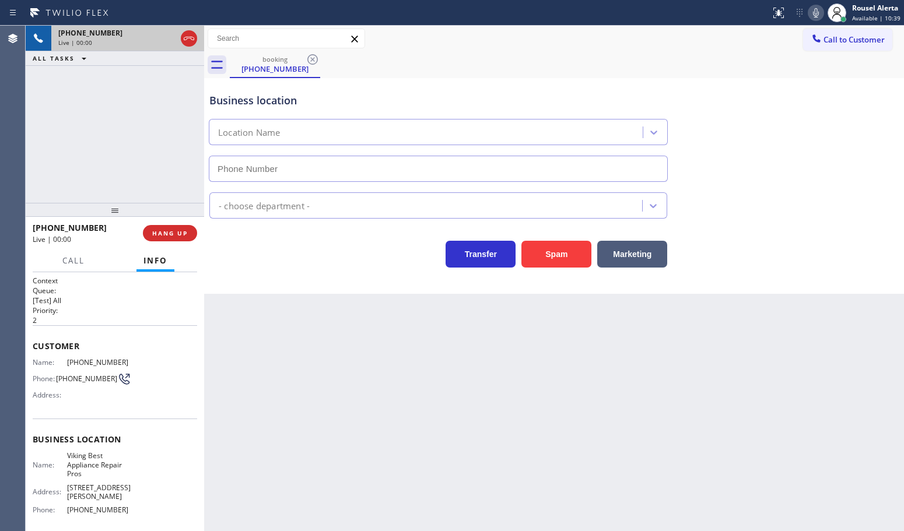
type input "[PHONE_NUMBER]"
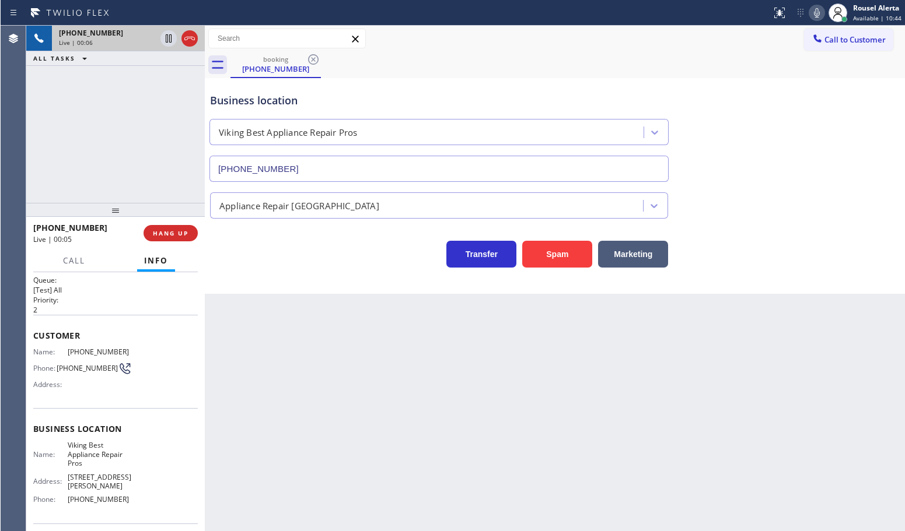
scroll to position [1, 0]
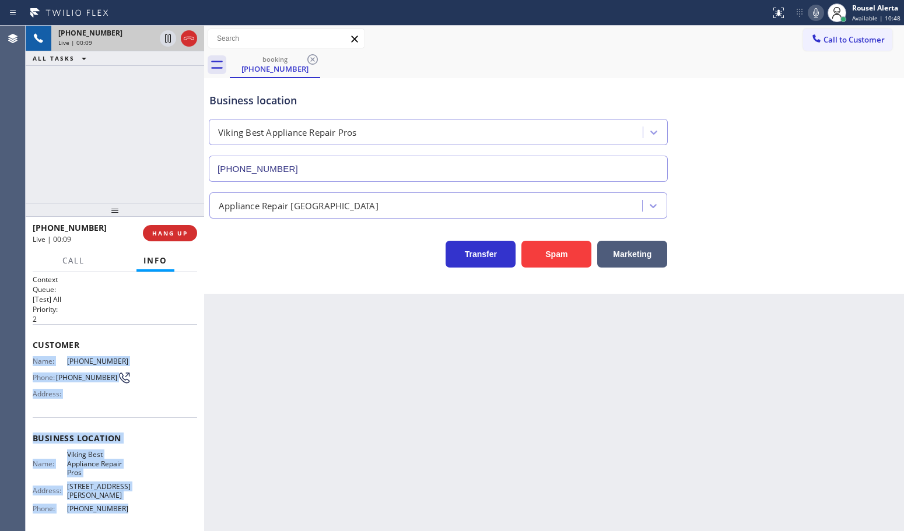
drag, startPoint x: 33, startPoint y: 358, endPoint x: 134, endPoint y: 506, distance: 179.2
click at [134, 506] on div "Context Queue: [Test] All Priority: 2 Customer Name: [PHONE_NUMBER] Phone: [PHO…" at bounding box center [115, 448] width 164 height 346
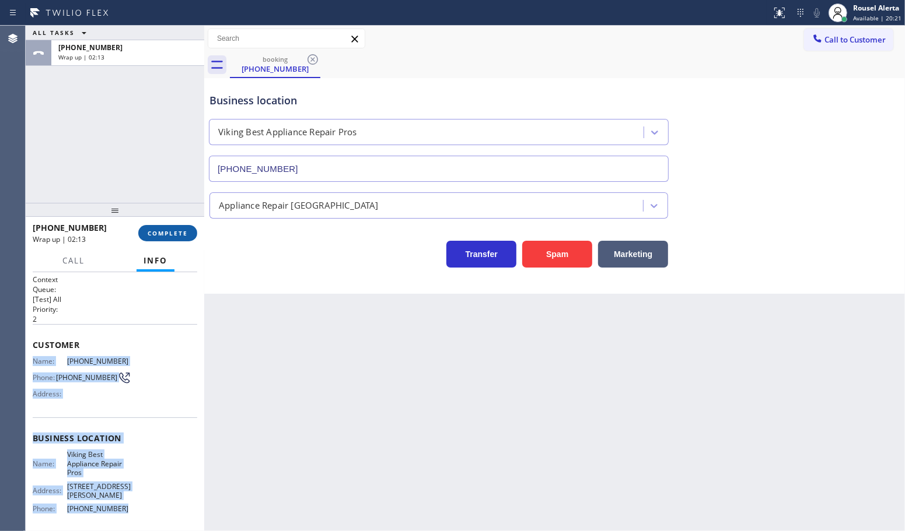
click at [156, 227] on button "COMPLETE" at bounding box center [167, 233] width 59 height 16
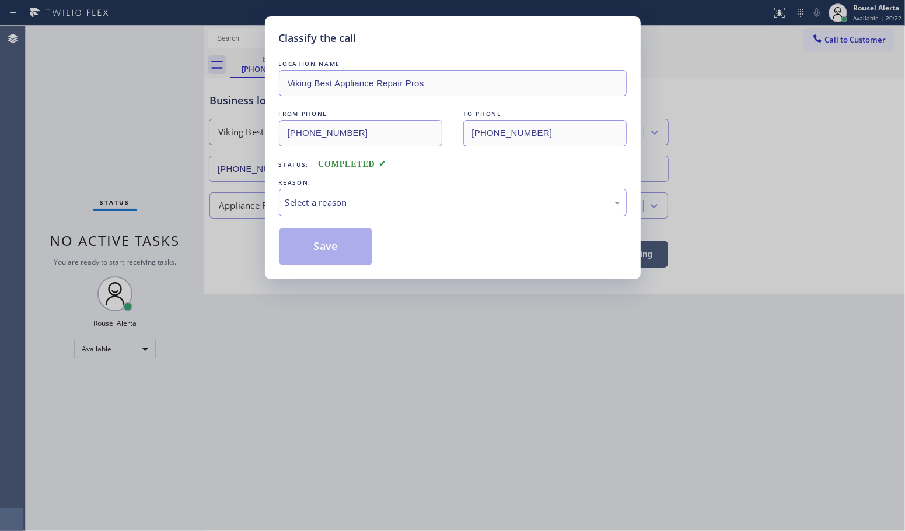
click at [360, 199] on div "Select a reason" at bounding box center [452, 202] width 335 height 13
click at [334, 239] on button "Save" at bounding box center [326, 246] width 94 height 37
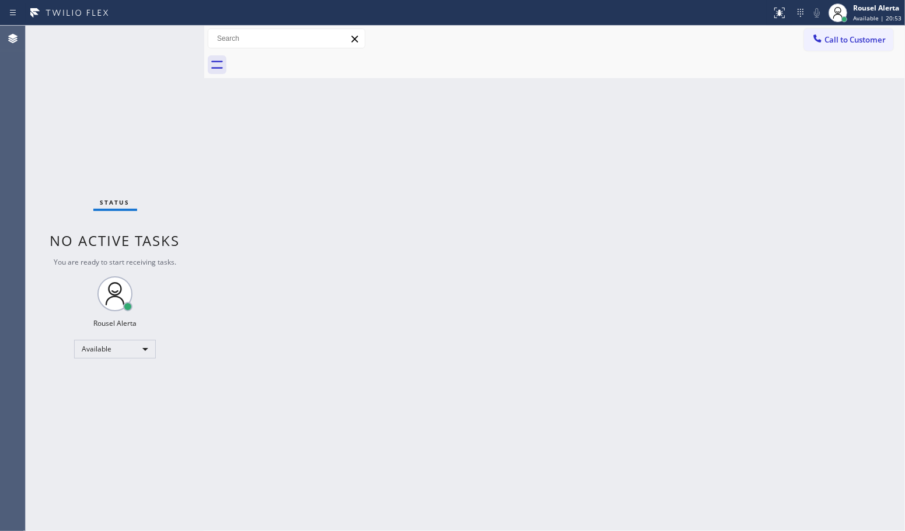
click at [163, 39] on div "Status No active tasks You are ready to start receiving tasks. Rousel Alerta Av…" at bounding box center [115, 279] width 178 height 506
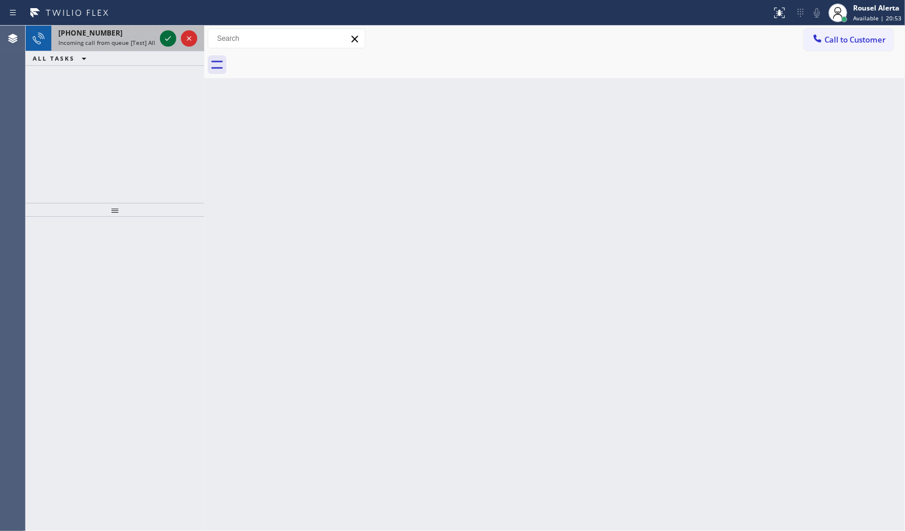
click at [163, 39] on icon at bounding box center [168, 38] width 14 height 14
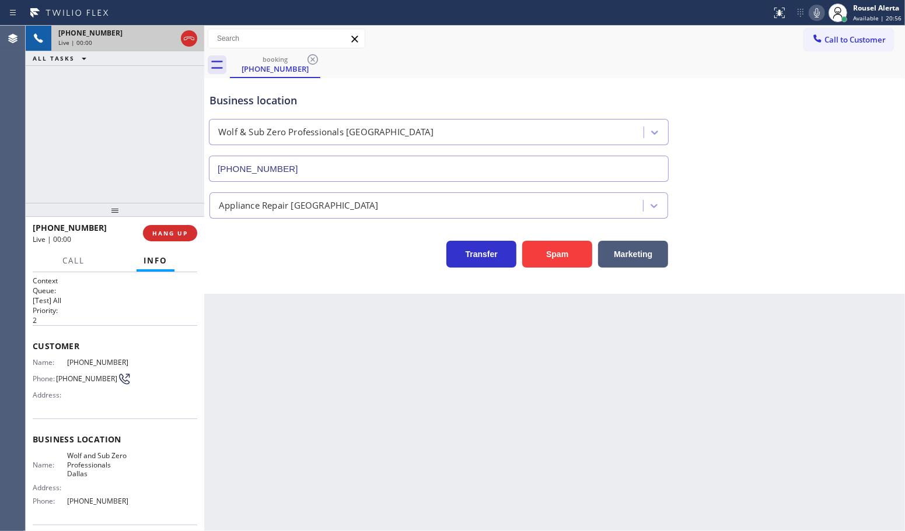
type input "[PHONE_NUMBER]"
drag, startPoint x: 544, startPoint y: 248, endPoint x: 591, endPoint y: 248, distance: 46.7
click at [544, 248] on button "Spam" at bounding box center [557, 254] width 70 height 27
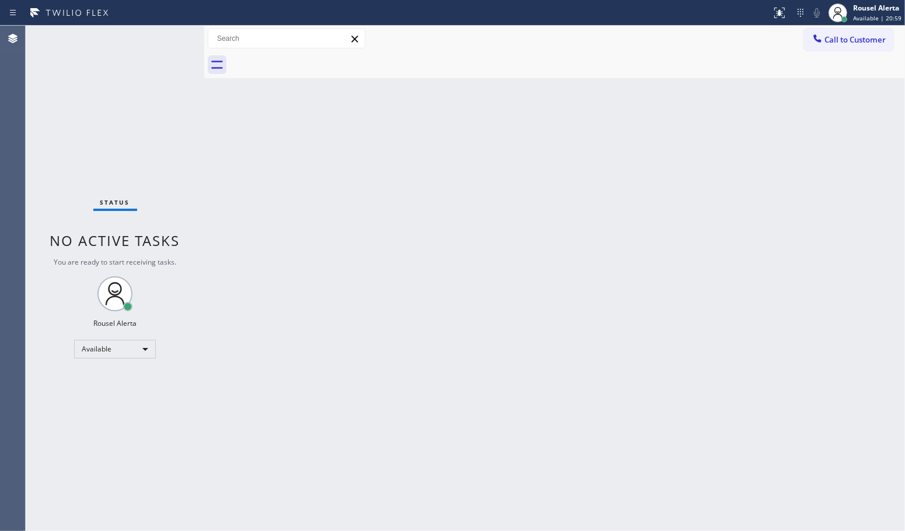
drag, startPoint x: 503, startPoint y: 233, endPoint x: 548, endPoint y: 173, distance: 75.5
click at [503, 233] on div "Back to Dashboard Change Sender ID Customers Technicians Select a contact Outbo…" at bounding box center [554, 279] width 700 height 506
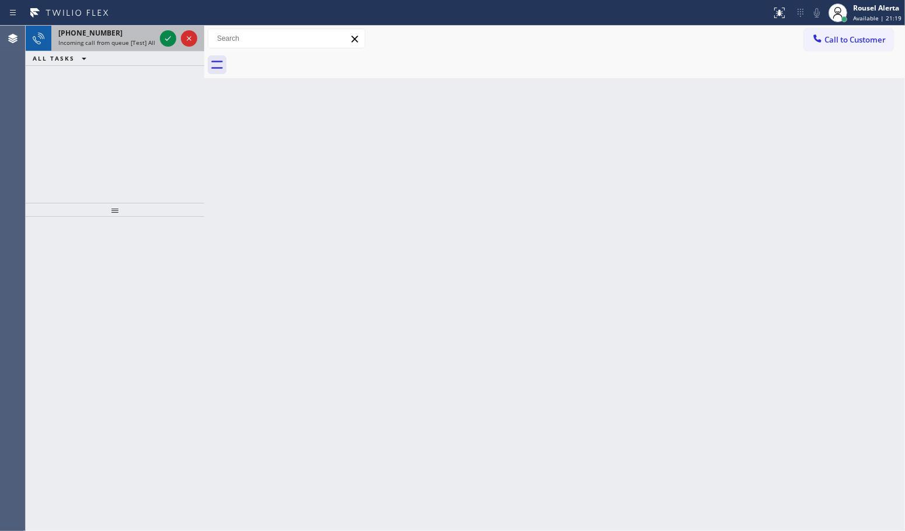
drag, startPoint x: 107, startPoint y: 42, endPoint x: 147, endPoint y: 38, distance: 40.4
click at [108, 42] on span "Incoming call from queue [Test] All" at bounding box center [106, 42] width 97 height 8
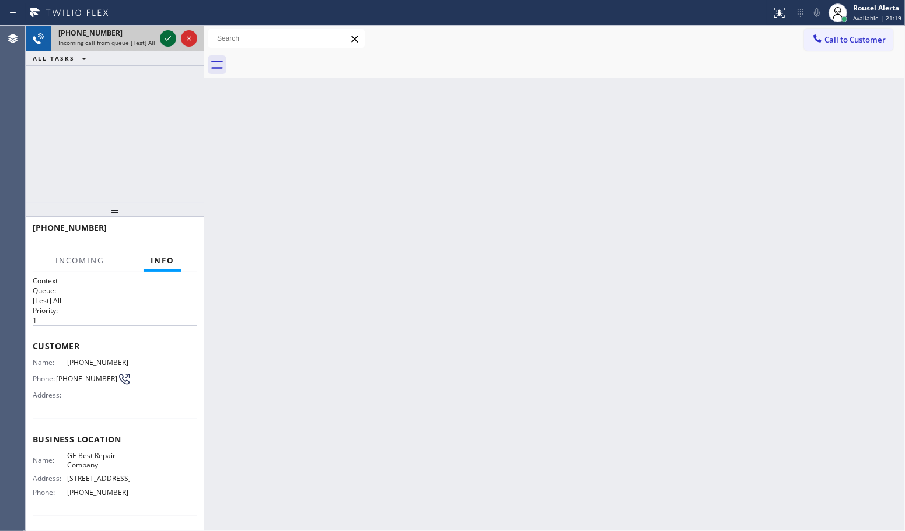
click at [164, 36] on icon at bounding box center [168, 38] width 14 height 14
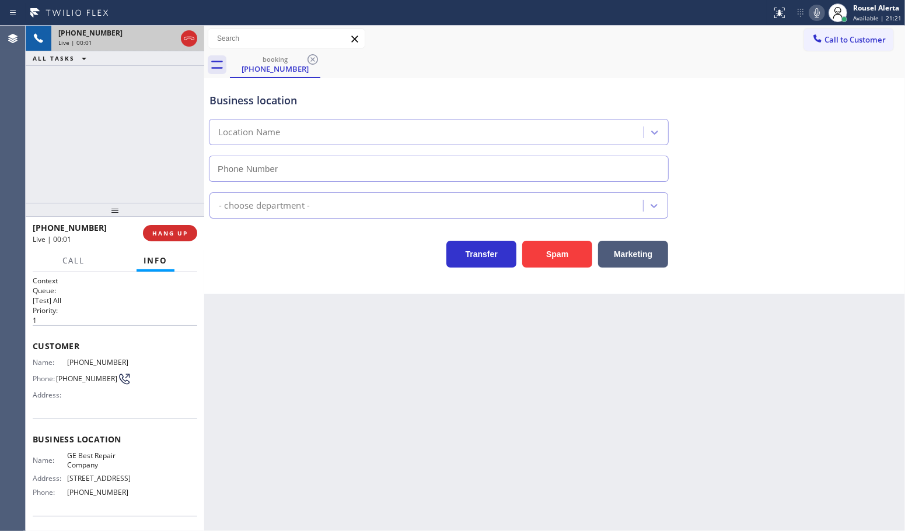
type input "[PHONE_NUMBER]"
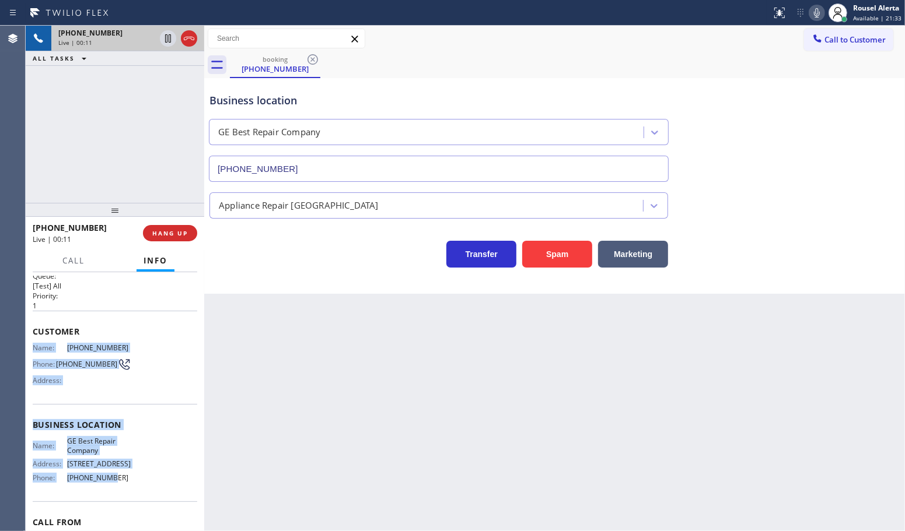
scroll to position [74, 0]
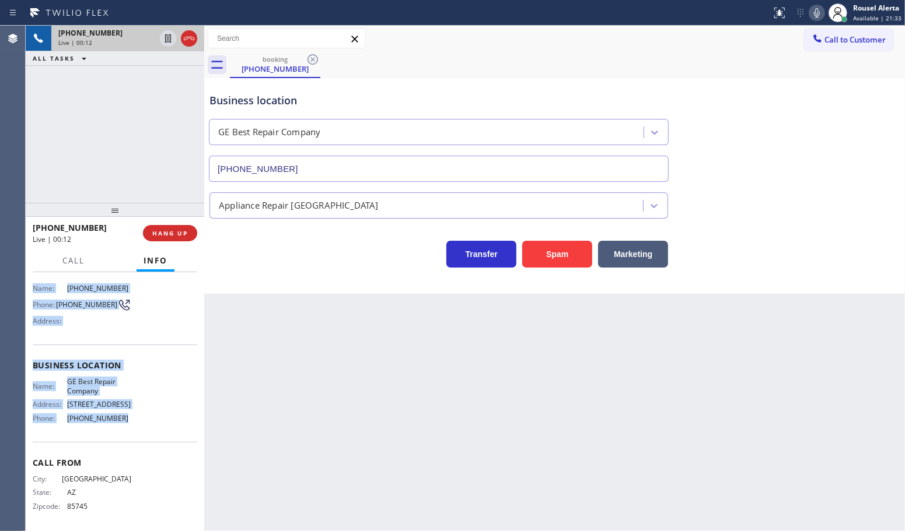
drag, startPoint x: 27, startPoint y: 339, endPoint x: 145, endPoint y: 418, distance: 141.4
click at [145, 418] on div "Context Queue: [Test] All Priority: 1 Customer Name: [PHONE_NUMBER] Phone: [PHO…" at bounding box center [115, 401] width 178 height 259
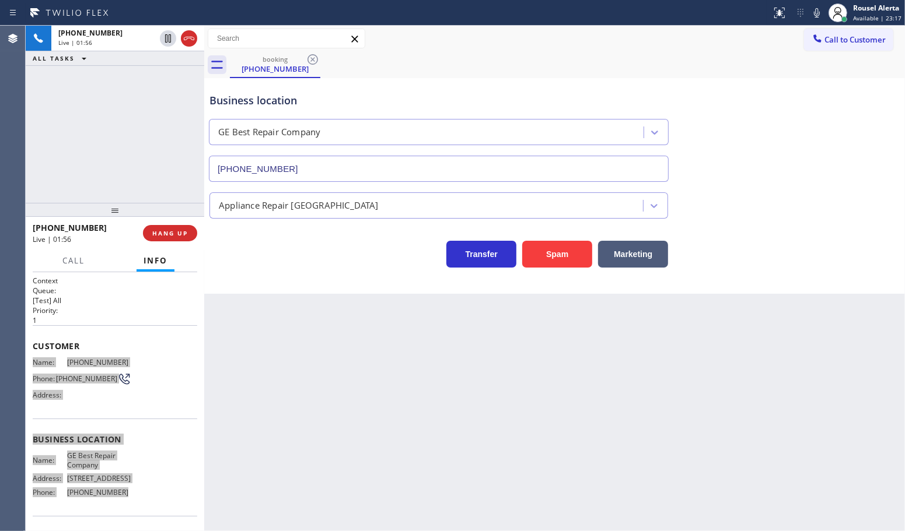
scroll to position [74, 0]
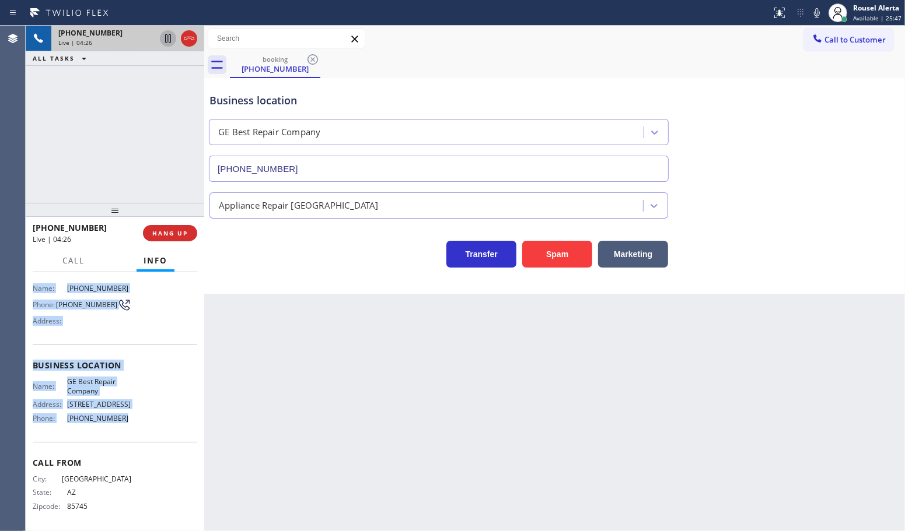
click at [166, 41] on icon at bounding box center [168, 38] width 14 height 14
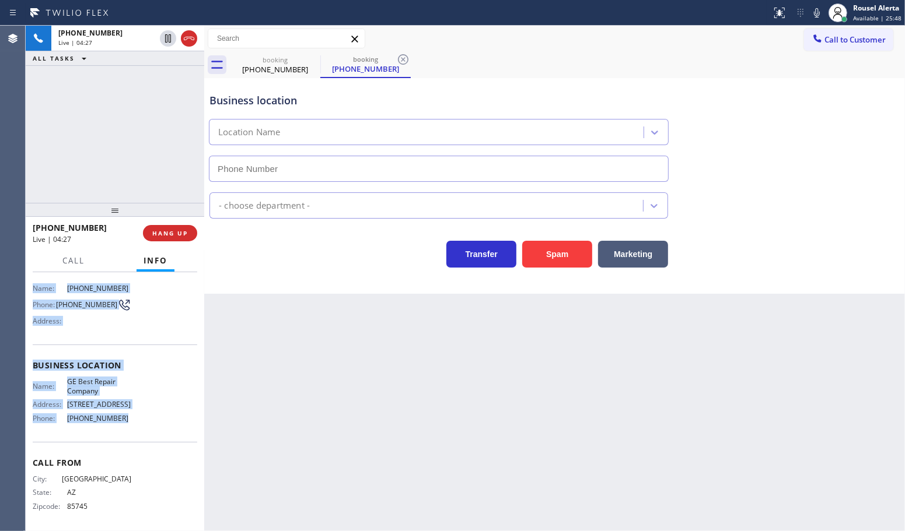
type input "[PHONE_NUMBER]"
click at [814, 16] on icon at bounding box center [817, 13] width 14 height 14
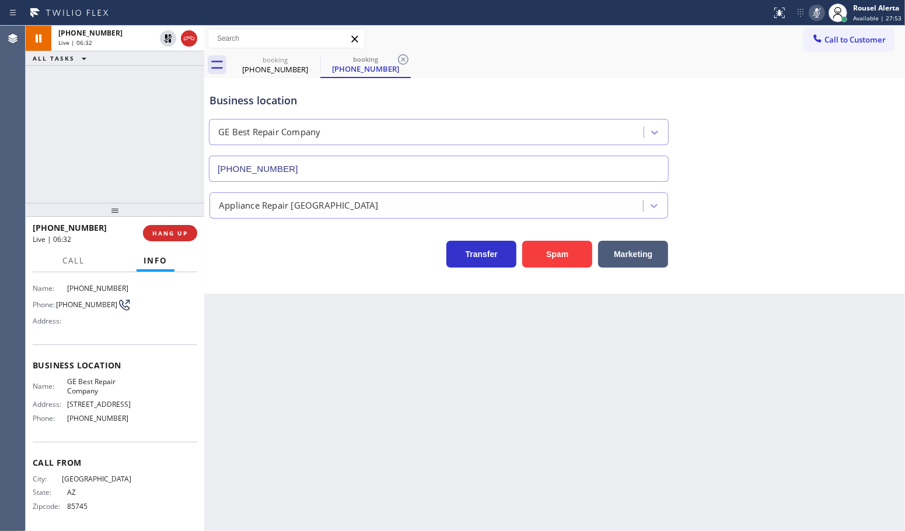
click at [126, 94] on div "[PHONE_NUMBER] Live | 06:32 ALL TASKS ALL TASKS ACTIVE TASKS TASKS IN WRAP UP" at bounding box center [115, 114] width 178 height 177
click at [164, 41] on icon at bounding box center [168, 38] width 14 height 14
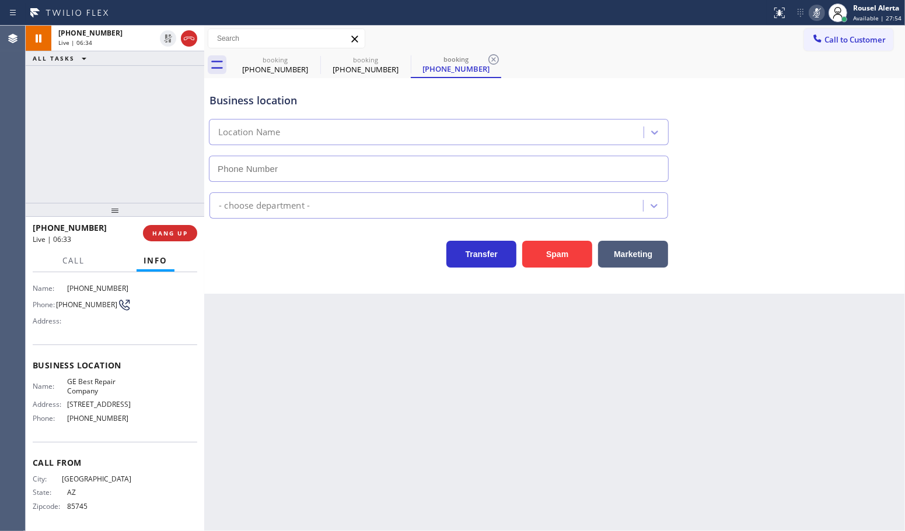
type input "[PHONE_NUMBER]"
click at [815, 10] on icon at bounding box center [817, 13] width 14 height 14
click at [453, 398] on div "Back to Dashboard Change Sender ID Customers Technicians Select a contact Outbo…" at bounding box center [554, 279] width 700 height 506
drag, startPoint x: 143, startPoint y: 118, endPoint x: 146, endPoint y: 86, distance: 31.6
click at [143, 118] on div "+15204299152 Live | 14:29 ALL TASKS ALL TASKS ACTIVE TASKS TASKS IN WRAP UP" at bounding box center [115, 114] width 178 height 177
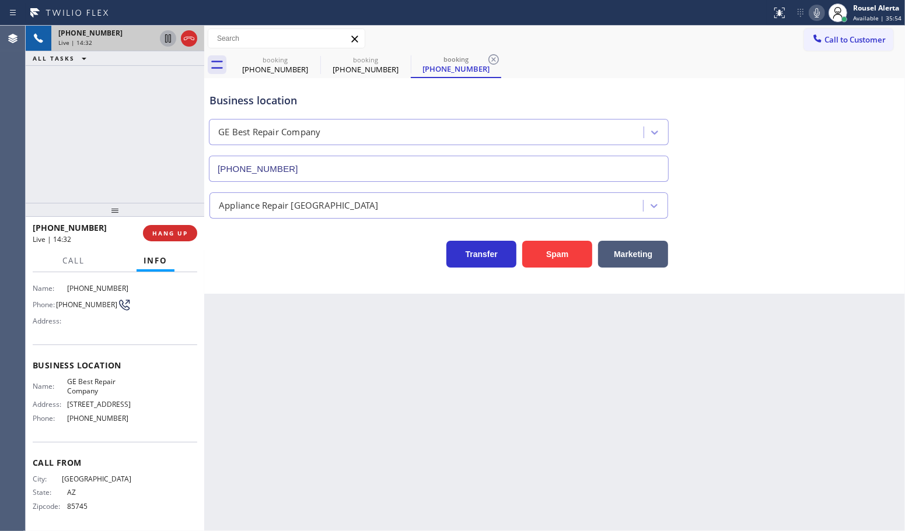
drag, startPoint x: 162, startPoint y: 42, endPoint x: 170, endPoint y: 40, distance: 8.5
click at [162, 42] on icon at bounding box center [168, 38] width 14 height 14
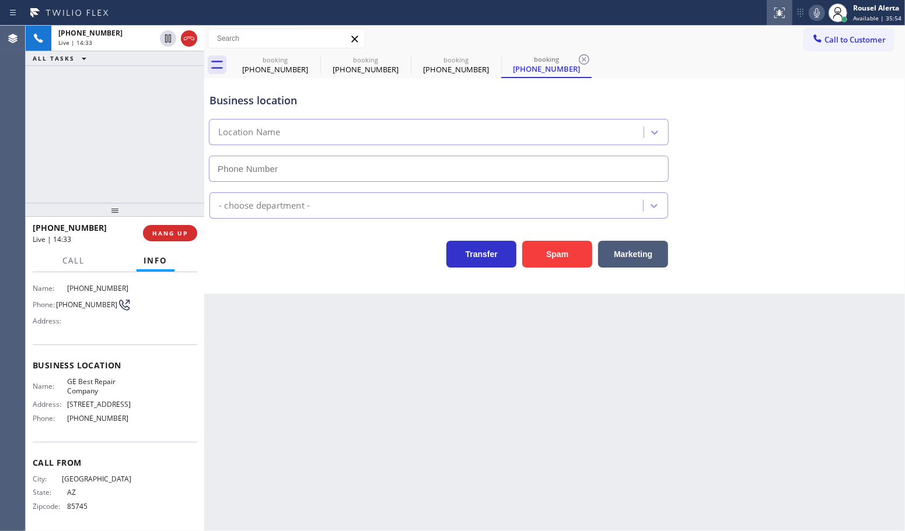
type input "[PHONE_NUMBER]"
click at [814, 15] on icon at bounding box center [817, 13] width 14 height 14
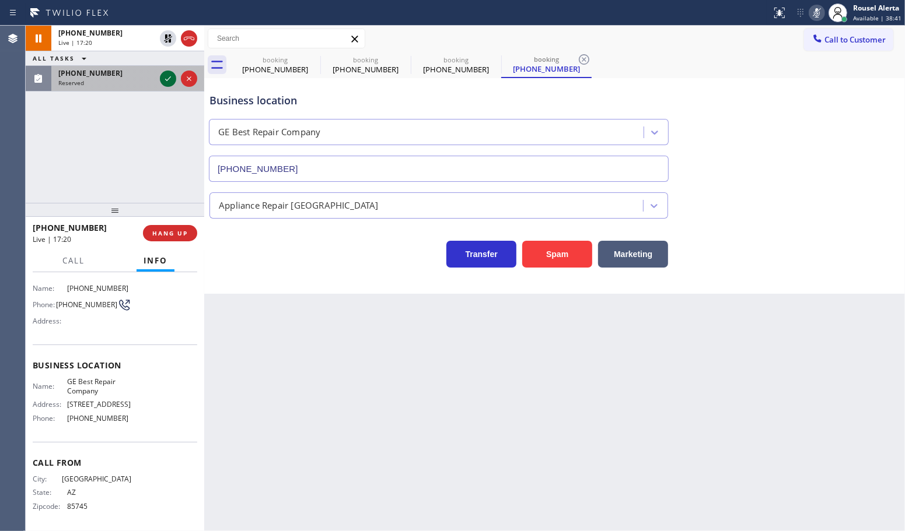
click at [162, 80] on icon at bounding box center [168, 79] width 14 height 14
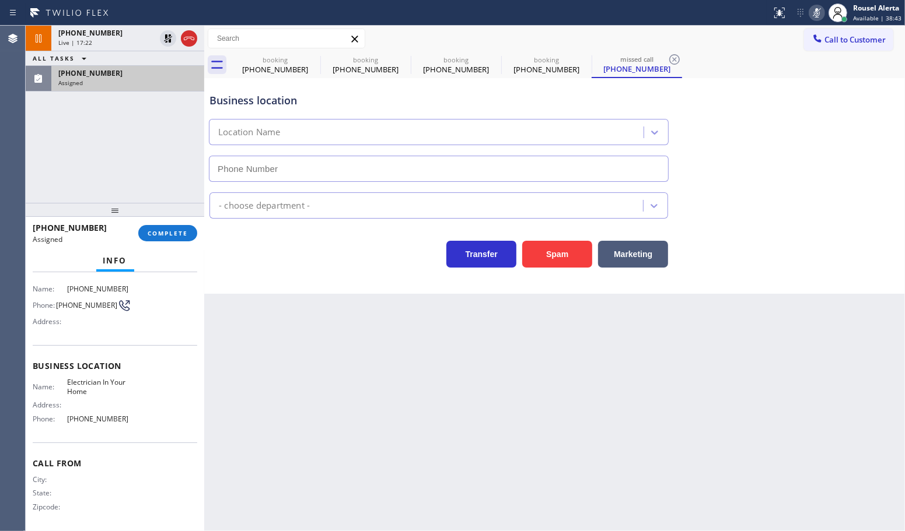
type input "(844) 730-4275"
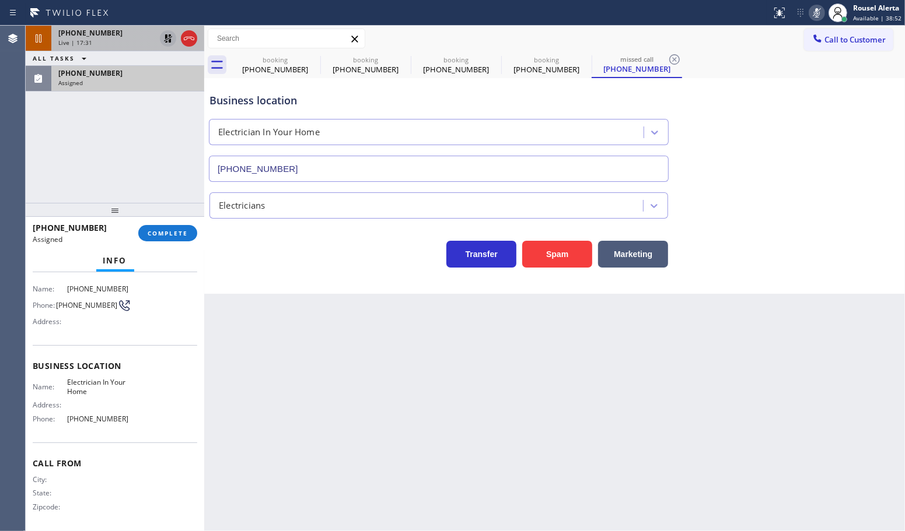
click at [162, 40] on icon at bounding box center [168, 38] width 14 height 14
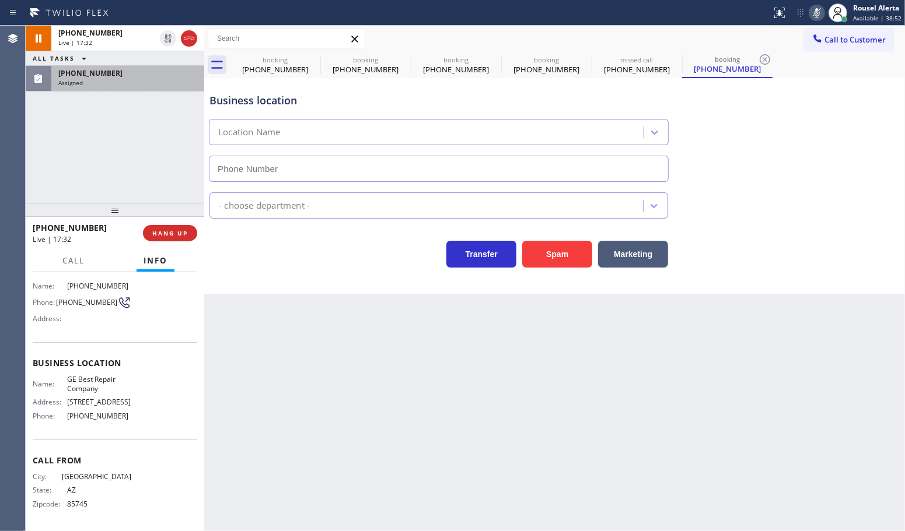
scroll to position [74, 0]
type input "[PHONE_NUMBER]"
click at [821, 19] on icon at bounding box center [817, 13] width 14 height 14
click at [97, 79] on div "Assigned" at bounding box center [127, 83] width 139 height 8
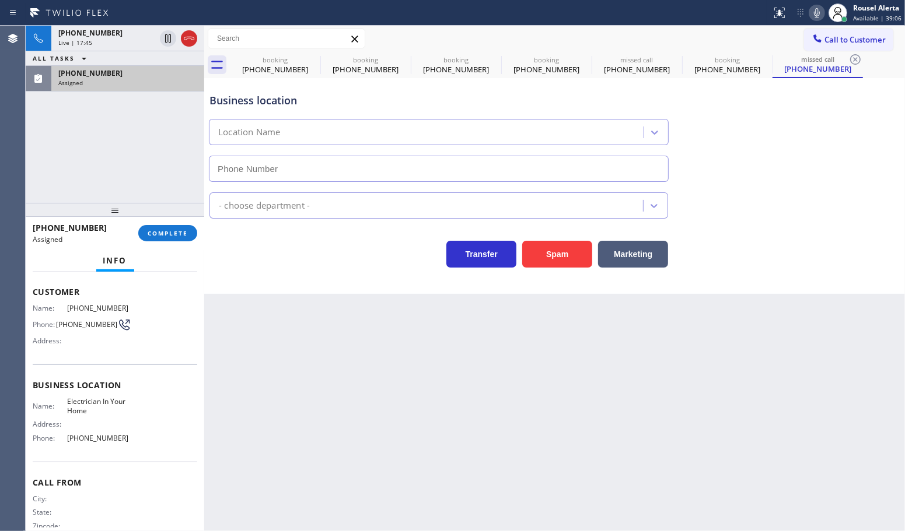
scroll to position [93, 0]
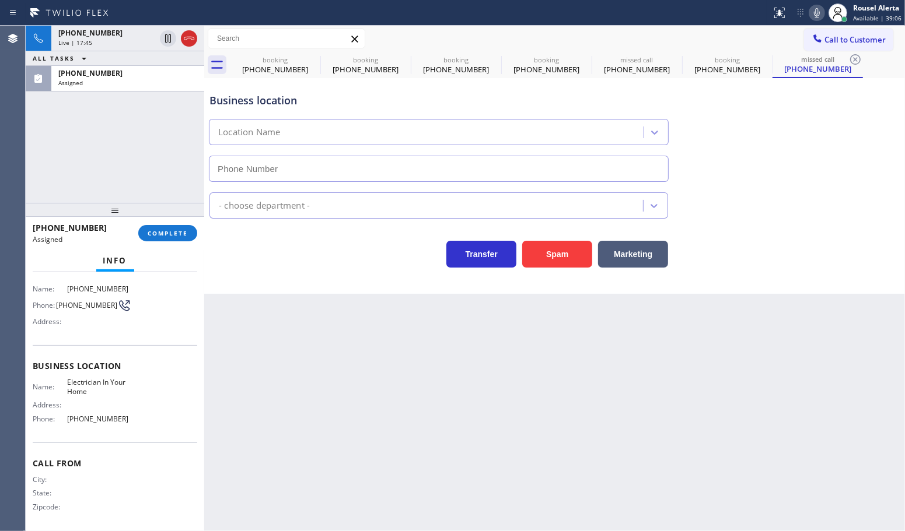
type input "(844) 730-4275"
click at [155, 226] on button "COMPLETE" at bounding box center [167, 233] width 59 height 16
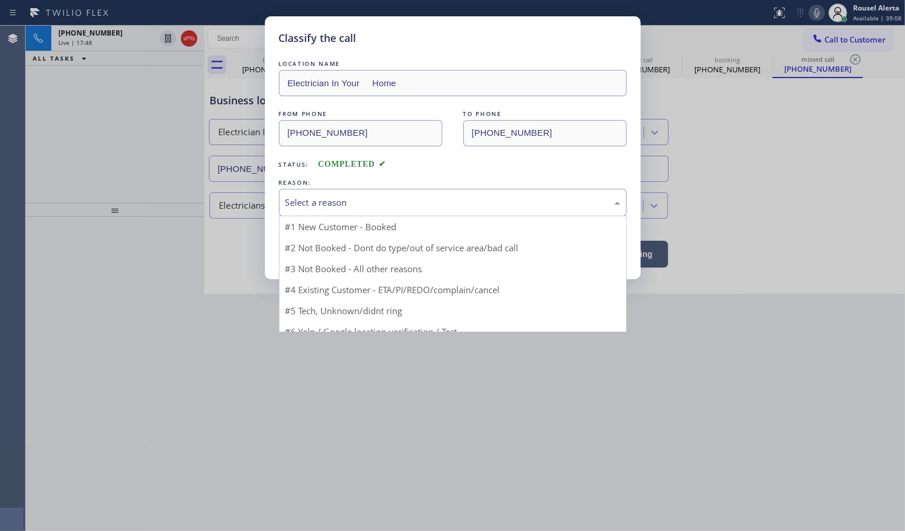
click at [346, 202] on div "Select a reason" at bounding box center [452, 202] width 335 height 13
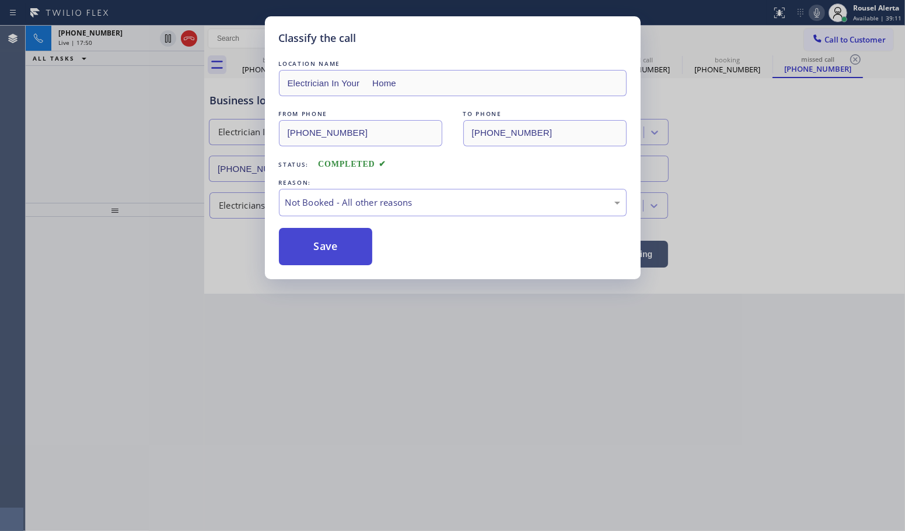
click at [346, 247] on button "Save" at bounding box center [326, 246] width 94 height 37
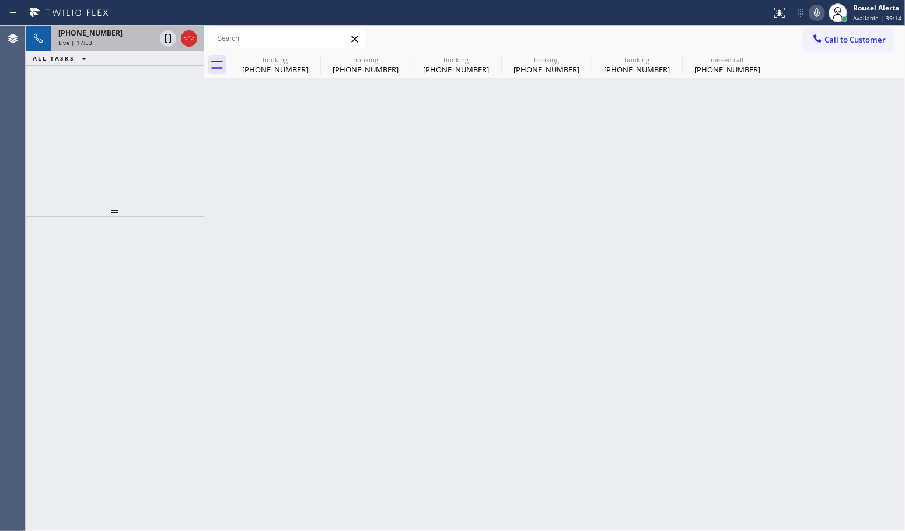
click at [108, 47] on div "+15204299152 Live | 17:53" at bounding box center [104, 39] width 106 height 26
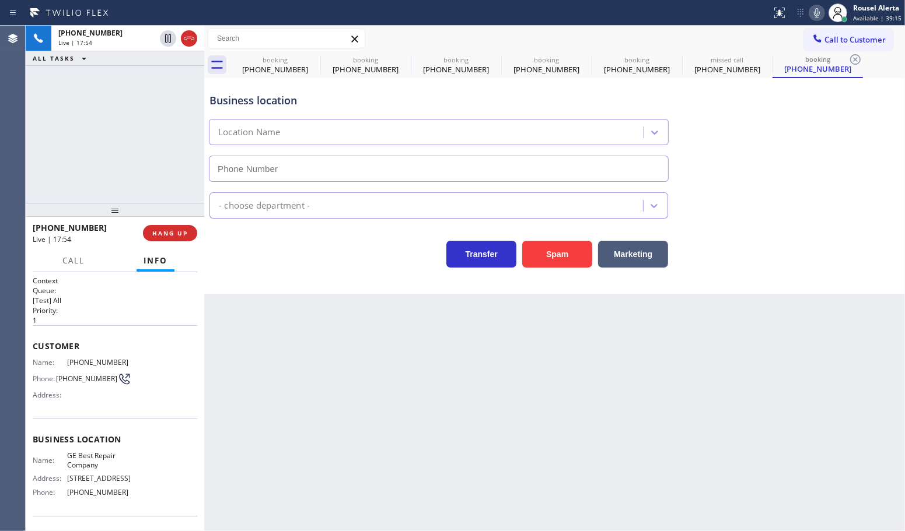
type input "[PHONE_NUMBER]"
click at [134, 86] on div "+15204299152 Live | 17:56 ALL TASKS ALL TASKS ACTIVE TASKS TASKS IN WRAP UP" at bounding box center [115, 114] width 178 height 177
click at [485, 412] on div "Back to Dashboard Change Sender ID Customers Technicians Select a contact Outbo…" at bounding box center [554, 279] width 700 height 506
click at [74, 88] on div "+15204299152 Live | 24:49 ALL TASKS ALL TASKS ACTIVE TASKS TASKS IN WRAP UP" at bounding box center [115, 114] width 178 height 177
click at [441, 363] on div "Back to Dashboard Change Sender ID Customers Technicians Select a contact Outbo…" at bounding box center [554, 279] width 700 height 506
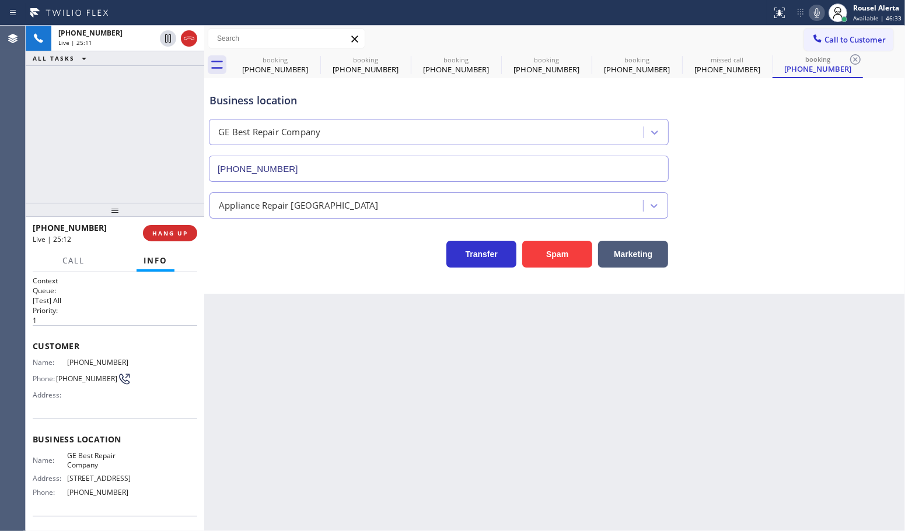
click at [654, 420] on div "Back to Dashboard Change Sender ID Customers Technicians Select a contact Outbo…" at bounding box center [554, 279] width 700 height 506
click at [89, 126] on div "+15204299152 Live | 25:17 ALL TASKS ALL TASKS ACTIVE TASKS TASKS IN WRAP UP" at bounding box center [115, 114] width 178 height 177
click at [172, 239] on button "HANG UP" at bounding box center [170, 233] width 54 height 16
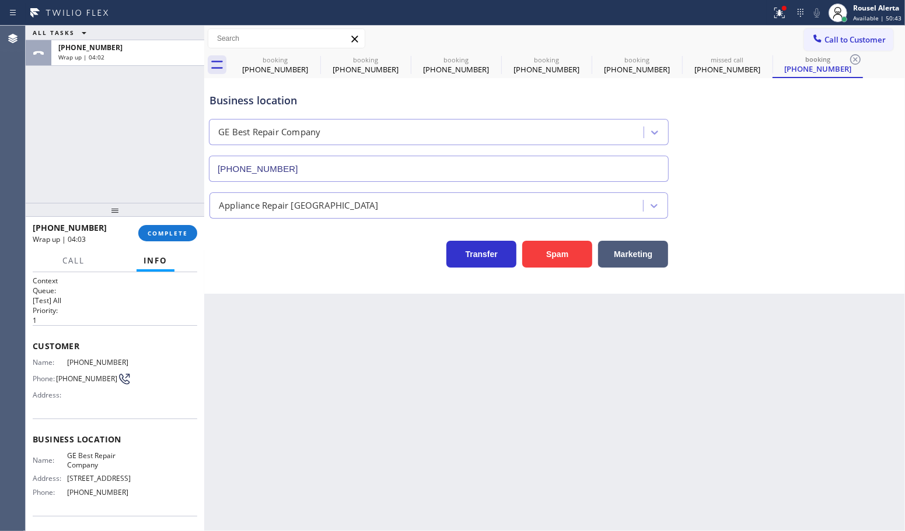
click at [106, 135] on div "ALL TASKS ALL TASKS ACTIVE TASKS TASKS IN WRAP UP +15204299152 Wrap up | 04:02" at bounding box center [115, 114] width 178 height 177
click at [162, 235] on span "COMPLETE" at bounding box center [168, 233] width 40 height 8
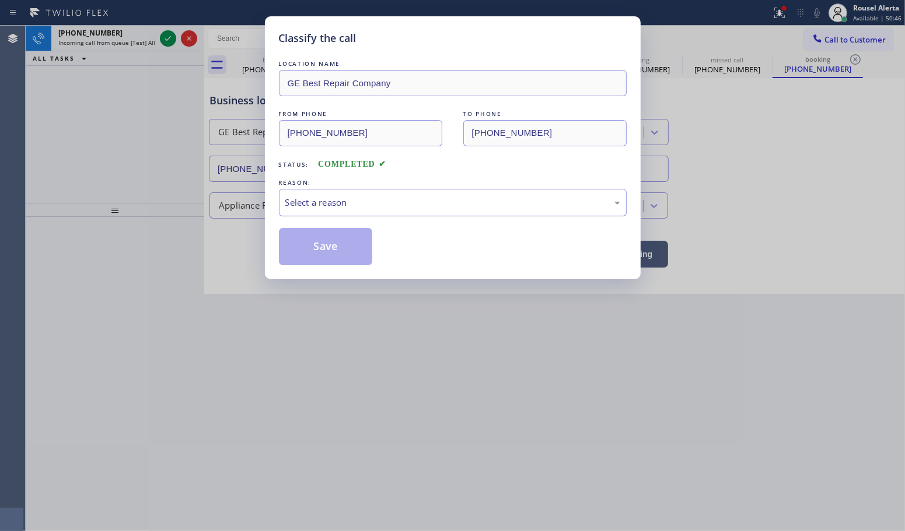
click at [407, 211] on div "Select a reason" at bounding box center [453, 202] width 348 height 27
click at [318, 260] on button "Save" at bounding box center [326, 246] width 94 height 37
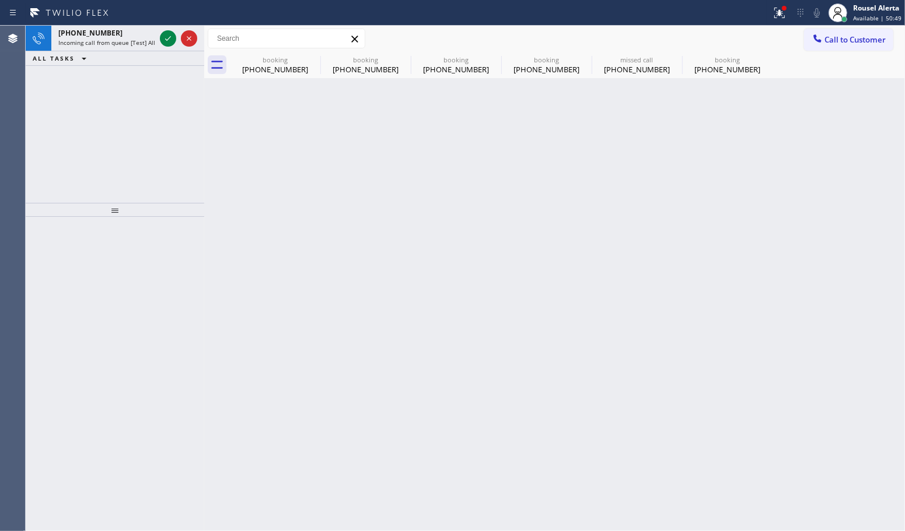
click at [468, 287] on div "Back to Dashboard Change Sender ID Customers Technicians Select a contact Outbo…" at bounding box center [554, 279] width 700 height 506
click at [112, 42] on span "Incoming call from queue [Test] All" at bounding box center [106, 42] width 97 height 8
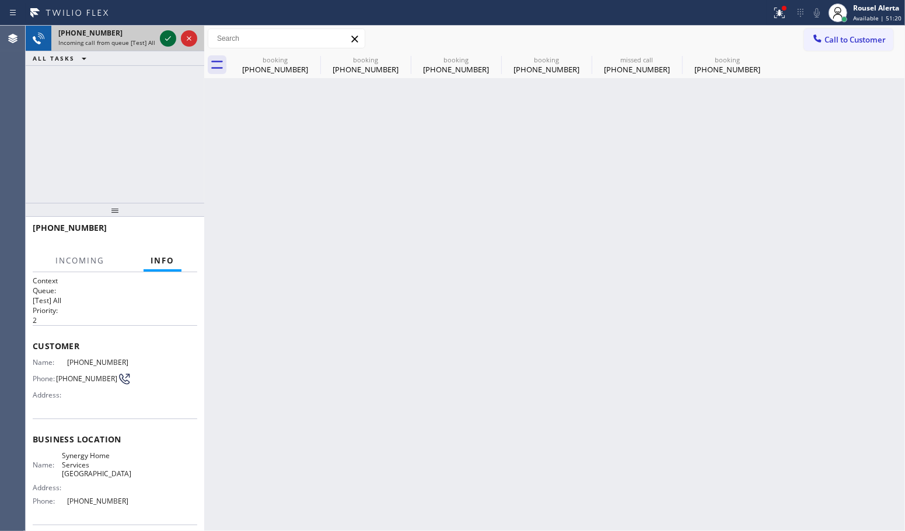
click at [167, 36] on icon at bounding box center [168, 38] width 14 height 14
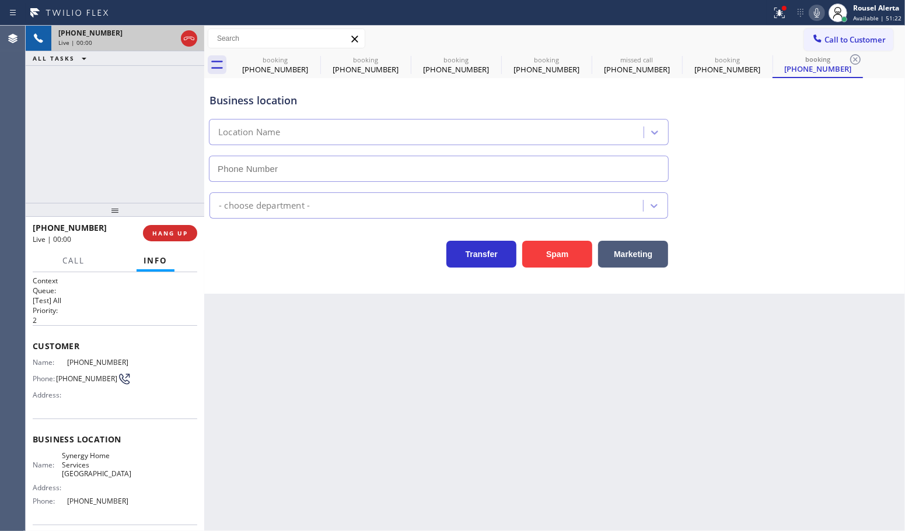
type input "(415) 548-9009"
click at [182, 226] on button "HANG UP" at bounding box center [170, 233] width 54 height 16
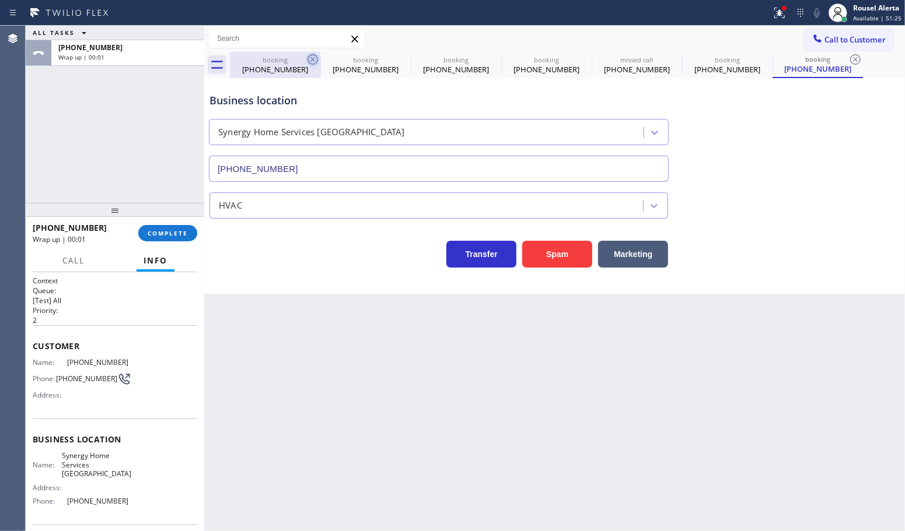
click at [309, 62] on icon at bounding box center [313, 59] width 14 height 14
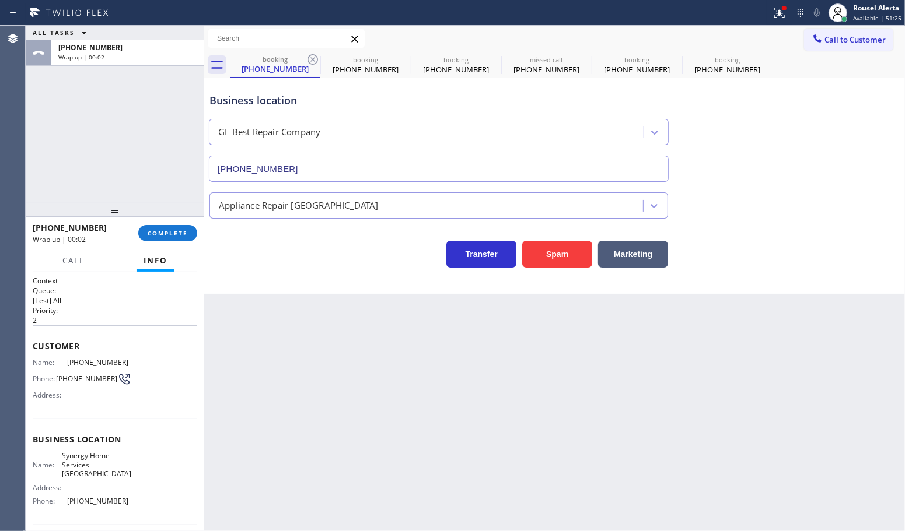
click at [309, 62] on icon at bounding box center [313, 59] width 14 height 14
click at [0, 0] on icon at bounding box center [0, 0] width 0 height 0
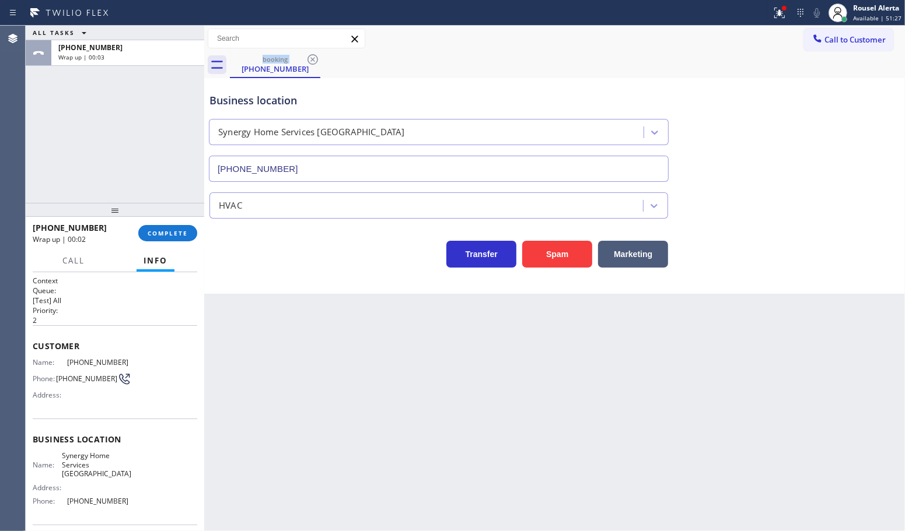
click at [309, 62] on icon at bounding box center [313, 59] width 14 height 14
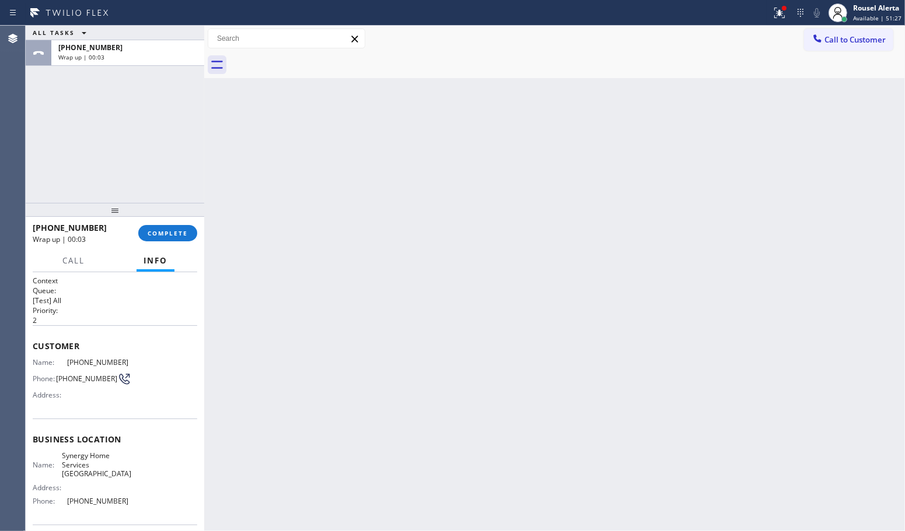
drag, startPoint x: 363, startPoint y: 345, endPoint x: 272, endPoint y: 222, distance: 153.0
click at [363, 345] on div "Back to Dashboard Change Sender ID Customers Technicians Select a contact Outbo…" at bounding box center [554, 279] width 700 height 506
click at [108, 51] on div "+14158641577" at bounding box center [127, 48] width 139 height 10
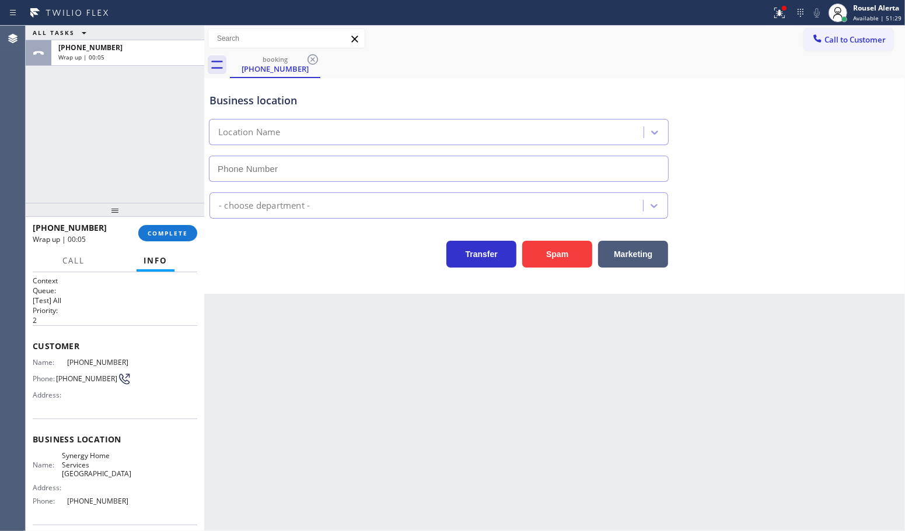
type input "(415) 548-9009"
click at [312, 357] on div "Back to Dashboard Change Sender ID Customers Technicians Select a contact Outbo…" at bounding box center [554, 279] width 700 height 506
click at [164, 234] on span "COMPLETE" at bounding box center [168, 233] width 40 height 8
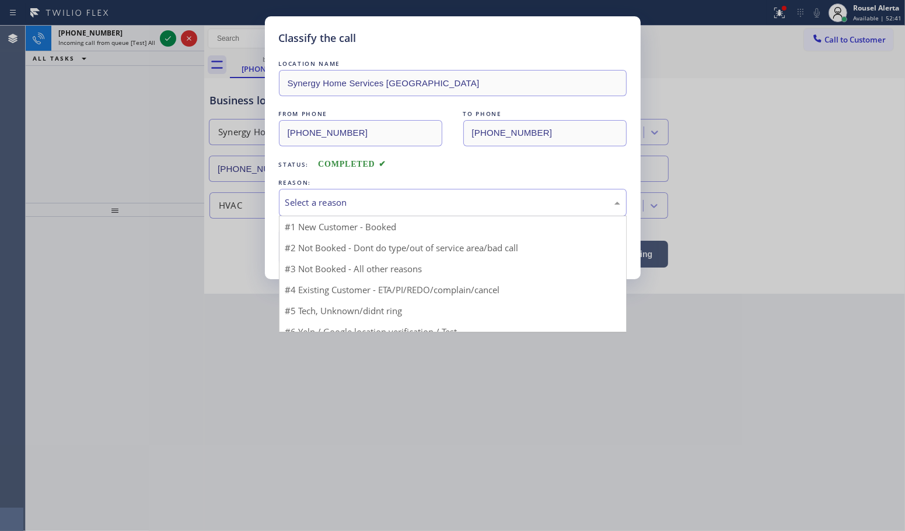
click at [371, 208] on div "Select a reason" at bounding box center [452, 202] width 335 height 13
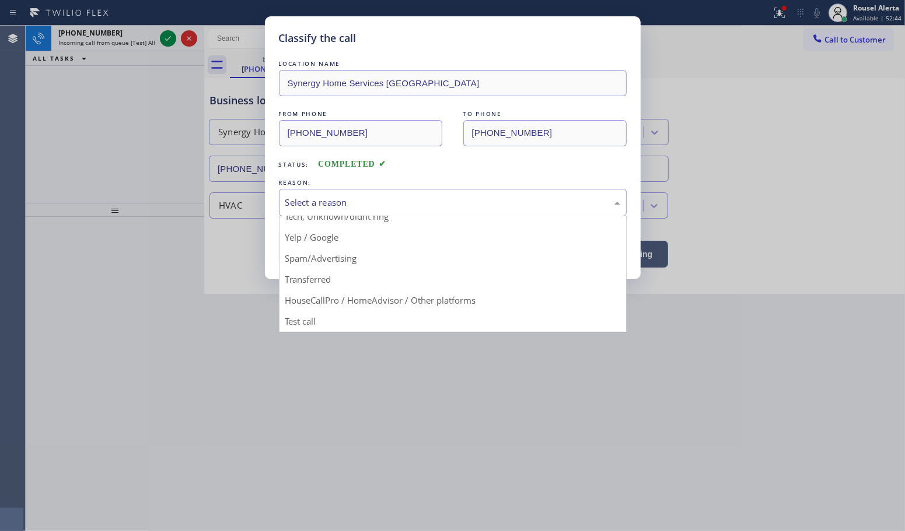
scroll to position [80, 0]
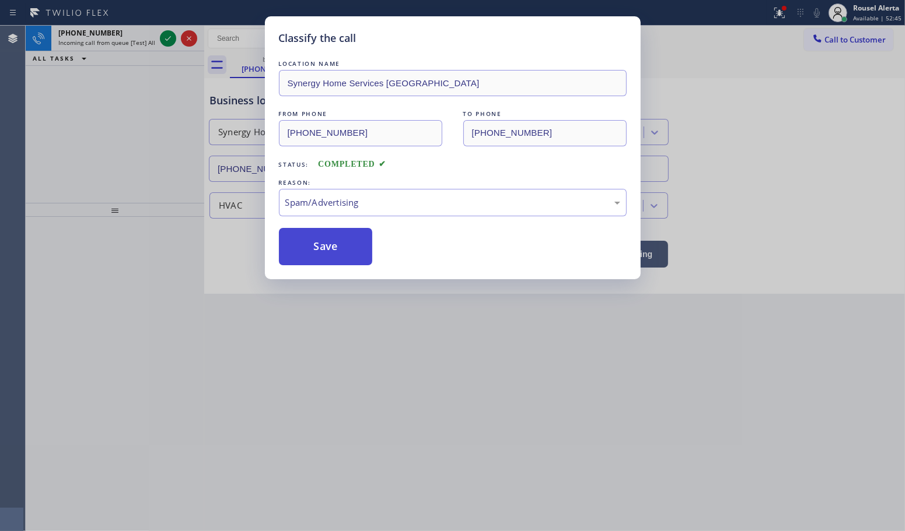
click at [310, 254] on button "Save" at bounding box center [326, 246] width 94 height 37
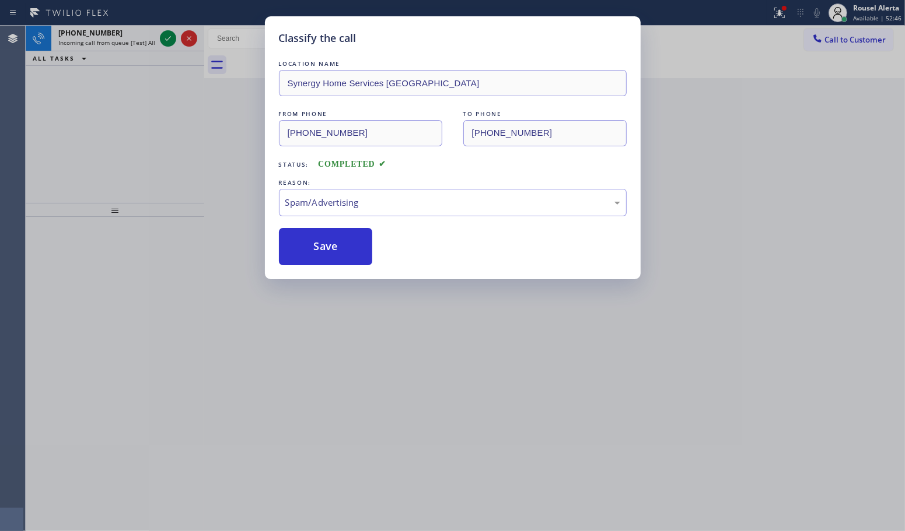
click at [128, 44] on div "Classify the call LOCATION NAME Synergy Home Services Portola FROM PHONE (415) …" at bounding box center [452, 265] width 905 height 531
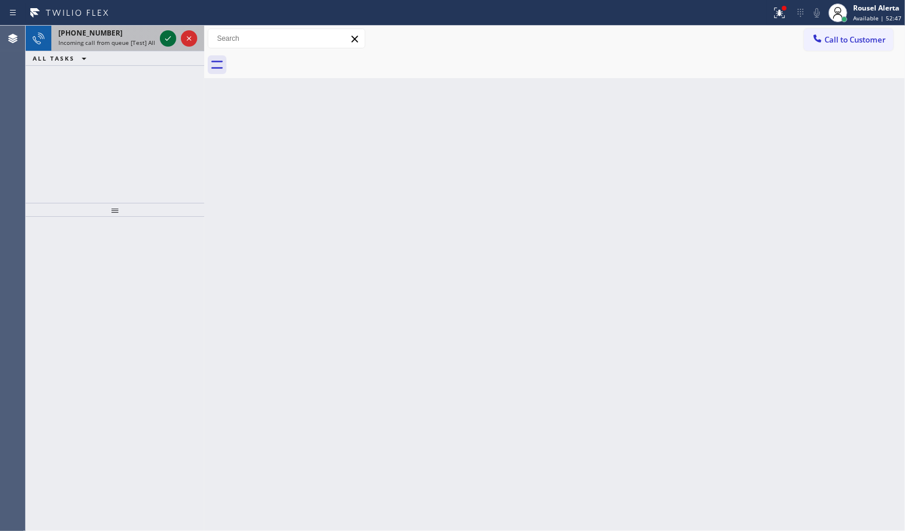
click at [166, 39] on icon at bounding box center [168, 38] width 6 height 5
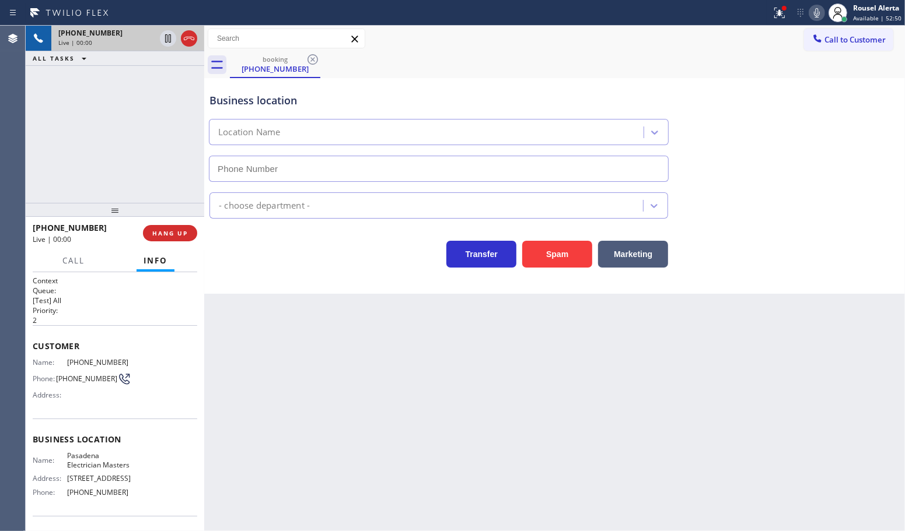
type input "(626) 768-9548"
click at [182, 73] on div "+16264816067 Live | 00:08 ALL TASKS ALL TASKS ACTIVE TASKS TASKS IN WRAP UP" at bounding box center [115, 114] width 178 height 177
click at [179, 226] on button "HANG UP" at bounding box center [170, 233] width 54 height 16
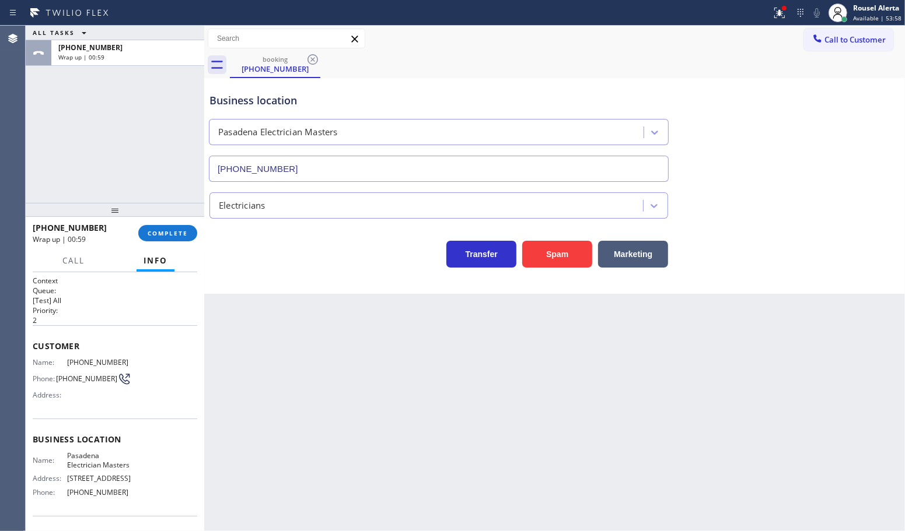
click at [130, 103] on div "ALL TASKS ALL TASKS ACTIVE TASKS TASKS IN WRAP UP +16264816067 Wrap up | 00:59" at bounding box center [115, 114] width 178 height 177
click at [295, 374] on div "Back to Dashboard Change Sender ID Customers Technicians Select a contact Outbo…" at bounding box center [554, 279] width 700 height 506
click at [152, 82] on div "ALL TASKS ALL TASKS ACTIVE TASKS TASKS IN WRAP UP +16264816067 Wrap up | 01:16" at bounding box center [115, 114] width 178 height 177
click at [321, 359] on div "Back to Dashboard Change Sender ID Customers Technicians Select a contact Outbo…" at bounding box center [554, 279] width 700 height 506
click at [161, 225] on button "COMPLETE" at bounding box center [167, 233] width 59 height 16
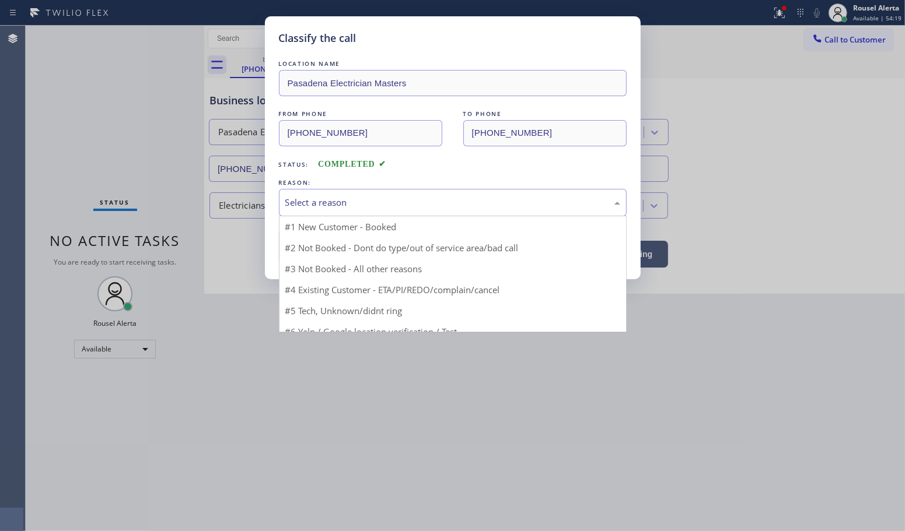
click at [312, 213] on div "Select a reason" at bounding box center [453, 202] width 348 height 27
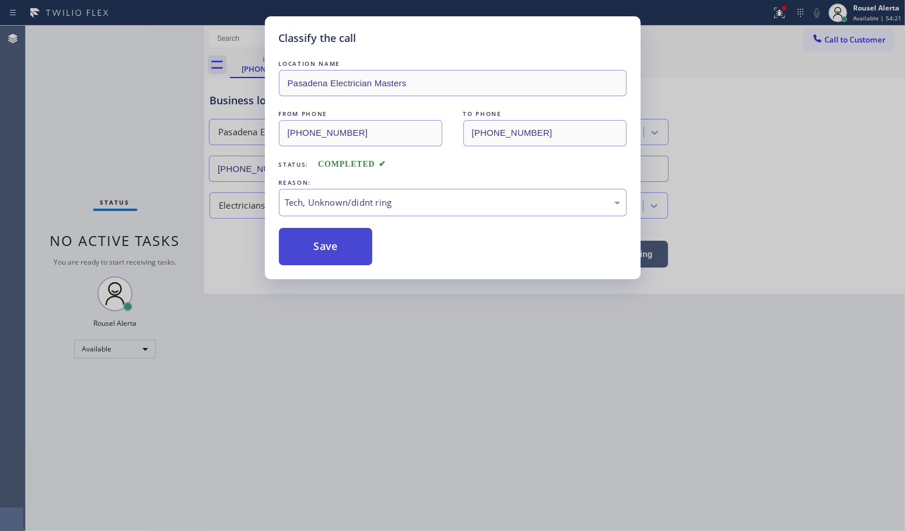
click at [313, 253] on button "Save" at bounding box center [326, 246] width 94 height 37
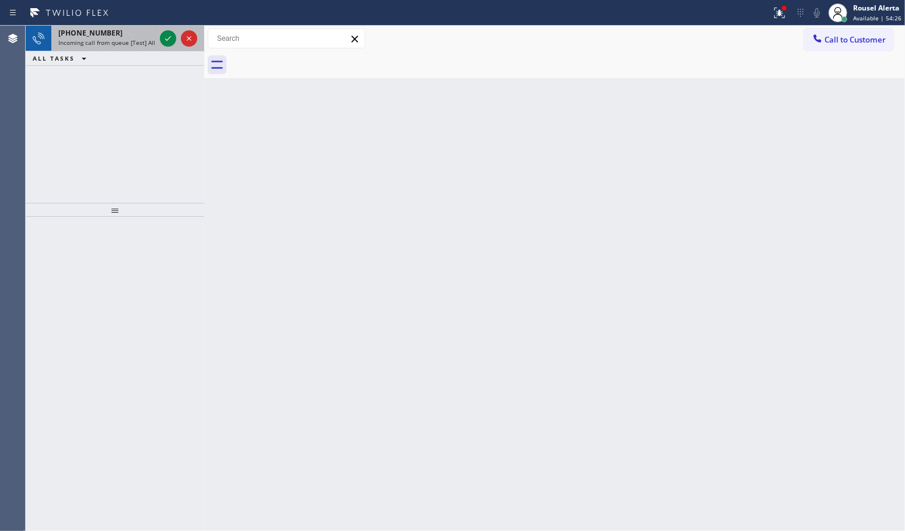
drag, startPoint x: 93, startPoint y: 38, endPoint x: 138, endPoint y: 38, distance: 44.3
click at [98, 39] on span "Incoming call from queue [Test] All" at bounding box center [106, 42] width 97 height 8
click at [164, 37] on icon at bounding box center [168, 38] width 14 height 14
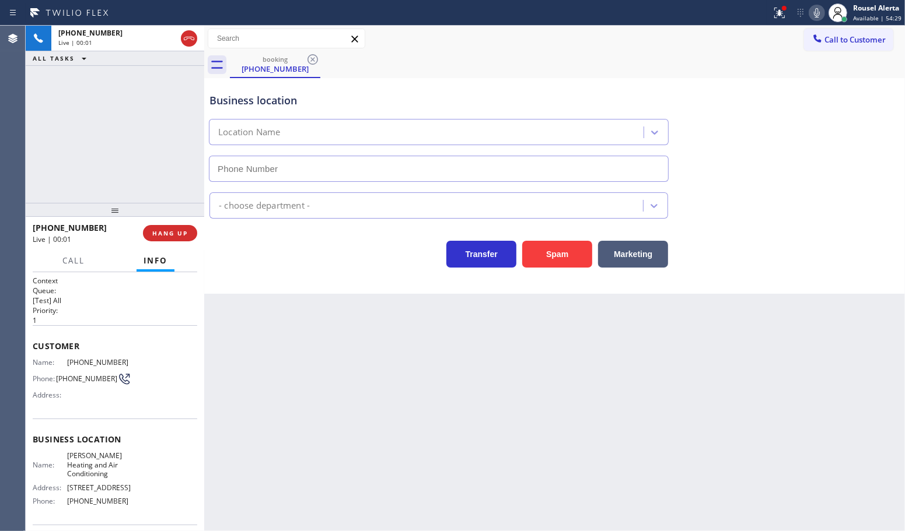
type input "(469) 306-0293"
click at [549, 257] on button "Spam" at bounding box center [557, 254] width 70 height 27
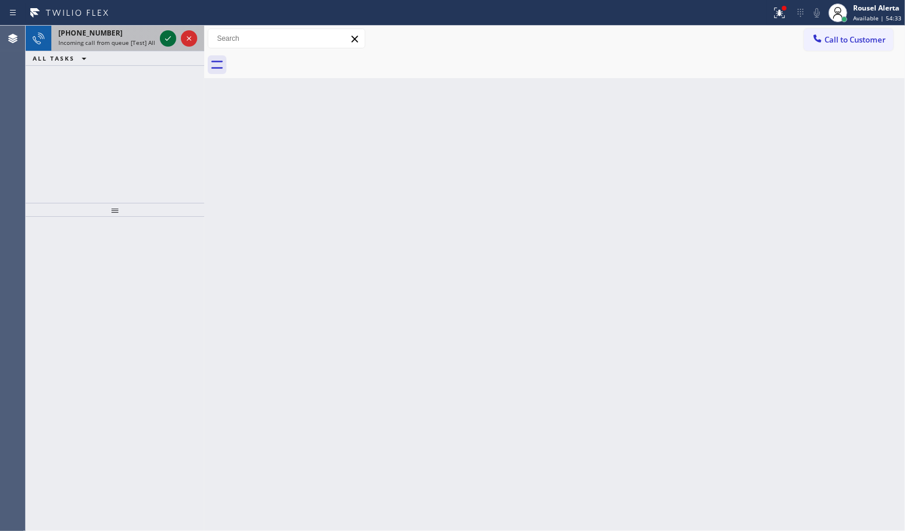
click at [164, 39] on icon at bounding box center [168, 38] width 14 height 14
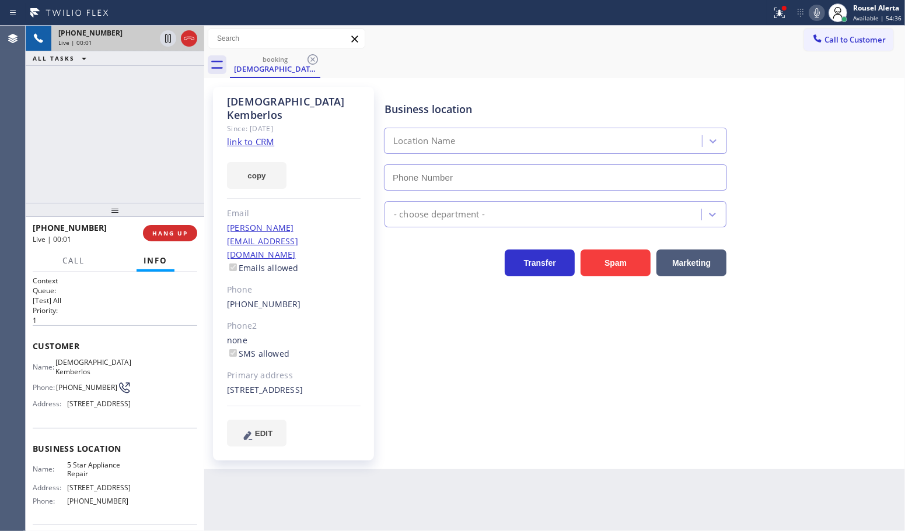
type input "[PHONE_NUMBER]"
click at [254, 136] on link "link to CRM" at bounding box center [250, 142] width 47 height 12
click at [164, 40] on icon at bounding box center [168, 38] width 14 height 14
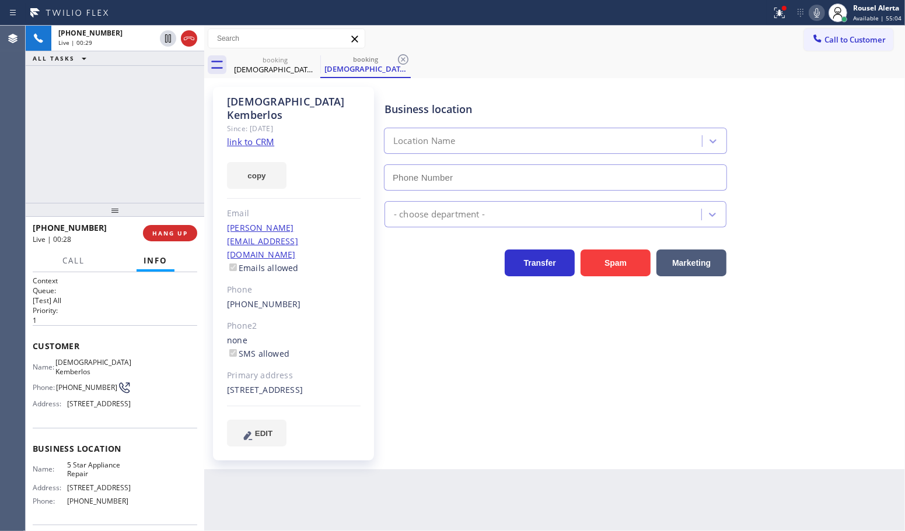
type input "[PHONE_NUMBER]"
click at [818, 10] on icon at bounding box center [817, 13] width 14 height 14
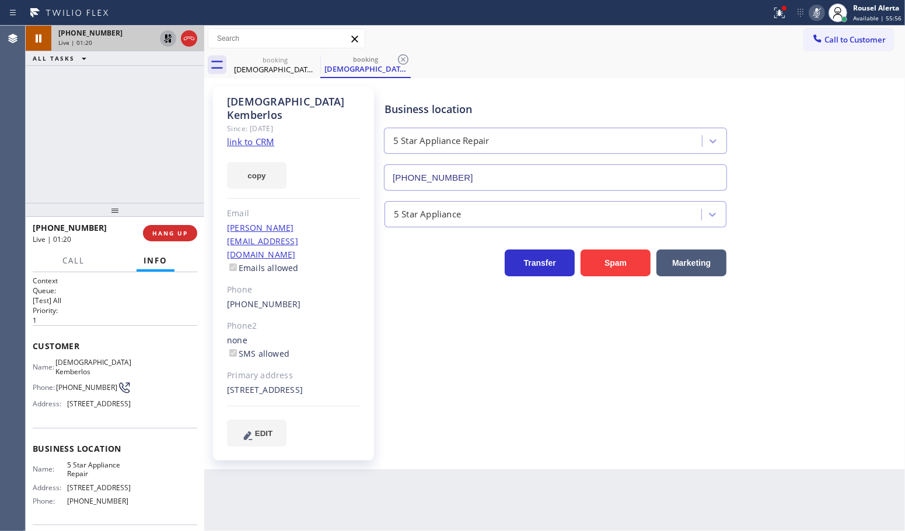
click at [164, 44] on icon at bounding box center [168, 38] width 14 height 14
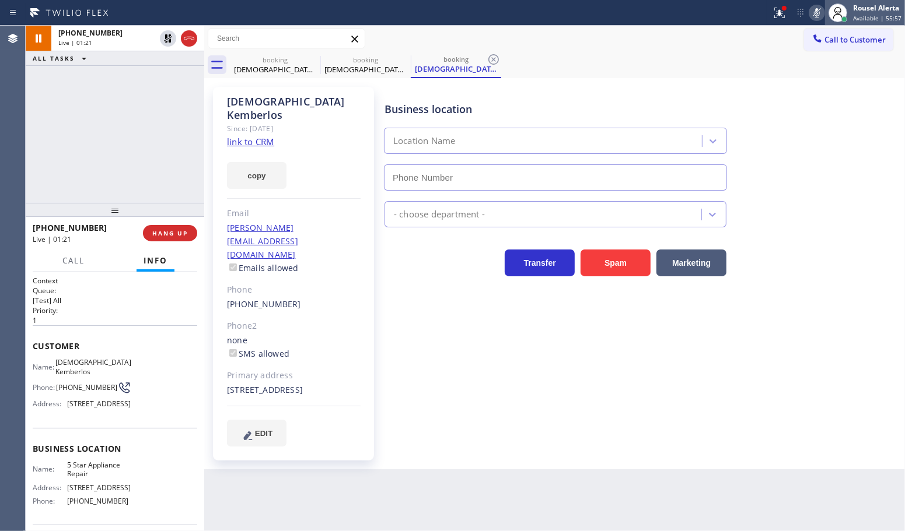
type input "[PHONE_NUMBER]"
click at [814, 10] on icon at bounding box center [817, 13] width 14 height 14
click at [815, 15] on icon at bounding box center [817, 13] width 14 height 14
click at [815, 12] on icon at bounding box center [817, 12] width 6 height 9
click at [150, 79] on div "+18478586726 Live | 02:50 ALL TASKS ALL TASKS ACTIVE TASKS TASKS IN WRAP UP" at bounding box center [115, 114] width 178 height 177
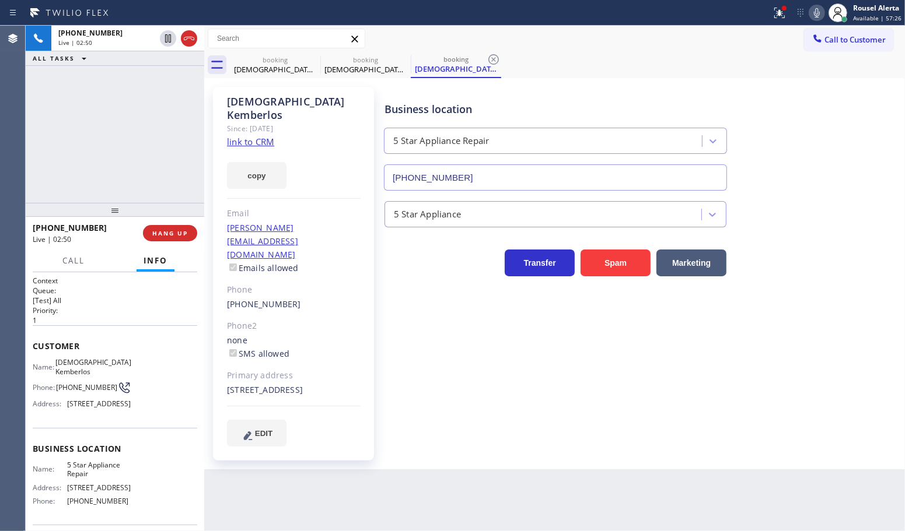
click at [443, 495] on div "Back to Dashboard Change Sender ID Customers Technicians Select a contact Outbo…" at bounding box center [554, 279] width 700 height 506
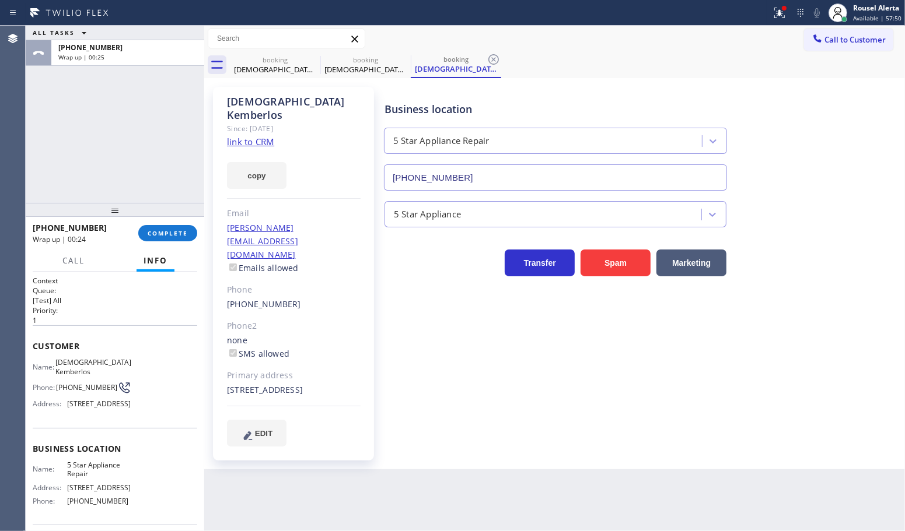
click at [75, 86] on div "ALL TASKS ALL TASKS ACTIVE TASKS TASKS IN WRAP UP +18478586726 Wrap up | 00:25" at bounding box center [115, 114] width 178 height 177
click at [162, 232] on span "COMPLETE" at bounding box center [168, 233] width 40 height 8
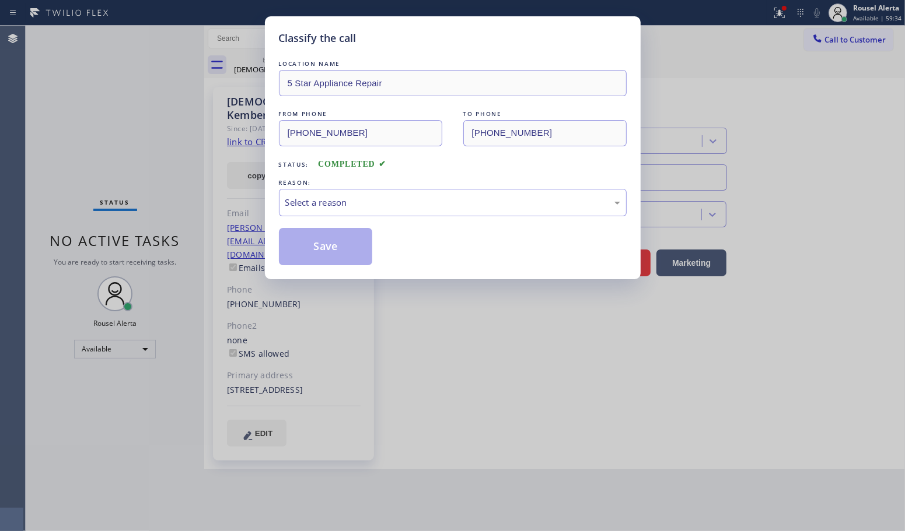
click at [369, 215] on div "Select a reason" at bounding box center [453, 202] width 348 height 27
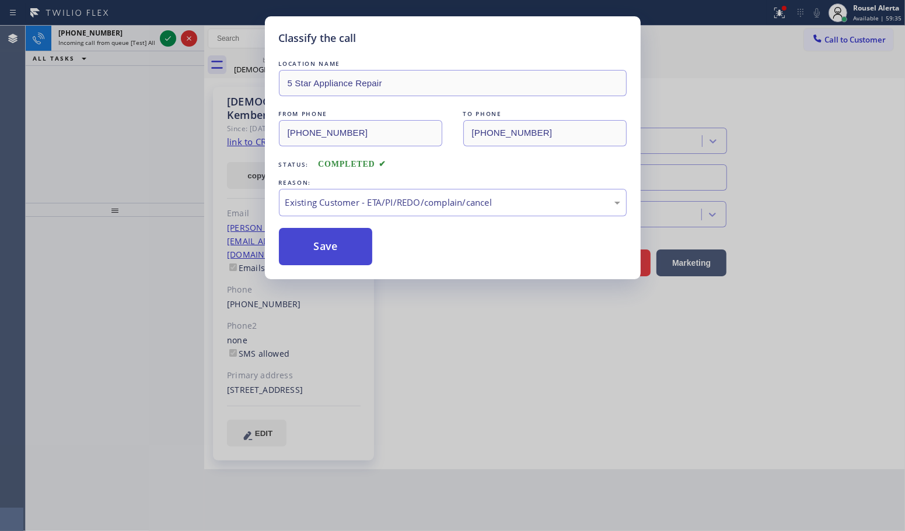
click at [330, 262] on button "Save" at bounding box center [326, 246] width 94 height 37
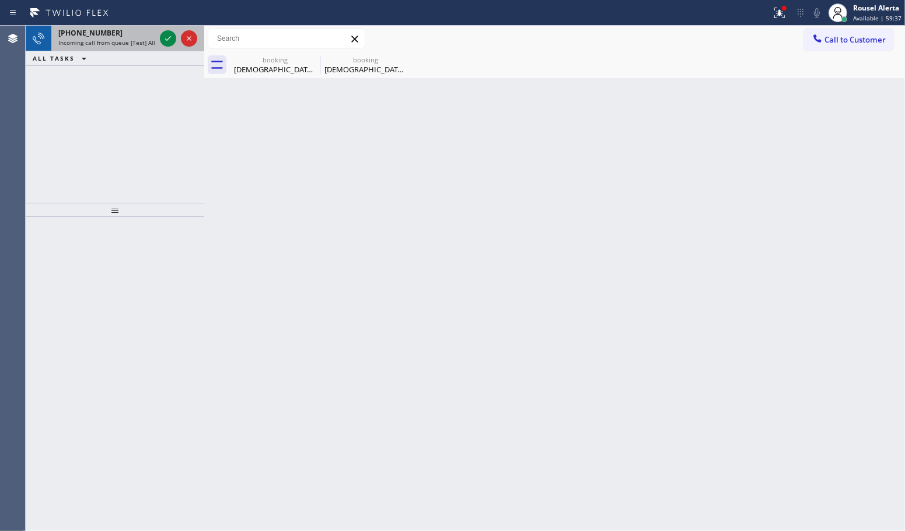
click at [117, 31] on div "+19563786505" at bounding box center [106, 33] width 97 height 10
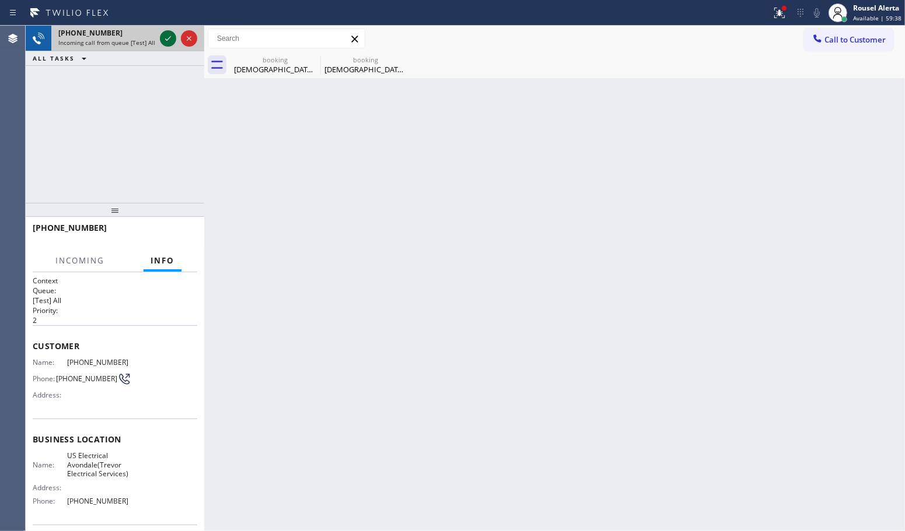
click at [162, 40] on icon at bounding box center [168, 38] width 14 height 14
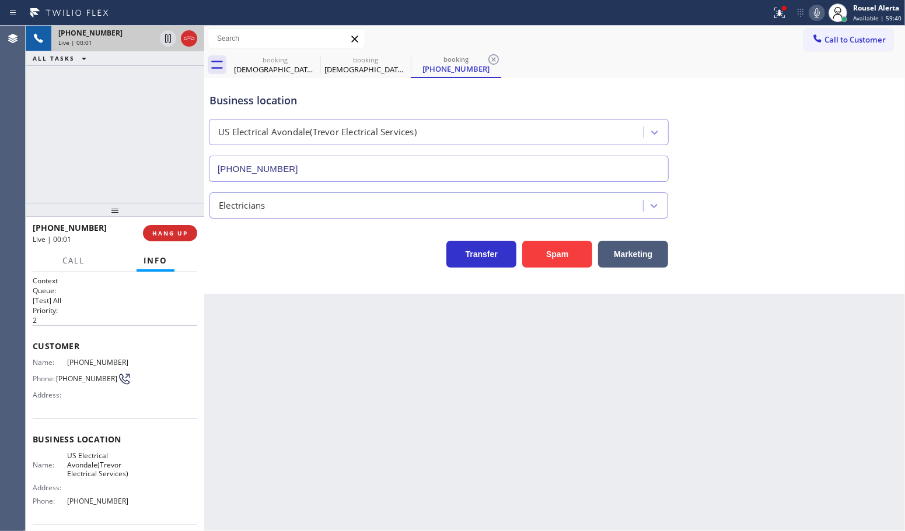
type input "(956) 300-5024"
click at [182, 242] on div "+19563786505 Live | 00:01 HANG UP" at bounding box center [115, 233] width 164 height 30
click at [176, 234] on span "HANG UP" at bounding box center [170, 233] width 36 height 8
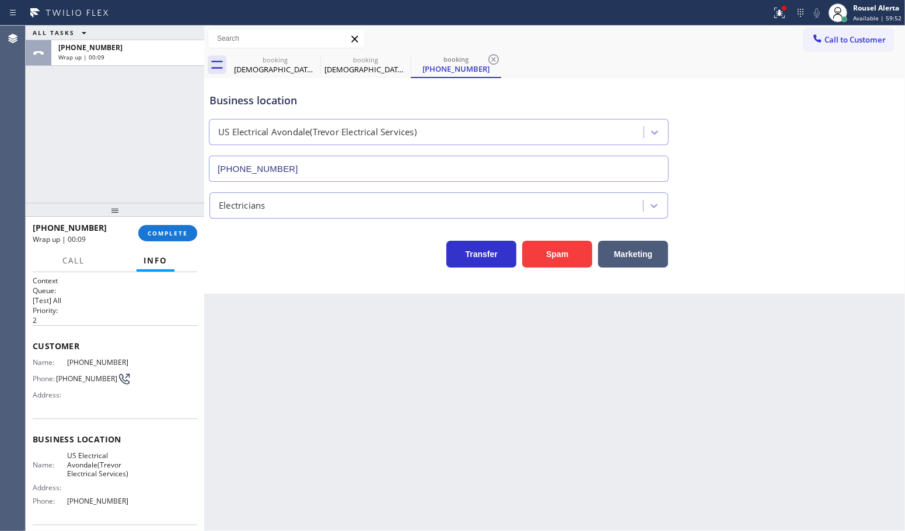
drag, startPoint x: 152, startPoint y: 86, endPoint x: 200, endPoint y: 68, distance: 51.7
click at [152, 86] on div "ALL TASKS ALL TASKS ACTIVE TASKS TASKS IN WRAP UP +19563786505 Wrap up | 00:09" at bounding box center [115, 114] width 178 height 177
click at [164, 240] on button "COMPLETE" at bounding box center [167, 233] width 59 height 16
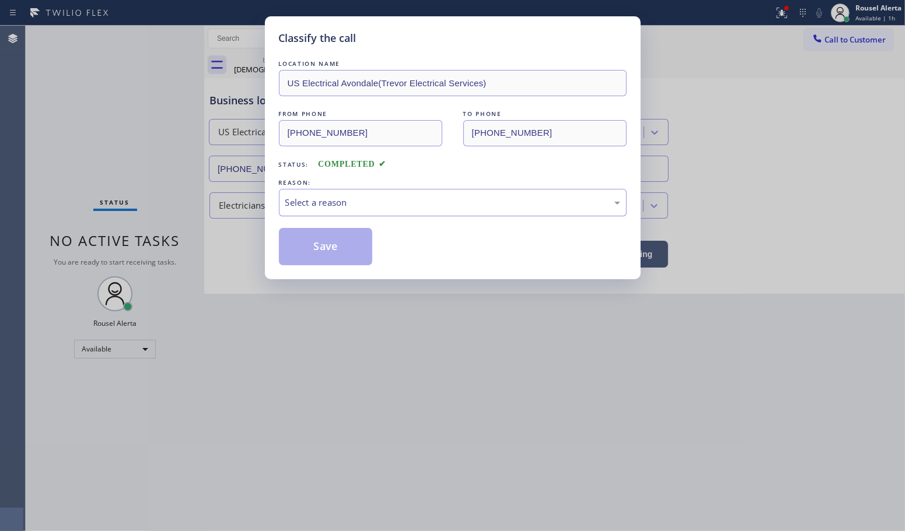
click at [355, 197] on div "Select a reason" at bounding box center [452, 202] width 335 height 13
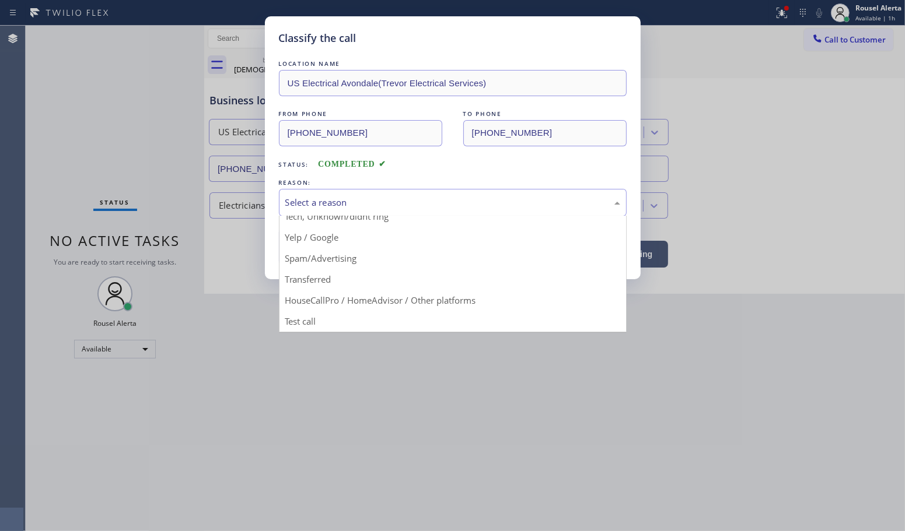
scroll to position [80, 0]
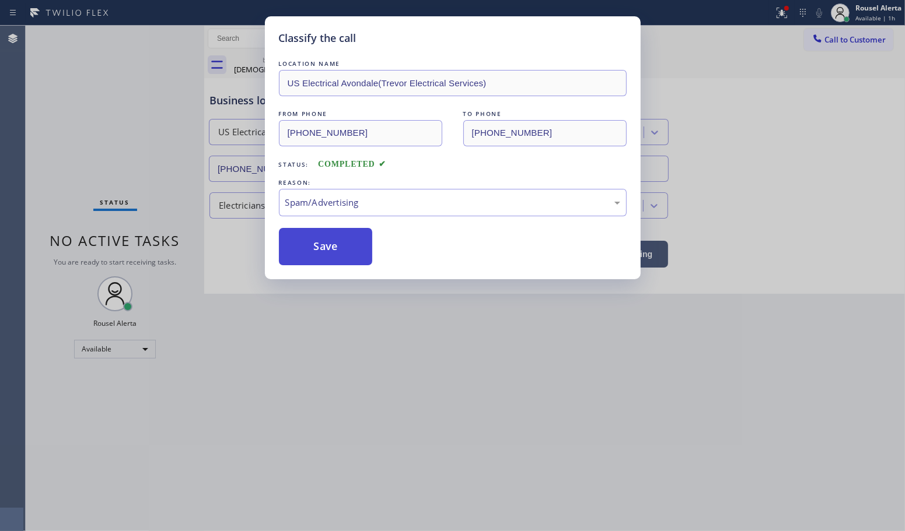
click at [337, 254] on button "Save" at bounding box center [326, 246] width 94 height 37
type input "[PHONE_NUMBER]"
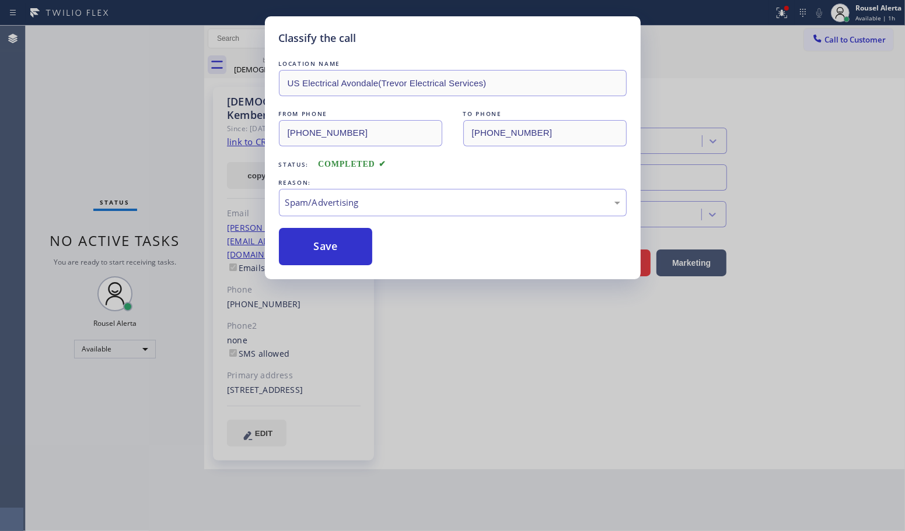
click at [436, 390] on div "Classify the call LOCATION NAME US Electrical Avondale(Trevor Electrical Servic…" at bounding box center [452, 265] width 905 height 531
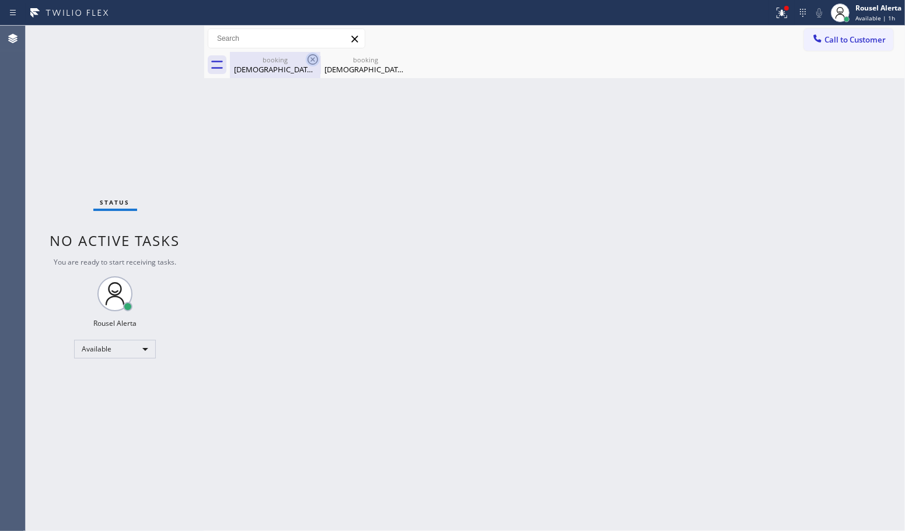
click at [310, 57] on icon at bounding box center [313, 59] width 14 height 14
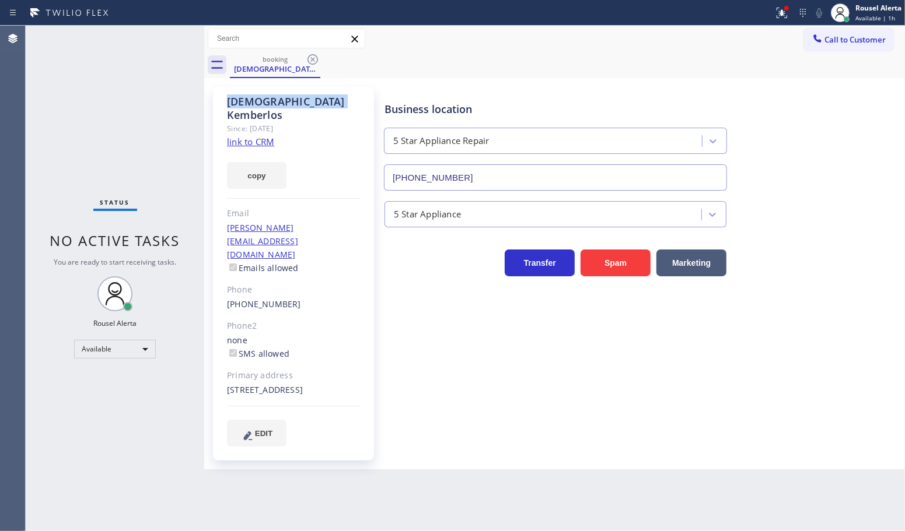
click at [310, 57] on icon at bounding box center [313, 59] width 14 height 14
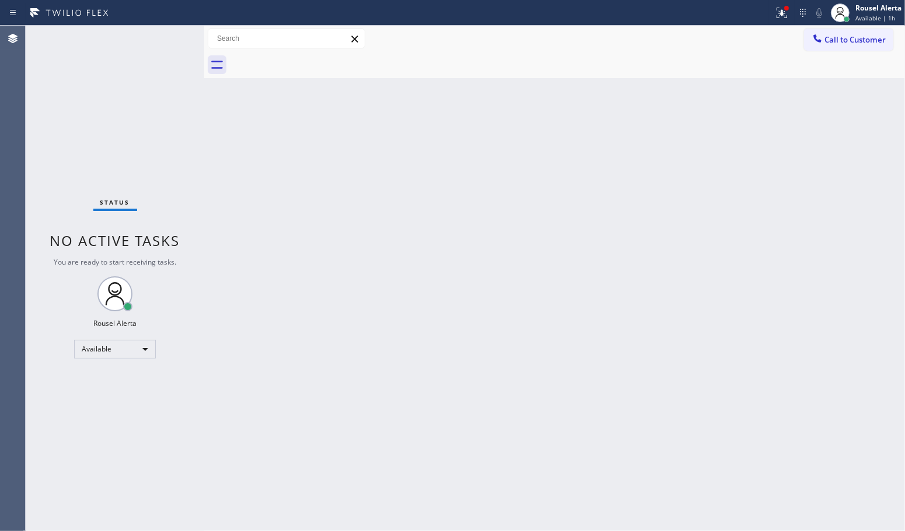
click at [176, 150] on div "Status No active tasks You are ready to start receiving tasks. Rousel Alerta Av…" at bounding box center [115, 279] width 178 height 506
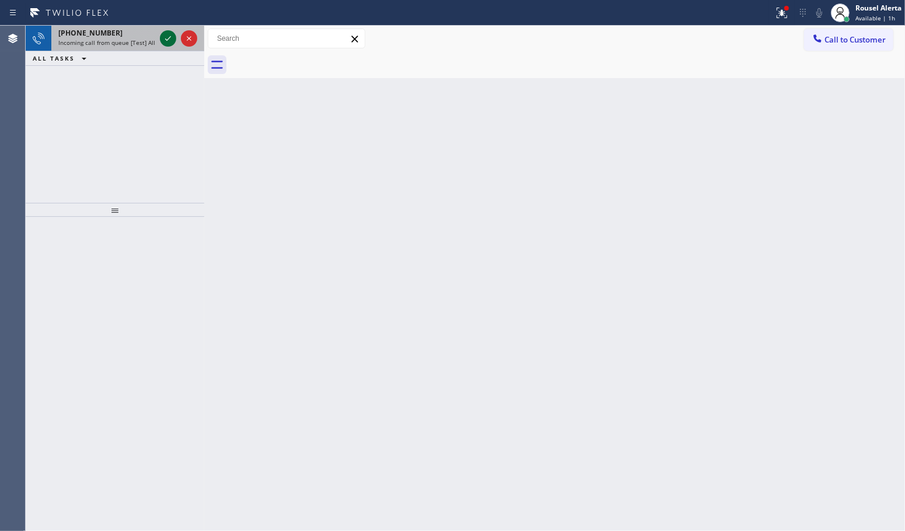
click at [167, 37] on icon at bounding box center [168, 38] width 14 height 14
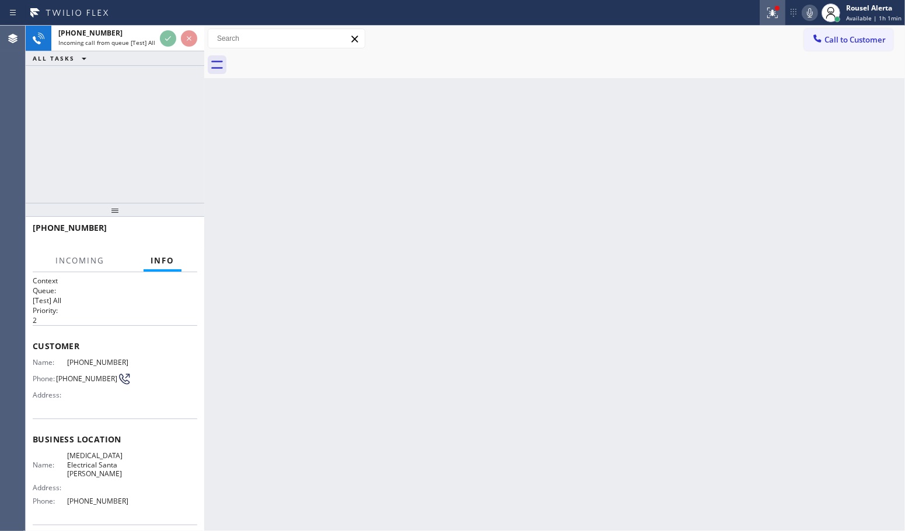
click at [768, 17] on icon at bounding box center [772, 13] width 14 height 14
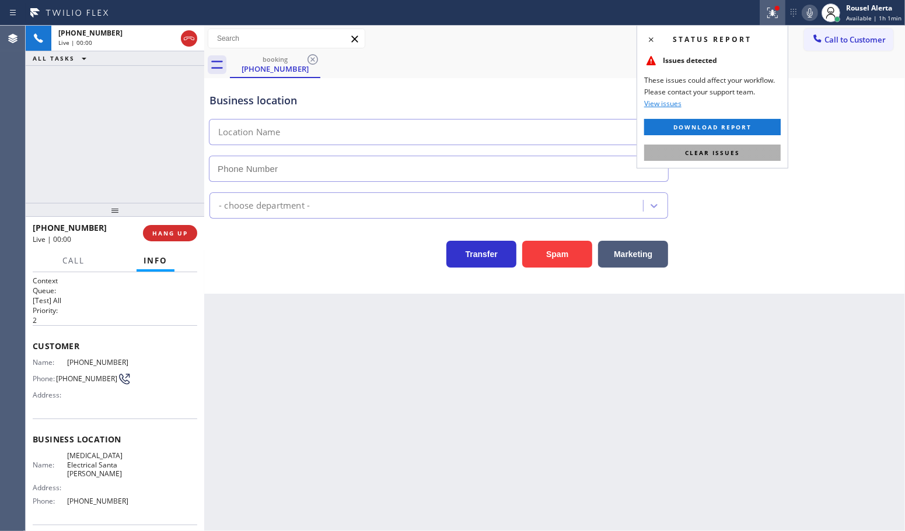
type input "[PHONE_NUMBER]"
click at [737, 153] on span "Clear issues" at bounding box center [712, 153] width 55 height 8
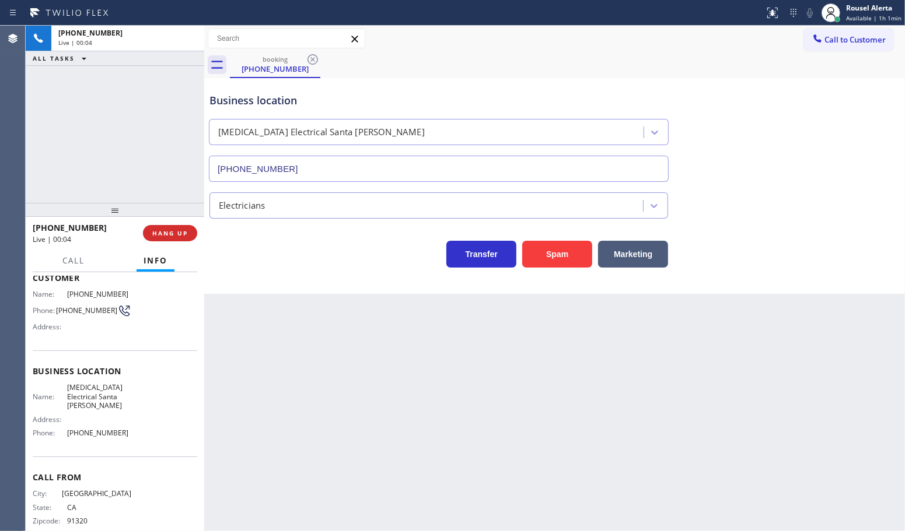
scroll to position [83, 0]
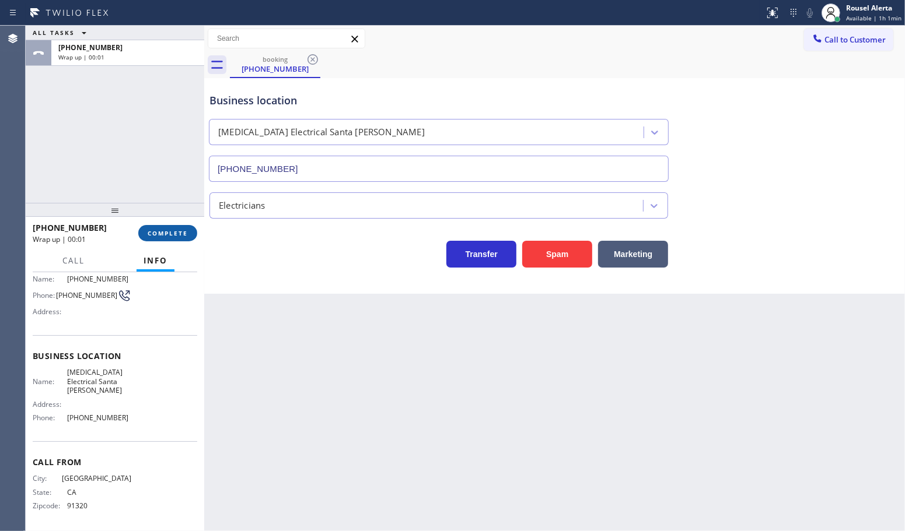
click at [175, 236] on span "COMPLETE" at bounding box center [168, 233] width 40 height 8
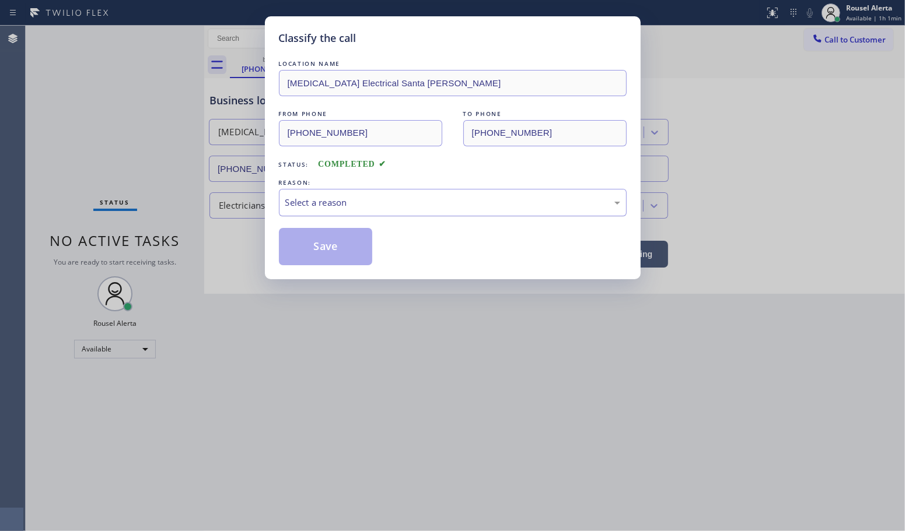
click at [342, 211] on div "Select a reason" at bounding box center [453, 202] width 348 height 27
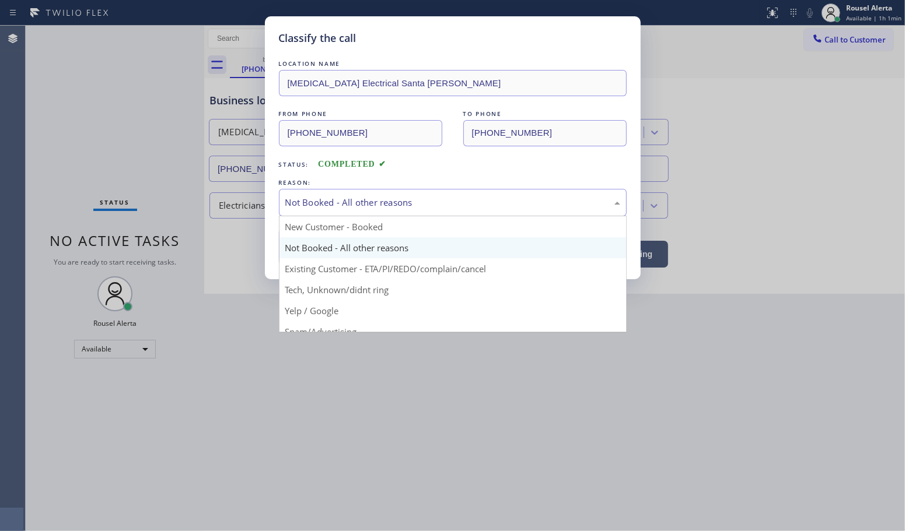
click at [394, 205] on div "Not Booked - All other reasons" at bounding box center [452, 202] width 335 height 13
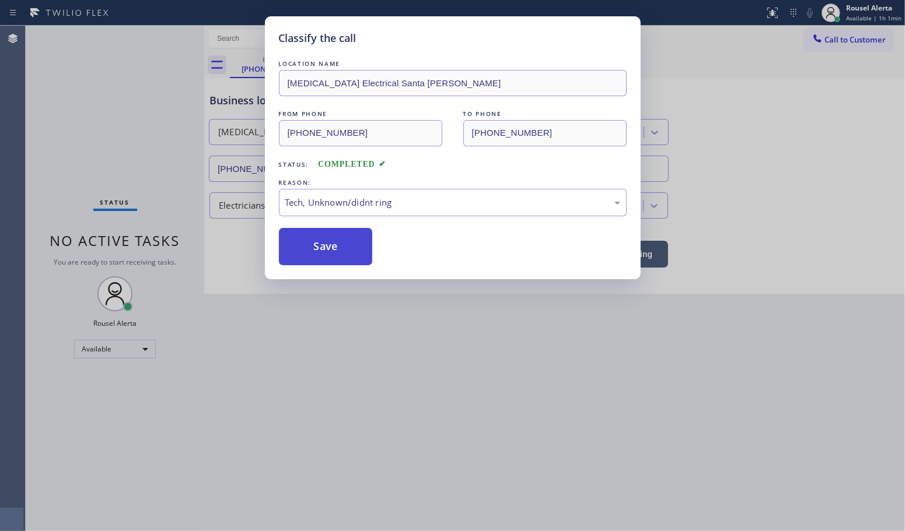
click at [334, 244] on button "Save" at bounding box center [326, 246] width 94 height 37
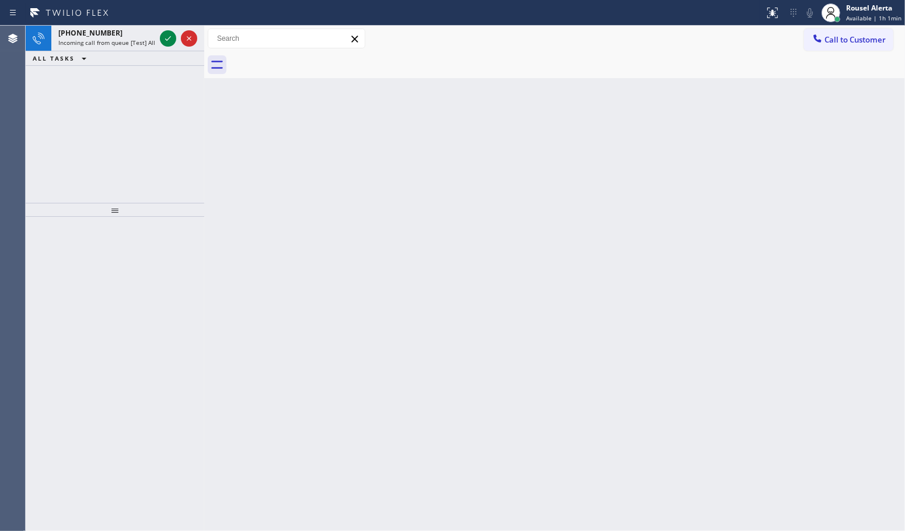
click at [430, 404] on div "Back to Dashboard Change Sender ID Customers Technicians Select a contact Outbo…" at bounding box center [554, 279] width 700 height 506
click at [132, 37] on div "+15163288279" at bounding box center [106, 33] width 97 height 10
click at [168, 41] on icon at bounding box center [168, 38] width 14 height 14
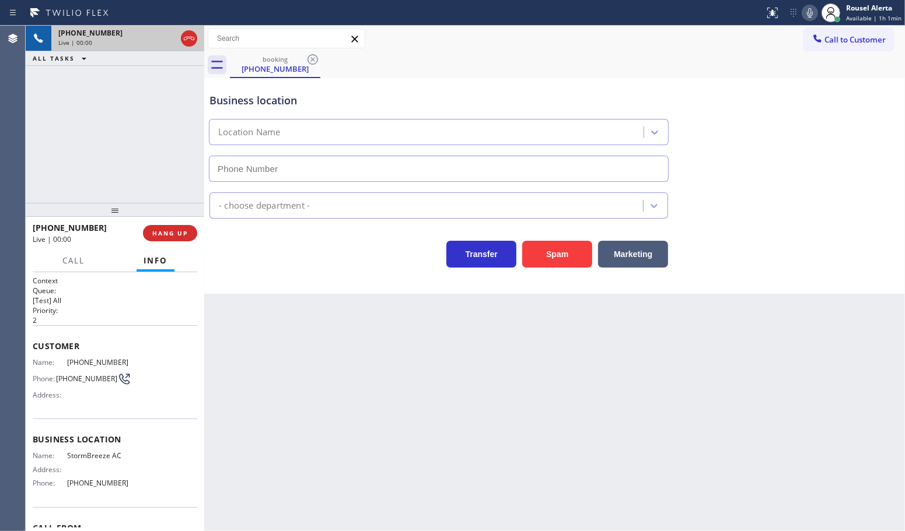
type input "(954) 902-5023"
click at [538, 270] on div "Business location StormBreeze AC (954) 902-5023 HVAC Transfer Spam Marketing" at bounding box center [554, 186] width 700 height 216
click at [538, 267] on button "Spam" at bounding box center [557, 254] width 70 height 27
click at [555, 362] on div "Back to Dashboard Change Sender ID Customers Technicians Select a contact Outbo…" at bounding box center [554, 279] width 700 height 506
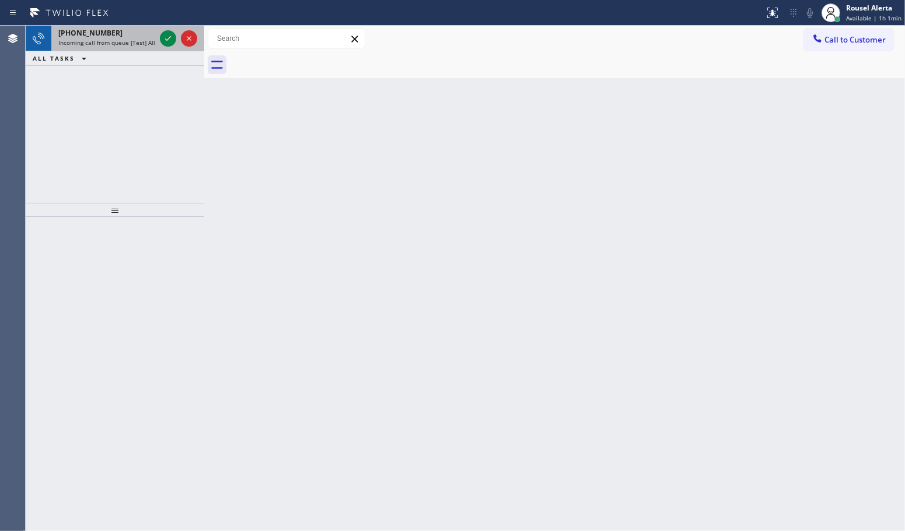
click at [132, 32] on div "+16507197190" at bounding box center [106, 33] width 97 height 10
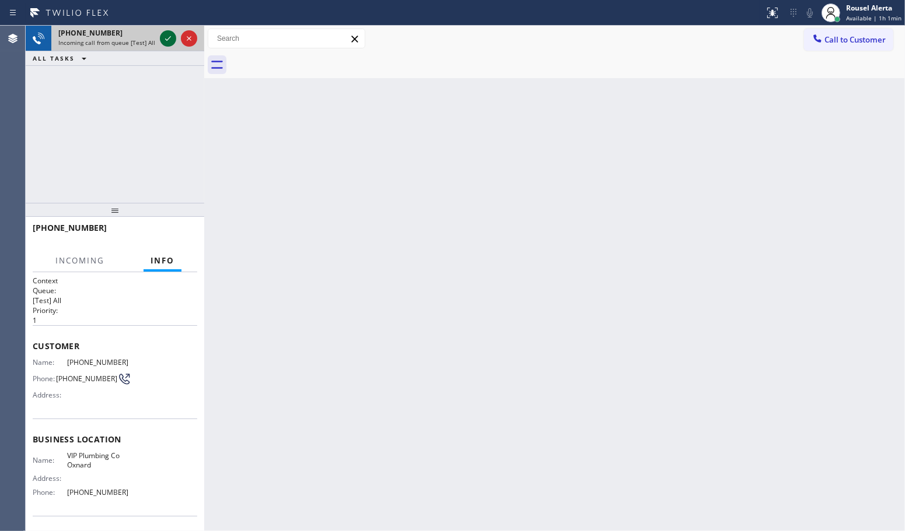
click at [161, 38] on icon at bounding box center [168, 38] width 14 height 14
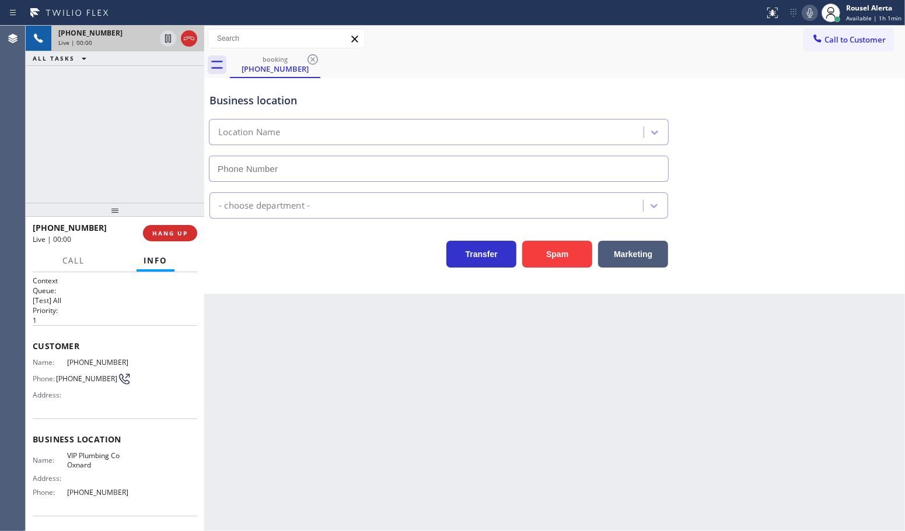
type input "(805) 328-6644"
click at [532, 255] on button "Spam" at bounding box center [557, 254] width 70 height 27
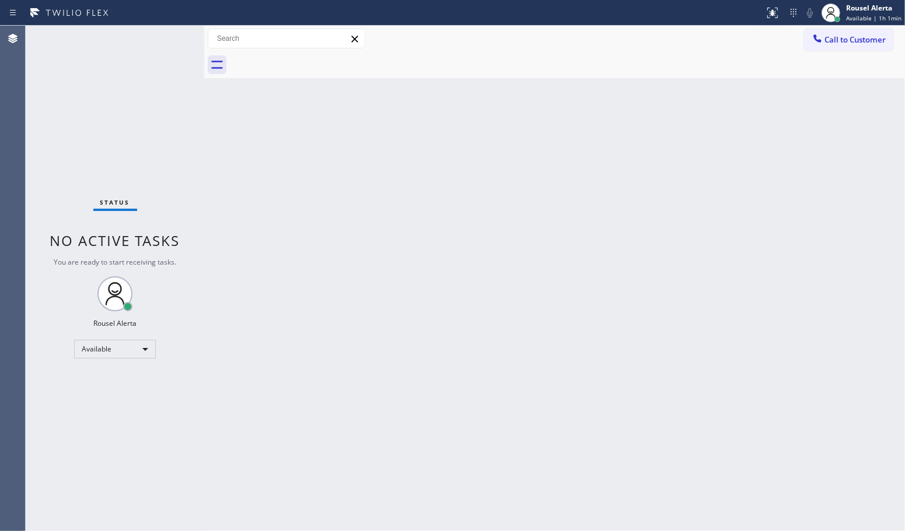
click at [302, 344] on div "Back to Dashboard Change Sender ID Customers Technicians Select a contact Outbo…" at bounding box center [554, 279] width 700 height 506
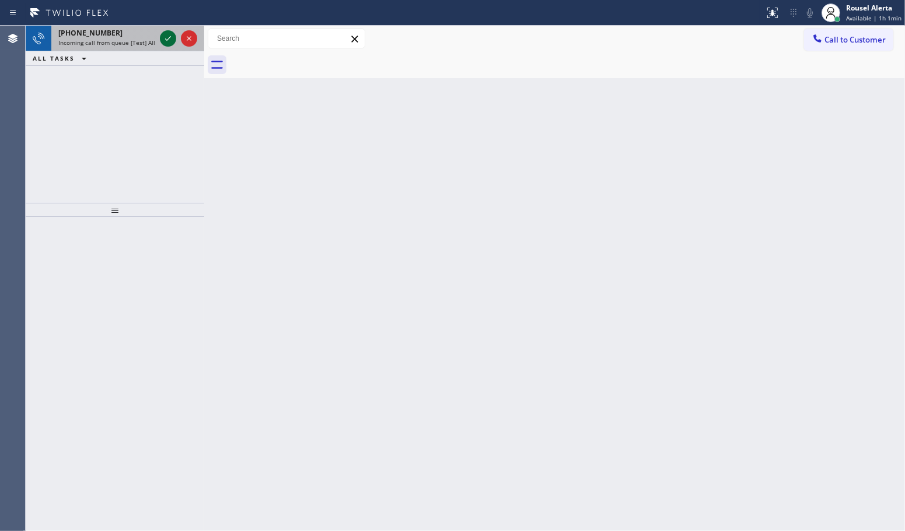
click at [169, 35] on icon at bounding box center [168, 38] width 14 height 14
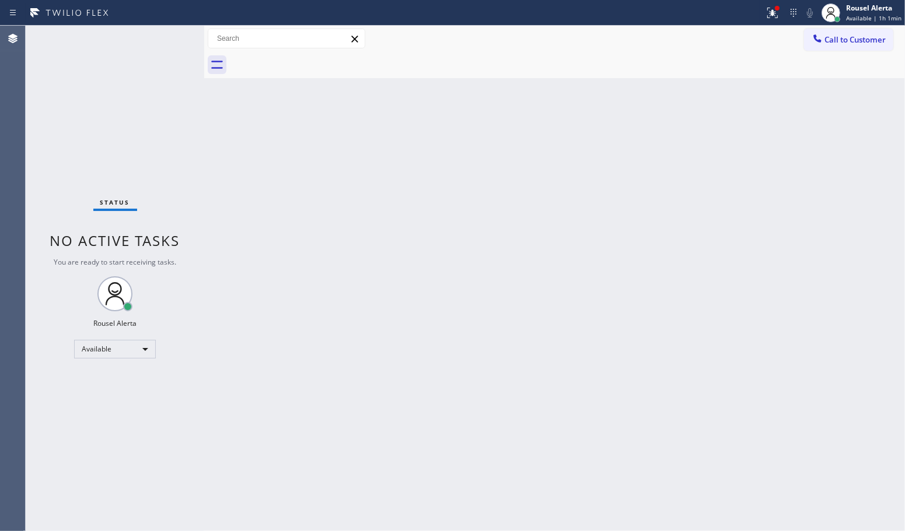
click at [124, 29] on div "Status No active tasks You are ready to start receiving tasks. Rousel Alerta Av…" at bounding box center [115, 279] width 178 height 506
click at [236, 123] on div "Back to Dashboard Change Sender ID Customers Technicians Select a contact Outbo…" at bounding box center [554, 279] width 700 height 506
drag, startPoint x: 360, startPoint y: 225, endPoint x: 366, endPoint y: 226, distance: 6.1
click at [366, 226] on div "Back to Dashboard Change Sender ID Customers Technicians Select a contact Outbo…" at bounding box center [554, 279] width 700 height 506
click at [430, 296] on div "Back to Dashboard Change Sender ID Customers Technicians Select a contact Outbo…" at bounding box center [554, 279] width 700 height 506
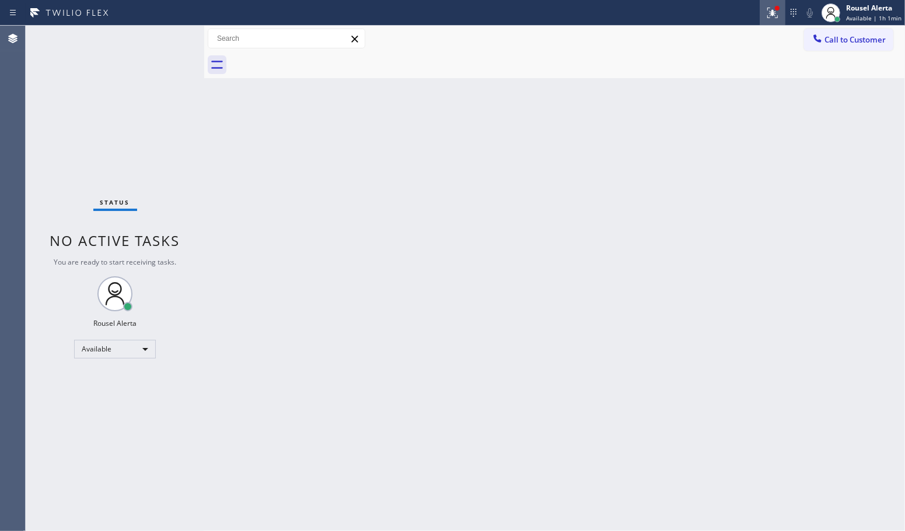
click at [764, 13] on div at bounding box center [772, 13] width 26 height 14
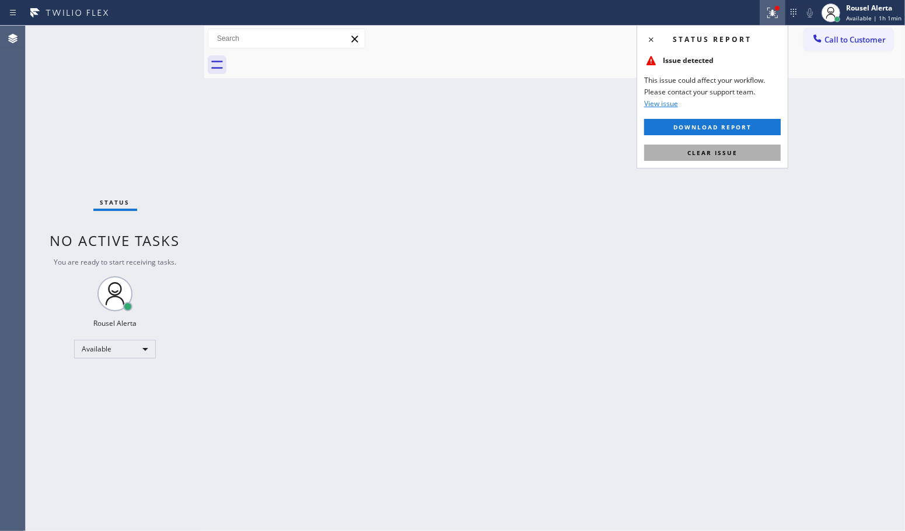
click at [728, 149] on span "Clear issue" at bounding box center [712, 153] width 50 height 8
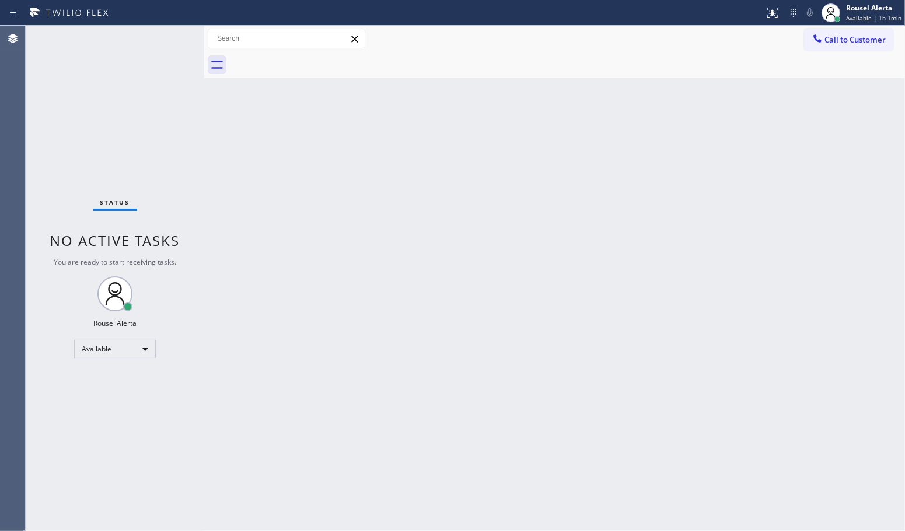
click at [716, 222] on div "Back to Dashboard Change Sender ID Customers Technicians Select a contact Outbo…" at bounding box center [554, 279] width 700 height 506
click at [468, 395] on div "Back to Dashboard Change Sender ID Customers Technicians Select a contact Outbo…" at bounding box center [554, 279] width 700 height 506
click at [162, 47] on div "Status No active tasks You are ready to start receiving tasks. Rousel Alerta Av…" at bounding box center [115, 279] width 178 height 506
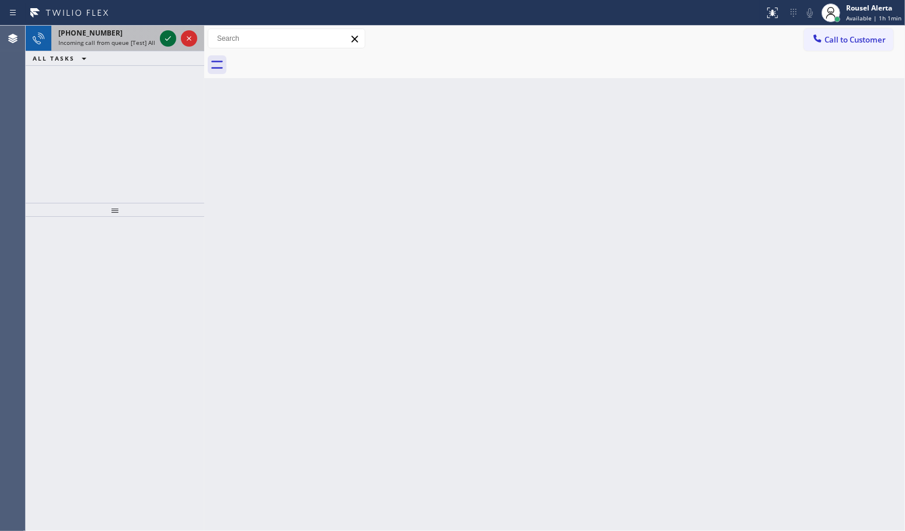
click at [162, 41] on icon at bounding box center [168, 38] width 14 height 14
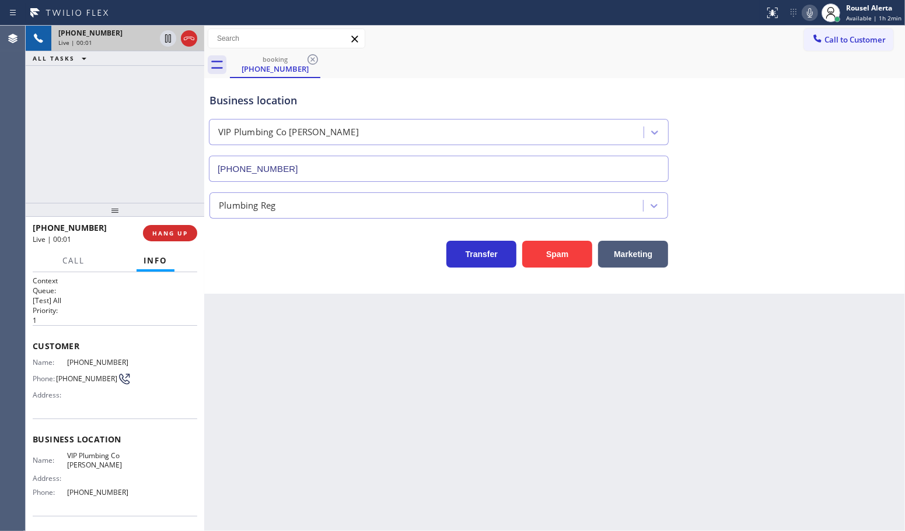
type input "(805) 600-3980"
click at [157, 232] on span "HANG UP" at bounding box center [170, 233] width 36 height 8
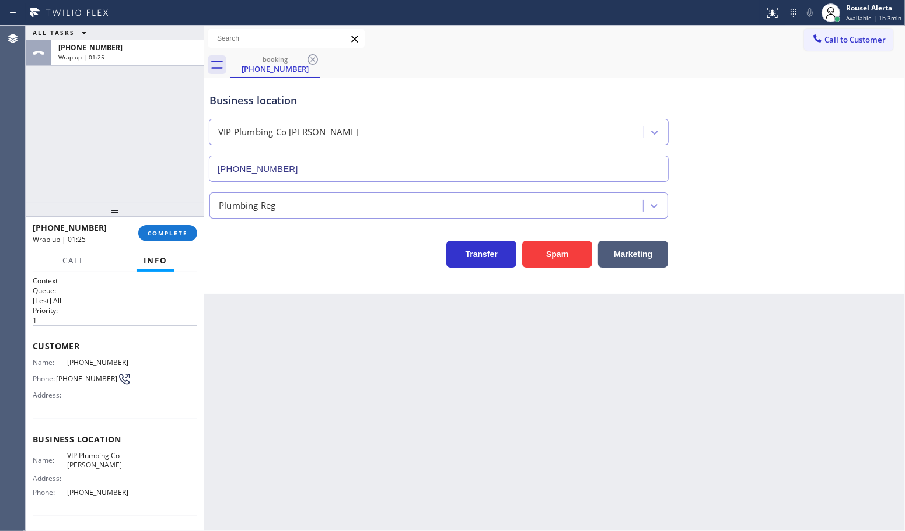
click at [152, 99] on div "ALL TASKS ALL TASKS ACTIVE TASKS TASKS IN WRAP UP +16507197190 Wrap up | 01:25" at bounding box center [115, 114] width 178 height 177
click at [167, 234] on span "COMPLETE" at bounding box center [168, 233] width 40 height 8
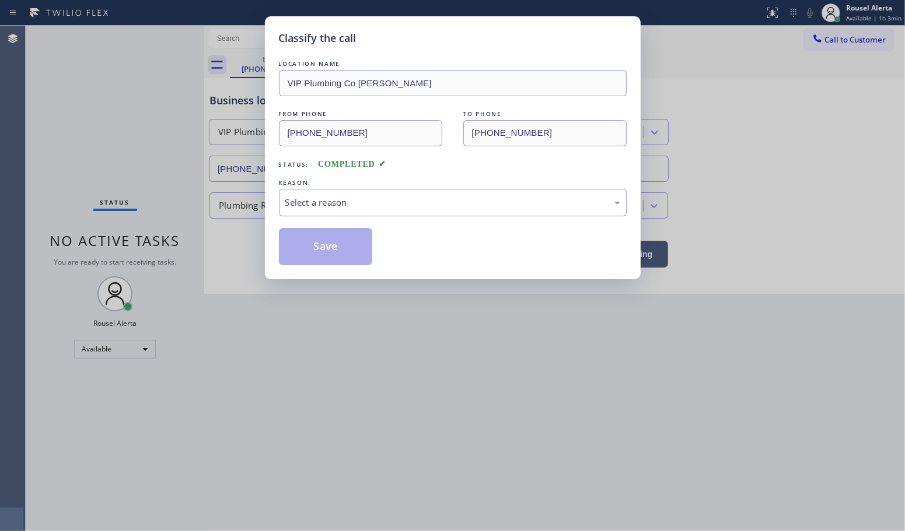
click at [355, 208] on div "Select a reason" at bounding box center [452, 202] width 335 height 13
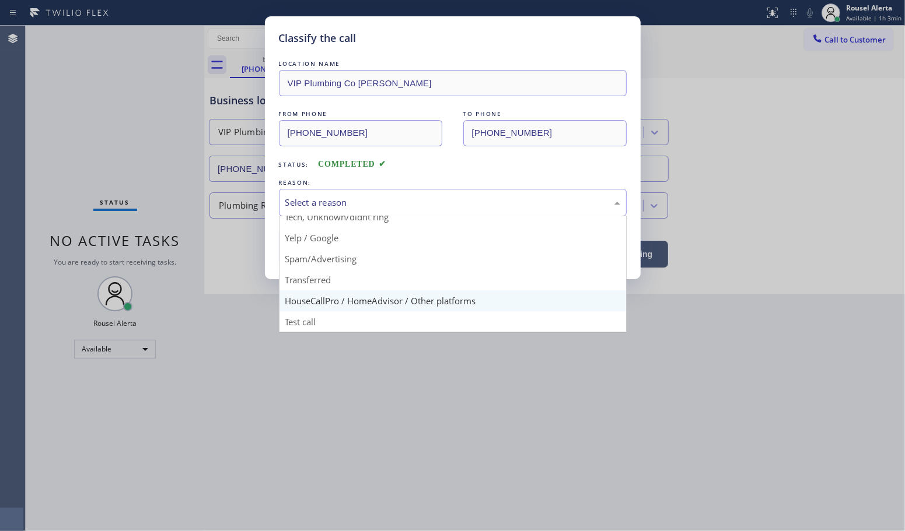
scroll to position [80, 0]
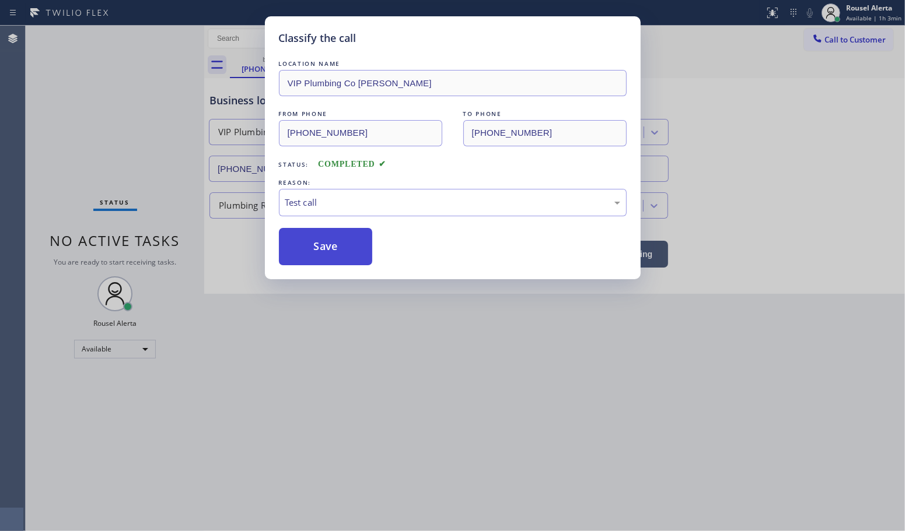
click at [331, 252] on button "Save" at bounding box center [326, 246] width 94 height 37
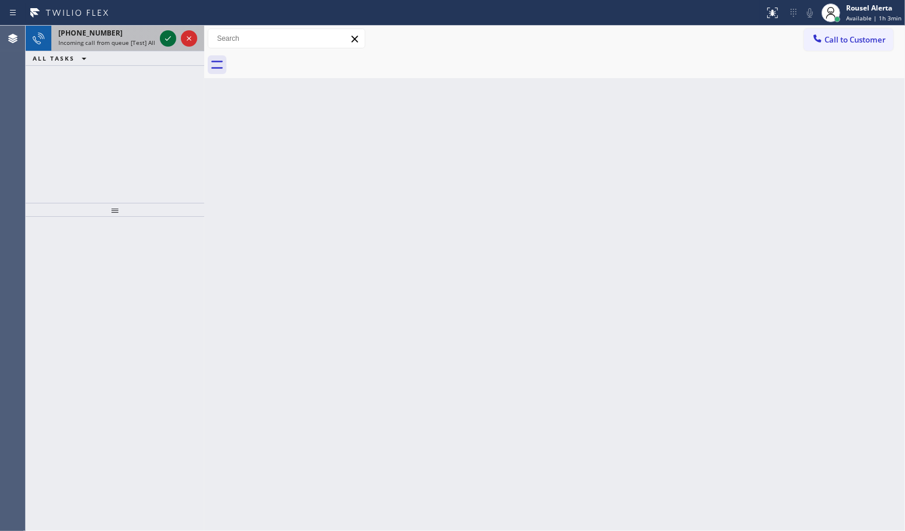
click at [163, 39] on icon at bounding box center [168, 38] width 14 height 14
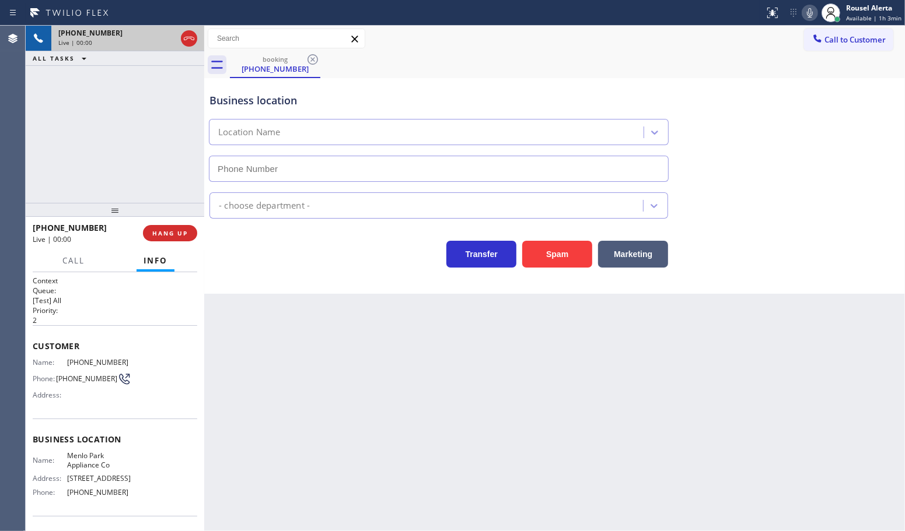
type input "(650) 229-6946"
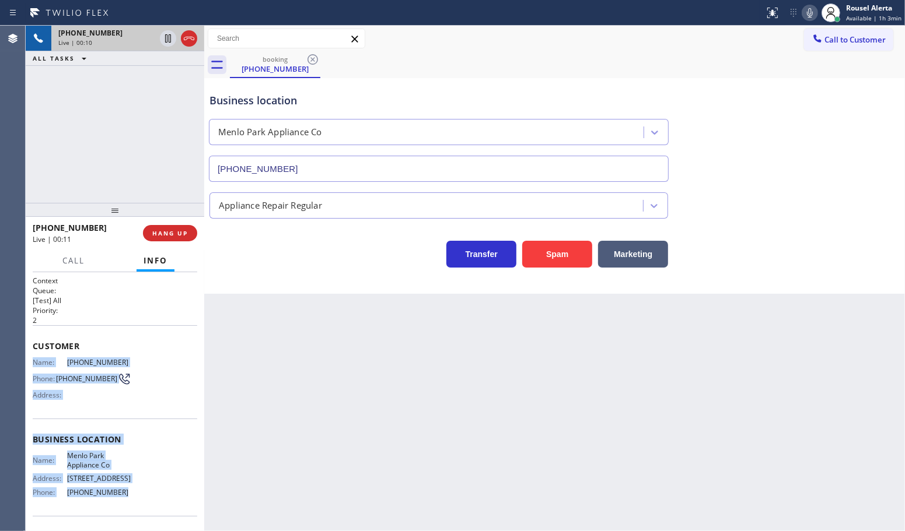
drag, startPoint x: 31, startPoint y: 362, endPoint x: 132, endPoint y: 511, distance: 180.5
click at [132, 511] on div "Context Queue: [Test] All Priority: 2 Customer Name: (650) 793-2626 Phone: (650…" at bounding box center [115, 401] width 178 height 259
copy div "Name: (650) 793-2626 Phone: (650) 793-2626 Address: Business location Name: Men…"
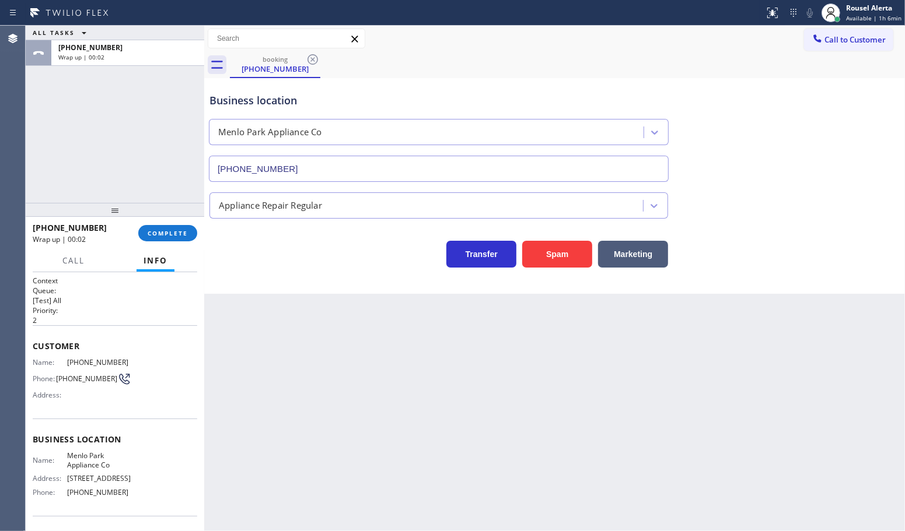
click at [307, 425] on div "Back to Dashboard Change Sender ID Customers Technicians Select a contact Outbo…" at bounding box center [554, 279] width 700 height 506
click at [829, 44] on span "Call to Customer" at bounding box center [854, 39] width 61 height 10
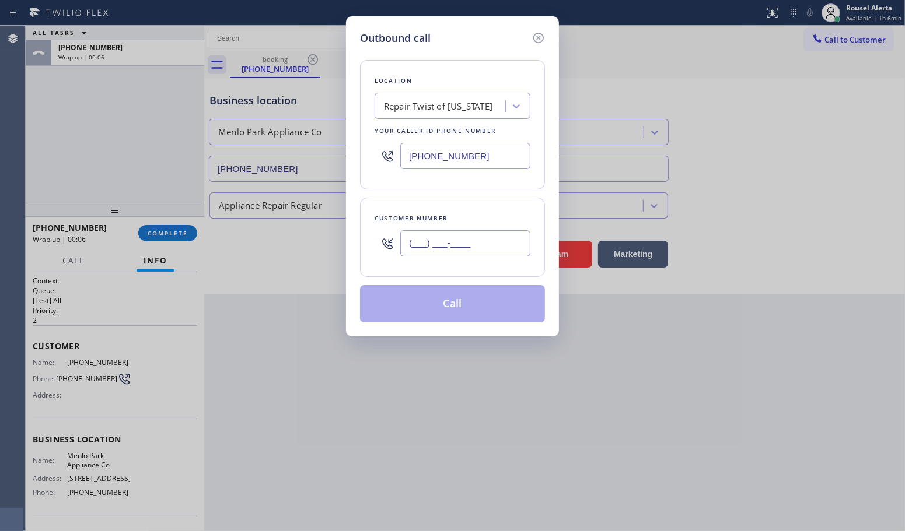
click at [489, 249] on input "(___) ___-____" at bounding box center [465, 243] width 130 height 26
paste input "650) 793-2626"
type input "(650) 793-2626"
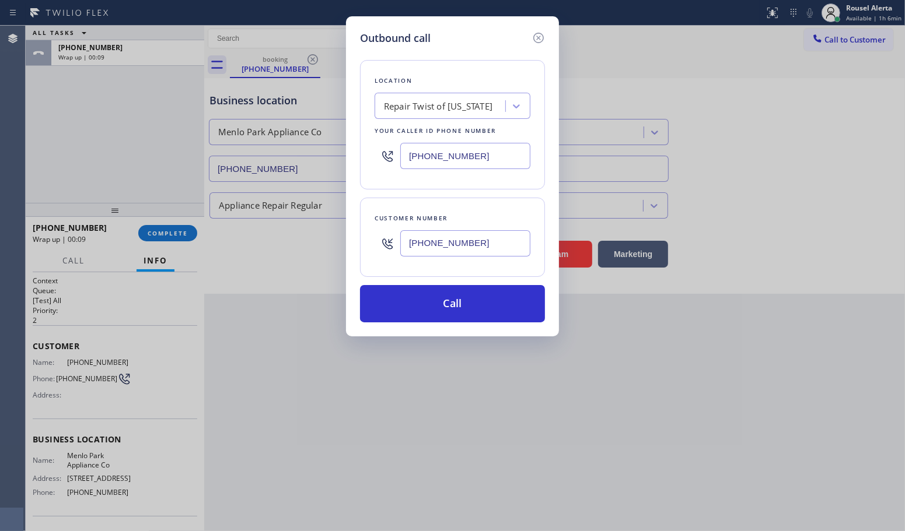
click at [513, 145] on input "[PHONE_NUMBER]" at bounding box center [465, 156] width 130 height 26
paste input "650) 229-6946"
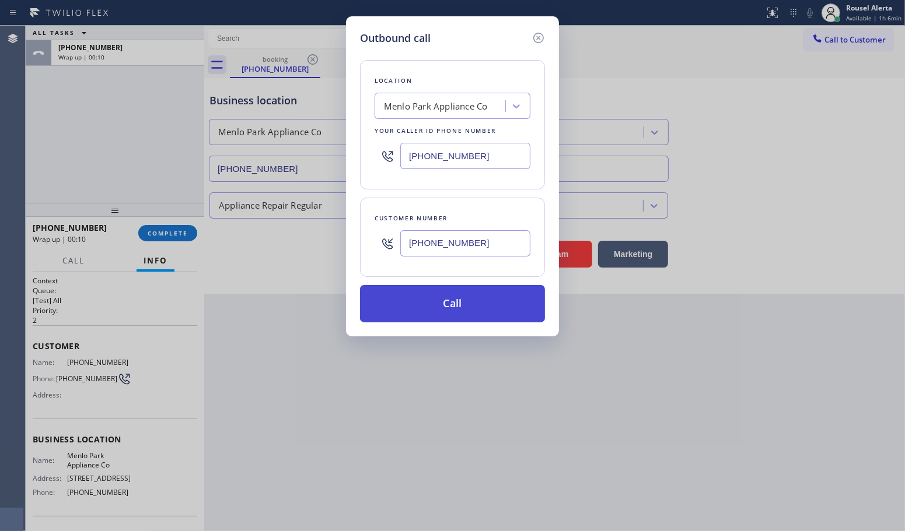
type input "(650) 229-6946"
click at [444, 296] on button "Call" at bounding box center [452, 303] width 185 height 37
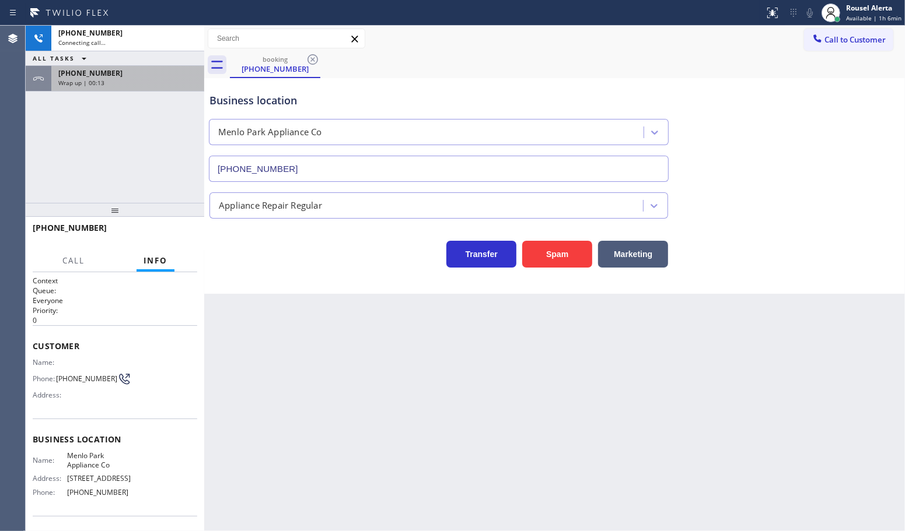
click at [167, 89] on div "+16507932626 Wrap up | 00:13" at bounding box center [125, 79] width 148 height 26
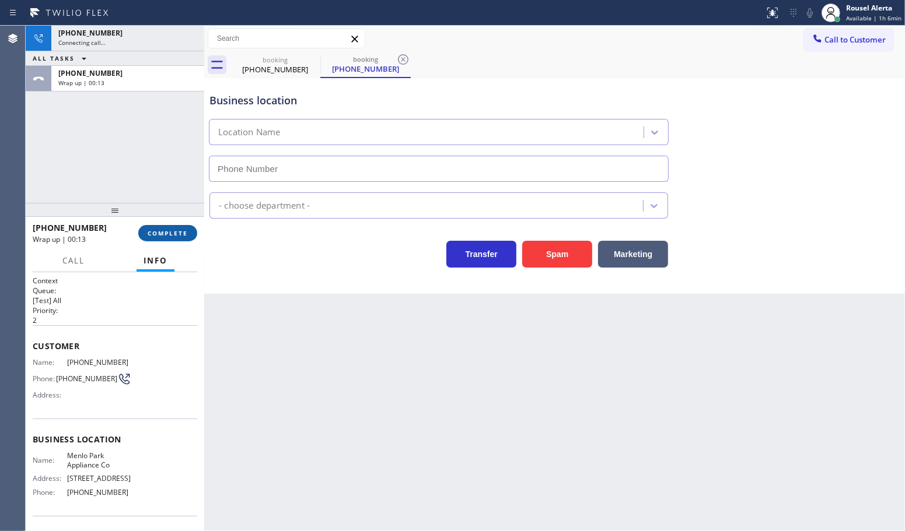
type input "(650) 229-6946"
click at [173, 226] on button "COMPLETE" at bounding box center [167, 233] width 59 height 16
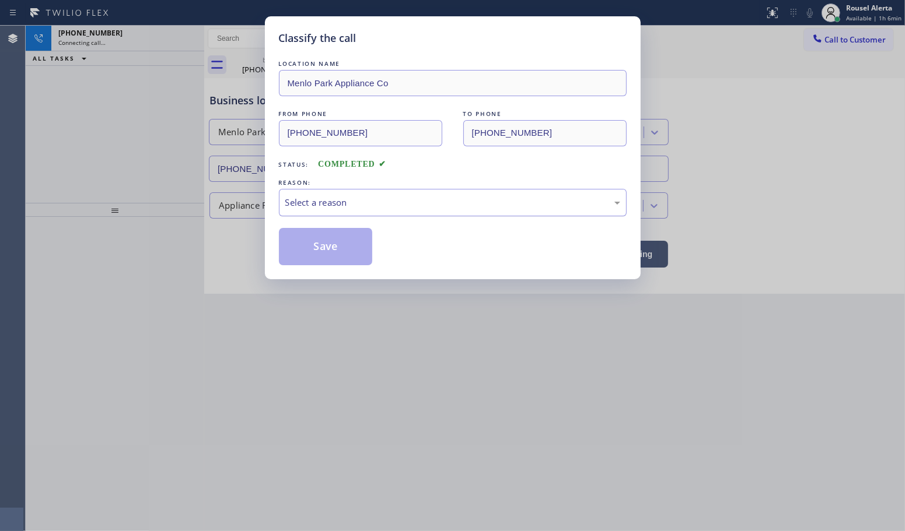
click at [381, 204] on div "Select a reason" at bounding box center [452, 202] width 335 height 13
click at [328, 252] on button "Save" at bounding box center [326, 246] width 94 height 37
click at [428, 356] on div "Classify the call LOCATION NAME Menlo Park Appliance Co FROM PHONE (650) 793-26…" at bounding box center [452, 265] width 905 height 531
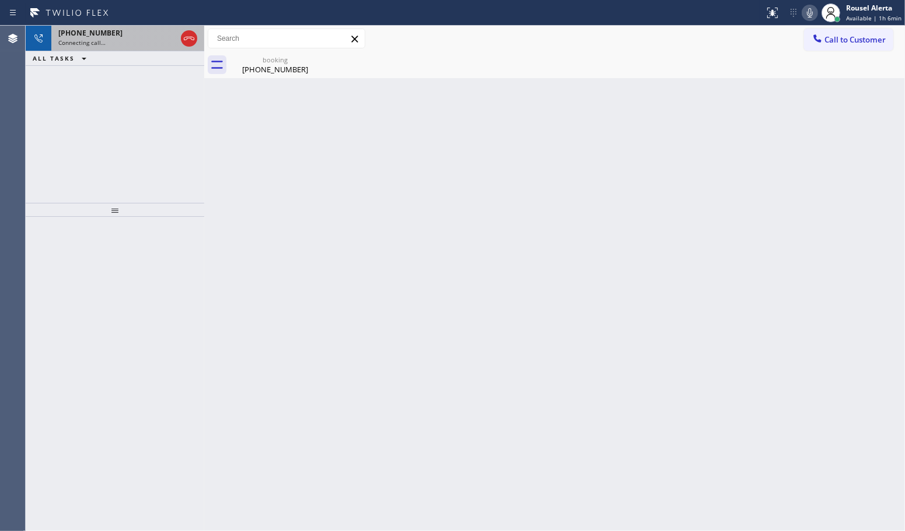
click at [95, 38] on span "Connecting call…" at bounding box center [81, 42] width 47 height 8
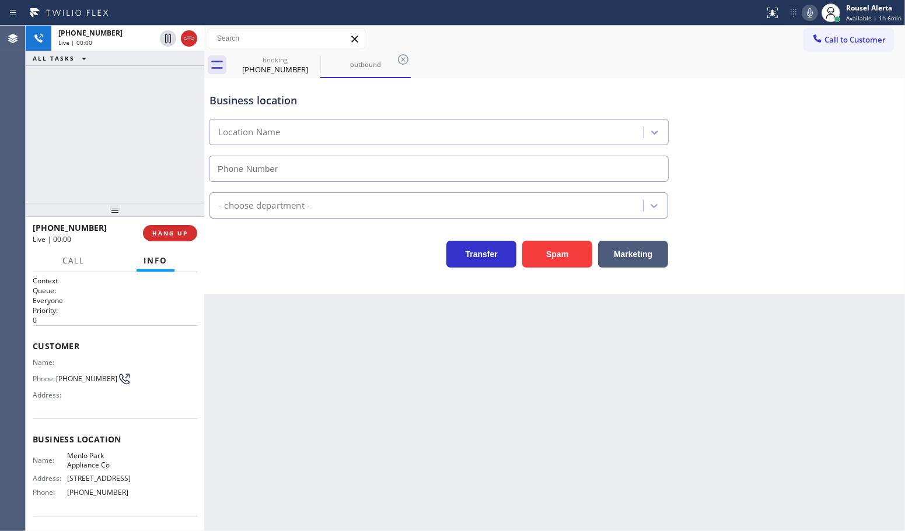
type input "(650) 229-6946"
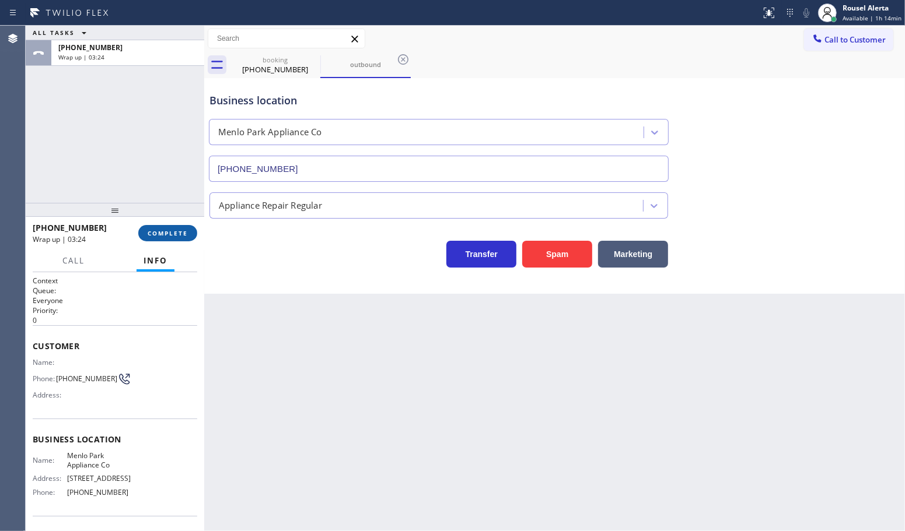
click at [162, 232] on span "COMPLETE" at bounding box center [168, 233] width 40 height 8
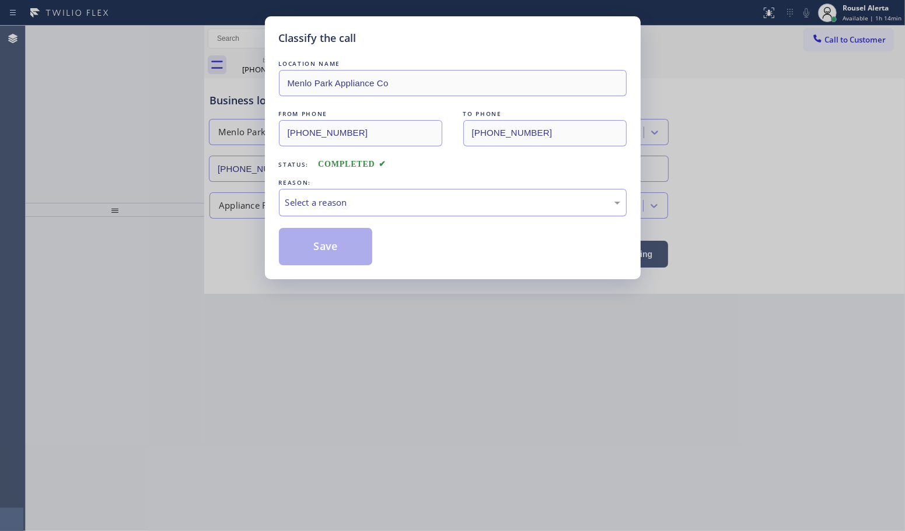
drag, startPoint x: 316, startPoint y: 207, endPoint x: 330, endPoint y: 212, distance: 14.8
click at [317, 207] on div "Select a reason" at bounding box center [452, 202] width 335 height 13
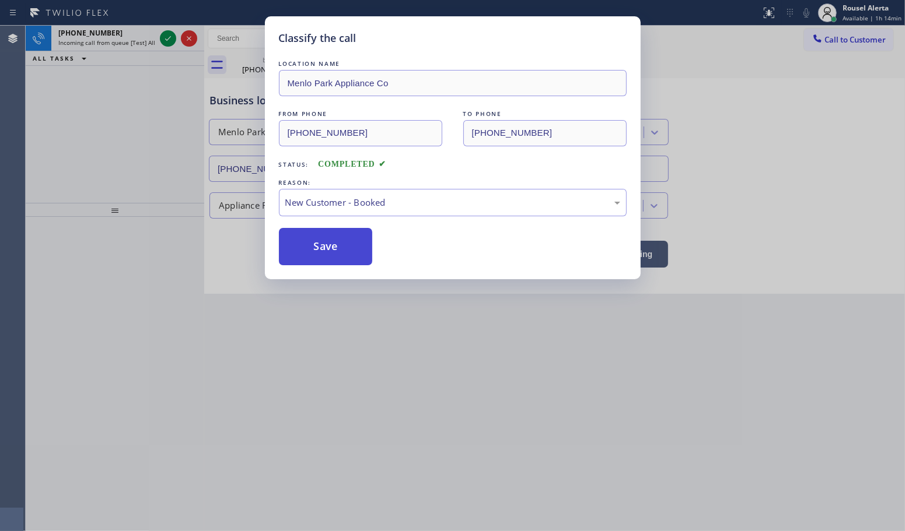
click at [324, 243] on button "Save" at bounding box center [326, 246] width 94 height 37
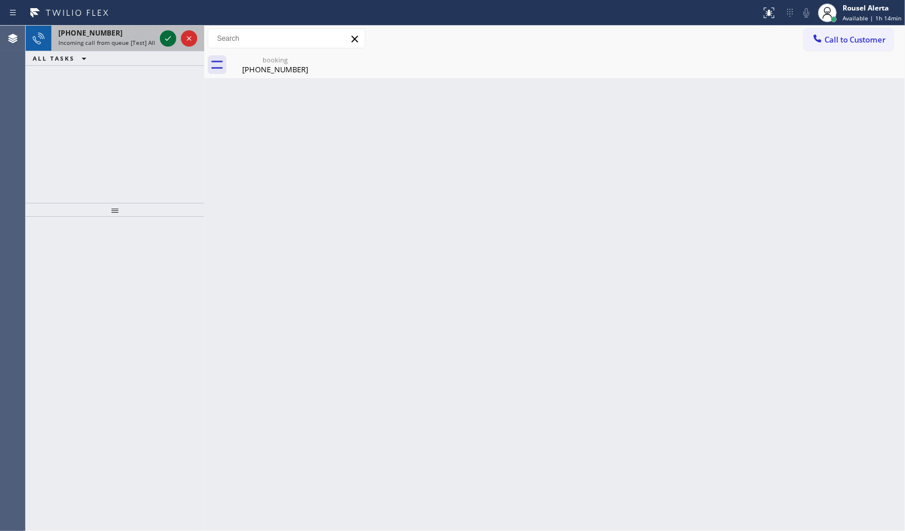
click at [165, 39] on icon at bounding box center [168, 38] width 6 height 5
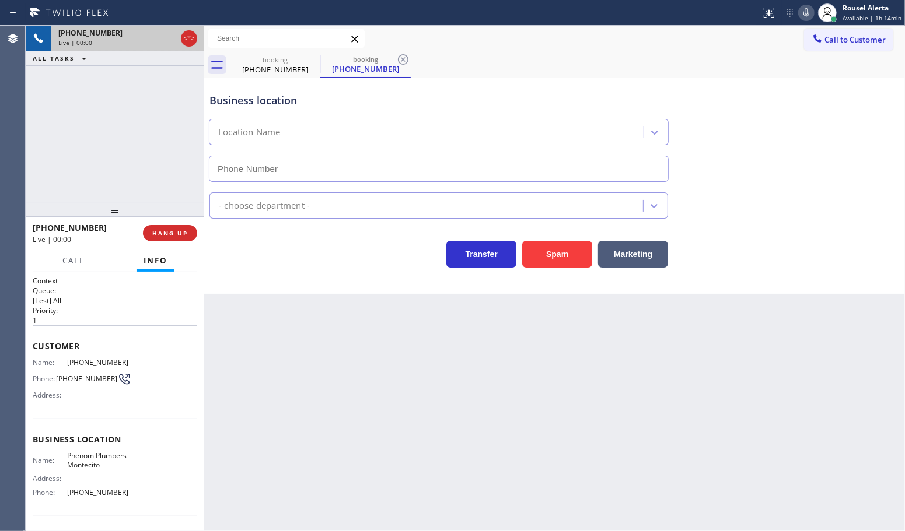
type input "(805) 608-3506"
click at [400, 397] on div "Back to Dashboard Change Sender ID Customers Technicians Select a contact Outbo…" at bounding box center [554, 279] width 700 height 506
click at [137, 91] on div "+16507197190 Live | 00:07 ALL TASKS ALL TASKS ACTIVE TASKS TASKS IN WRAP UP" at bounding box center [115, 114] width 178 height 177
click at [178, 233] on span "HANG UP" at bounding box center [170, 233] width 36 height 8
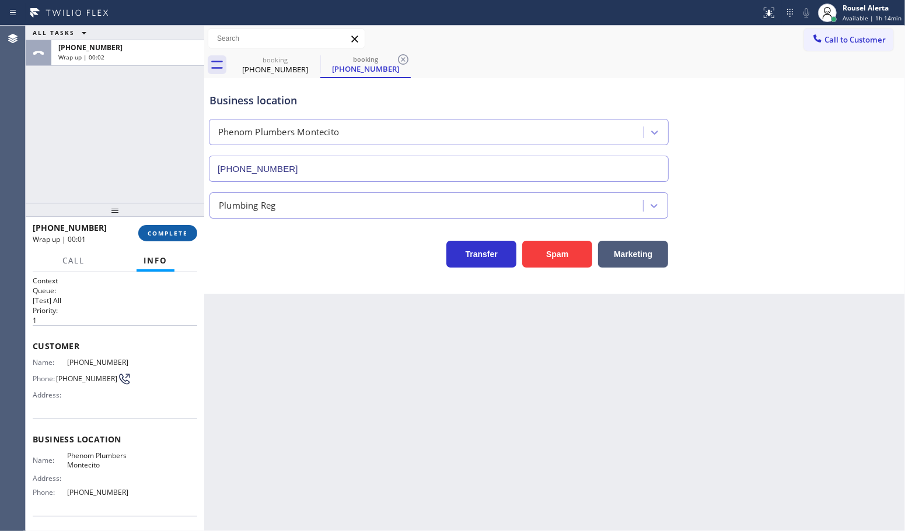
click at [168, 226] on button "COMPLETE" at bounding box center [167, 233] width 59 height 16
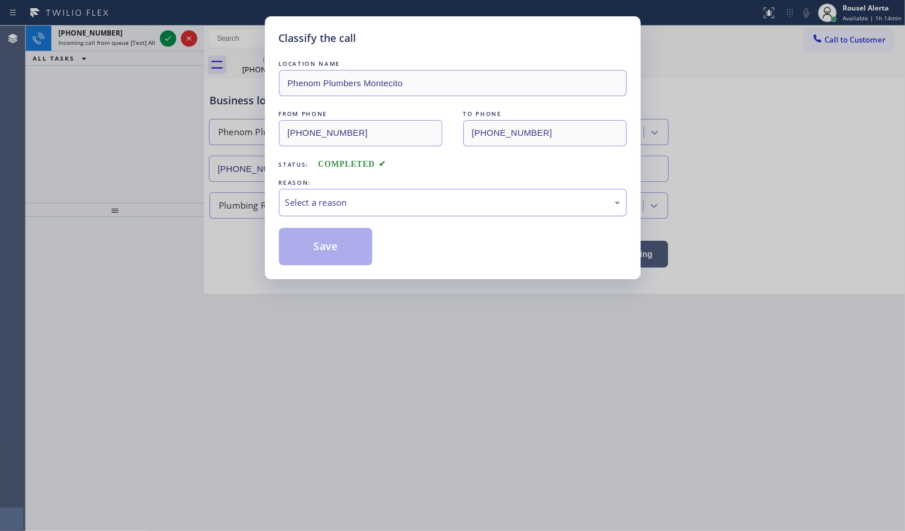
click at [334, 204] on div "Select a reason" at bounding box center [452, 202] width 335 height 13
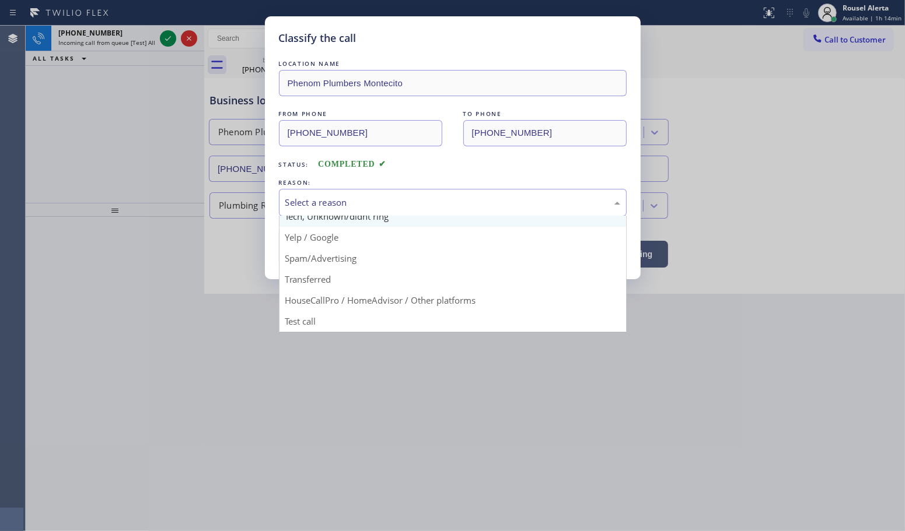
scroll to position [80, 0]
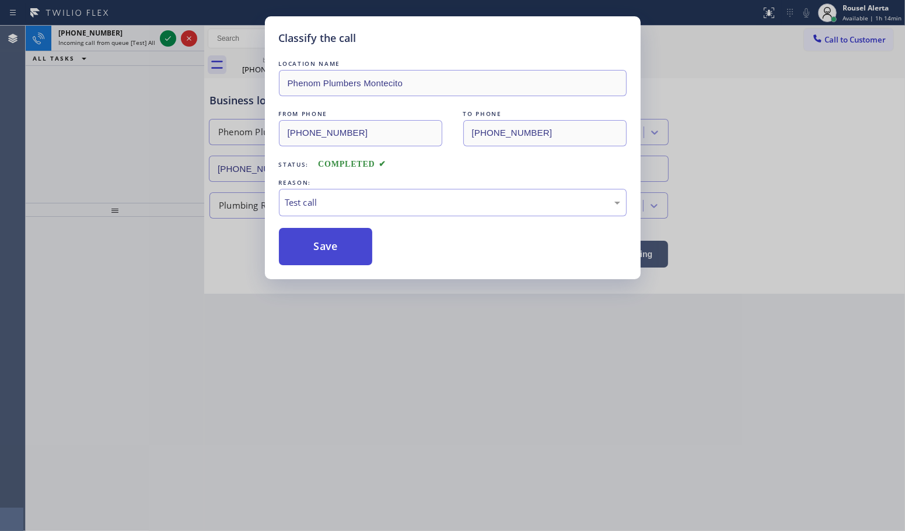
click at [346, 248] on button "Save" at bounding box center [326, 246] width 94 height 37
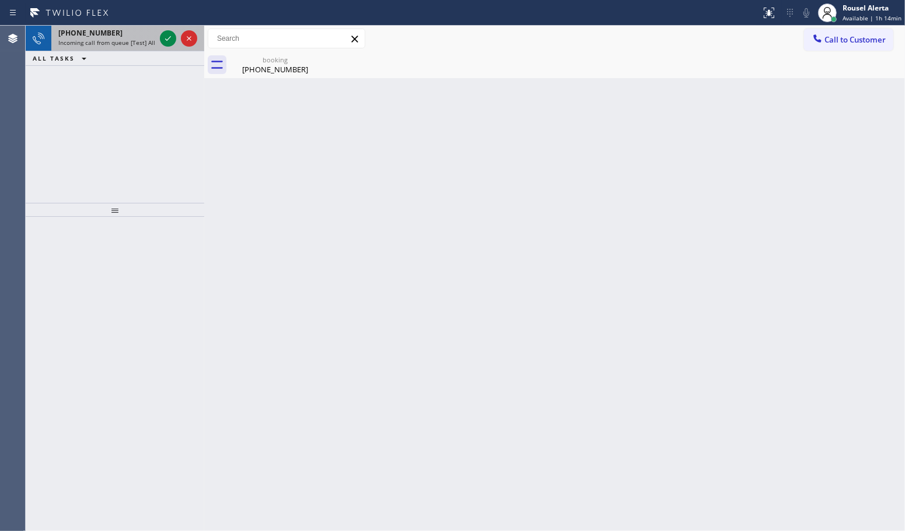
click at [121, 33] on div "+19085637355" at bounding box center [106, 33] width 97 height 10
click at [164, 36] on icon at bounding box center [168, 38] width 14 height 14
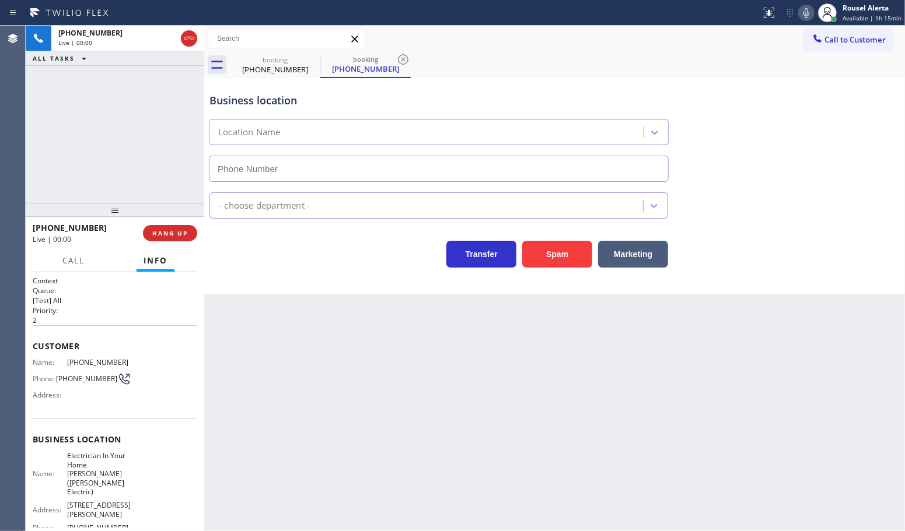
type input "(908) 641-3581"
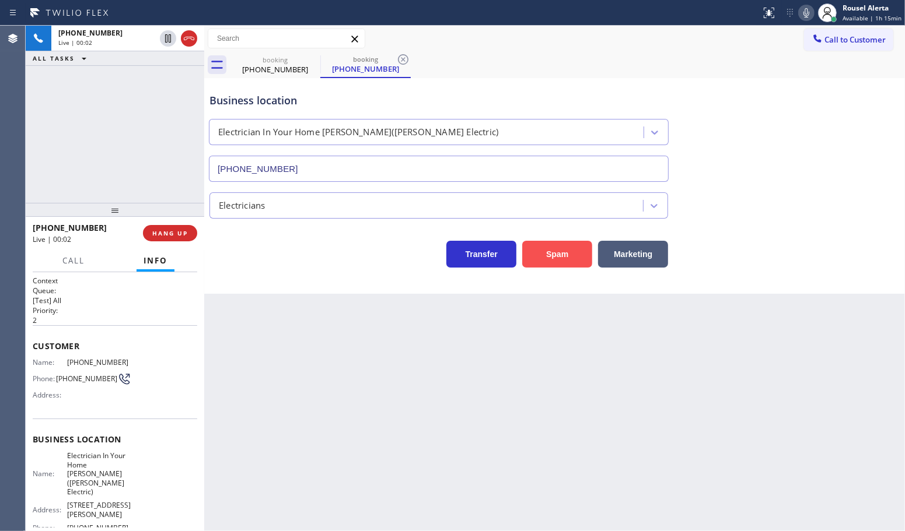
click at [535, 258] on button "Spam" at bounding box center [557, 254] width 70 height 27
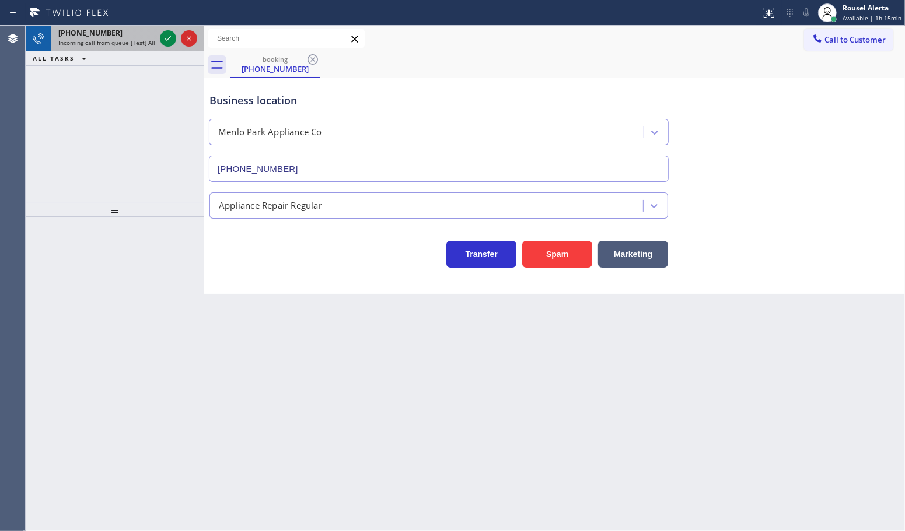
drag, startPoint x: 139, startPoint y: 36, endPoint x: 159, endPoint y: 37, distance: 19.9
click at [140, 36] on div "+13239336393" at bounding box center [106, 33] width 97 height 10
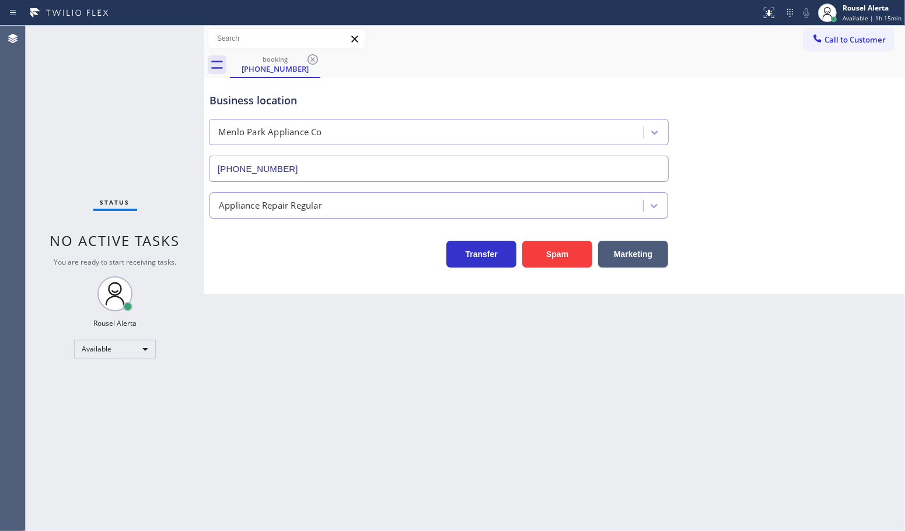
drag, startPoint x: 313, startPoint y: 62, endPoint x: 313, endPoint y: 69, distance: 7.0
click at [313, 62] on icon at bounding box center [313, 59] width 14 height 14
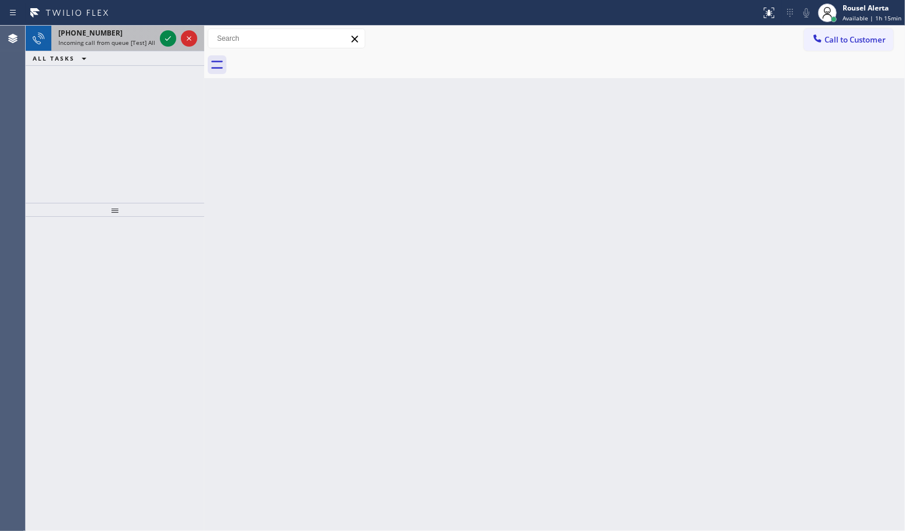
click at [132, 43] on span "Incoming call from queue [Test] All" at bounding box center [106, 42] width 97 height 8
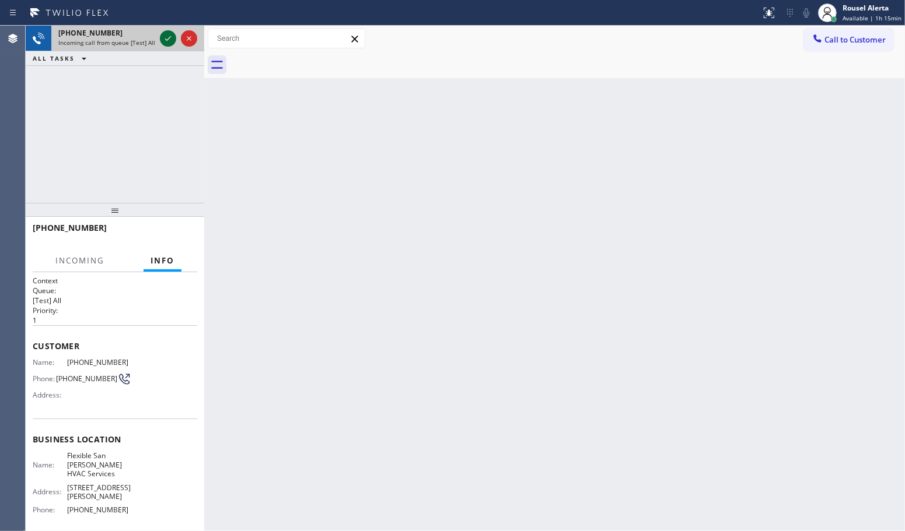
click at [161, 36] on icon at bounding box center [168, 38] width 14 height 14
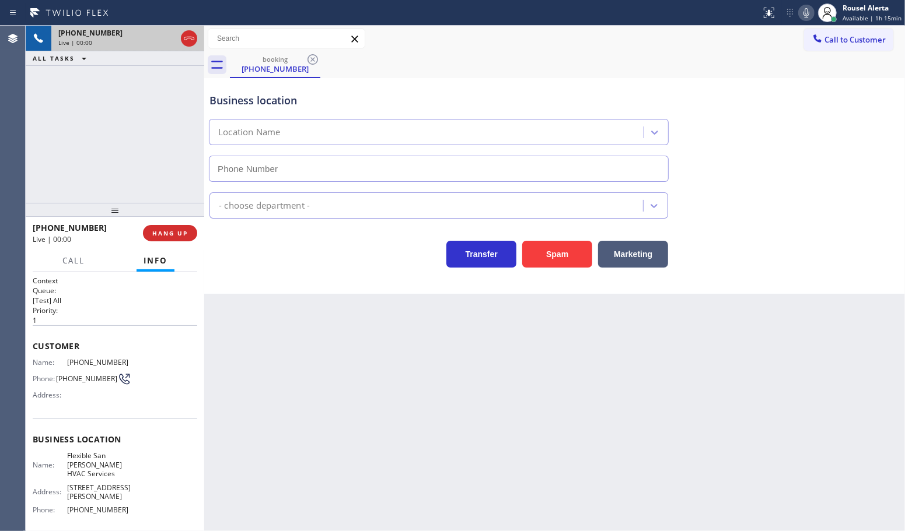
type input "(408) 680-5437"
click at [132, 82] on div "+13149726996 Live | 00:10 ALL TASKS ALL TASKS ACTIVE TASKS TASKS IN WRAP UP" at bounding box center [115, 114] width 178 height 177
click at [159, 233] on span "HANG UP" at bounding box center [170, 233] width 36 height 8
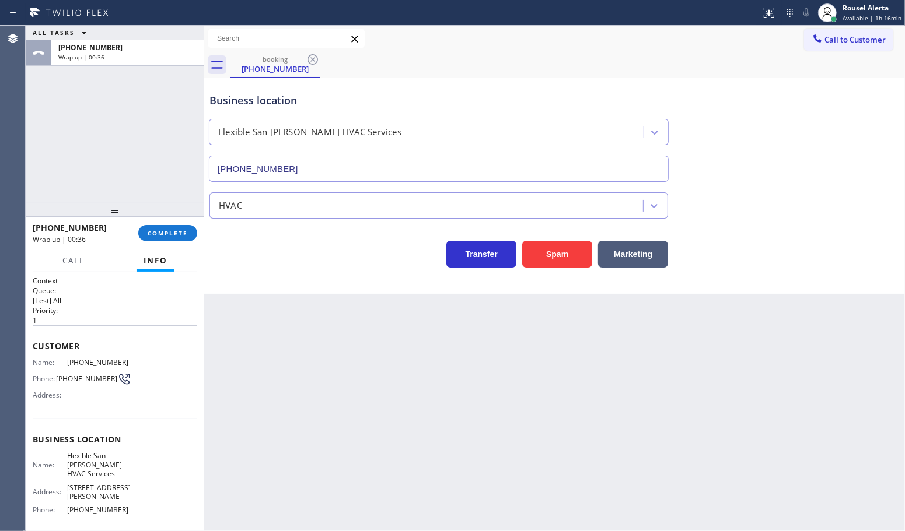
click at [135, 79] on div "ALL TASKS ALL TASKS ACTIVE TASKS TASKS IN WRAP UP +13149726996 Wrap up | 00:36" at bounding box center [115, 114] width 178 height 177
click at [144, 227] on button "COMPLETE" at bounding box center [167, 233] width 59 height 16
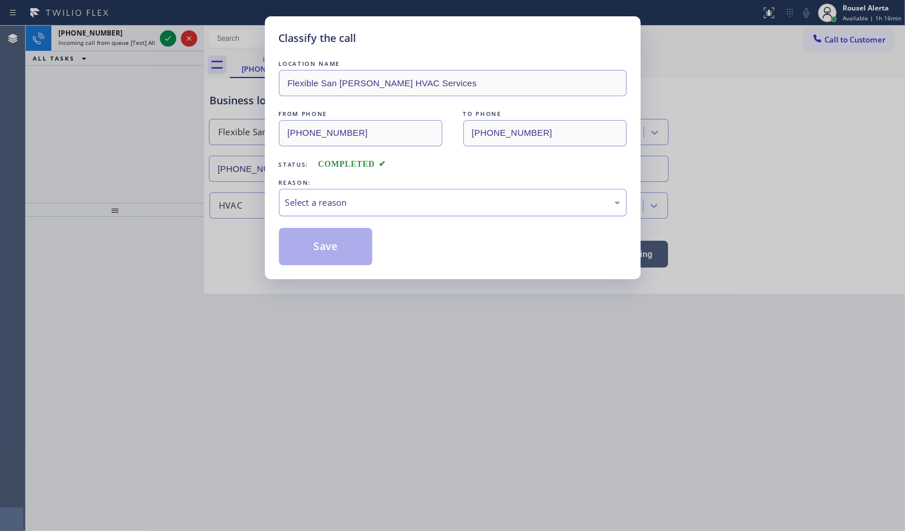
click at [298, 202] on div "Select a reason" at bounding box center [452, 202] width 335 height 13
click at [321, 258] on button "Save" at bounding box center [326, 246] width 94 height 37
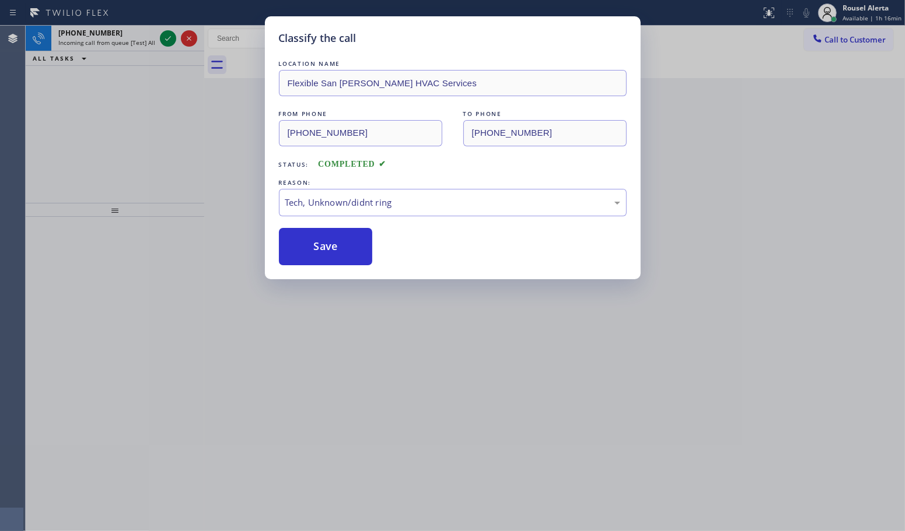
click at [117, 32] on div "Classify the call LOCATION NAME Flexible San Jose HVAC Services FROM PHONE (314…" at bounding box center [452, 265] width 905 height 531
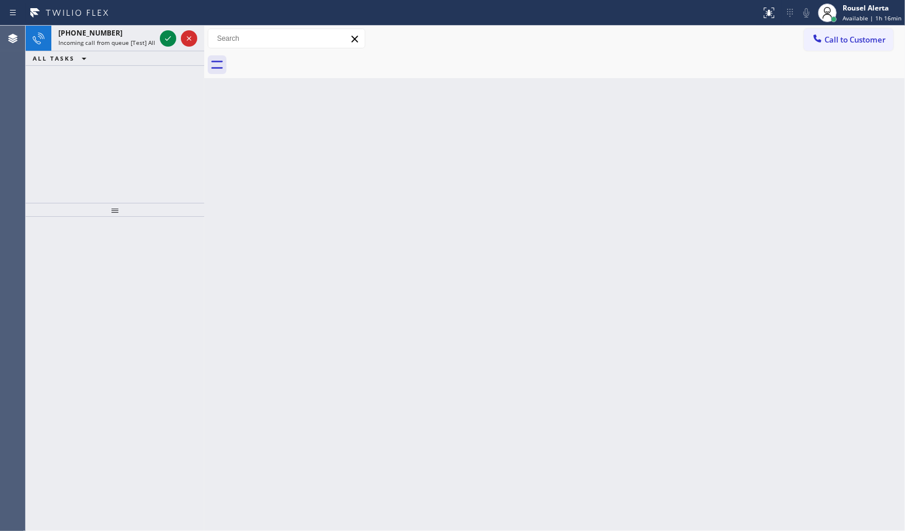
click at [117, 32] on div "+14155594818" at bounding box center [106, 33] width 97 height 10
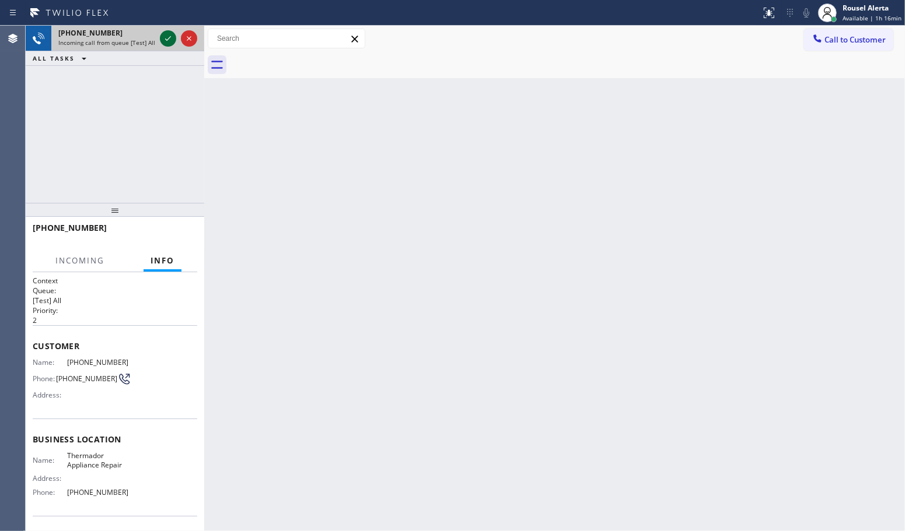
click at [173, 38] on icon at bounding box center [168, 38] width 14 height 14
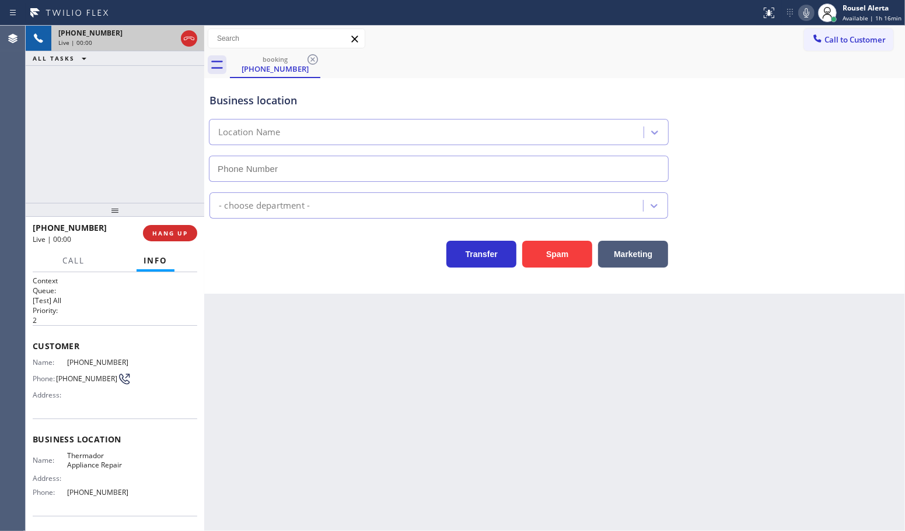
type input "(415) 744-1926"
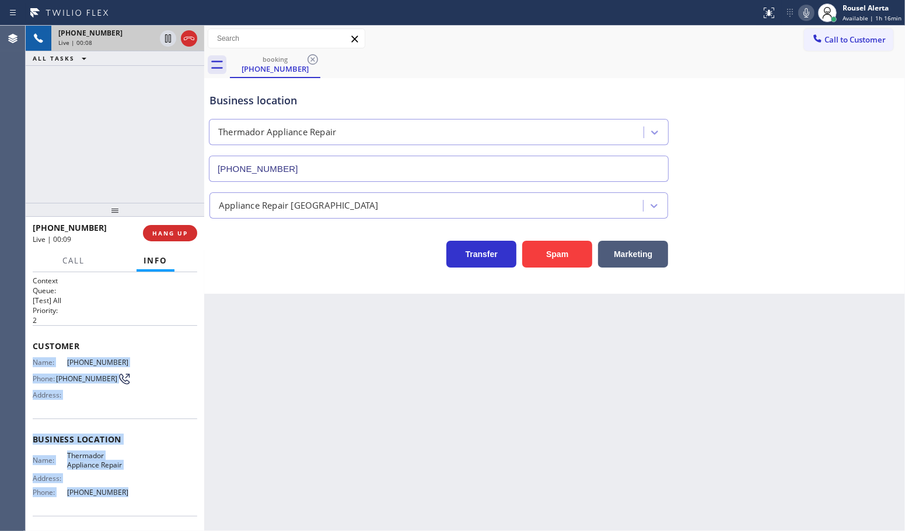
drag, startPoint x: 33, startPoint y: 358, endPoint x: 133, endPoint y: 494, distance: 169.0
click at [133, 494] on div "Context Queue: [Test] All Priority: 2 Customer Name: (415) 559-4818 Phone: (415…" at bounding box center [115, 440] width 164 height 328
copy div "Name: (415) 559-4818 Phone: (415) 559-4818 Address: Business location Name: The…"
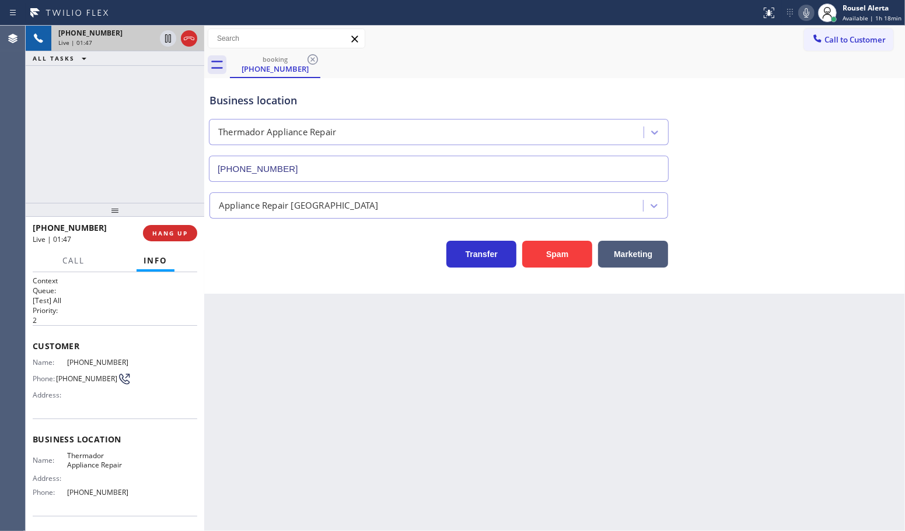
click at [155, 148] on div "+14155594818 Live | 01:47 ALL TASKS ALL TASKS ACTIVE TASKS TASKS IN WRAP UP" at bounding box center [115, 114] width 178 height 177
click at [163, 40] on icon at bounding box center [168, 38] width 14 height 14
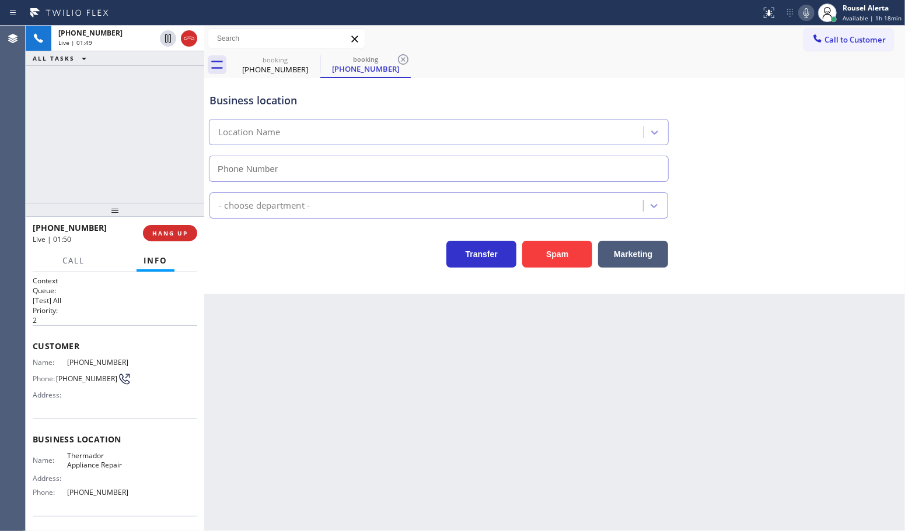
type input "(415) 744-1926"
click at [805, 13] on icon at bounding box center [806, 13] width 14 height 14
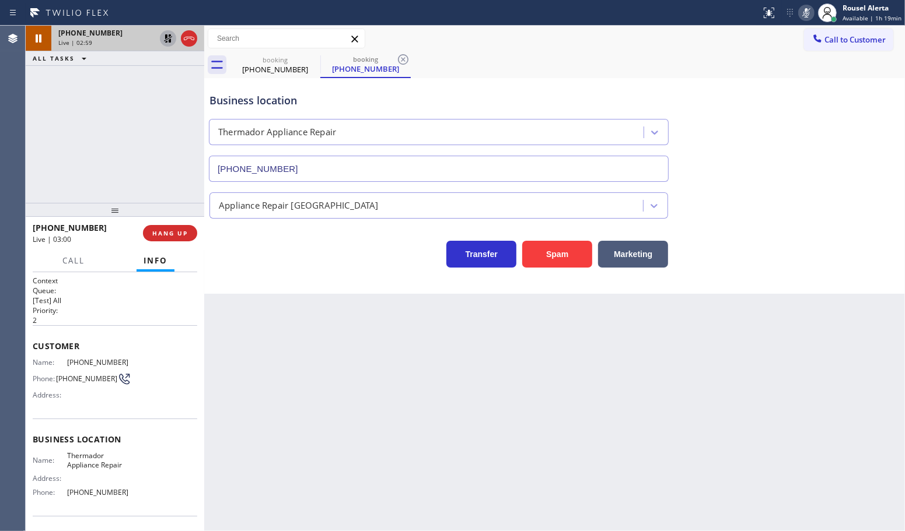
click at [168, 34] on icon at bounding box center [168, 38] width 14 height 14
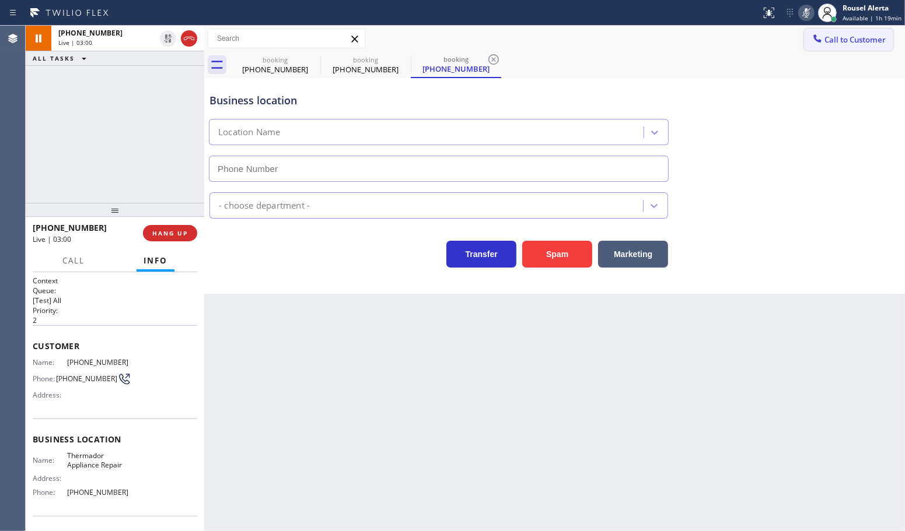
type input "(415) 744-1926"
drag, startPoint x: 804, startPoint y: 10, endPoint x: 887, endPoint y: 88, distance: 113.9
click at [804, 10] on icon at bounding box center [806, 13] width 14 height 14
click at [66, 265] on button "Call" at bounding box center [73, 261] width 36 height 23
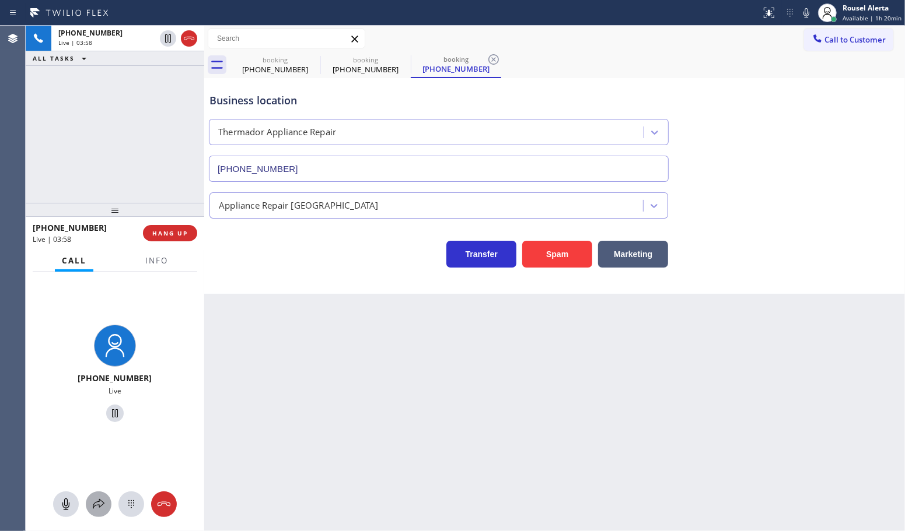
click at [96, 507] on icon at bounding box center [99, 504] width 14 height 14
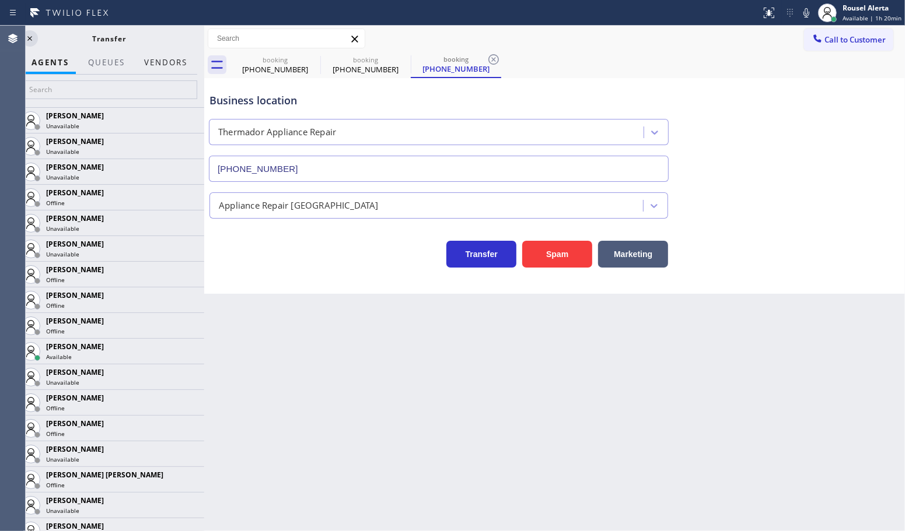
click at [177, 58] on button "Vendors" at bounding box center [165, 62] width 57 height 23
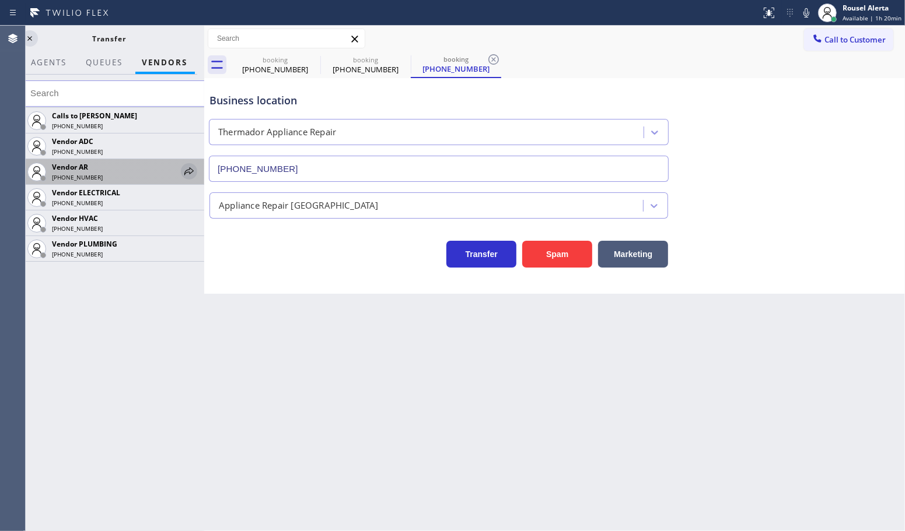
click at [191, 171] on icon at bounding box center [189, 171] width 14 height 14
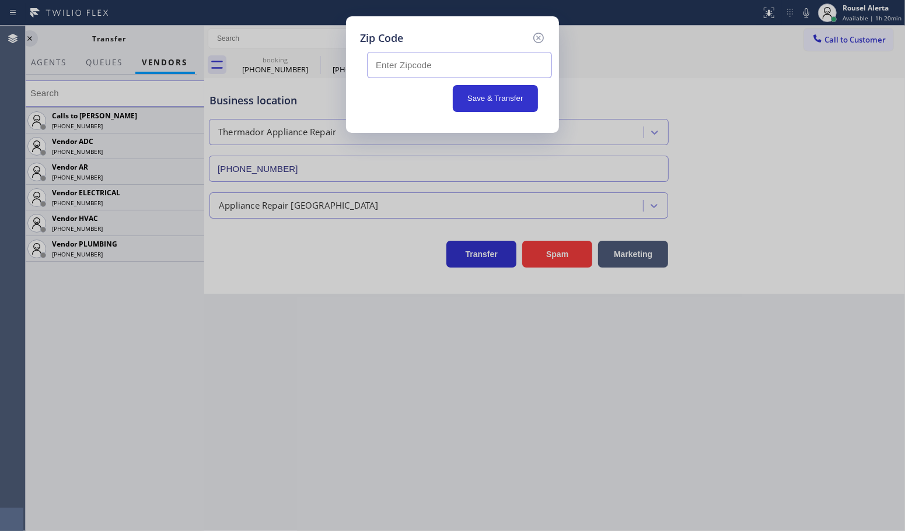
click at [429, 69] on input "text" at bounding box center [459, 65] width 185 height 26
paste input "94066"
type input "94066"
click at [489, 96] on button "Save & Transfer" at bounding box center [496, 98] width 86 height 27
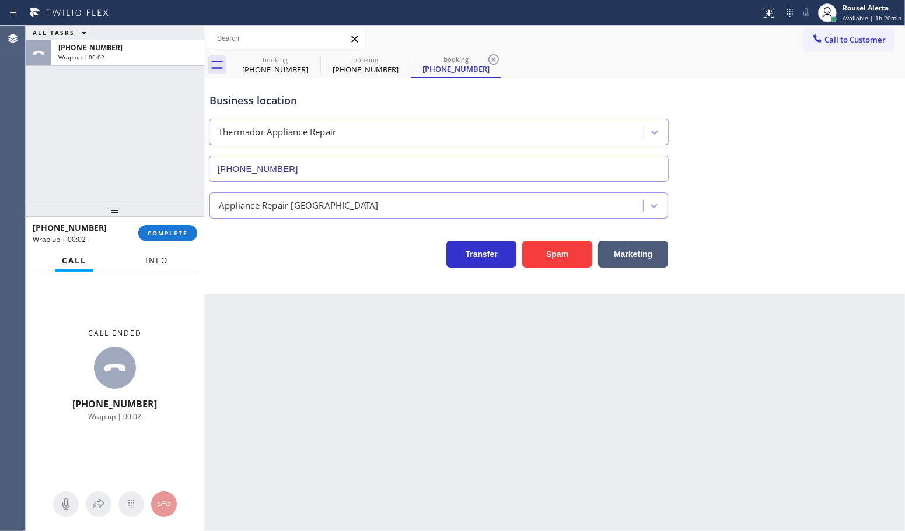
click at [153, 268] on button "Info" at bounding box center [156, 261] width 37 height 23
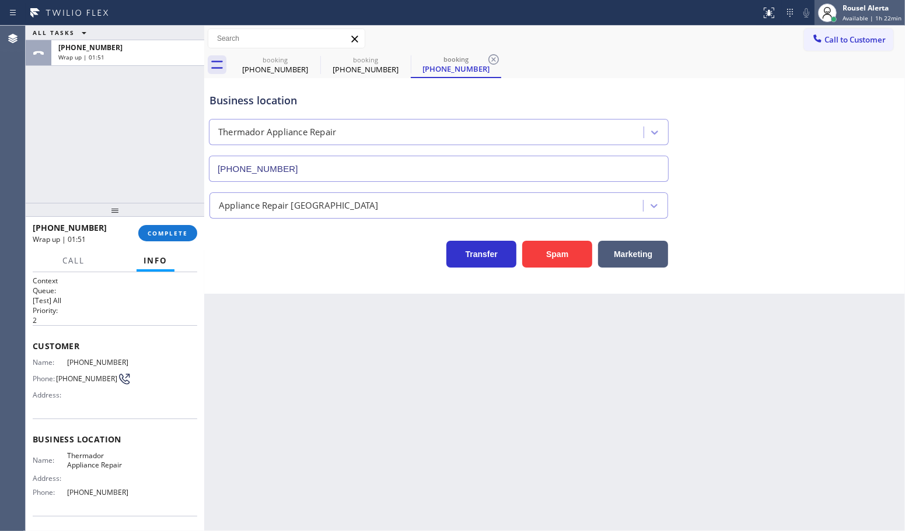
click at [840, 8] on div at bounding box center [827, 13] width 26 height 26
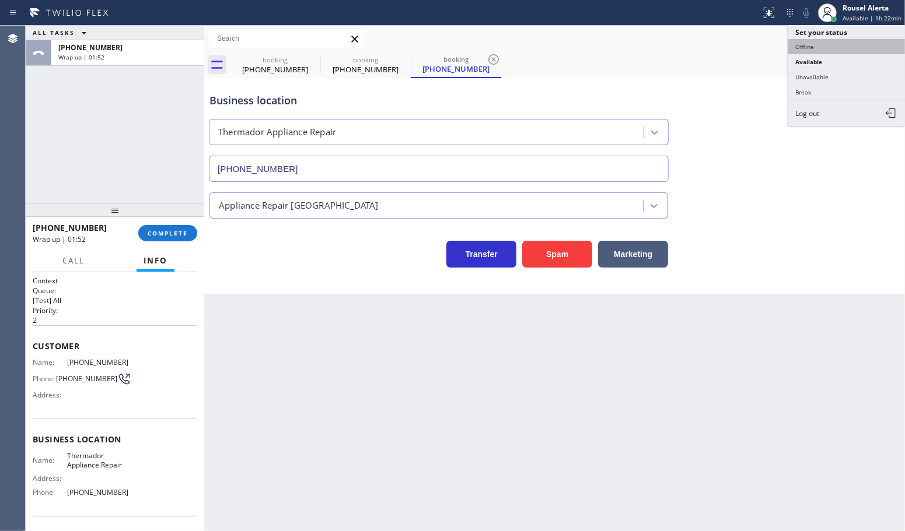
click at [850, 45] on button "Offline" at bounding box center [846, 46] width 117 height 15
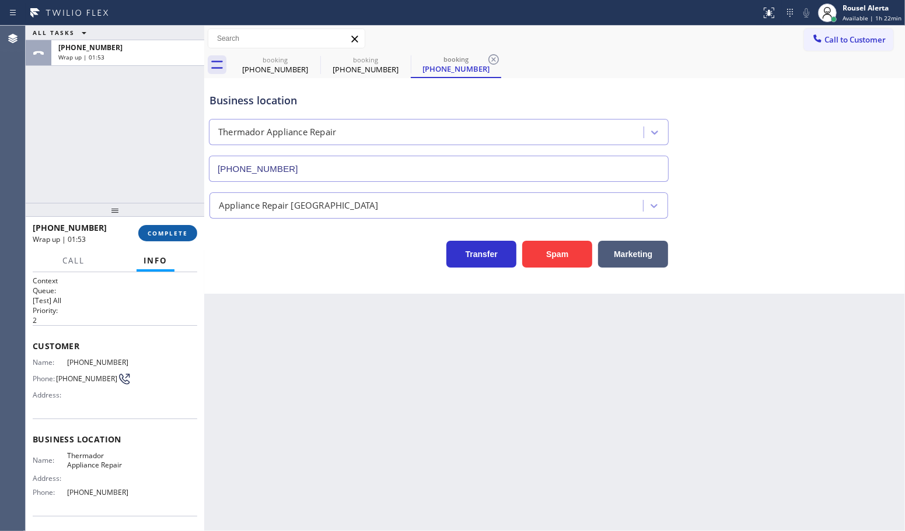
click at [174, 232] on span "COMPLETE" at bounding box center [168, 233] width 40 height 8
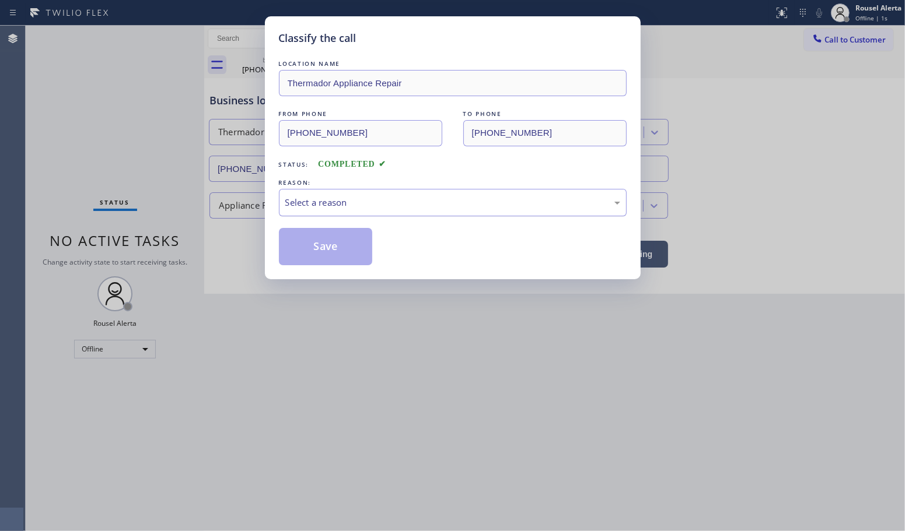
click at [357, 192] on div "Select a reason" at bounding box center [453, 202] width 348 height 27
click at [338, 251] on button "Save" at bounding box center [326, 246] width 94 height 37
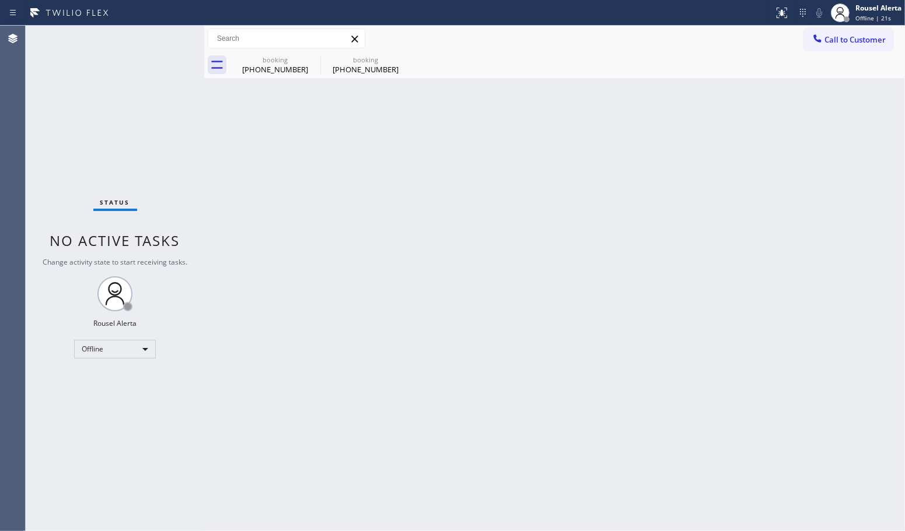
click at [324, 308] on div "Back to Dashboard Change Sender ID Customers Technicians Select a contact Outbo…" at bounding box center [554, 279] width 700 height 506
click at [307, 62] on icon at bounding box center [313, 59] width 14 height 14
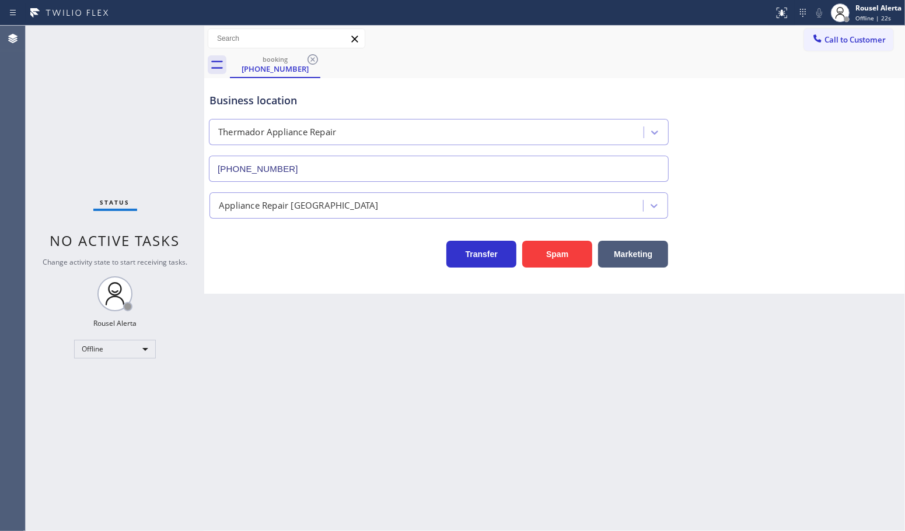
click at [307, 62] on icon at bounding box center [313, 59] width 14 height 14
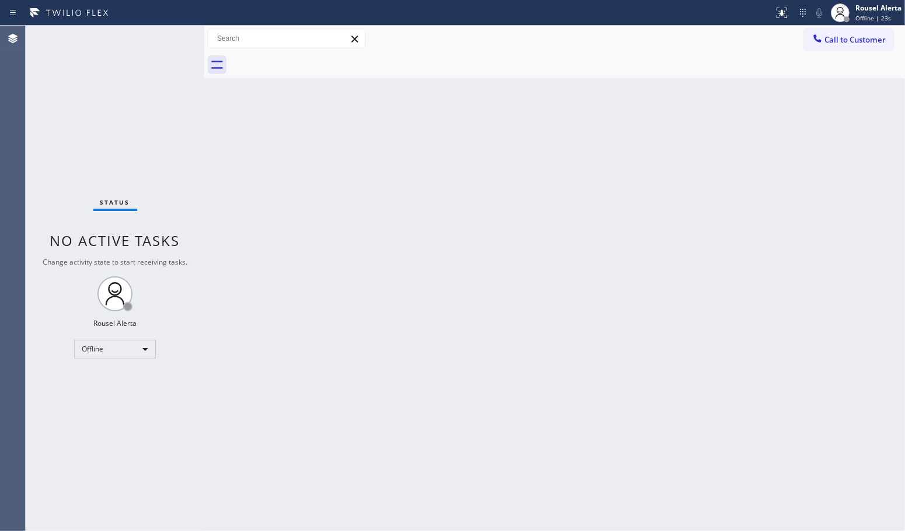
click at [430, 268] on div "Back to Dashboard Change Sender ID Customers Technicians Select a contact Outbo…" at bounding box center [554, 279] width 700 height 506
click at [859, 2] on div "Rousel Alerta Offline | 48s" at bounding box center [879, 12] width 52 height 20
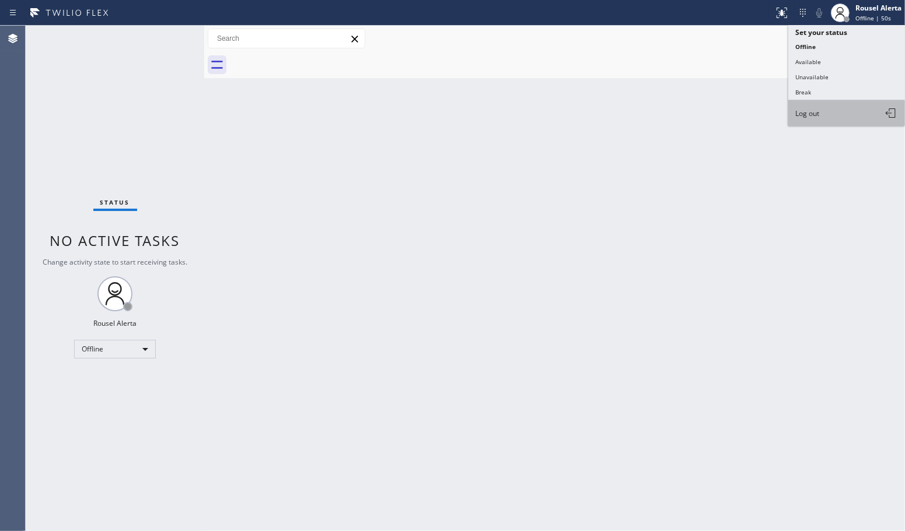
click at [831, 103] on button "Log out" at bounding box center [846, 113] width 117 height 26
